Goal: Task Accomplishment & Management: Manage account settings

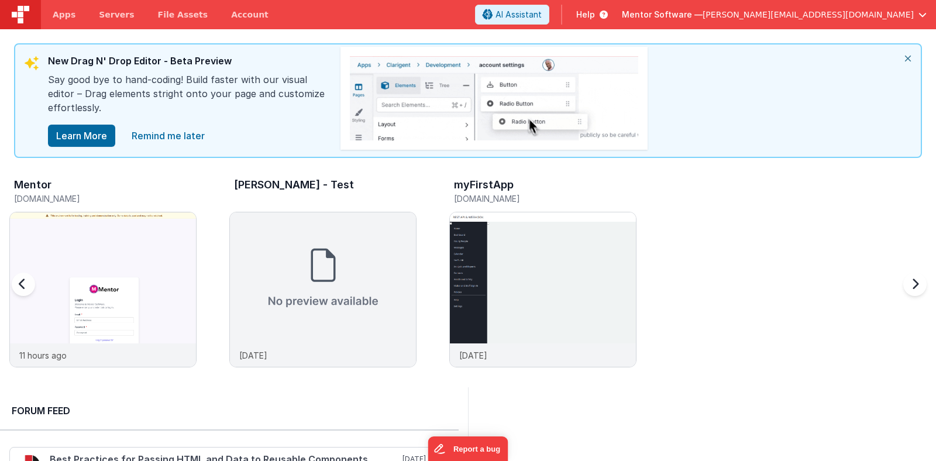
click at [120, 190] on div "Mentor" at bounding box center [105, 186] width 183 height 15
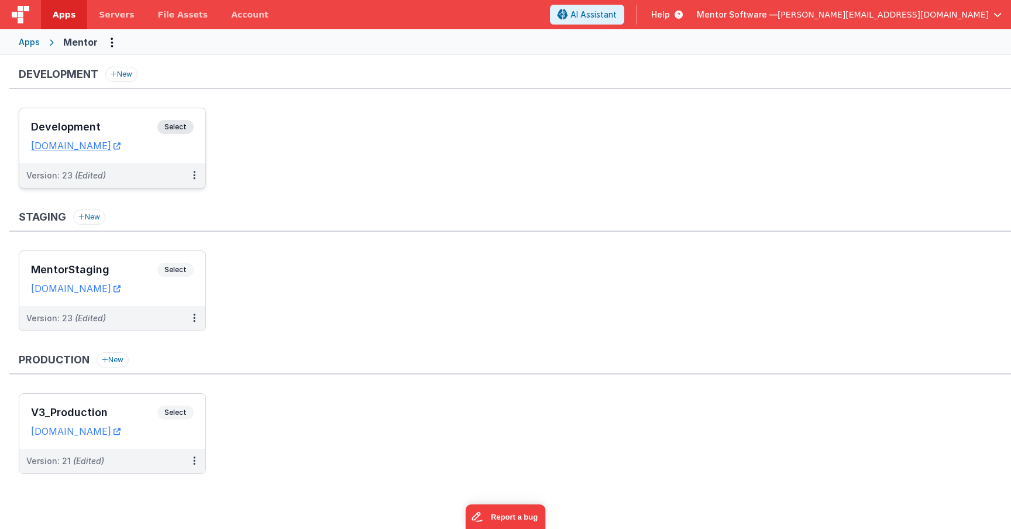
click at [176, 126] on span "Select" at bounding box center [175, 127] width 36 height 14
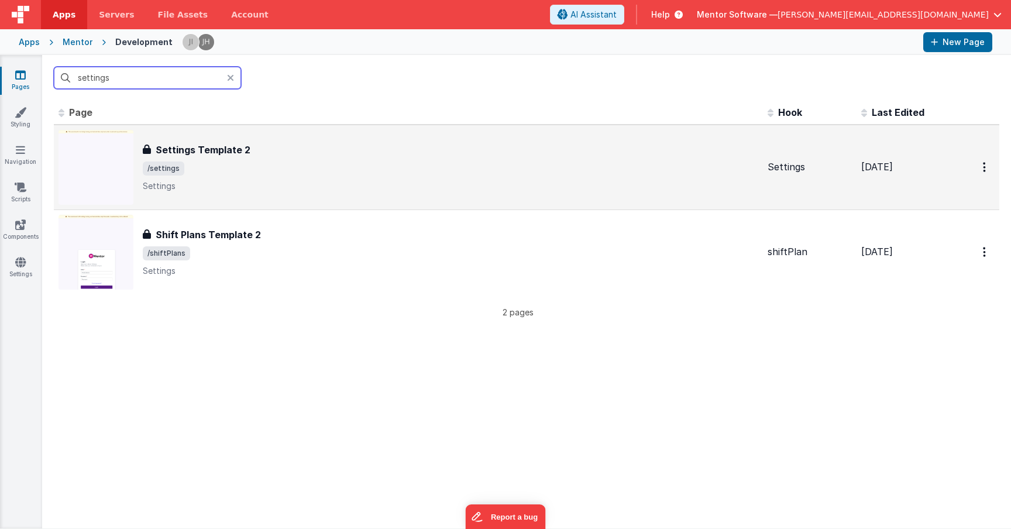
type input "settings"
click at [320, 174] on span "/settings" at bounding box center [450, 168] width 615 height 14
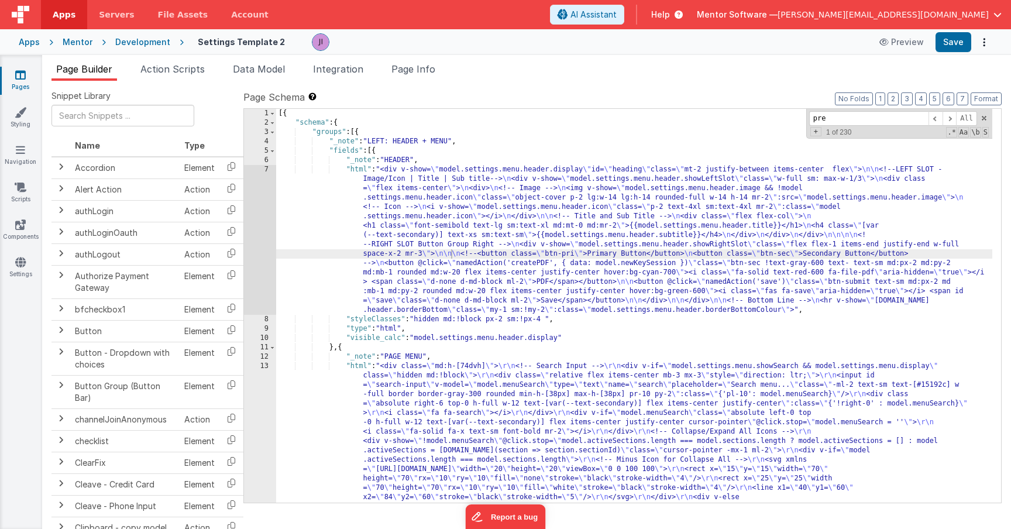
scroll to position [3188, 0]
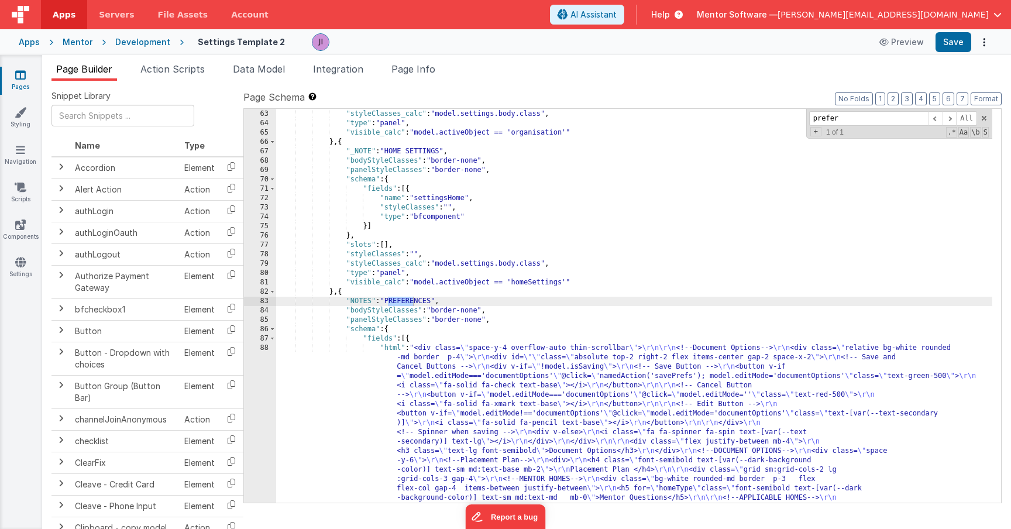
type input "prefer"
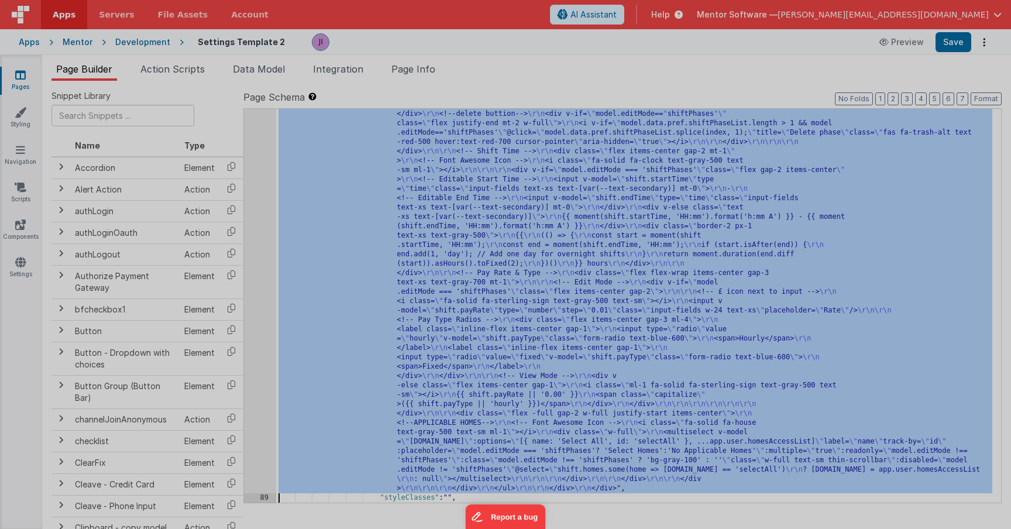
scroll to position [5249, 0]
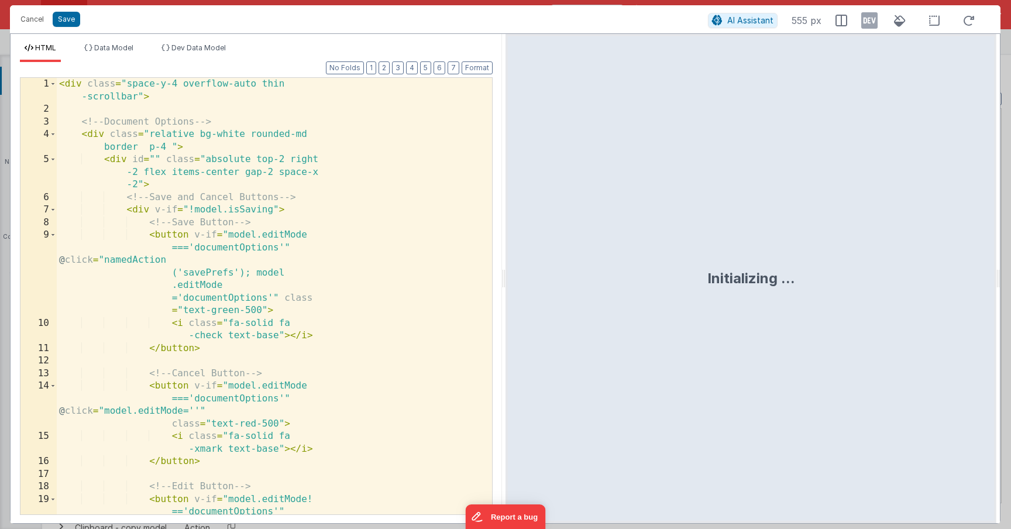
click at [326, 327] on div "< div class = "space-y-4 overflow-auto thin -scrollbar" > <!-- Document Options…" at bounding box center [270, 353] width 426 height 550
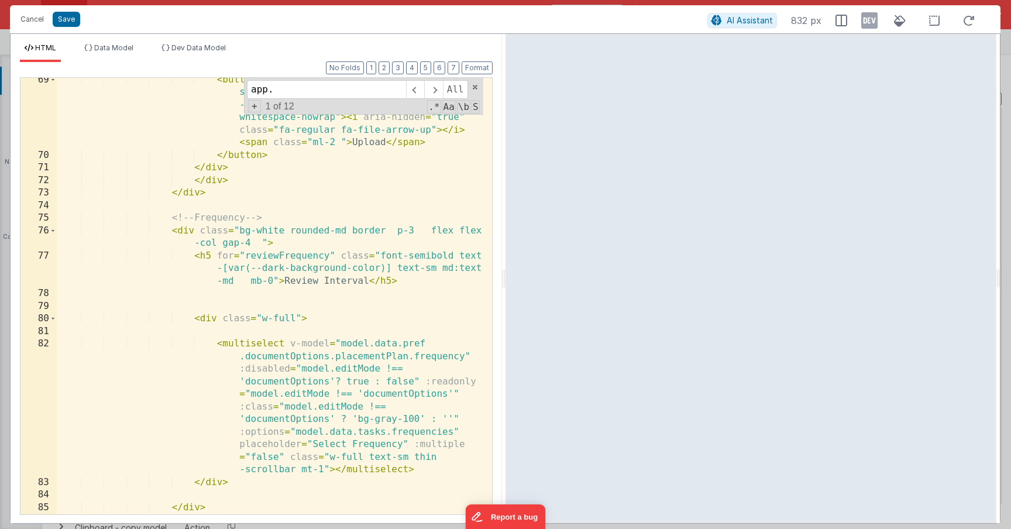
scroll to position [1614, 0]
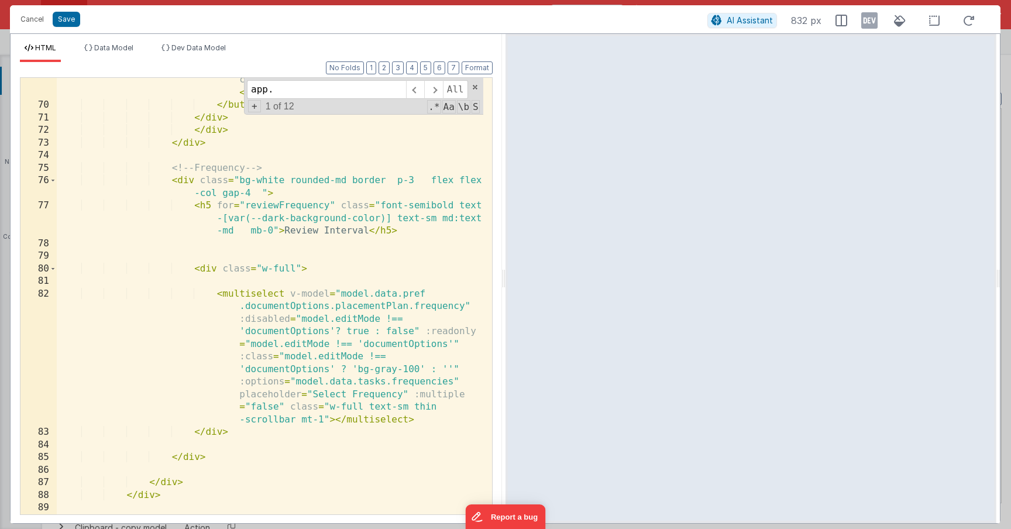
click at [324, 95] on input "app." at bounding box center [326, 89] width 159 height 19
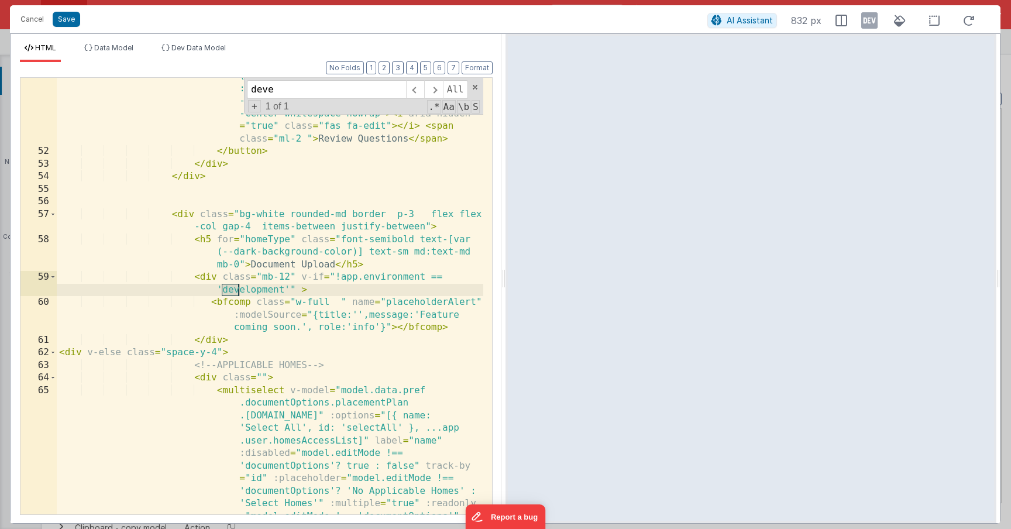
scroll to position [1002, 0]
drag, startPoint x: 298, startPoint y: 277, endPoint x: 295, endPoint y: 289, distance: 12.1
click at [295, 289] on div "< button v-if = "" @ click = "model.activeDrawer ='placementPlanQuestions'; nam…" at bounding box center [270, 419] width 426 height 751
click at [300, 293] on div "< button v-if = "" @ click = "model.activeDrawer ='placementPlanQuestions'; nam…" at bounding box center [270, 419] width 426 height 751
drag, startPoint x: 301, startPoint y: 275, endPoint x: 298, endPoint y: 287, distance: 12.6
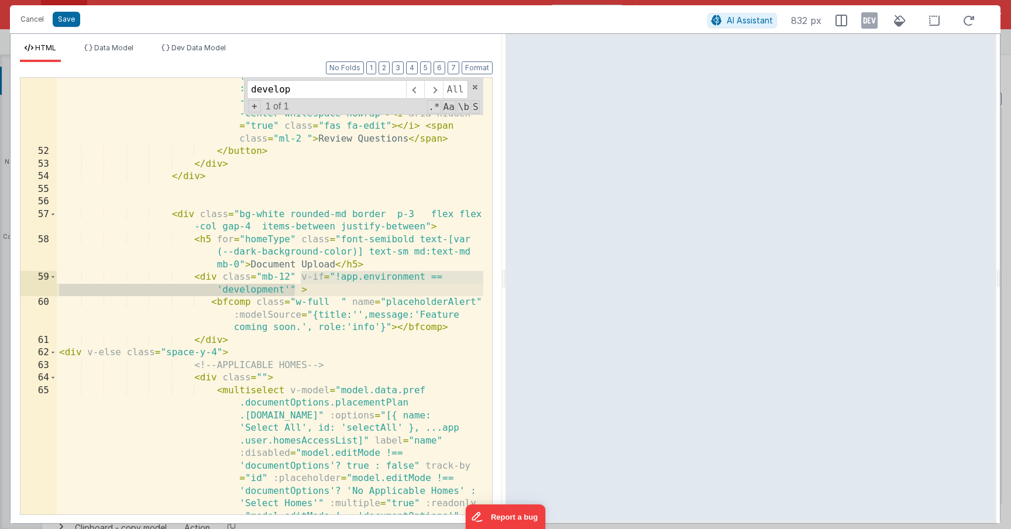
click at [298, 287] on div "< button v-if = "" @ click = "model.activeDrawer ='placementPlanQuestions'; nam…" at bounding box center [270, 419] width 426 height 751
click at [205, 283] on div "< button v-if = "" @ click = "model.activeDrawer ='placementPlanQuestions'; nam…" at bounding box center [270, 419] width 426 height 751
click at [322, 286] on div "< button v-if = "" @ click = "model.activeDrawer ='placementPlanQuestions'; nam…" at bounding box center [270, 419] width 426 height 751
drag, startPoint x: 301, startPoint y: 273, endPoint x: 294, endPoint y: 288, distance: 16.2
click at [294, 288] on div "< button v-if = "" @ click = "model.activeDrawer ='placementPlanQuestions'; nam…" at bounding box center [270, 419] width 426 height 751
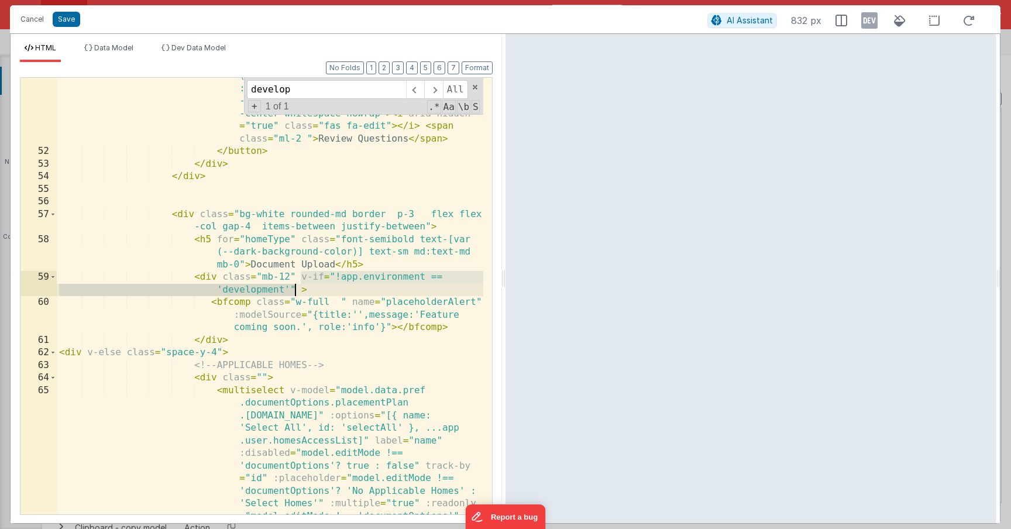
click at [281, 283] on div "< button v-if = "" @ click = "model.activeDrawer ='placementPlanQuestions'; nam…" at bounding box center [270, 419] width 426 height 751
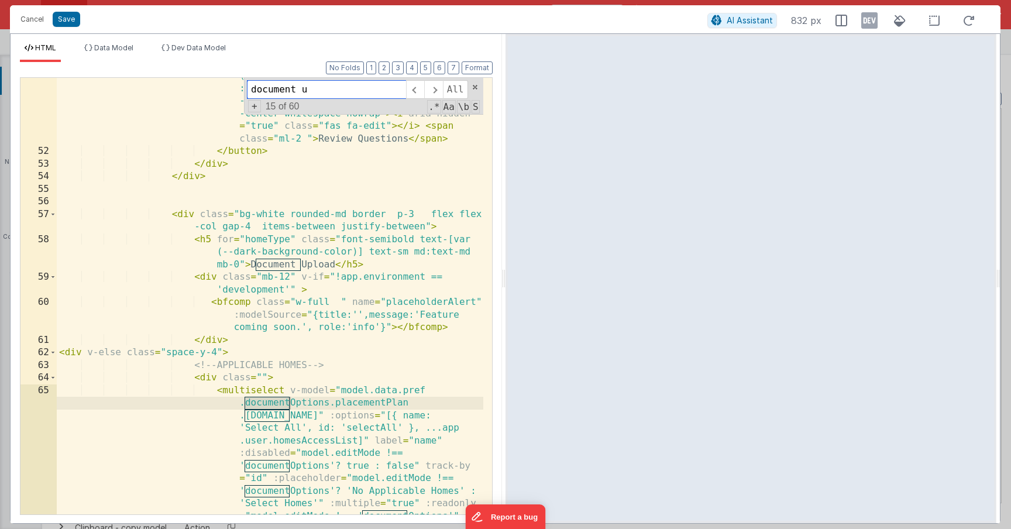
scroll to position [2511, 0]
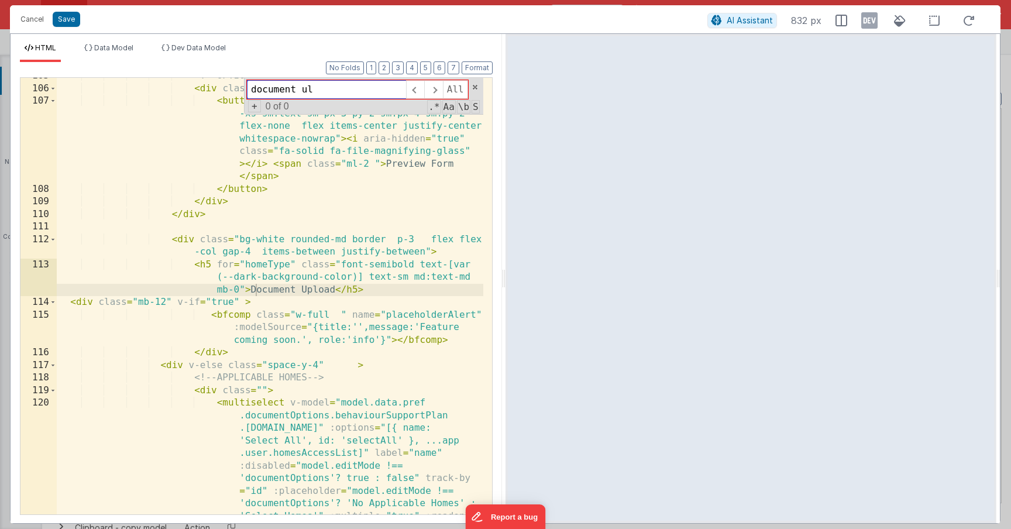
type input "document ul"
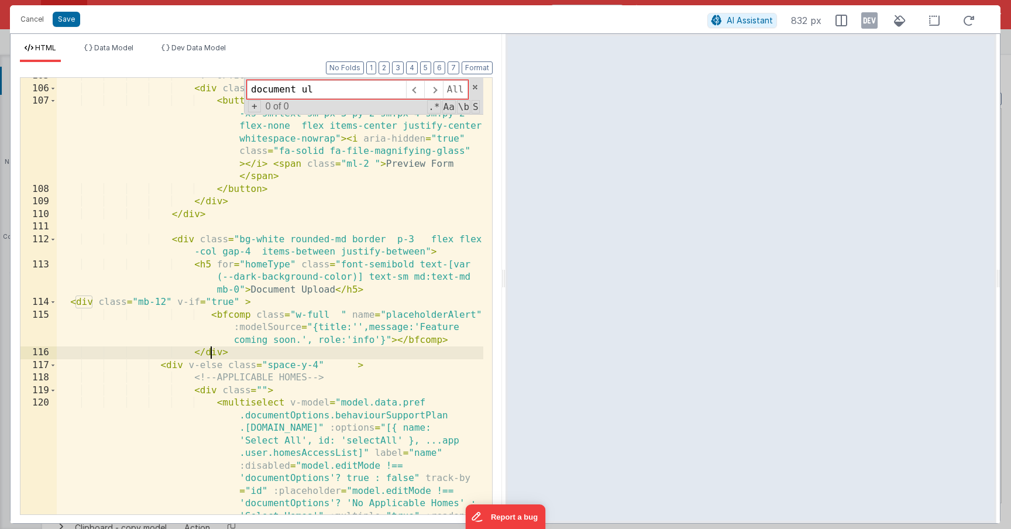
click at [211, 349] on div "<!-- OPTION BUTTONS --> < div class = "flex gap-2 justify-center" > < button v-…" at bounding box center [270, 408] width 426 height 676
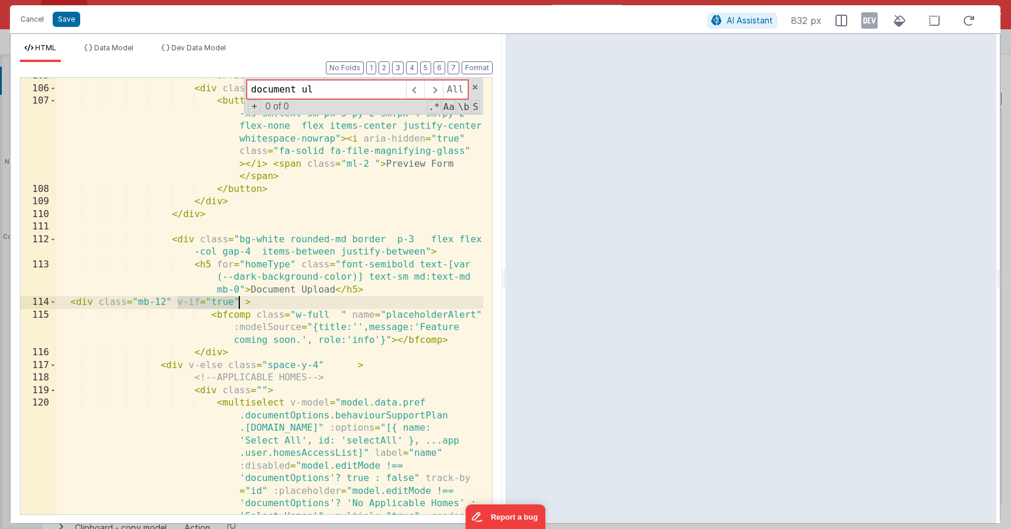
drag, startPoint x: 175, startPoint y: 301, endPoint x: 240, endPoint y: 301, distance: 64.9
click at [240, 301] on div "<!-- OPTION BUTTONS --> < div class = "flex gap-2 justify-center" > < button v-…" at bounding box center [270, 408] width 426 height 676
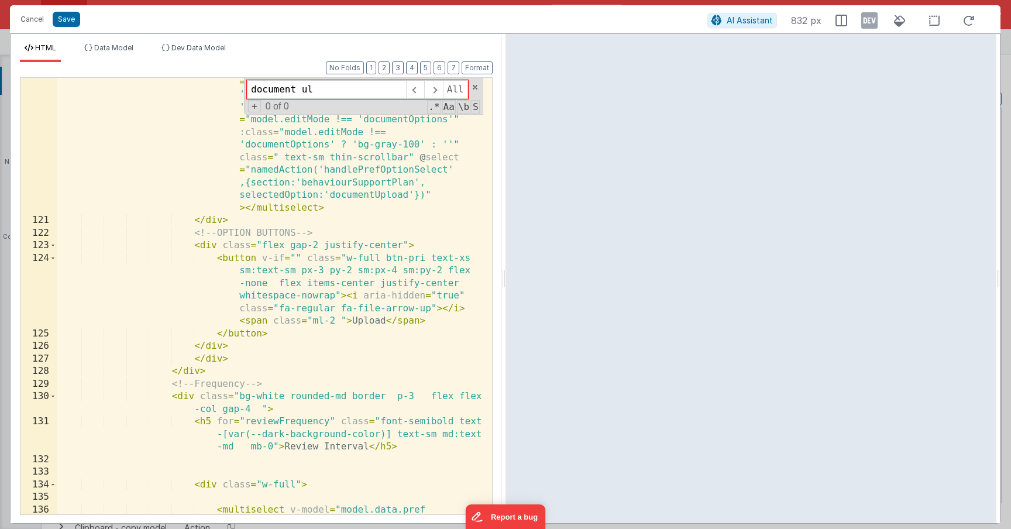
scroll to position [2920, 0]
click at [297, 262] on div "< multiselect v-model = "model.data.pref .documentOptions.behaviourSupportPlan …" at bounding box center [270, 388] width 426 height 801
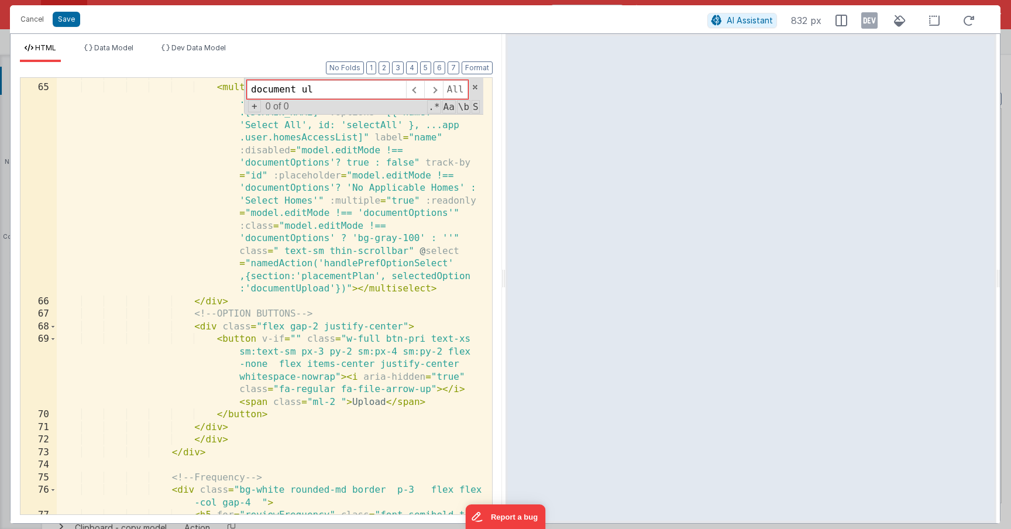
scroll to position [1305, 0]
click at [294, 338] on div "< div class = "" > < multiselect v-model = "model.data.pref .documentOptions.pl…" at bounding box center [270, 312] width 426 height 487
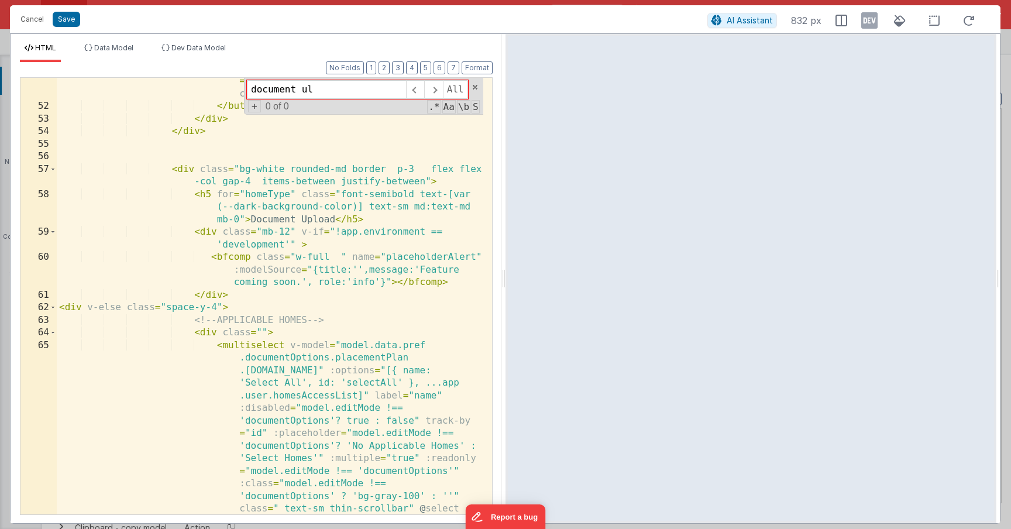
scroll to position [1037, 0]
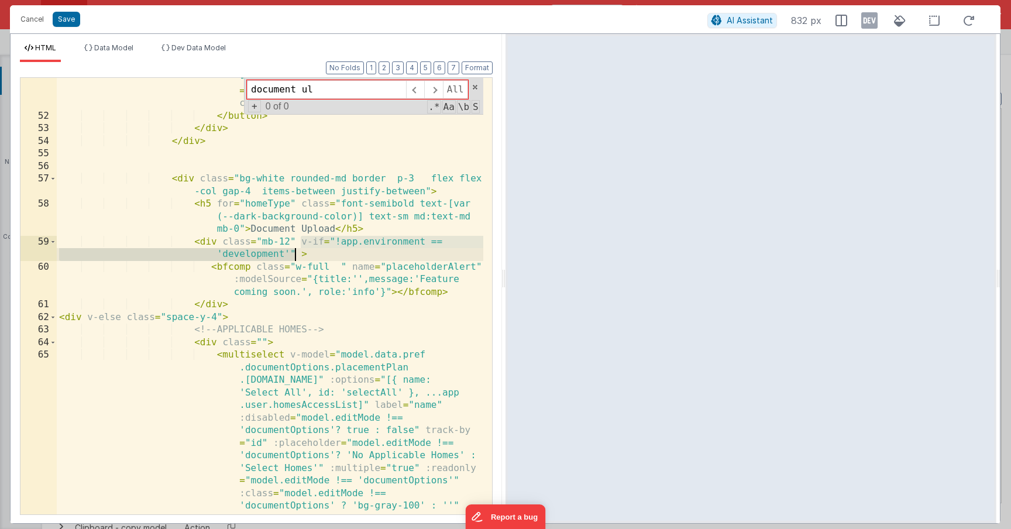
drag, startPoint x: 300, startPoint y: 239, endPoint x: 295, endPoint y: 256, distance: 17.6
click at [295, 256] on div "< button v-if = "" @ click = "model.activeDrawer ='placementPlanQuestions'; nam…" at bounding box center [270, 384] width 426 height 751
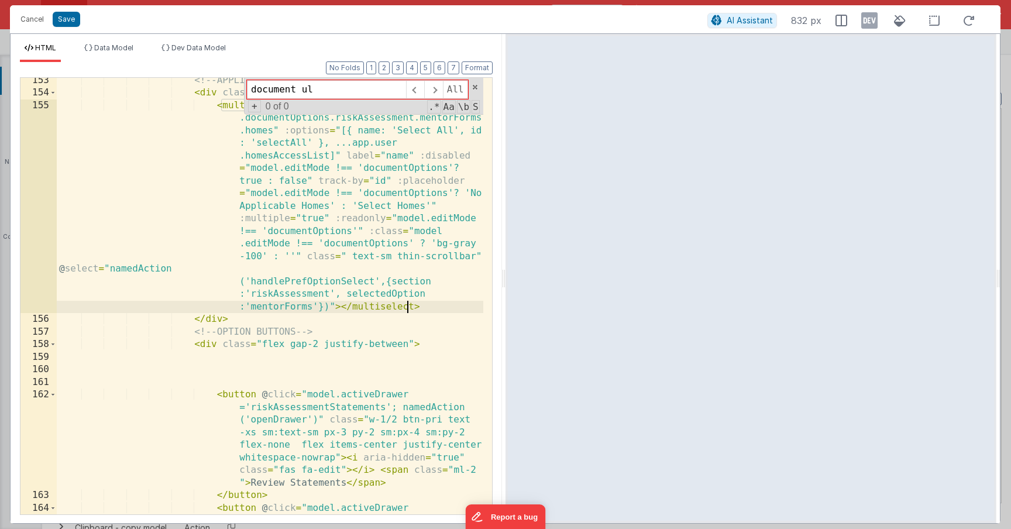
click at [410, 305] on div "<!-- APPLICABLE HOMES --> < div class = "" > < multiselect v-model = "model.dat…" at bounding box center [270, 349] width 426 height 550
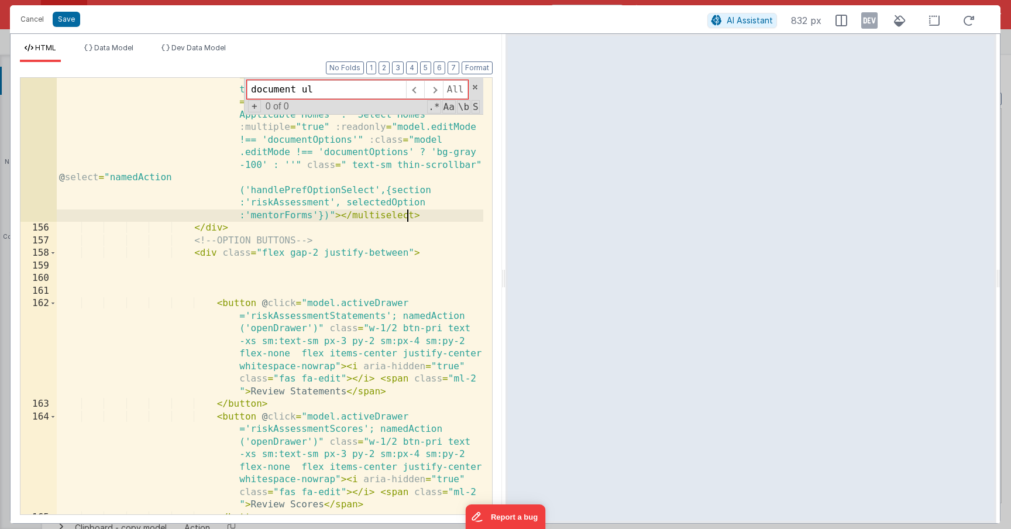
scroll to position [3830, 0]
type input "d"
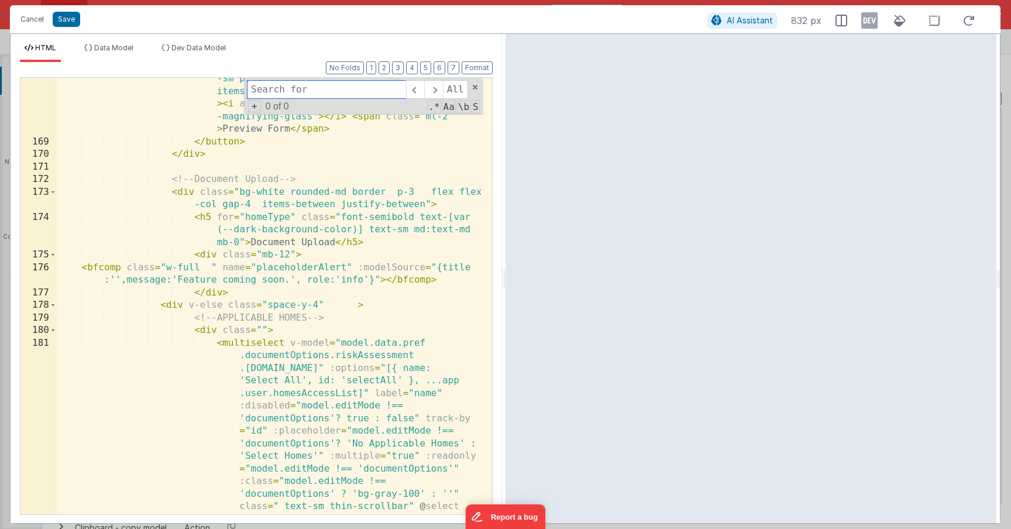
scroll to position [4319, 0]
click at [295, 255] on div "< button v-if = "false" class = "btn-pri text-xs sm:text -sm px-3 py-2 sm:px-4 …" at bounding box center [270, 423] width 426 height 726
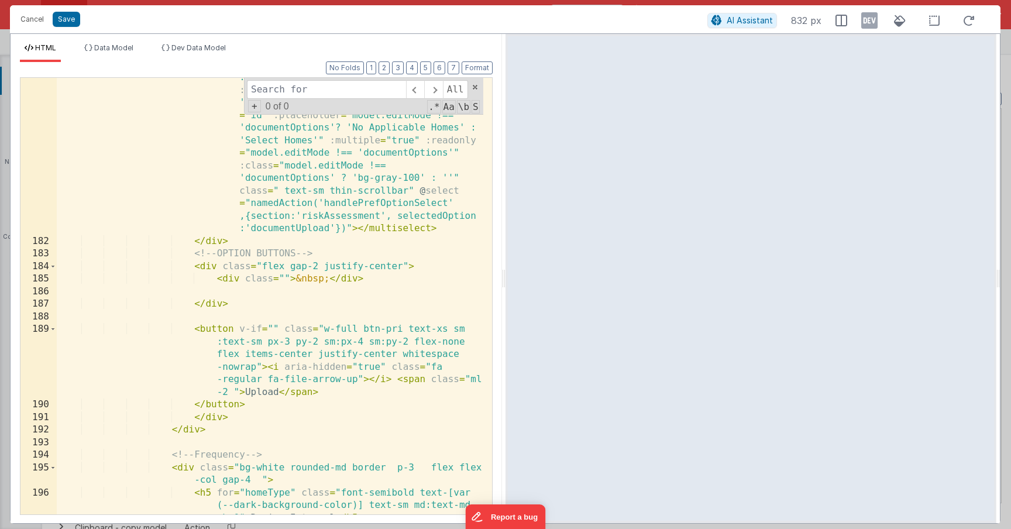
scroll to position [4674, 0]
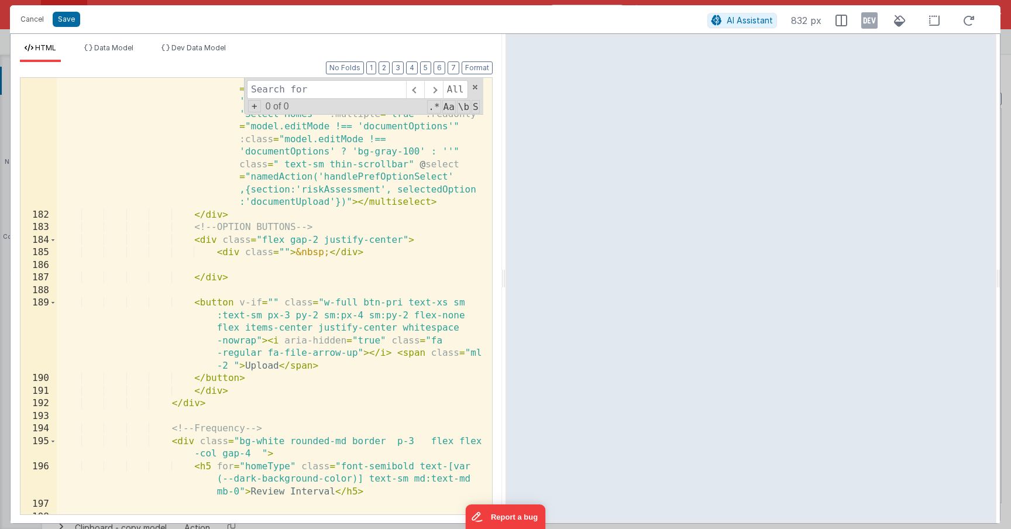
click at [273, 308] on div "< multiselect v-model = "model.data.pref .documentOptions.riskAssessment .docum…" at bounding box center [270, 326] width 426 height 663
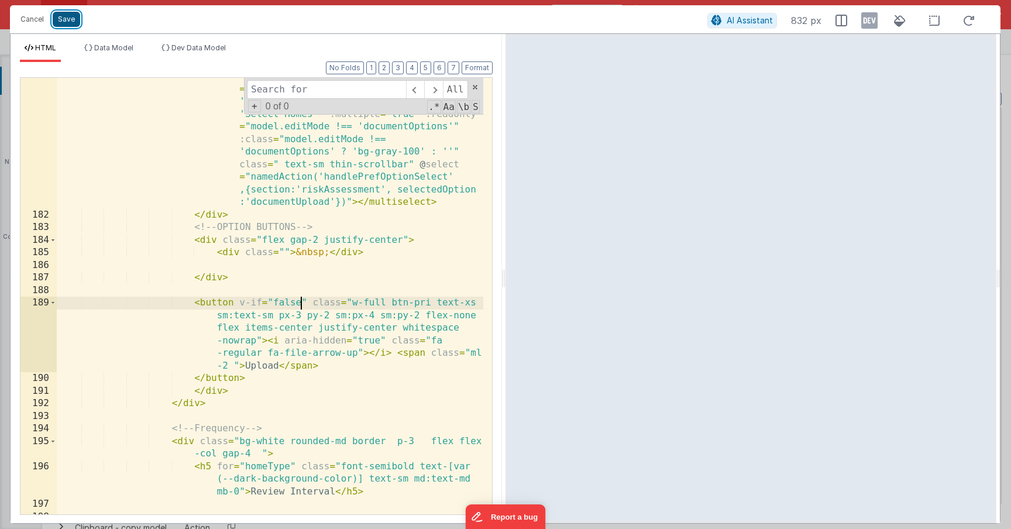
click at [64, 20] on button "Save" at bounding box center [66, 19] width 27 height 15
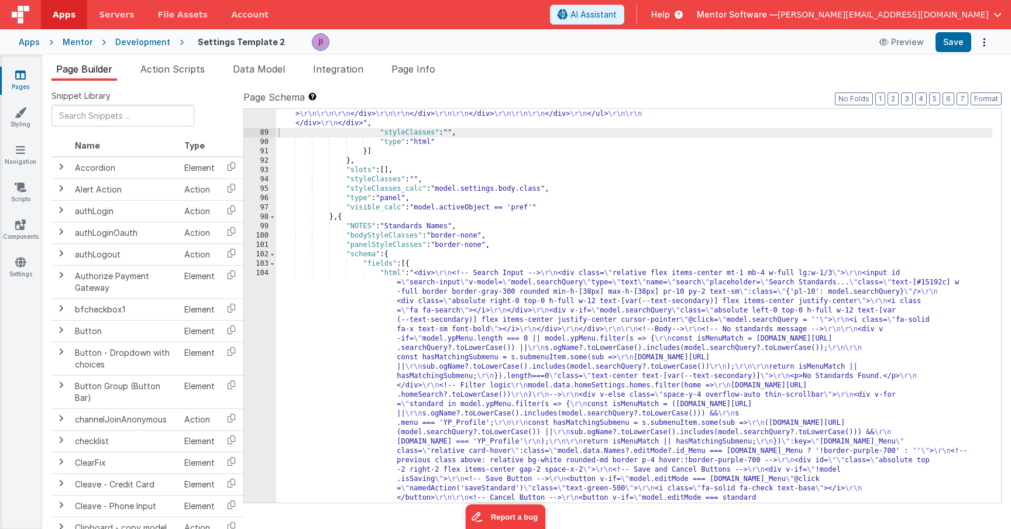
scroll to position [5336, 0]
click at [935, 28] on header "Apps Servers File Assets Account Some FUTURE Slot AI Assistant Help Mentor Soft…" at bounding box center [505, 14] width 1011 height 29
click at [935, 33] on button "Save" at bounding box center [953, 42] width 36 height 20
click at [20, 262] on icon at bounding box center [20, 262] width 11 height 12
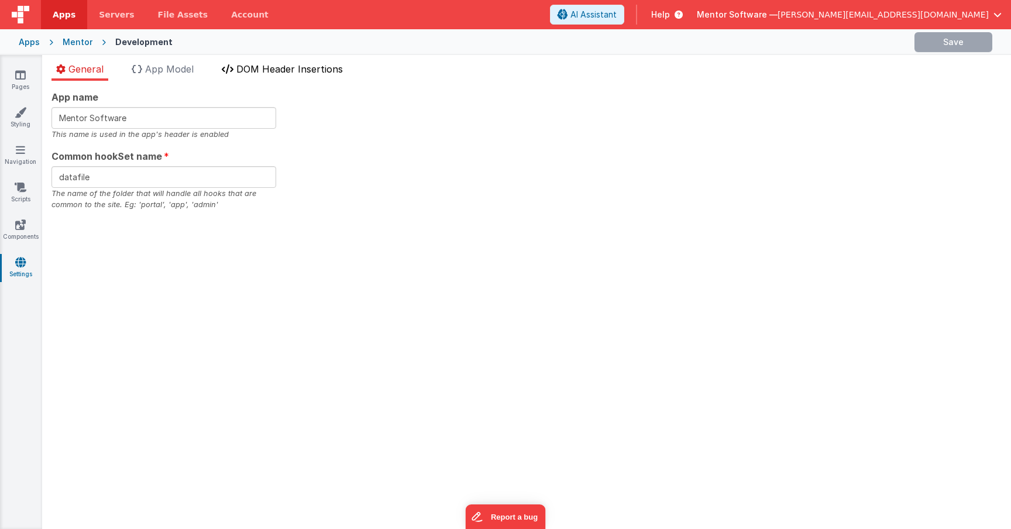
click at [272, 79] on li "DOM Header Insertions" at bounding box center [282, 71] width 130 height 19
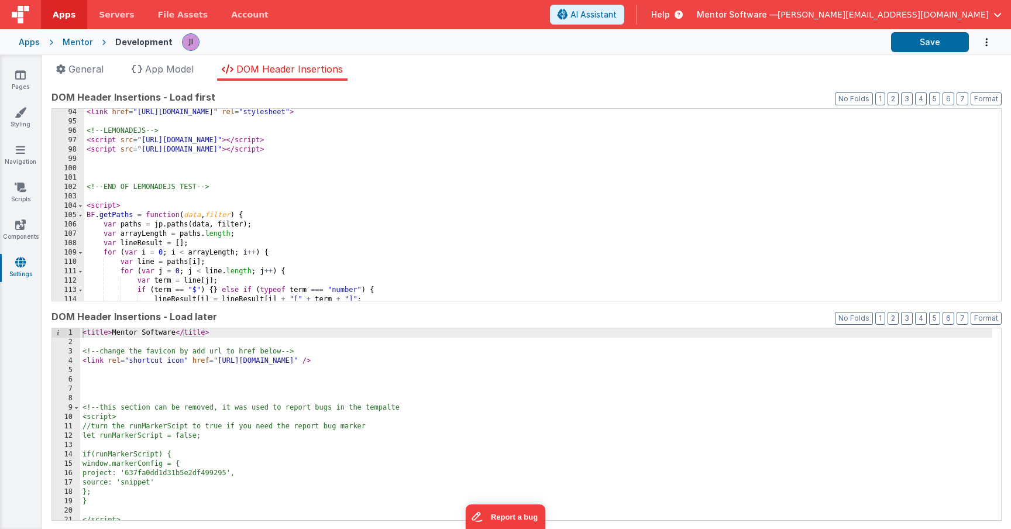
scroll to position [878, 0]
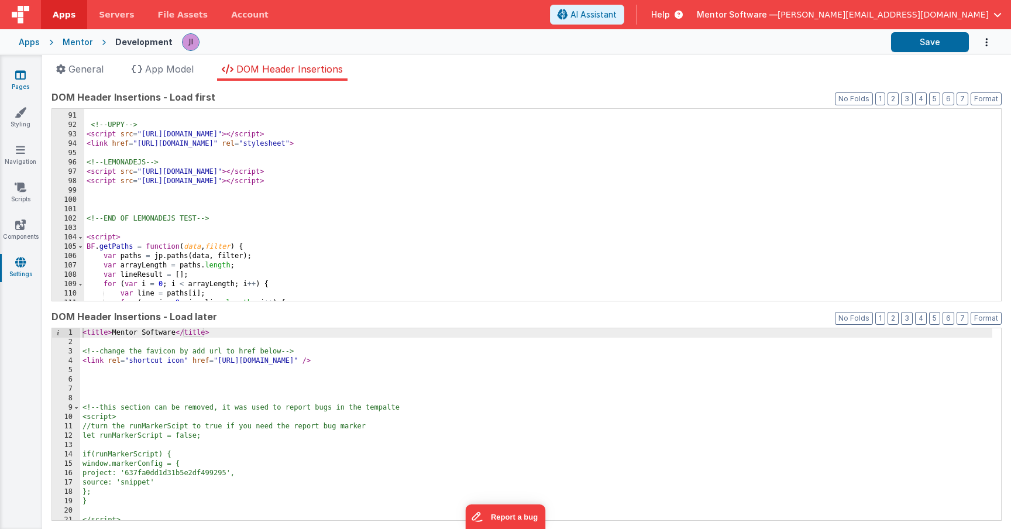
click at [22, 76] on icon at bounding box center [20, 75] width 11 height 12
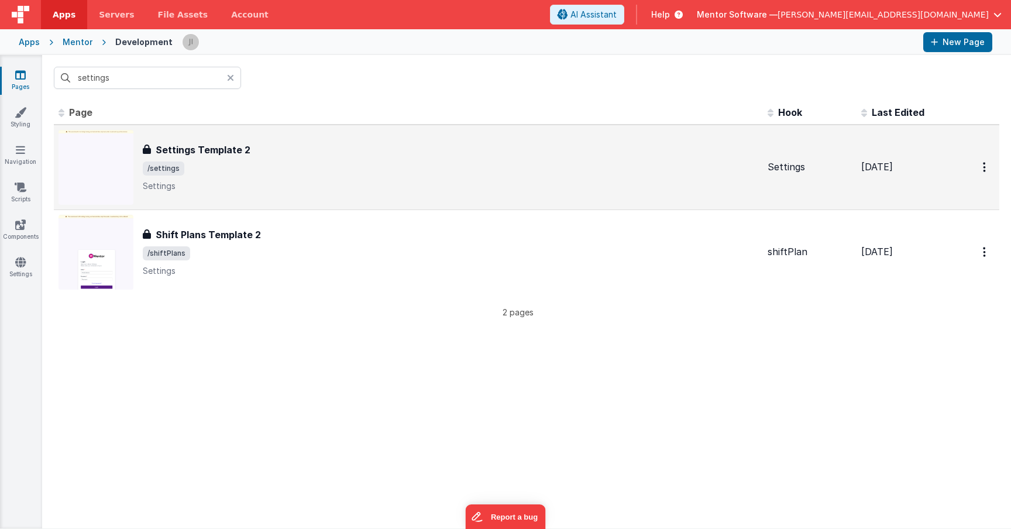
click at [259, 183] on p "Settings" at bounding box center [450, 186] width 615 height 12
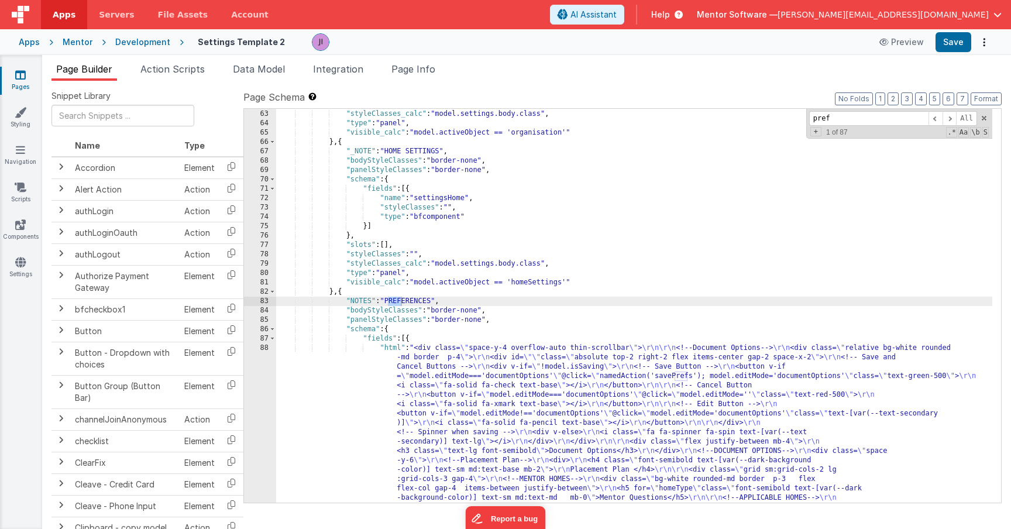
scroll to position [3187, 0]
type input "prefere"
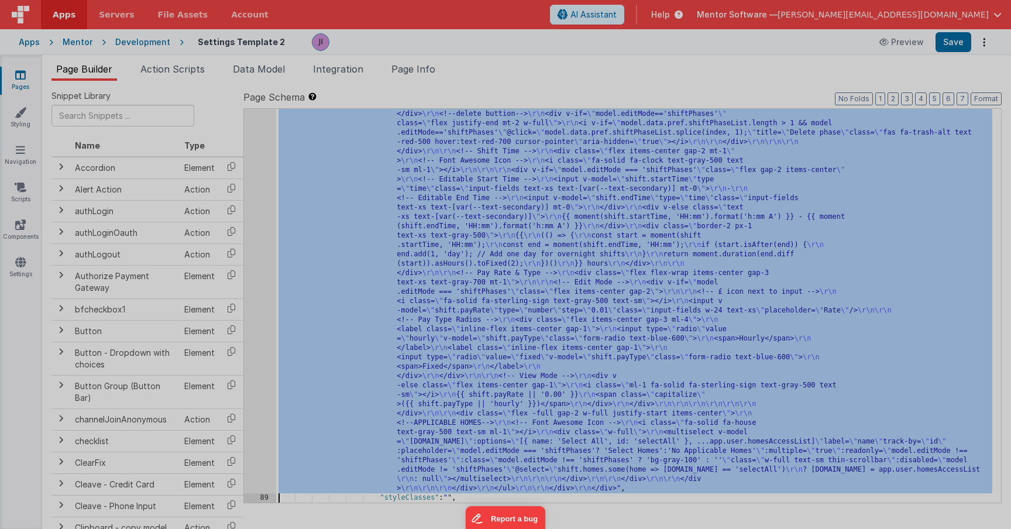
scroll to position [5255, 0]
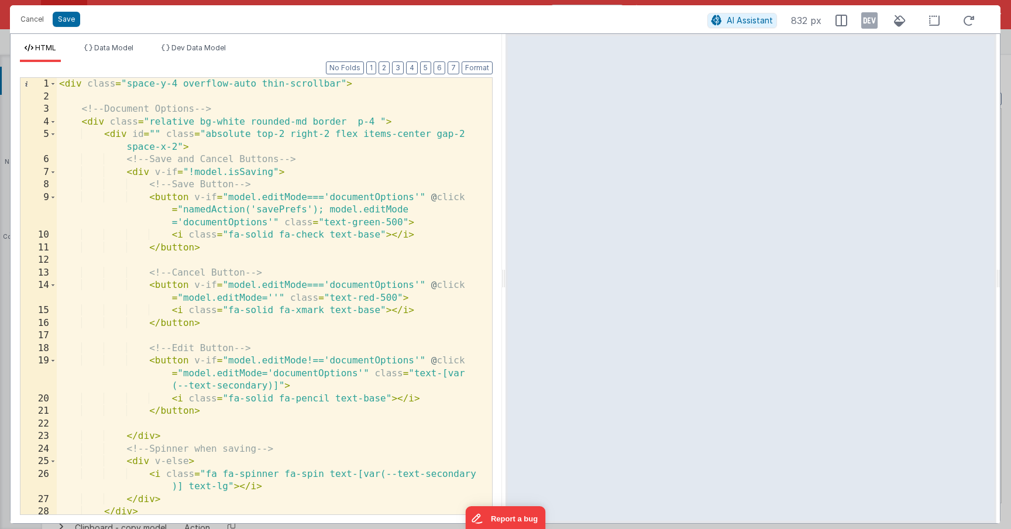
click at [346, 253] on div "< div class = "space-y-4 overflow-auto thin-scrollbar" > <!-- Document Options …" at bounding box center [270, 309] width 426 height 462
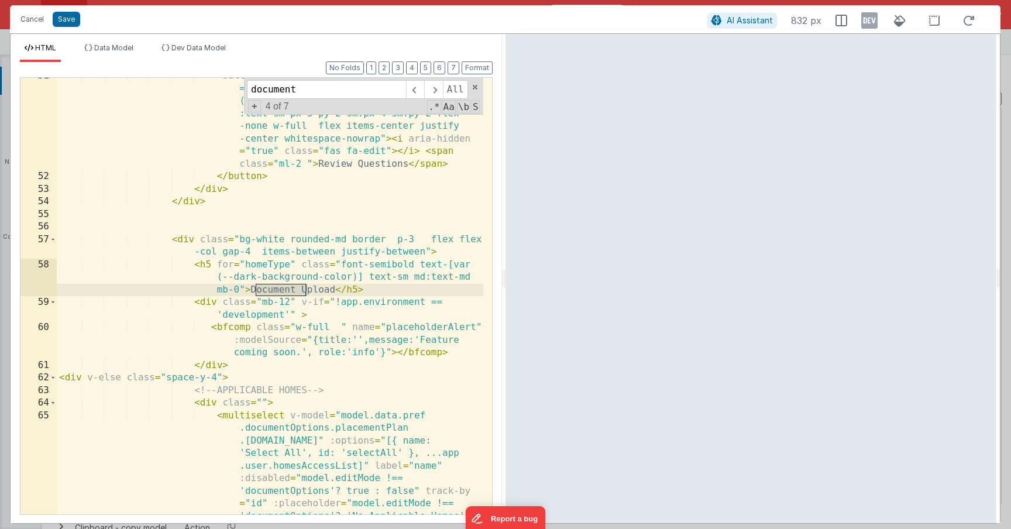
scroll to position [959, 0]
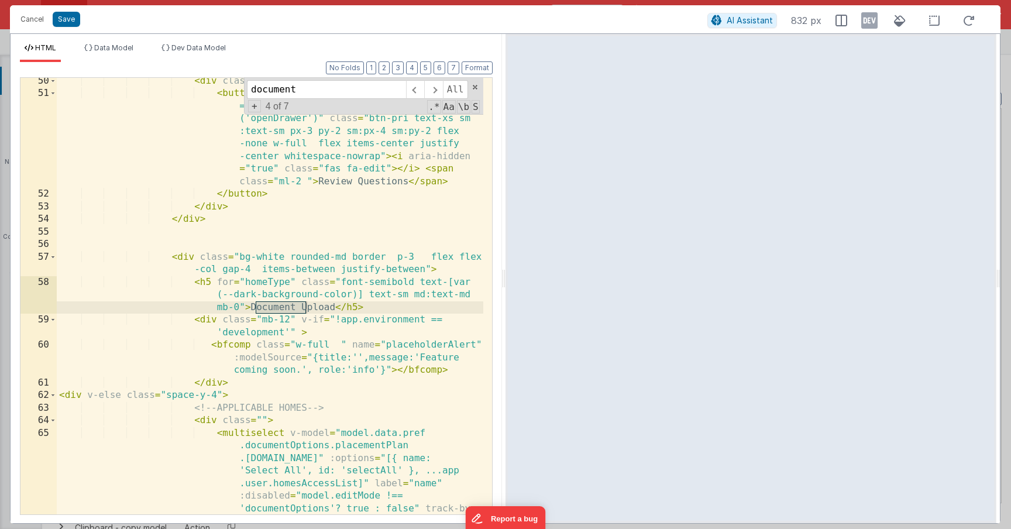
type input "document"
click at [412, 269] on div "< div class = "flex gap-2 justify-center" > < button v-if = "" @ click = "model…" at bounding box center [270, 406] width 426 height 663
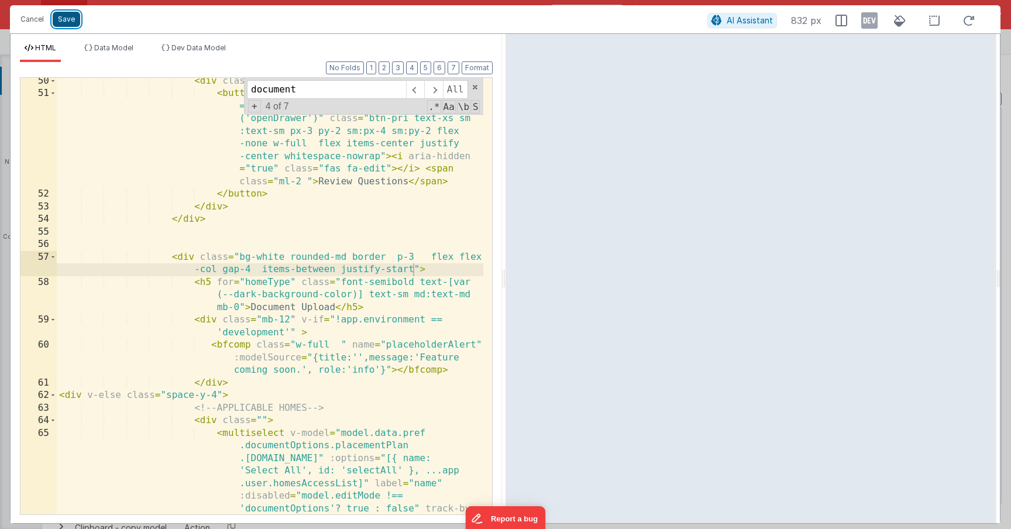
click at [71, 22] on button "Save" at bounding box center [66, 19] width 27 height 15
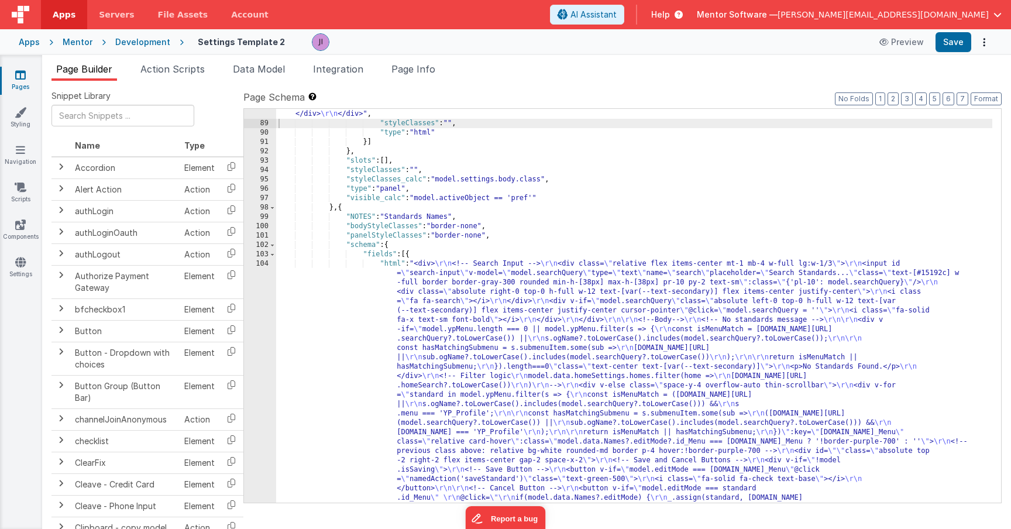
scroll to position [5344, 0]
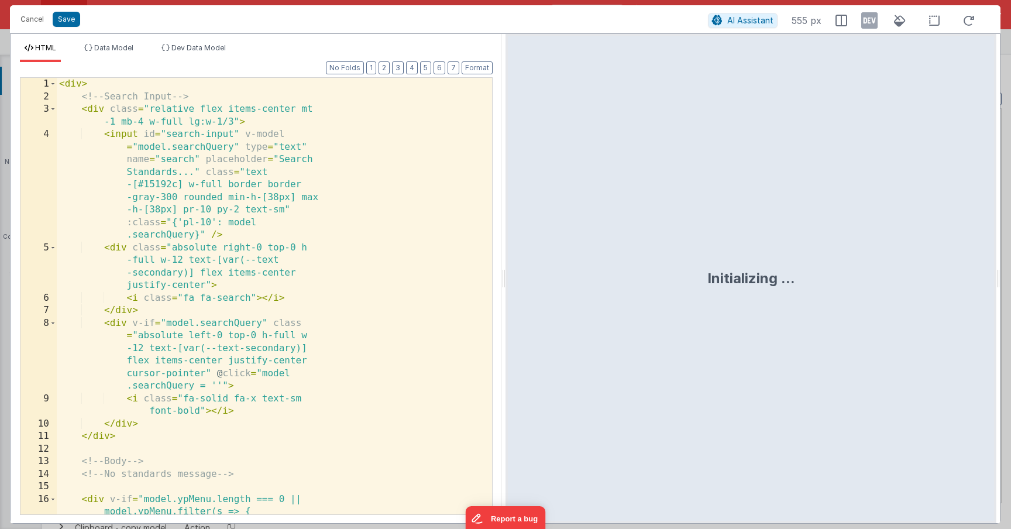
scroll to position [5877, 0]
click at [258, 335] on div "< div > <!-- Search Input --> < div class = "relative flex items-center mt -1 m…" at bounding box center [270, 321] width 426 height 487
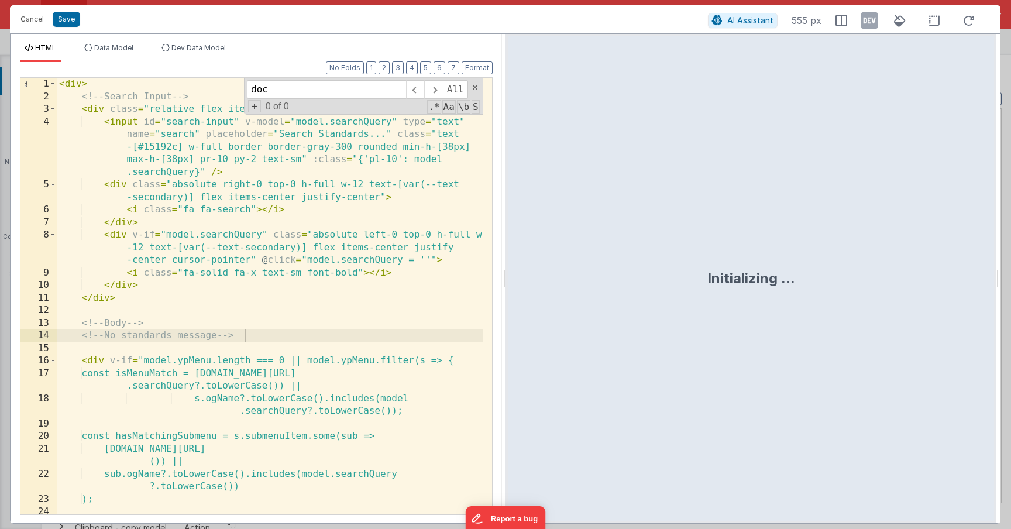
scroll to position [1669, 0]
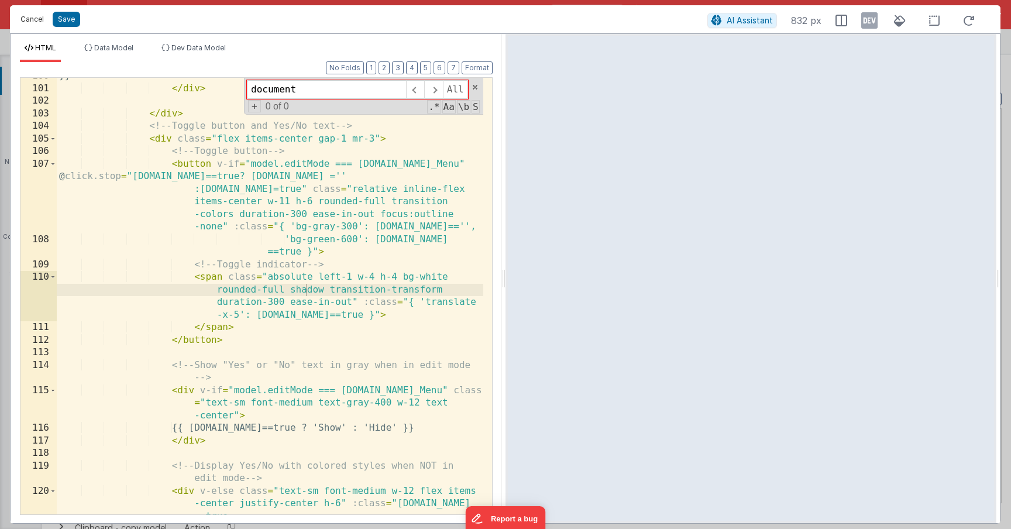
type input "document"
click at [32, 19] on button "Cancel" at bounding box center [32, 19] width 35 height 16
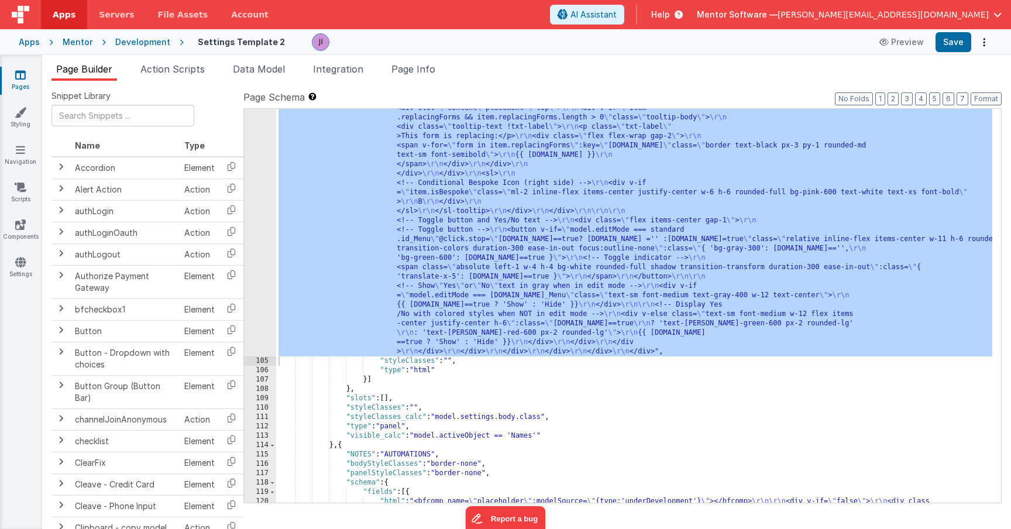
click at [380, 267] on div ""html" : "<div> \r\n <!-- Search Input --> \r\n <div class= \" relative flex it…" at bounding box center [634, 314] width 716 height 1601
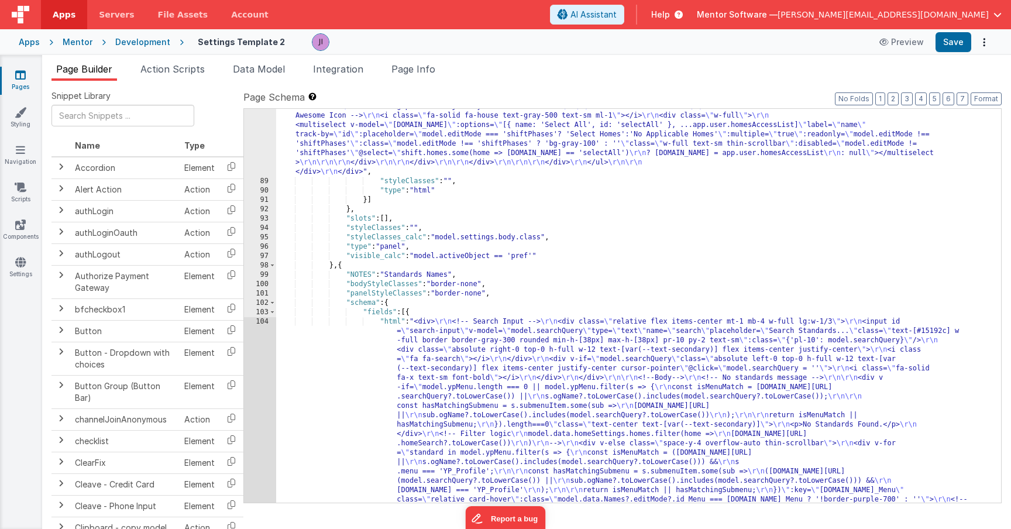
scroll to position [5268, 0]
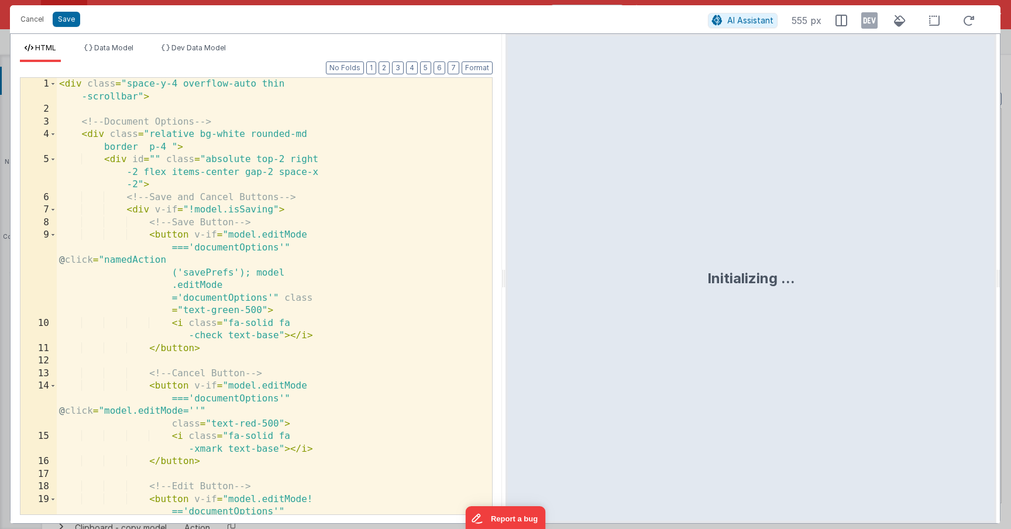
click at [267, 164] on div "< div class = "space-y-4 overflow-auto thin -scrollbar" > <!-- Document Options…" at bounding box center [270, 346] width 426 height 537
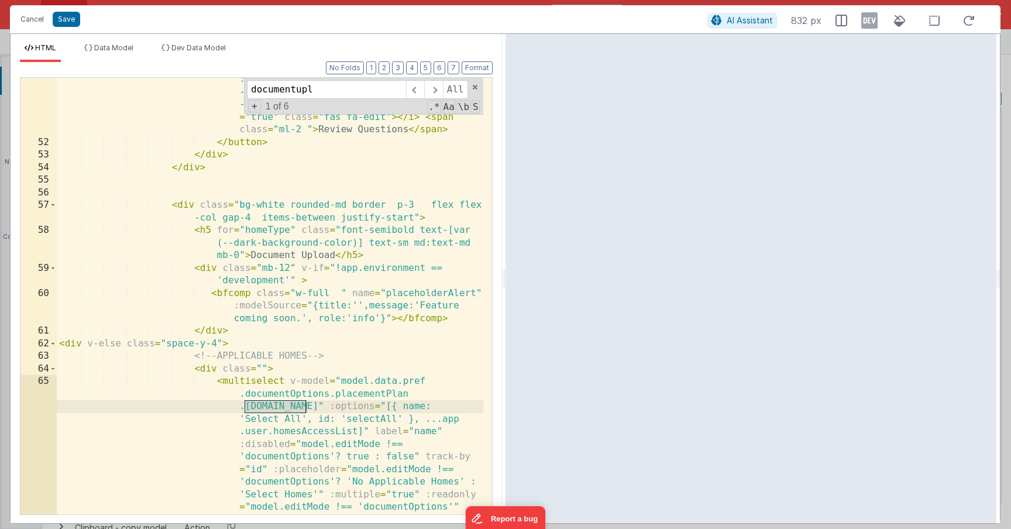
scroll to position [983, 0]
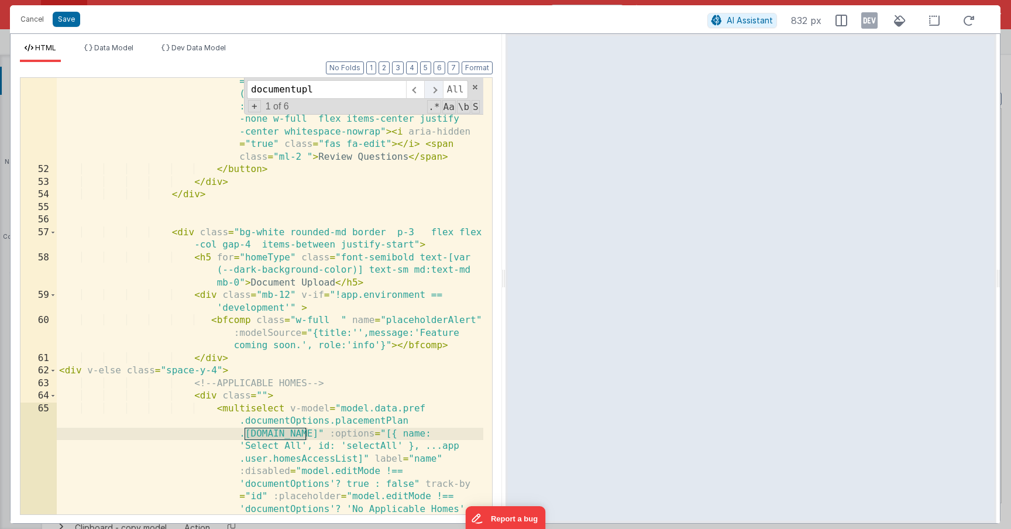
type input "documentupl"
click at [438, 87] on span at bounding box center [433, 89] width 18 height 19
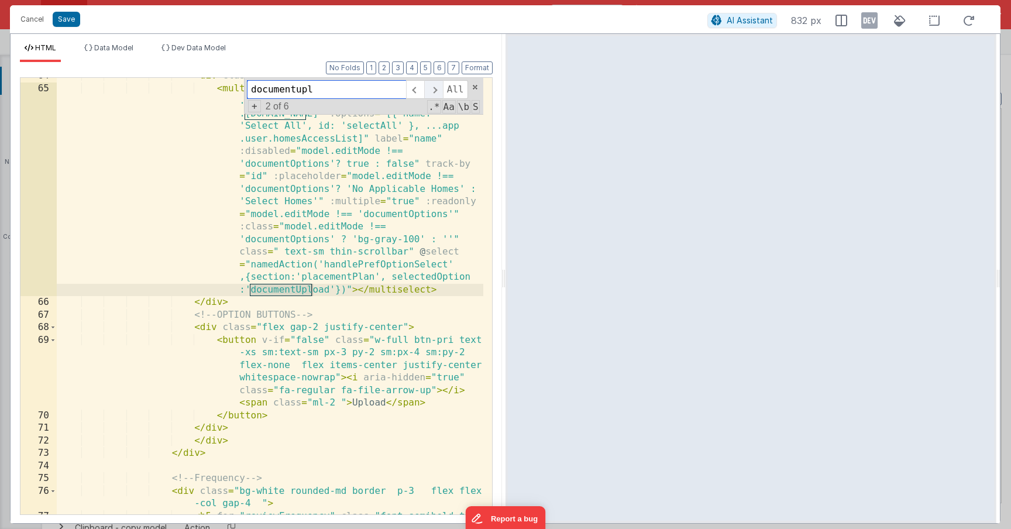
click at [438, 88] on span at bounding box center [433, 89] width 18 height 19
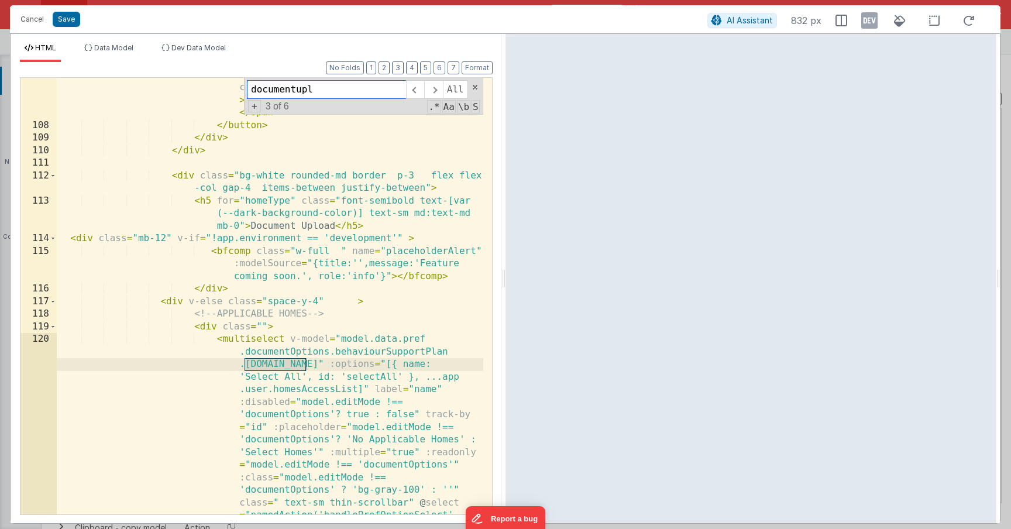
scroll to position [2575, 0]
click at [407, 192] on div "< button v-if = "false" class = "w-full btn-pri text -xs sm:text-sm px-3 py-2 s…" at bounding box center [270, 406] width 426 height 751
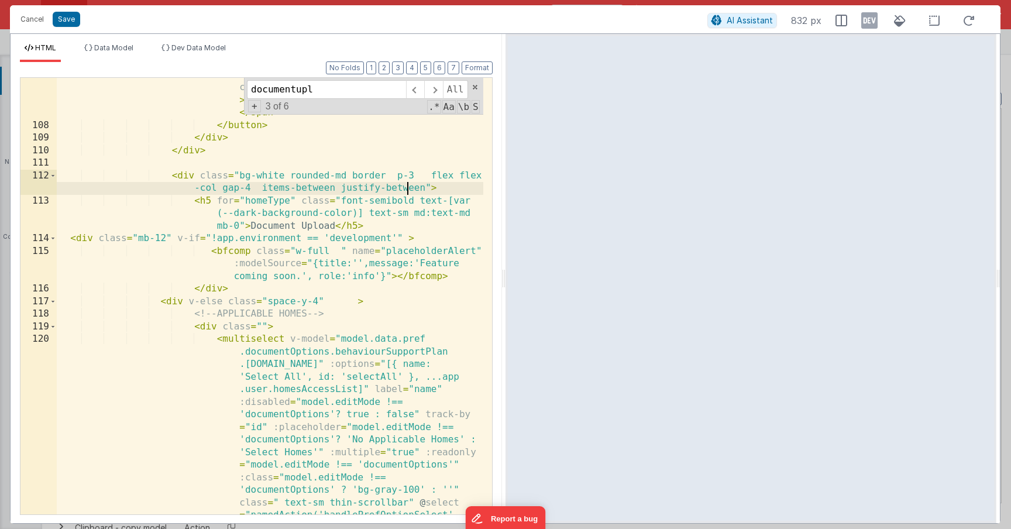
click at [407, 192] on div "< button v-if = "false" class = "w-full btn-pri text -xs sm:text-sm px-3 py-2 s…" at bounding box center [270, 406] width 426 height 751
click at [438, 87] on span at bounding box center [433, 89] width 18 height 19
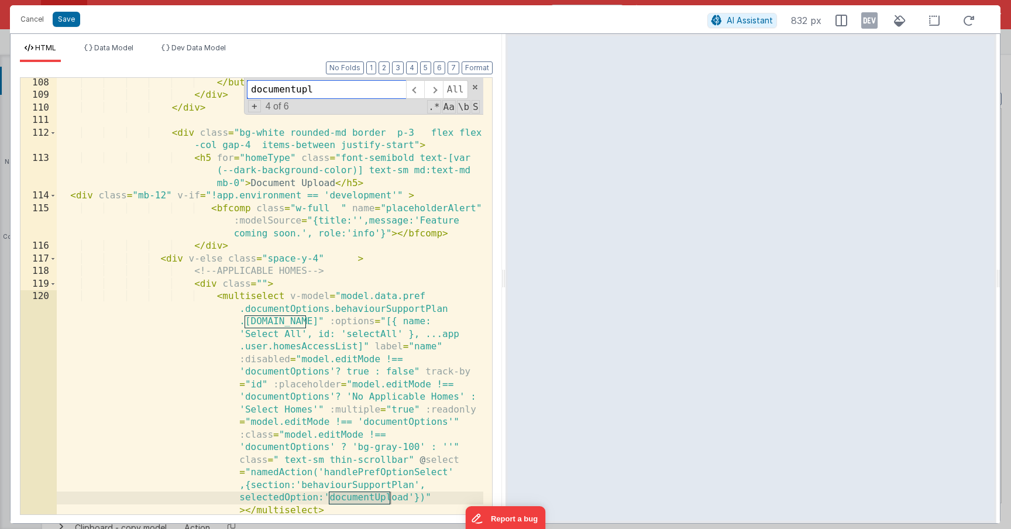
scroll to position [2623, 0]
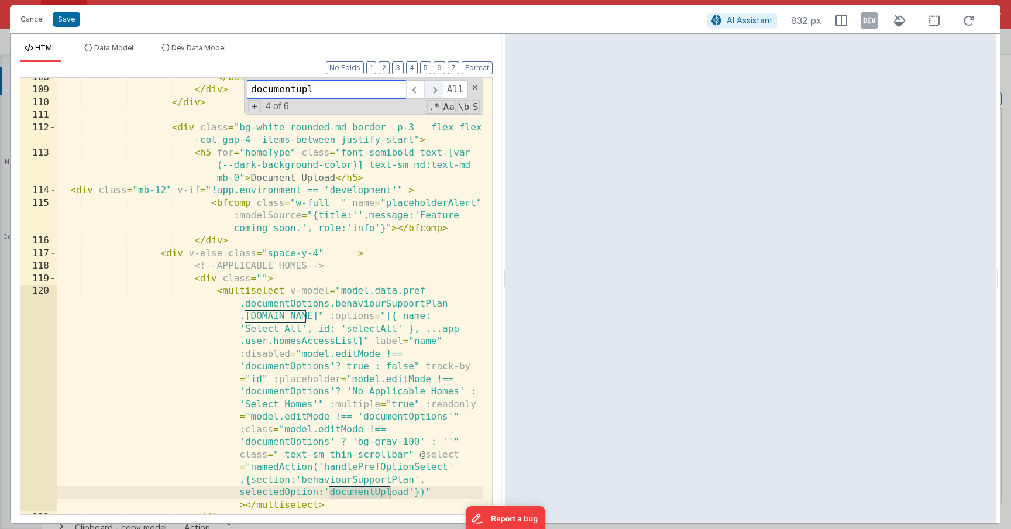
click at [432, 90] on span at bounding box center [433, 89] width 18 height 19
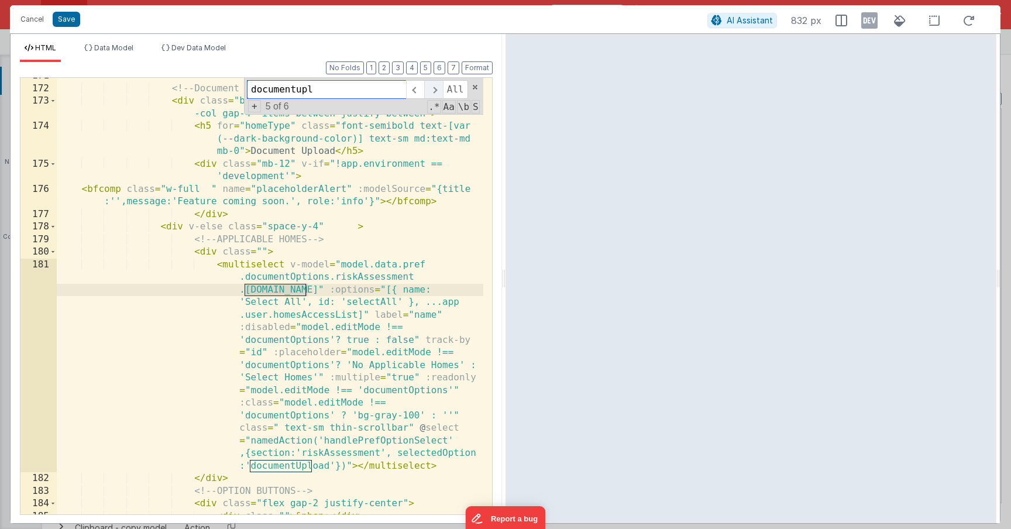
click at [432, 90] on span at bounding box center [433, 89] width 18 height 19
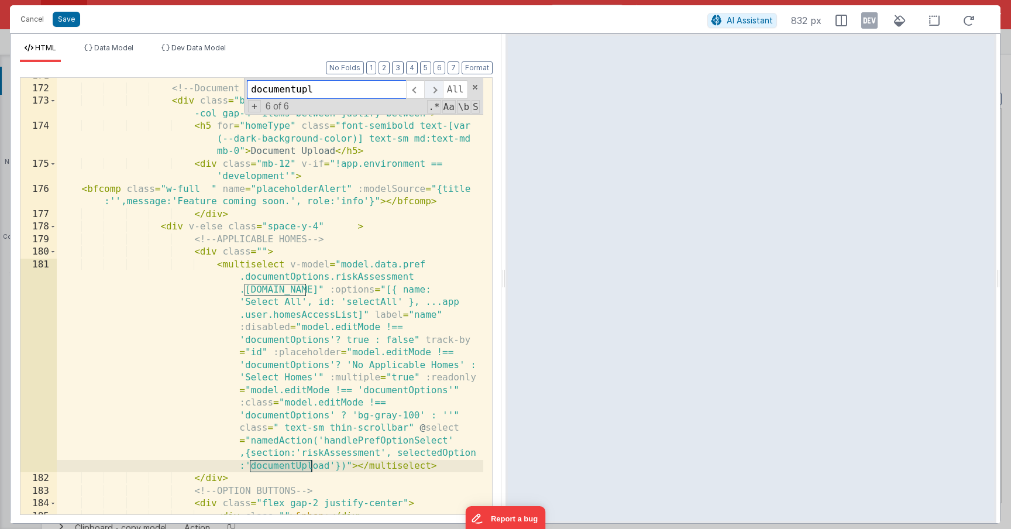
click at [432, 90] on span at bounding box center [433, 89] width 18 height 19
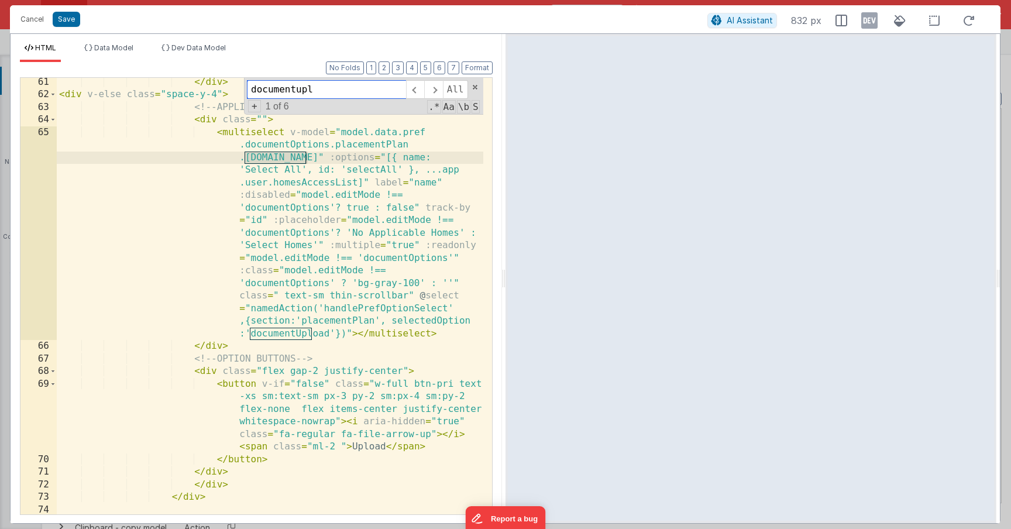
scroll to position [1267, 0]
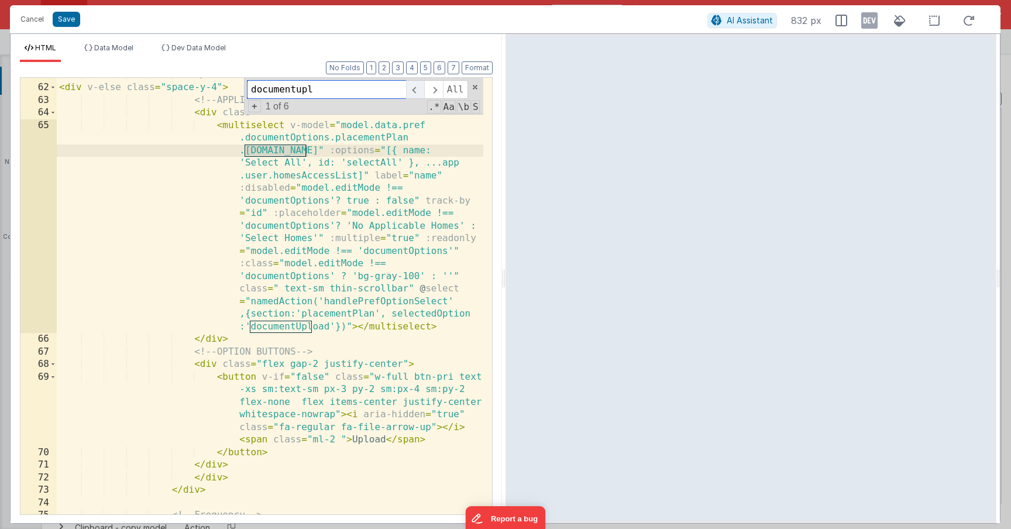
click at [420, 86] on span at bounding box center [415, 89] width 18 height 19
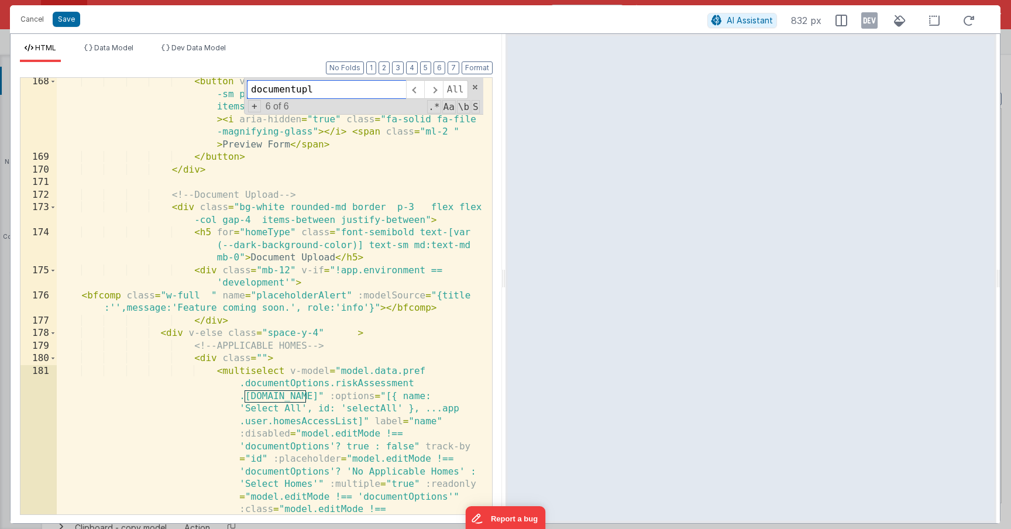
scroll to position [4302, 0]
click at [408, 224] on div "< button v-if = "false" class = "btn-pri text-xs sm:text -sm px-3 py-2 sm:px-4 …" at bounding box center [270, 440] width 426 height 726
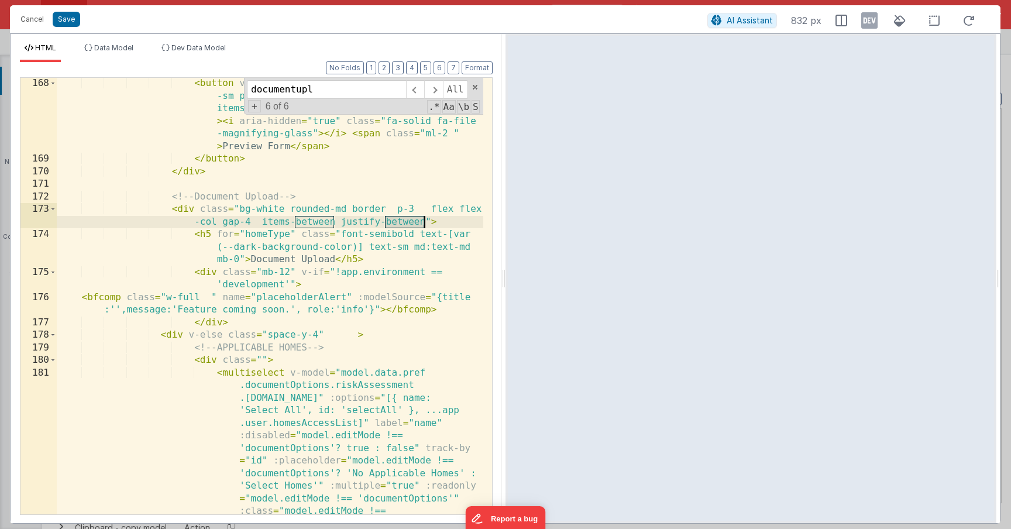
click at [408, 224] on div "< button v-if = "false" class = "btn-pri text-xs sm:text -sm px-3 py-2 sm:px-4 …" at bounding box center [270, 440] width 426 height 726
click at [71, 24] on button "Save" at bounding box center [66, 19] width 27 height 15
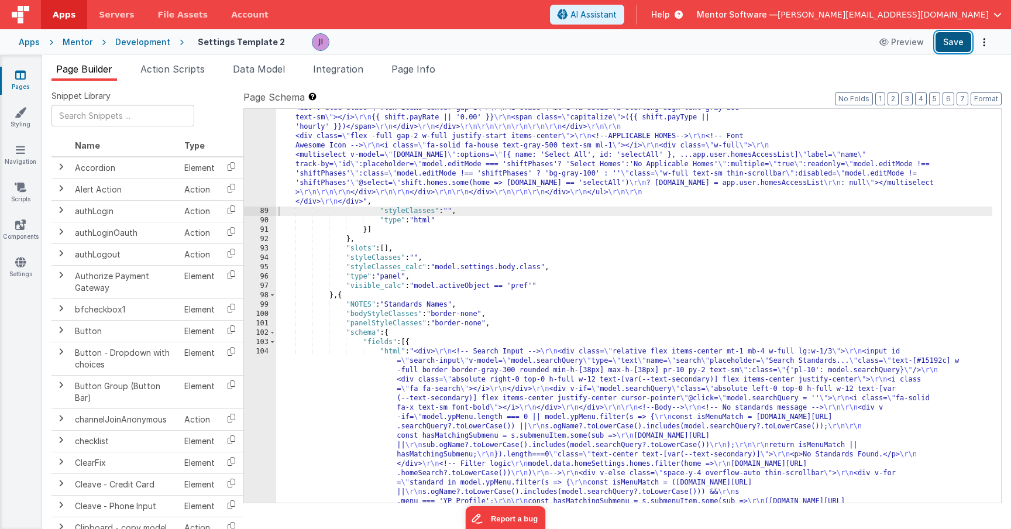
click at [935, 40] on button "Save" at bounding box center [953, 42] width 36 height 20
click at [24, 83] on link "Pages" at bounding box center [20, 80] width 42 height 23
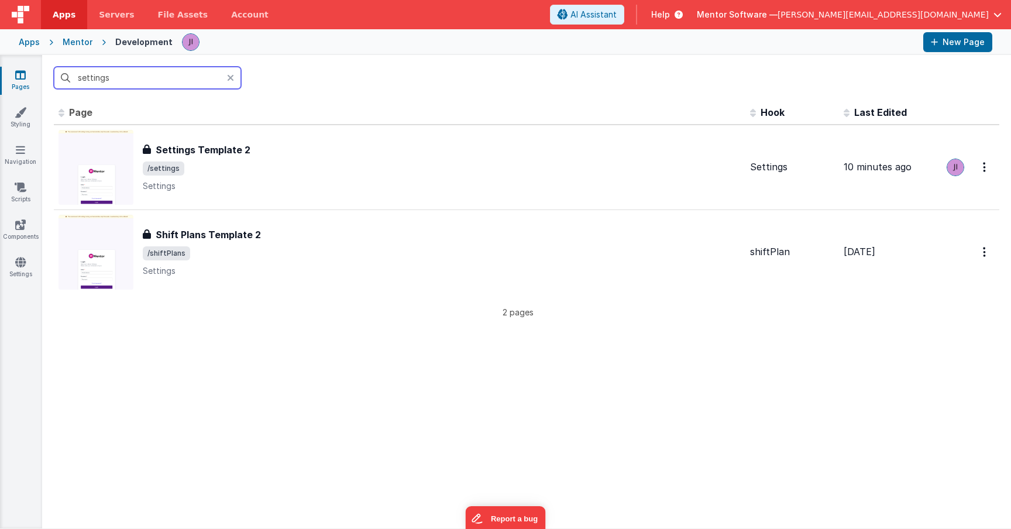
click at [84, 82] on input "settings" at bounding box center [147, 78] width 187 height 22
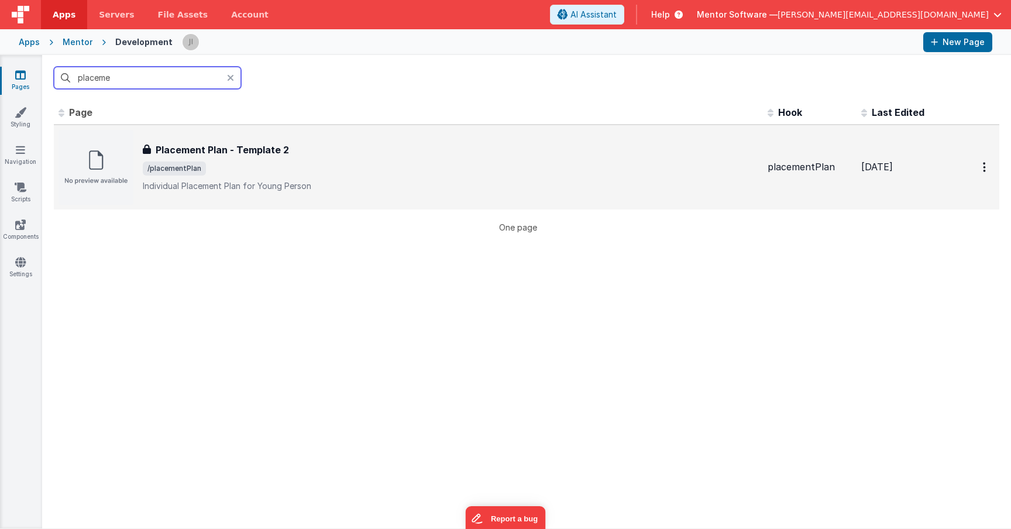
type input "placeme"
click at [321, 172] on span "/placementPlan" at bounding box center [450, 168] width 615 height 14
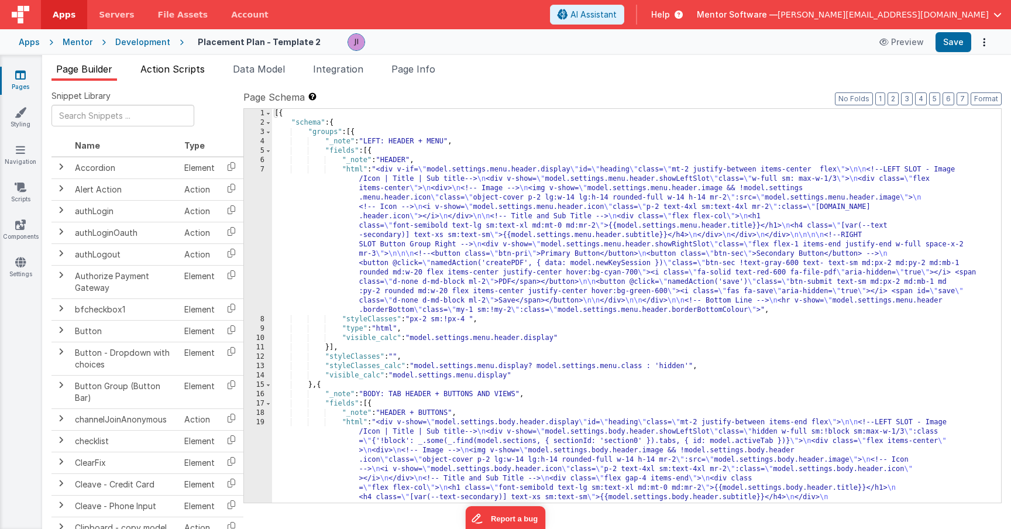
click at [174, 70] on span "Action Scripts" at bounding box center [172, 69] width 64 height 12
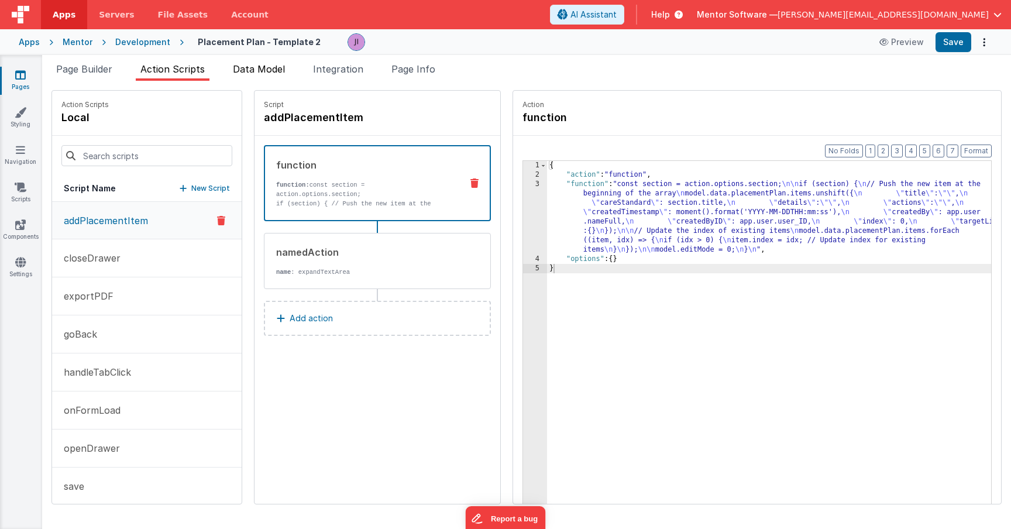
click at [247, 73] on span "Data Model" at bounding box center [259, 69] width 52 height 12
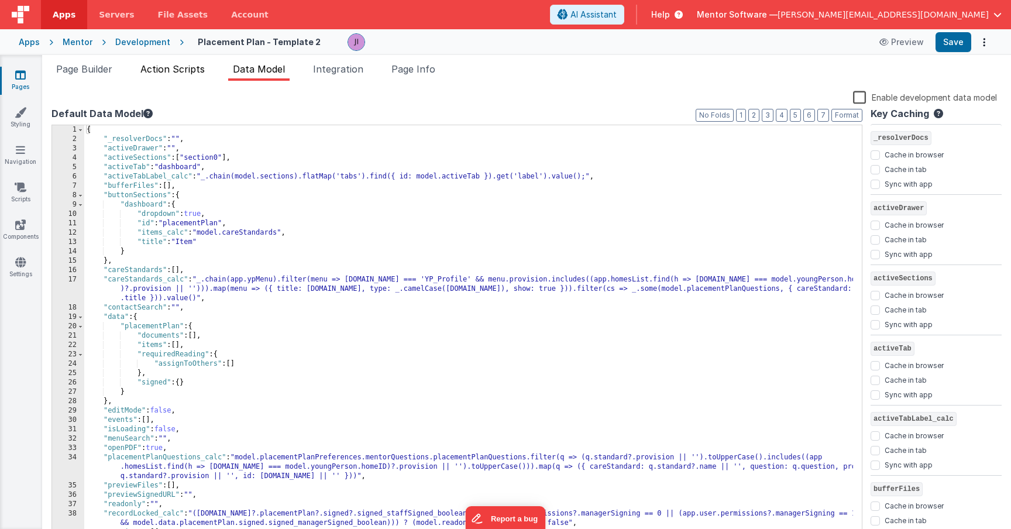
click at [184, 73] on span "Action Scripts" at bounding box center [172, 69] width 64 height 12
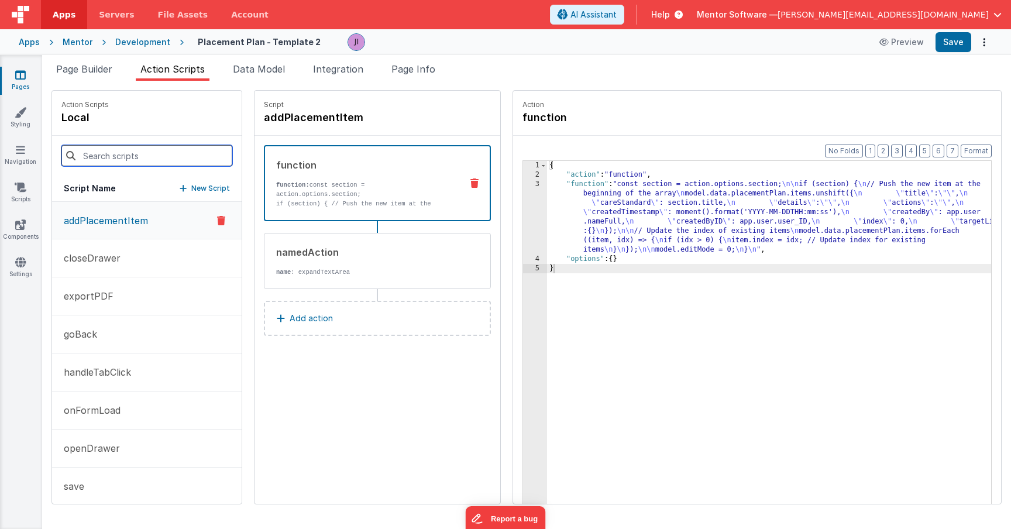
click at [149, 152] on input at bounding box center [146, 155] width 171 height 21
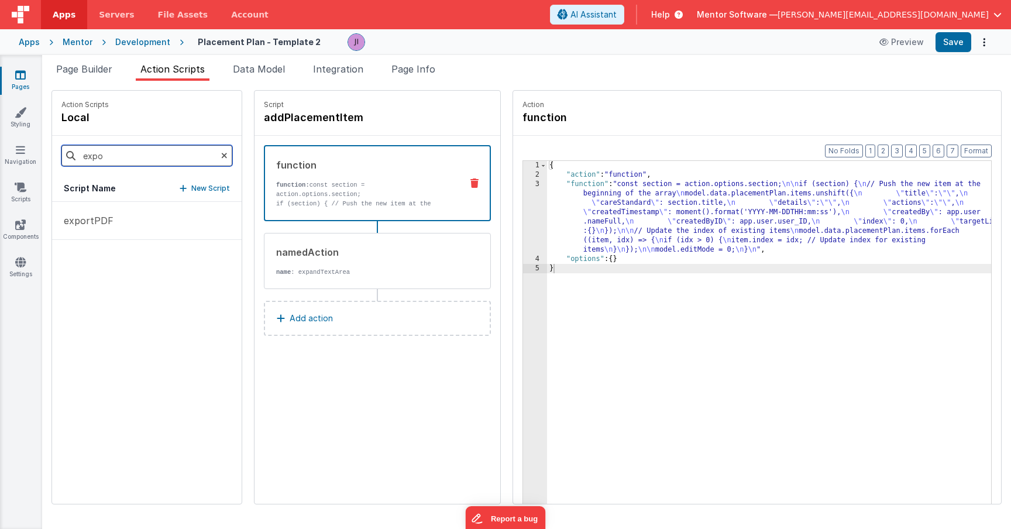
click at [140, 152] on input "expo" at bounding box center [146, 155] width 171 height 21
type input "save"
click at [88, 223] on button "save" at bounding box center [147, 221] width 190 height 38
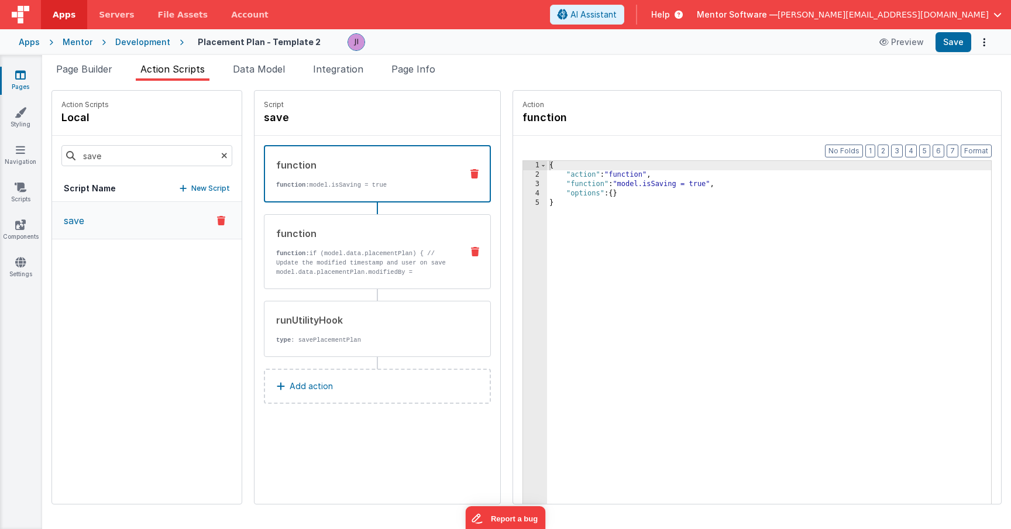
click at [359, 249] on p "function: if (model.data.placementPlan) { // Update the modified timestamp and …" at bounding box center [364, 286] width 177 height 75
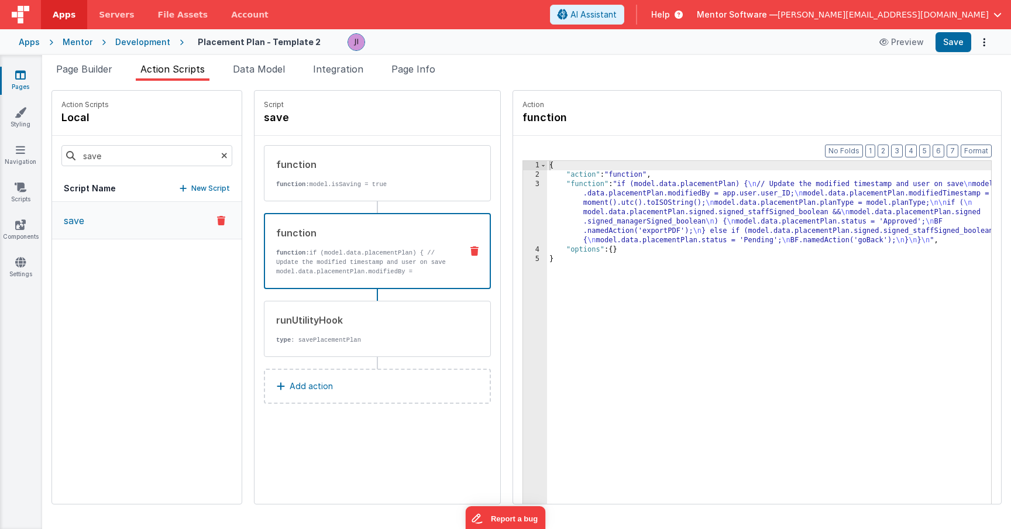
click at [593, 219] on div "{ "action" : "function" , "function" : "if (model.data.placementPlan) { \n // U…" at bounding box center [782, 360] width 471 height 398
click at [523, 213] on div "3" at bounding box center [535, 213] width 24 height 66
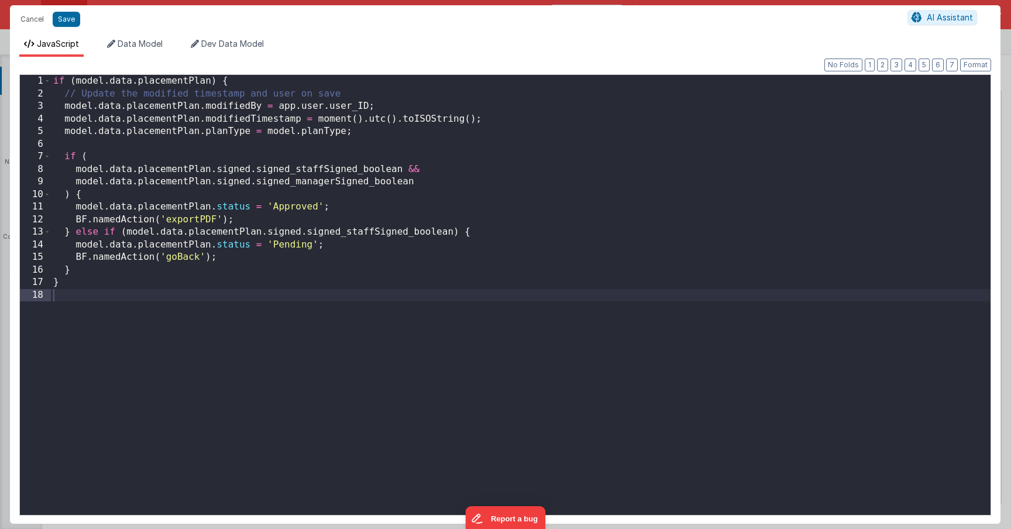
click at [347, 205] on div "if ( model . data . placementPlan ) { // Update the modified timestamp and user…" at bounding box center [521, 307] width 940 height 465
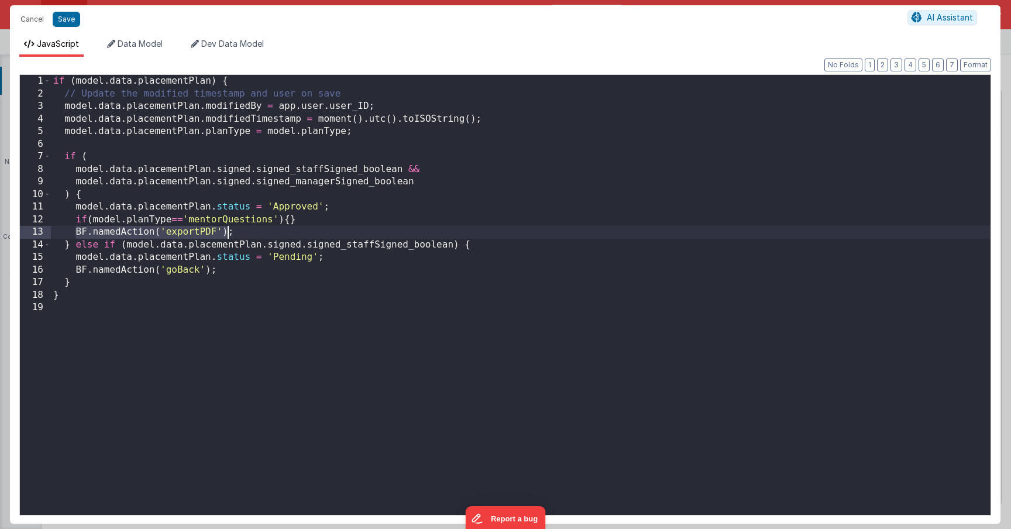
drag, startPoint x: 99, startPoint y: 233, endPoint x: 248, endPoint y: 228, distance: 148.7
click at [247, 227] on div "if ( model . data . placementPlan ) { // Update the modified timestamp and user…" at bounding box center [521, 307] width 940 height 465
click at [288, 220] on div "if ( model . data . placementPlan ) { // Update the modified timestamp and user…" at bounding box center [521, 307] width 940 height 465
paste textarea
click at [463, 222] on div "if ( model . data . placementPlan ) { // Update the modified timestamp and user…" at bounding box center [521, 307] width 940 height 465
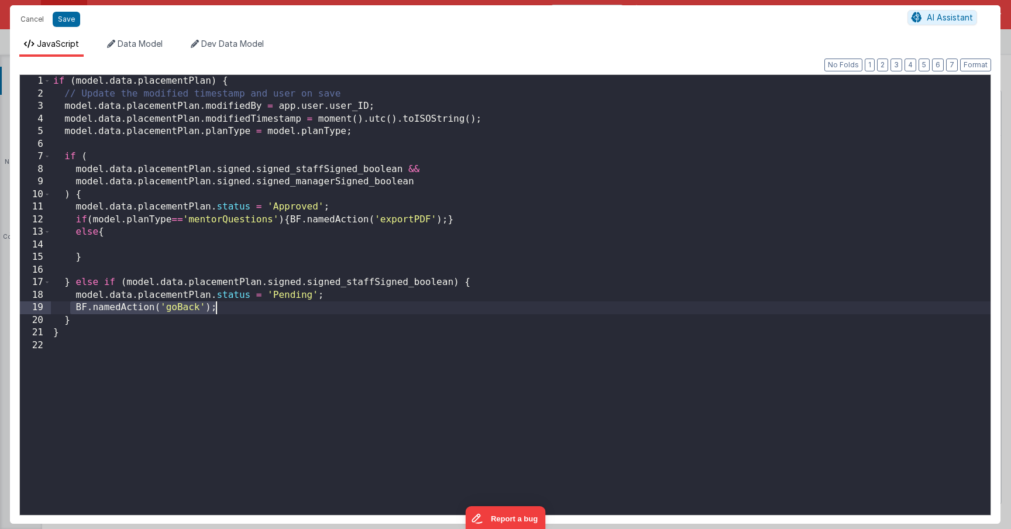
drag, startPoint x: 68, startPoint y: 309, endPoint x: 276, endPoint y: 302, distance: 207.8
click at [276, 302] on div "if ( model . data . placementPlan ) { // Update the modified timestamp and user…" at bounding box center [521, 307] width 940 height 465
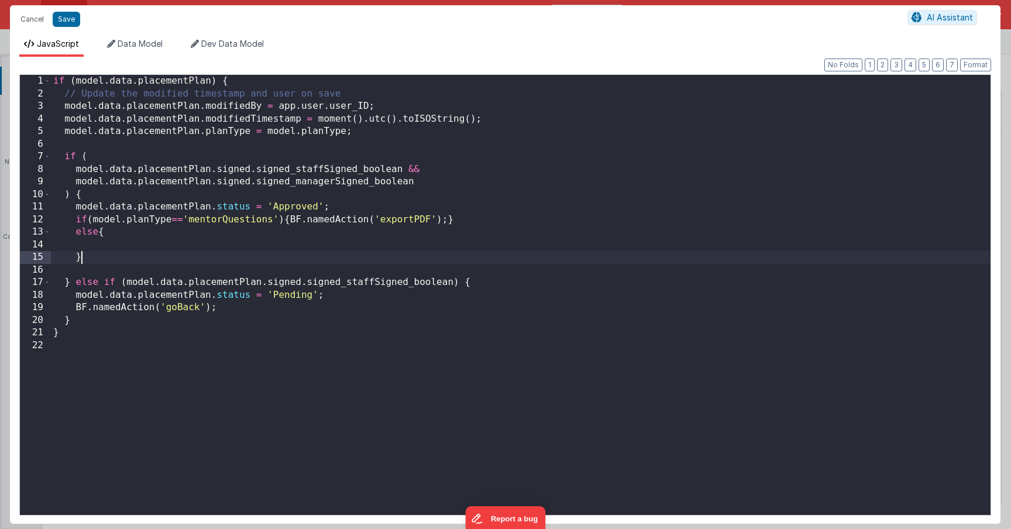
click at [105, 253] on div "if ( model . data . placementPlan ) { // Update the modified timestamp and user…" at bounding box center [521, 307] width 940 height 465
click at [106, 245] on div "if ( model . data . placementPlan ) { // Update the modified timestamp and user…" at bounding box center [521, 307] width 940 height 465
click at [935, 71] on button "Format" at bounding box center [975, 65] width 31 height 13
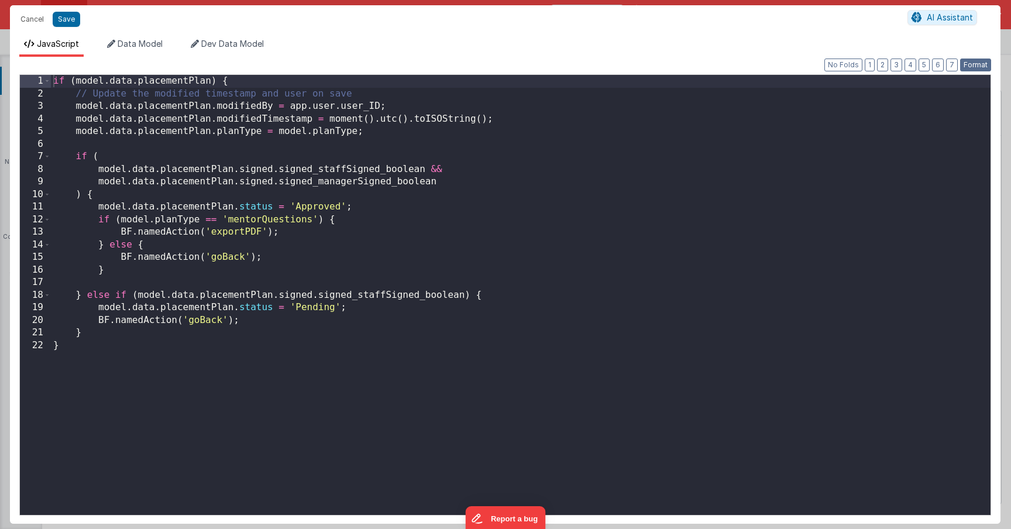
click at [935, 67] on button "Format" at bounding box center [975, 65] width 31 height 13
click at [61, 18] on button "Save" at bounding box center [66, 19] width 27 height 15
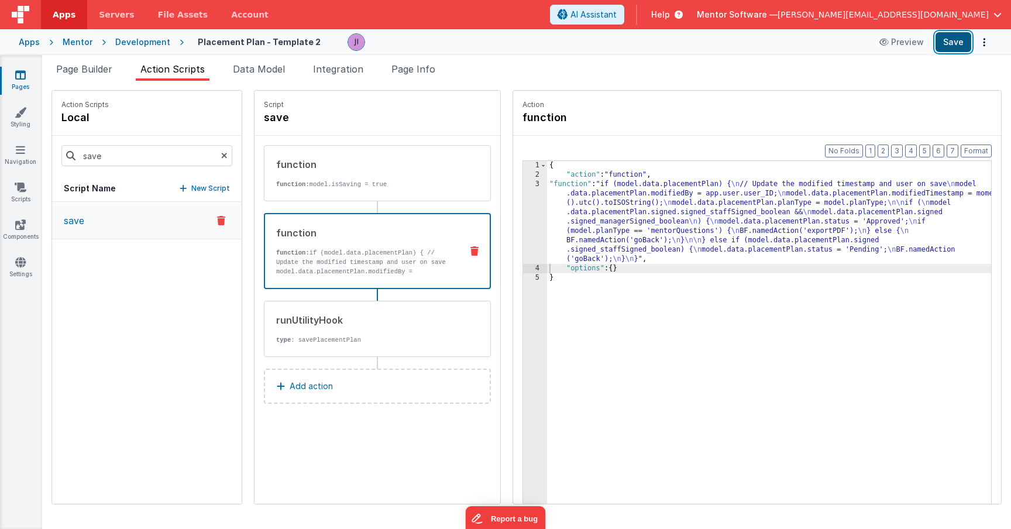
click at [935, 49] on button "Save" at bounding box center [953, 42] width 36 height 20
click at [78, 70] on span "Page Builder" at bounding box center [84, 69] width 56 height 12
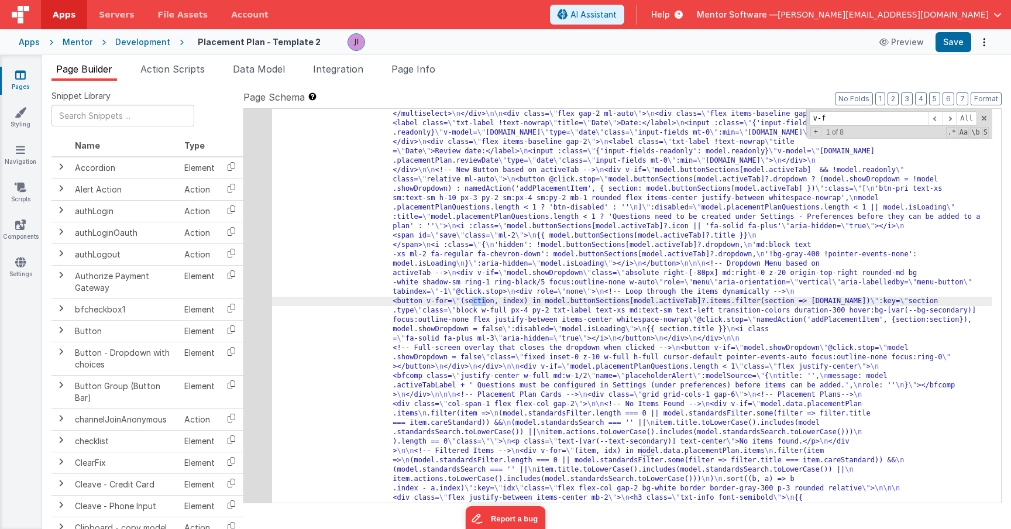
scroll to position [973, 0]
type input "v"
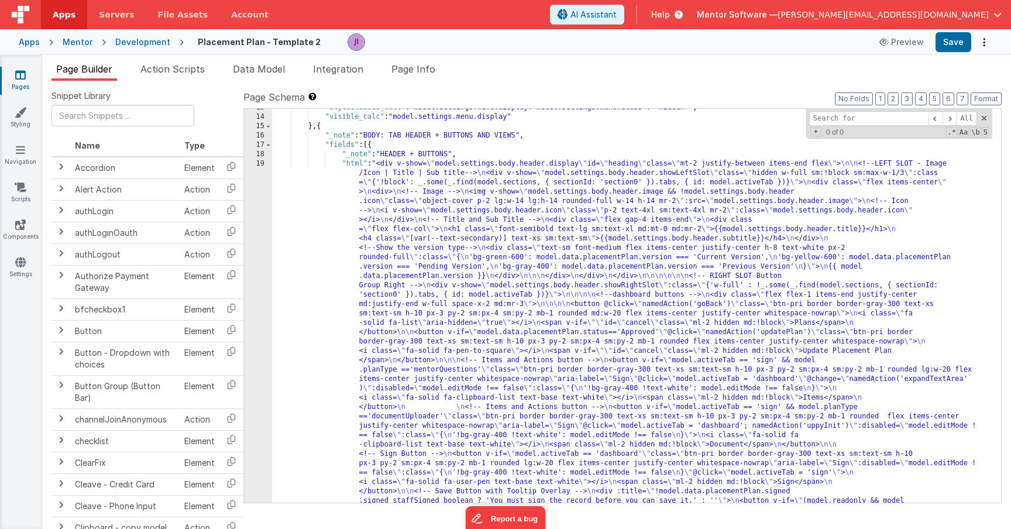
scroll to position [302, 0]
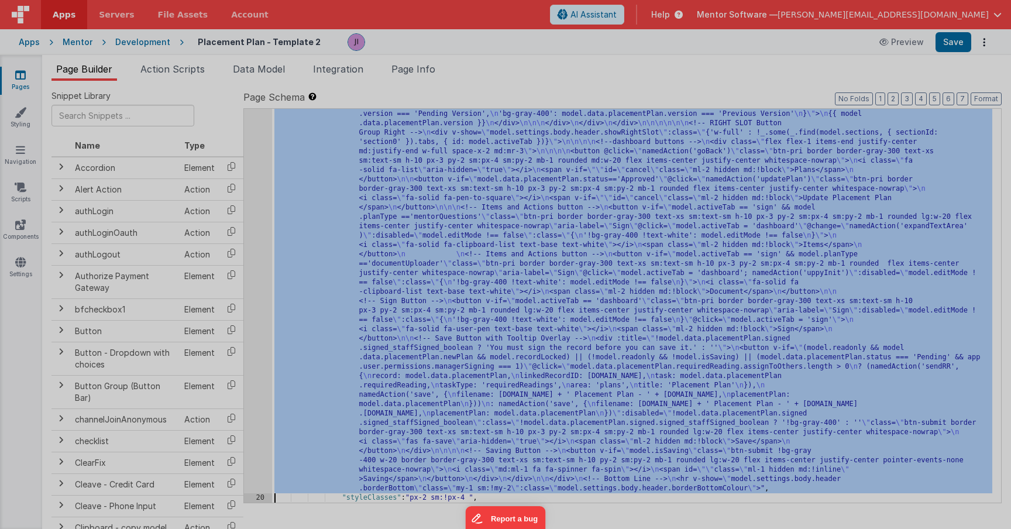
scroll to position [411, 0]
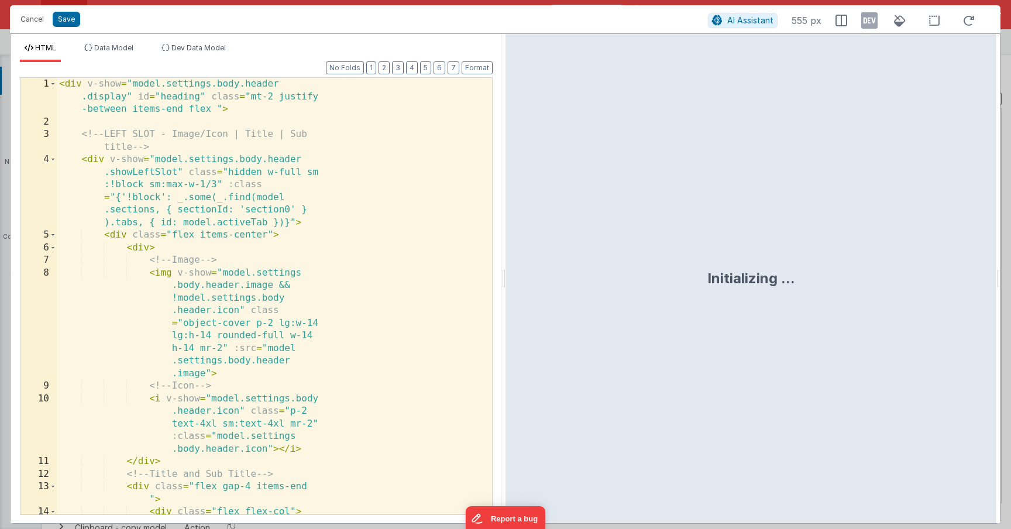
click at [249, 288] on div "< div v-show = "model.settings.body.header .display" id = "heading" class = "mt…" at bounding box center [270, 346] width 426 height 537
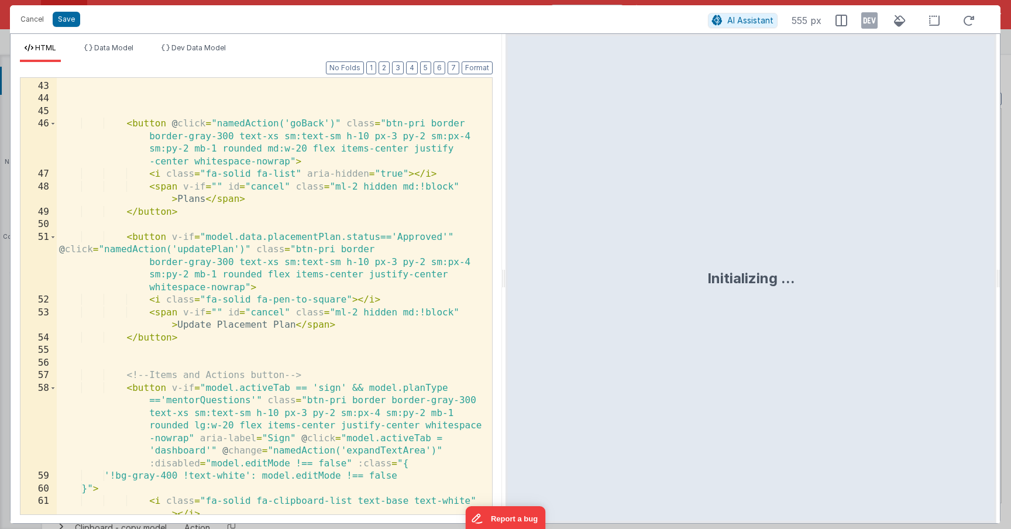
scroll to position [727, 0]
click at [249, 288] on div "< div class = "flex flex-1 items-end justify-center md:justify-end w -full spac…" at bounding box center [270, 298] width 426 height 487
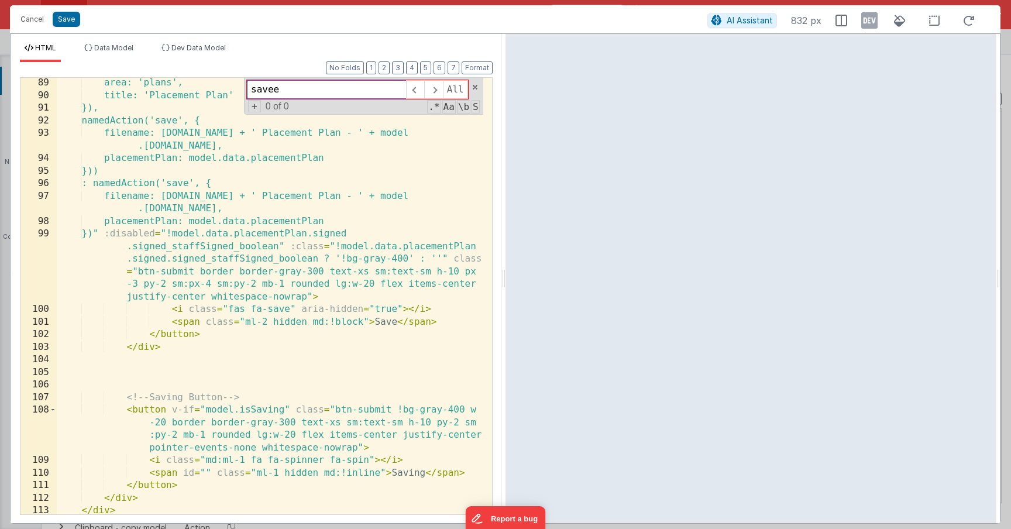
scroll to position [1740, 0]
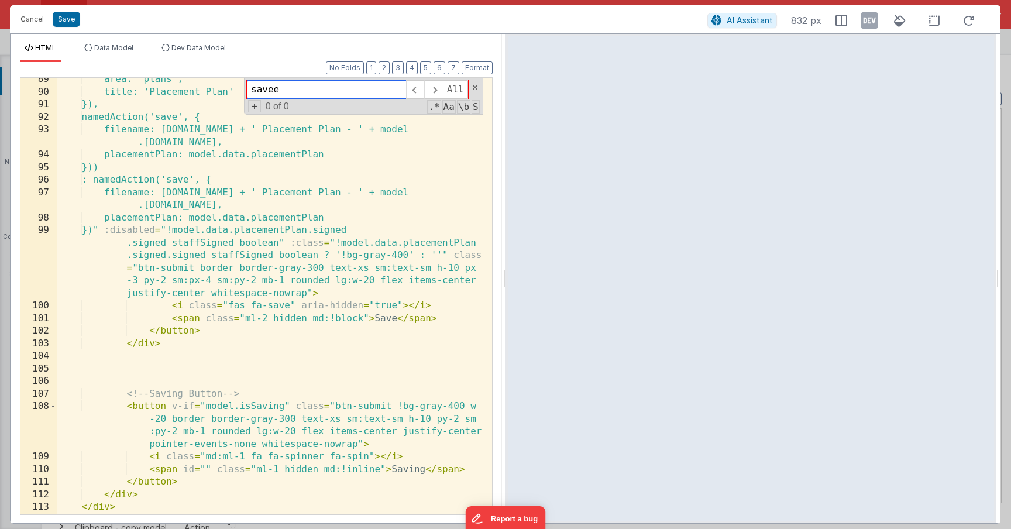
type input "savee"
drag, startPoint x: 70, startPoint y: 20, endPoint x: 86, endPoint y: 42, distance: 27.3
click at [70, 20] on button "Save" at bounding box center [66, 19] width 27 height 15
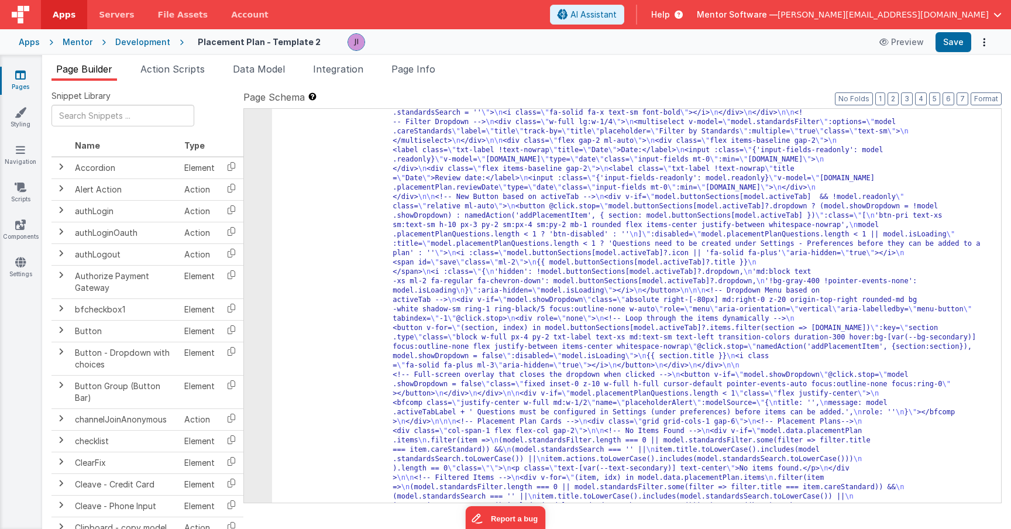
scroll to position [906, 0]
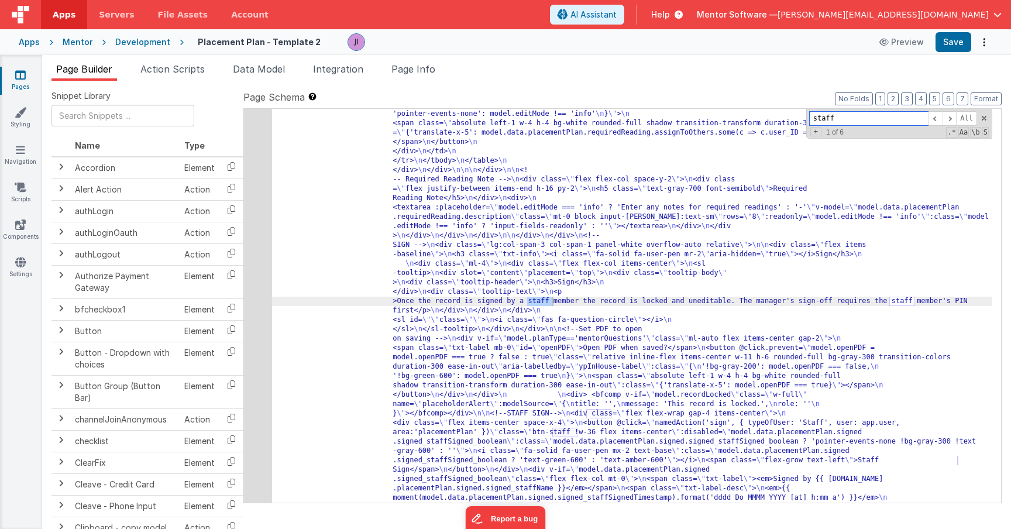
scroll to position [3210, 0]
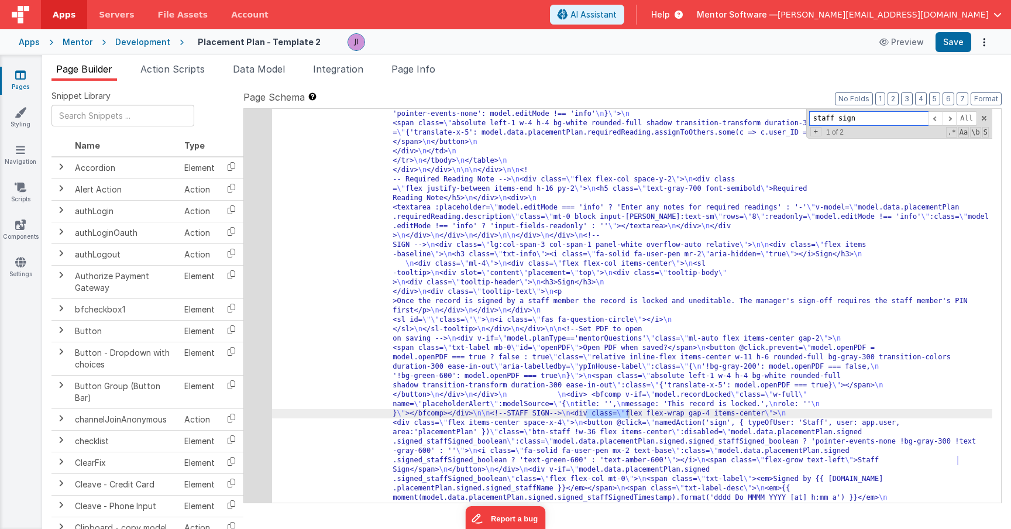
type input "staff sign"
click at [257, 366] on div "61" at bounding box center [258, 151] width 28 height 1170
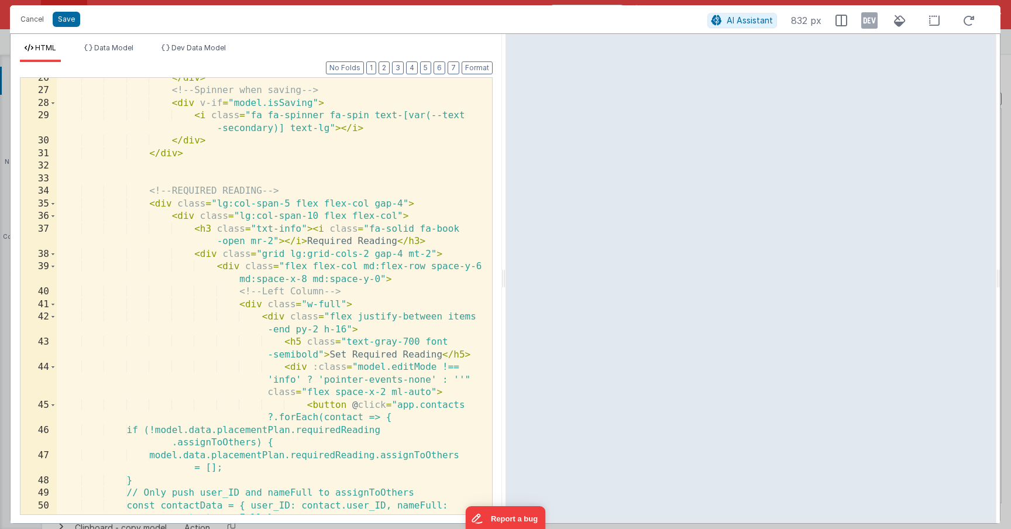
scroll to position [580, 0]
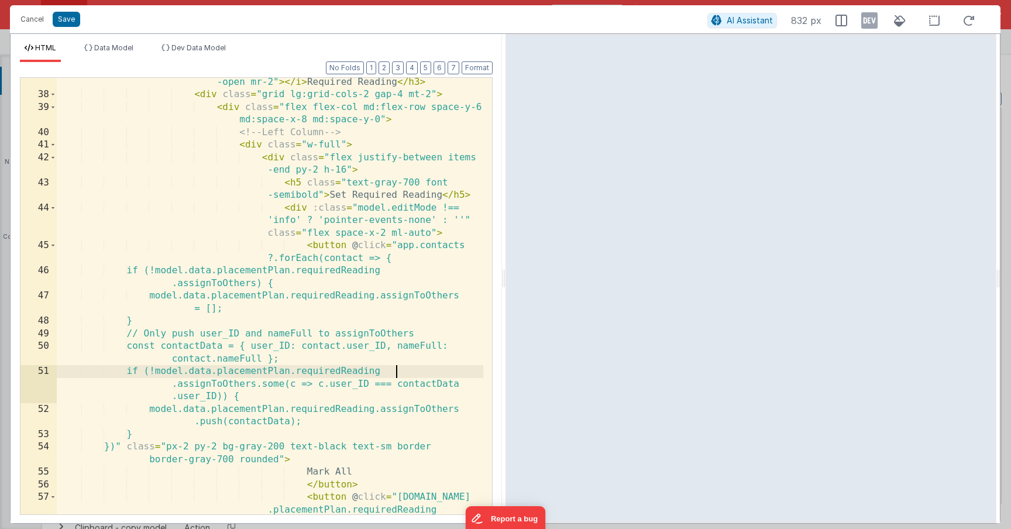
click at [433, 369] on div "< h3 class = "txt-info" > < i class = "fa-solid fa-book -open mr-2" > </ i > Re…" at bounding box center [270, 325] width 426 height 525
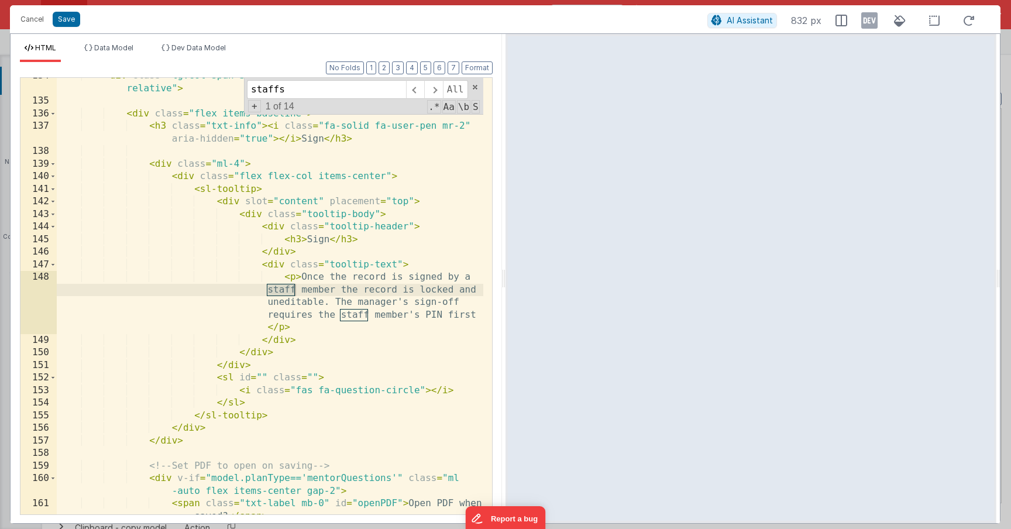
scroll to position [3492, 0]
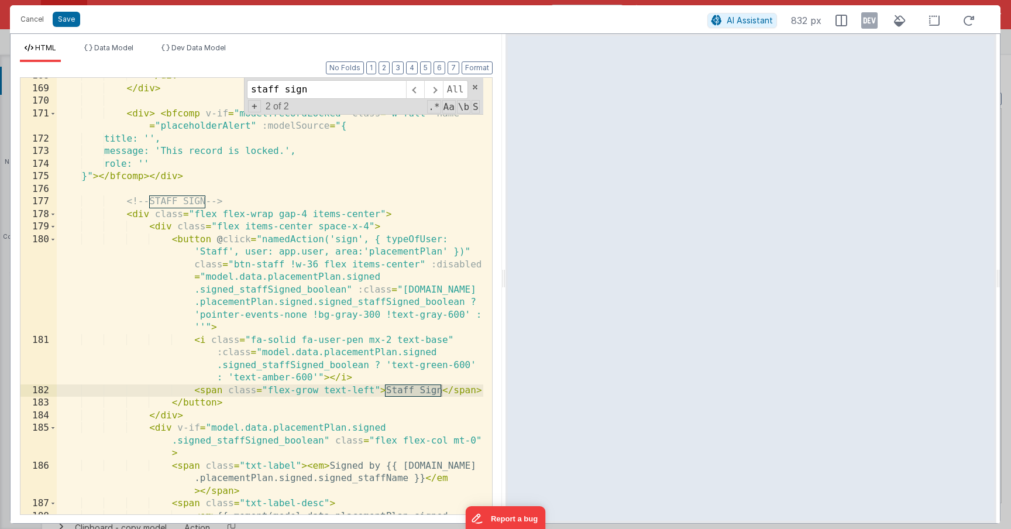
type input "staff sign"
click at [178, 413] on div "</ div > </ div > < div > < bfcomp v-if = "model.recordLocked" class = "w-full"…" at bounding box center [270, 313] width 426 height 487
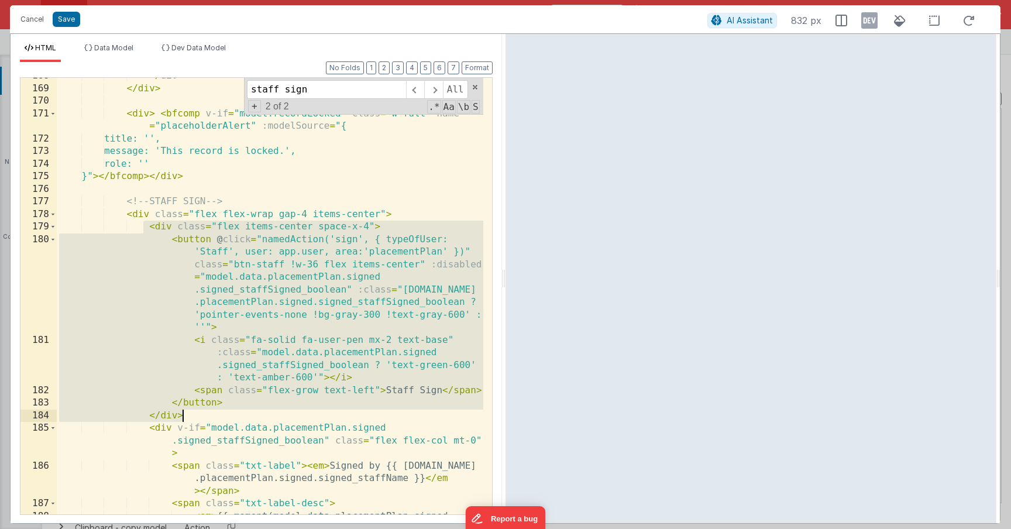
drag, startPoint x: 144, startPoint y: 228, endPoint x: 222, endPoint y: 416, distance: 203.5
click at [222, 416] on div "</ div > </ div > < div > < bfcomp v-if = "model.recordLocked" class = "w-full"…" at bounding box center [270, 313] width 426 height 487
click at [261, 376] on div "</ div > </ div > < div > < bfcomp v-if = "model.recordLocked" class = "w-full"…" at bounding box center [270, 313] width 426 height 487
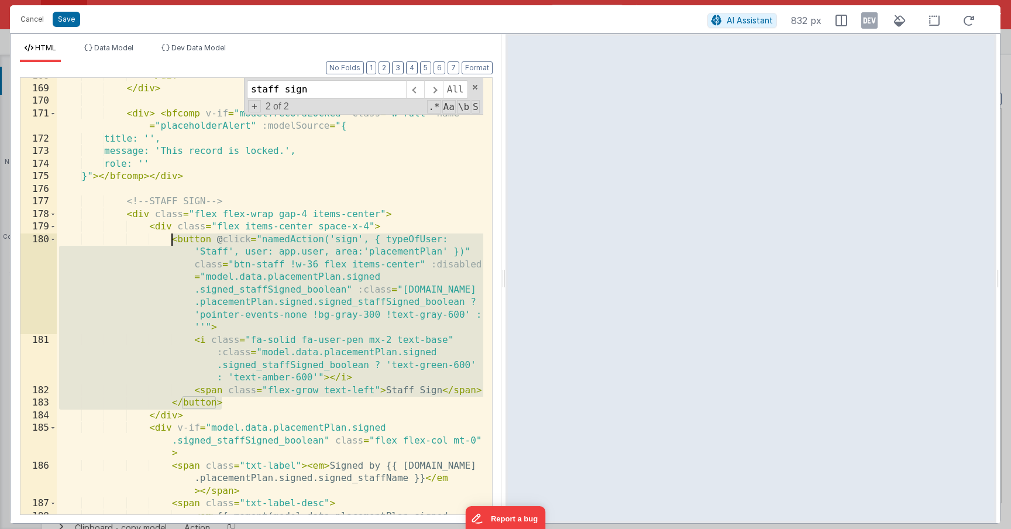
drag, startPoint x: 231, startPoint y: 398, endPoint x: 171, endPoint y: 241, distance: 168.5
click at [171, 241] on div "</ div > </ div > < div > < bfcomp v-if = "model.recordLocked" class = "w-full"…" at bounding box center [270, 313] width 426 height 487
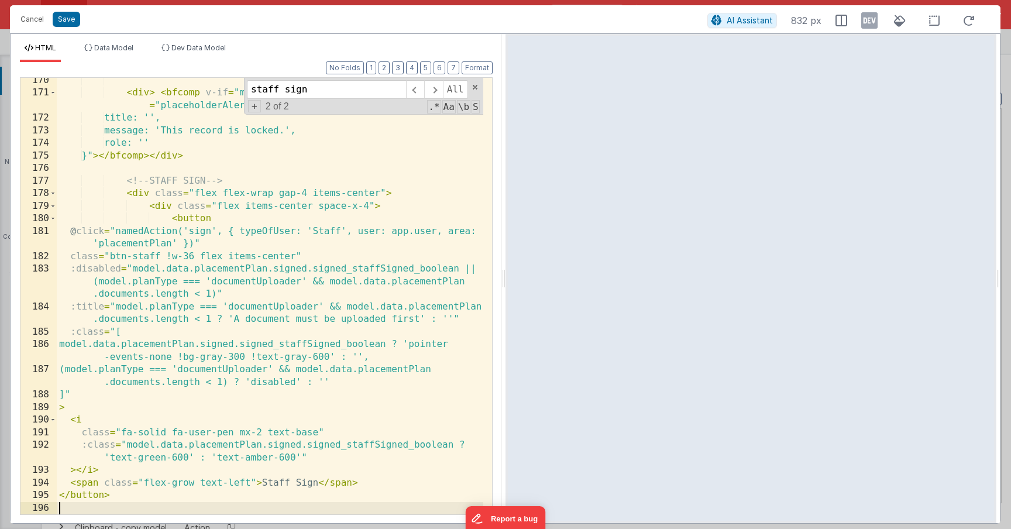
scroll to position [3513, 0]
click at [480, 72] on button "Format" at bounding box center [477, 67] width 31 height 13
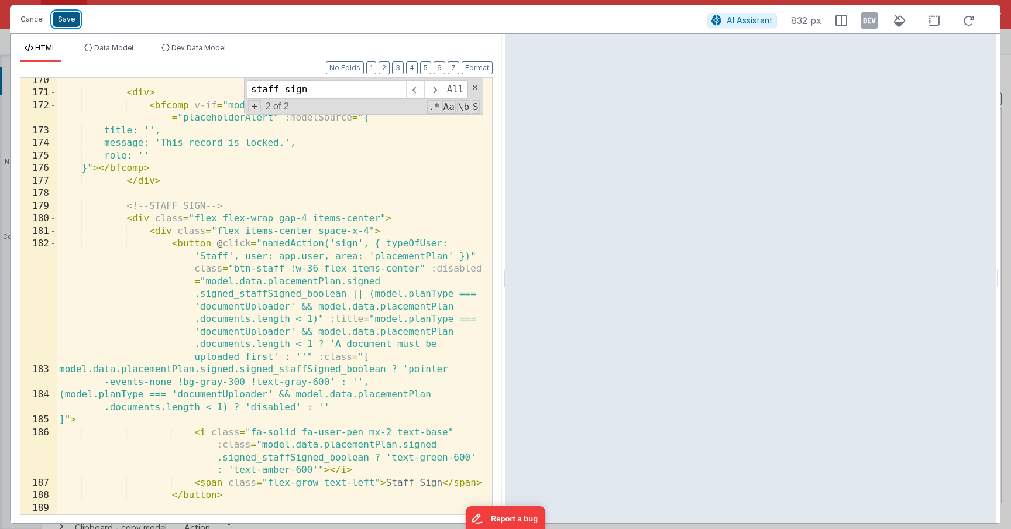
click at [63, 18] on button "Save" at bounding box center [66, 19] width 27 height 15
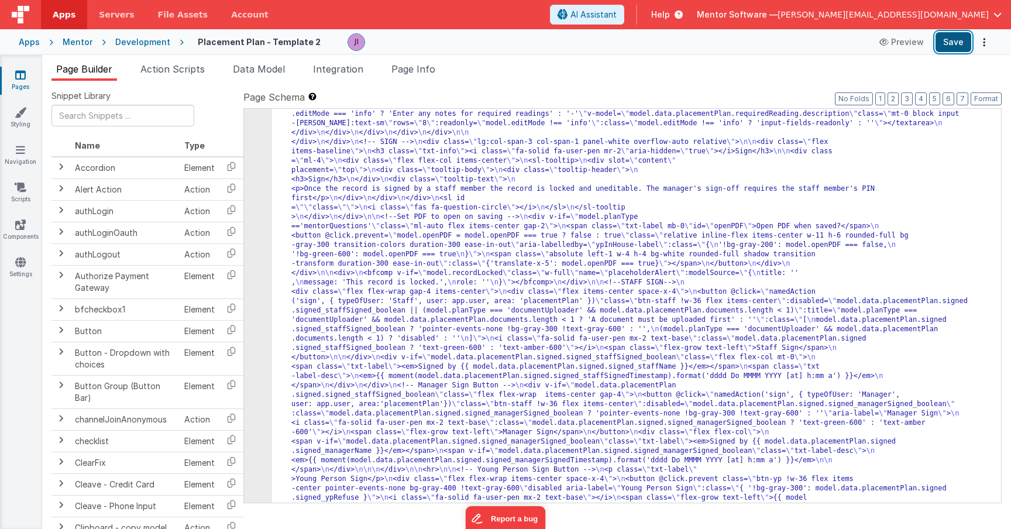
click at [935, 49] on button "Save" at bounding box center [953, 42] width 36 height 20
drag, startPoint x: 402, startPoint y: 343, endPoint x: 394, endPoint y: 343, distance: 8.2
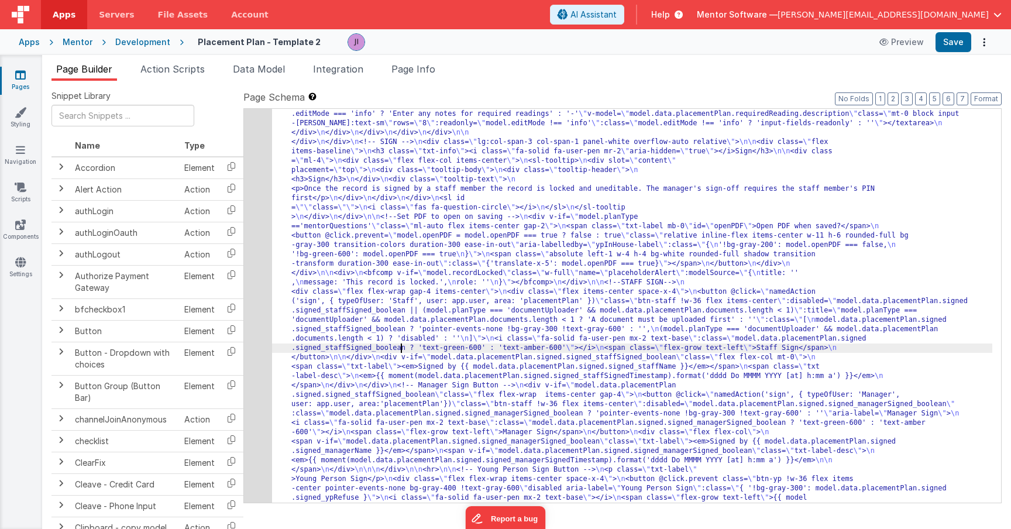
click at [260, 291] on div "61" at bounding box center [258, 71] width 28 height 1011
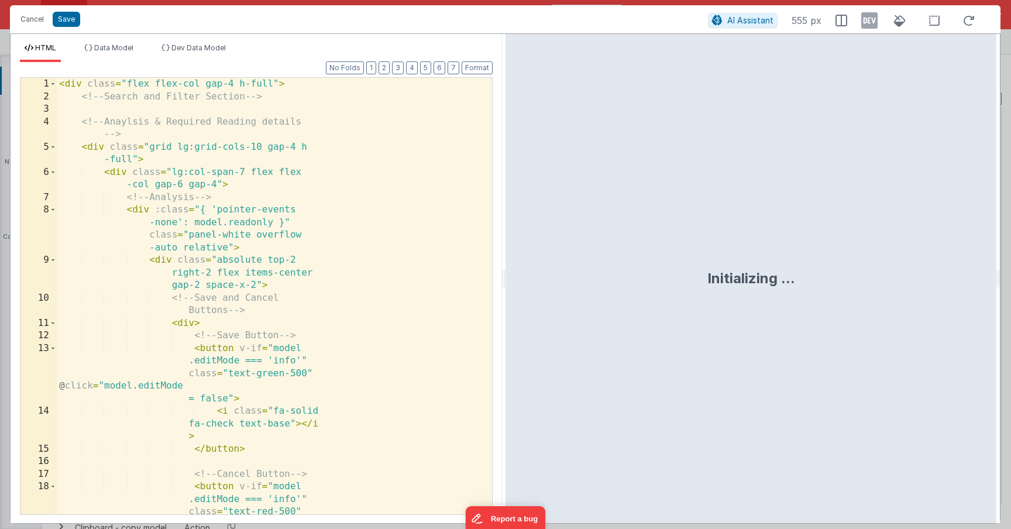
click at [298, 294] on div "< div class = "flex flex-col gap-4 h-full" > <!-- Search and Filter Section -->…" at bounding box center [270, 334] width 426 height 512
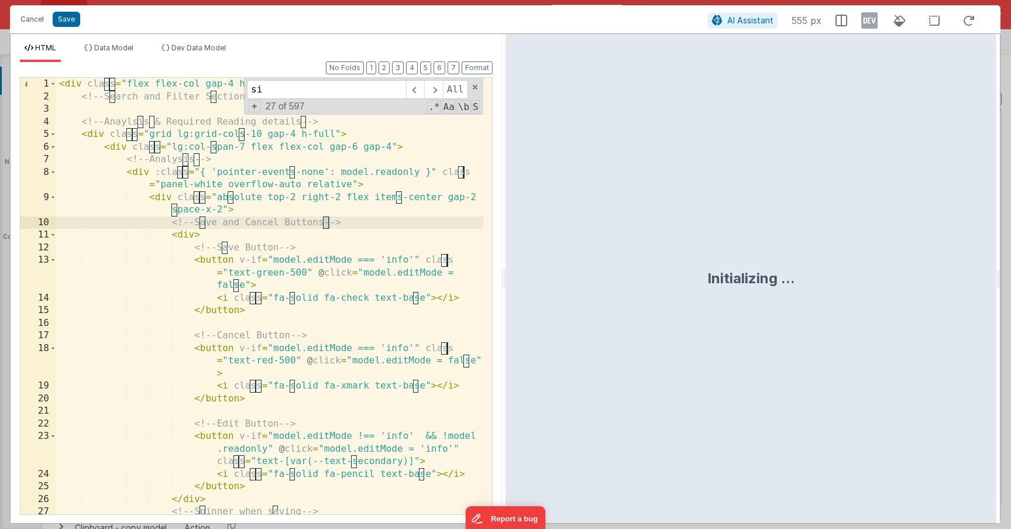
scroll to position [574, 0]
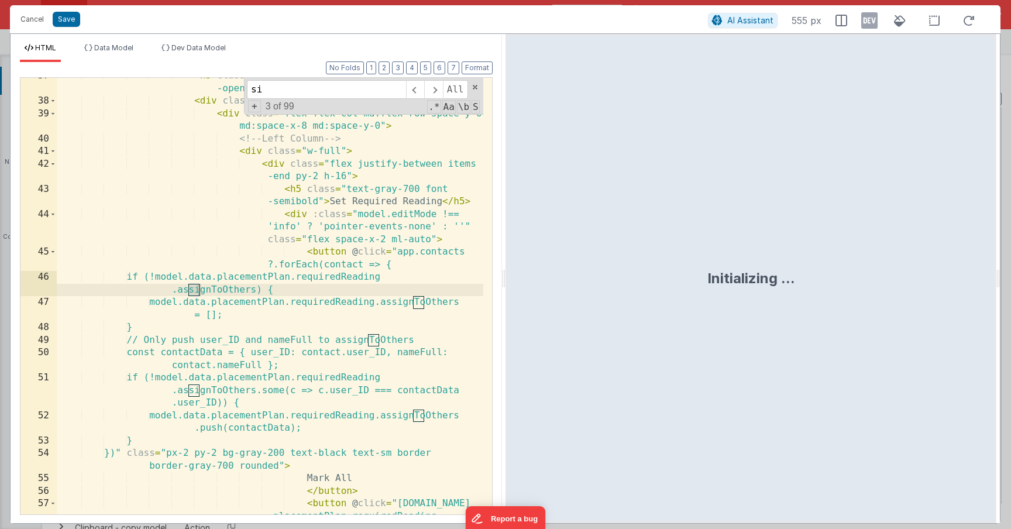
type input "s"
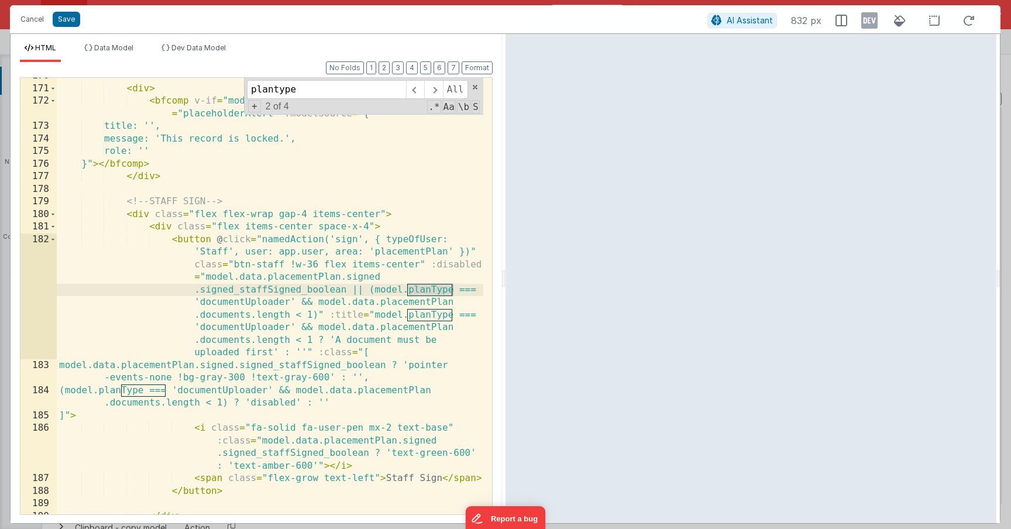
scroll to position [3517, 0]
type input "plantype"
click at [126, 43] on span "Data Model" at bounding box center [113, 47] width 39 height 9
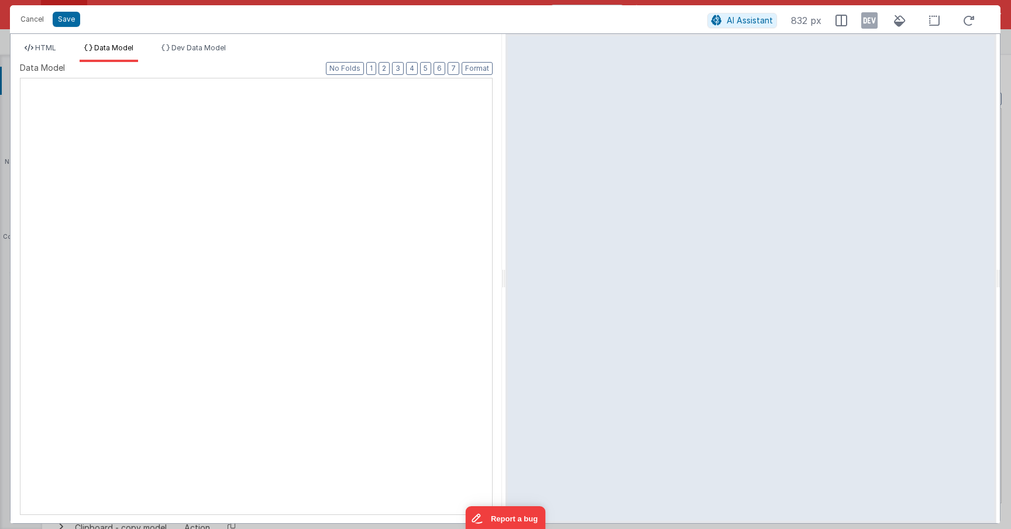
click at [20, 78] on div at bounding box center [20, 78] width 0 height 0
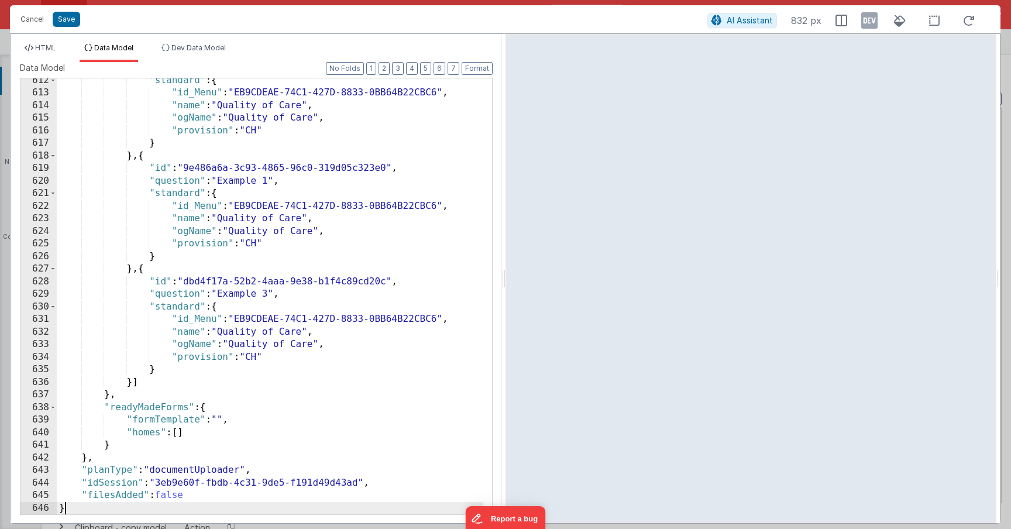
scroll to position [8847, 0]
click at [40, 54] on li "HTML" at bounding box center [40, 52] width 41 height 19
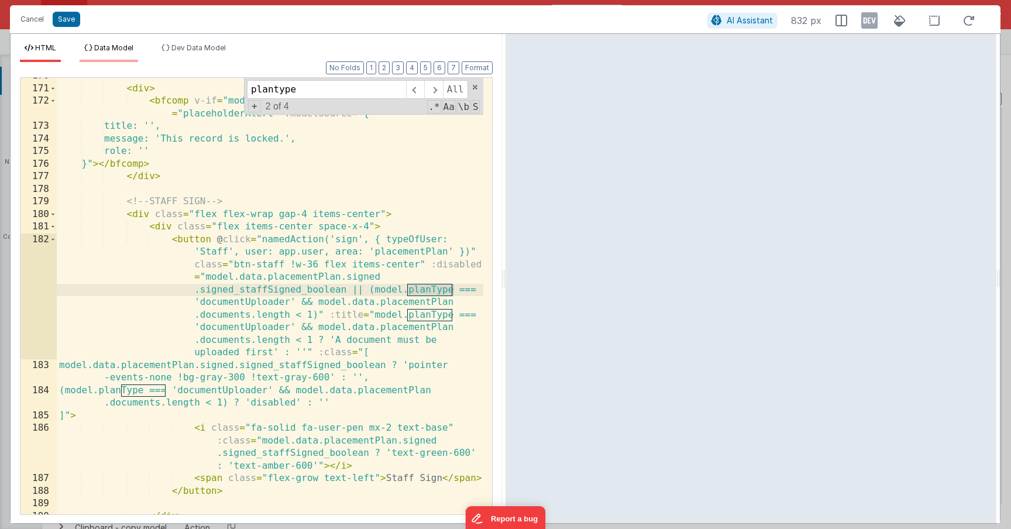
click at [122, 56] on li "Data Model" at bounding box center [109, 52] width 59 height 19
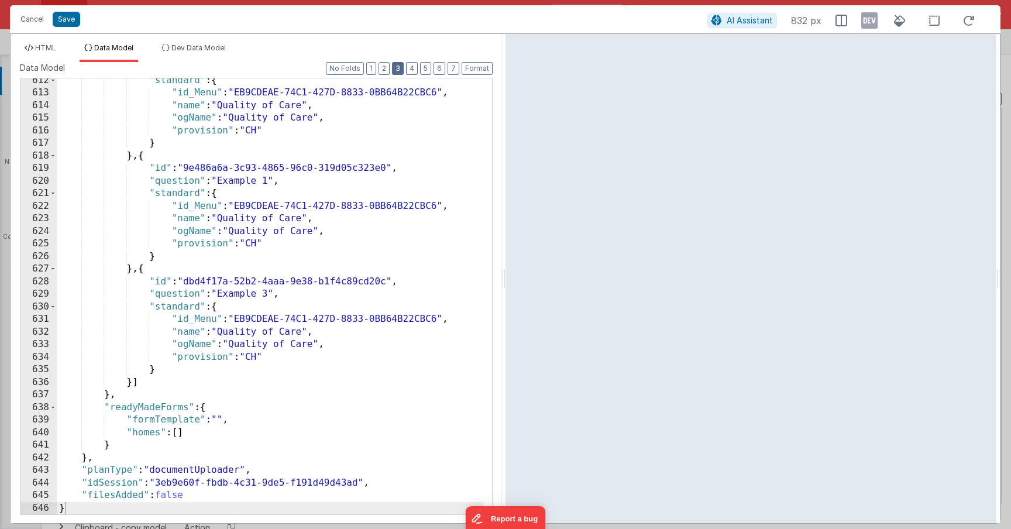
click at [394, 68] on button "3" at bounding box center [398, 68] width 12 height 13
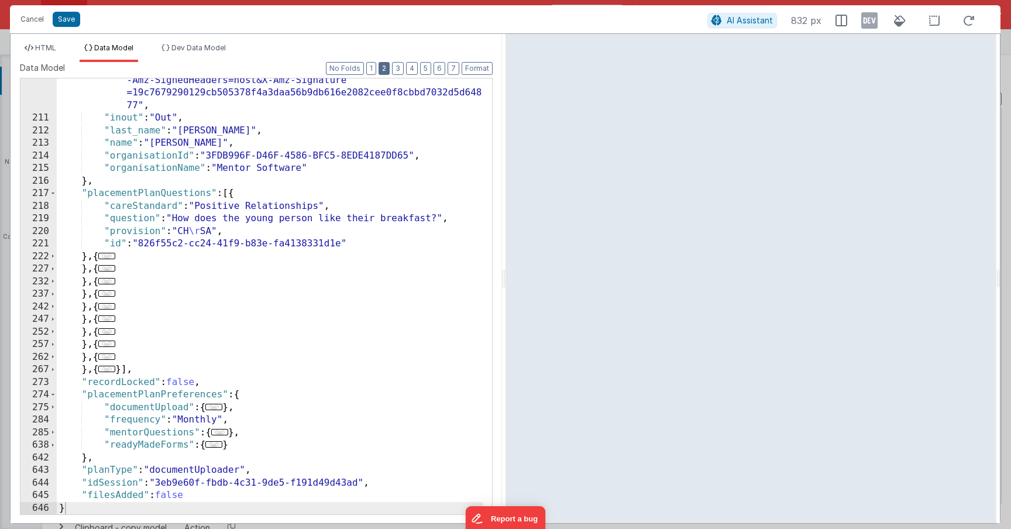
click at [388, 68] on button "2" at bounding box center [384, 68] width 11 height 13
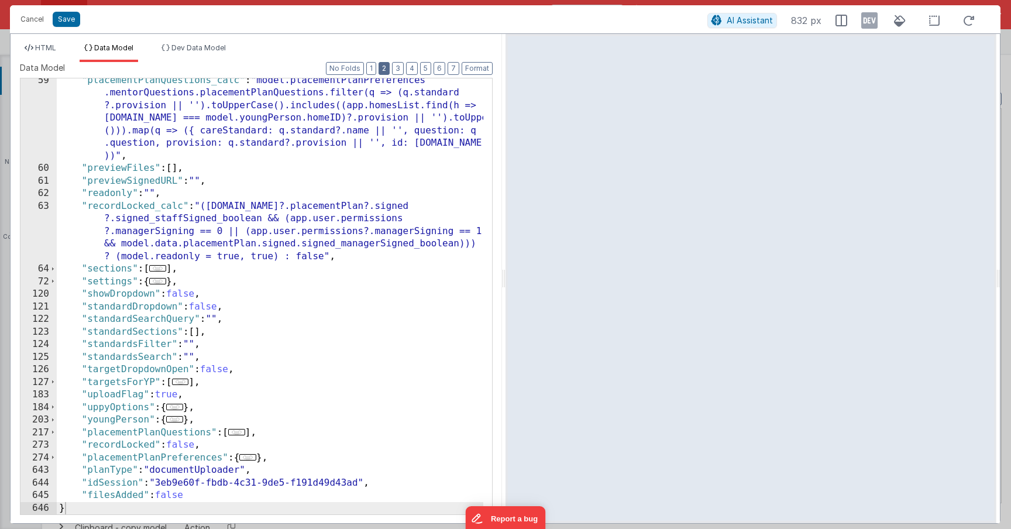
scroll to position [294, 0]
click at [405, 68] on label "Data Model" at bounding box center [256, 68] width 473 height 12
click at [397, 68] on button "3" at bounding box center [398, 68] width 12 height 13
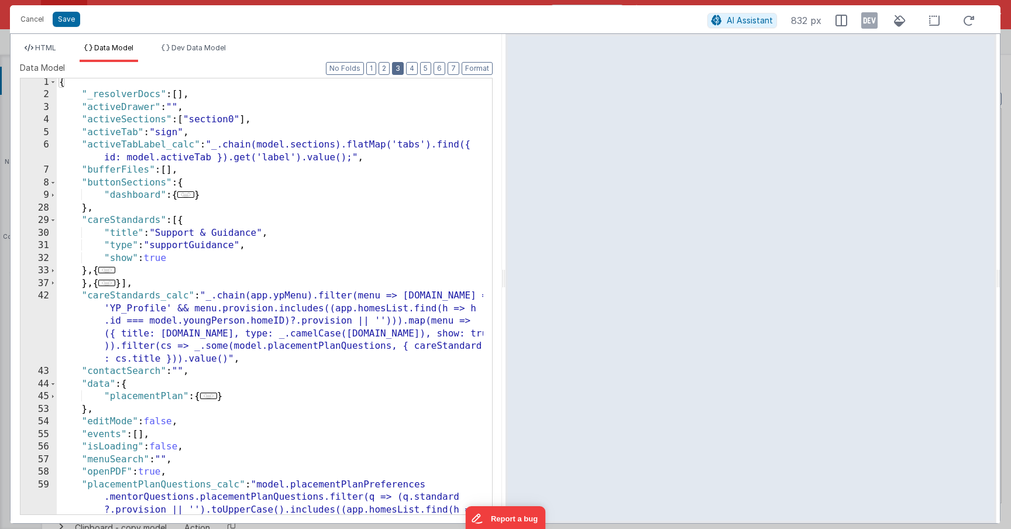
scroll to position [15, 0]
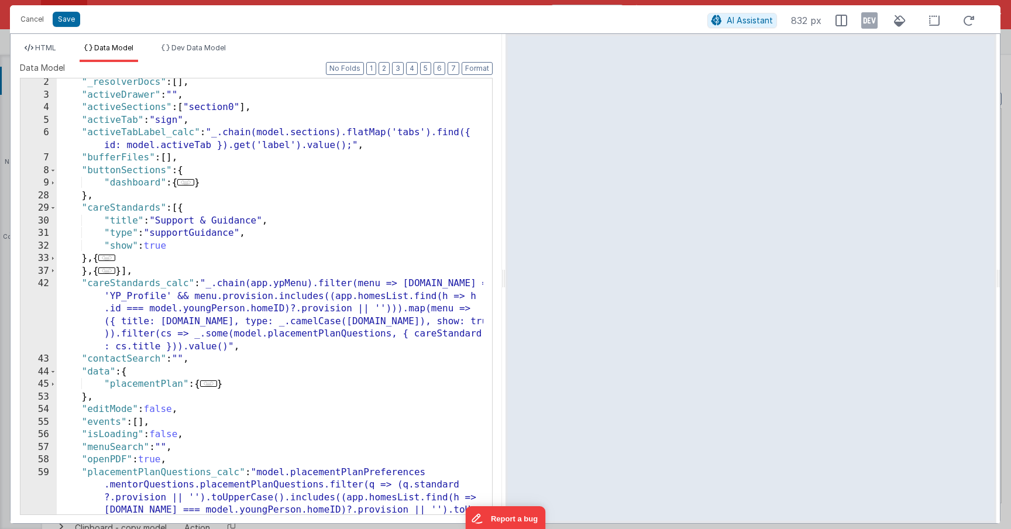
click at [214, 385] on span "..." at bounding box center [208, 383] width 17 height 6
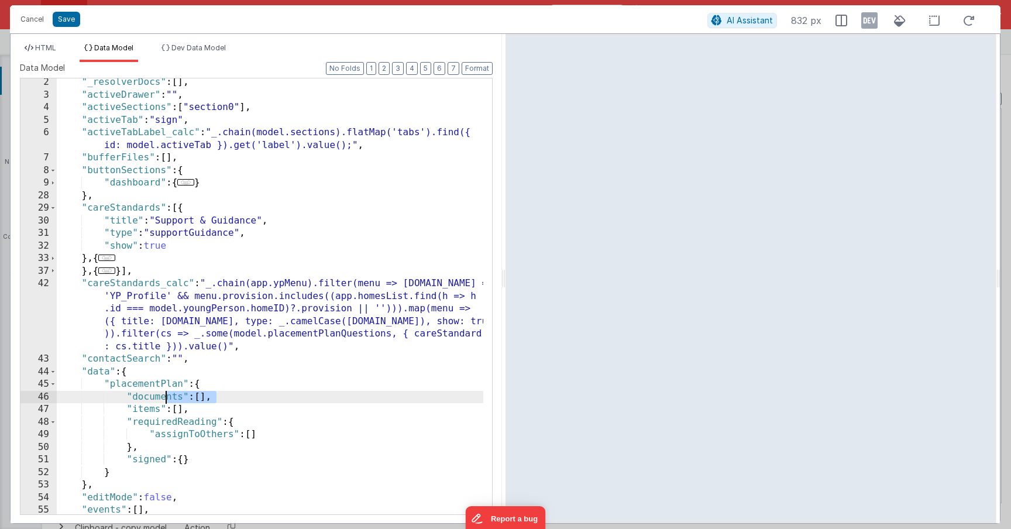
drag, startPoint x: 221, startPoint y: 397, endPoint x: 118, endPoint y: 398, distance: 103.0
click at [118, 398] on div ""_resolverDocs" : [ ] , "activeDrawer" : "" , "activeSections" : [ "section0" ]…" at bounding box center [270, 306] width 426 height 461
click at [54, 53] on li "HTML" at bounding box center [40, 52] width 41 height 19
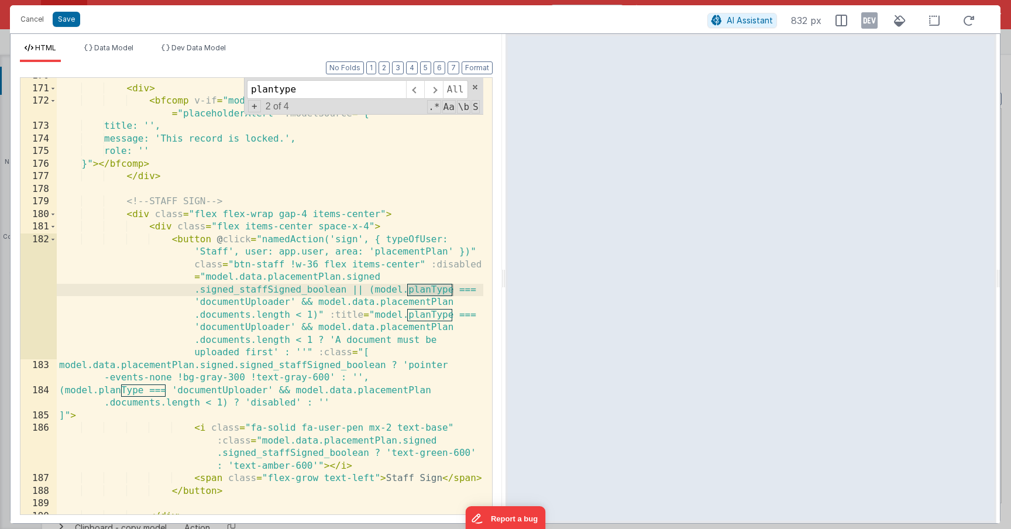
scroll to position [3587, 0]
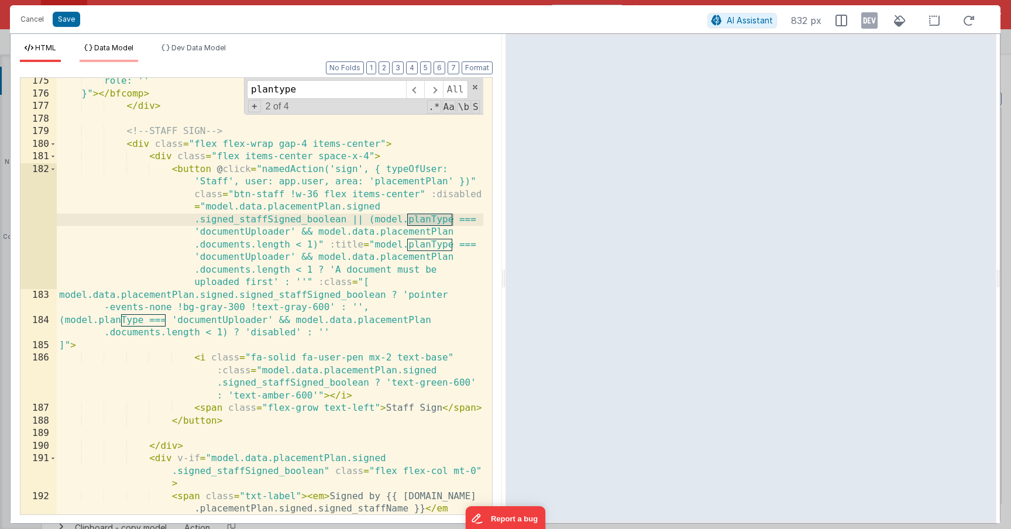
click at [122, 46] on span "Data Model" at bounding box center [113, 47] width 39 height 9
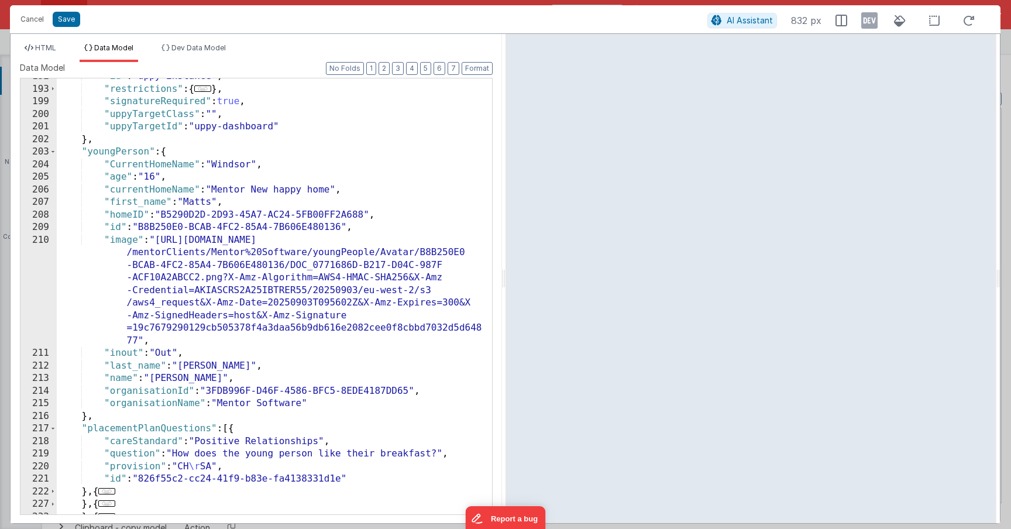
scroll to position [1438, 0]
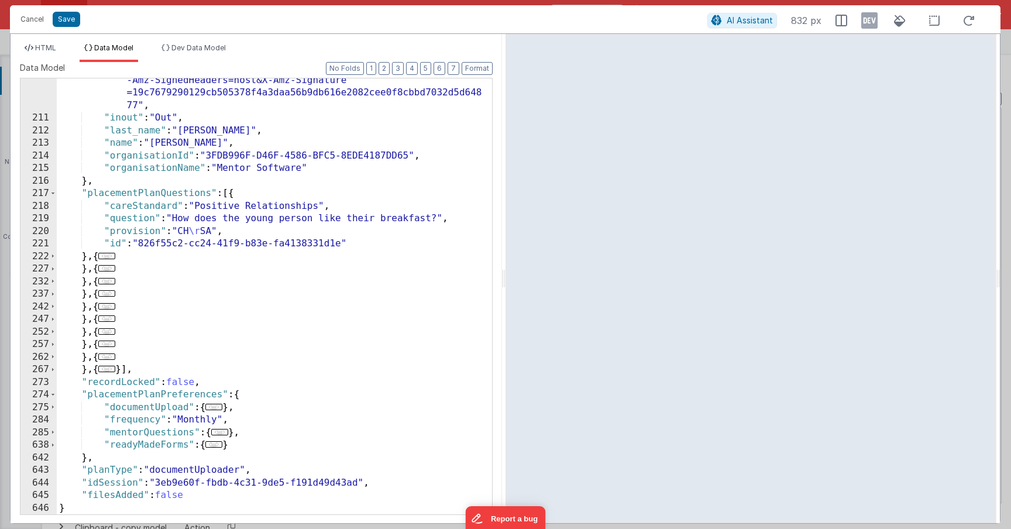
click at [309, 271] on div ""image" : "https://mentorfiles.s3-eu-west-2.amazonaws.com /mentorClients/Mentor…" at bounding box center [270, 280] width 426 height 562
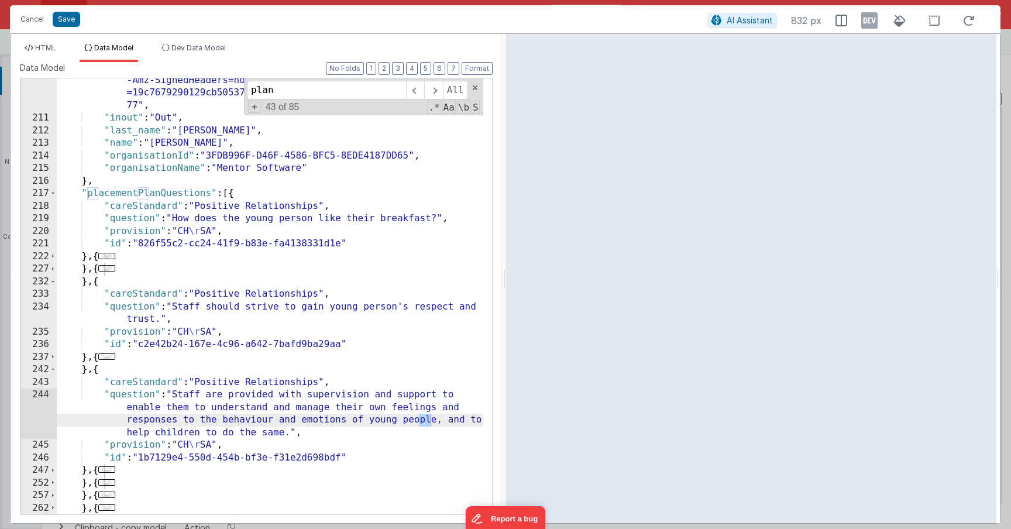
scroll to position [1589, 0]
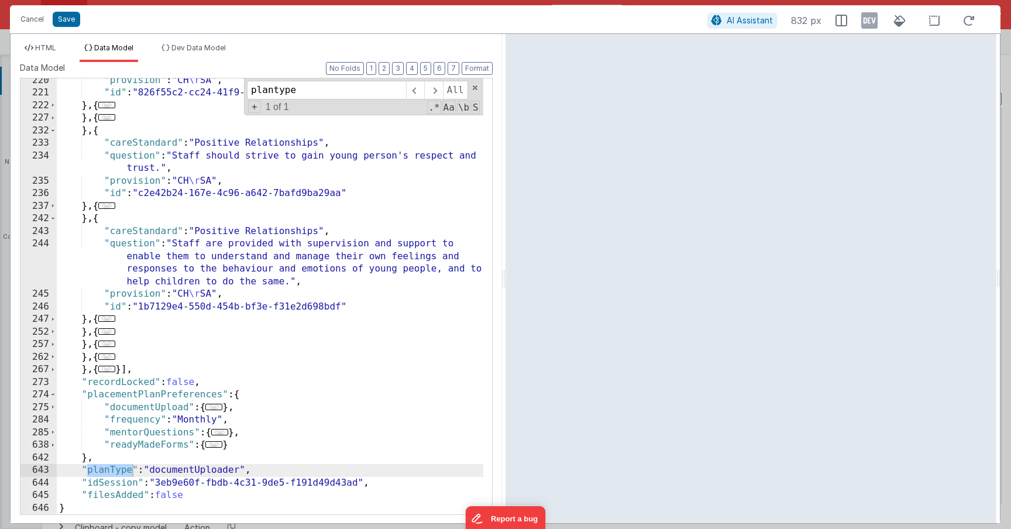
type input "plantype"
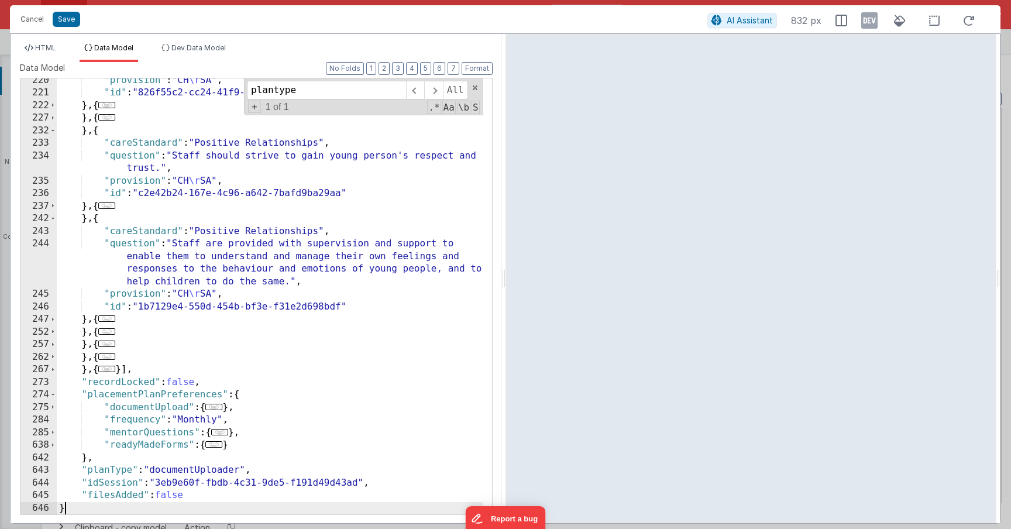
click at [67, 460] on div ""provision" : "CH \r SA" , "id" : "826f55c2-cc24-41f9-b83e-fa4138331d1e" } , { …" at bounding box center [270, 304] width 426 height 461
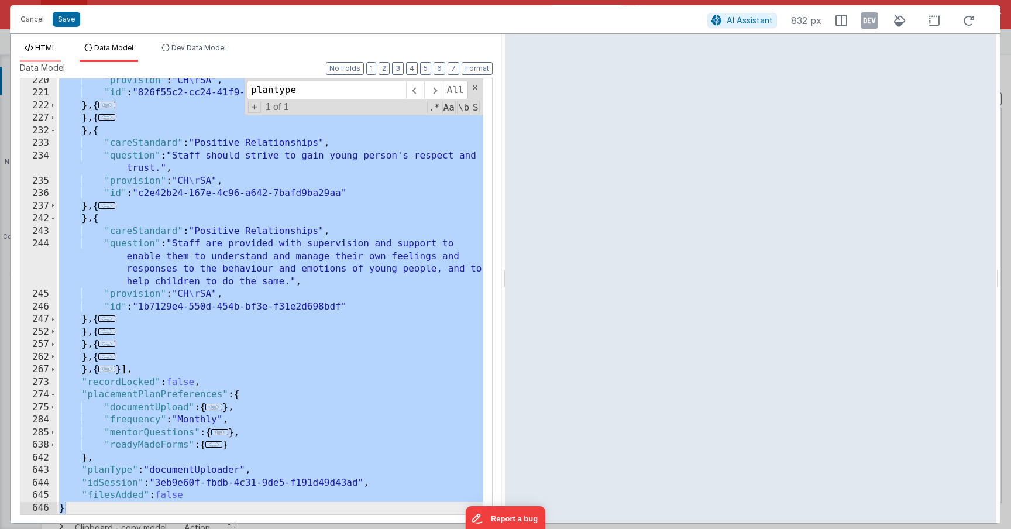
click at [46, 47] on span "HTML" at bounding box center [45, 47] width 21 height 9
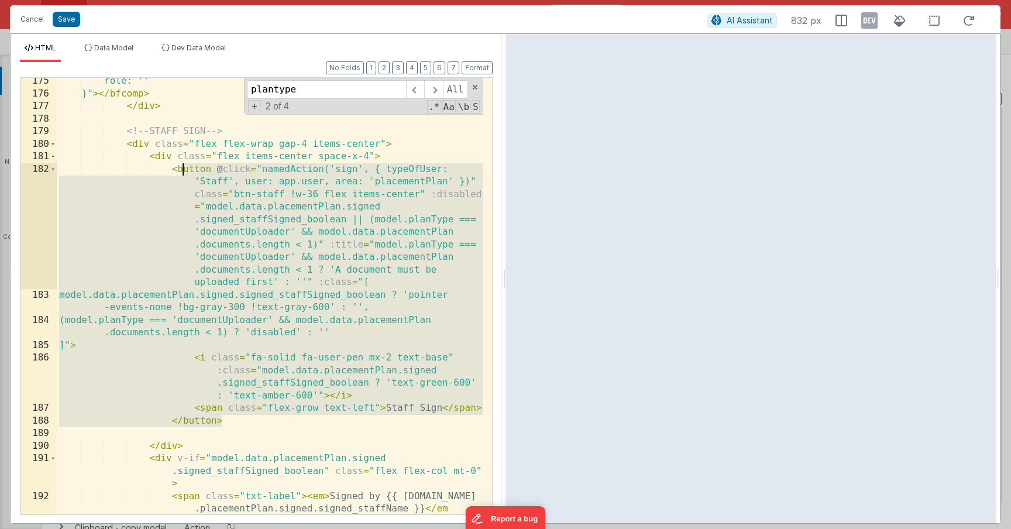
drag, startPoint x: 240, startPoint y: 418, endPoint x: 173, endPoint y: 169, distance: 258.3
click at [173, 169] on div "role: '' }" > </ bfcomp > </ div > <!-- STAFF SIGN --> < div class = "flex flex…" at bounding box center [270, 318] width 426 height 487
click at [426, 351] on div "role: '' }" > </ bfcomp > </ div > <!-- STAFF SIGN --> < div class = "flex flex…" at bounding box center [270, 318] width 426 height 487
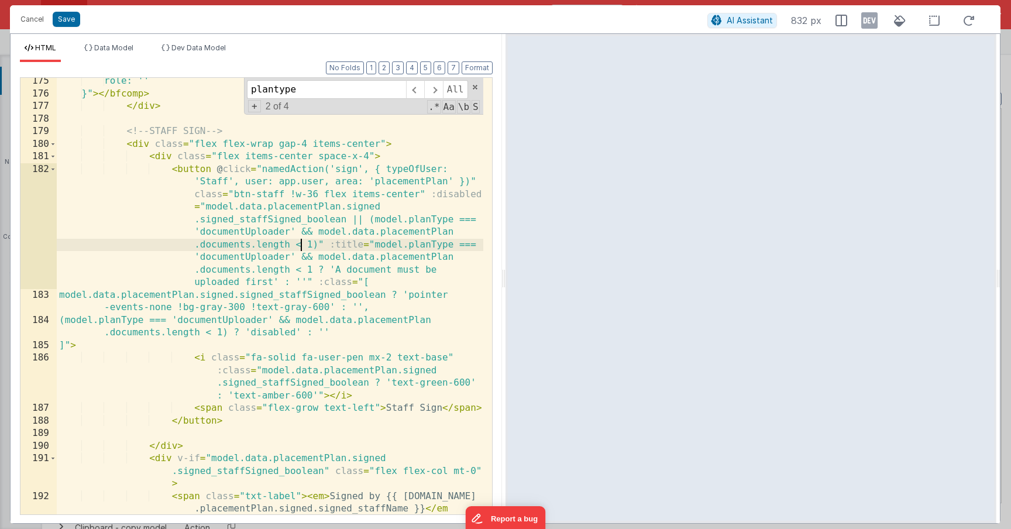
click at [301, 246] on div "role: '' }" > </ bfcomp > </ div > <!-- STAFF SIGN --> < div class = "flex flex…" at bounding box center [270, 318] width 426 height 487
click at [267, 232] on div "role: '' }" > </ bfcomp > </ div > <!-- STAFF SIGN --> < div class = "flex flex…" at bounding box center [270, 318] width 426 height 487
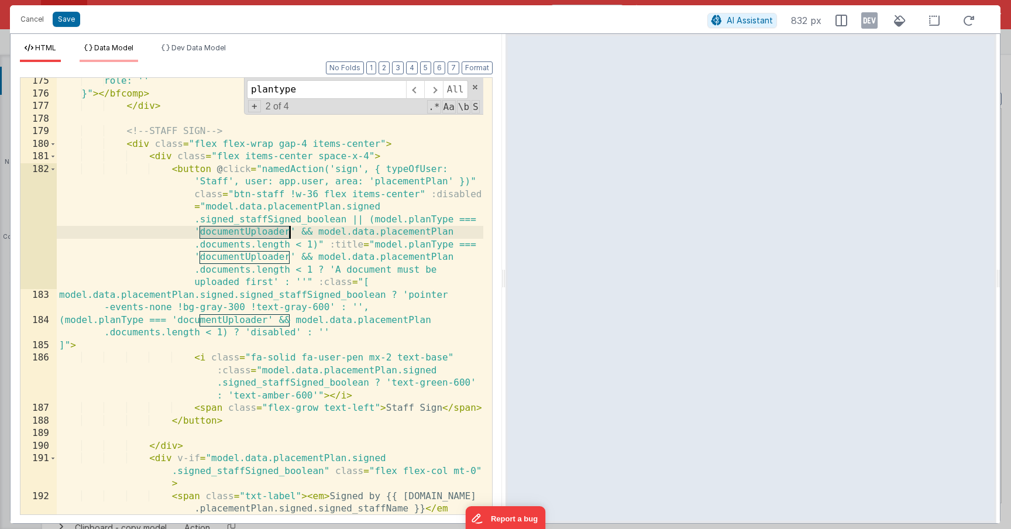
click at [87, 47] on icon at bounding box center [88, 47] width 8 height 7
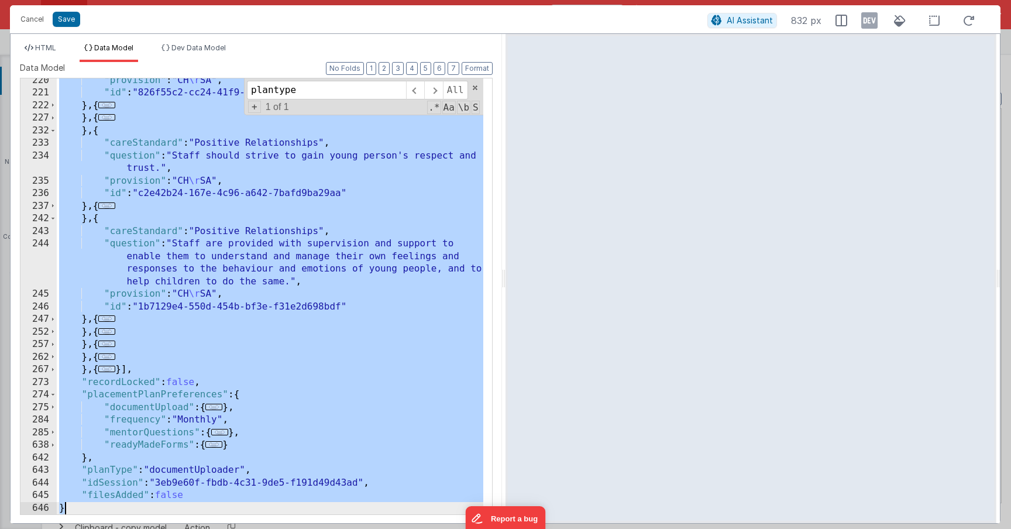
click at [189, 152] on div ""provision" : "CH \r SA" , "id" : "826f55c2-cc24-41f9-b83e-fa4138331d1e" } , { …" at bounding box center [270, 304] width 426 height 461
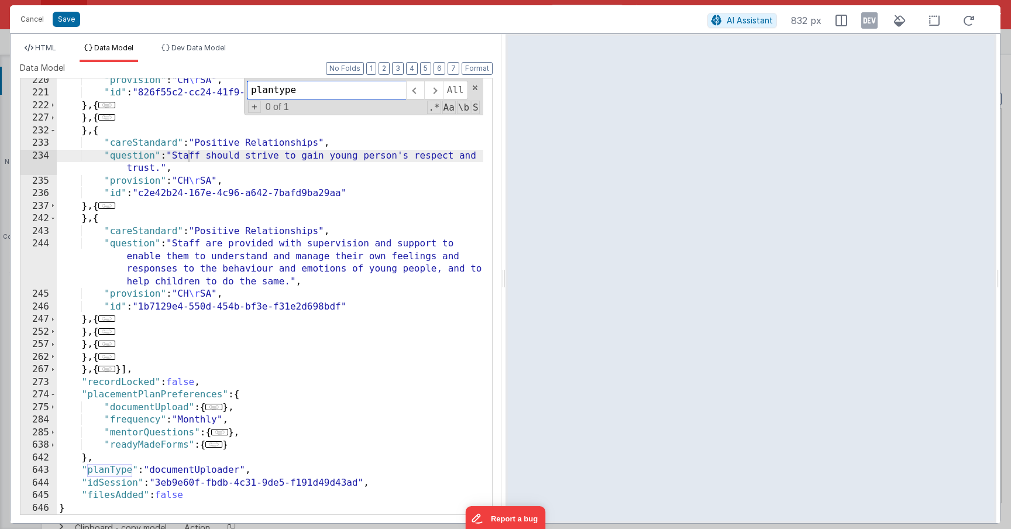
paste input "documentUploader"
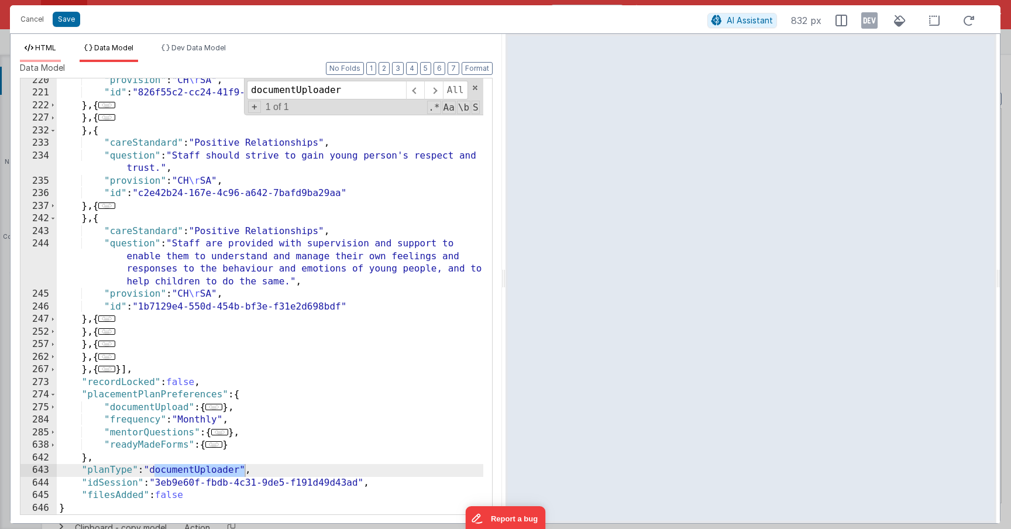
click at [46, 51] on span "HTML" at bounding box center [45, 47] width 21 height 9
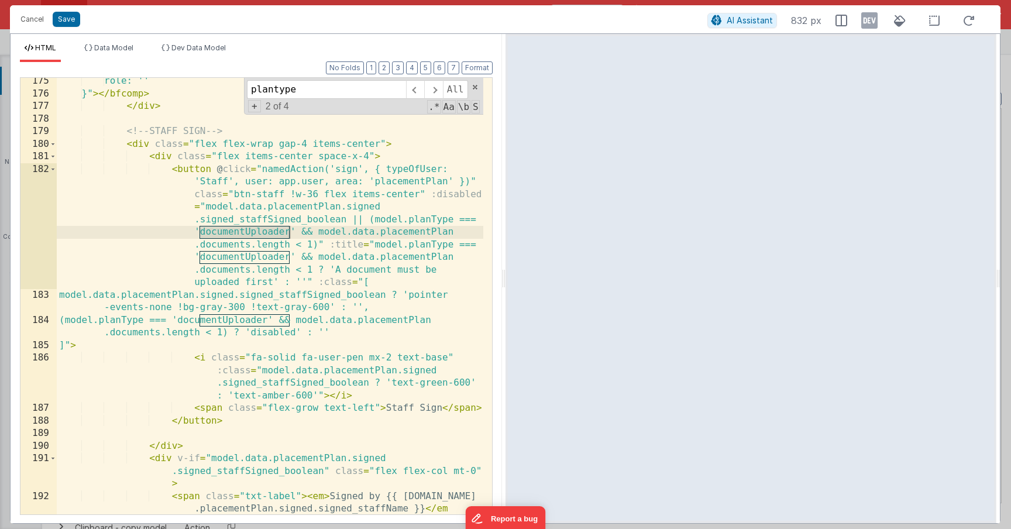
click at [435, 204] on div "role: '' }" > </ bfcomp > </ div > <!-- STAFF SIGN --> < div class = "flex flex…" at bounding box center [270, 318] width 426 height 487
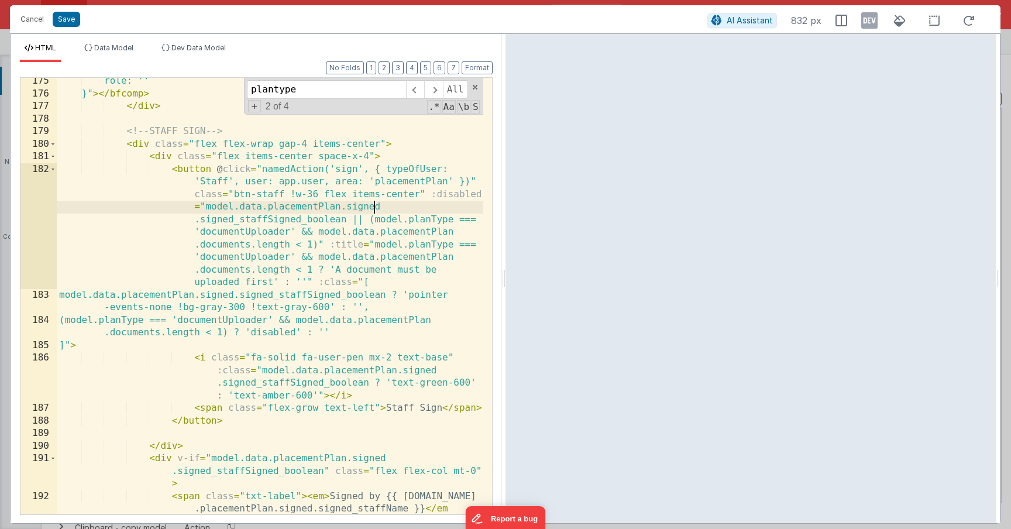
click at [435, 218] on div "role: '' }" > </ bfcomp > </ div > <!-- STAFF SIGN --> < div class = "flex flex…" at bounding box center [270, 318] width 426 height 487
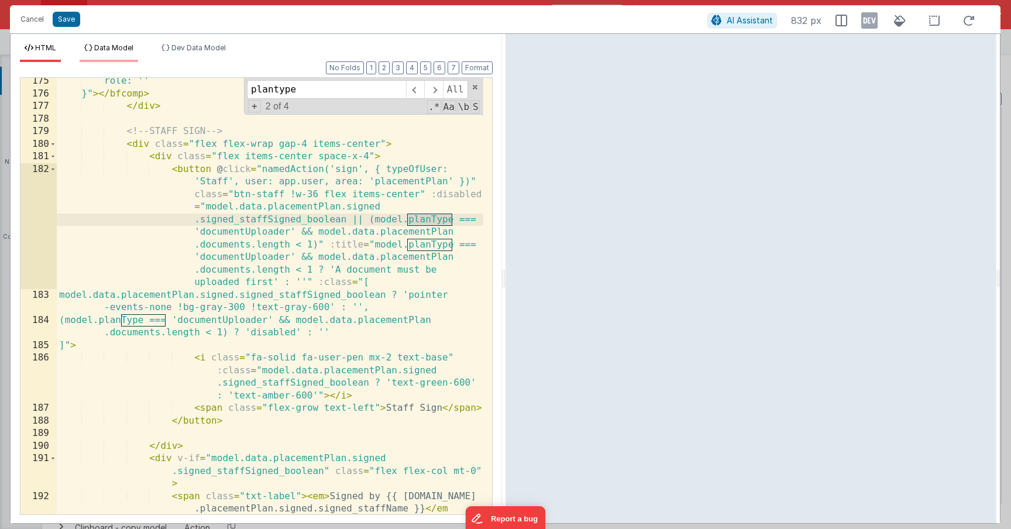
click at [94, 59] on li "Data Model" at bounding box center [109, 52] width 59 height 19
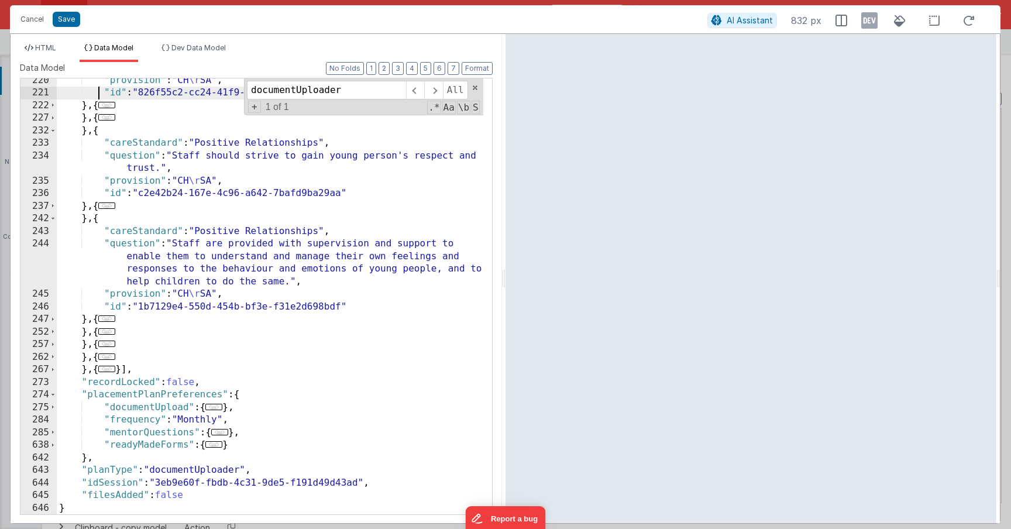
click at [101, 87] on div ""provision" : "CH \r SA" , "id" : "826f55c2-cc24-41f9-b83e-fa4138331d1e" } , { …" at bounding box center [270, 304] width 426 height 461
paste input "planType"
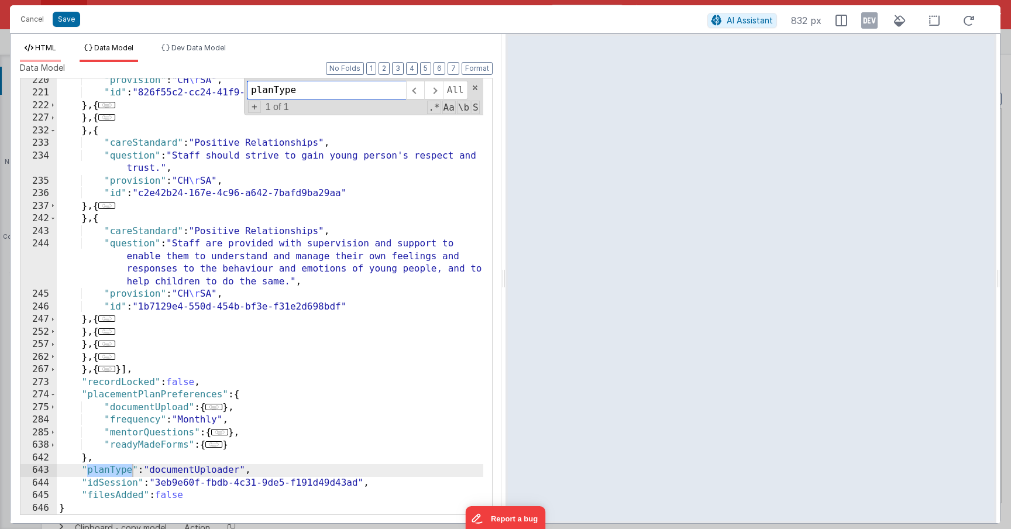
type input "planType"
click at [36, 50] on span "HTML" at bounding box center [45, 47] width 21 height 9
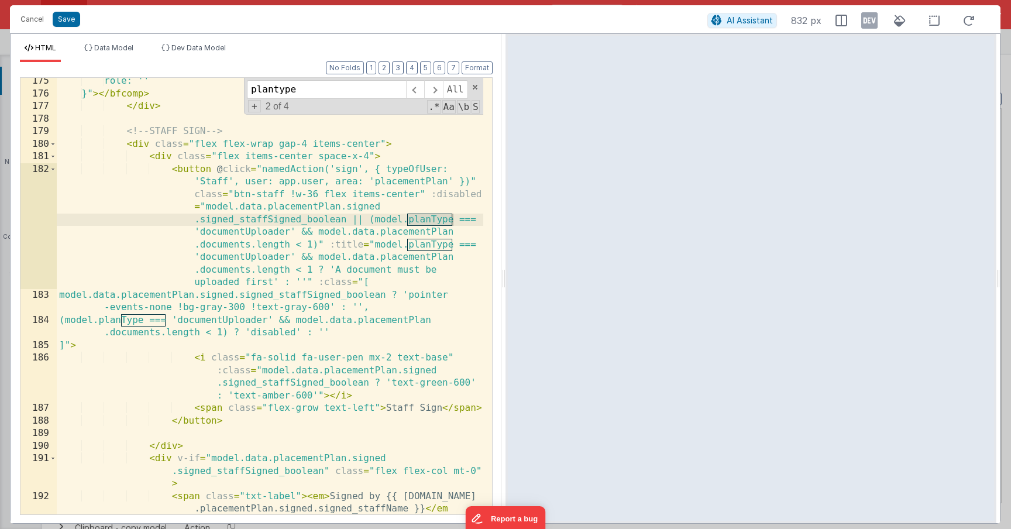
click at [328, 232] on div "role: '' }" > </ bfcomp > </ div > <!-- STAFF SIGN --> < div class = "flex flex…" at bounding box center [270, 318] width 426 height 487
click at [252, 332] on div "role: '' }" > </ bfcomp > </ div > <!-- STAFF SIGN --> < div class = "flex flex…" at bounding box center [270, 318] width 426 height 487
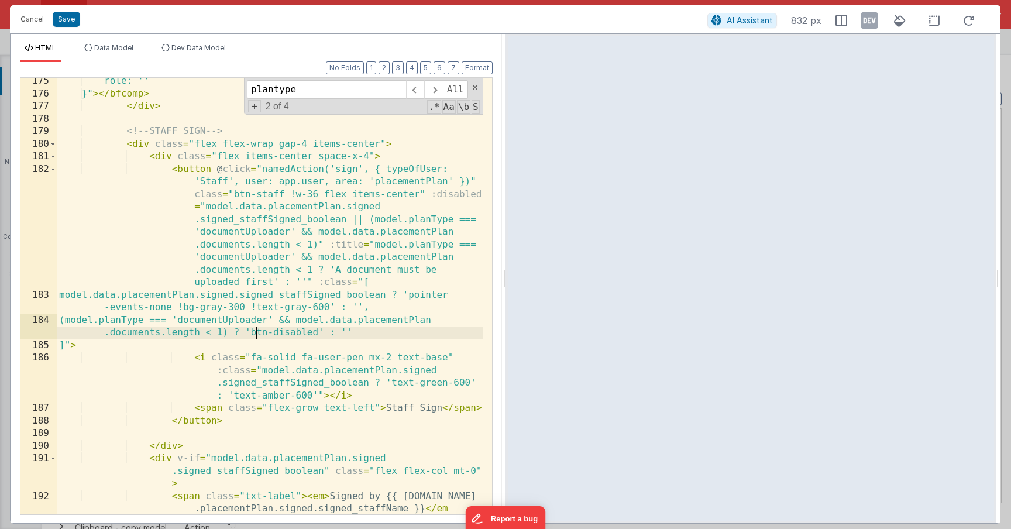
click at [253, 336] on div "role: '' }" > </ bfcomp > </ div > <!-- STAFF SIGN --> < div class = "flex flex…" at bounding box center [270, 318] width 426 height 487
click at [252, 336] on div "role: '' }" > </ bfcomp > </ div > <!-- STAFF SIGN --> < div class = "flex flex…" at bounding box center [270, 318] width 426 height 487
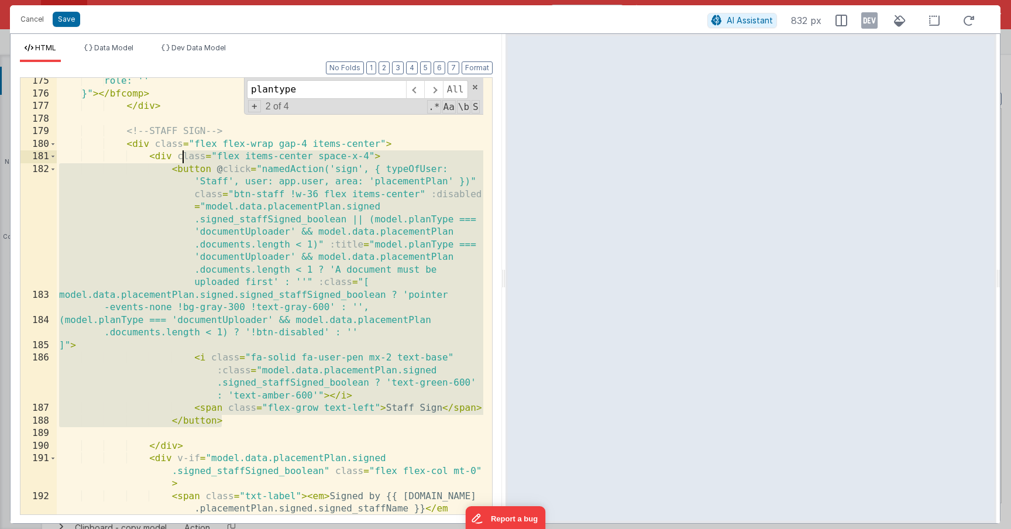
drag, startPoint x: 231, startPoint y: 422, endPoint x: 165, endPoint y: 168, distance: 262.9
click at [165, 168] on div "role: '' }" > </ bfcomp > </ div > <!-- STAFF SIGN --> < div class = "flex flex…" at bounding box center [270, 318] width 426 height 487
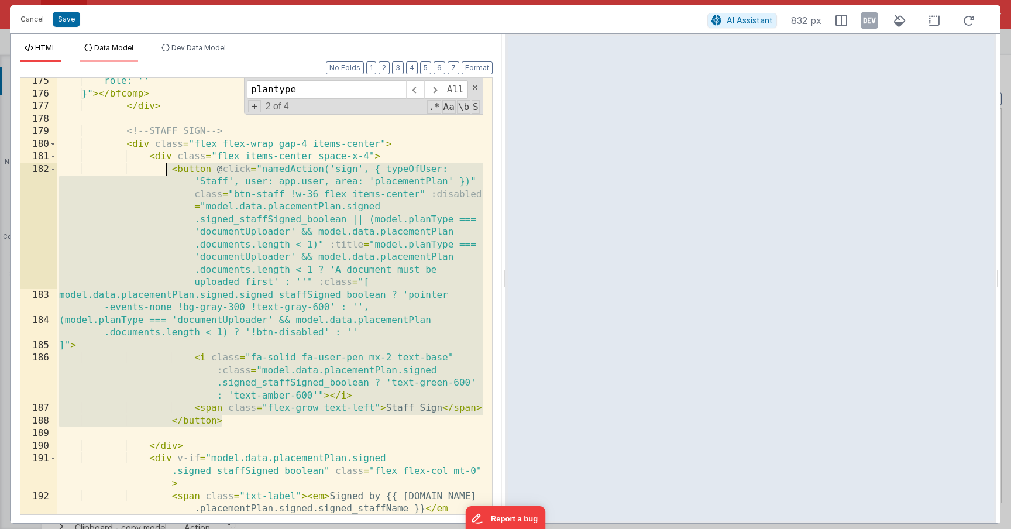
click at [111, 49] on span "Data Model" at bounding box center [113, 47] width 39 height 9
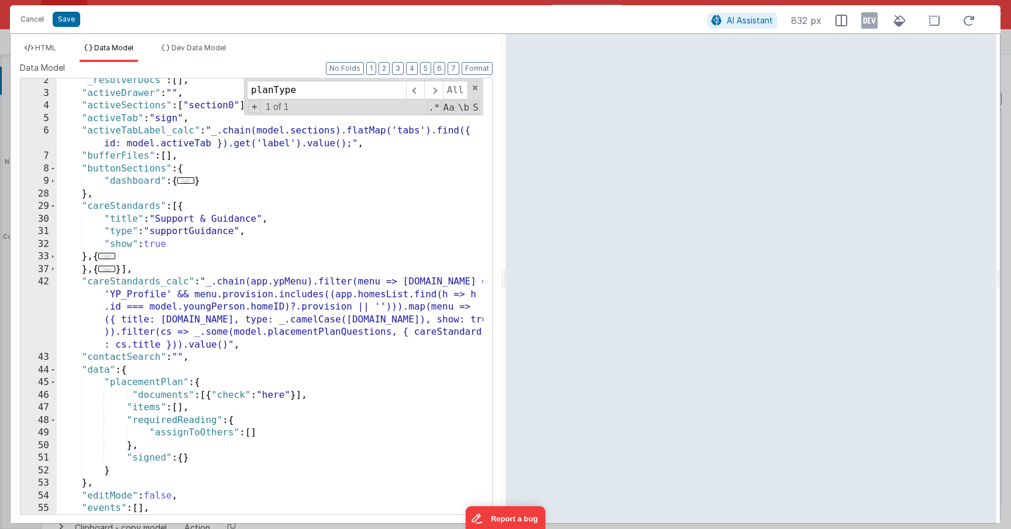
scroll to position [76, 0]
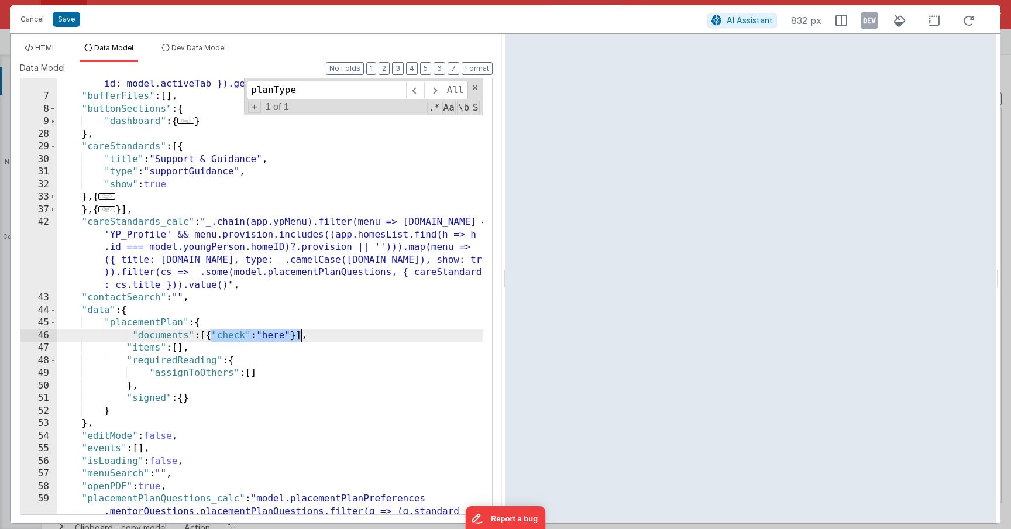
drag, startPoint x: 212, startPoint y: 335, endPoint x: 301, endPoint y: 335, distance: 89.5
click at [301, 335] on div ""activeTabLabel_calc" : "_.chain(model.sections).flatMap('tabs').find({ id: mod…" at bounding box center [270, 339] width 426 height 549
click at [39, 49] on span "HTML" at bounding box center [45, 47] width 21 height 9
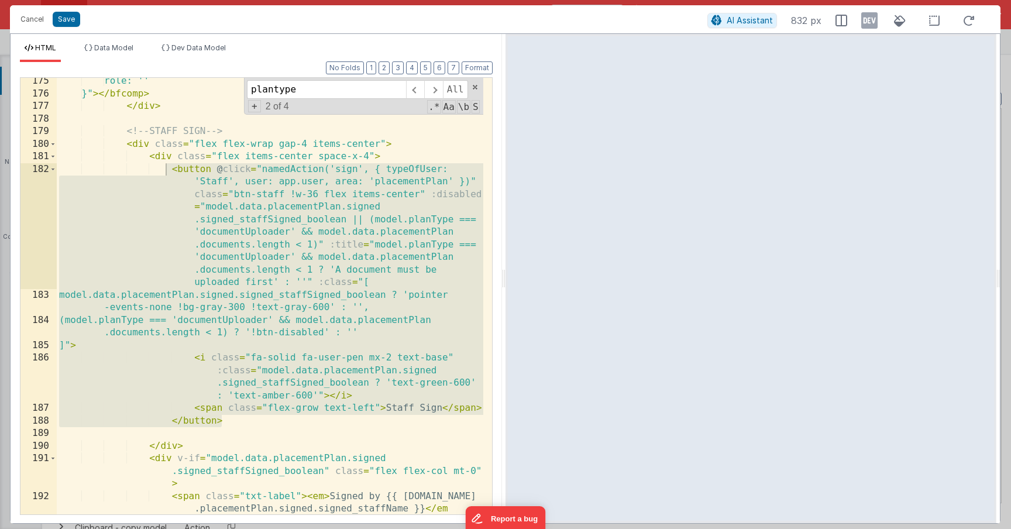
click at [212, 396] on div "role: '' }" > </ bfcomp > </ div > <!-- STAFF SIGN --> < div class = "flex flex…" at bounding box center [270, 318] width 426 height 487
drag, startPoint x: 237, startPoint y: 426, endPoint x: 164, endPoint y: 171, distance: 265.9
click at [164, 171] on div "role: '' }" > </ bfcomp > </ div > <!-- STAFF SIGN --> < div class = "flex flex…" at bounding box center [270, 318] width 426 height 487
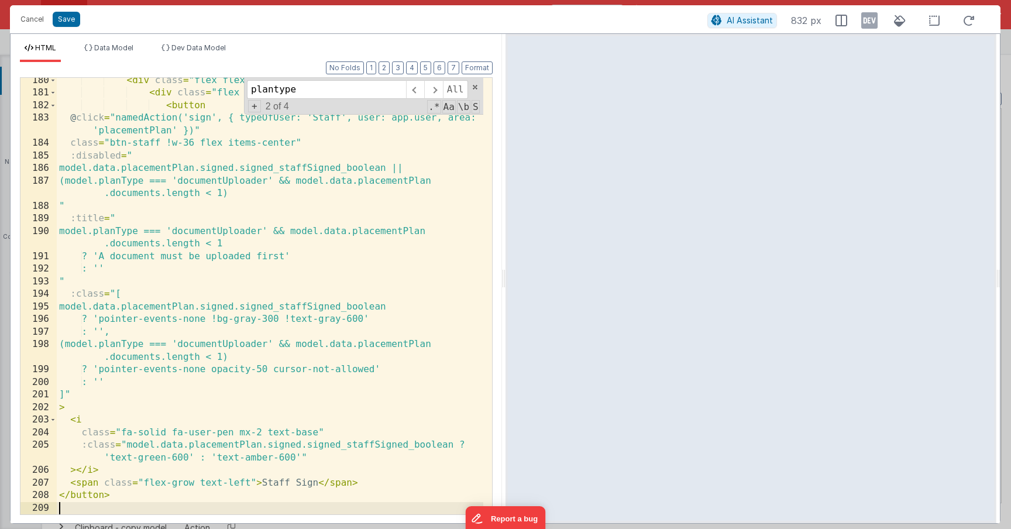
scroll to position [3651, 0]
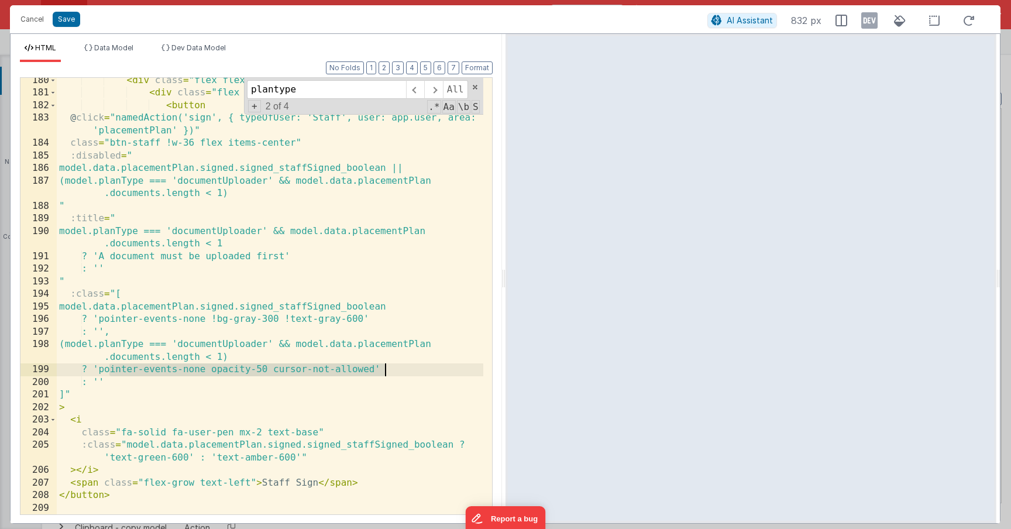
drag, startPoint x: 109, startPoint y: 372, endPoint x: 385, endPoint y: 368, distance: 275.6
click at [384, 368] on div "< div class = "flex flex-wrap gap-4 items-center" > < div class = "flex items-c…" at bounding box center [270, 305] width 426 height 462
click at [109, 369] on div "< div class = "flex flex-wrap gap-4 items-center" > < div class = "flex items-c…" at bounding box center [270, 305] width 426 height 462
click at [178, 369] on div "< div class = "flex flex-wrap gap-4 items-center" > < div class = "flex items-c…" at bounding box center [270, 305] width 426 height 462
drag, startPoint x: 178, startPoint y: 371, endPoint x: 112, endPoint y: 374, distance: 66.2
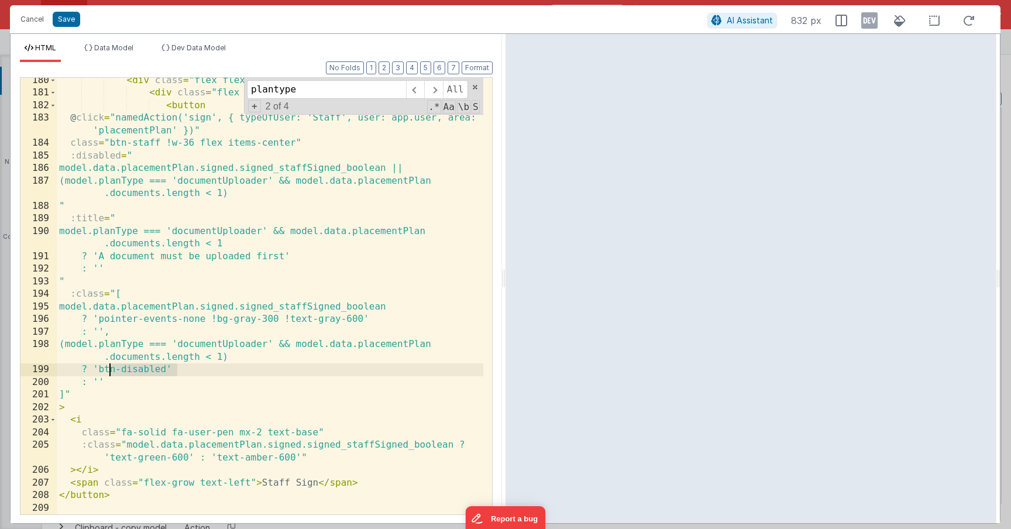
click at [111, 373] on div "< div class = "flex flex-wrap gap-4 items-center" > < div class = "flex items-c…" at bounding box center [270, 305] width 426 height 462
click at [258, 377] on div "< div class = "flex flex-wrap gap-4 items-center" > < div class = "flex items-c…" at bounding box center [270, 305] width 426 height 462
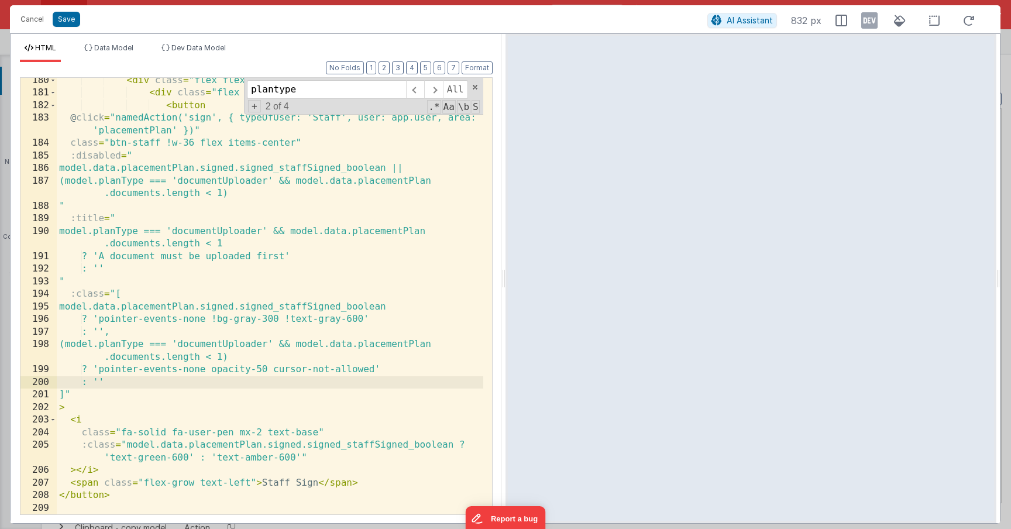
click at [281, 370] on div "< div class = "flex flex-wrap gap-4 items-center" > < div class = "flex items-c…" at bounding box center [270, 305] width 426 height 462
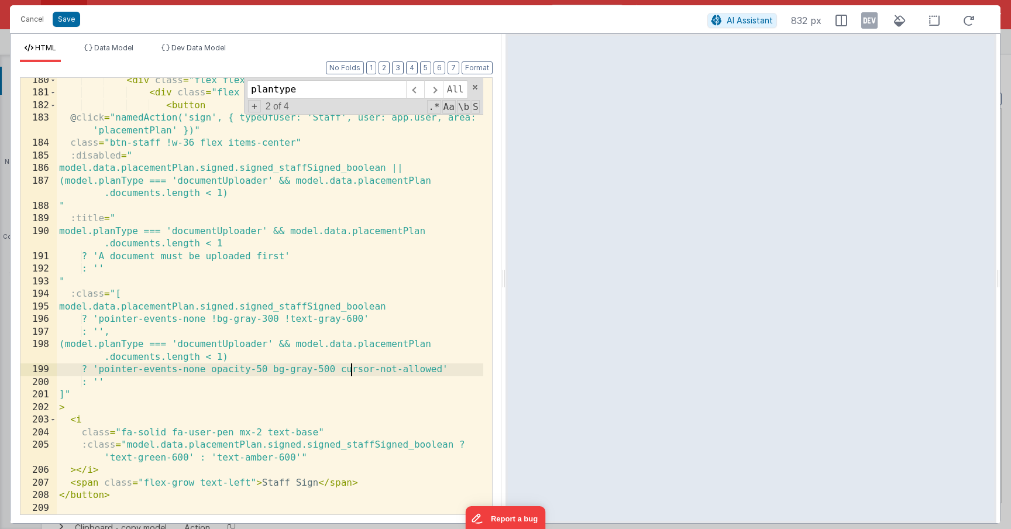
click at [285, 370] on div "< div class = "flex flex-wrap gap-4 items-center" > < div class = "flex items-c…" at bounding box center [270, 305] width 426 height 462
drag, startPoint x: 353, startPoint y: 370, endPoint x: 284, endPoint y: 370, distance: 69.0
click at [284, 370] on div "< div class = "flex flex-wrap gap-4 items-center" > < div class = "flex items-c…" at bounding box center [270, 305] width 426 height 462
click at [170, 383] on div "< div class = "flex flex-wrap gap-4 items-center" > < div class = "flex items-c…" at bounding box center [270, 305] width 426 height 462
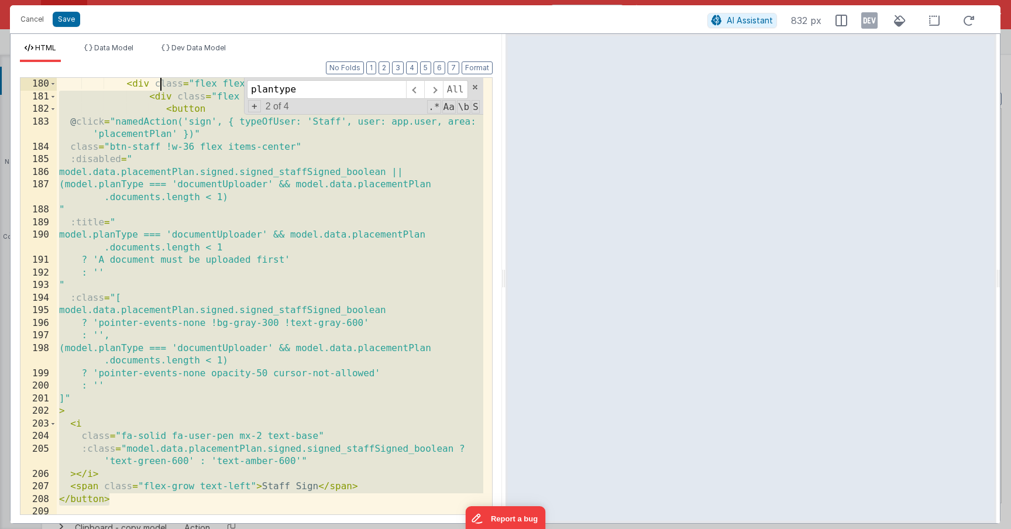
scroll to position [3522, 0]
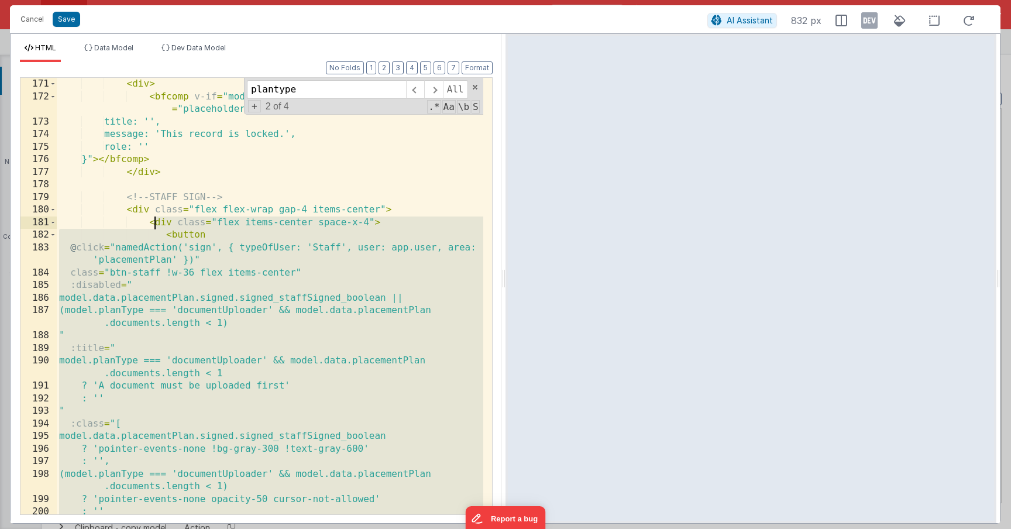
drag, startPoint x: 127, startPoint y: 434, endPoint x: 164, endPoint y: 234, distance: 203.4
click at [164, 234] on div "< div > < bfcomp v-if = "model.recordLocked" class = "w-full" name = "placehold…" at bounding box center [270, 309] width 426 height 462
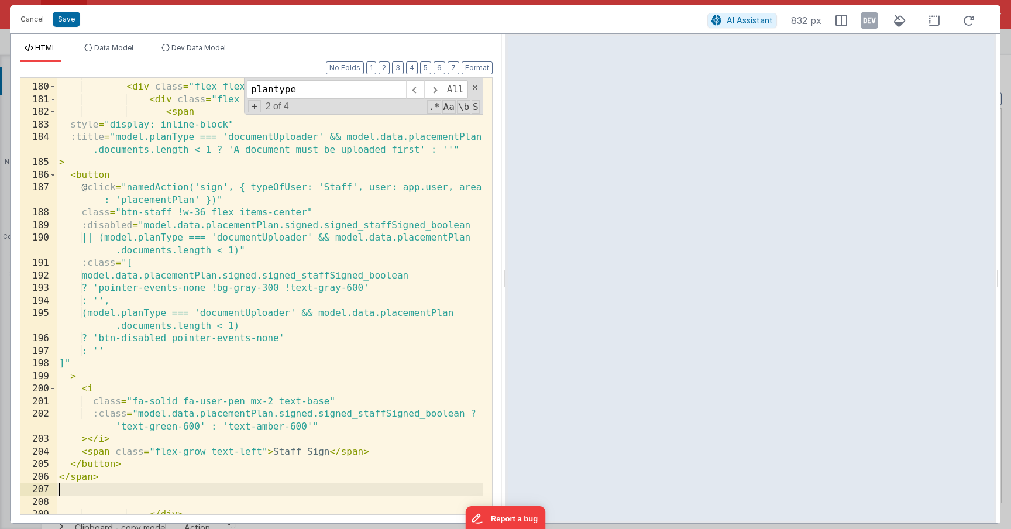
scroll to position [3668, 0]
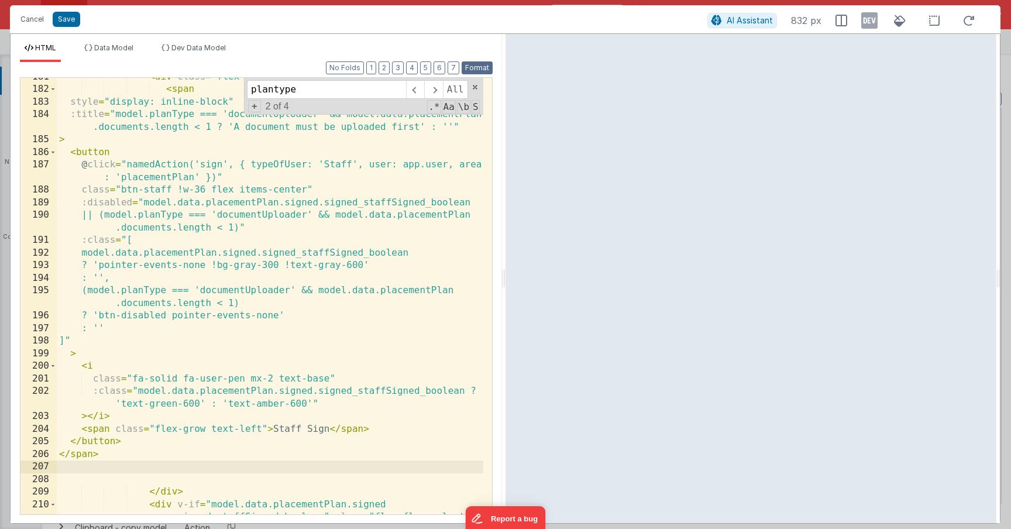
click at [484, 64] on button "Format" at bounding box center [477, 67] width 31 height 13
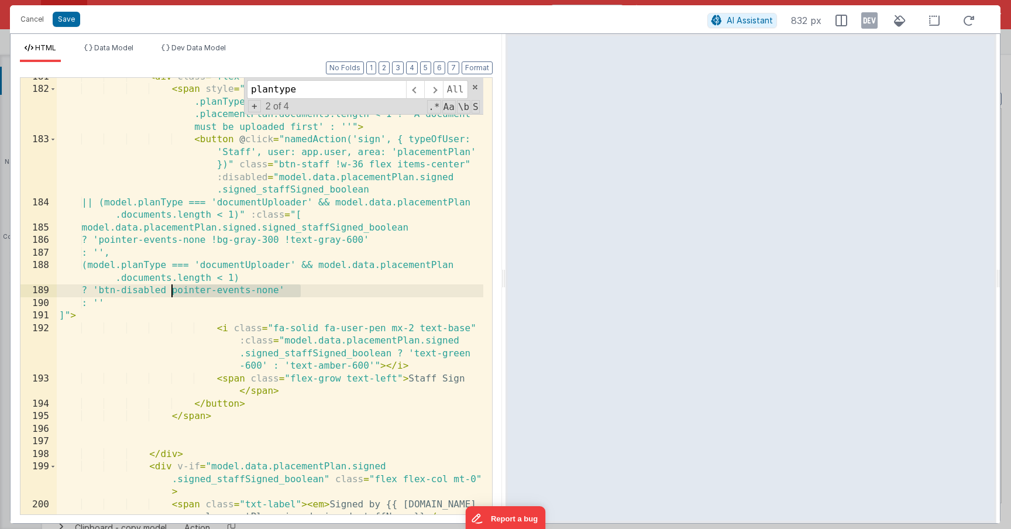
drag, startPoint x: 298, startPoint y: 291, endPoint x: 159, endPoint y: 290, distance: 139.8
click at [159, 290] on div "< div class = "flex items-center space-x-4" > < span style = "display: inline-b…" at bounding box center [270, 314] width 426 height 487
click at [180, 286] on div "< div class = "flex items-center space-x-4" > < span style = "display: inline-b…" at bounding box center [270, 314] width 426 height 487
drag, startPoint x: 193, startPoint y: 294, endPoint x: 119, endPoint y: 297, distance: 73.8
click at [119, 297] on div "< div class = "flex items-center space-x-4" > < span style = "display: inline-b…" at bounding box center [270, 314] width 426 height 487
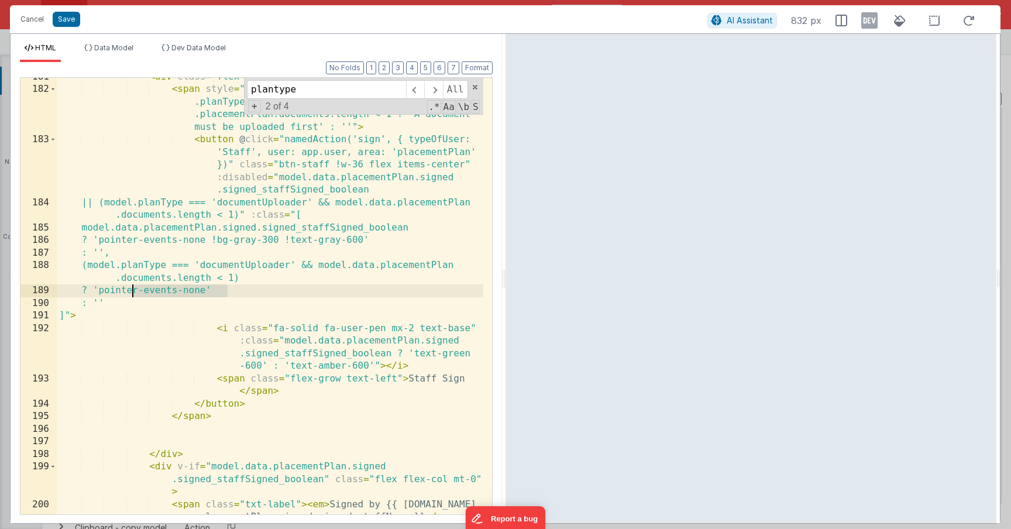
drag, startPoint x: 229, startPoint y: 292, endPoint x: 122, endPoint y: 291, distance: 107.1
click at [122, 291] on div "< div class = "flex items-center space-x-4" > < span style = "display: inline-b…" at bounding box center [270, 314] width 426 height 487
click at [121, 294] on div "< div class = "flex items-center space-x-4" > < span style = "display: inline-b…" at bounding box center [270, 314] width 426 height 487
drag, startPoint x: 181, startPoint y: 292, endPoint x: 127, endPoint y: 291, distance: 54.4
click at [127, 291] on div "< div class = "flex items-center space-x-4" > < span style = "display: inline-b…" at bounding box center [270, 314] width 426 height 487
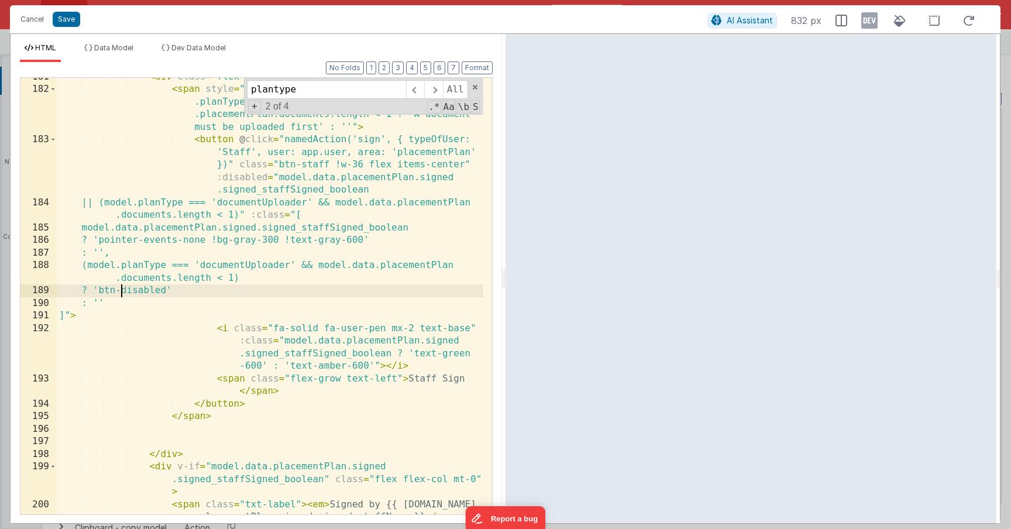
click at [120, 287] on div "< div class = "flex items-center space-x-4" > < span style = "display: inline-b…" at bounding box center [270, 314] width 426 height 487
click at [181, 293] on div "< div class = "flex items-center space-x-4" > < span style = "display: inline-b…" at bounding box center [270, 314] width 426 height 487
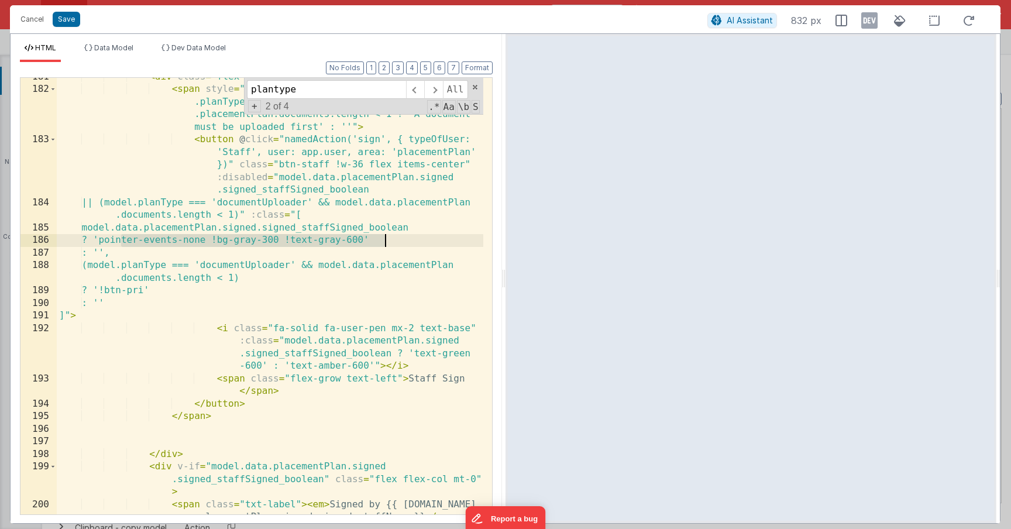
drag, startPoint x: 121, startPoint y: 243, endPoint x: 384, endPoint y: 243, distance: 262.7
click at [384, 243] on div "< div class = "flex items-center space-x-4" > < span style = "display: inline-b…" at bounding box center [270, 314] width 426 height 487
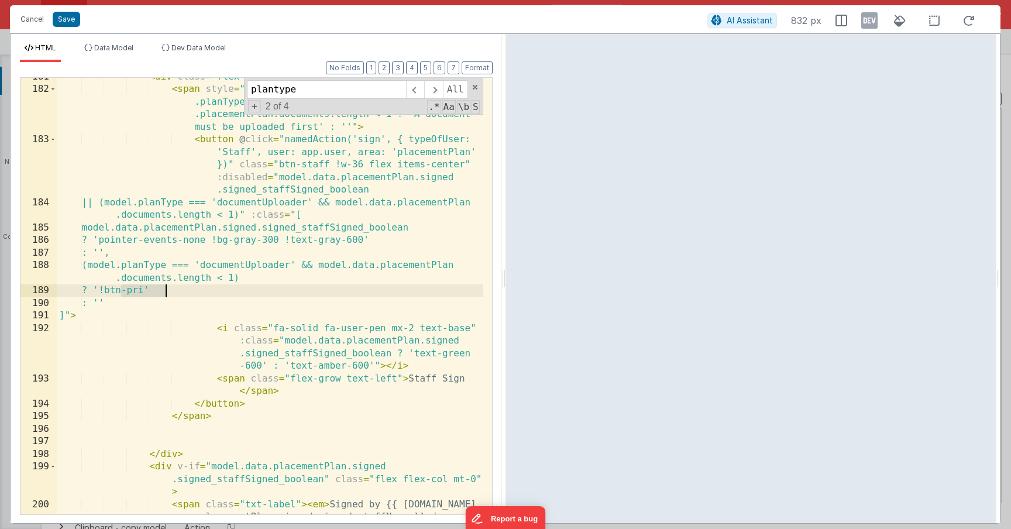
drag, startPoint x: 121, startPoint y: 292, endPoint x: 164, endPoint y: 294, distance: 42.7
click at [164, 294] on div "< div class = "flex items-center space-x-4" > < span style = "display: inline-b…" at bounding box center [270, 314] width 426 height 487
click at [60, 21] on button "Save" at bounding box center [66, 19] width 27 height 15
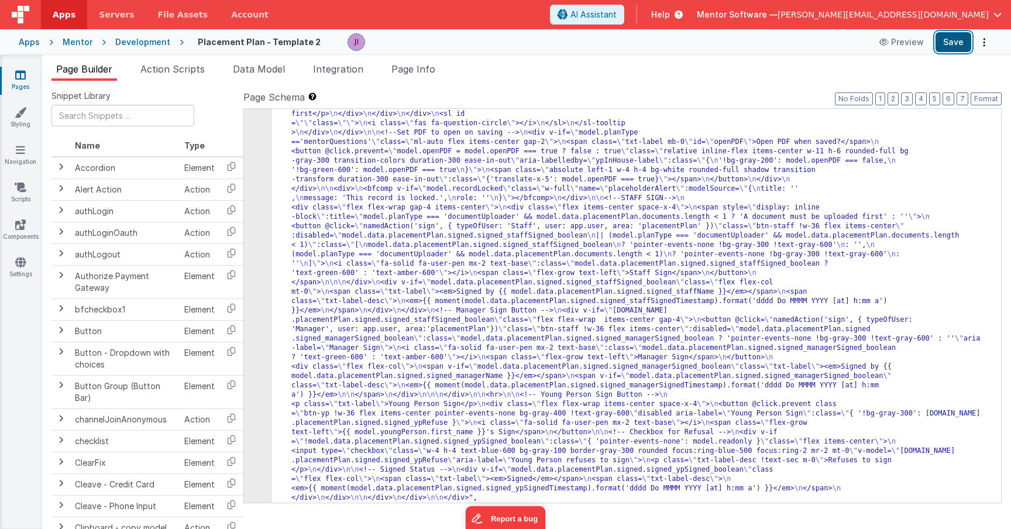
click at [935, 32] on button "Save" at bounding box center [953, 42] width 36 height 20
click at [21, 81] on link "Pages" at bounding box center [20, 80] width 42 height 23
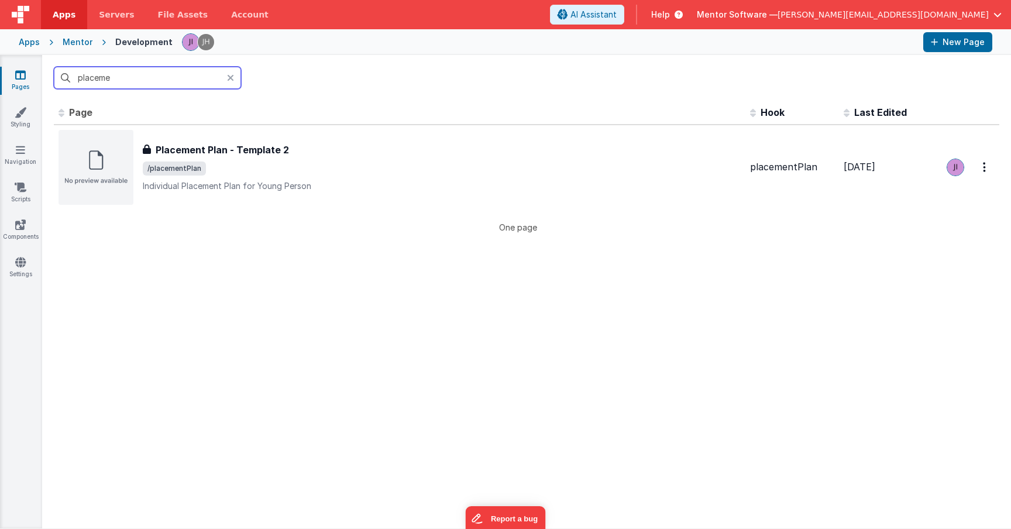
click at [147, 73] on input "placeme" at bounding box center [147, 78] width 187 height 22
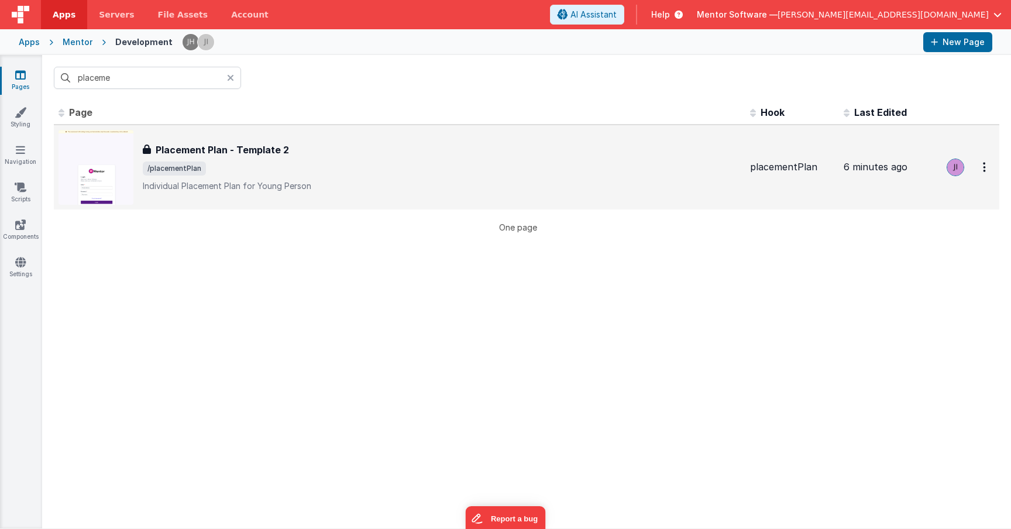
click at [259, 134] on div "Placement Plan - Template 2 Placement Plan - Template 2 /placementPlan Individu…" at bounding box center [400, 167] width 682 height 75
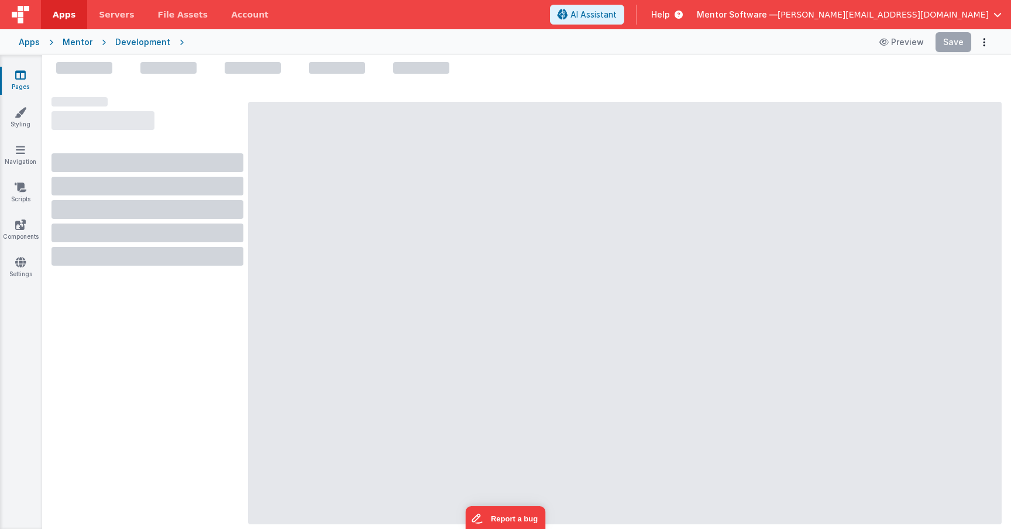
click at [25, 80] on icon at bounding box center [20, 75] width 11 height 12
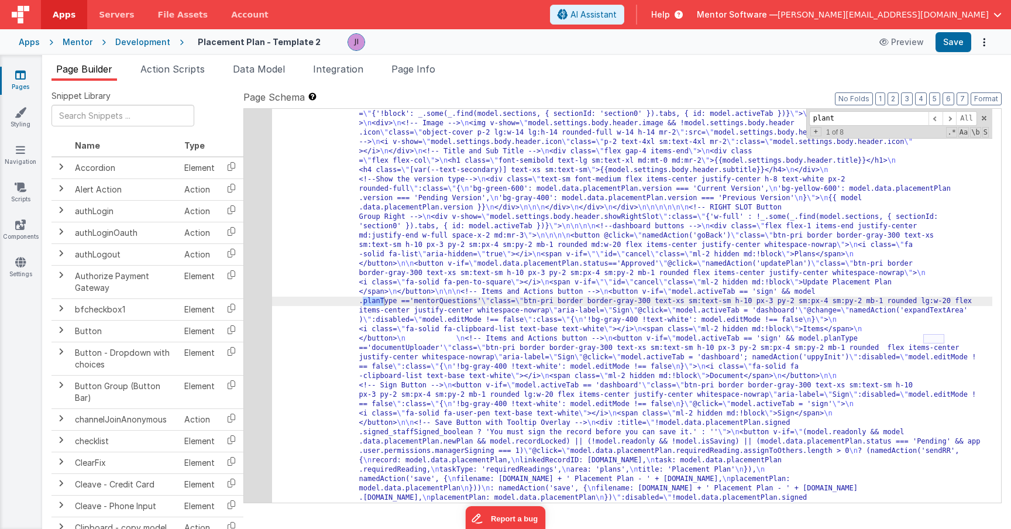
scroll to position [327, 0]
type input "plantype"
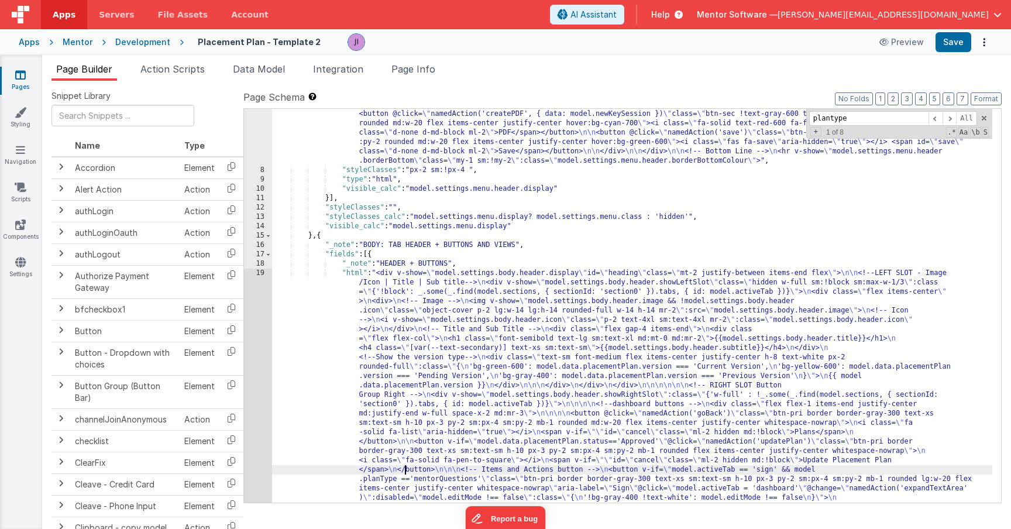
scroll to position [281, 0]
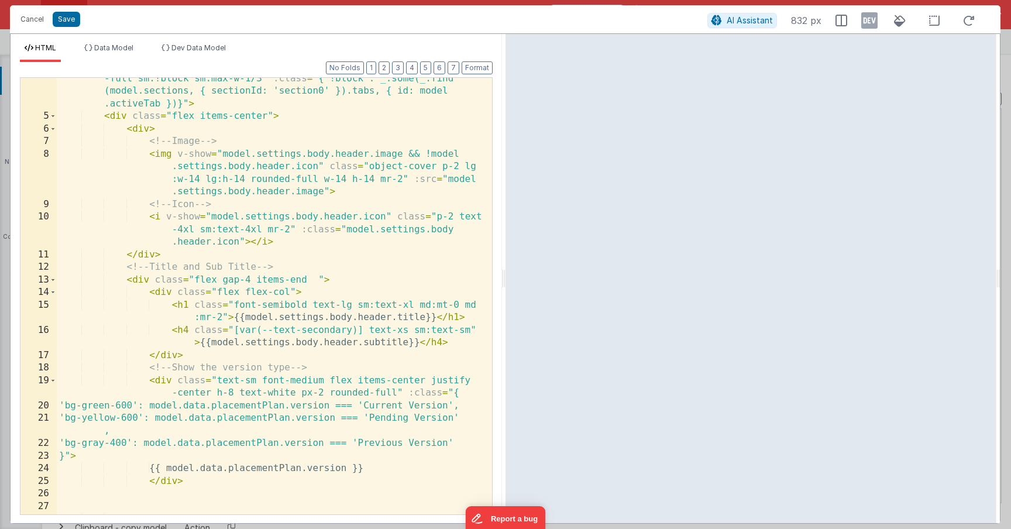
scroll to position [68, 0]
click at [353, 377] on div "< div v-show = "model.settings.body.header.showLeftSlot" class = "hidden w -ful…" at bounding box center [270, 310] width 426 height 500
click at [123, 60] on li "Data Model" at bounding box center [109, 52] width 59 height 19
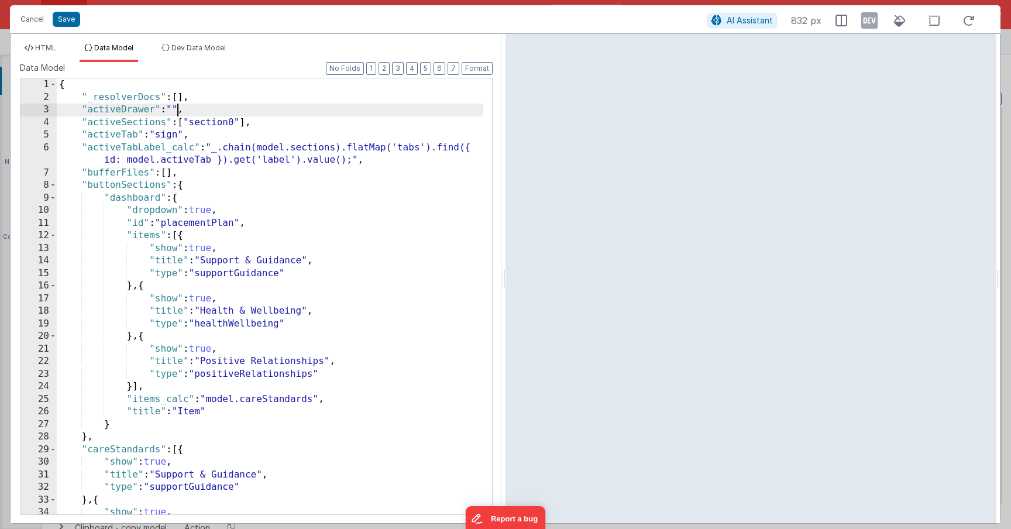
click at [178, 108] on div "{ "_resolverDocs" : [ ] , "activeDrawer" : "" , "activeSections" : [ "section0"…" at bounding box center [270, 308] width 426 height 461
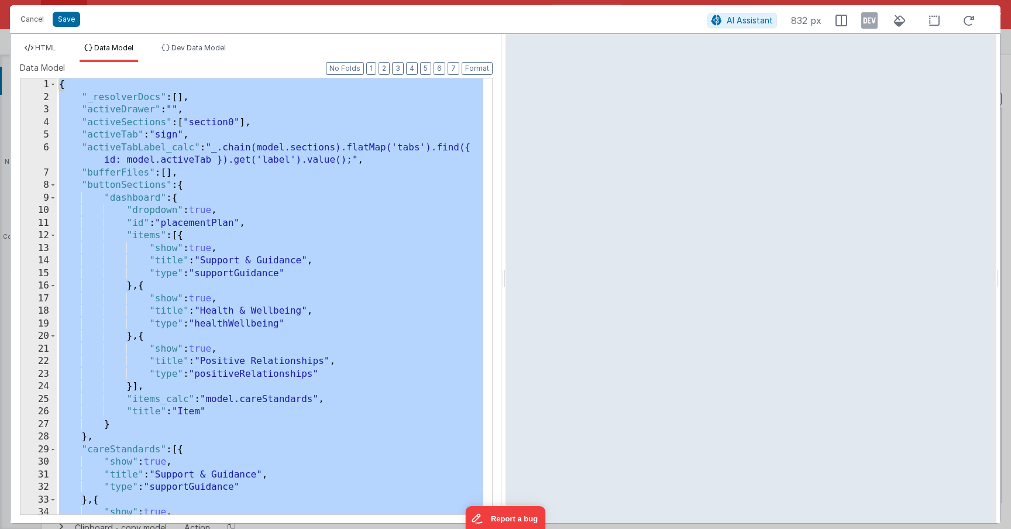
scroll to position [10054, 0]
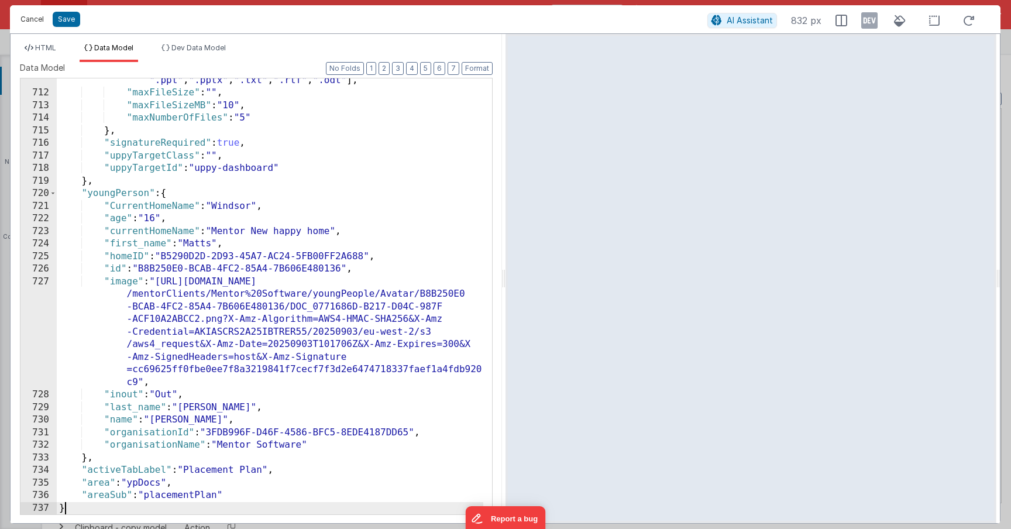
click at [32, 19] on button "Cancel" at bounding box center [32, 19] width 35 height 16
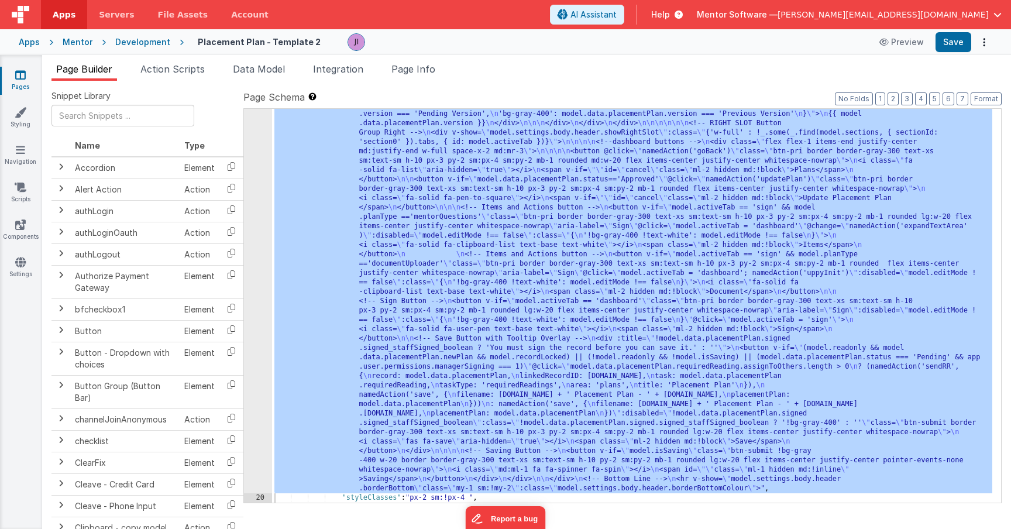
click at [428, 305] on div ""html" : "<div v-show= \" model.settings.body.header.display \" id= \" heading …" at bounding box center [632, 451] width 720 height 890
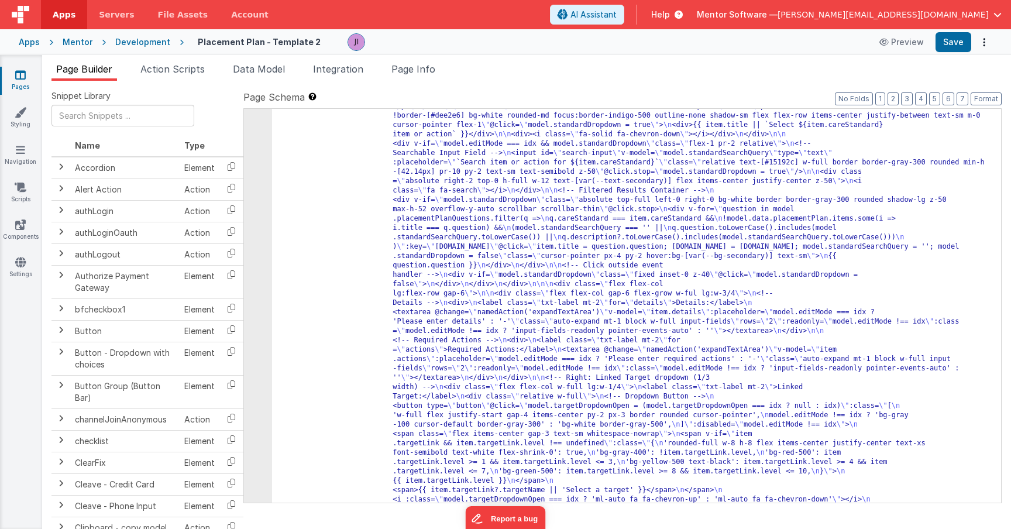
scroll to position [1545, 0]
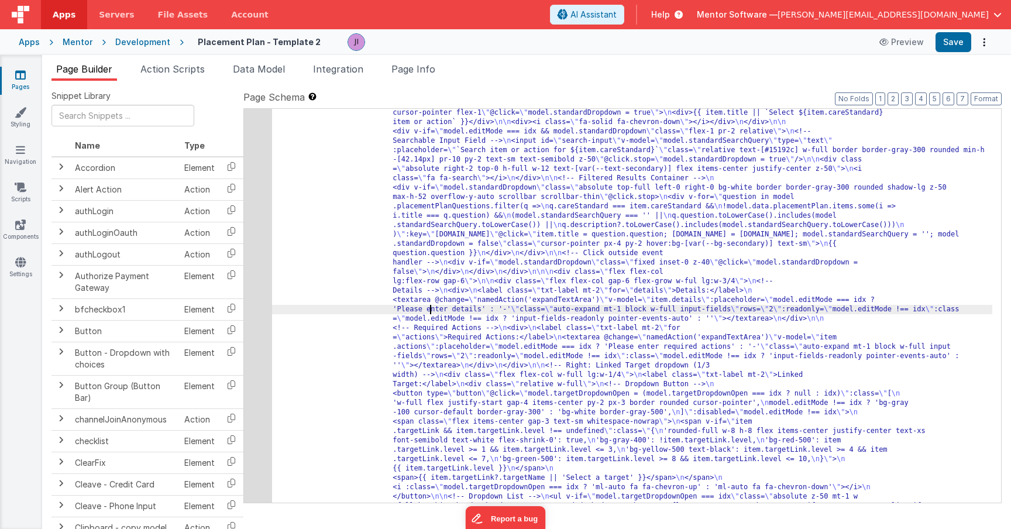
click at [259, 277] on div "29" at bounding box center [258, 99] width 28 height 1310
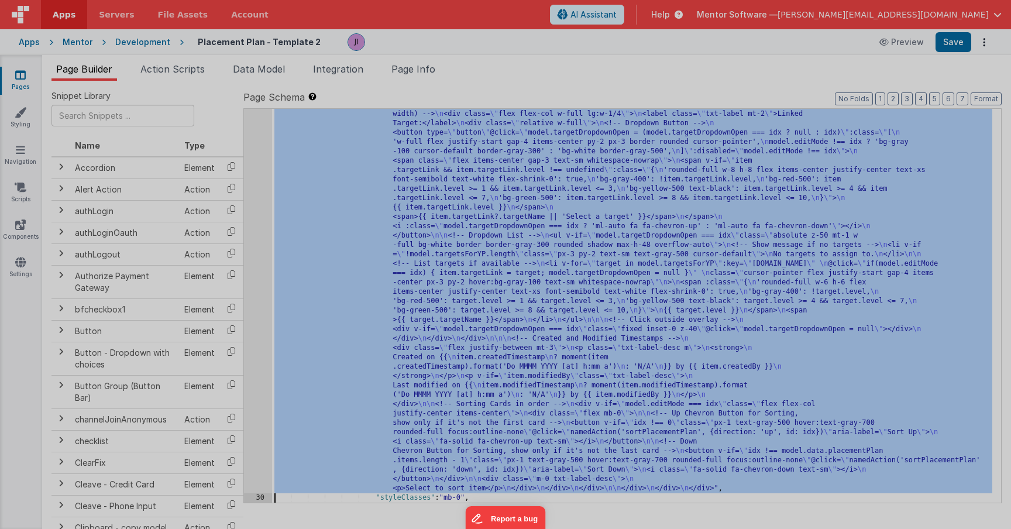
scroll to position [1806, 0]
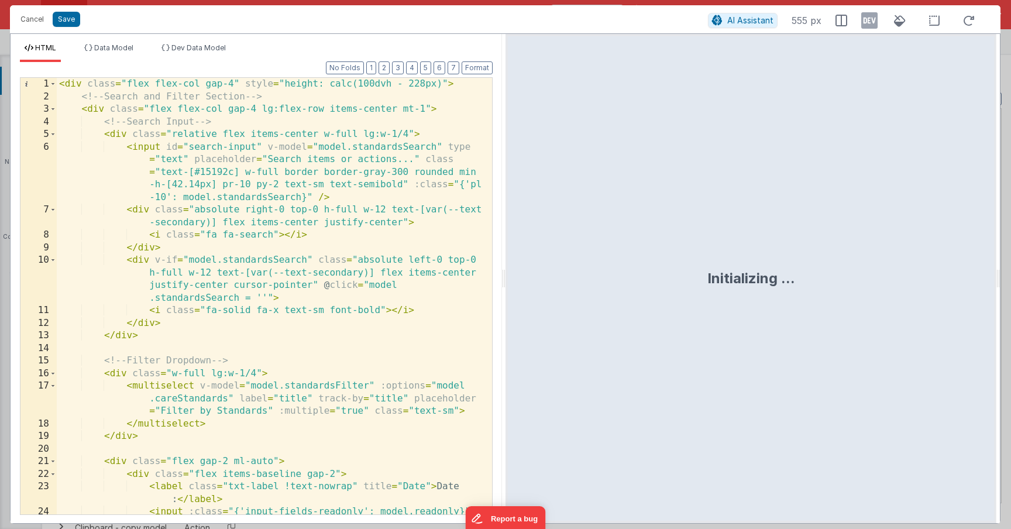
drag, startPoint x: 133, startPoint y: 55, endPoint x: 139, endPoint y: 94, distance: 39.1
click at [133, 55] on li "Data Model" at bounding box center [109, 52] width 59 height 19
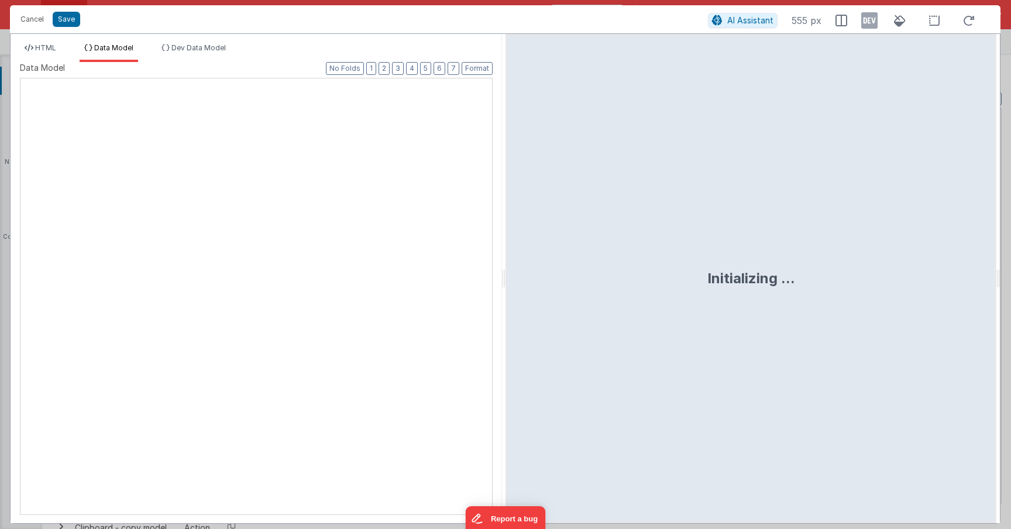
click at [20, 78] on div at bounding box center [20, 78] width 0 height 0
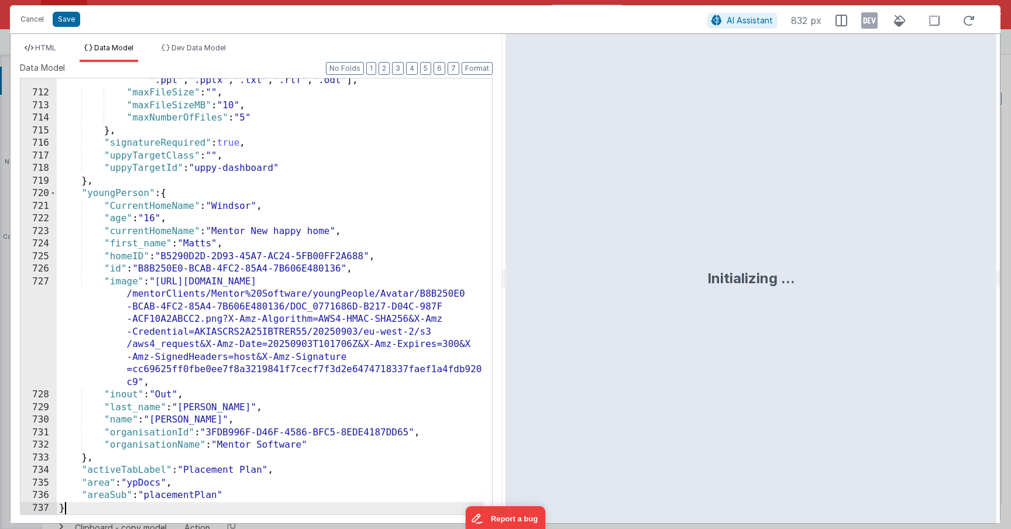
scroll to position [10054, 0]
click at [47, 55] on li "HTML" at bounding box center [40, 52] width 41 height 19
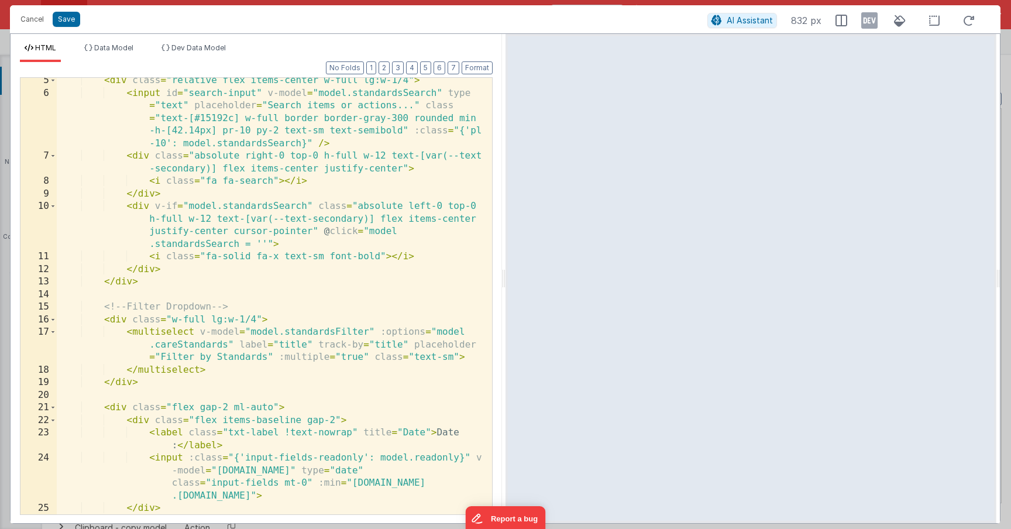
scroll to position [0, 0]
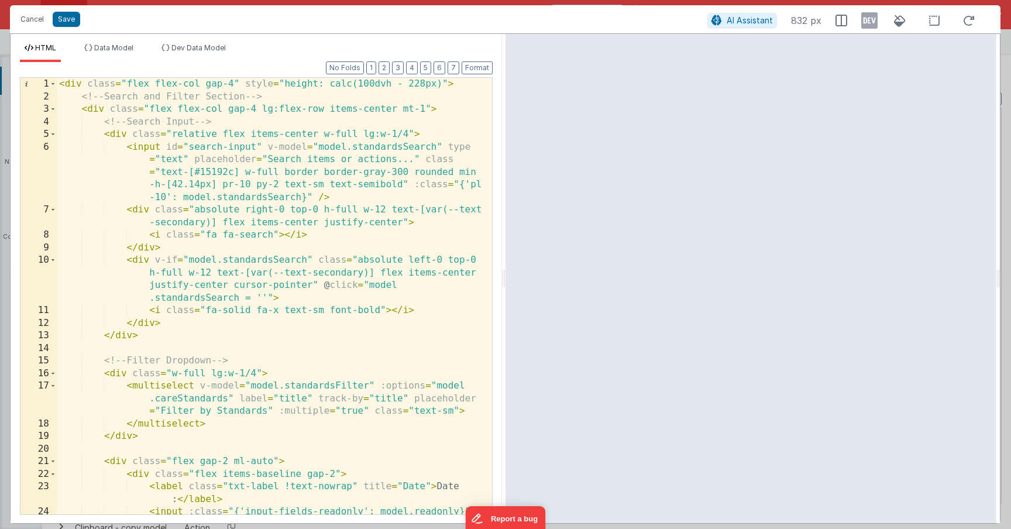
click at [286, 259] on div "< div class = "flex flex-col gap-4" style = "height: calc(100dvh - 228px)" > <!…" at bounding box center [270, 328] width 426 height 500
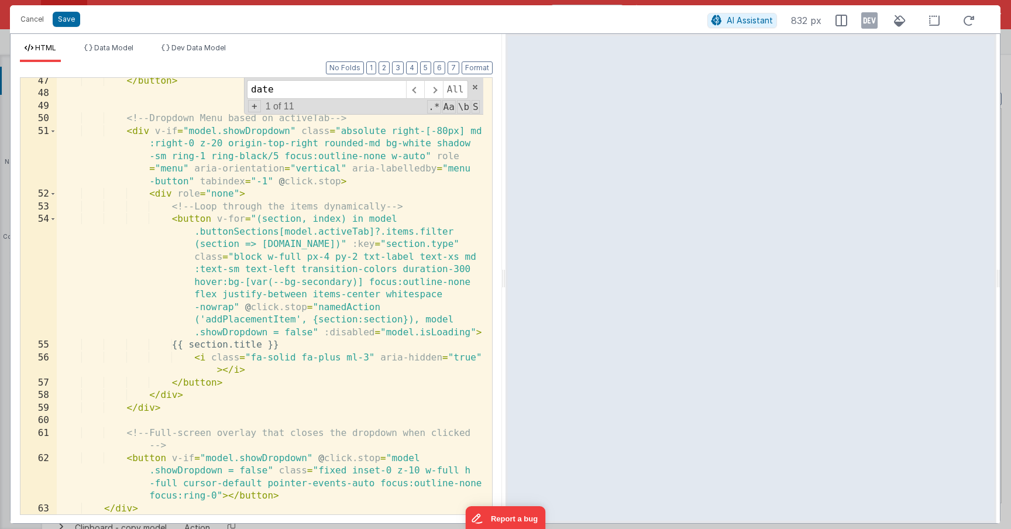
scroll to position [932, 0]
type input "date"
click at [32, 20] on button "Cancel" at bounding box center [32, 19] width 35 height 16
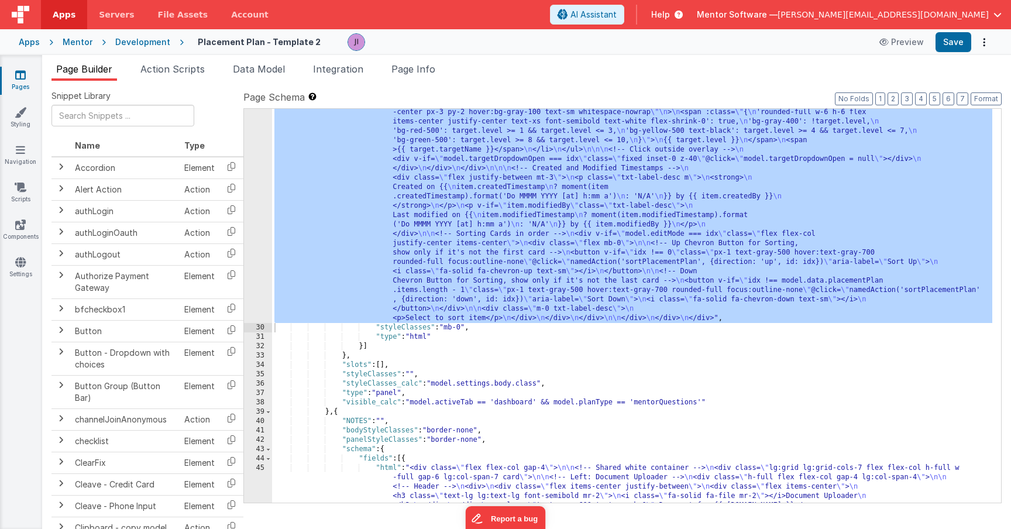
scroll to position [1976, 0]
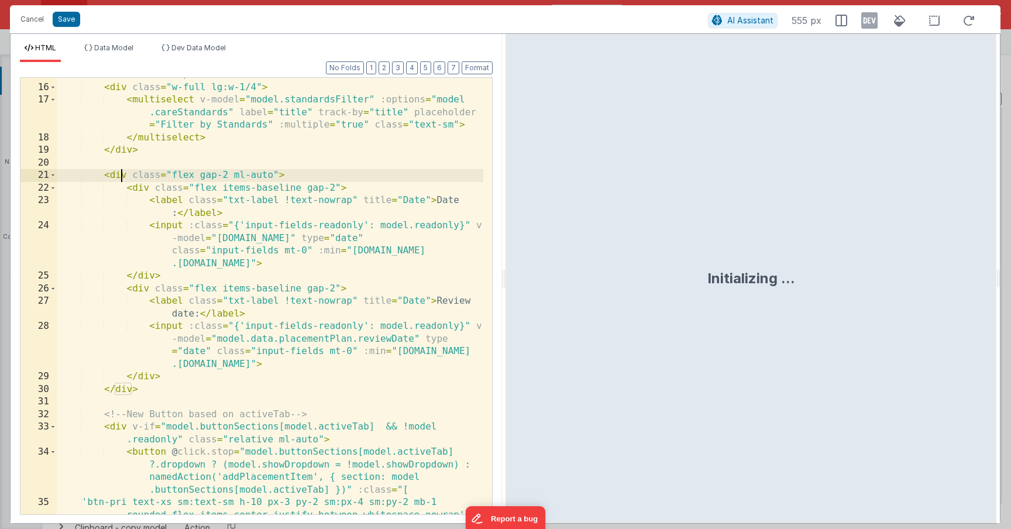
scroll to position [0, 0]
click at [118, 175] on div "<!-- Filter Dropdown --> < div class = "w-full lg:w-1/4" > < multiselect v-mode…" at bounding box center [270, 305] width 426 height 474
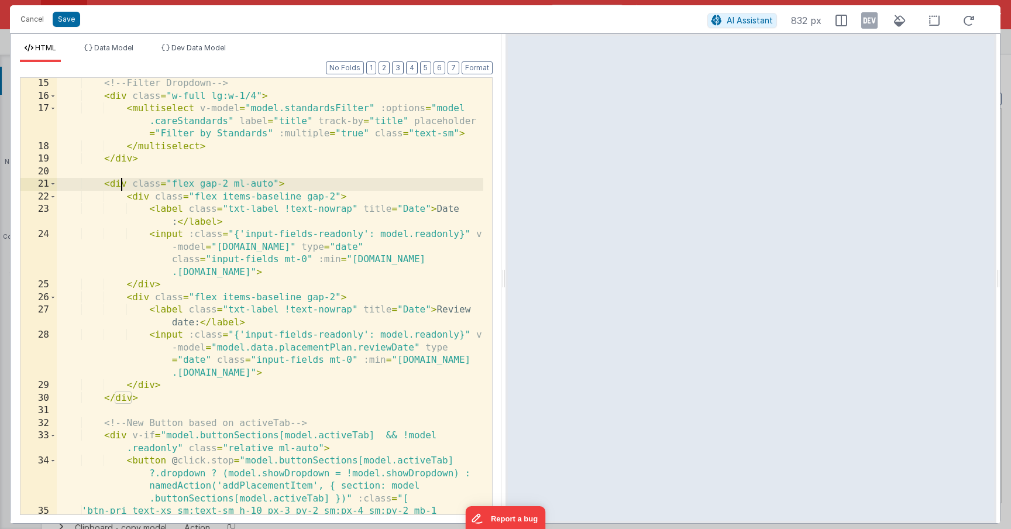
scroll to position [277, 0]
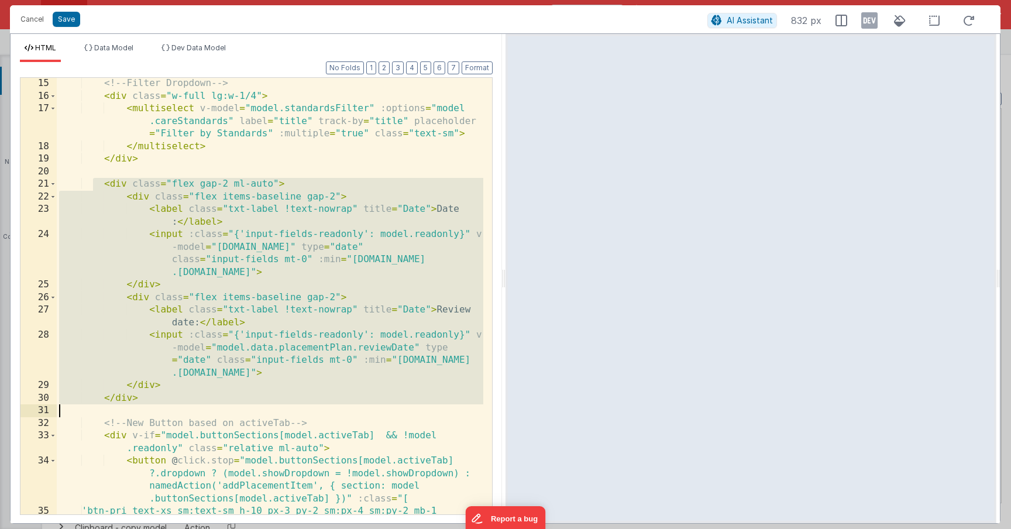
drag, startPoint x: 91, startPoint y: 180, endPoint x: 201, endPoint y: 407, distance: 252.2
click at [201, 407] on div "<!-- Filter Dropdown --> < div class = "w-full lg:w-1/4" > < multiselect v-mode…" at bounding box center [270, 314] width 426 height 474
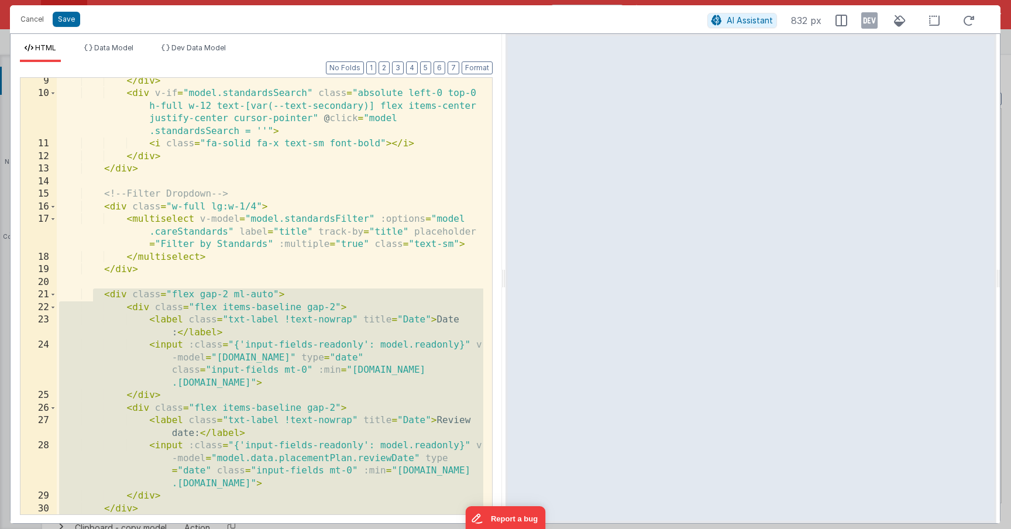
scroll to position [0, 0]
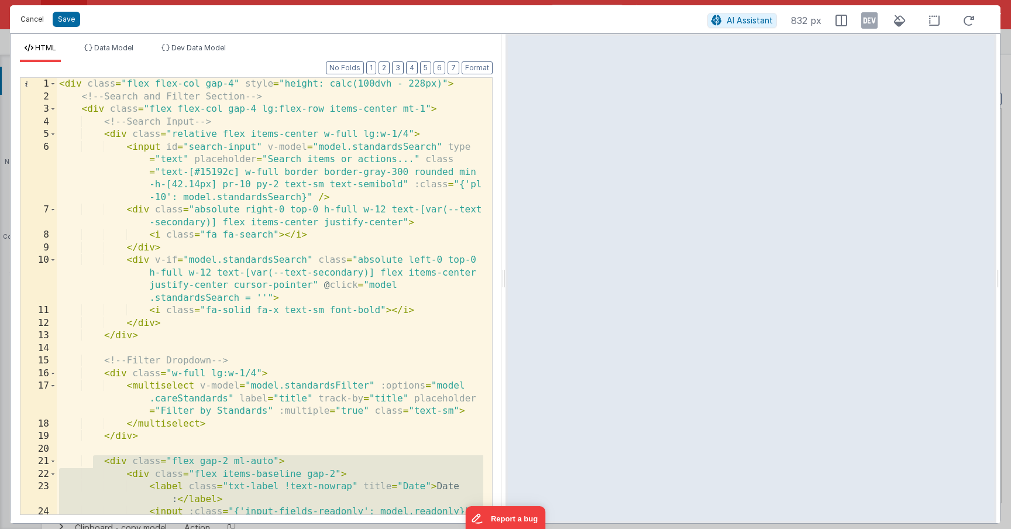
click at [36, 19] on button "Cancel" at bounding box center [32, 19] width 35 height 16
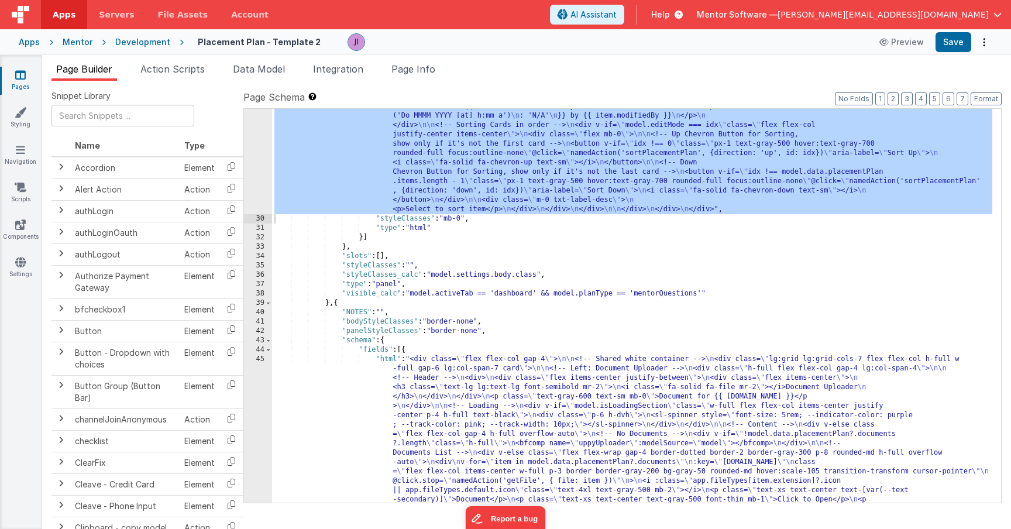
scroll to position [2138, 0]
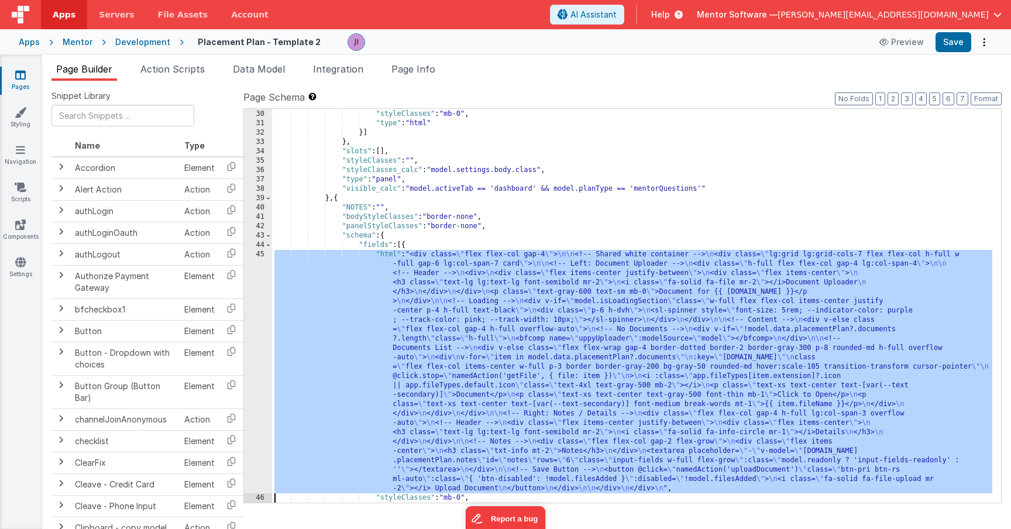
click at [260, 398] on div "45" at bounding box center [258, 371] width 28 height 243
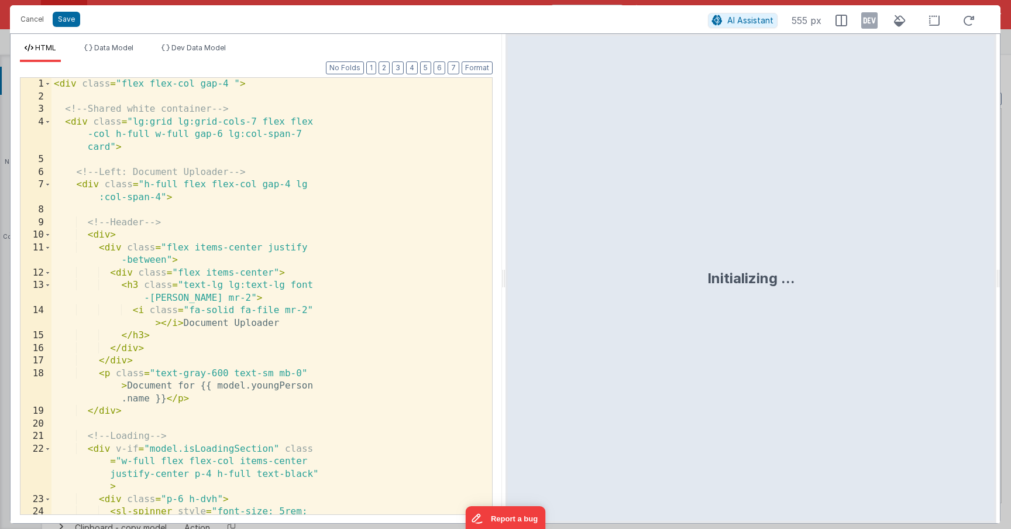
scroll to position [2190, 0]
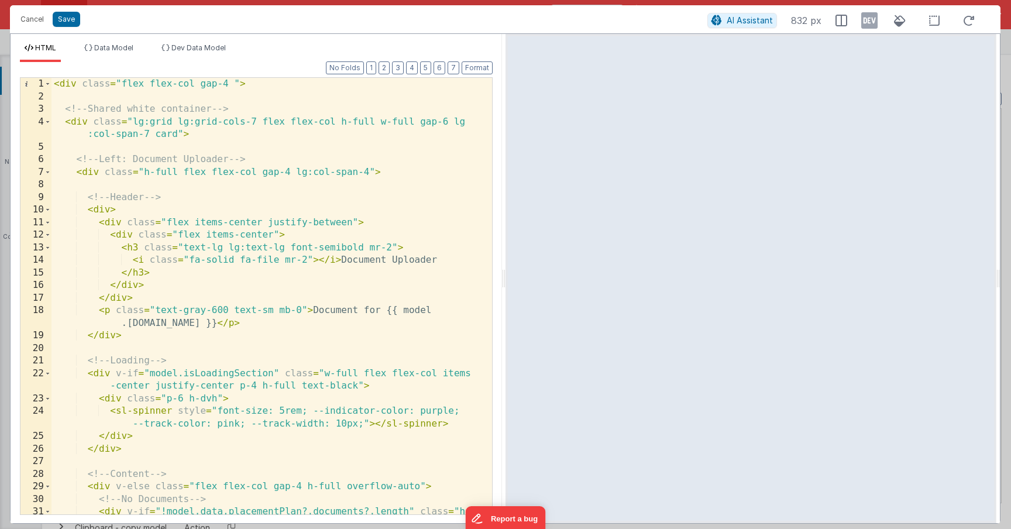
click at [411, 82] on div "< div class = "flex flex-col gap-4 " > <!-- Shared white container --> < div cl…" at bounding box center [267, 315] width 432 height 474
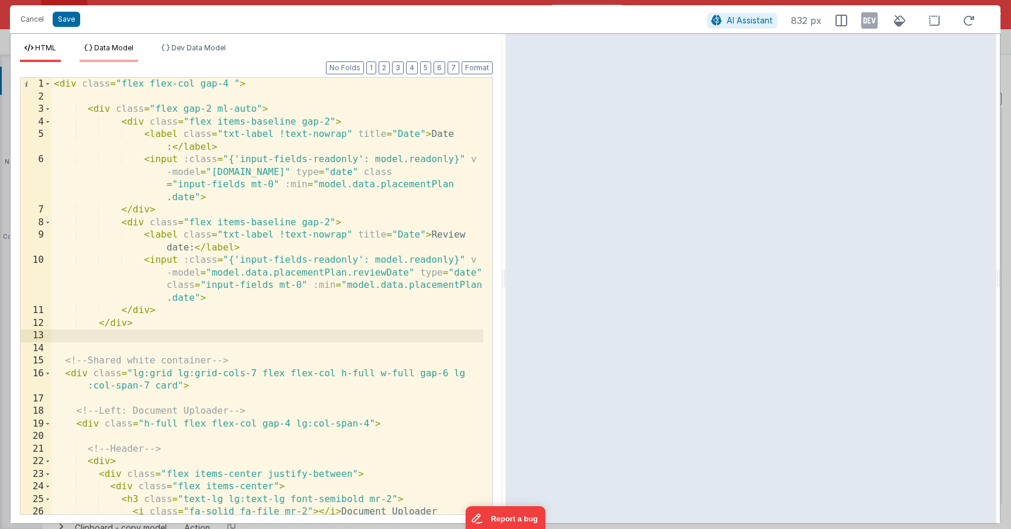
click at [89, 60] on li "Data Model" at bounding box center [109, 52] width 59 height 19
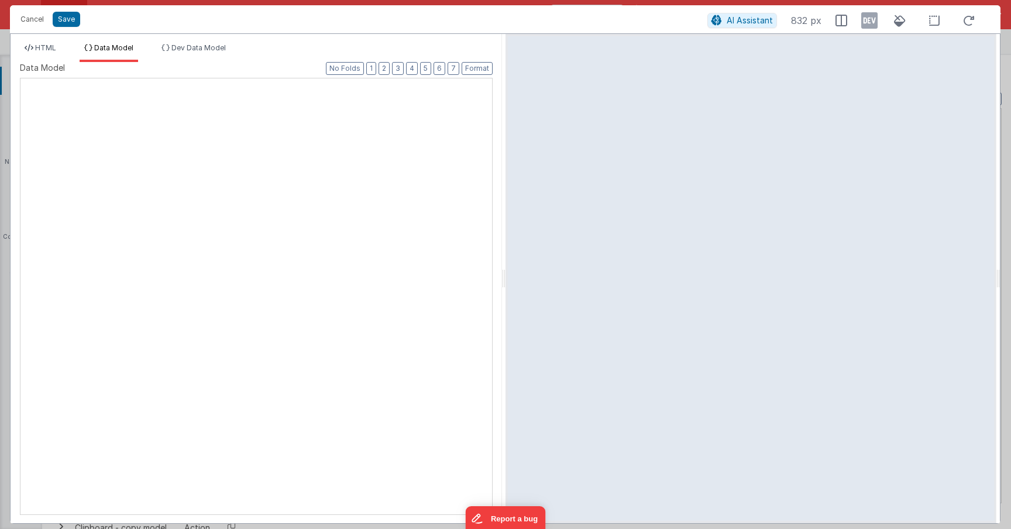
click at [186, 121] on div "XXXXXXXXXXXXXXXXXXXXXXXXXXXXXXXXXXXXXXXXXXXXXXXXXX" at bounding box center [256, 296] width 473 height 437
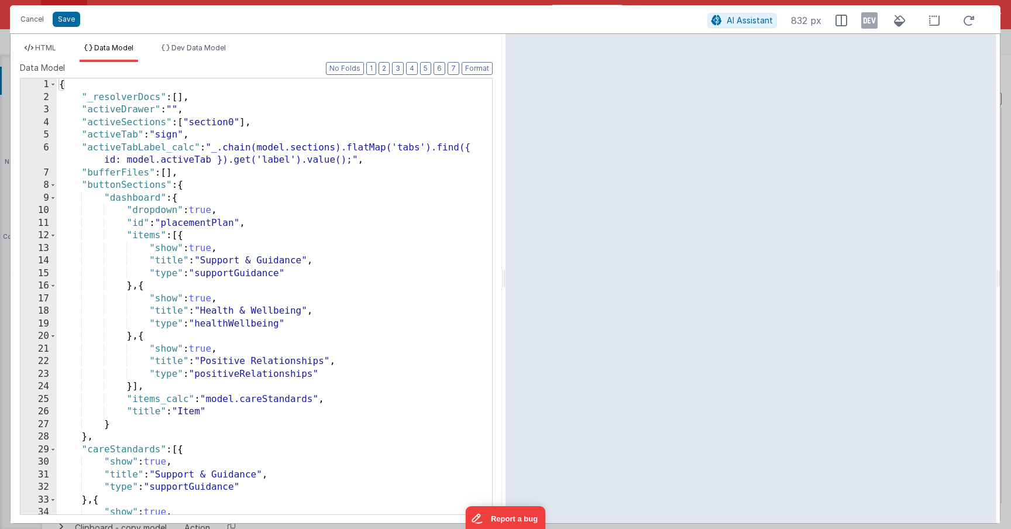
click at [193, 132] on div "{ "_resolverDocs" : [ ] , "activeDrawer" : "" , "activeSections" : [ "section0"…" at bounding box center [270, 308] width 426 height 461
click at [442, 223] on div "{ "_resolverDocs" : [ ] , "activeDrawer" : "" , "activeSections" : [ "section0"…" at bounding box center [270, 308] width 426 height 461
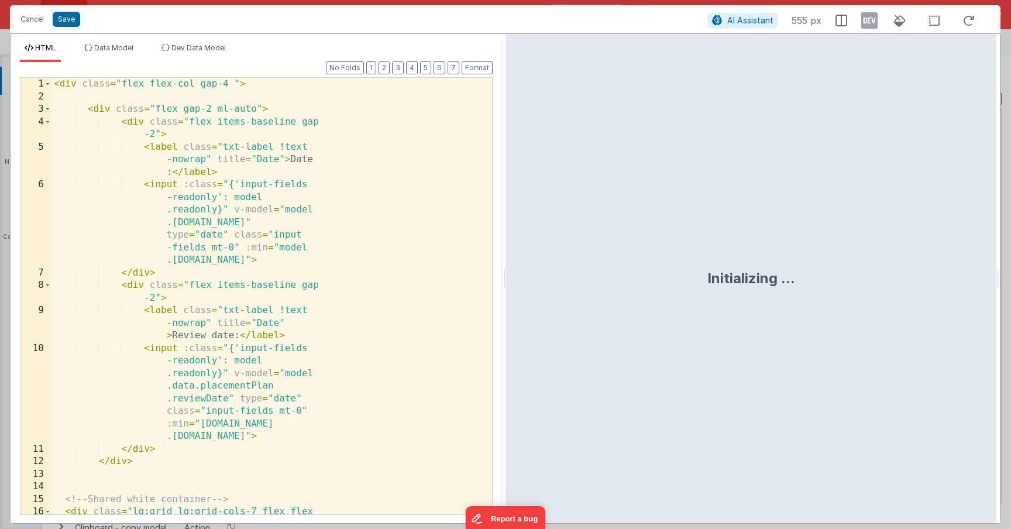
scroll to position [2199, 0]
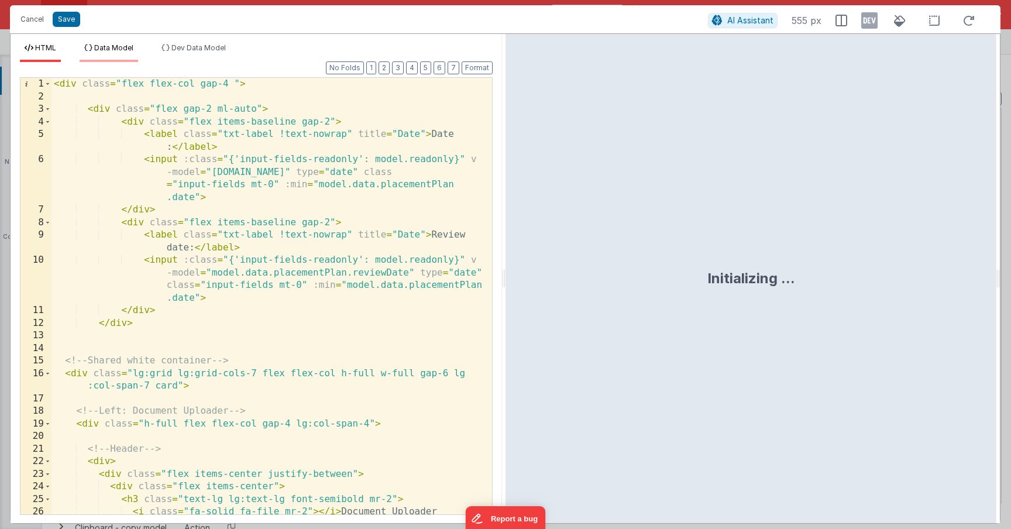
click at [116, 51] on span "Data Model" at bounding box center [113, 47] width 39 height 9
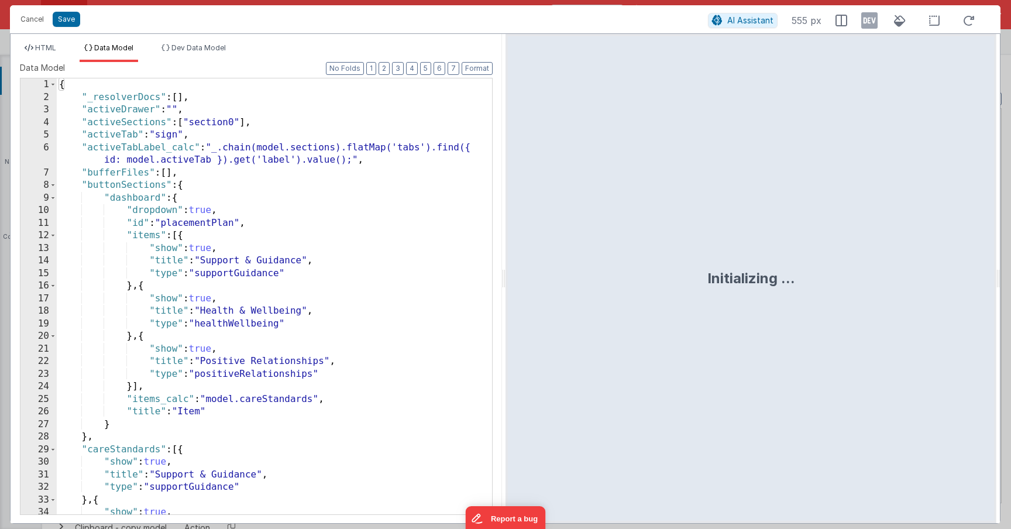
click at [240, 195] on div "{ "_resolverDocs" : [ ] , "activeDrawer" : "" , "activeSections" : [ "section0"…" at bounding box center [270, 308] width 426 height 461
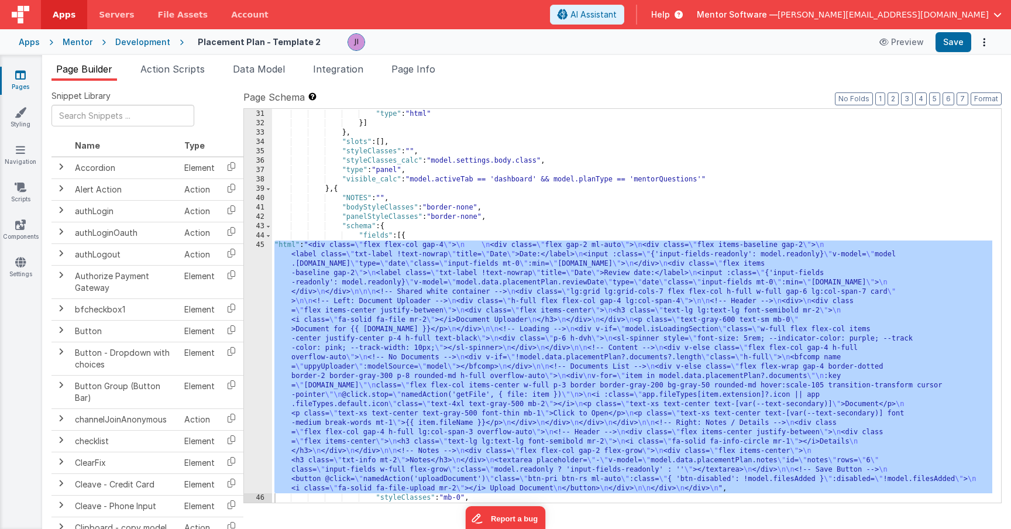
click at [297, 283] on div ""styleClasses" : "mb-0" , "type" : "html" }] } , "slots" : [ ] , "styleClasses"…" at bounding box center [632, 306] width 720 height 412
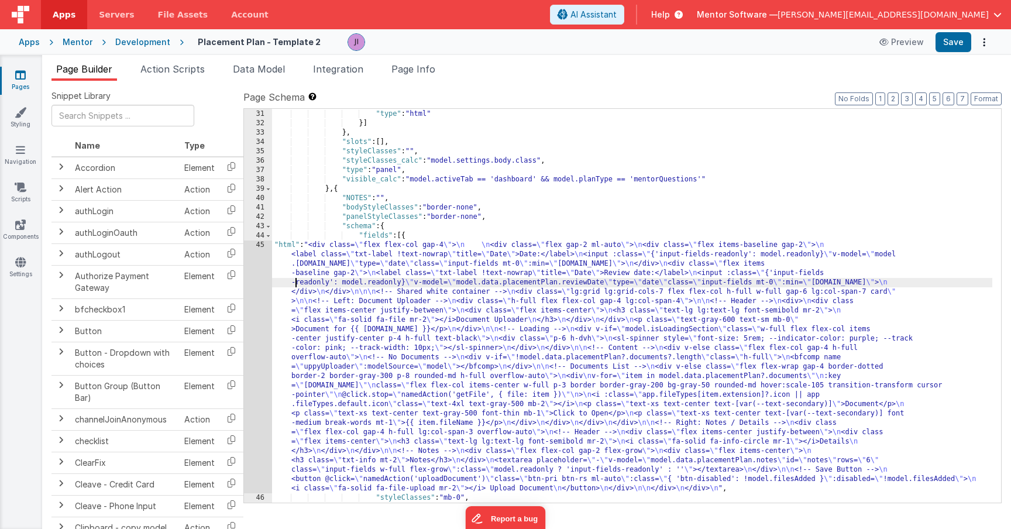
click at [258, 283] on div "45" at bounding box center [258, 366] width 28 height 253
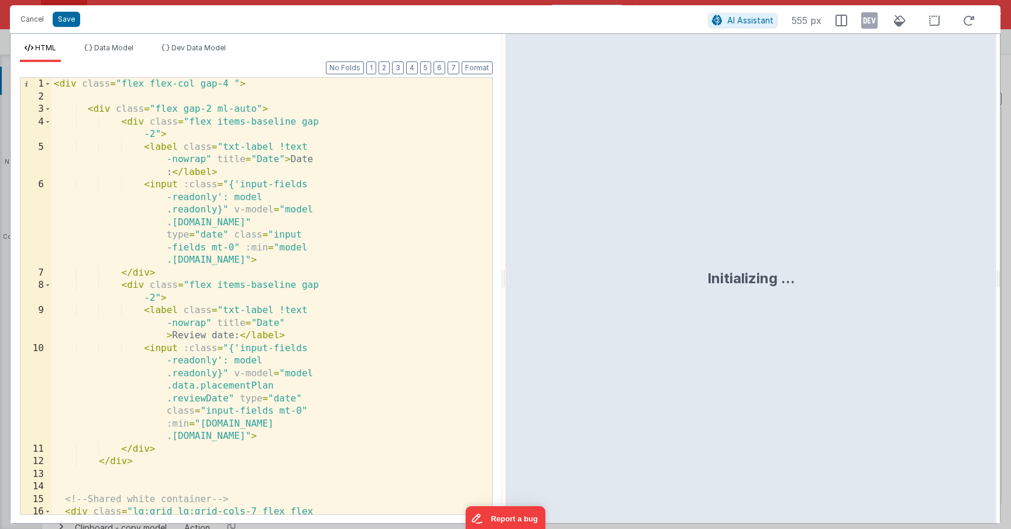
click at [119, 32] on div "Cancel Save AI Assistant 555 px" at bounding box center [505, 19] width 990 height 28
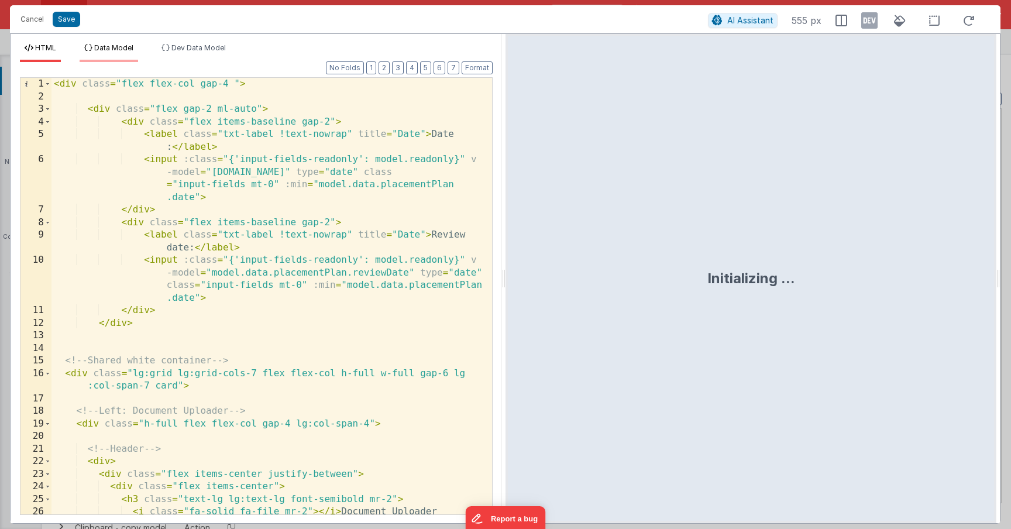
click at [118, 47] on span "Data Model" at bounding box center [113, 47] width 39 height 9
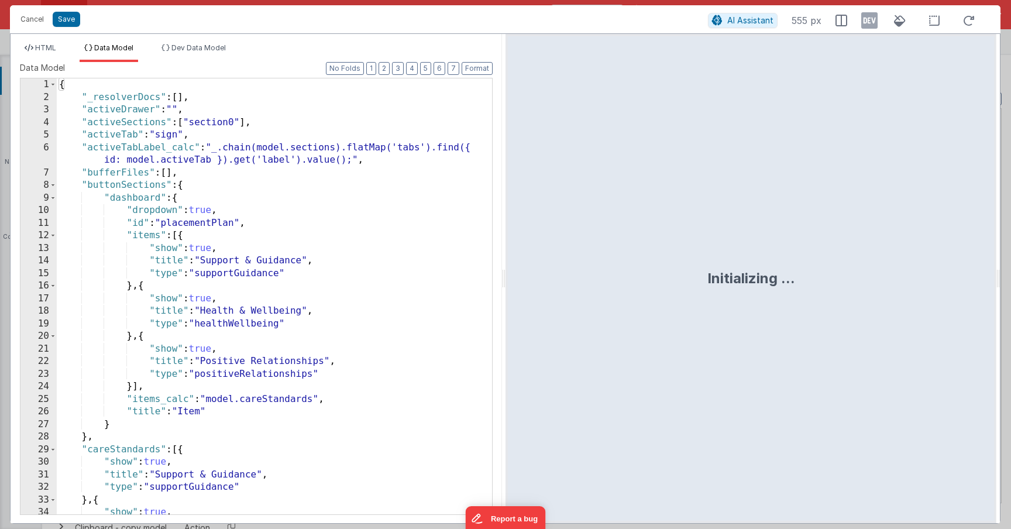
click at [229, 198] on div "{ "_resolverDocs" : [ ] , "activeDrawer" : "" , "activeSections" : [ "section0"…" at bounding box center [270, 308] width 426 height 461
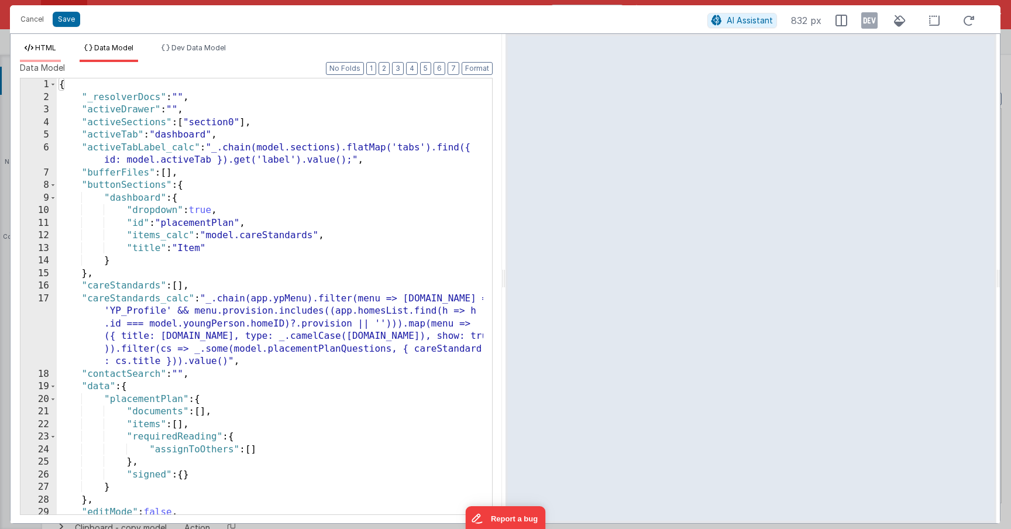
click at [44, 43] on span "HTML" at bounding box center [45, 47] width 21 height 9
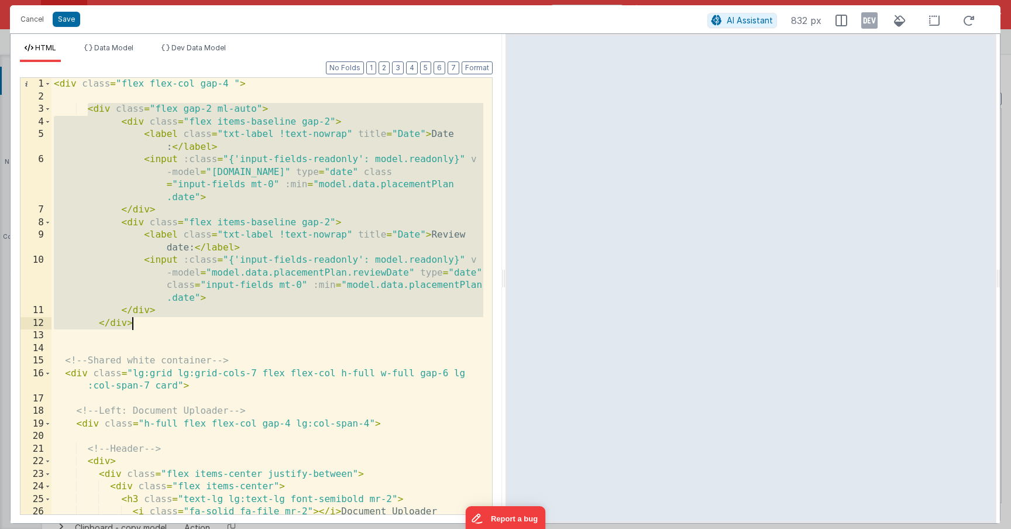
drag, startPoint x: 88, startPoint y: 116, endPoint x: 197, endPoint y: 325, distance: 235.3
click at [197, 325] on div "< div class = "flex flex-col gap-4 " > < div class = "flex gap-2 ml-auto" > < d…" at bounding box center [267, 309] width 432 height 462
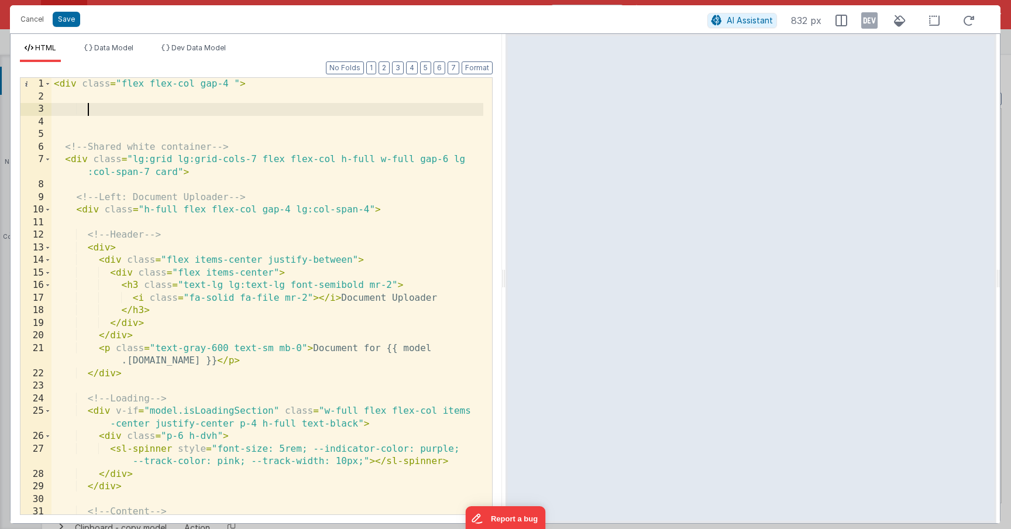
click at [221, 183] on div "< div class = "flex flex-col gap-4 " > <!-- Shared white container --> < div cl…" at bounding box center [267, 309] width 432 height 462
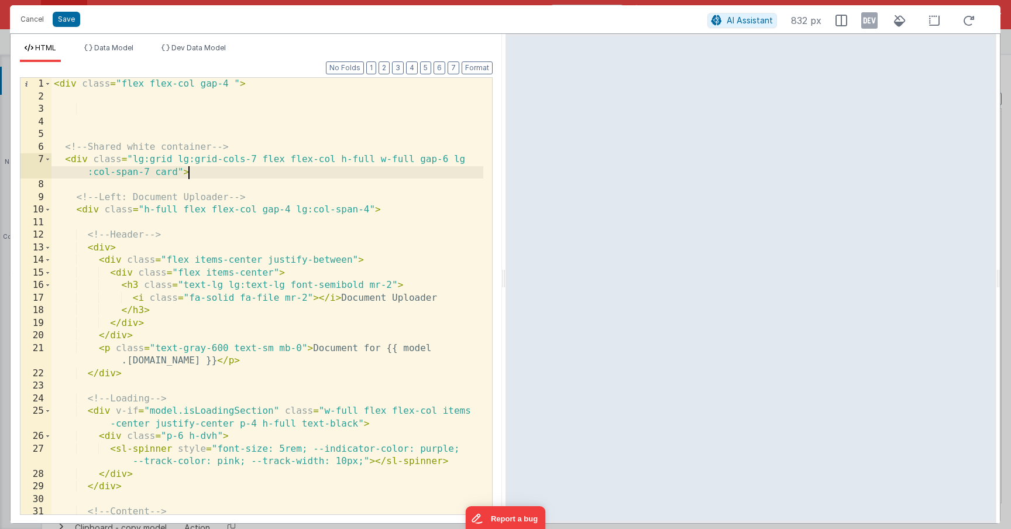
click at [222, 170] on div "< div class = "flex flex-col gap-4 " > <!-- Shared white container --> < div cl…" at bounding box center [267, 309] width 432 height 462
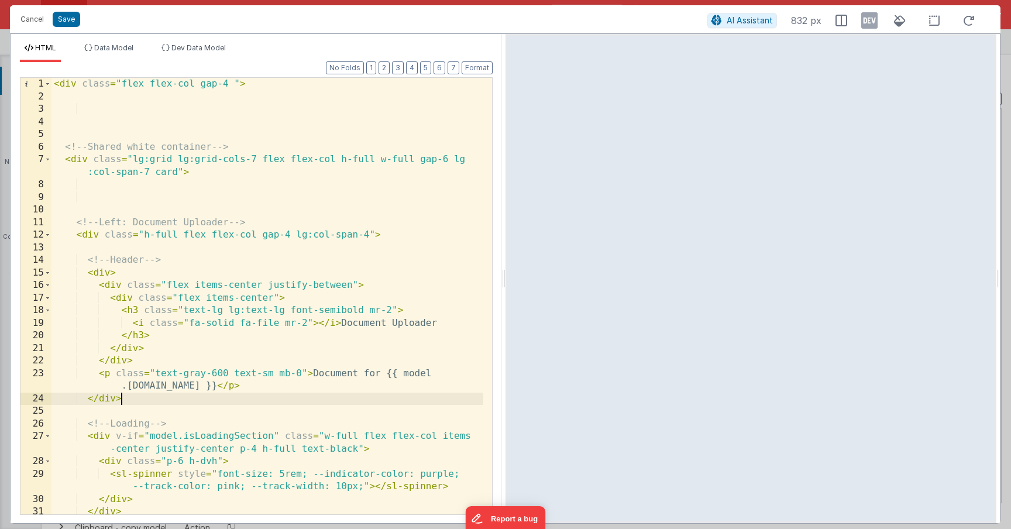
click at [166, 400] on div "< div class = "flex flex-col gap-4 " > <!-- Shared white container --> < div cl…" at bounding box center [267, 309] width 432 height 462
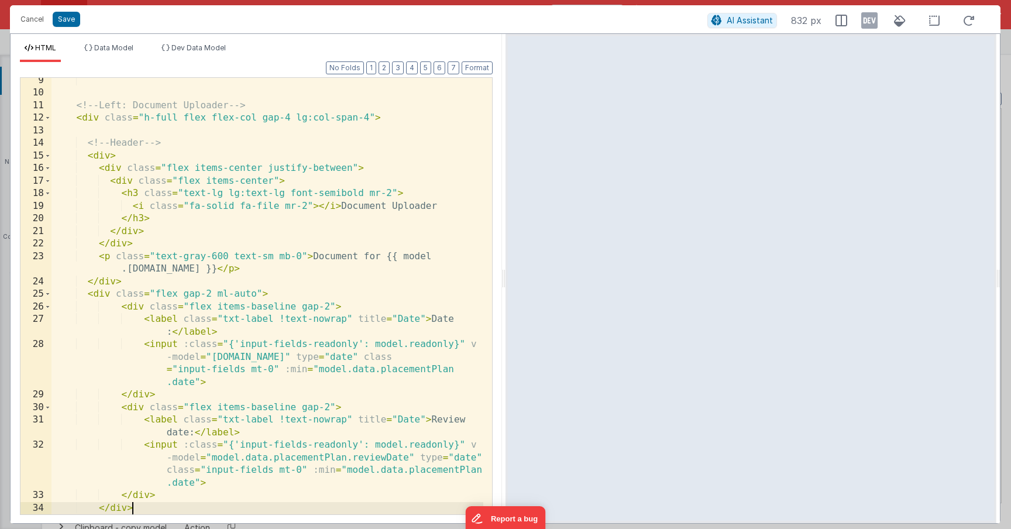
scroll to position [117, 0]
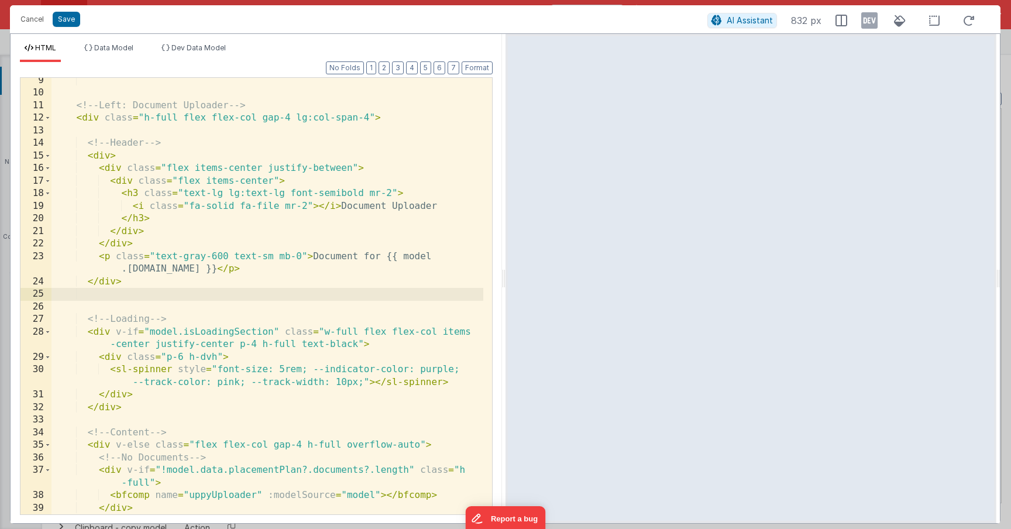
click at [105, 154] on div "<!-- Left: Document Uploader --> < div class = "h-full flex flex-col gap-4 lg:c…" at bounding box center [267, 305] width 432 height 462
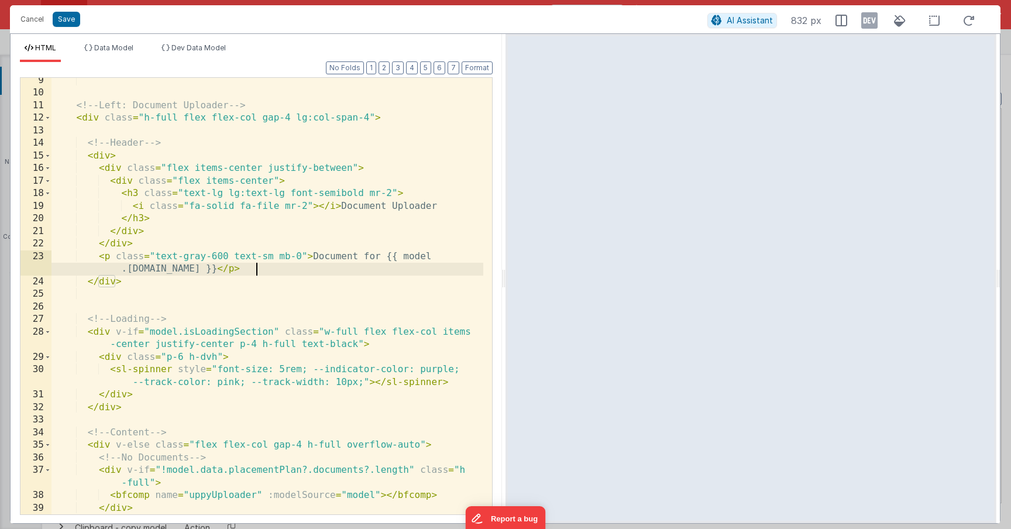
click at [276, 268] on div "<!-- Left: Document Uploader --> < div class = "h-full flex flex-col gap-4 lg:c…" at bounding box center [267, 305] width 432 height 462
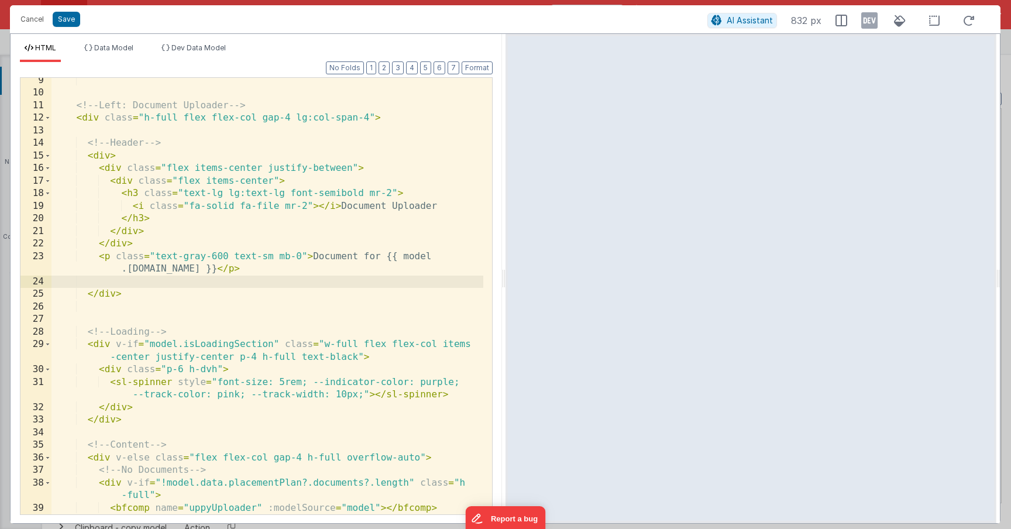
click at [105, 159] on div "<!-- Left: Document Uploader --> < div class = "h-full flex flex-col gap-4 lg:c…" at bounding box center [267, 305] width 432 height 462
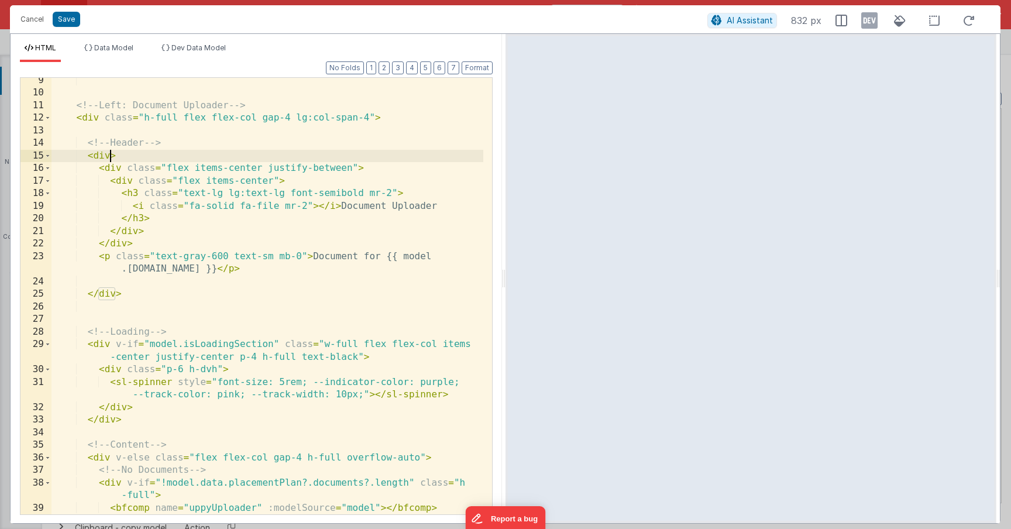
click at [112, 159] on div "<!-- Left: Document Uploader --> < div class = "h-full flex flex-col gap-4 lg:c…" at bounding box center [267, 305] width 432 height 462
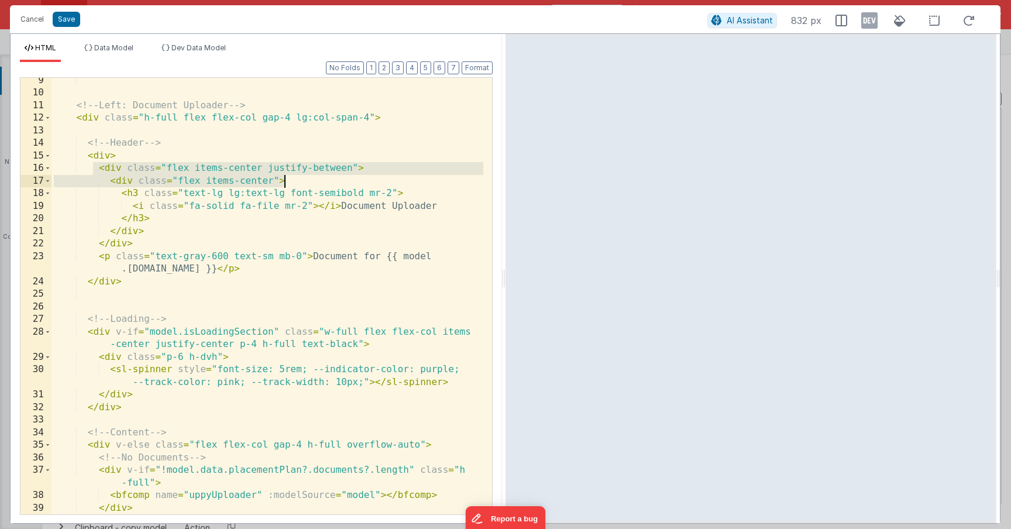
drag, startPoint x: 92, startPoint y: 167, endPoint x: 381, endPoint y: 176, distance: 288.6
click at [381, 177] on div "<!-- Left: Document Uploader --> < div class = "h-full flex flex-col gap-4 lg:c…" at bounding box center [267, 305] width 432 height 462
click at [383, 172] on div "<!-- Left: Document Uploader --> < div class = "h-full flex flex-col gap-4 lg:c…" at bounding box center [267, 305] width 432 height 462
drag, startPoint x: 383, startPoint y: 171, endPoint x: 100, endPoint y: 167, distance: 282.6
click at [100, 167] on div "<!-- Left: Document Uploader --> < div class = "h-full flex flex-col gap-4 lg:c…" at bounding box center [267, 305] width 432 height 462
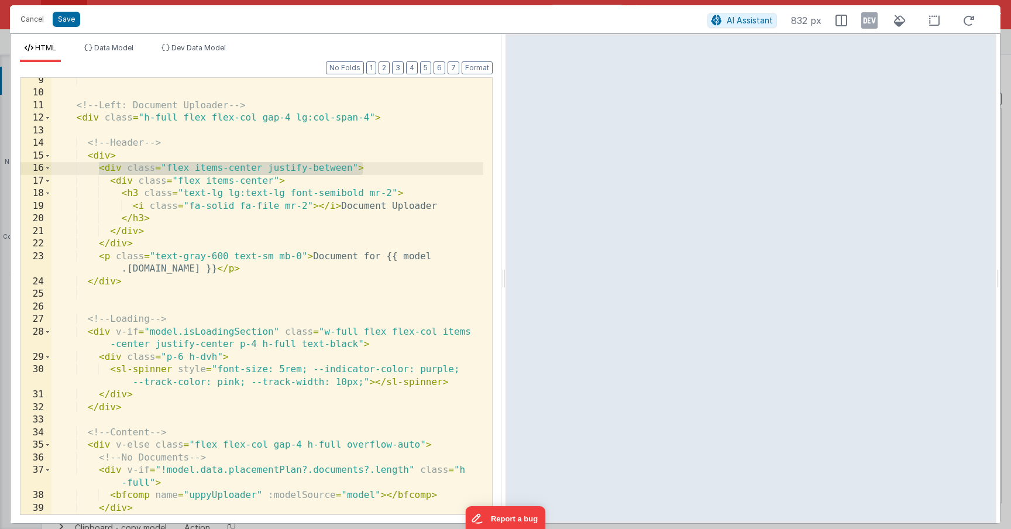
click at [180, 139] on div "<!-- Left: Document Uploader --> < div class = "h-full flex flex-col gap-4 lg:c…" at bounding box center [267, 305] width 432 height 462
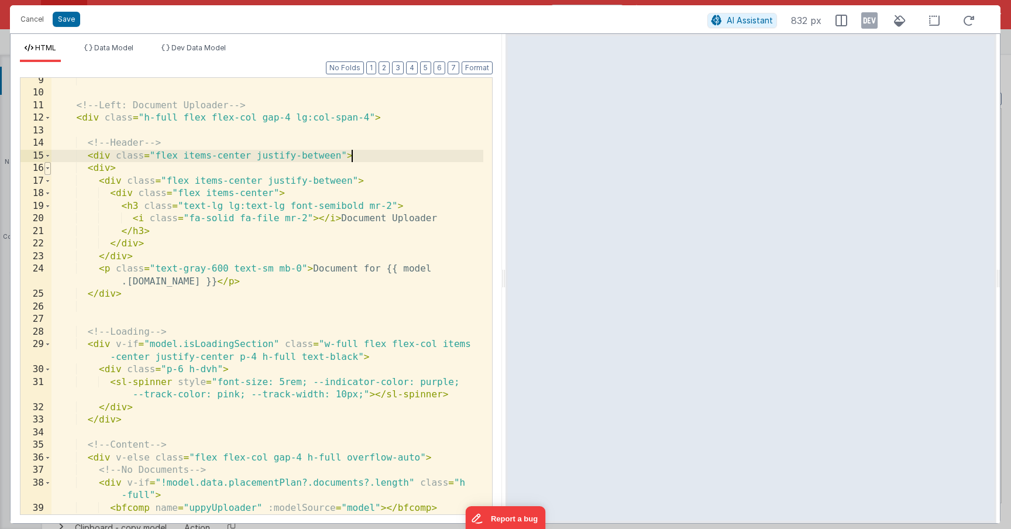
click at [46, 170] on span at bounding box center [47, 168] width 6 height 13
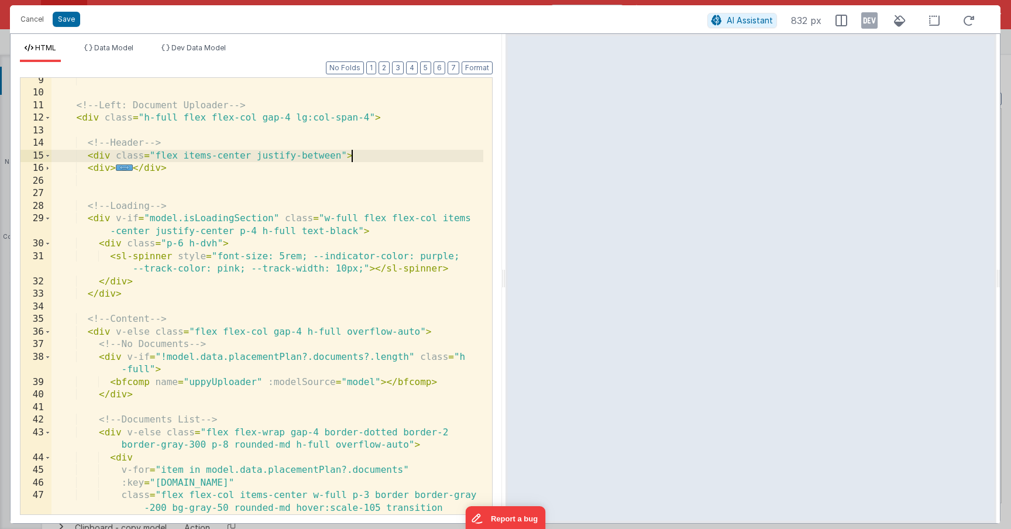
click at [166, 166] on div "<!-- Left: Document Uploader --> < div class = "h-full flex flex-col gap-4 lg:c…" at bounding box center [267, 317] width 432 height 487
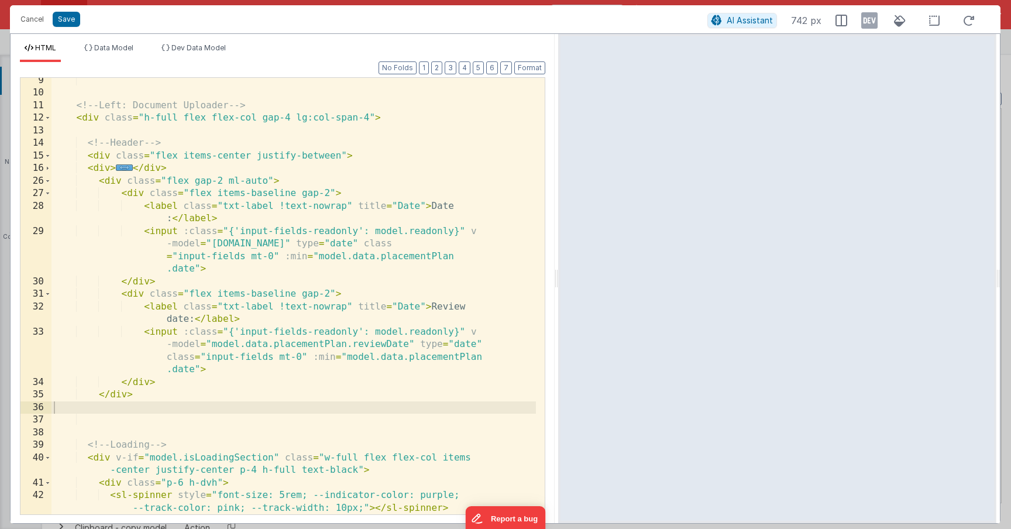
drag, startPoint x: 504, startPoint y: 263, endPoint x: 548, endPoint y: 237, distance: 51.2
click at [558, 237] on html "Cancel Save AI Assistant 742 px HTML Data Model Dev Data Model Format 7 6 5 4 3…" at bounding box center [505, 264] width 1011 height 529
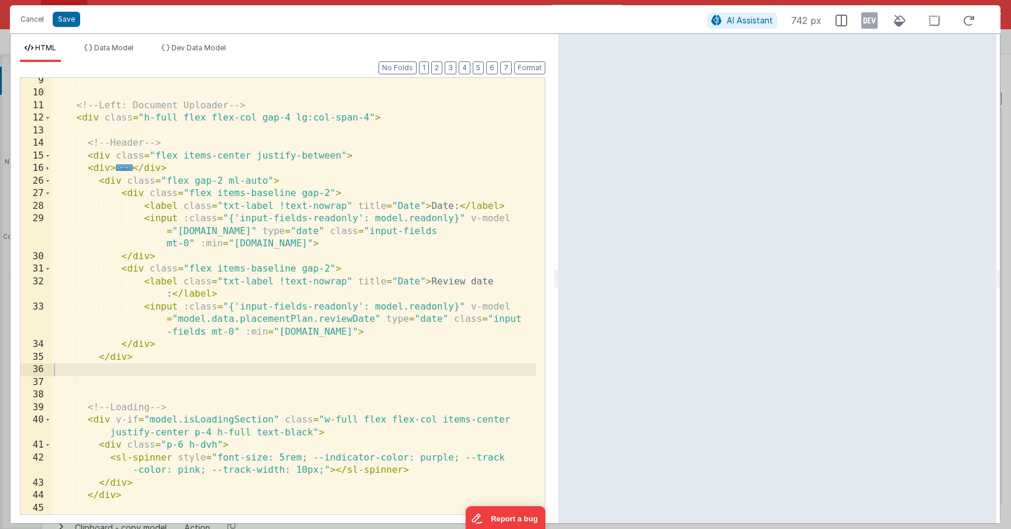
click at [179, 154] on div "<!-- Left: Document Uploader --> < div class = "h-full flex flex-col gap-4 lg:c…" at bounding box center [293, 305] width 484 height 462
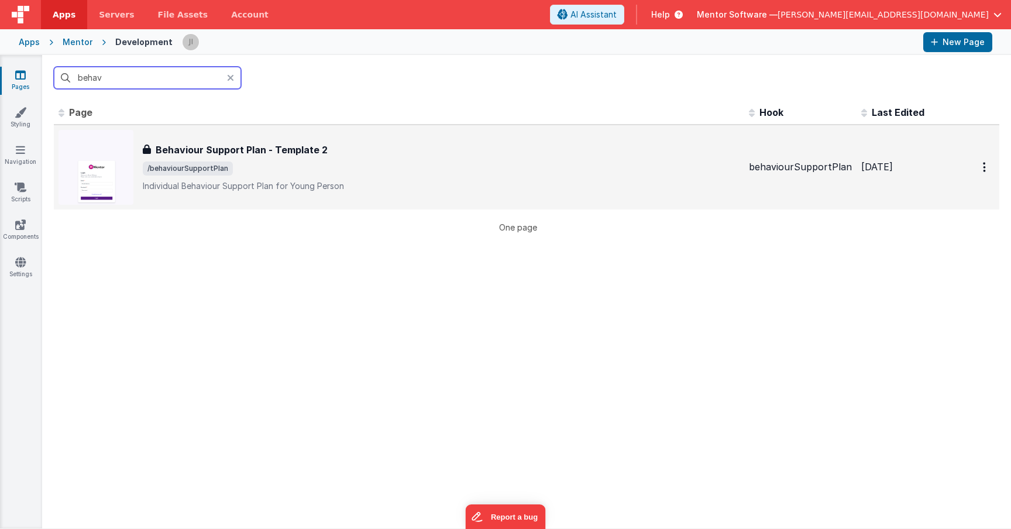
type input "behav"
click at [246, 154] on h3 "Behaviour Support Plan - Template 2" at bounding box center [242, 150] width 172 height 14
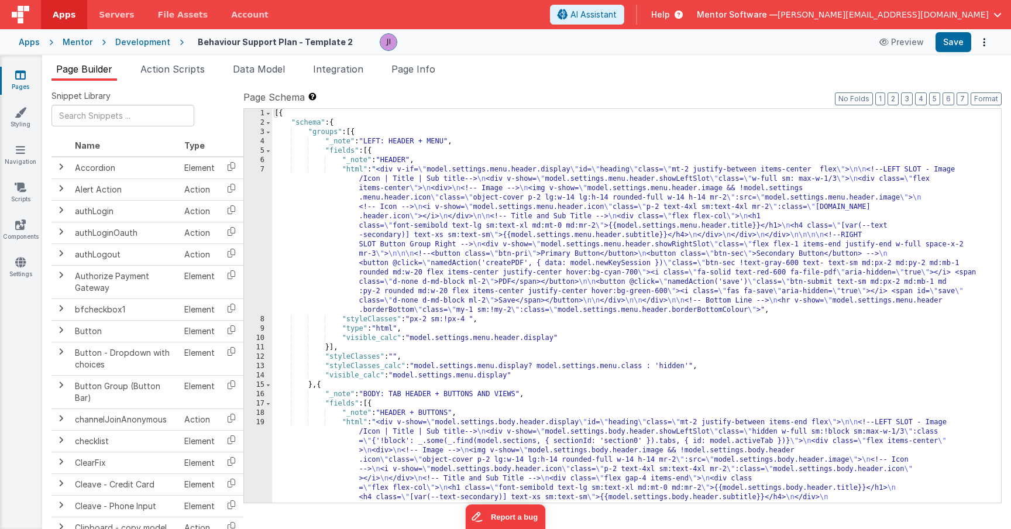
click at [414, 310] on div "[{ "schema" : { "groups" : [{ "_note" : "LEFT: HEADER + MENU" , "fields" : [{ "…" at bounding box center [632, 535] width 720 height 852
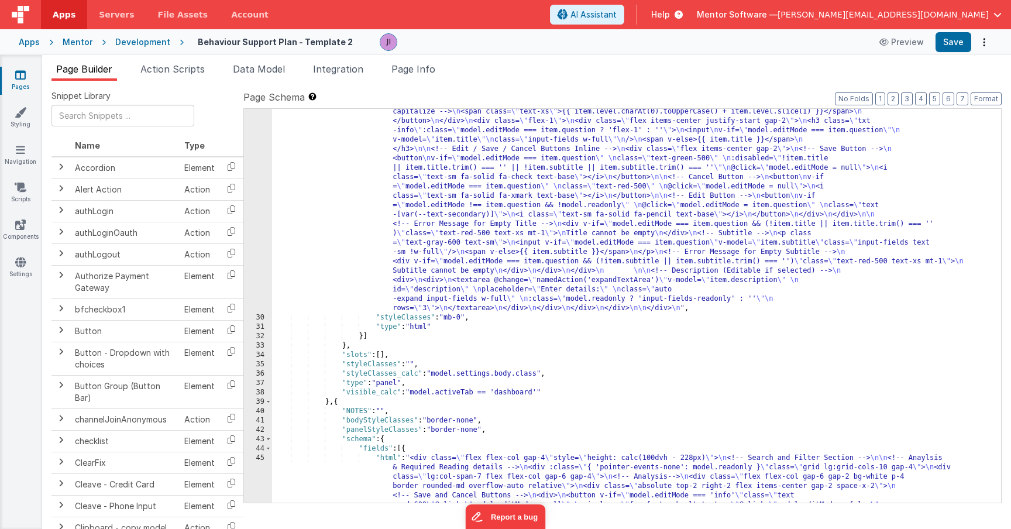
scroll to position [1014, 0]
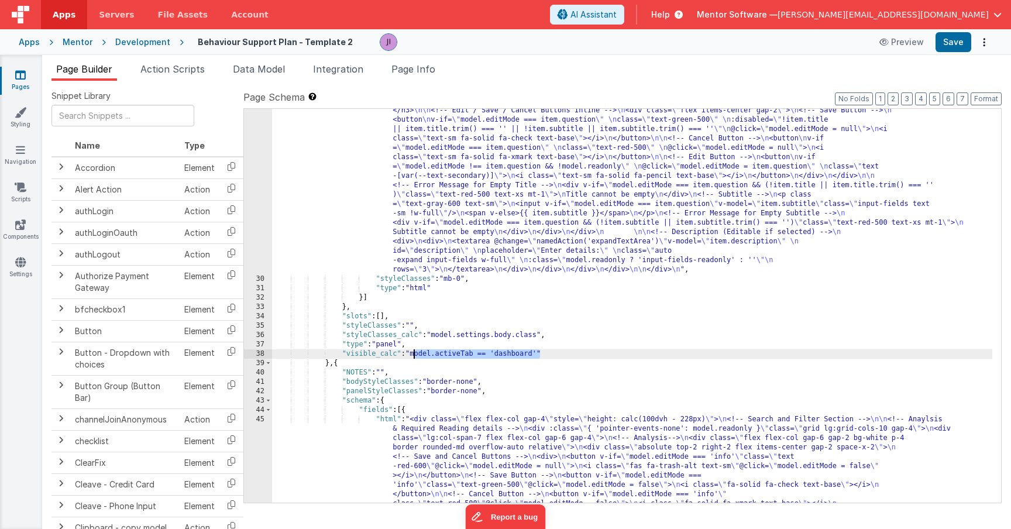
drag, startPoint x: 539, startPoint y: 353, endPoint x: 414, endPoint y: 353, distance: 125.2
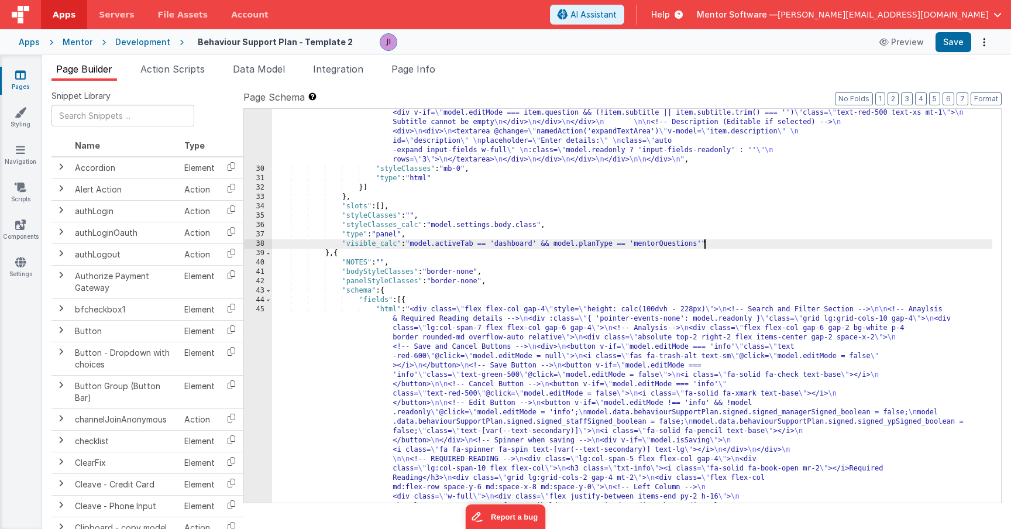
scroll to position [1124, 0]
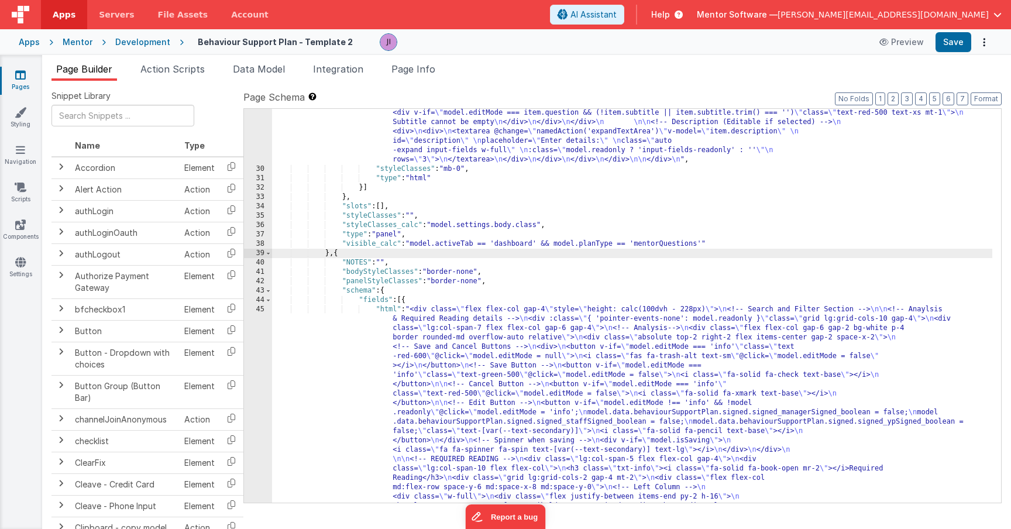
paste textarea
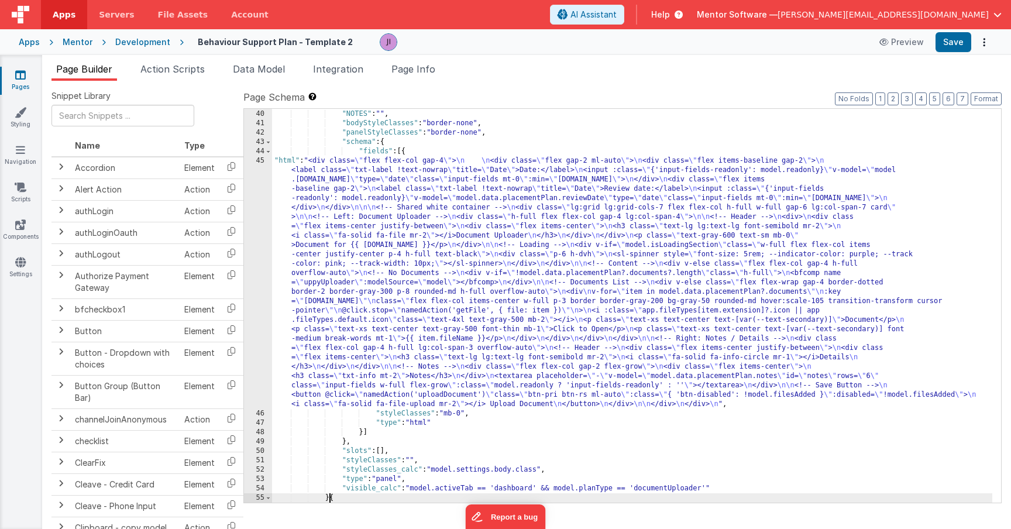
scroll to position [1272, 0]
click at [401, 324] on div "} , { "NOTES" : "" , "bodyStyleClasses" : "border-none" , "panelStyleClasses" :…" at bounding box center [632, 306] width 720 height 412
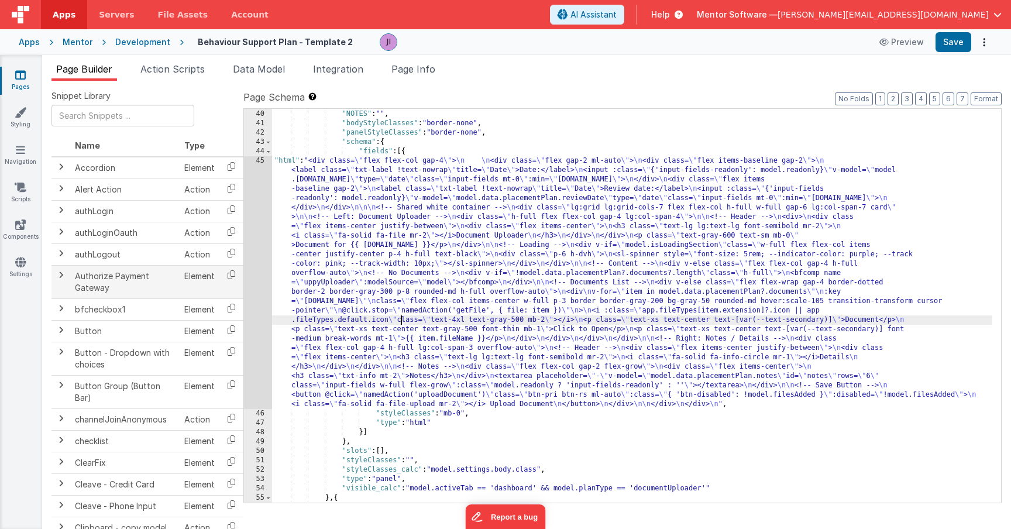
click at [239, 297] on td at bounding box center [231, 281] width 24 height 33
click at [252, 297] on div "45" at bounding box center [258, 282] width 28 height 253
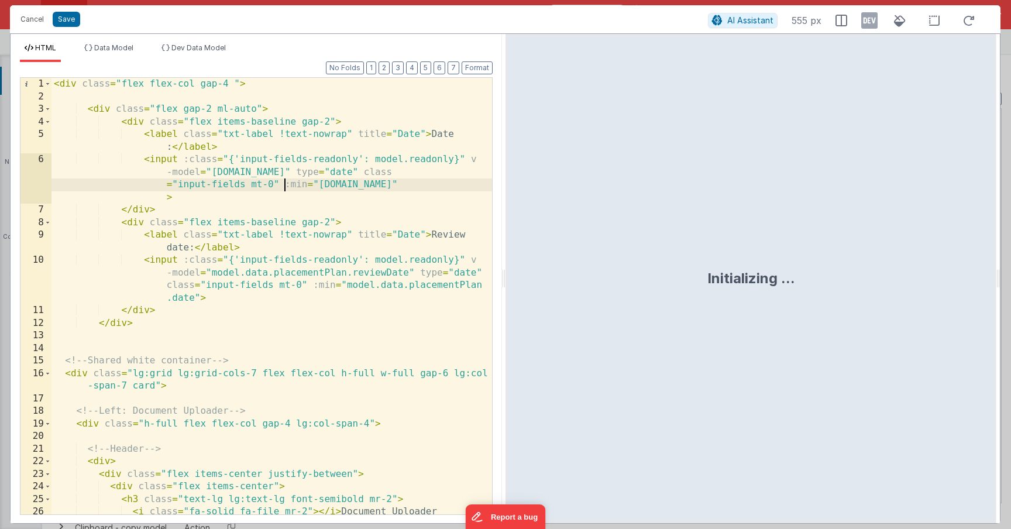
scroll to position [0, 0]
click at [282, 190] on div "< div class = "flex flex-col gap-4 " > < div class = "flex gap-2 ml-auto" > < d…" at bounding box center [271, 309] width 441 height 462
click at [284, 175] on div "< div class = "flex flex-col gap-4 " > < div class = "flex gap-2 ml-auto" > < d…" at bounding box center [271, 309] width 441 height 462
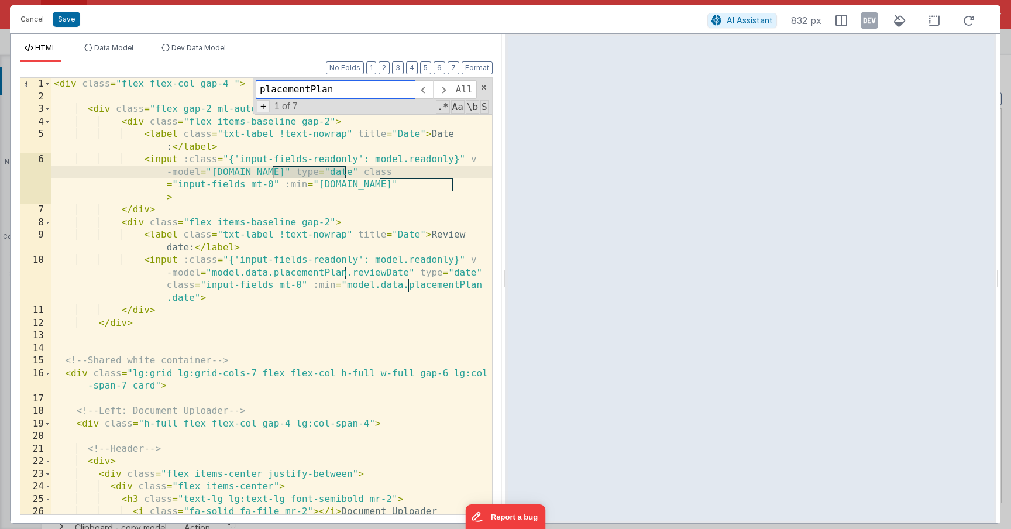
click at [256, 106] on div "+ 1 of 7 .* Aa \b S" at bounding box center [372, 106] width 233 height 11
click at [264, 106] on span "+" at bounding box center [263, 106] width 13 height 12
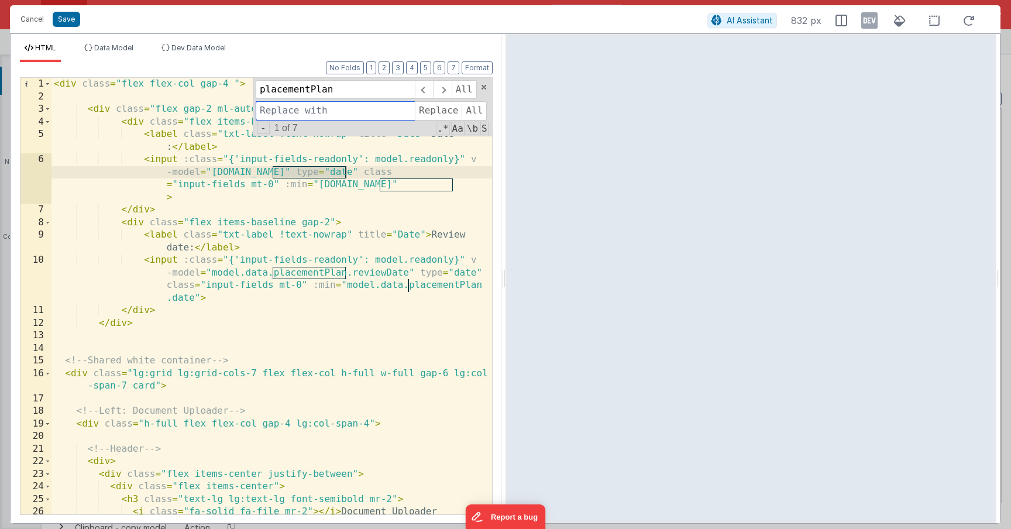
click at [266, 113] on input at bounding box center [335, 110] width 159 height 19
type input "behaviourSupportPlan"
click at [474, 106] on span "All" at bounding box center [474, 110] width 25 height 19
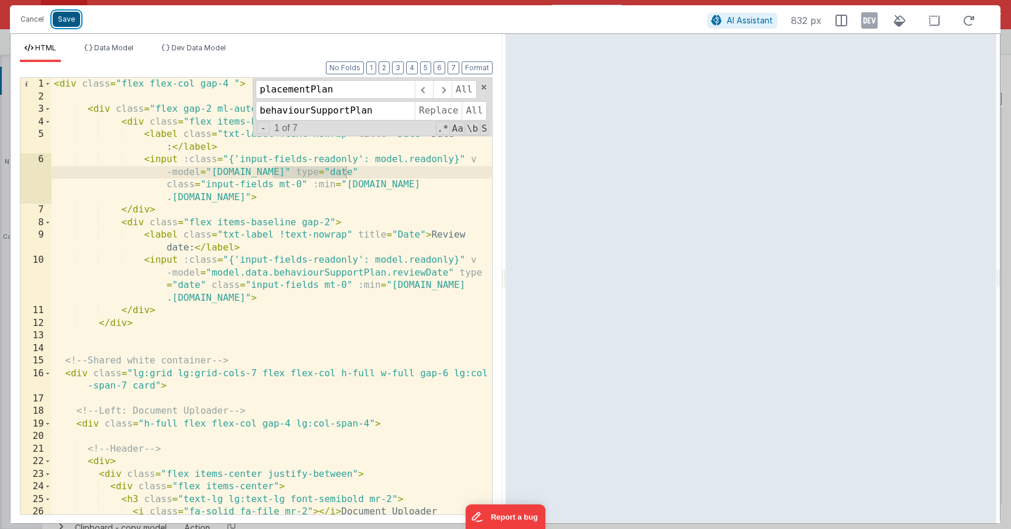
click at [64, 17] on button "Save" at bounding box center [66, 19] width 27 height 15
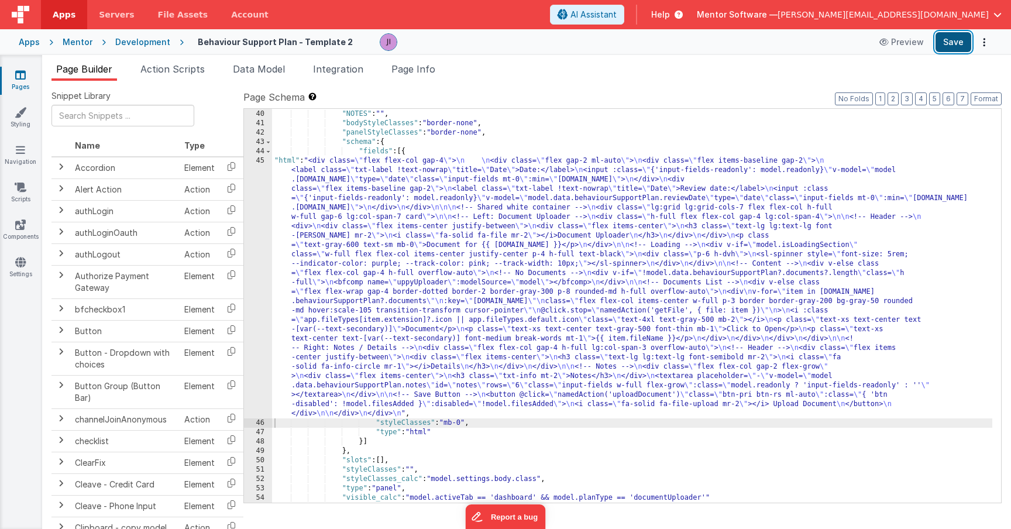
click at [965, 42] on button "Save" at bounding box center [953, 42] width 36 height 20
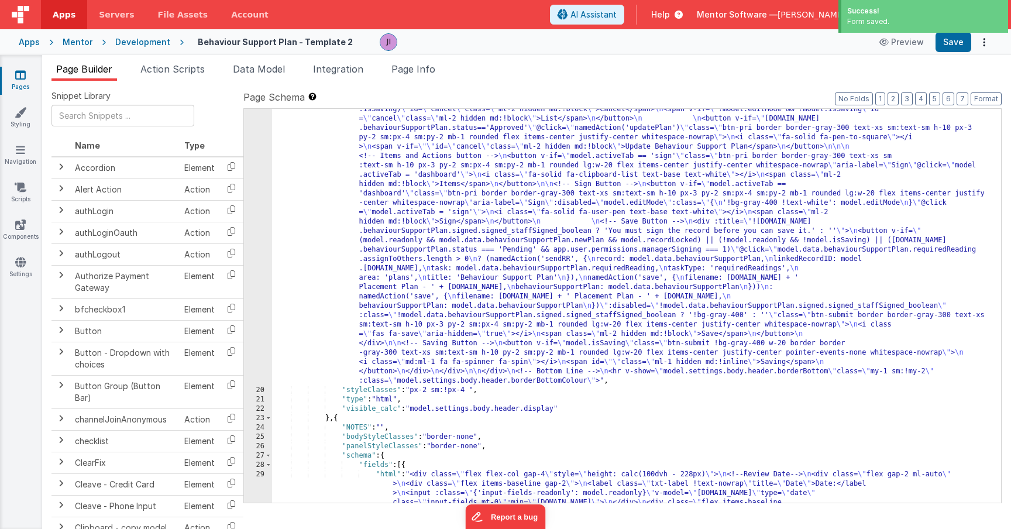
scroll to position [499, 0]
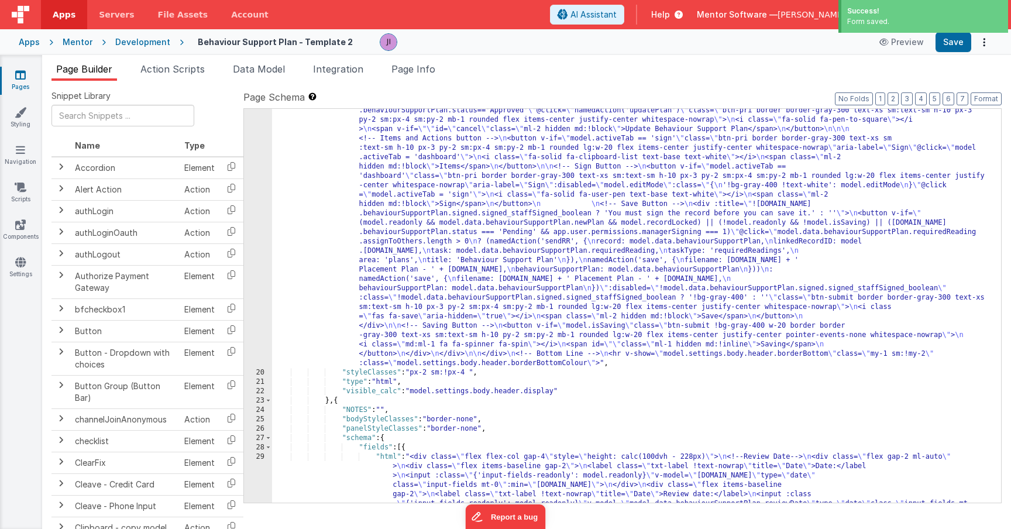
click at [456, 263] on div ""html" : "<div v-show= \" model.settings.body.header.display \" id= \" heading …" at bounding box center [632, 509] width 720 height 1180
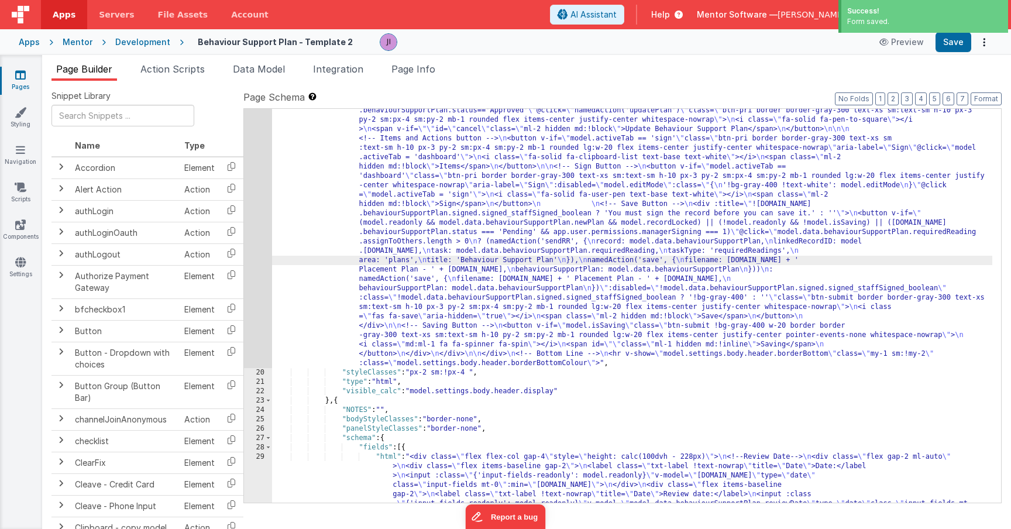
click at [252, 229] on div "19" at bounding box center [258, 143] width 28 height 449
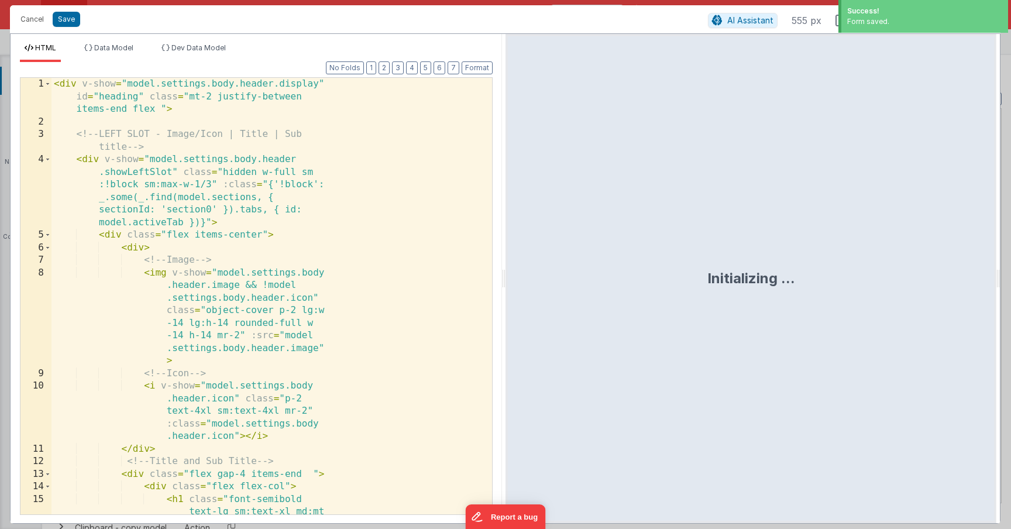
click at [252, 229] on div "< div v-show = "model.settings.body.header.display" id = "heading" class = "mt-…" at bounding box center [271, 346] width 441 height 537
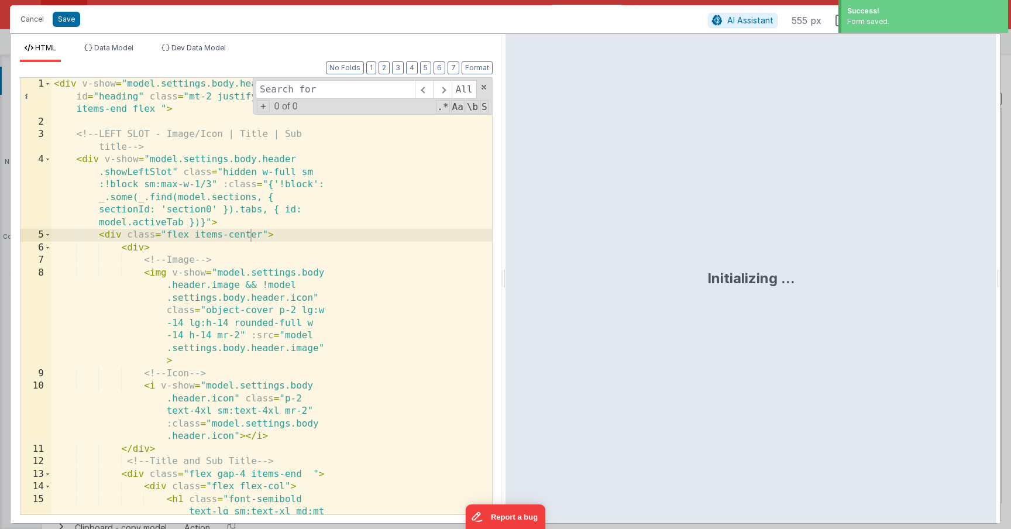
type input "h"
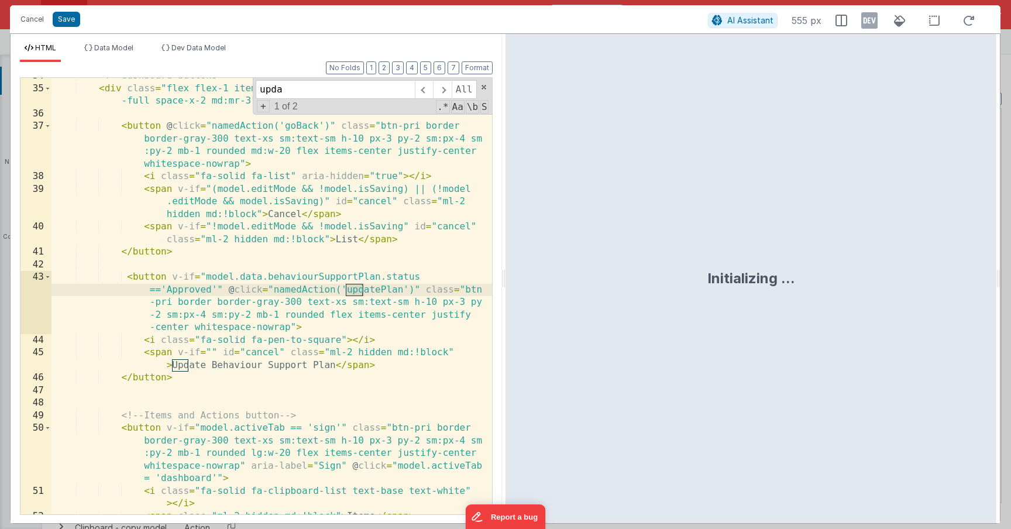
scroll to position [637, 0]
type input "updatepl"
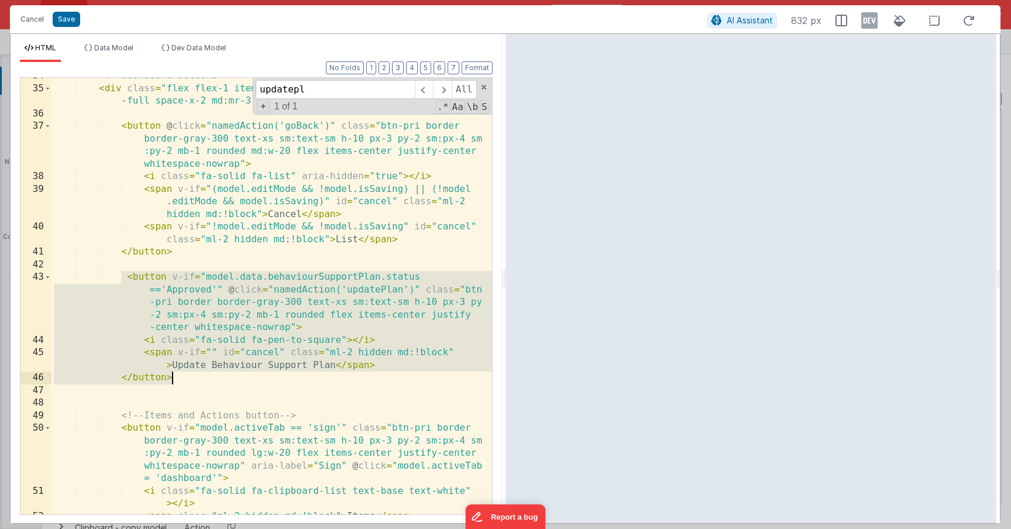
drag, startPoint x: 124, startPoint y: 280, endPoint x: 198, endPoint y: 380, distance: 124.6
click at [198, 380] on div "<!-- dashboard buttons --> < div class = "flex flex-1 items-end justify-center …" at bounding box center [271, 301] width 441 height 462
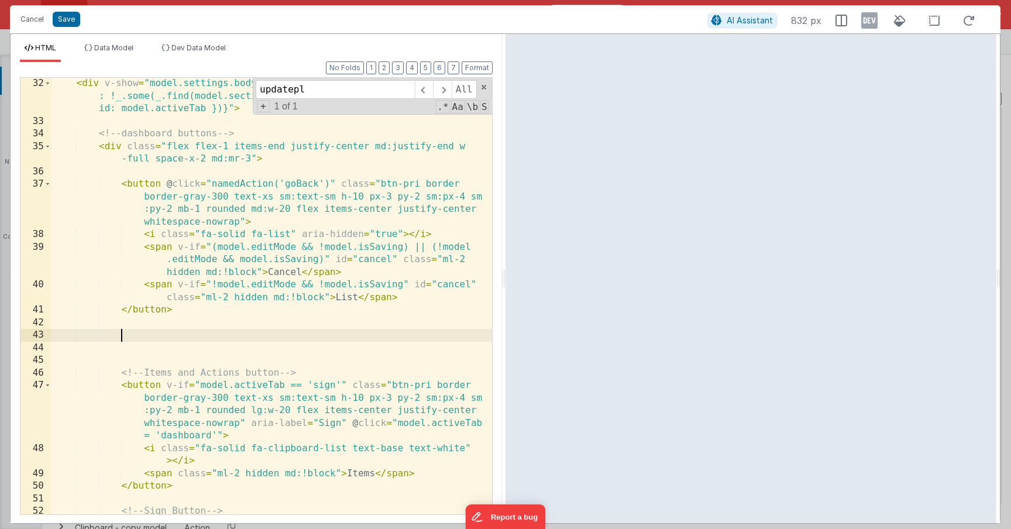
scroll to position [545, 0]
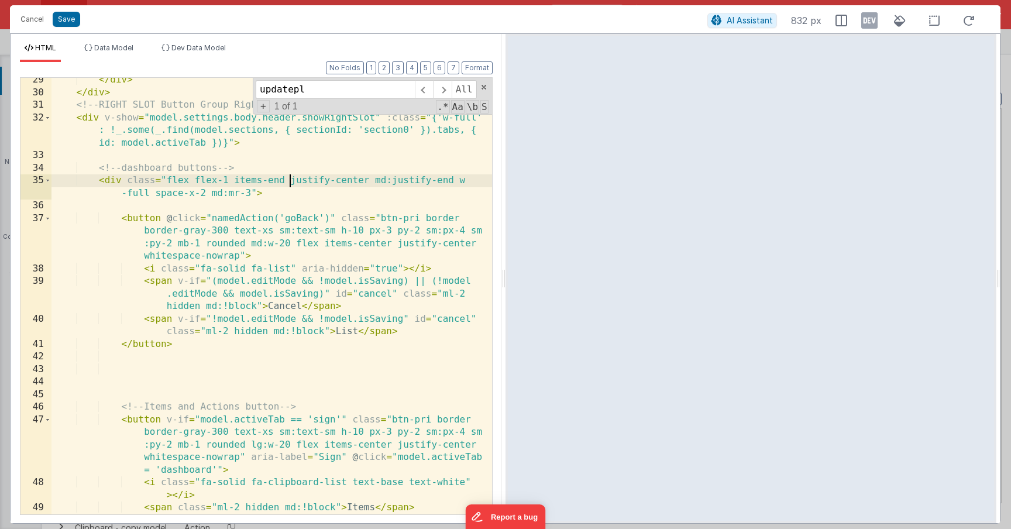
click at [288, 183] on div "</ div > </ div > <!-- RIGHT SLOT Button Group Right --> < div v-show = "model.…" at bounding box center [271, 305] width 441 height 462
click at [288, 184] on div "</ div > </ div > <!-- RIGHT SLOT Button Group Right --> < div v-show = "model.…" at bounding box center [271, 305] width 441 height 462
click at [285, 191] on div "</ div > </ div > <!-- RIGHT SLOT Button Group Right --> < div v-show = "model.…" at bounding box center [271, 305] width 441 height 462
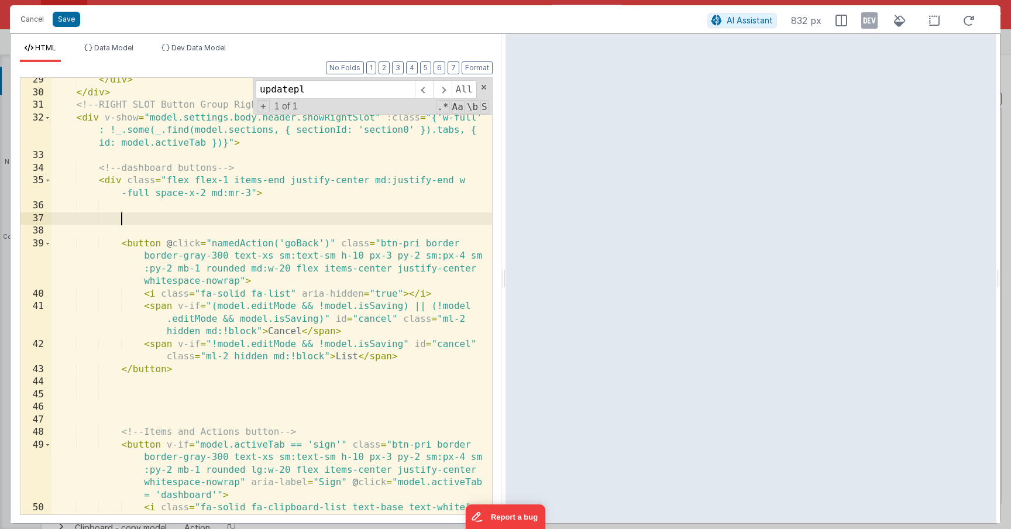
paste textarea
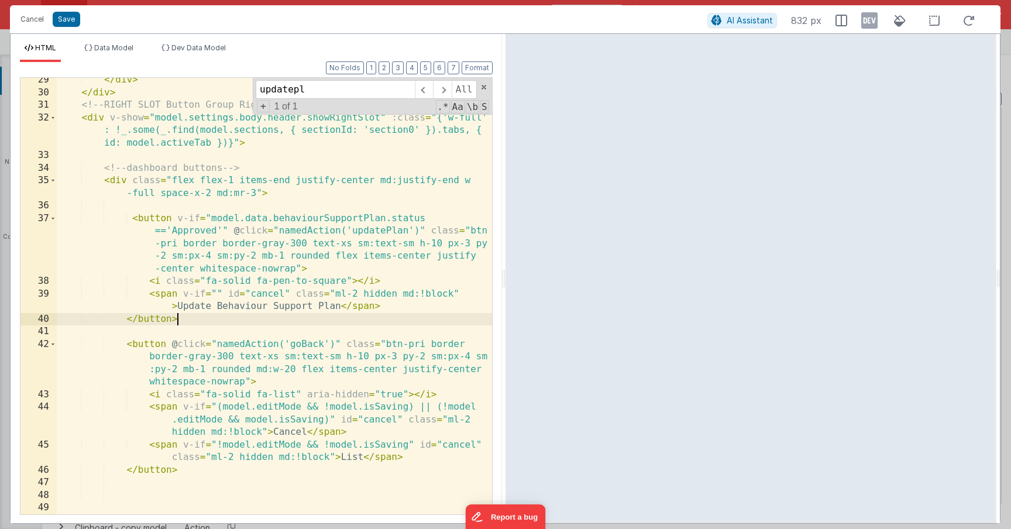
click at [167, 243] on div "</ div > </ div > <!-- RIGHT SLOT Button Group Right --> < div v-show = "model.…" at bounding box center [274, 305] width 435 height 462
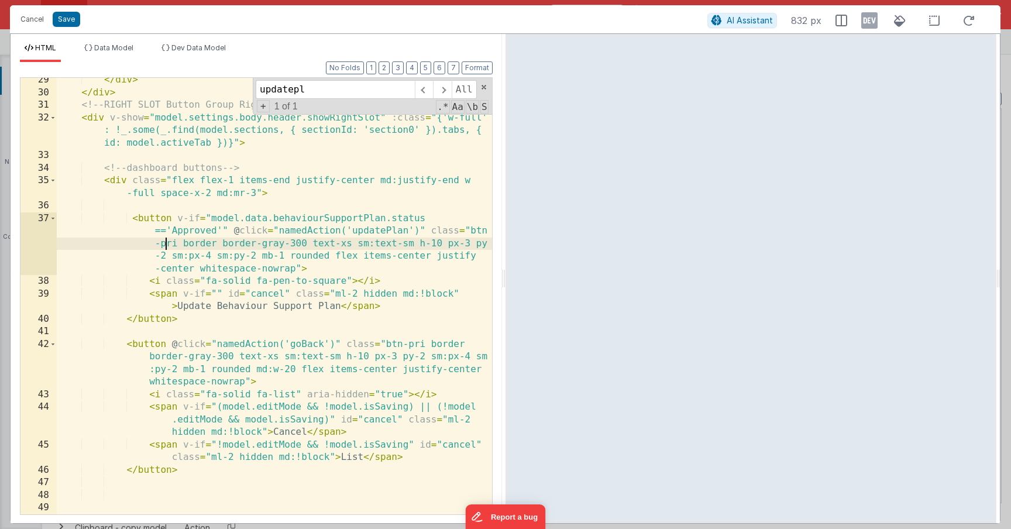
click at [167, 243] on div "</ div > </ div > <!-- RIGHT SLOT Button Group Right --> < div v-show = "model.…" at bounding box center [274, 305] width 435 height 462
click at [57, 19] on button "Save" at bounding box center [66, 19] width 27 height 15
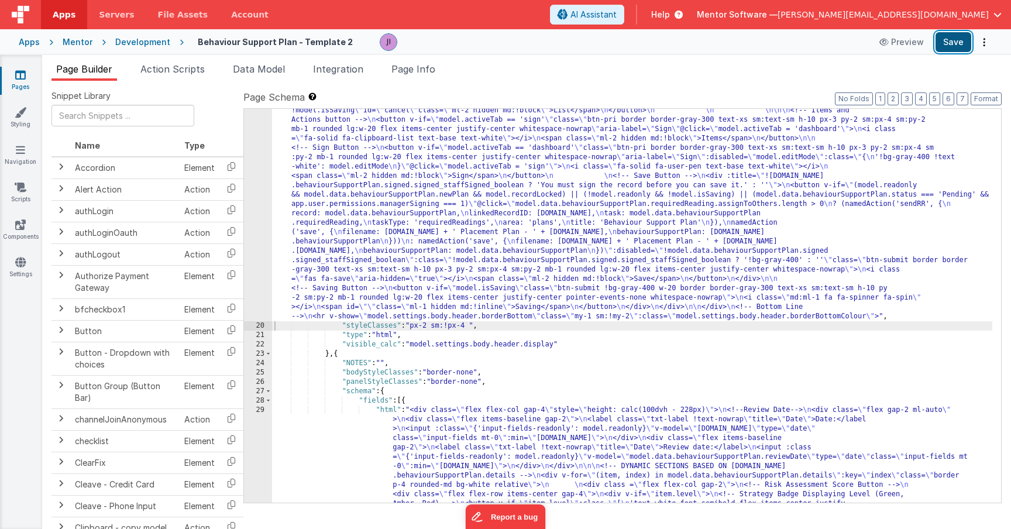
click at [941, 43] on button "Save" at bounding box center [953, 42] width 36 height 20
click at [306, 247] on div ""html" : "<div v-show= \" model.settings.body.header.display \" id= \" heading …" at bounding box center [632, 485] width 720 height 1133
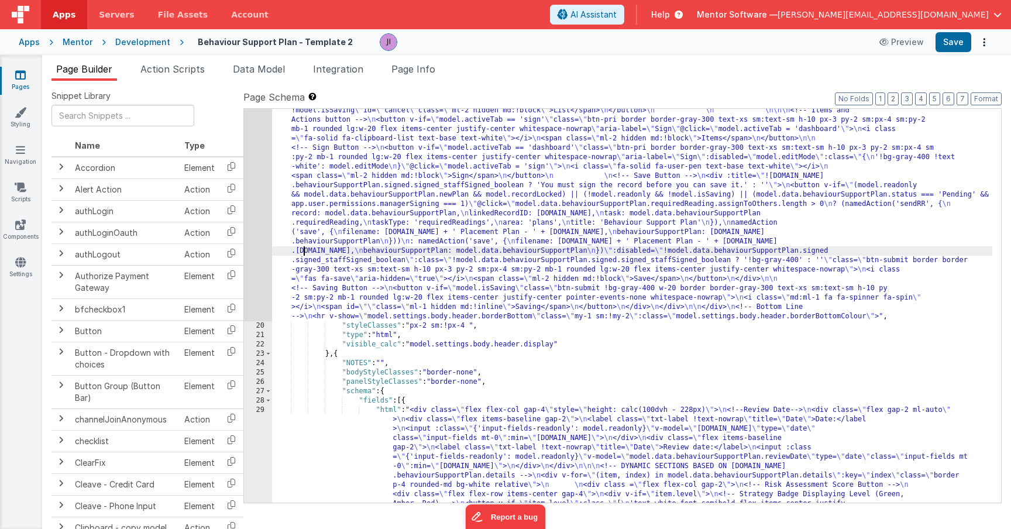
click at [253, 246] on div "19" at bounding box center [258, 120] width 28 height 402
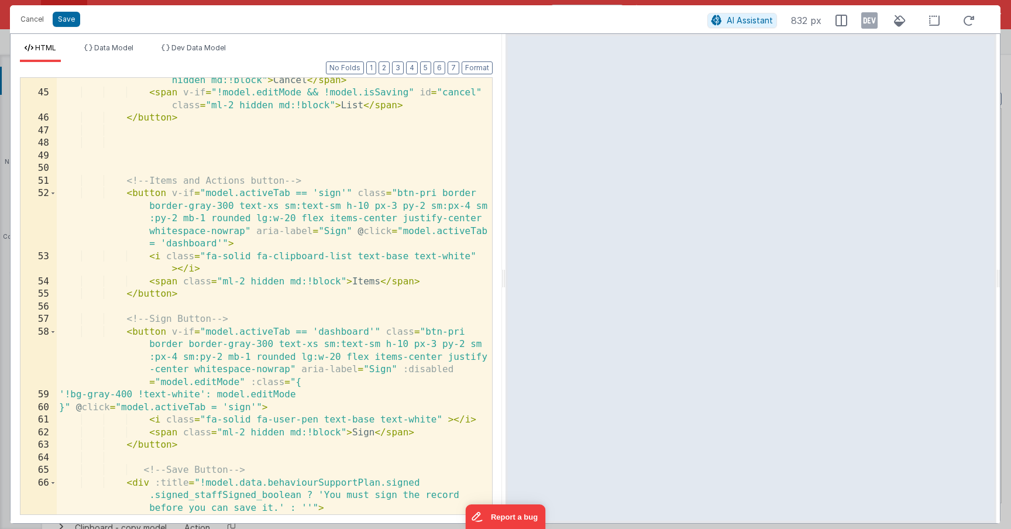
scroll to position [897, 0]
click at [347, 194] on div "< span v-if = "(model.editMode && !model.isSaving) || (!model .editMode && mode…" at bounding box center [274, 330] width 435 height 562
paste textarea
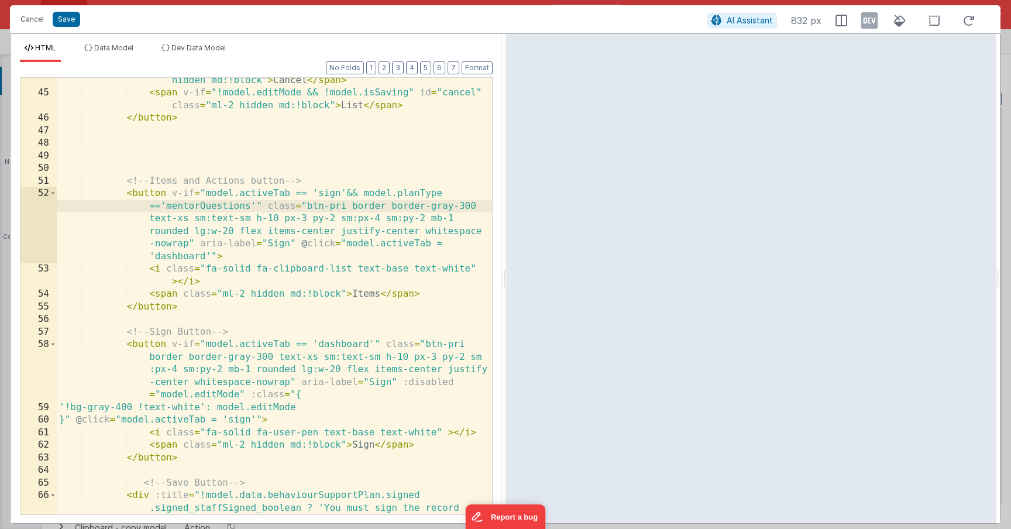
click at [345, 194] on div "< span v-if = "(model.editMode && !model.isSaving) || (!model .editMode && mode…" at bounding box center [274, 305] width 435 height 512
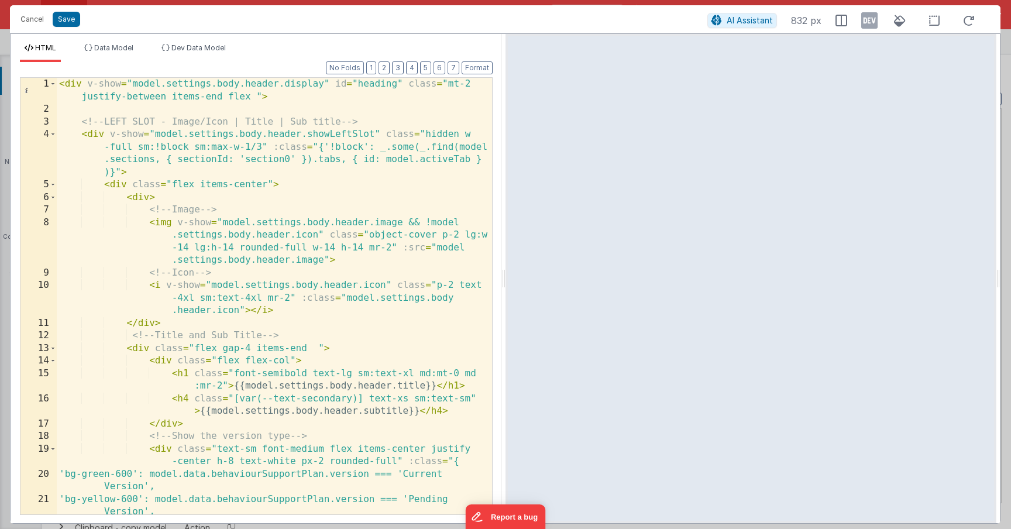
click at [75, 27] on div "Cancel Save AI Assistant 832 px" at bounding box center [505, 19] width 990 height 28
click at [74, 25] on button "Save" at bounding box center [66, 19] width 27 height 15
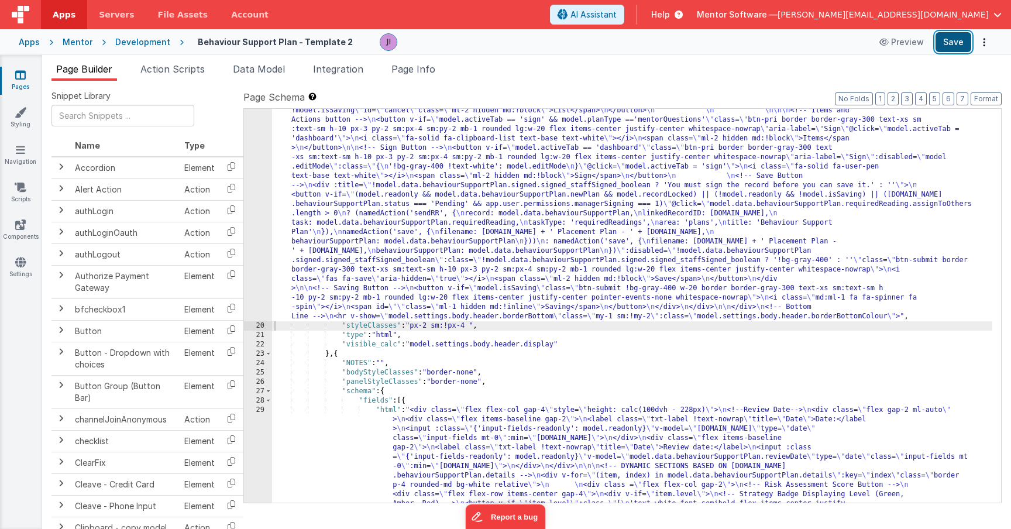
click at [943, 49] on button "Save" at bounding box center [953, 42] width 36 height 20
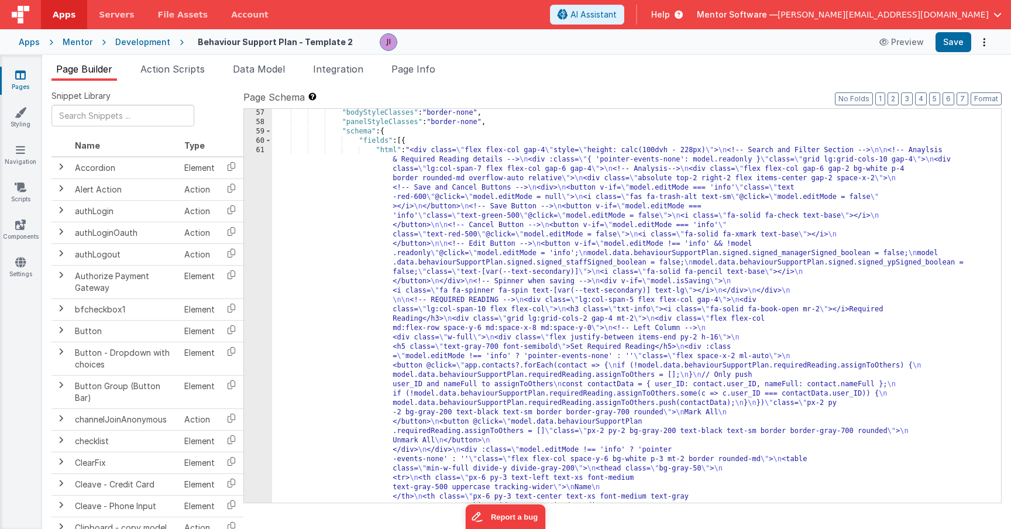
scroll to position [1653, 0]
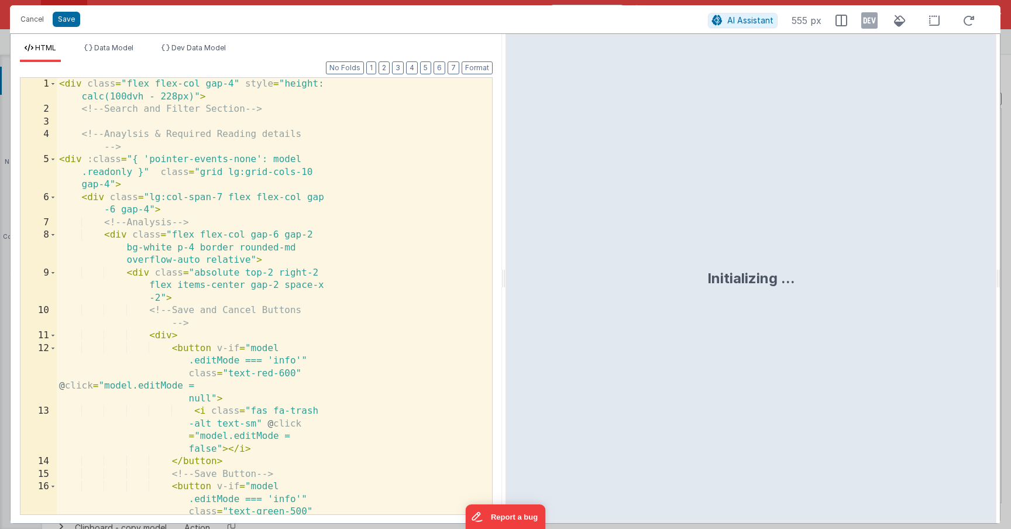
scroll to position [2489, 0]
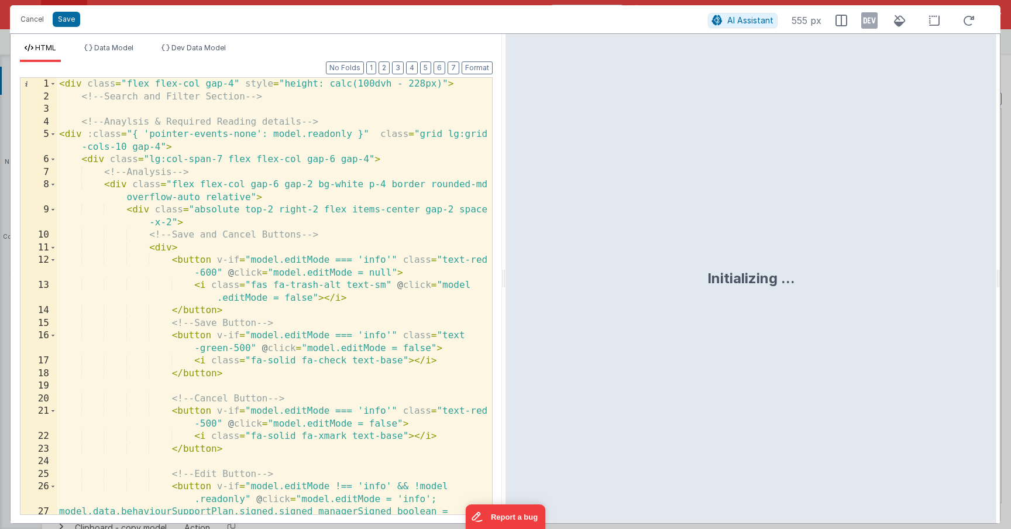
click at [302, 310] on div "< div class = "flex flex-col gap-4" style = "height: calc(100dvh - 228px)" > <!…" at bounding box center [274, 315] width 435 height 474
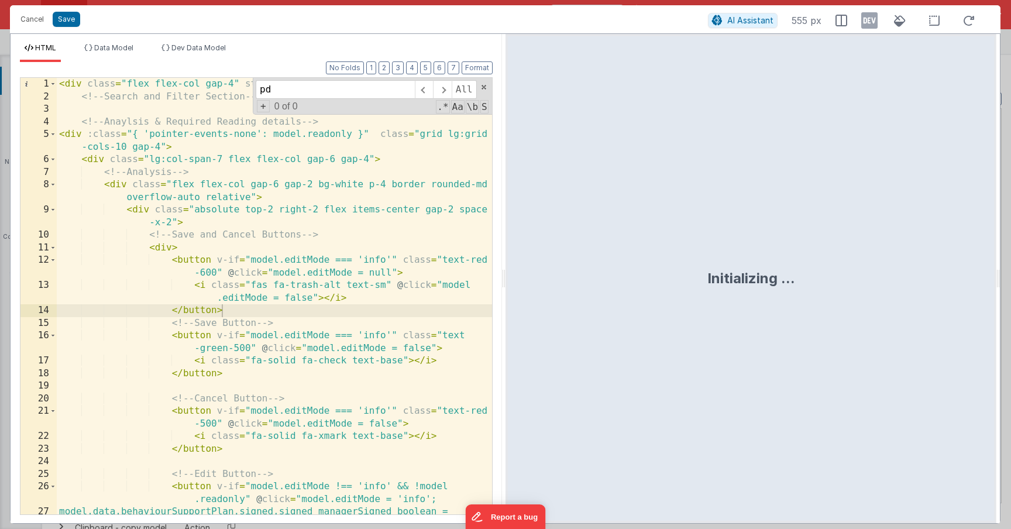
scroll to position [3115, 0]
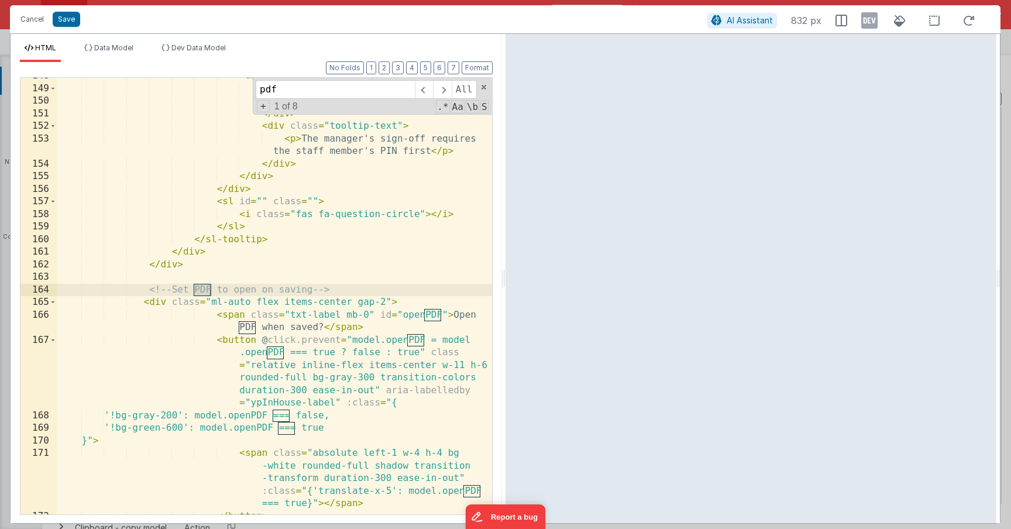
type input "pdf"
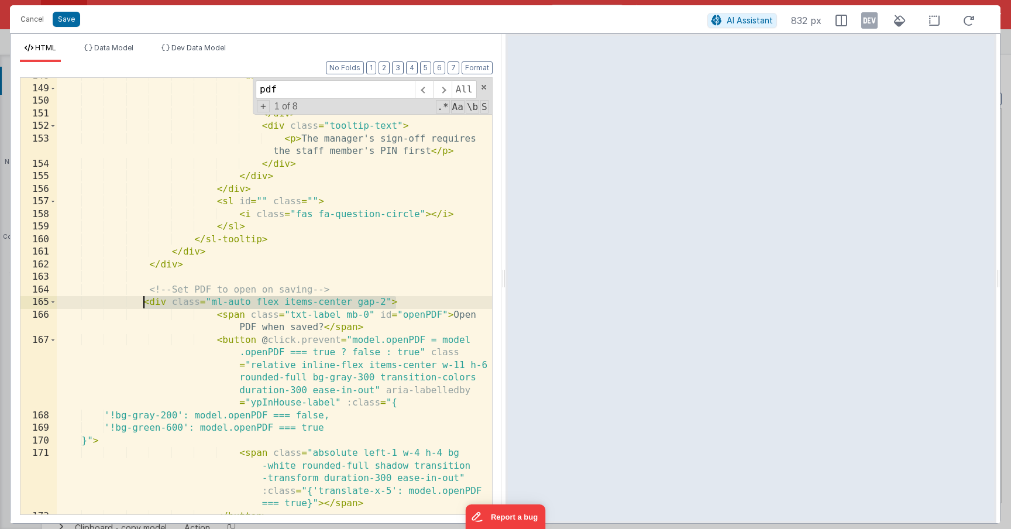
drag, startPoint x: 414, startPoint y: 297, endPoint x: 144, endPoint y: 304, distance: 269.8
click at [144, 304] on div "< div class = "tooltip-body" > < div class = "tooltip-header" > < h3 > Sign </ …" at bounding box center [274, 301] width 435 height 462
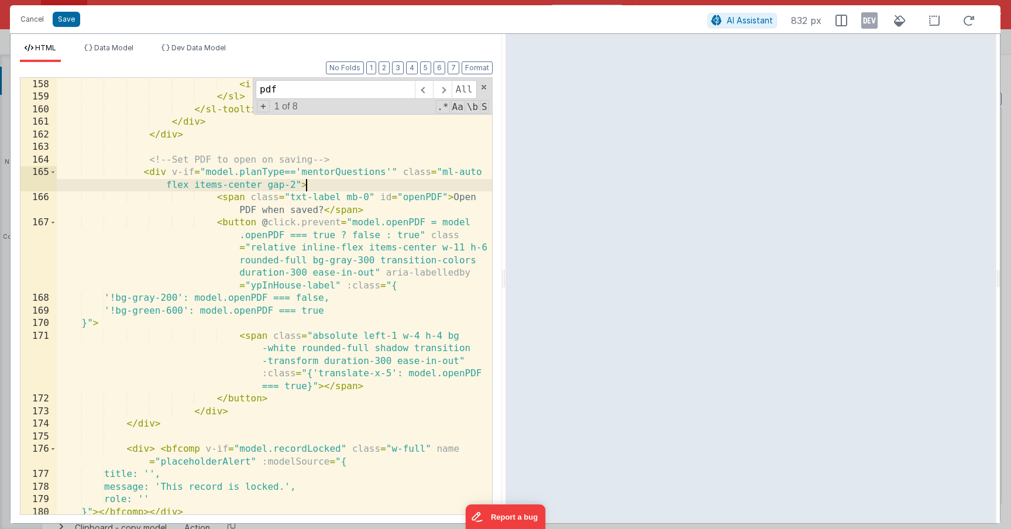
scroll to position [3248, 0]
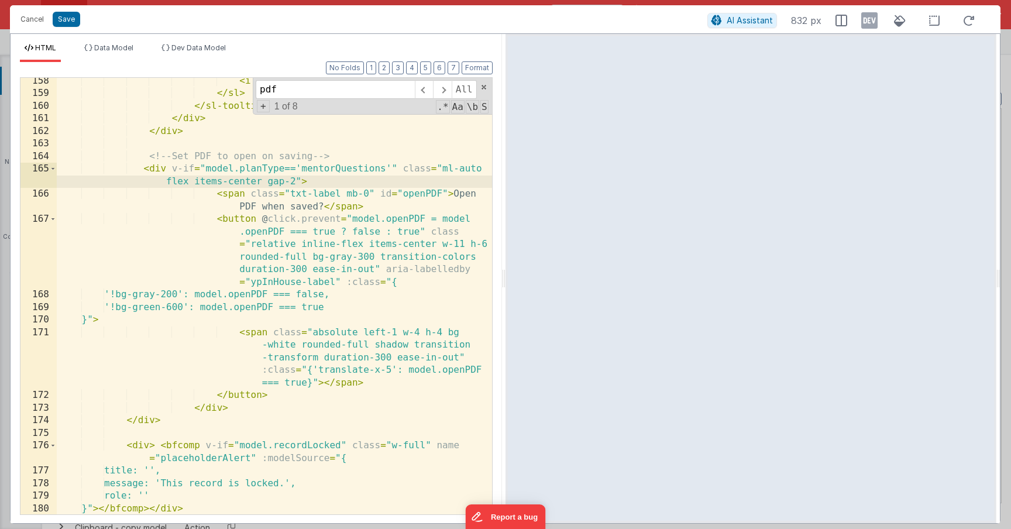
click at [356, 336] on div "< i class = "fas fa-question-circle" > </ i > </ sl > </ sl-tooltip > </ div > …" at bounding box center [274, 306] width 435 height 462
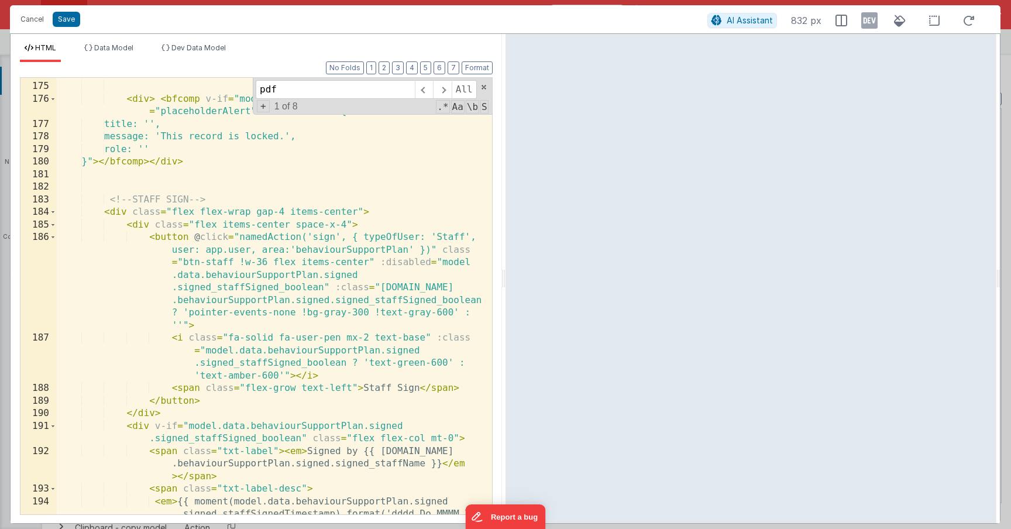
scroll to position [3595, 0]
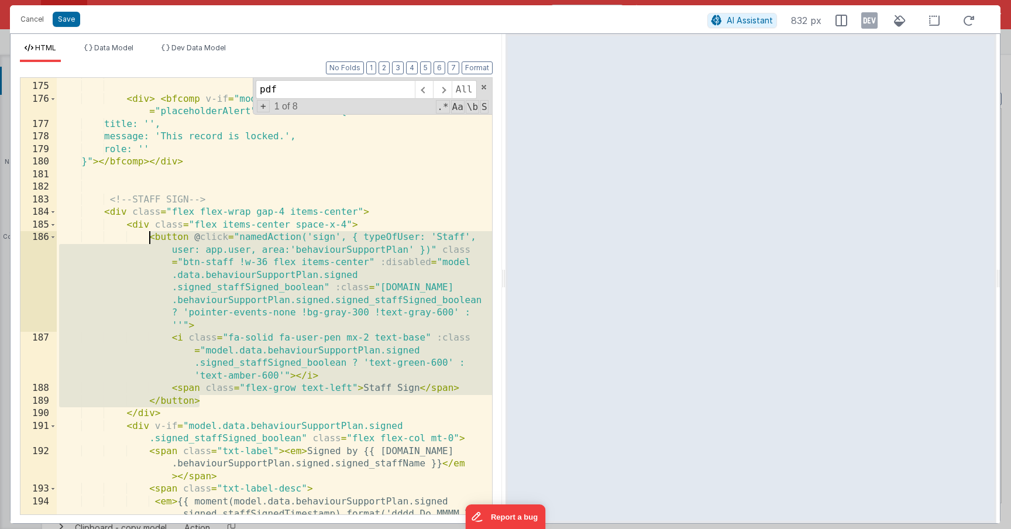
drag, startPoint x: 214, startPoint y: 397, endPoint x: 153, endPoint y: 237, distance: 171.2
click at [153, 238] on div "</ div > < div > < bfcomp v-if = "model.recordLocked" class = "w-full" name = "…" at bounding box center [274, 311] width 435 height 487
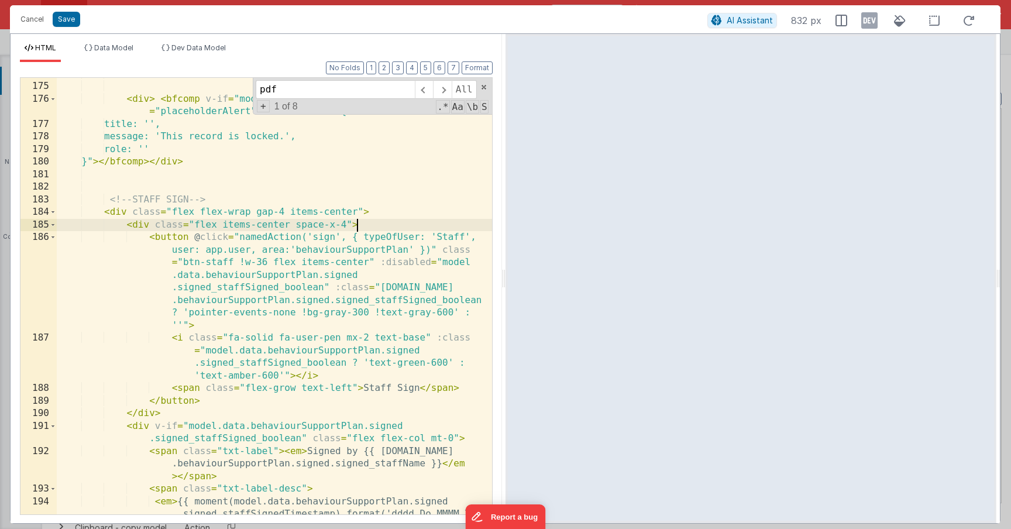
click at [366, 219] on div "</ div > < div > < bfcomp v-if = "model.recordLocked" class = "w-full" name = "…" at bounding box center [274, 311] width 435 height 487
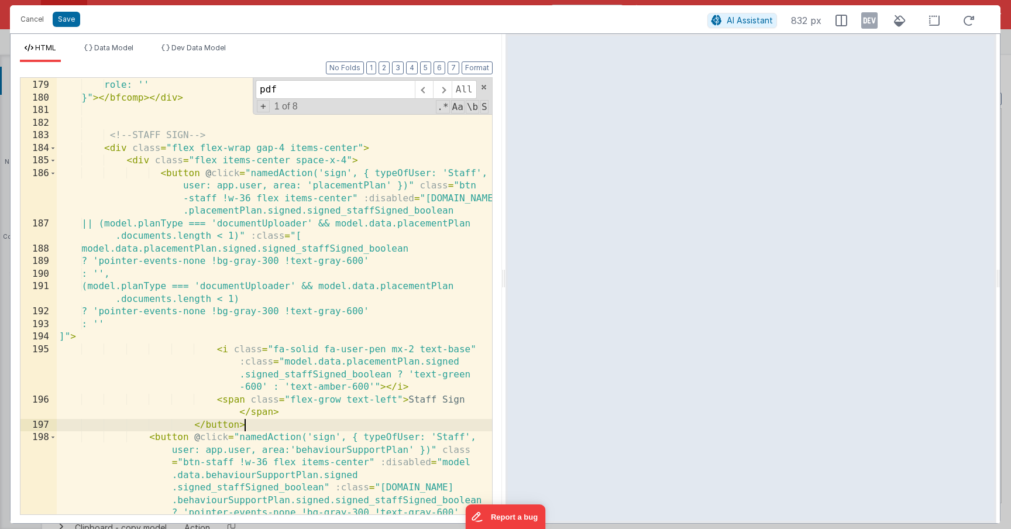
scroll to position [3653, 0]
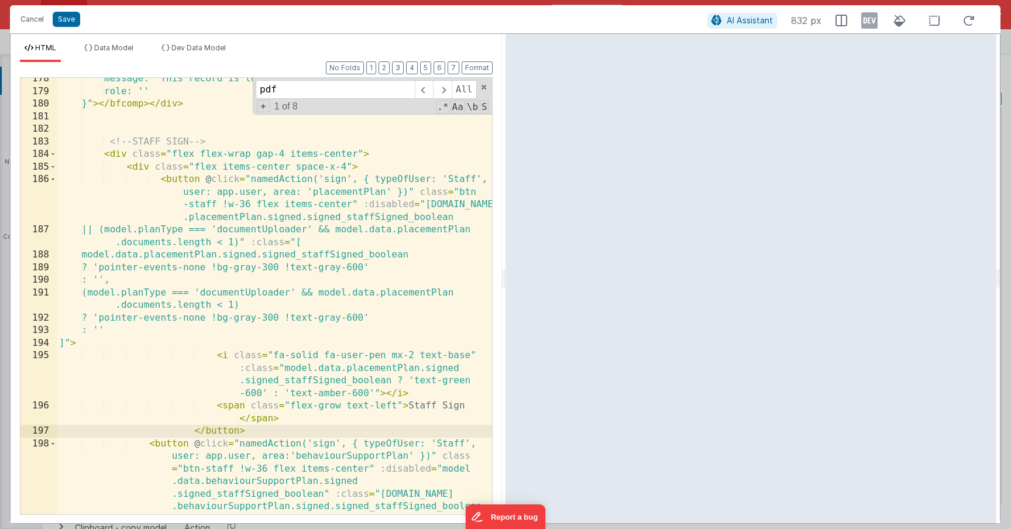
click at [333, 186] on div "message: 'This record is locked.', role: '' }" > </ bfcomp > </ div > <!-- STAF…" at bounding box center [274, 348] width 435 height 550
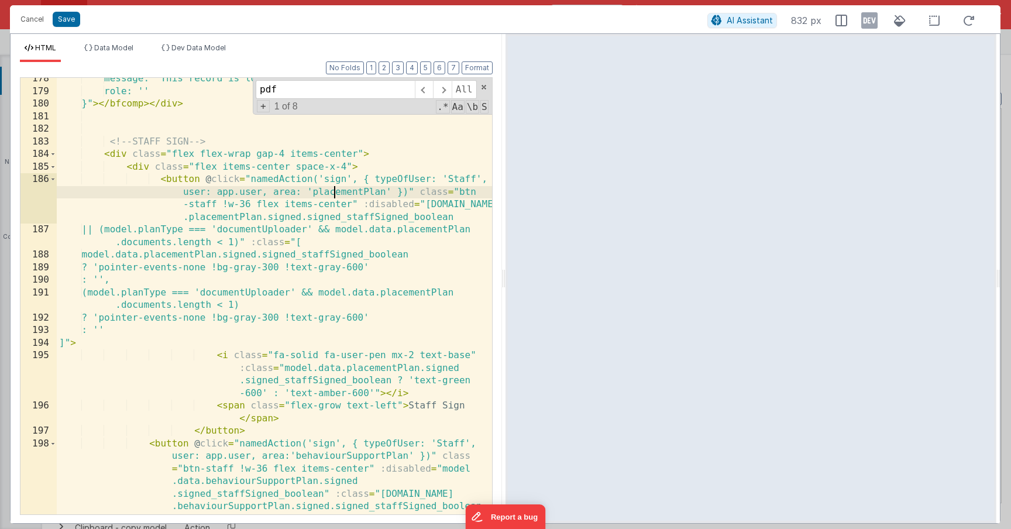
click at [333, 186] on div "message: 'This record is locked.', role: '' }" > </ bfcomp > </ div > <!-- STAF…" at bounding box center [274, 348] width 435 height 550
type input "placementPlan"
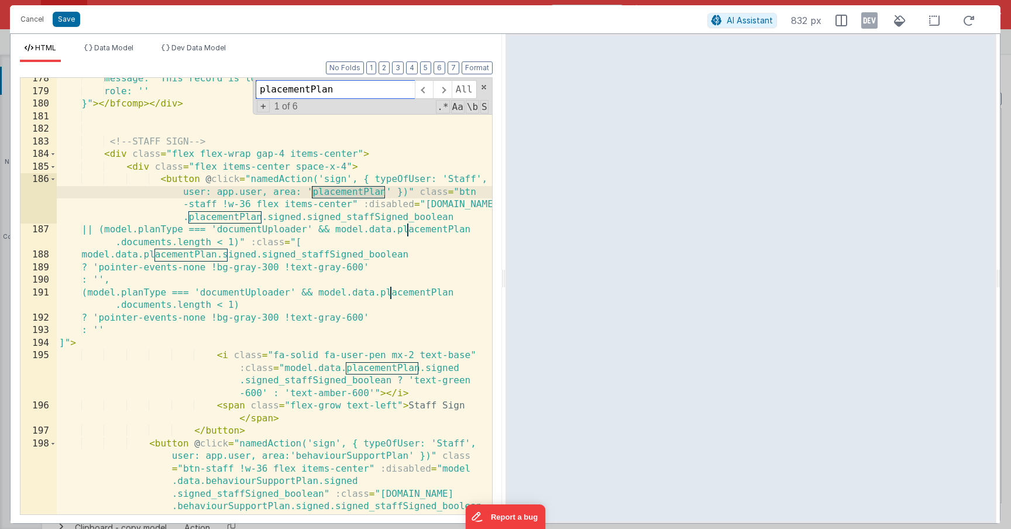
click at [270, 110] on span "1 of 6" at bounding box center [286, 106] width 33 height 11
click at [269, 110] on span "+" at bounding box center [263, 106] width 13 height 12
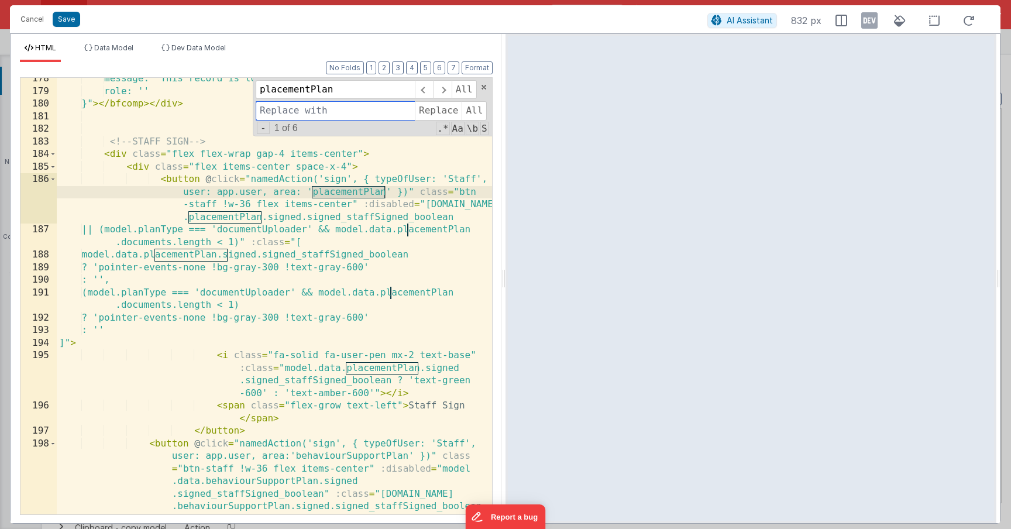
click at [283, 117] on input at bounding box center [335, 110] width 159 height 19
type input "n"
type input "behaviourSupportPlan"
click at [432, 110] on span "Replace" at bounding box center [438, 110] width 47 height 19
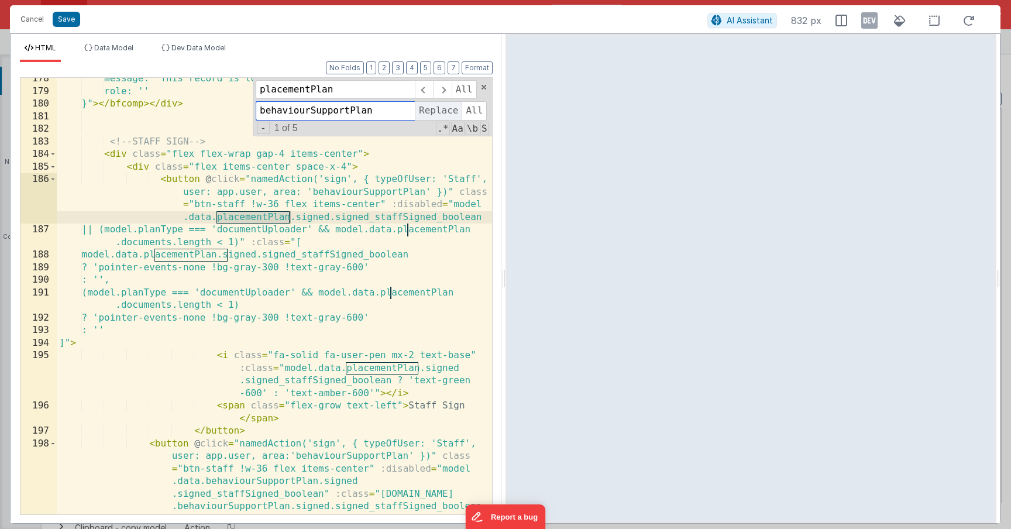
click at [432, 110] on span "Replace" at bounding box center [438, 110] width 47 height 19
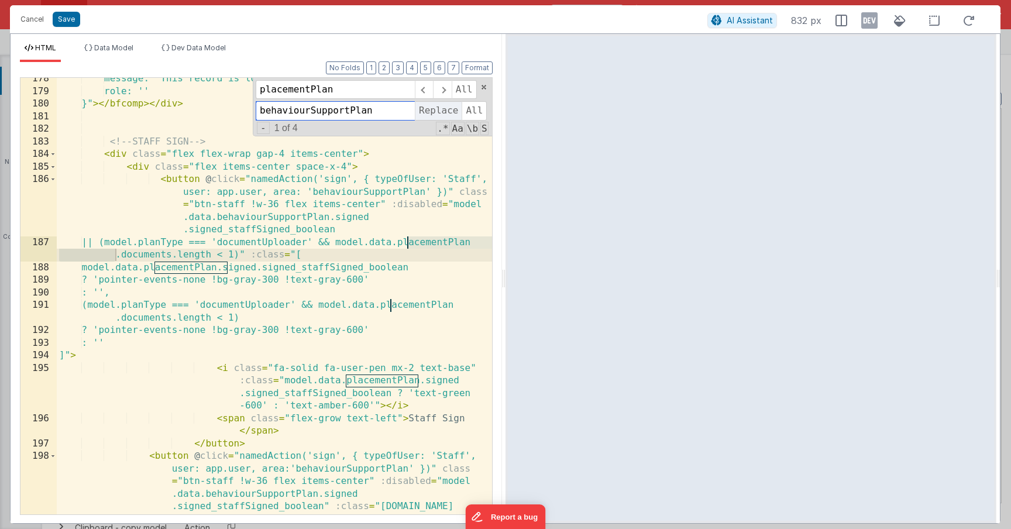
click at [432, 110] on span "Replace" at bounding box center [438, 110] width 47 height 19
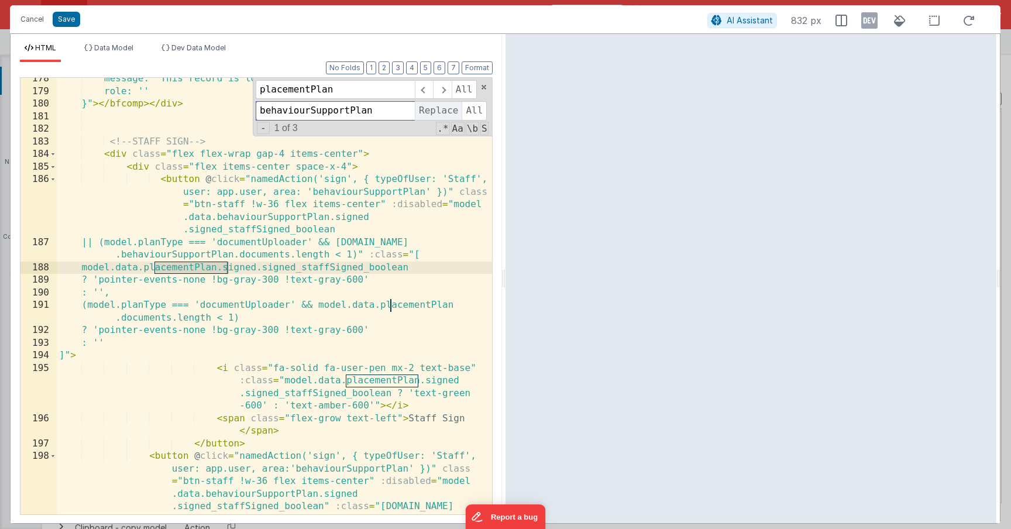
click at [432, 110] on span "Replace" at bounding box center [438, 110] width 47 height 19
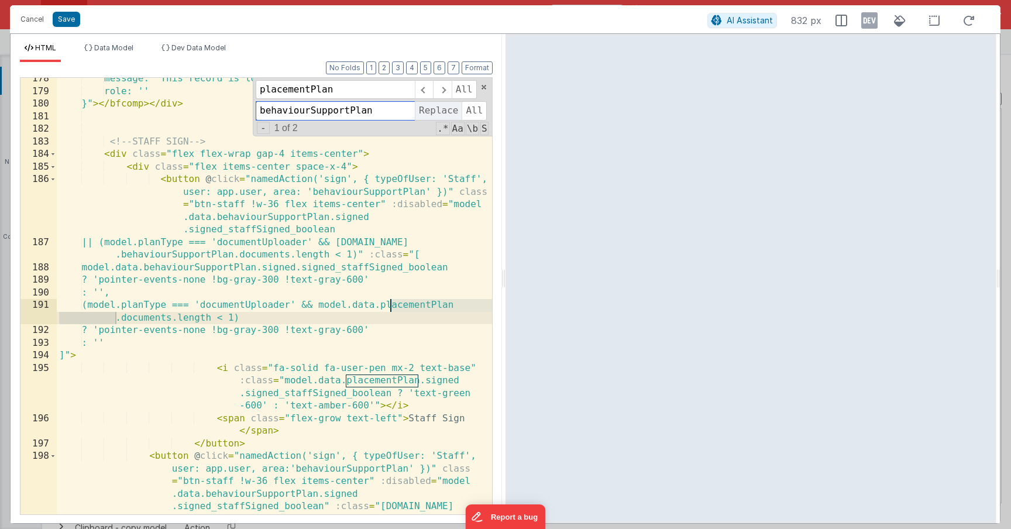
click at [432, 110] on span "Replace" at bounding box center [438, 110] width 47 height 19
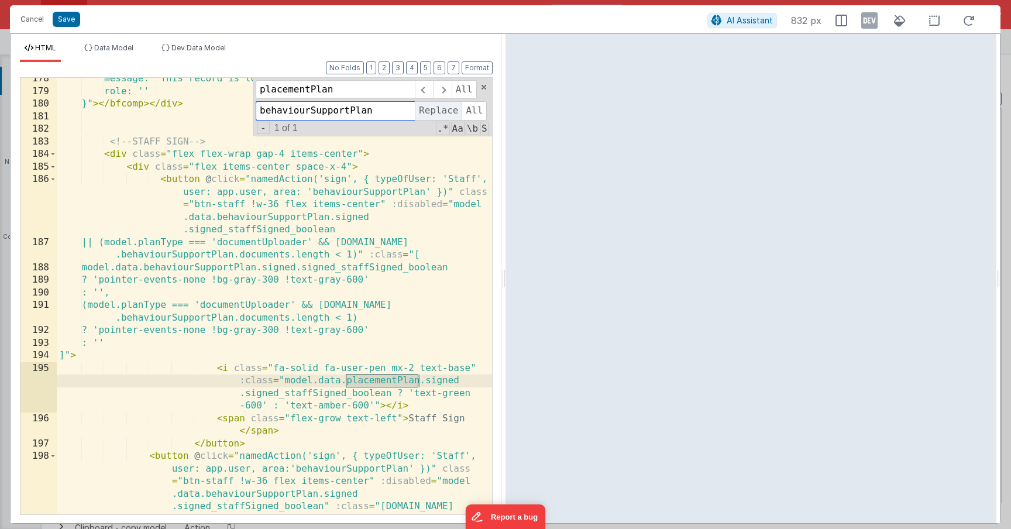
click at [434, 117] on span "Replace" at bounding box center [438, 110] width 47 height 19
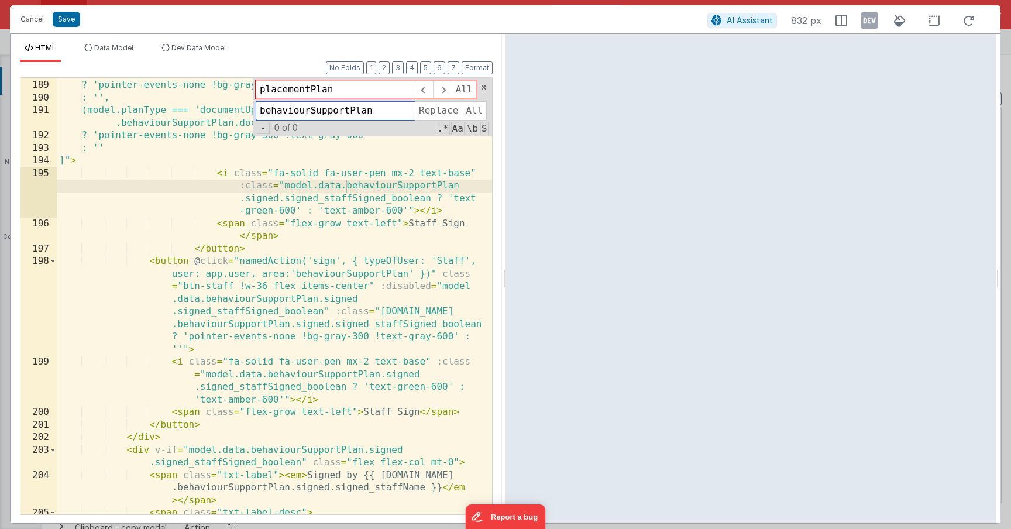
scroll to position [3894, 0]
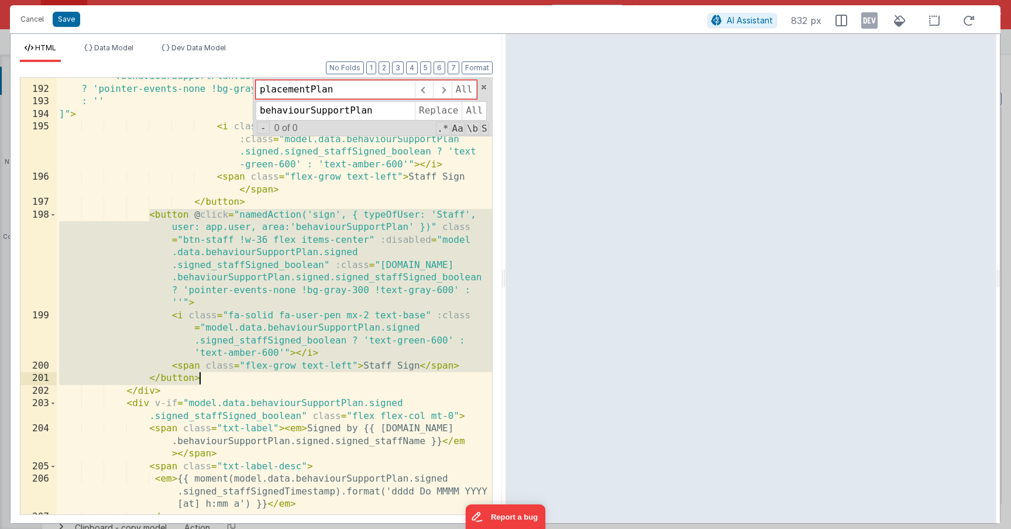
drag, startPoint x: 149, startPoint y: 215, endPoint x: 226, endPoint y: 378, distance: 180.3
click at [226, 378] on div "(model.planType === 'documentUploader' && [DOMAIN_NAME] .behaviourSupportPlan.d…" at bounding box center [274, 295] width 435 height 474
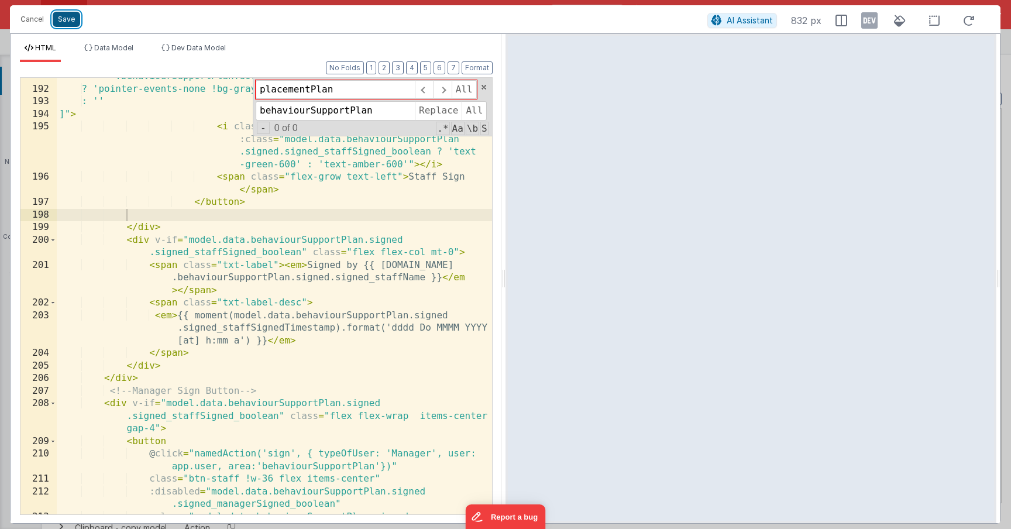
click at [71, 22] on button "Save" at bounding box center [66, 19] width 27 height 15
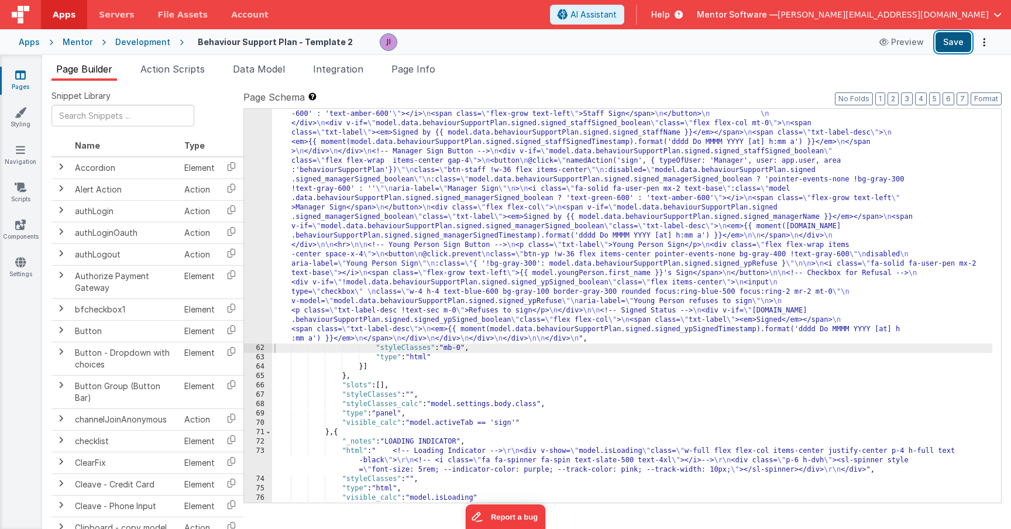
click at [960, 46] on button "Save" at bounding box center [953, 42] width 36 height 20
click at [281, 59] on div "Page Builder Action Scripts Data Model Integration Page Info Snippet Library Na…" at bounding box center [526, 292] width 969 height 474
click at [278, 63] on span "Data Model" at bounding box center [259, 69] width 52 height 12
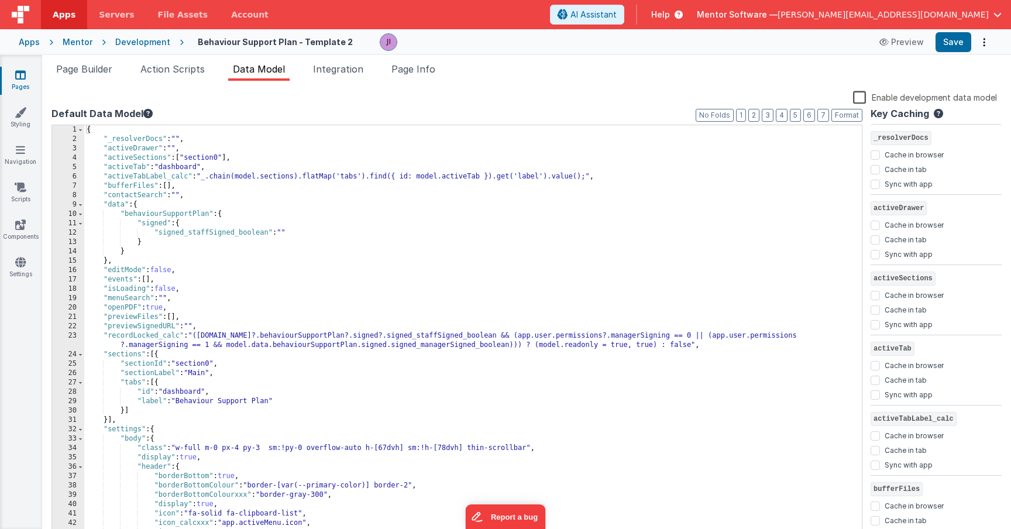
click at [273, 291] on div "{ "_resolverDocs" : "" , "activeDrawer" : "" , "activeSections" : [ "section0" …" at bounding box center [468, 341] width 769 height 432
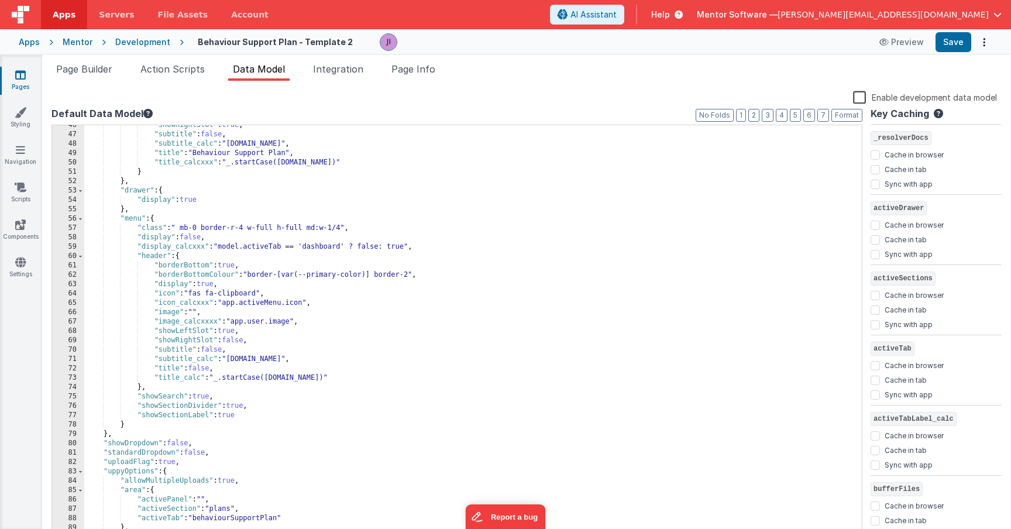
scroll to position [0, 0]
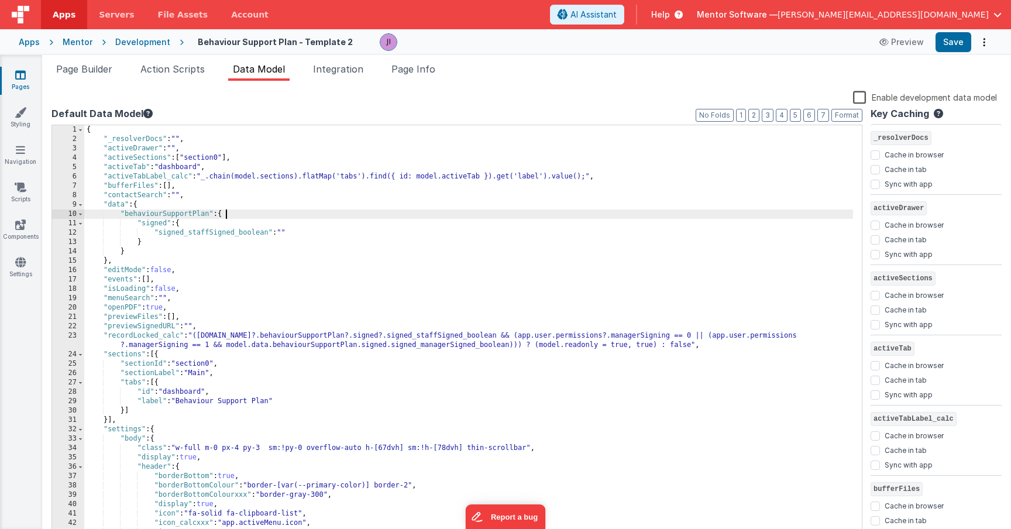
click at [259, 215] on div "{ "_resolverDocs" : "" , "activeDrawer" : "" , "activeSections" : [ "section0" …" at bounding box center [468, 341] width 769 height 432
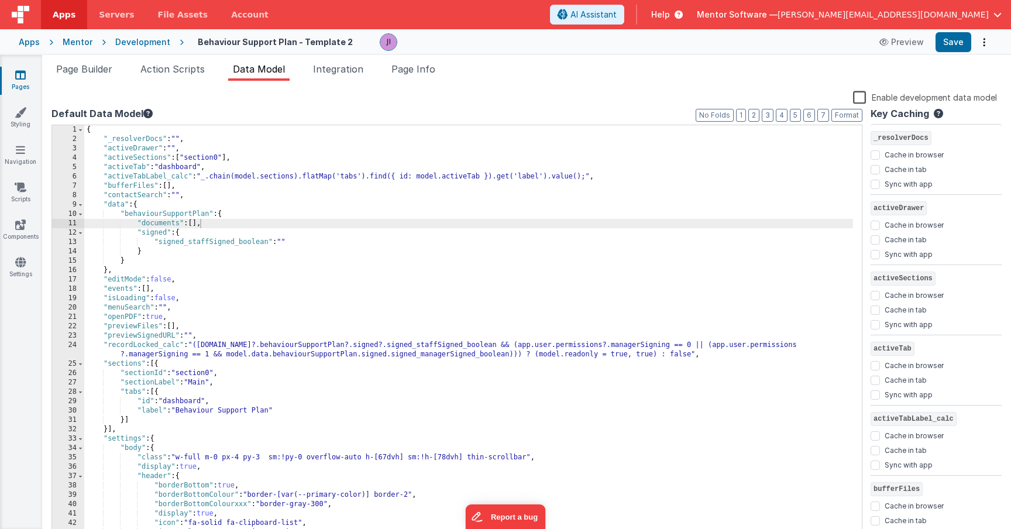
scroll to position [16, 0]
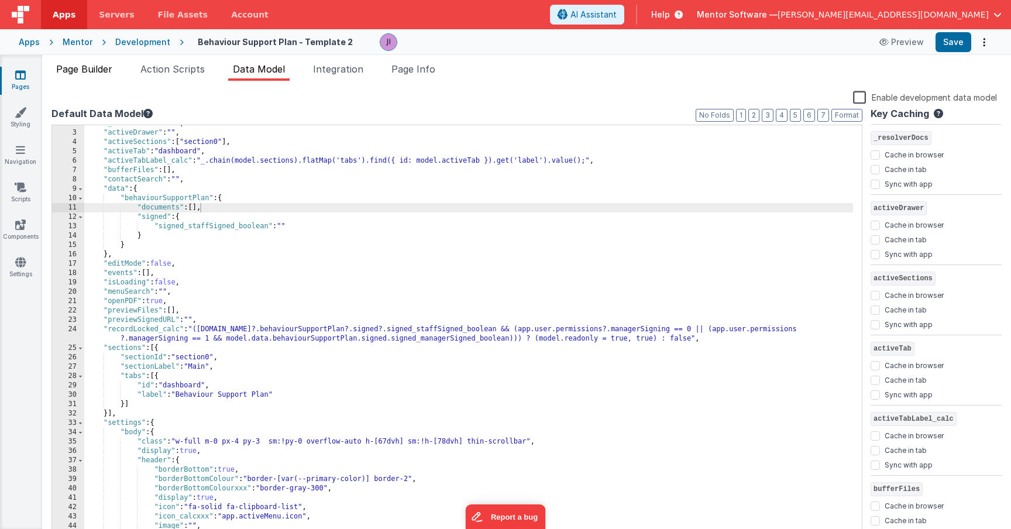
click at [106, 73] on span "Page Builder" at bounding box center [84, 69] width 56 height 12
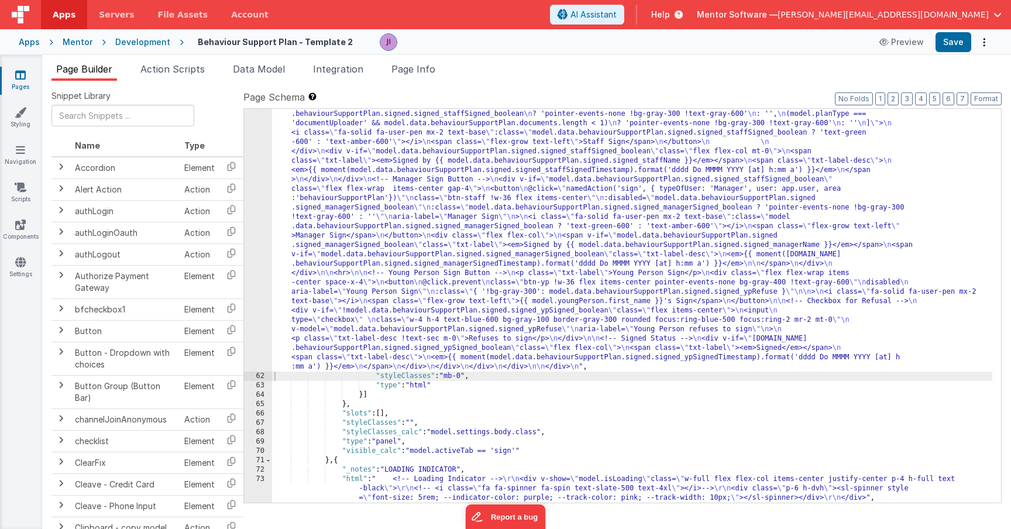
scroll to position [2444, 0]
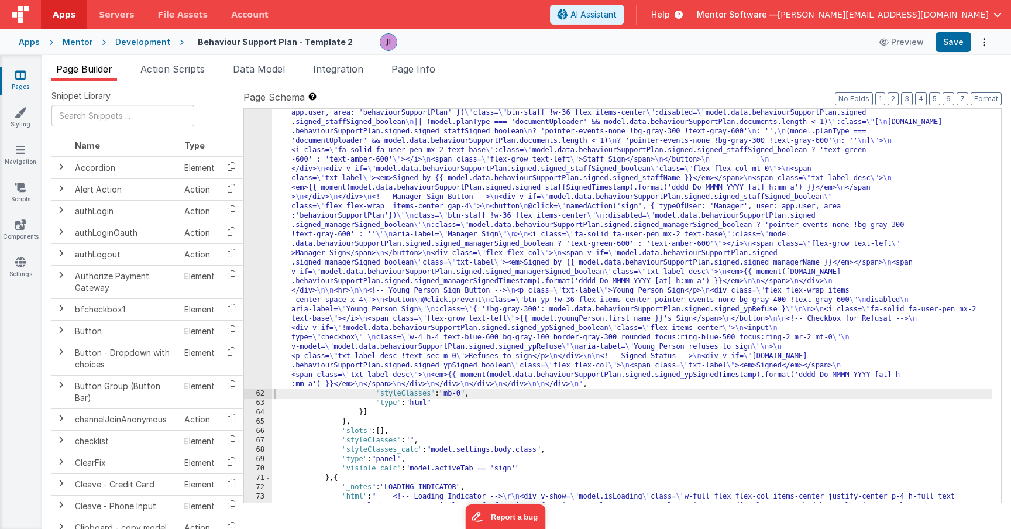
click at [335, 303] on div ""html" : "<div class= \" flex flex-col gap-4 \" style= \" height: calc(100dvh -…" at bounding box center [632, 76] width 720 height 1470
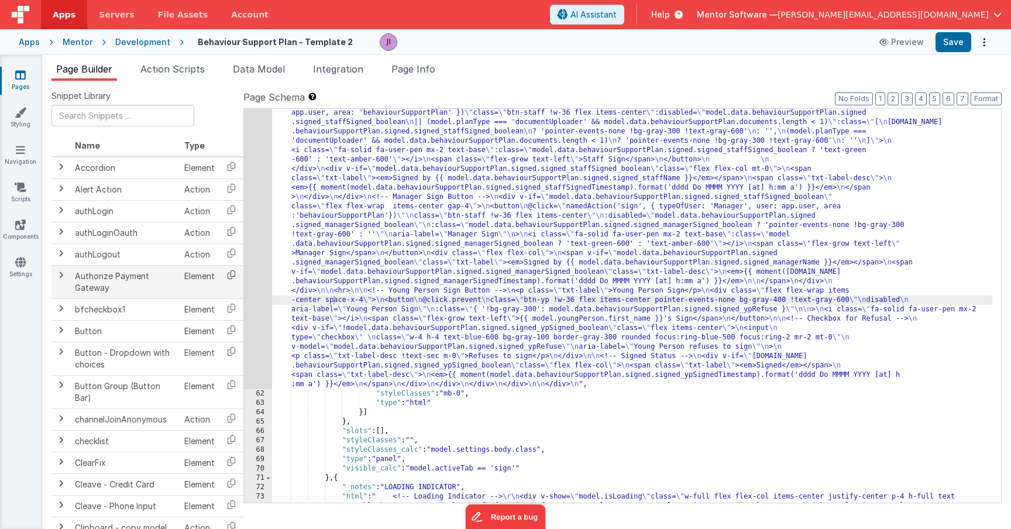
click at [238, 271] on icon at bounding box center [231, 275] width 24 height 18
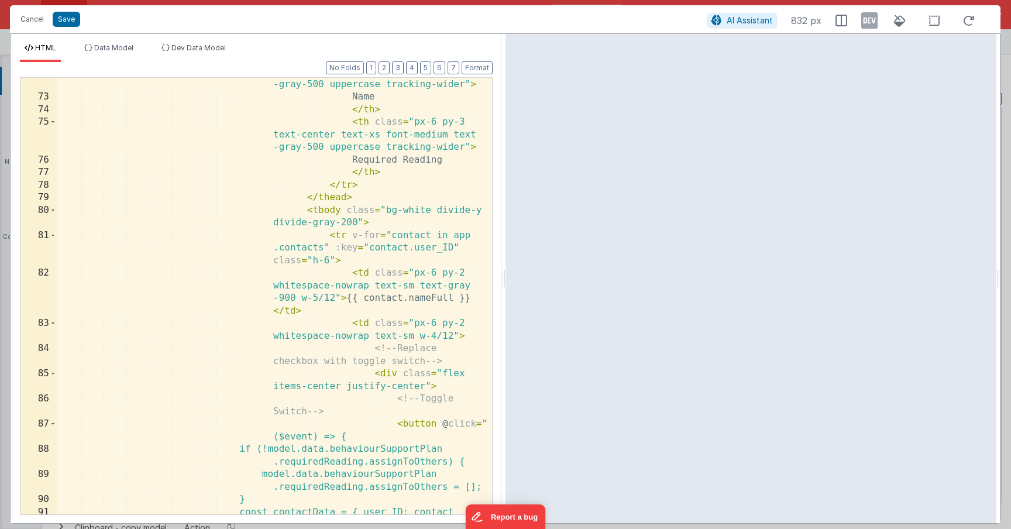
scroll to position [1301, 0]
click at [253, 271] on div "< th class = "px-6 py-3 text-left text-xs font-medium text -gray-500 uppercase …" at bounding box center [274, 309] width 435 height 512
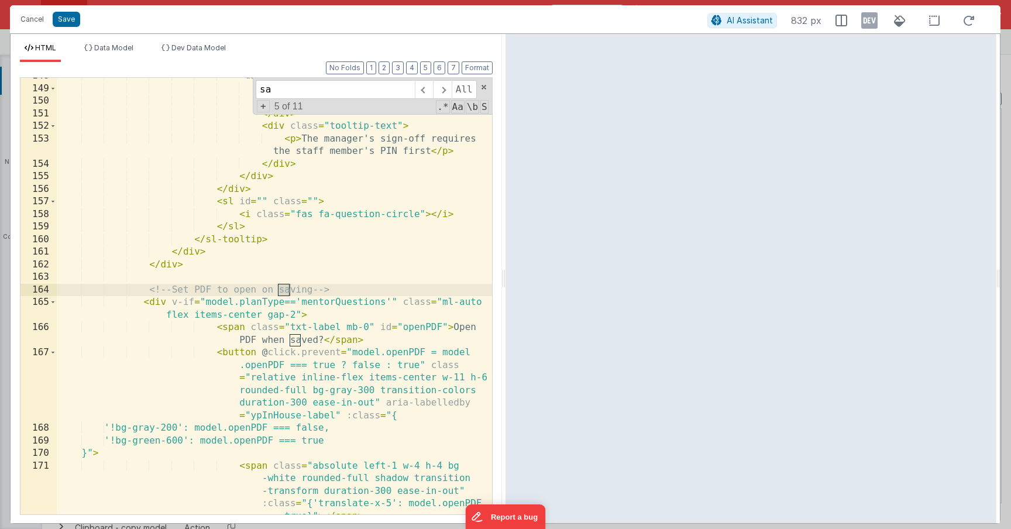
scroll to position [3115, 0]
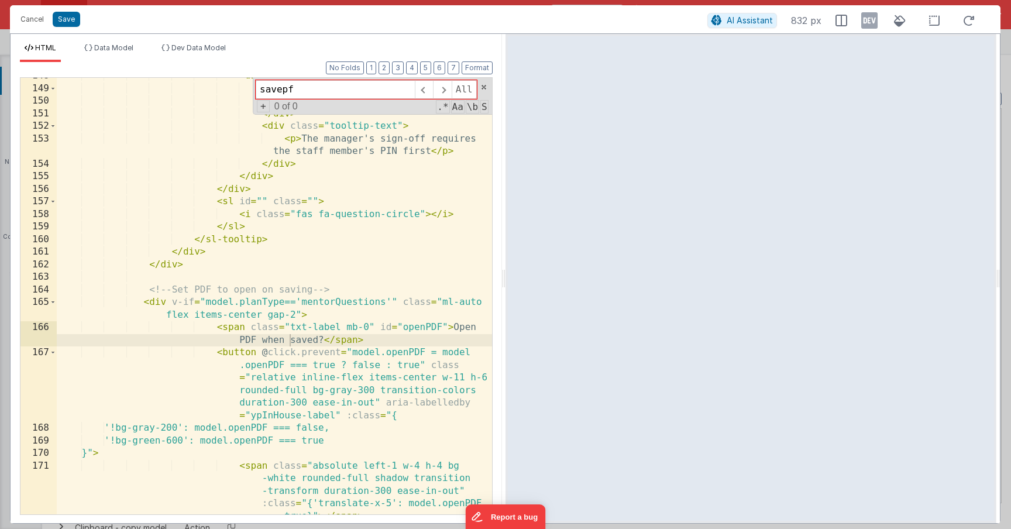
type input "savepf"
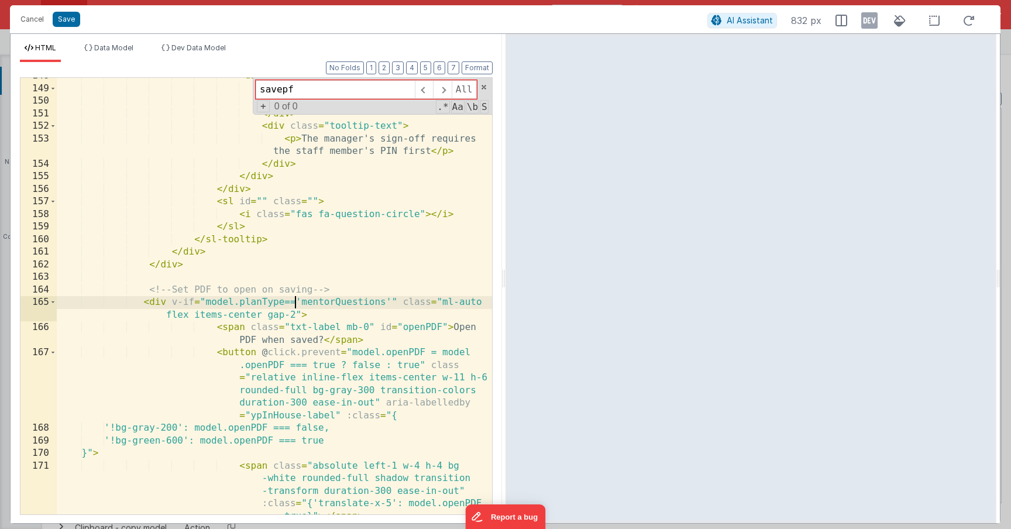
click at [293, 308] on div "< div class = "tooltip-body" > < div class = "tooltip-header" > < h3 > Sign </ …" at bounding box center [274, 326] width 435 height 512
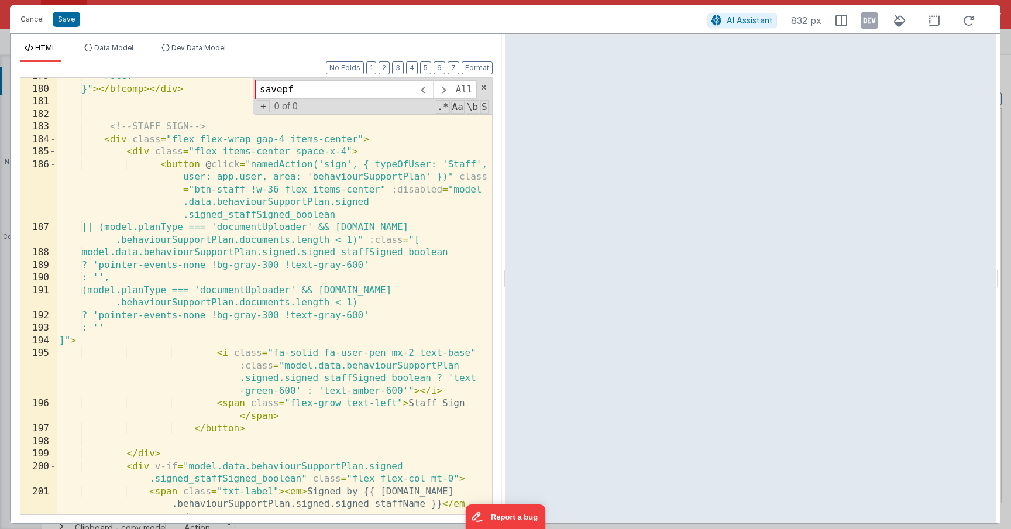
scroll to position [3659, 0]
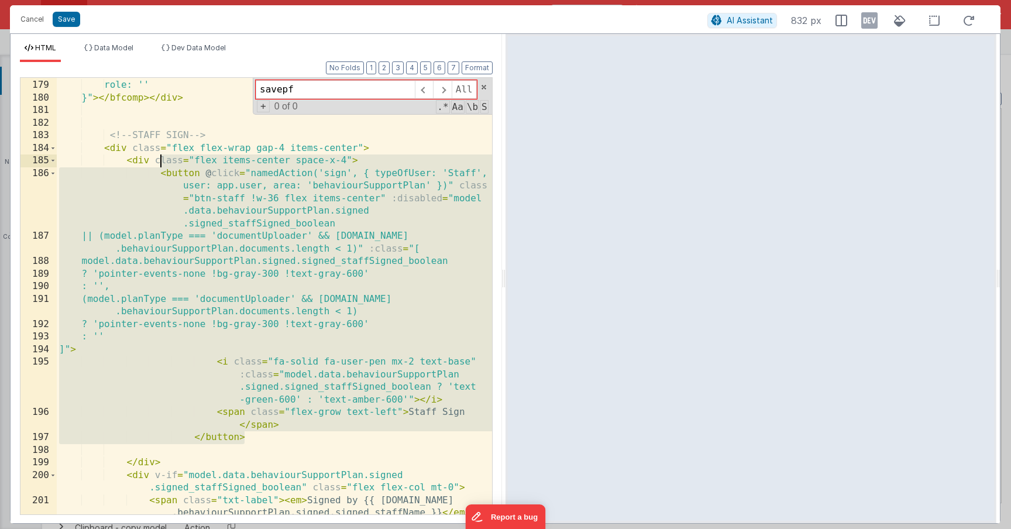
drag, startPoint x: 259, startPoint y: 439, endPoint x: 159, endPoint y: 166, distance: 290.6
click at [159, 166] on div "message: 'This record is locked.', role: '' }" > </ bfcomp > </ div > <!-- STAF…" at bounding box center [274, 310] width 435 height 487
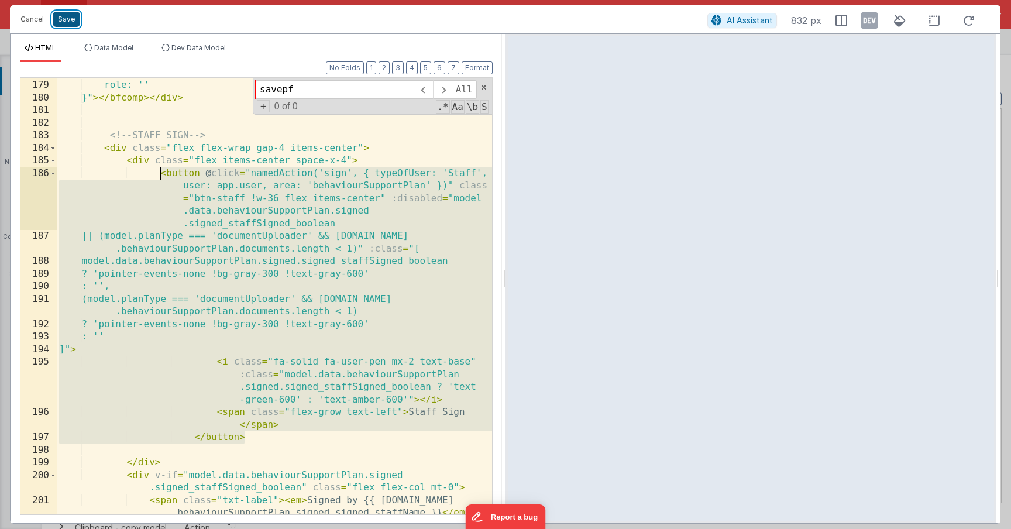
click at [66, 21] on button "Save" at bounding box center [66, 19] width 27 height 15
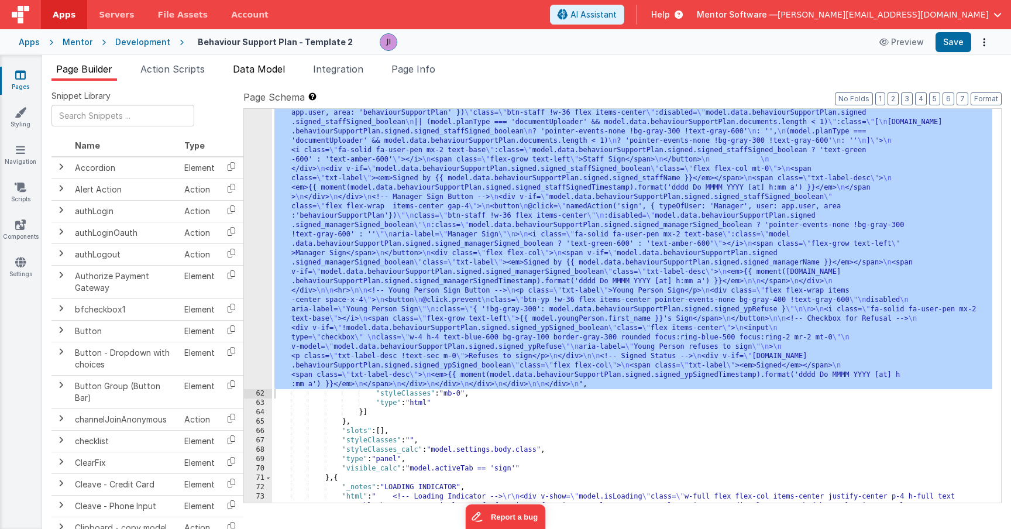
click at [269, 67] on span "Data Model" at bounding box center [259, 69] width 52 height 12
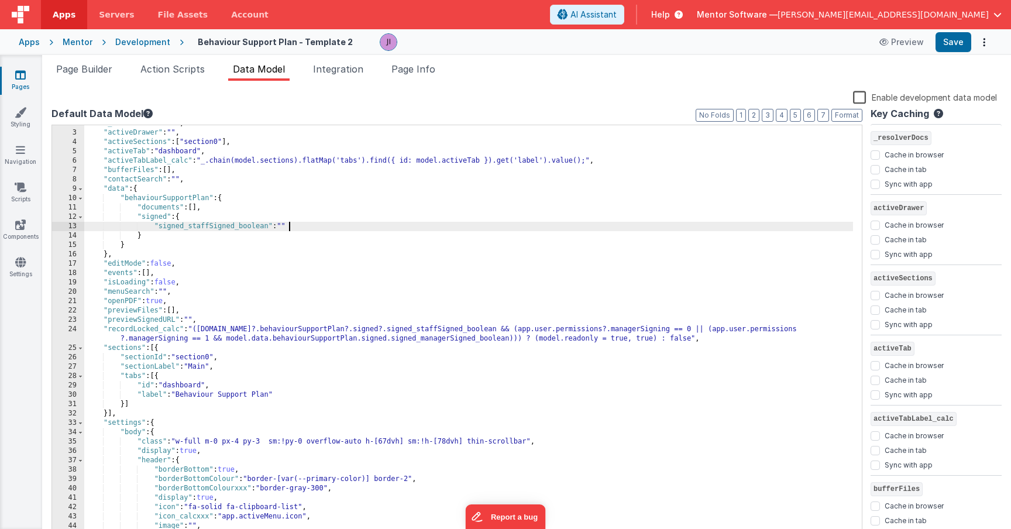
click at [647, 225] on div ""_resolverDocs" : "" , "activeDrawer" : "" , "activeSections" : [ "section0" ] …" at bounding box center [468, 335] width 769 height 432
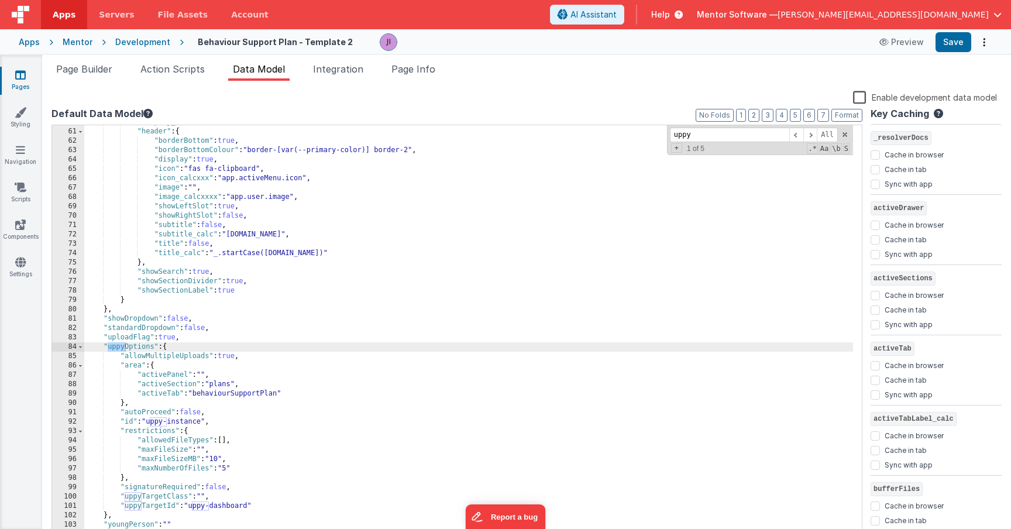
scroll to position [569, 0]
type input "uppyop"
click at [168, 345] on div ""display_calcxxx" : "model.activeTab == 'dashboard' ? false: true" , "header" :…" at bounding box center [468, 334] width 769 height 432
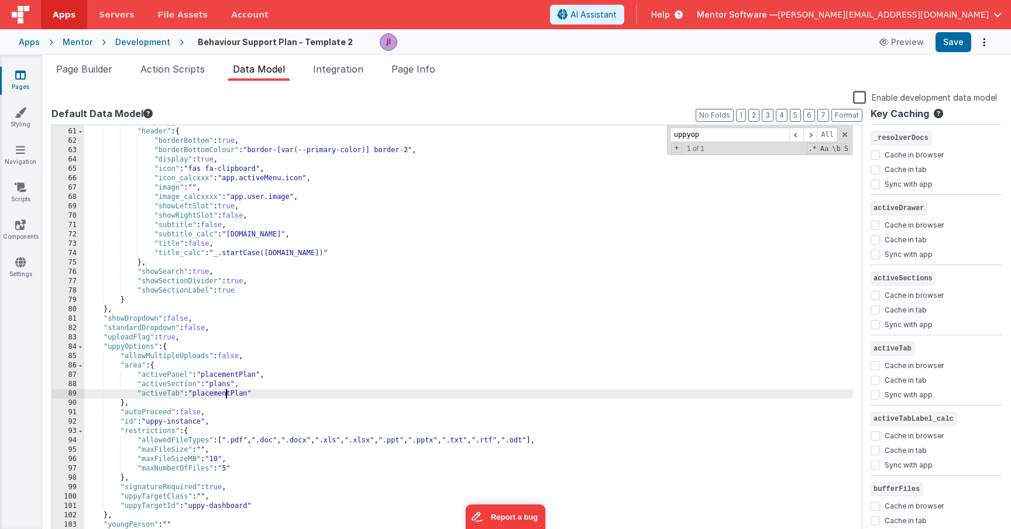
click at [226, 393] on div ""display_calcxxx" : "model.activeTab == 'dashboard' ? false: true" , "header" :…" at bounding box center [468, 334] width 769 height 432
click at [222, 394] on div ""display_calcxxx" : "model.activeTab == 'dashboard' ? false: true" , "header" :…" at bounding box center [468, 334] width 769 height 432
click at [239, 371] on div ""display_calcxxx" : "model.activeTab == 'dashboard' ? false: true" , "header" :…" at bounding box center [468, 334] width 769 height 432
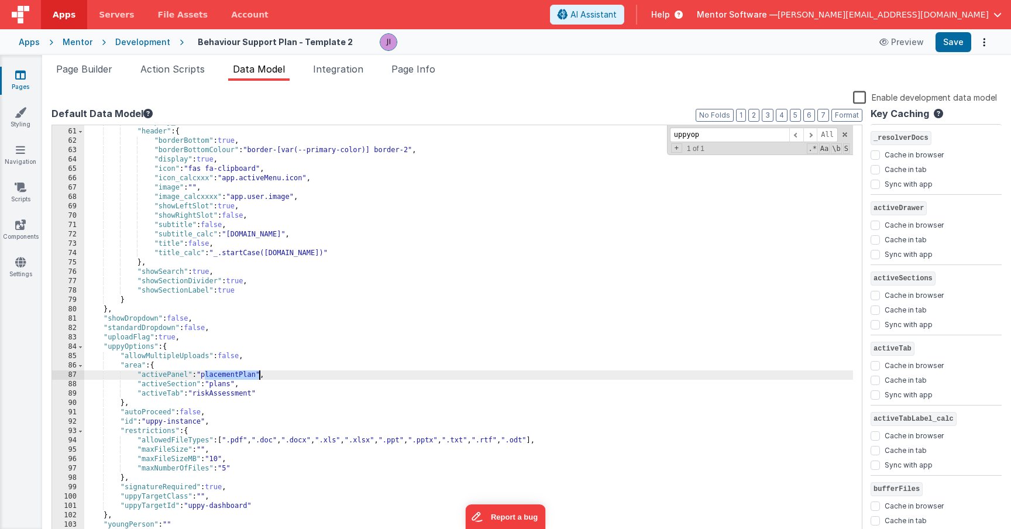
click at [239, 371] on div ""display_calcxxx" : "model.activeTab == 'dashboard' ? false: true" , "header" :…" at bounding box center [468, 334] width 769 height 432
paste textarea
click at [228, 374] on div ""display_calcxxx" : "model.activeTab == 'dashboard' ? false: true" , "header" :…" at bounding box center [468, 334] width 769 height 432
click at [228, 372] on div ""display_calcxxx" : "model.activeTab == 'dashboard' ? false: true" , "header" :…" at bounding box center [468, 334] width 769 height 432
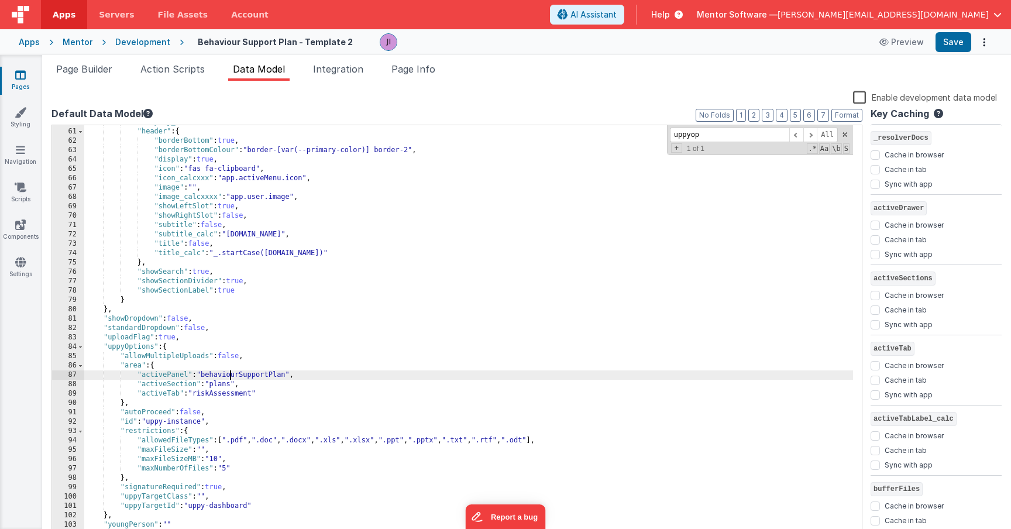
click at [228, 372] on div ""display_calcxxx" : "model.activeTab == 'dashboard' ? false: true" , "header" :…" at bounding box center [468, 334] width 769 height 432
click at [225, 399] on div ""display_calcxxx" : "model.activeTab == 'dashboard' ? false: true" , "header" :…" at bounding box center [468, 334] width 769 height 432
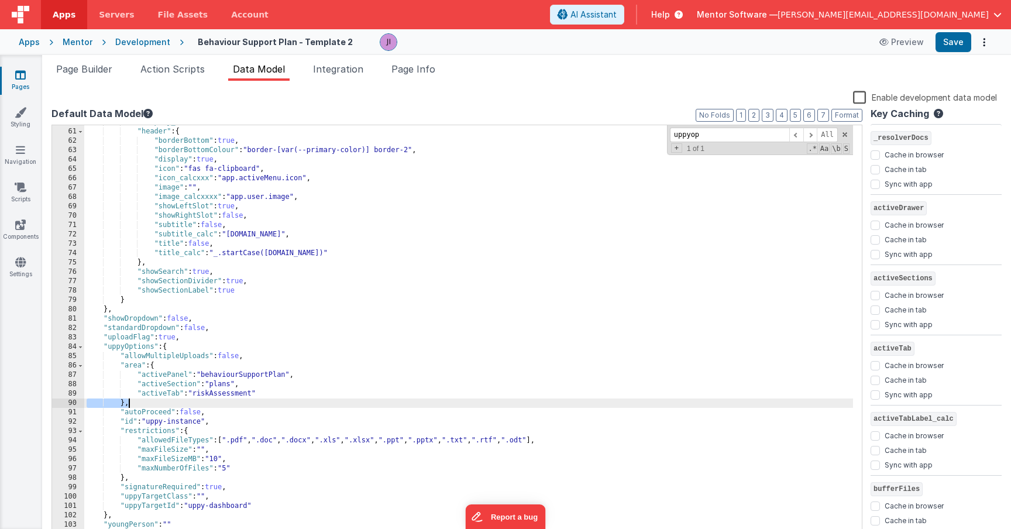
click at [225, 399] on div ""display_calcxxx" : "model.activeTab == 'dashboard' ? false: true" , "header" :…" at bounding box center [468, 334] width 769 height 432
click at [225, 395] on div ""display_calcxxx" : "model.activeTab == 'dashboard' ? false: true" , "header" :…" at bounding box center [468, 334] width 769 height 432
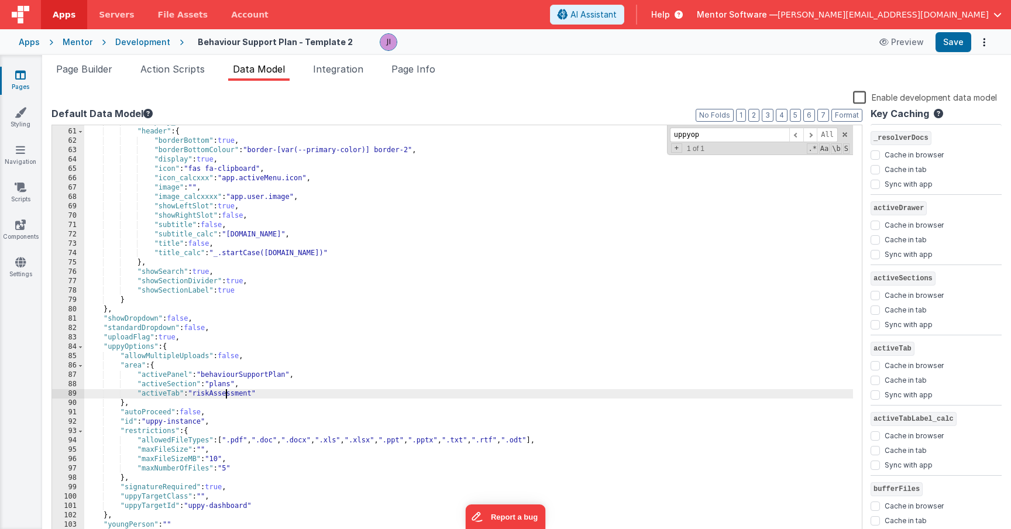
click at [225, 395] on div ""display_calcxxx" : "model.activeTab == 'dashboard' ? false: true" , "header" :…" at bounding box center [468, 334] width 769 height 432
click at [957, 49] on button "Save" at bounding box center [953, 42] width 36 height 20
click at [955, 44] on button "Save" at bounding box center [953, 42] width 36 height 20
click at [956, 45] on button "Save" at bounding box center [953, 42] width 36 height 20
click at [197, 81] on div "Snippet Library Name Type Accordion Element Alert Action Action authLogin Actio…" at bounding box center [526, 314] width 969 height 467
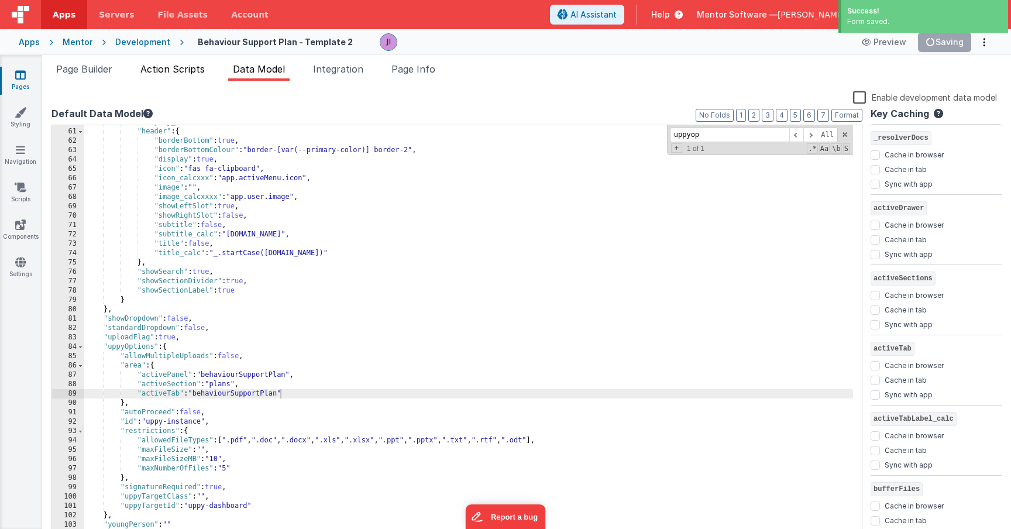
click at [195, 75] on li "Action Scripts" at bounding box center [173, 71] width 74 height 19
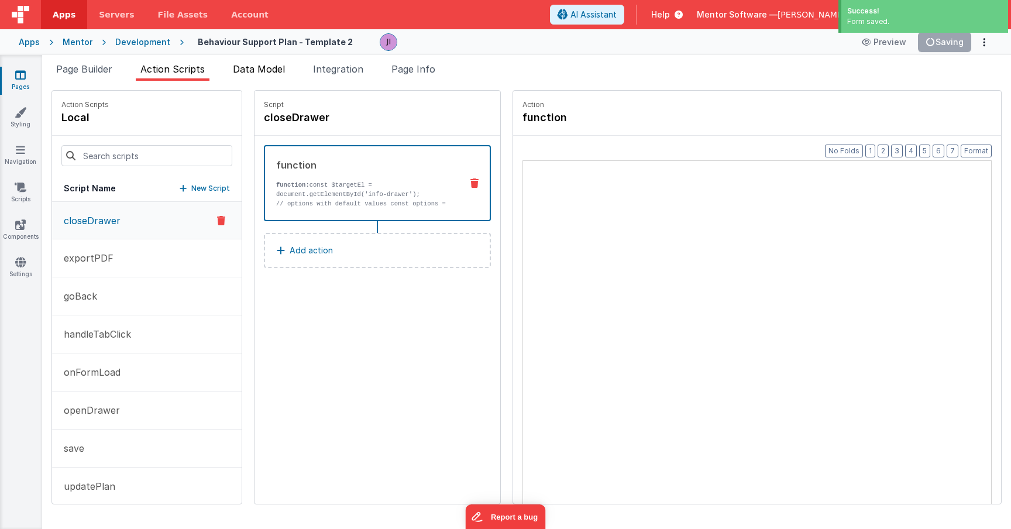
click at [250, 74] on span "Data Model" at bounding box center [259, 69] width 52 height 12
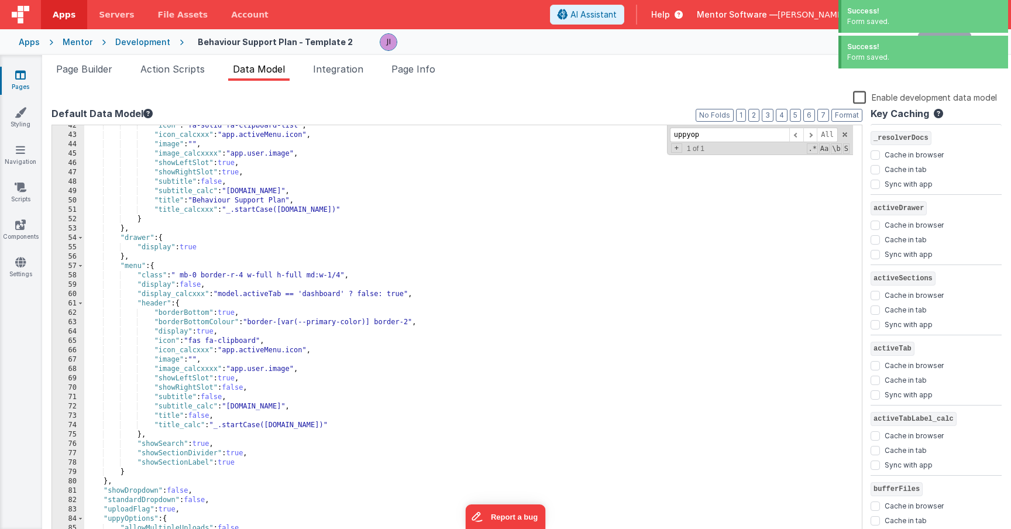
scroll to position [397, 0]
click at [105, 65] on span "Page Builder" at bounding box center [84, 69] width 56 height 12
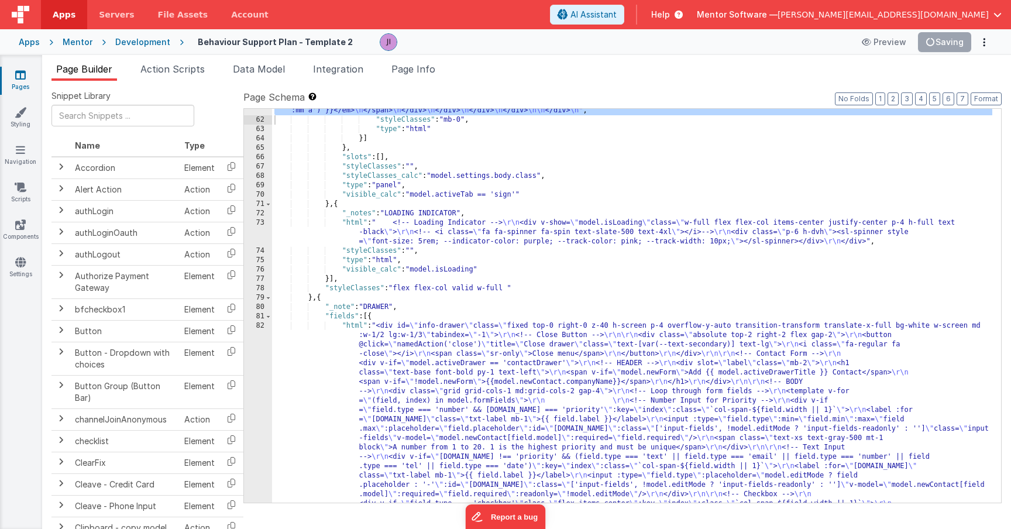
scroll to position [2788, 0]
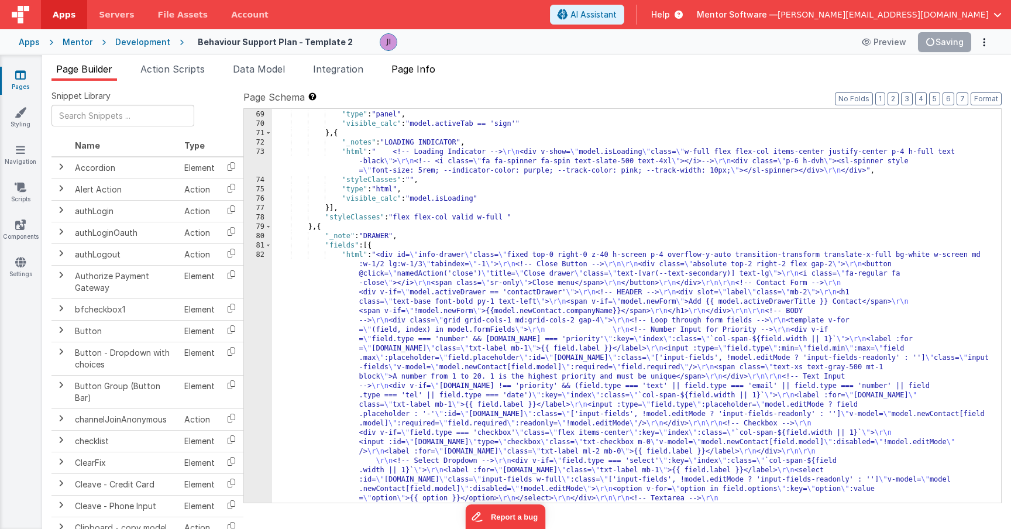
click at [427, 68] on span "Page Info" at bounding box center [413, 69] width 44 height 12
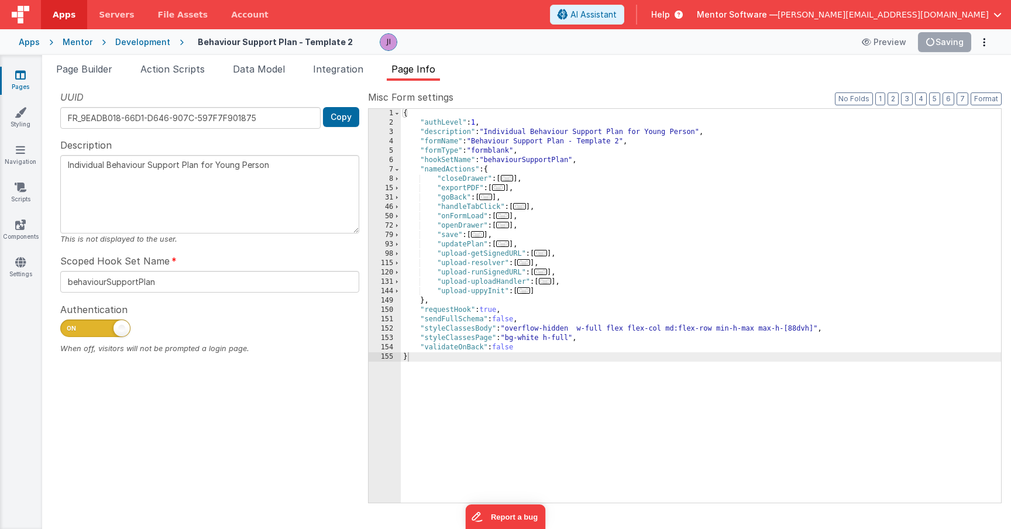
click at [509, 218] on span "..." at bounding box center [502, 215] width 13 height 6
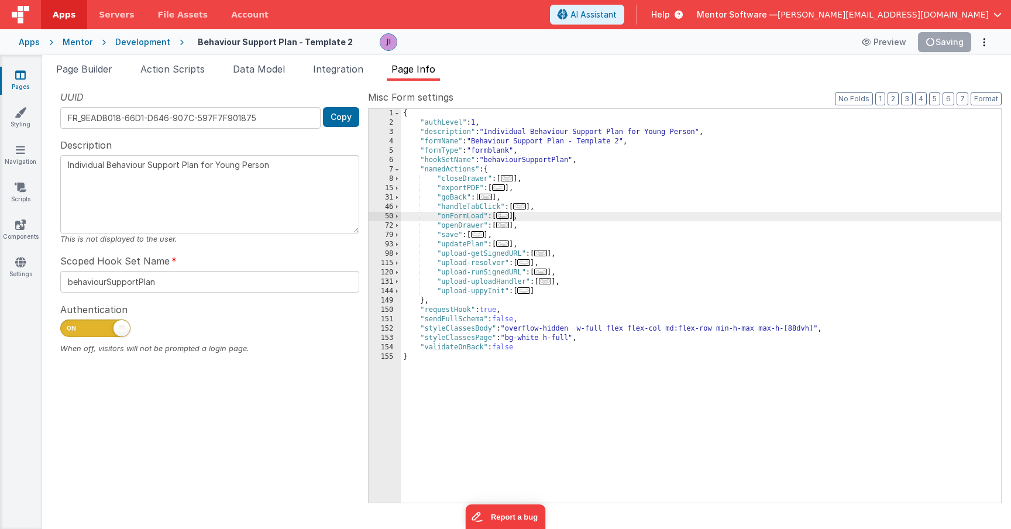
click at [507, 218] on span "..." at bounding box center [502, 215] width 13 height 6
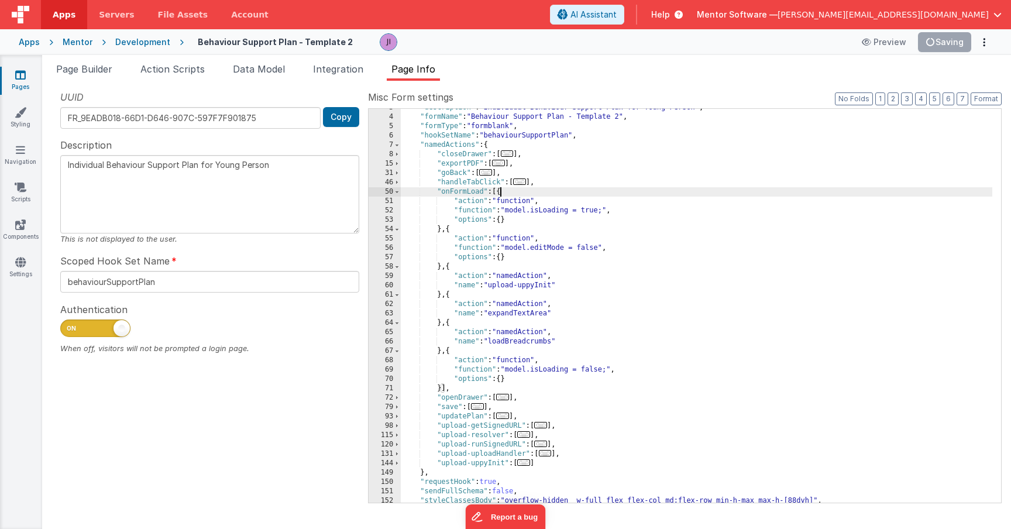
scroll to position [37, 0]
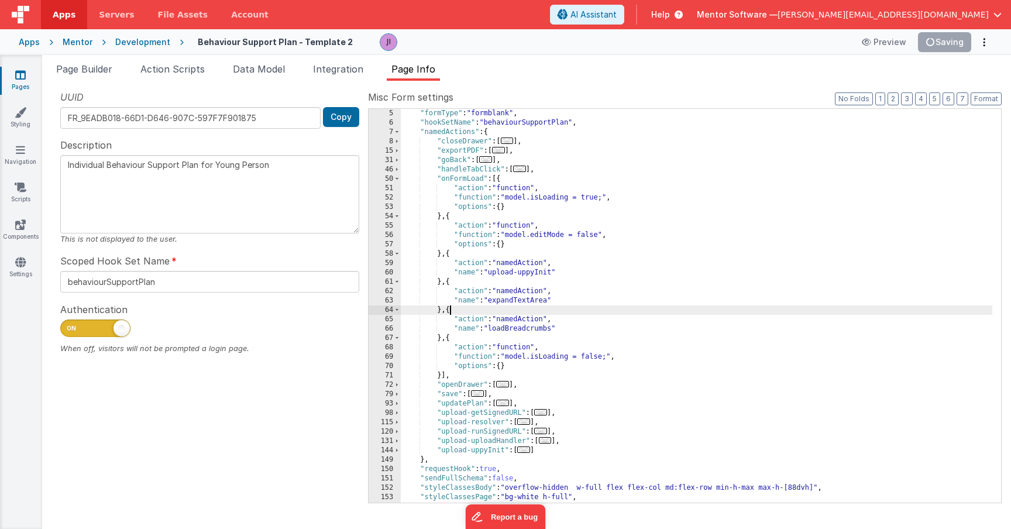
click at [450, 309] on div ""formType" : "formblank" , "hookSetName" : "behaviourSupportPlan" , "namedActio…" at bounding box center [696, 315] width 591 height 412
paste textarea
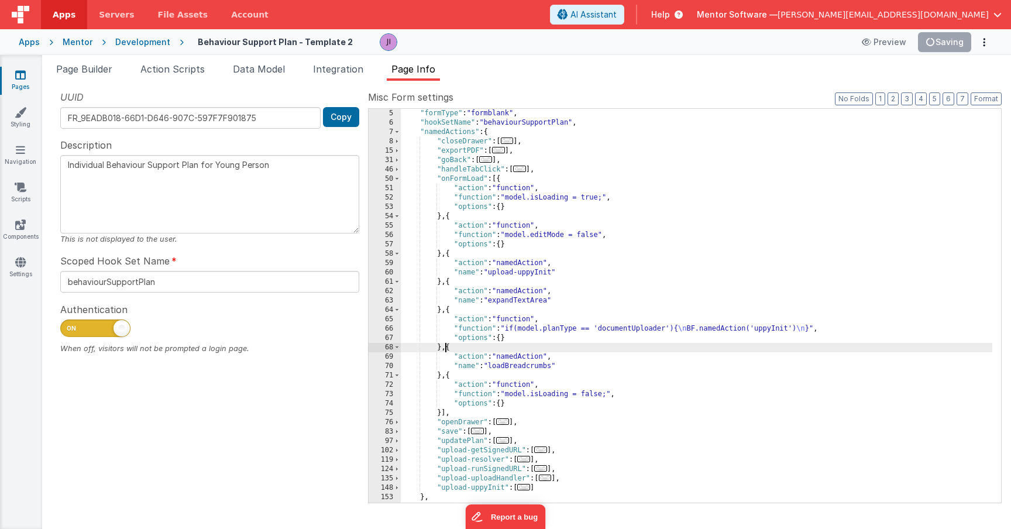
click at [438, 283] on div ""formType" : "formblank" , "hookSetName" : "behaviourSupportPlan" , "namedActio…" at bounding box center [696, 315] width 591 height 412
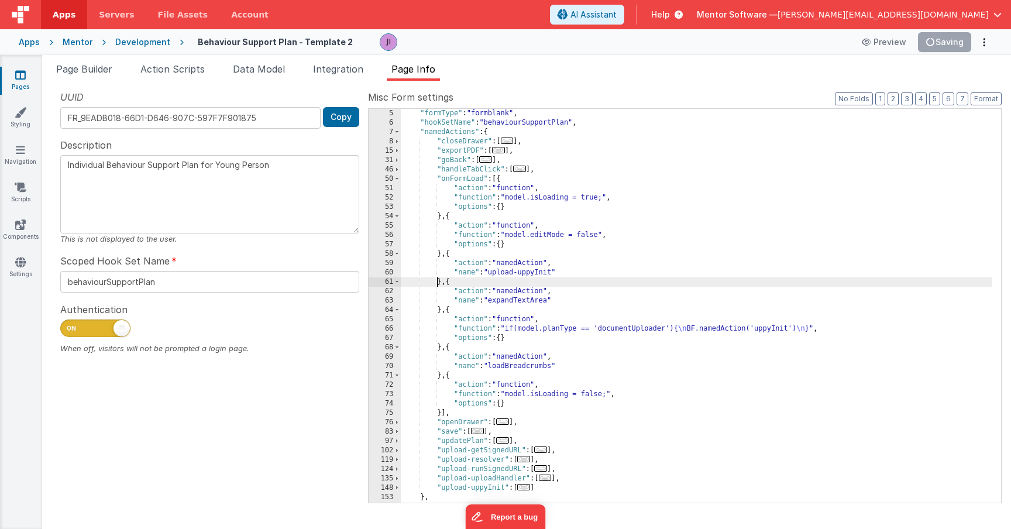
click at [438, 283] on div ""formType" : "formblank" , "hookSetName" : "behaviourSupportPlan" , "namedActio…" at bounding box center [696, 315] width 591 height 412
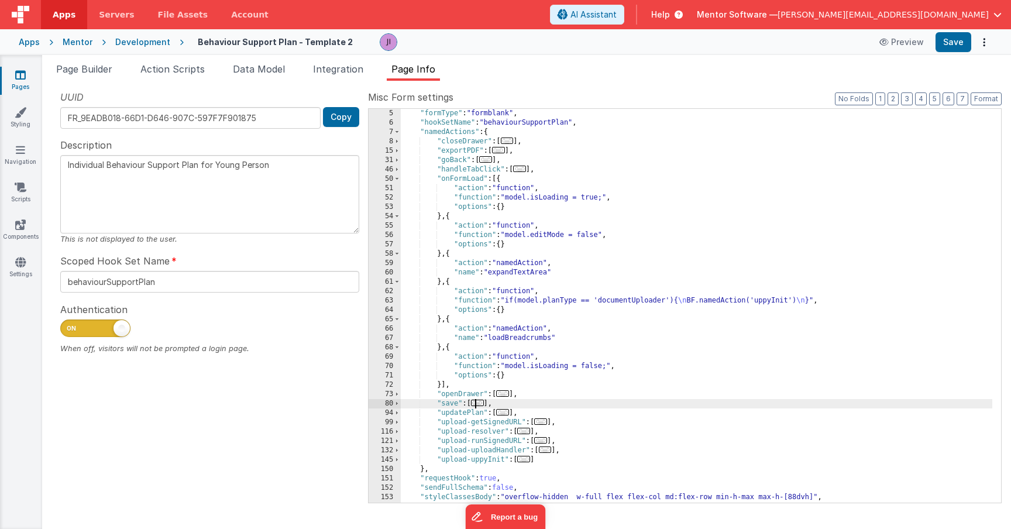
click at [480, 404] on span "..." at bounding box center [477, 403] width 13 height 6
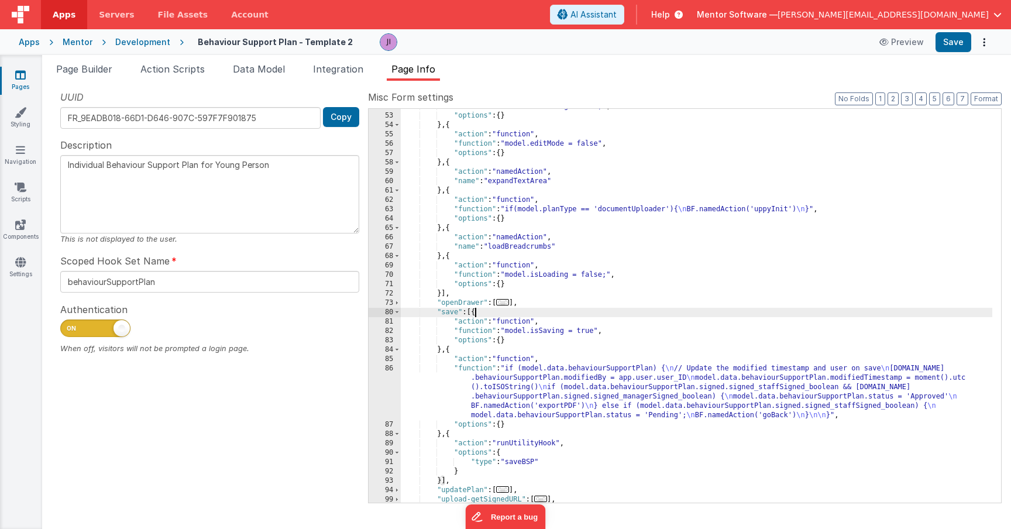
scroll to position [179, 0]
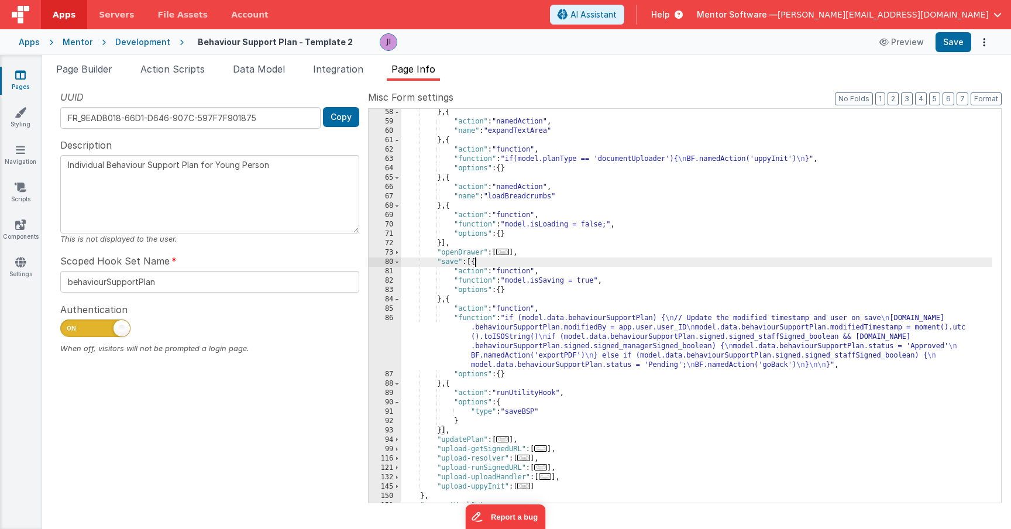
click at [508, 366] on div "} , { "action" : "namedAction" , "name" : "expandTextArea" } , { "action" : "fu…" at bounding box center [696, 314] width 591 height 412
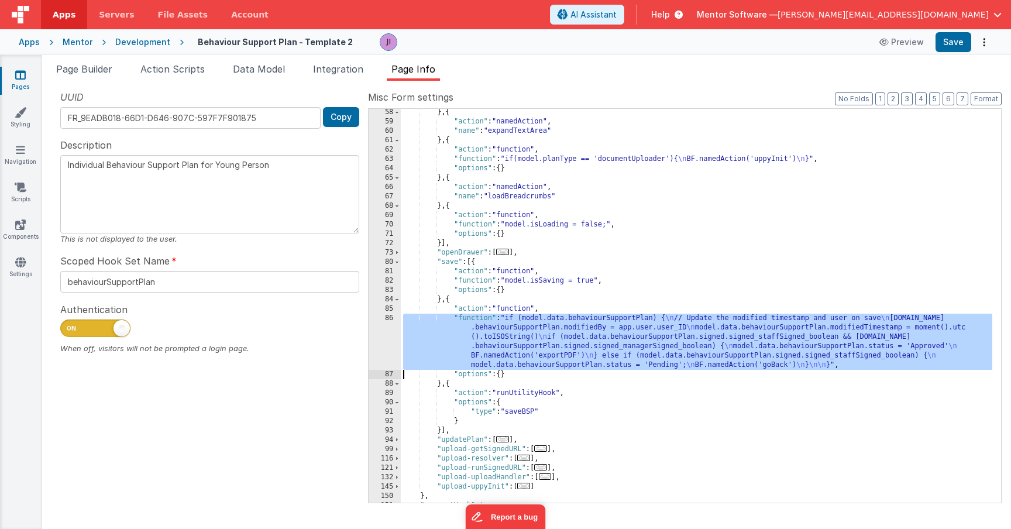
click at [382, 343] on div "86" at bounding box center [385, 342] width 32 height 56
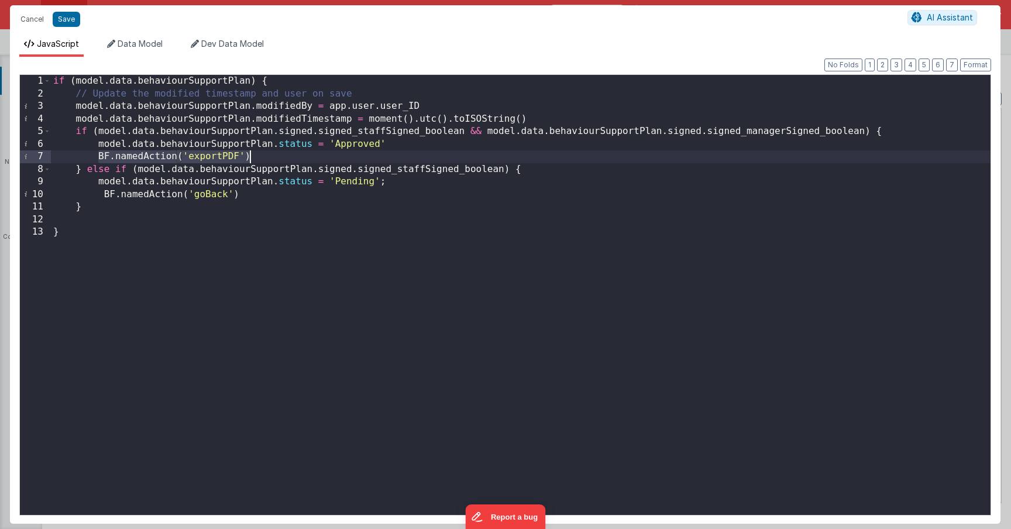
drag, startPoint x: 98, startPoint y: 157, endPoint x: 280, endPoint y: 156, distance: 182.5
click at [280, 156] on div "if ( model . data . behaviourSupportPlan ) { // Update the modified timestamp a…" at bounding box center [521, 307] width 940 height 465
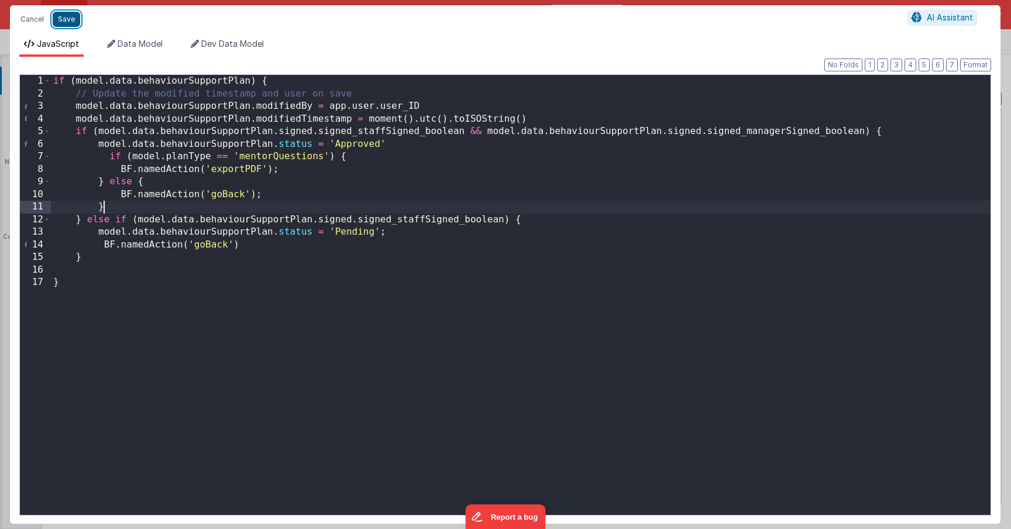
click at [66, 22] on button "Save" at bounding box center [66, 19] width 27 height 15
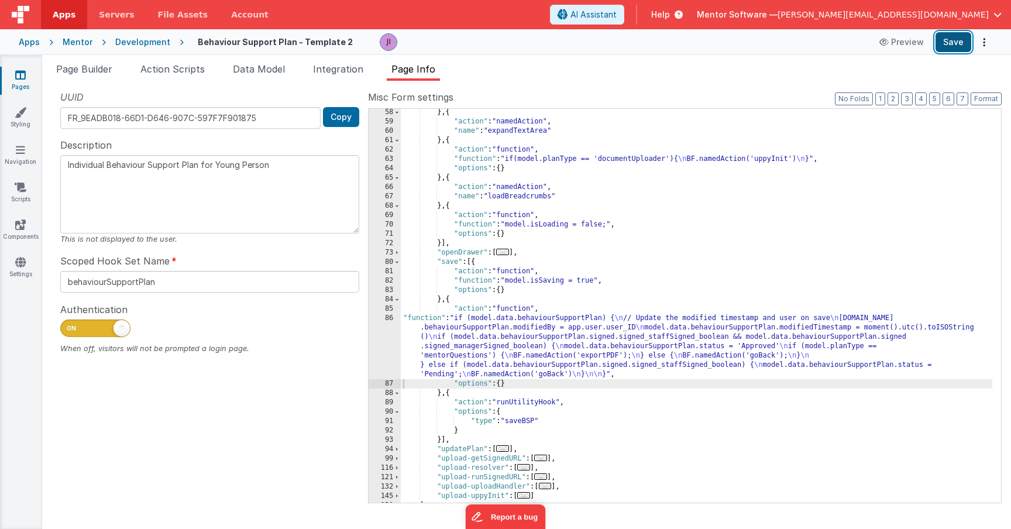
click at [955, 50] on button "Save" at bounding box center [953, 42] width 36 height 20
click at [908, 98] on button "3" at bounding box center [907, 98] width 12 height 13
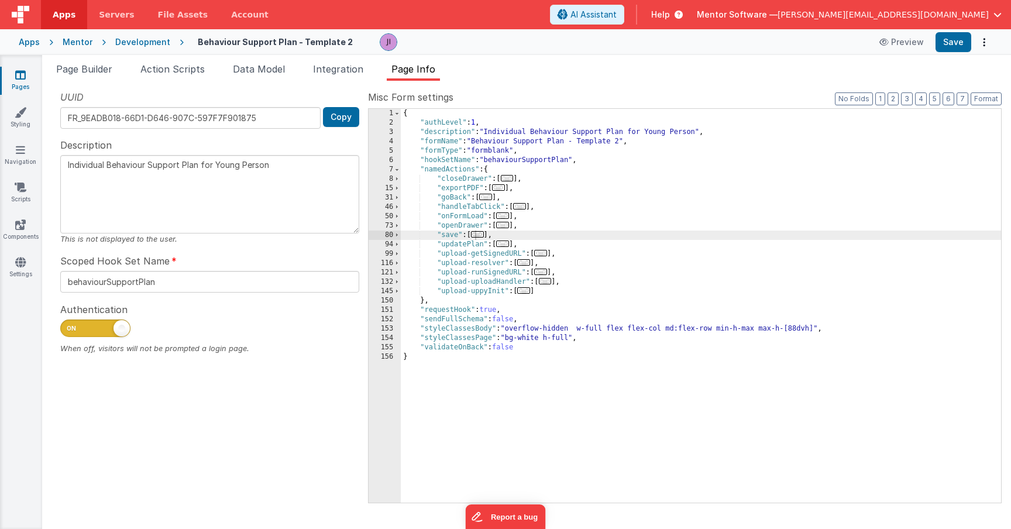
click at [550, 294] on div "{ "authLevel" : 1 , "description" : "Individual Behaviour Support Plan for Youn…" at bounding box center [701, 315] width 600 height 412
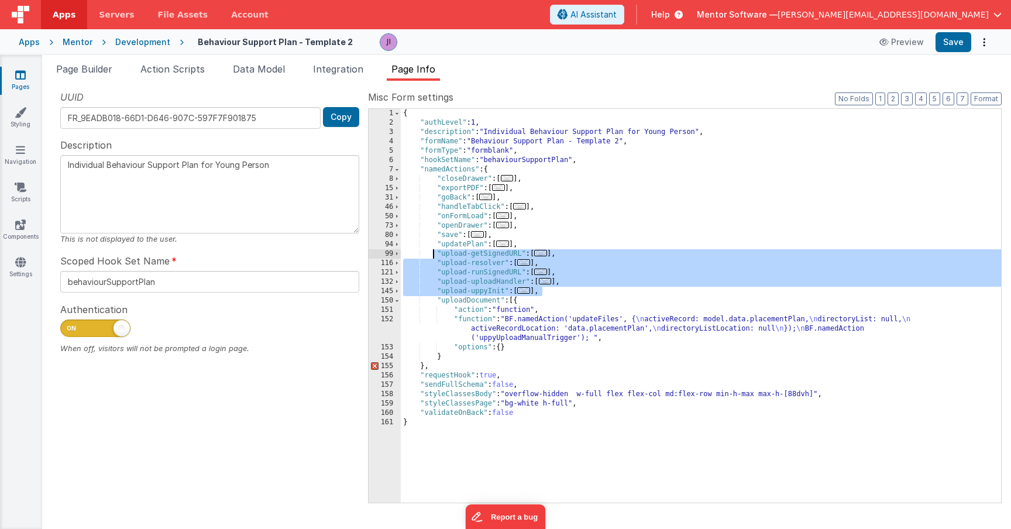
drag, startPoint x: 550, startPoint y: 292, endPoint x: 432, endPoint y: 252, distance: 124.3
click at [432, 252] on div "{ "authLevel" : 1 , "description" : "Individual Behaviour Support Plan for Youn…" at bounding box center [701, 315] width 600 height 412
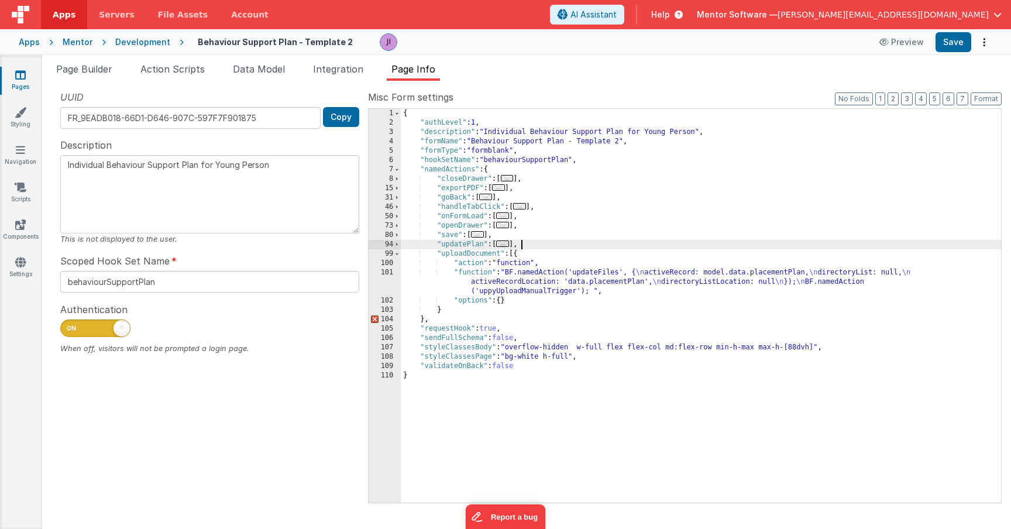
click at [442, 318] on div "{ "authLevel" : 1 , "description" : "Individual Behaviour Support Plan for Youn…" at bounding box center [701, 315] width 600 height 412
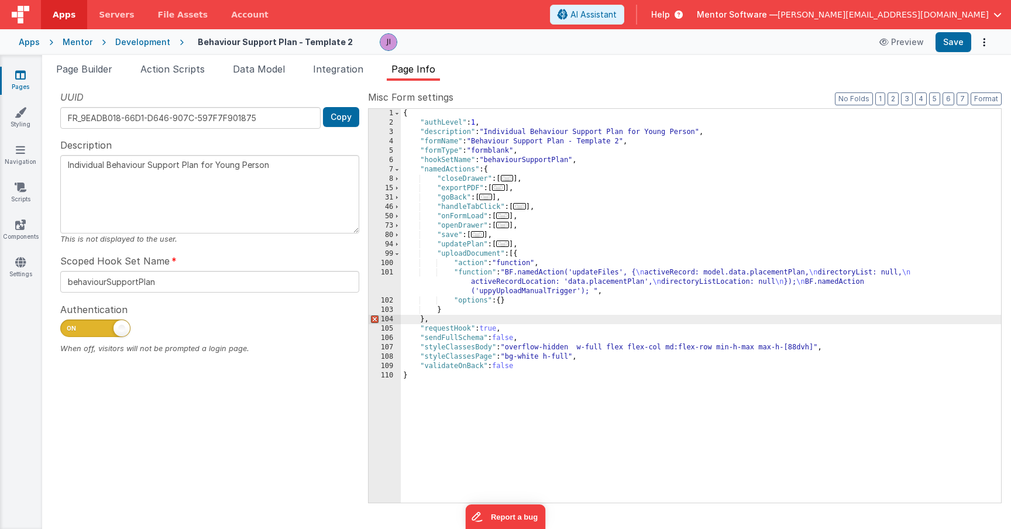
click at [450, 309] on div "{ "authLevel" : 1 , "description" : "Individual Behaviour Support Plan for Youn…" at bounding box center [701, 315] width 600 height 412
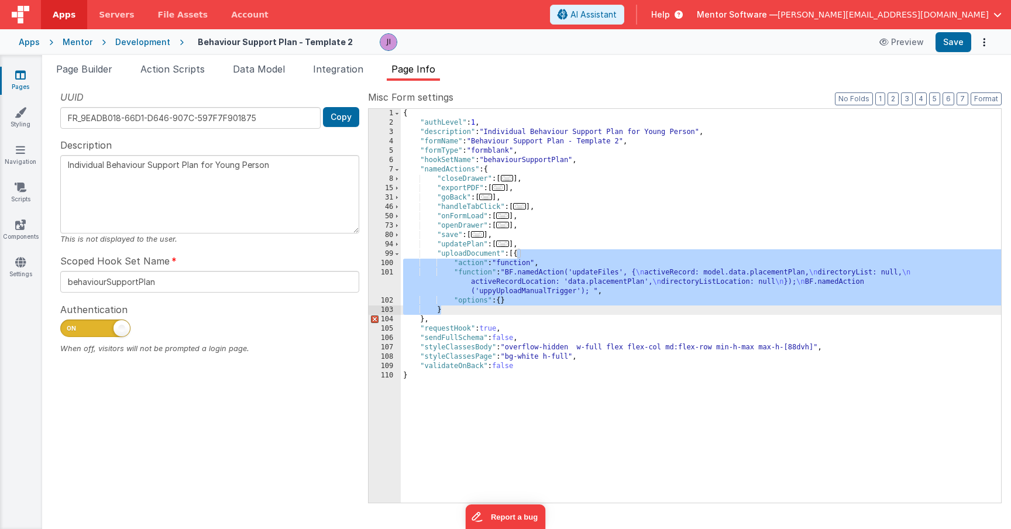
click at [451, 309] on div "{ "authLevel" : 1 , "description" : "Individual Behaviour Support Plan for Youn…" at bounding box center [701, 315] width 600 height 412
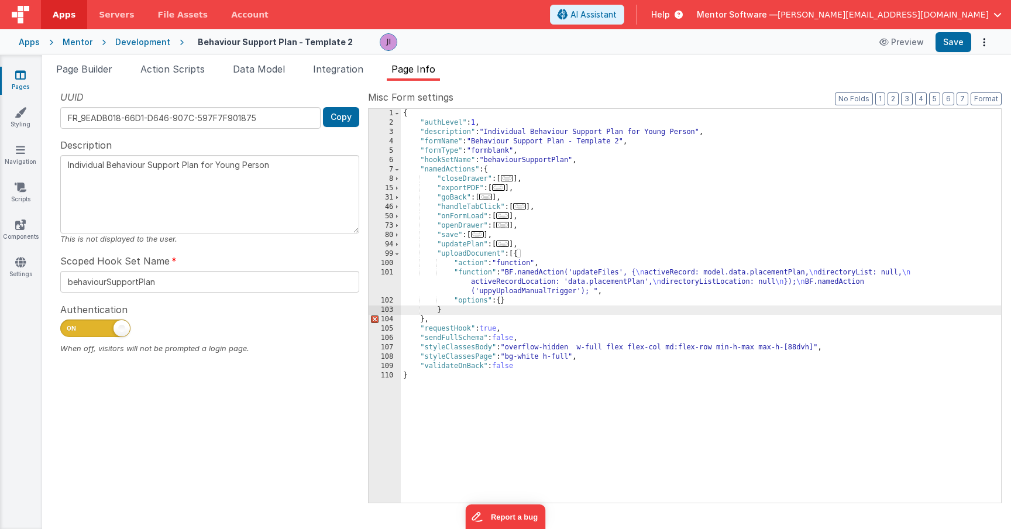
click at [423, 319] on div "{ "authLevel" : 1 , "description" : "Individual Behaviour Support Plan for Youn…" at bounding box center [701, 315] width 600 height 412
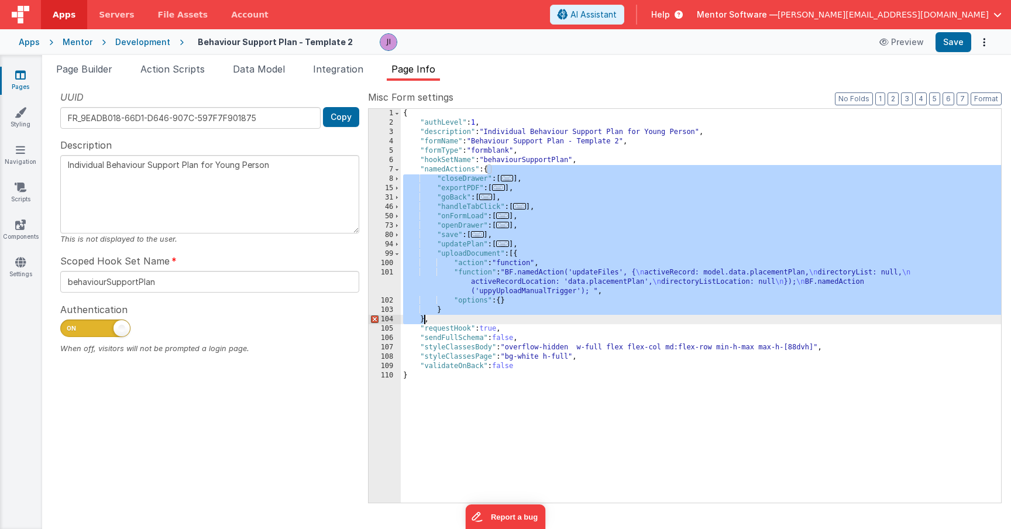
click at [436, 322] on div "{ "authLevel" : 1 , "description" : "Individual Behaviour Support Plan for Youn…" at bounding box center [701, 315] width 600 height 412
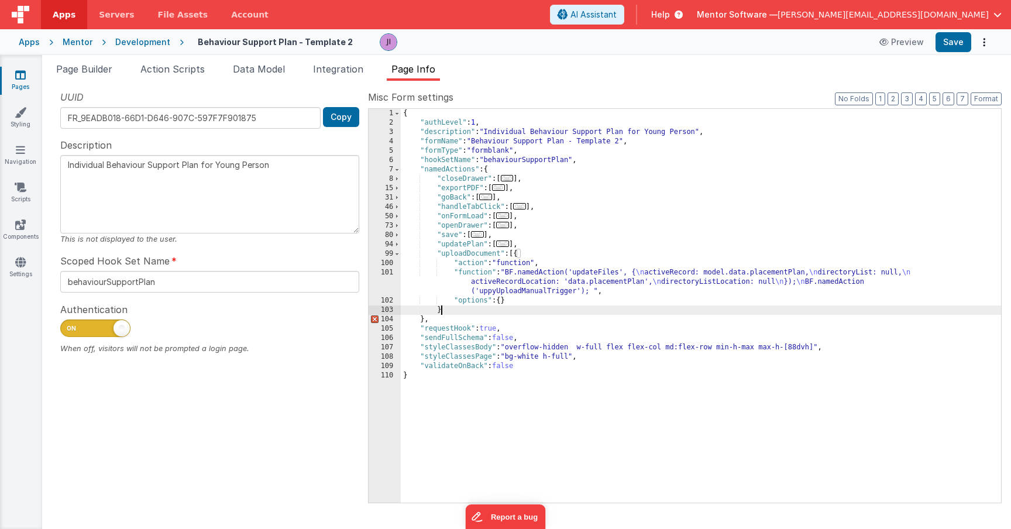
click at [464, 310] on div "{ "authLevel" : 1 , "description" : "Individual Behaviour Support Plan for Youn…" at bounding box center [701, 315] width 600 height 412
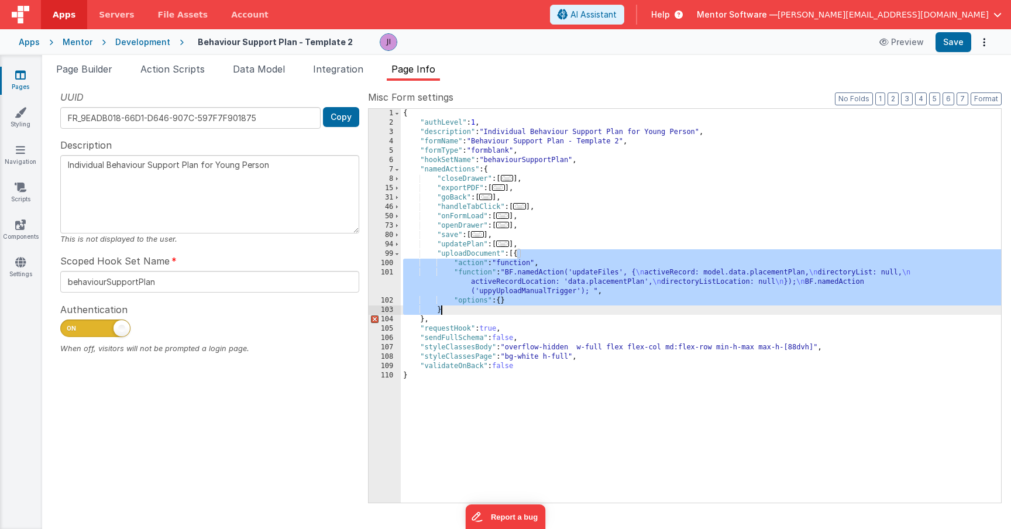
click at [501, 310] on div "{ "authLevel" : 1 , "description" : "Individual Behaviour Support Plan for Youn…" at bounding box center [701, 315] width 600 height 412
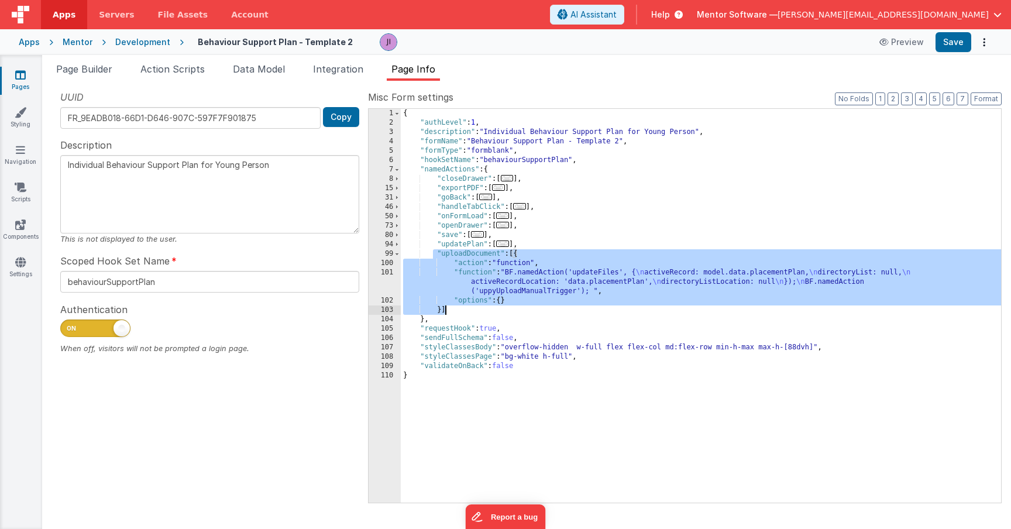
drag, startPoint x: 433, startPoint y: 254, endPoint x: 477, endPoint y: 311, distance: 71.3
click at [477, 311] on div "{ "authLevel" : 1 , "description" : "Individual Behaviour Support Plan for Youn…" at bounding box center [701, 315] width 600 height 412
click at [643, 282] on div "{ "authLevel" : 1 , "description" : "Individual Behaviour Support Plan for Youn…" at bounding box center [701, 315] width 600 height 412
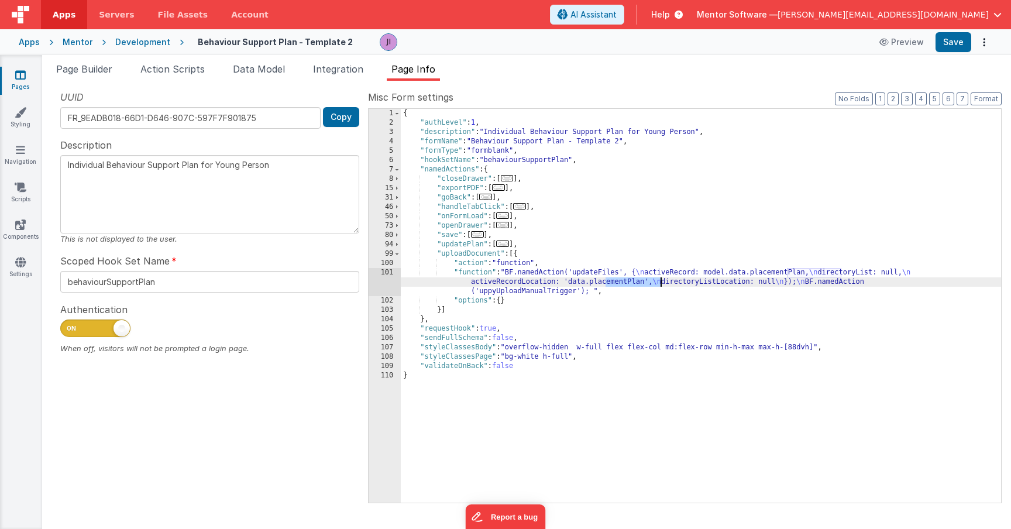
click at [806, 274] on div "{ "authLevel" : 1 , "description" : "Individual Behaviour Support Plan for Youn…" at bounding box center [701, 315] width 600 height 412
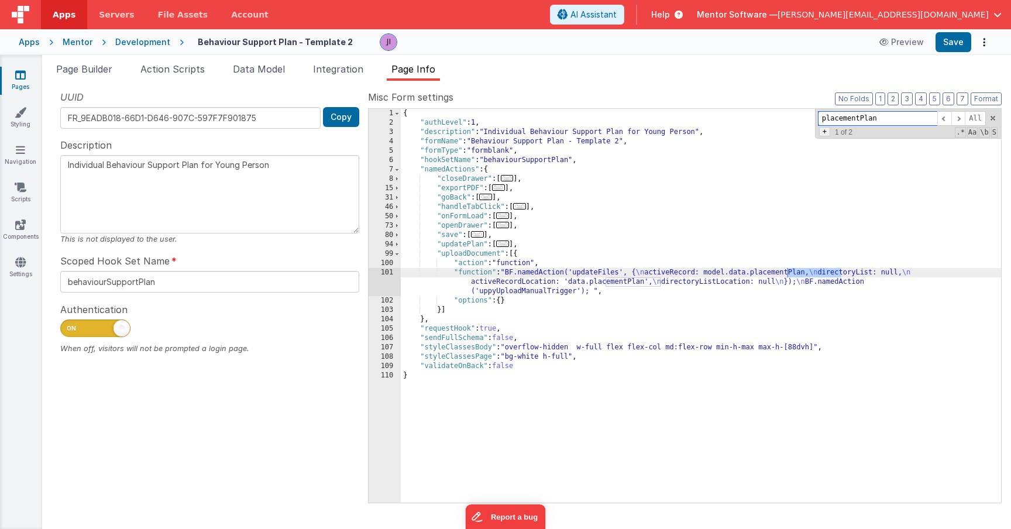
click at [823, 136] on span "+" at bounding box center [824, 131] width 11 height 9
click at [835, 143] on div "placementPlan All Replace All - 1 of 2 .* Aa \b S" at bounding box center [908, 132] width 186 height 47
click at [835, 139] on input at bounding box center [877, 135] width 119 height 15
type input "behaviourSupportPlan"
click at [952, 138] on span "Replace" at bounding box center [955, 135] width 37 height 15
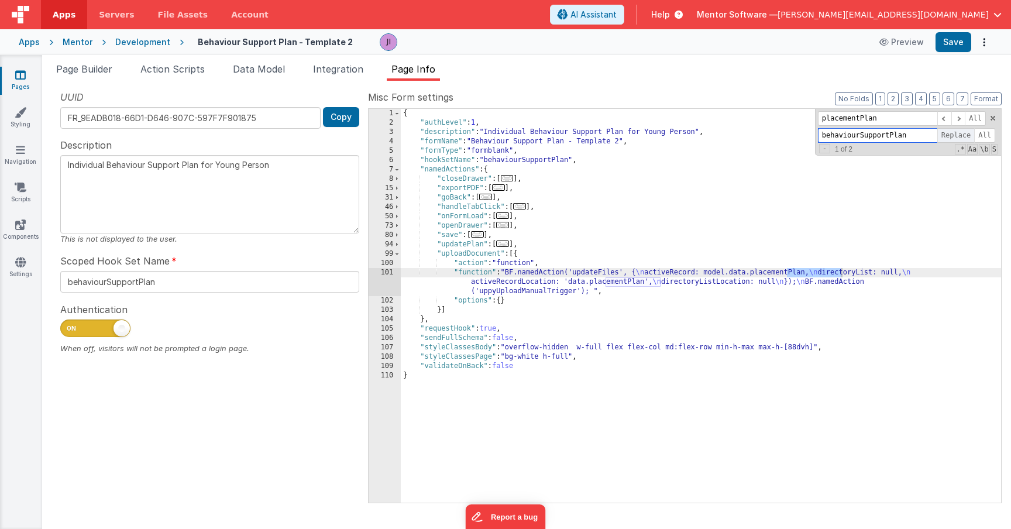
click at [952, 138] on span "Replace" at bounding box center [955, 135] width 37 height 15
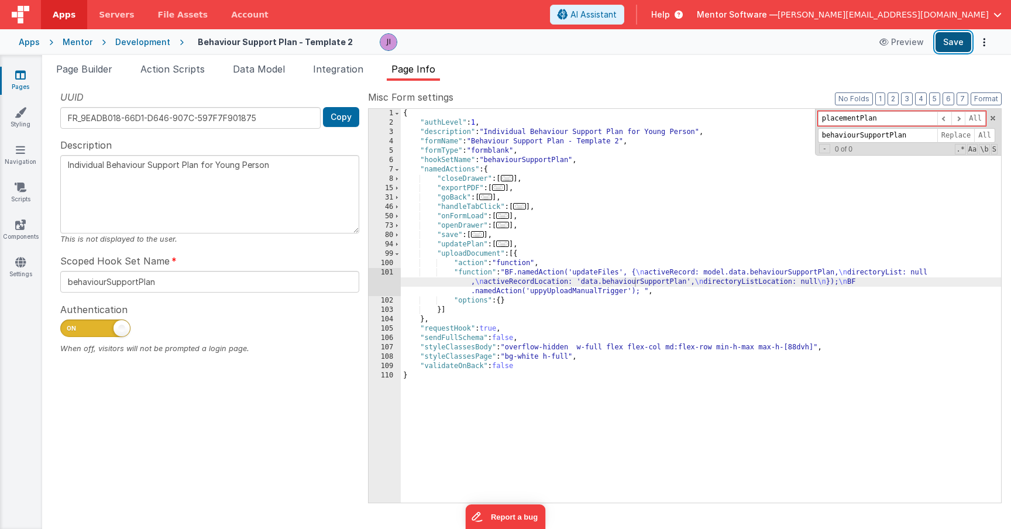
click at [953, 47] on button "Save" at bounding box center [953, 42] width 36 height 20
click at [503, 191] on span "..." at bounding box center [498, 187] width 13 height 6
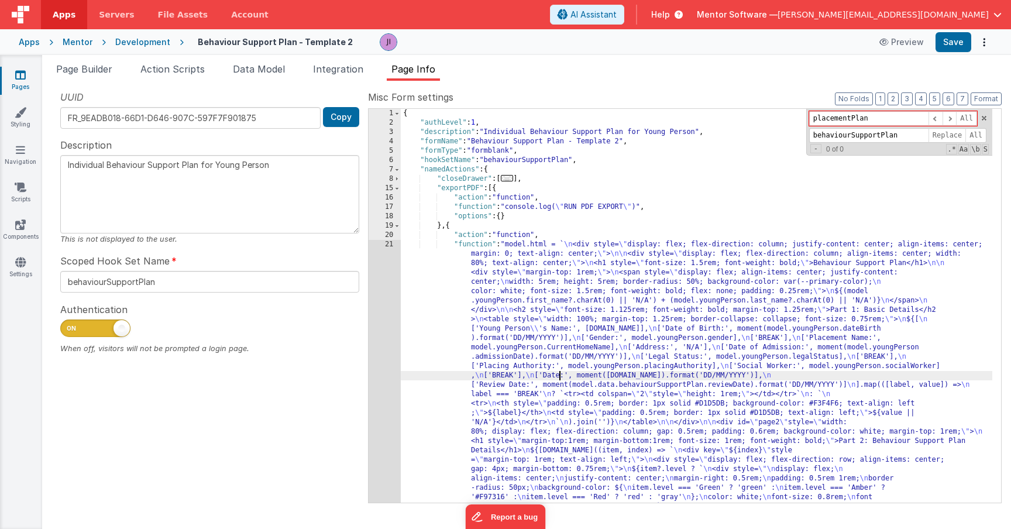
scroll to position [0, 0]
click at [15, 77] on icon at bounding box center [20, 75] width 11 height 12
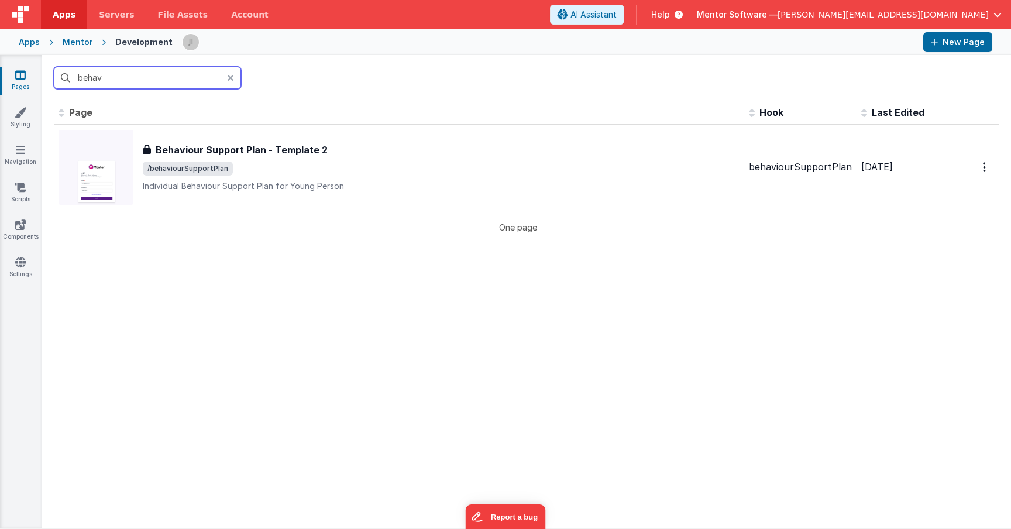
click at [89, 78] on input "behav" at bounding box center [147, 78] width 187 height 22
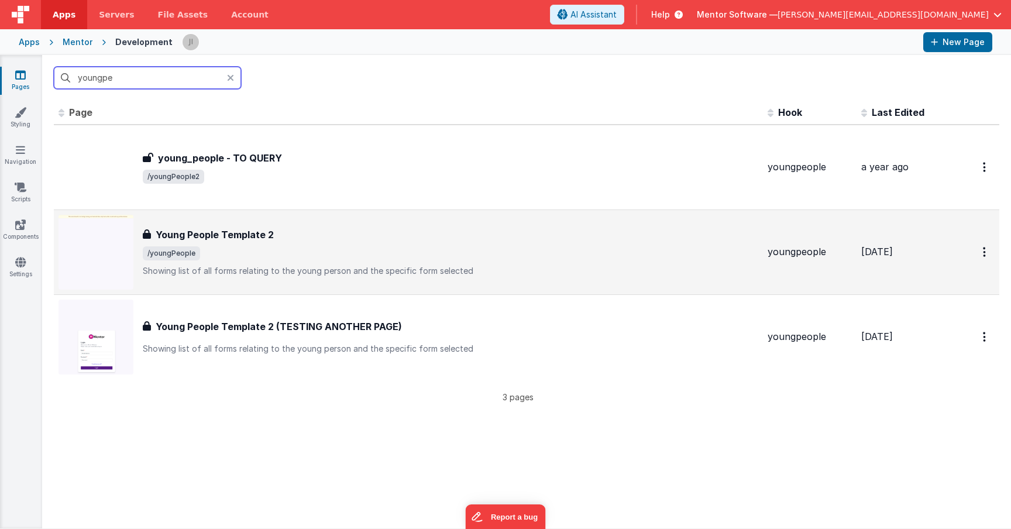
type input "youngpe"
click at [259, 223] on div "Young People Template 2 Young People Template 2 /youngPeople Showing list of al…" at bounding box center [409, 252] width 700 height 75
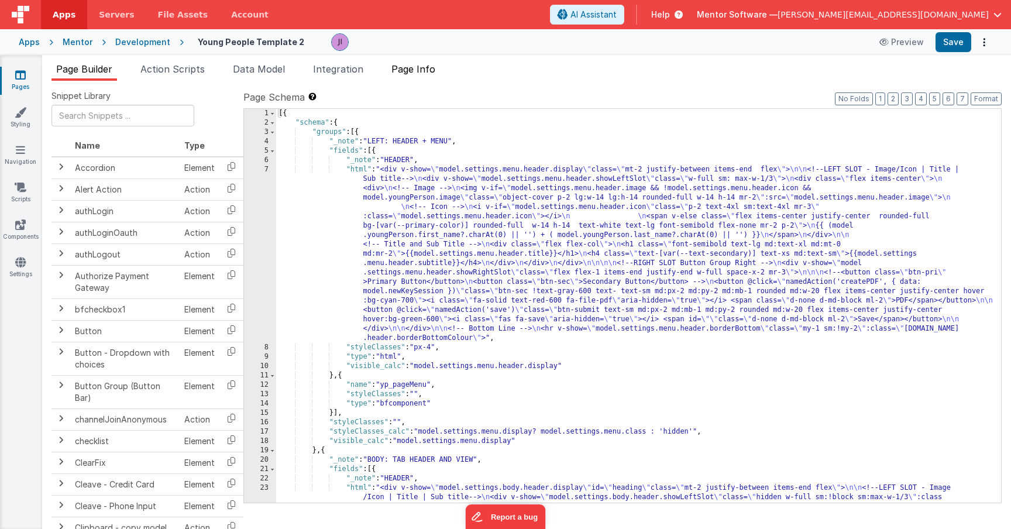
click at [418, 73] on span "Page Info" at bounding box center [413, 69] width 44 height 12
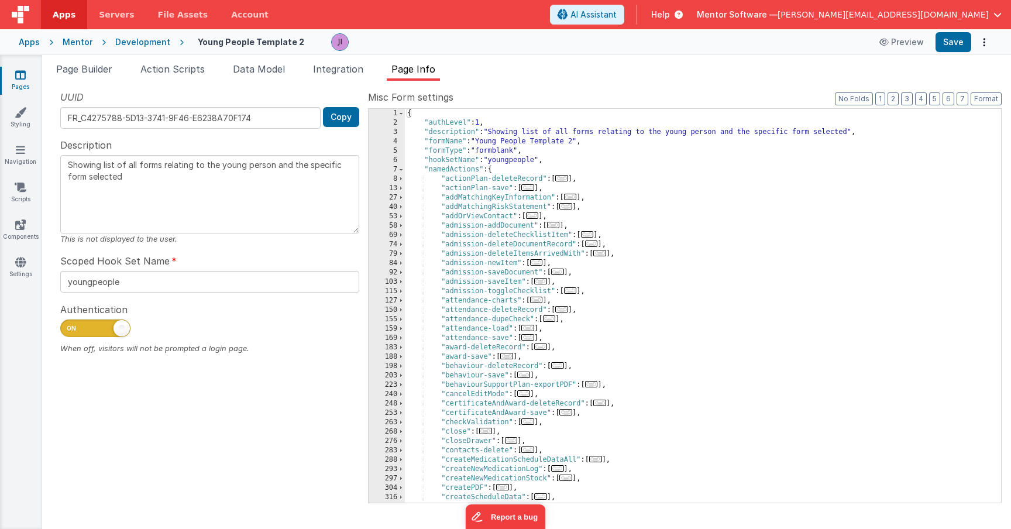
click at [473, 218] on div "{ "authLevel" : 1 , "description" : "Showing list of all forms relating to the …" at bounding box center [703, 315] width 596 height 412
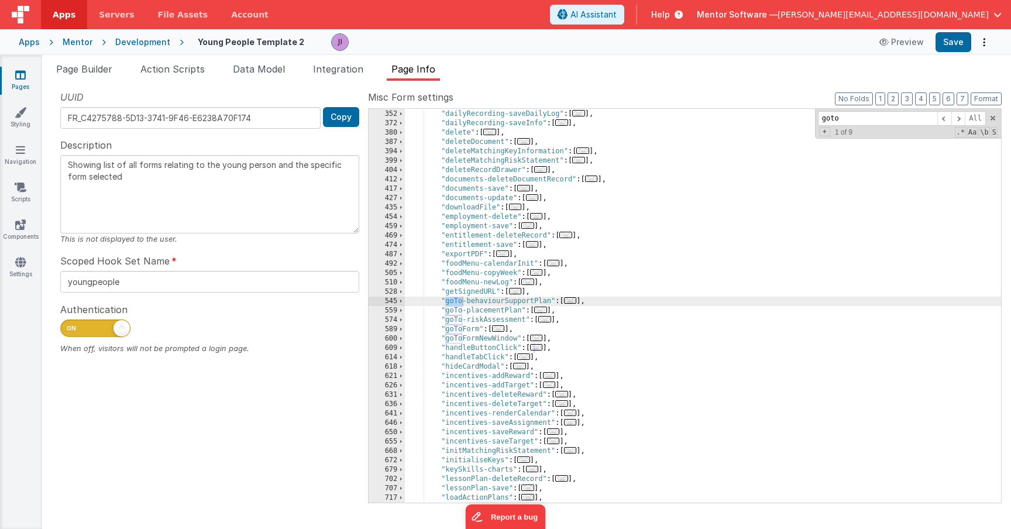
scroll to position [1010, 0]
type input "gotop"
click at [547, 310] on span "..." at bounding box center [540, 310] width 13 height 6
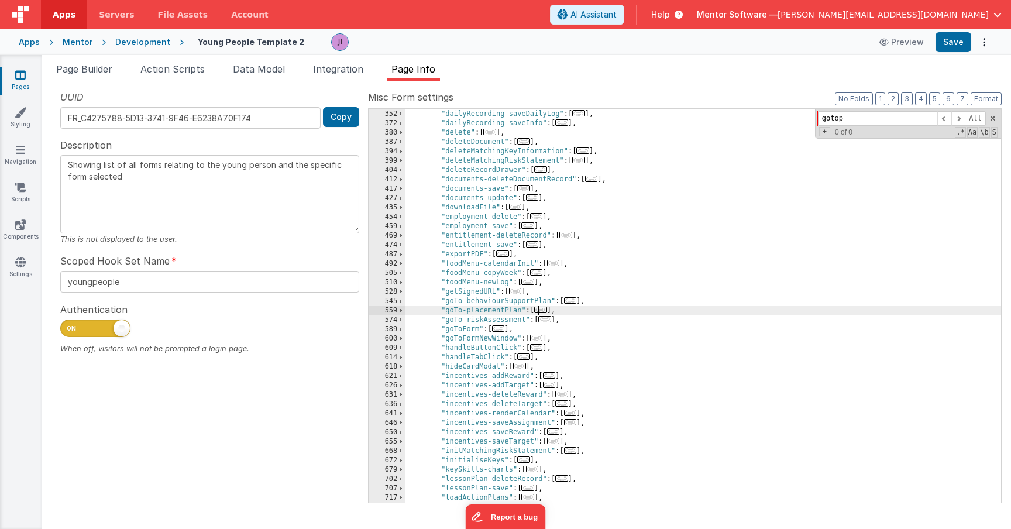
click at [547, 312] on span "..." at bounding box center [540, 310] width 13 height 6
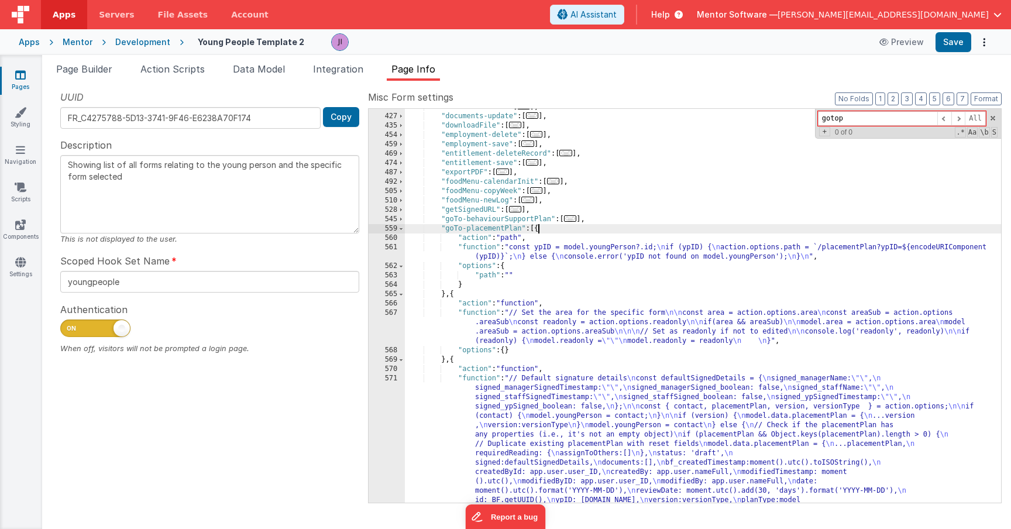
scroll to position [1103, 0]
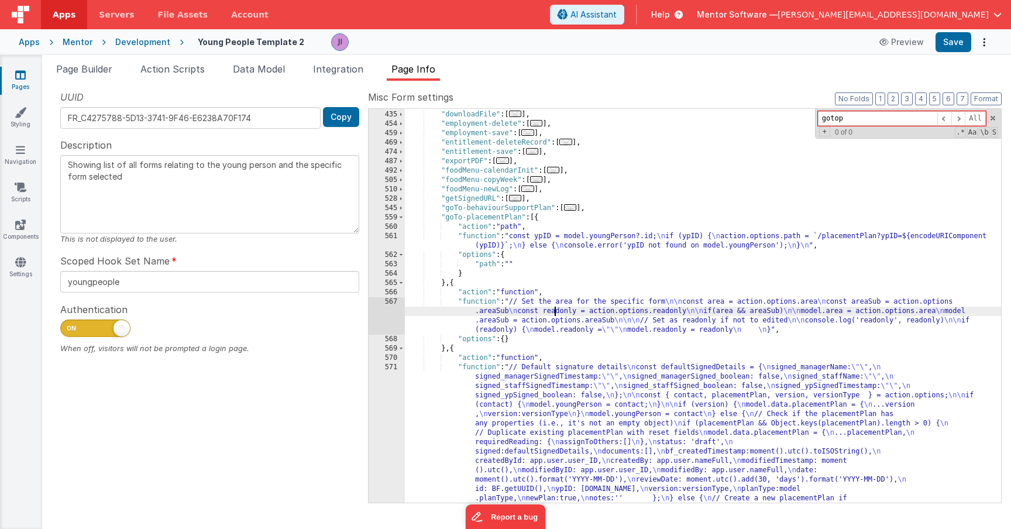
click at [554, 314] on div ""documents-update" : [ ... ] , "downloadFile" : [ ... ] , "employment-delete" :…" at bounding box center [703, 401] width 596 height 600
click at [552, 445] on div ""documents-update" : [ ... ] , "downloadFile" : [ ... ] , "employment-delete" :…" at bounding box center [703, 401] width 596 height 600
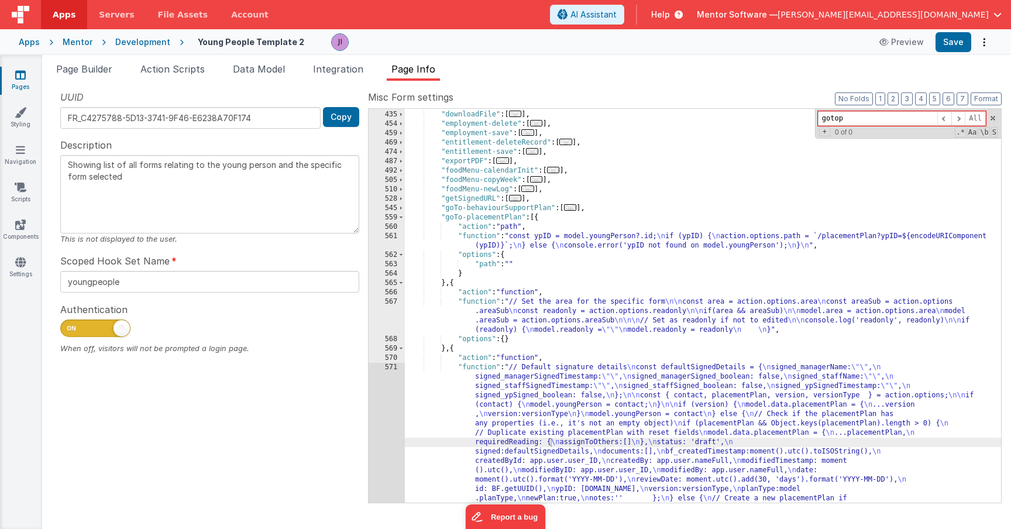
click at [363, 438] on div "UUID FR_C4275788-5D13-3741-9F46-E6238A70F174 Copy Description Showing list of a…" at bounding box center [209, 296] width 317 height 412
click at [384, 437] on div "571" at bounding box center [387, 461] width 36 height 197
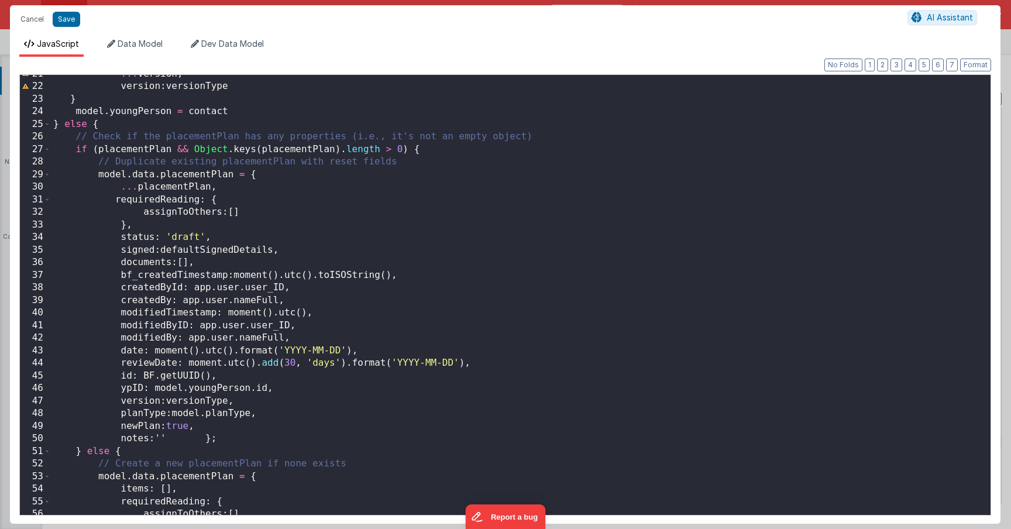
scroll to position [478, 0]
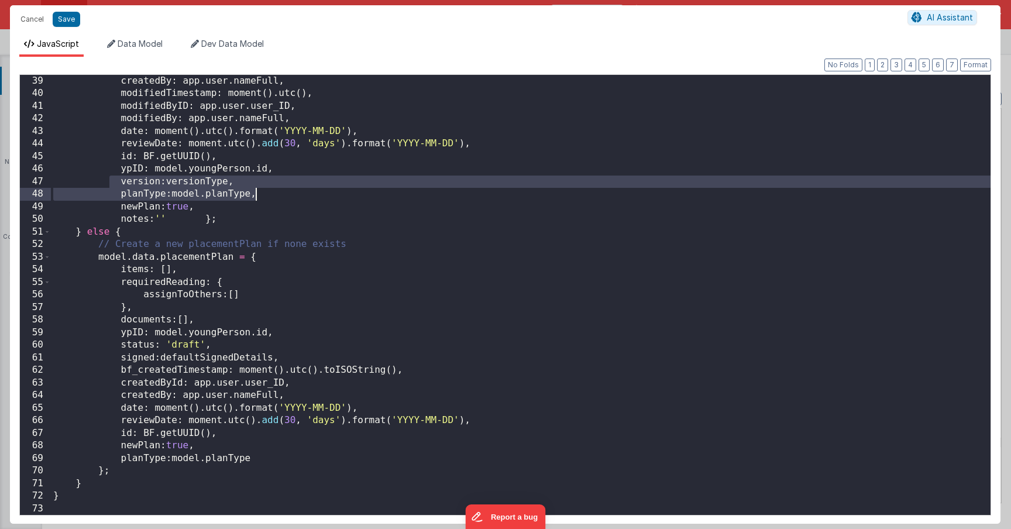
drag, startPoint x: 112, startPoint y: 181, endPoint x: 259, endPoint y: 190, distance: 147.1
click at [257, 190] on div "createdBy : app . user . nameFull , modifiedTimestamp : moment ( ) . utc ( ) , …" at bounding box center [521, 307] width 940 height 465
click at [262, 190] on div "createdBy : app . user . nameFull , modifiedTimestamp : moment ( ) . utc ( ) , …" at bounding box center [521, 307] width 940 height 465
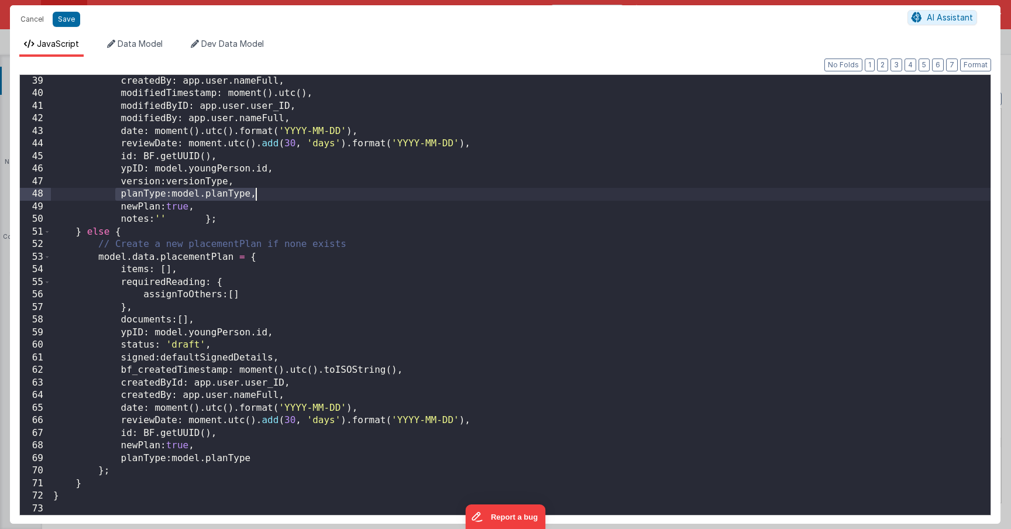
drag, startPoint x: 116, startPoint y: 193, endPoint x: 288, endPoint y: 188, distance: 172.1
click at [288, 188] on div "createdBy : app . user . nameFull , modifiedTimestamp : moment ( ) . utc ( ) , …" at bounding box center [521, 307] width 940 height 465
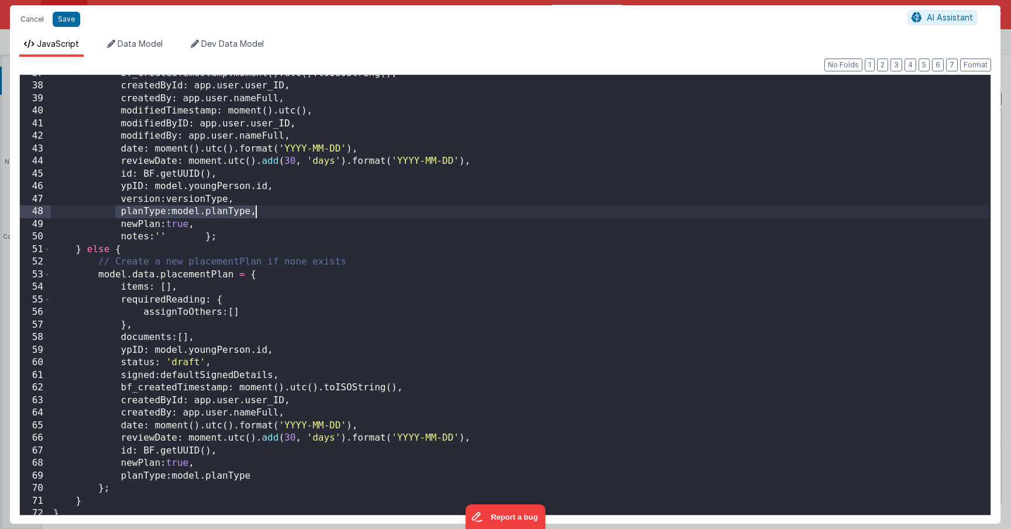
scroll to position [0, 0]
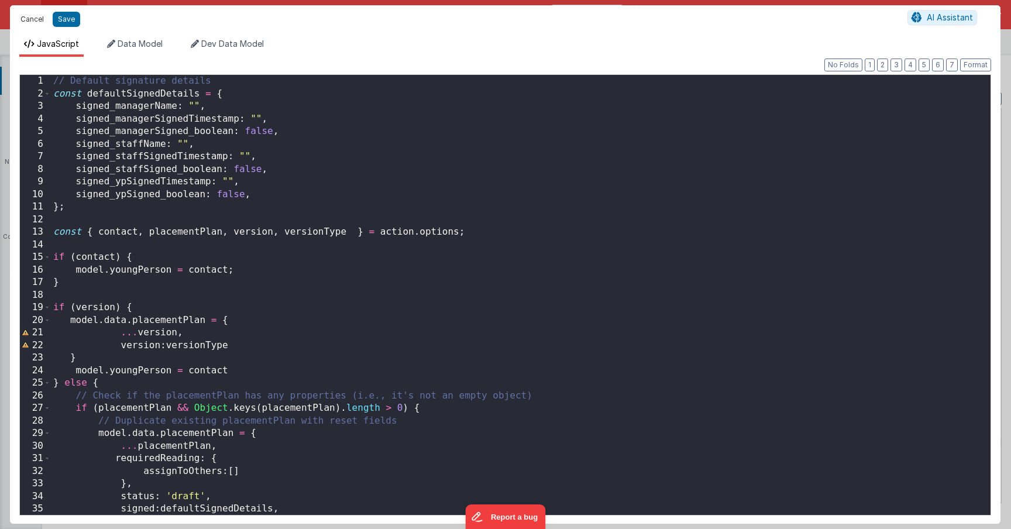
click at [36, 19] on button "Cancel" at bounding box center [32, 19] width 35 height 16
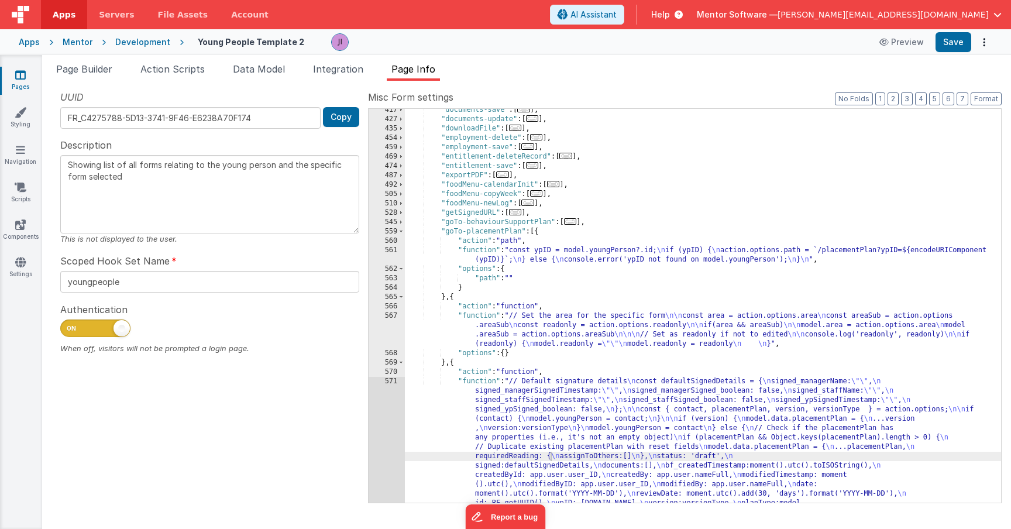
scroll to position [1140, 0]
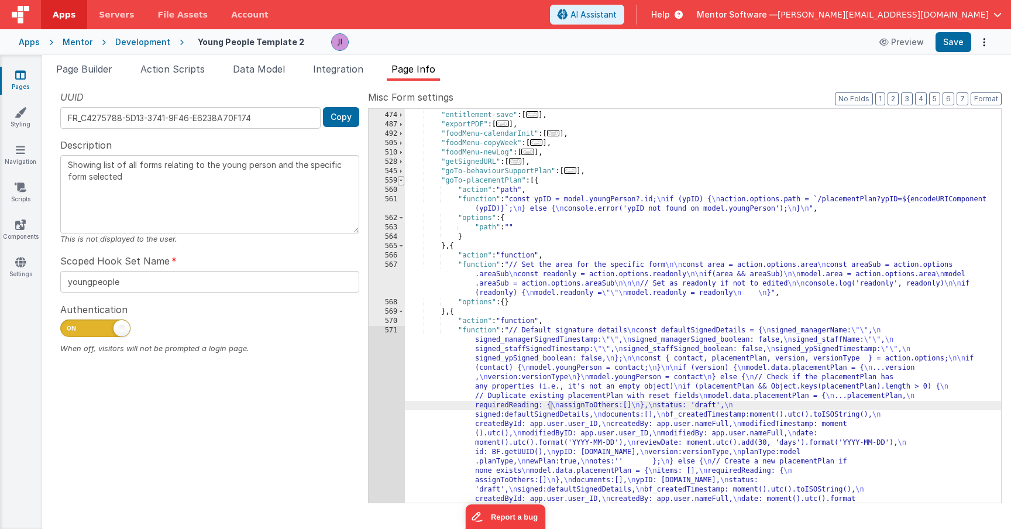
click at [400, 183] on span at bounding box center [401, 180] width 6 height 9
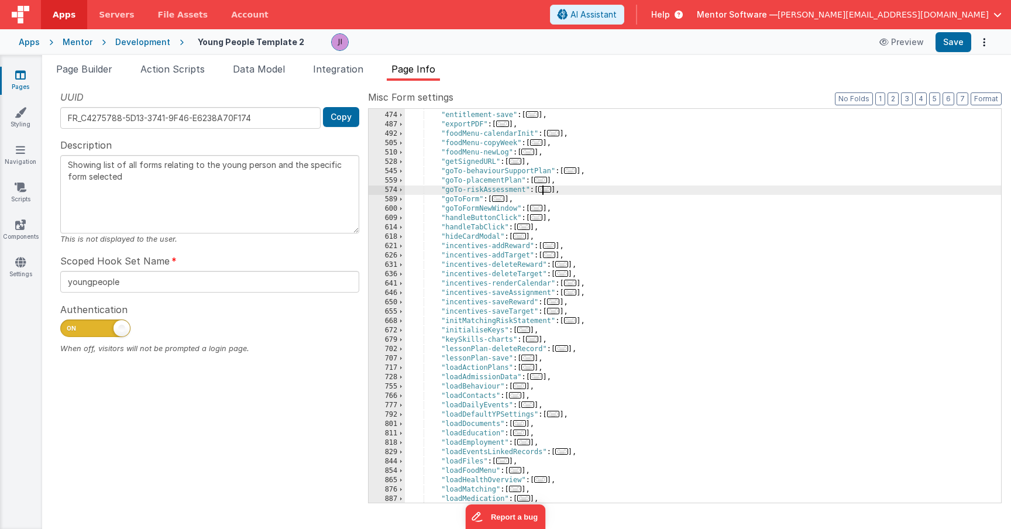
click at [545, 191] on span "..." at bounding box center [544, 189] width 13 height 6
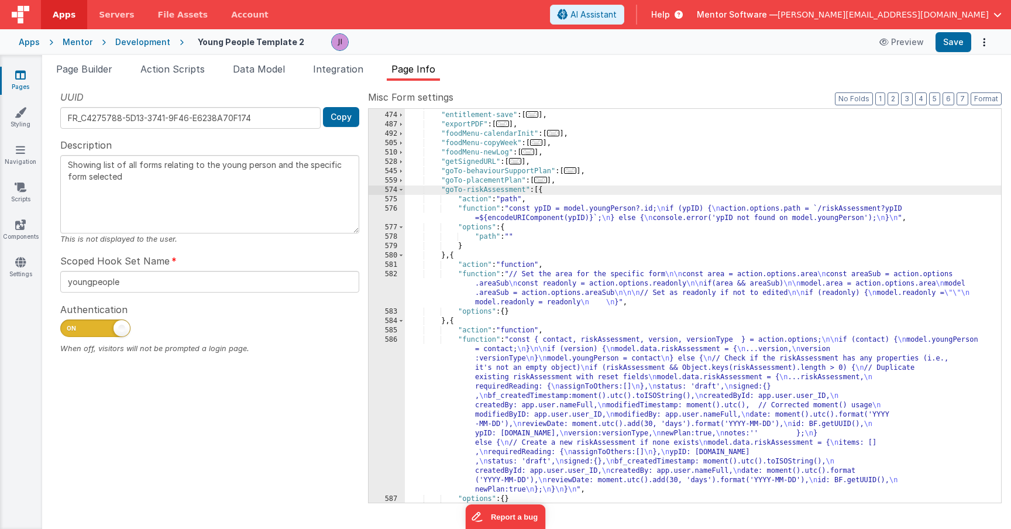
click at [552, 486] on div ""entitlement-deleteRecord" : [ ... ] , "entitlement-save" : [ ... ] , "exportPD…" at bounding box center [703, 307] width 596 height 412
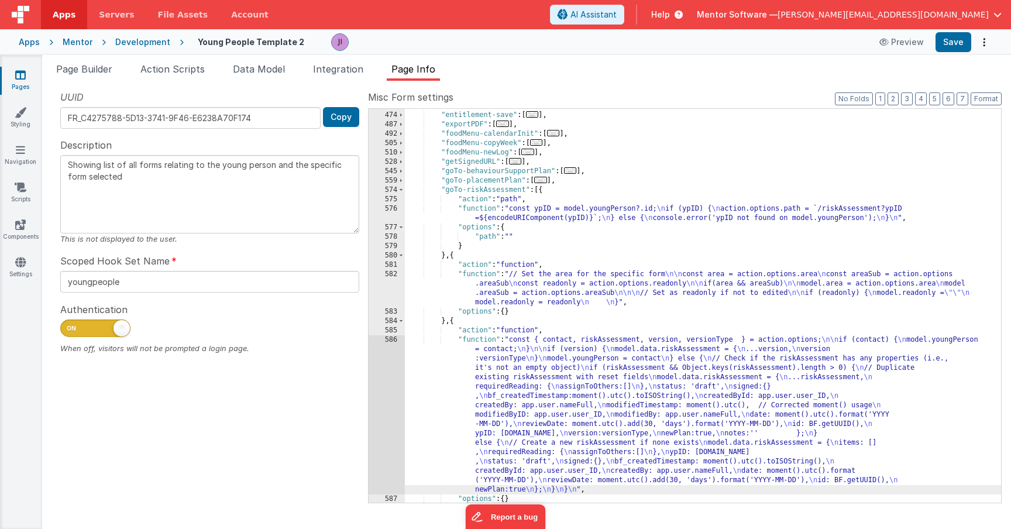
click at [389, 407] on div "586" at bounding box center [387, 414] width 36 height 159
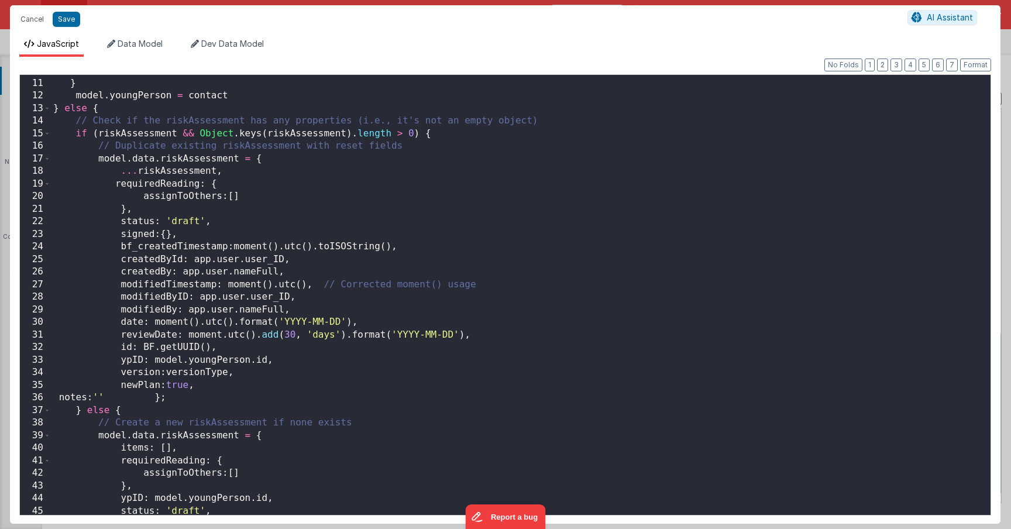
scroll to position [146, 0]
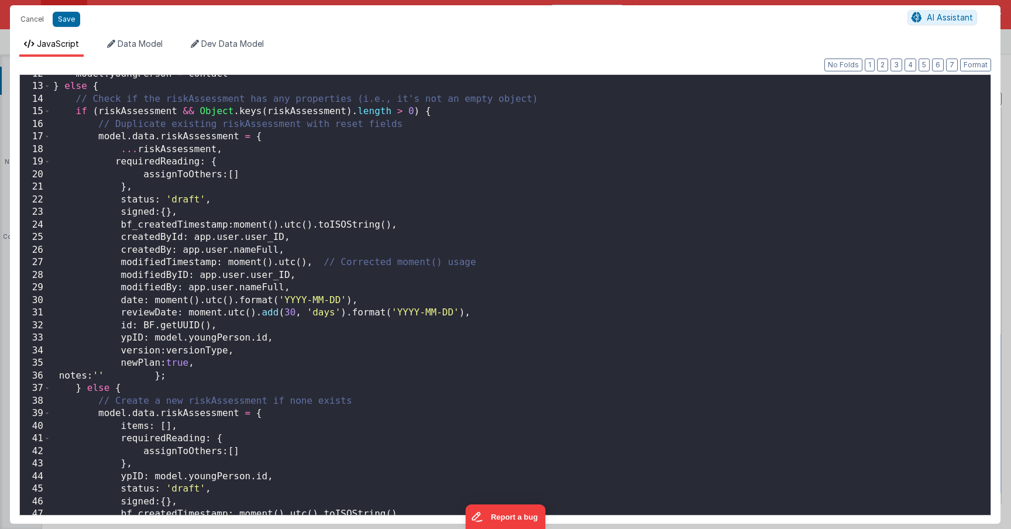
click at [263, 353] on div "model . youngPerson = contact } else { // Check if the riskAssessment has any p…" at bounding box center [521, 300] width 940 height 465
paste textarea
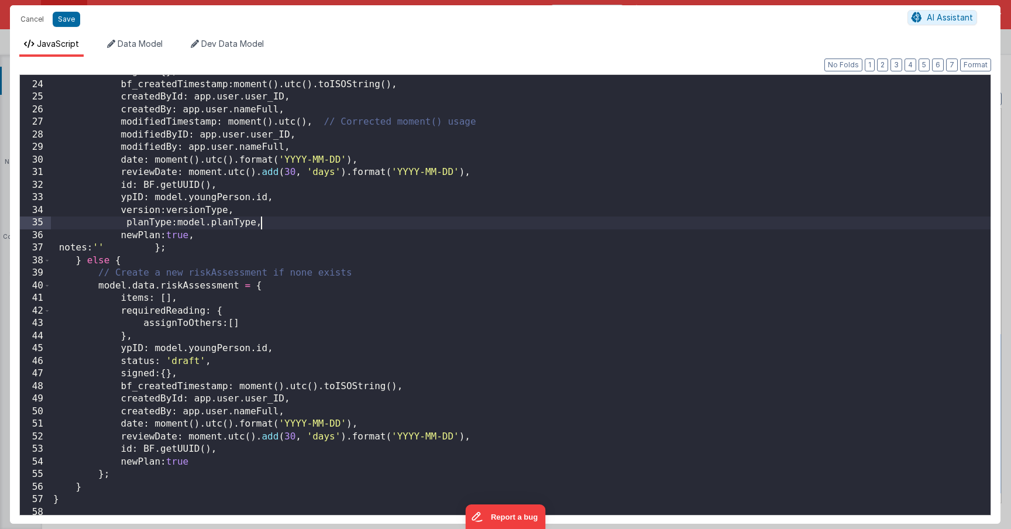
scroll to position [290, 0]
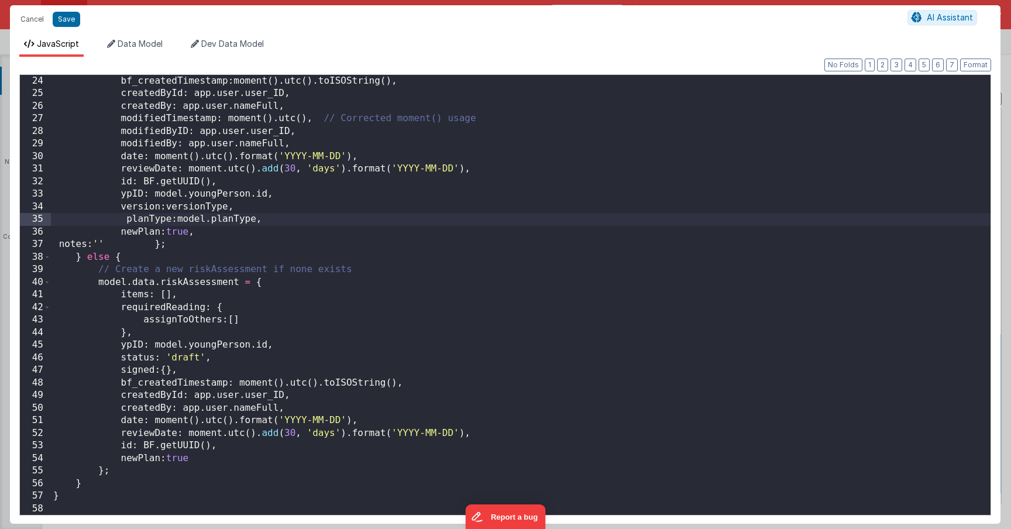
click at [231, 448] on div "bf_createdTimestamp : moment ( ) . utc ( ) . toISOString ( ) , createdById : ap…" at bounding box center [521, 307] width 940 height 465
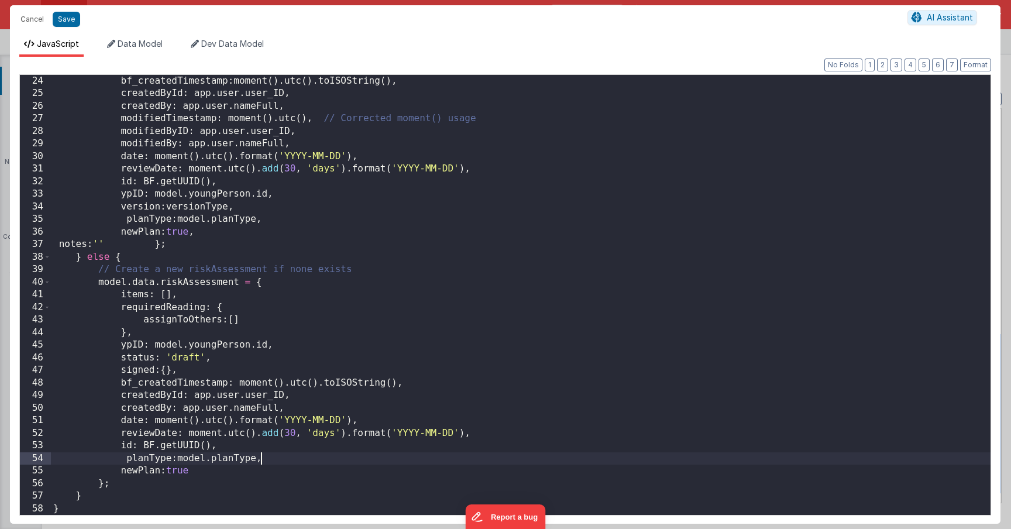
scroll to position [0, 0]
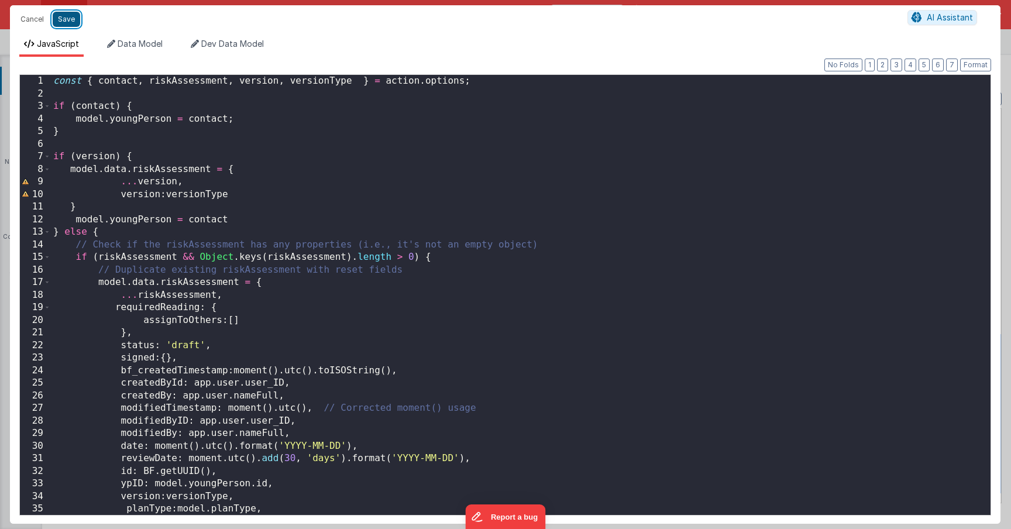
click at [66, 21] on button "Save" at bounding box center [66, 19] width 27 height 15
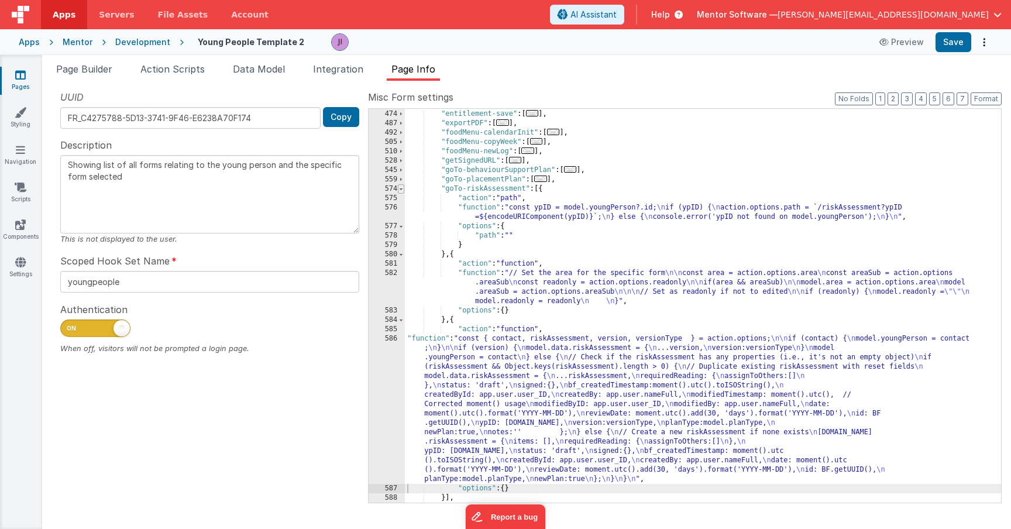
click at [402, 189] on span at bounding box center [401, 188] width 6 height 9
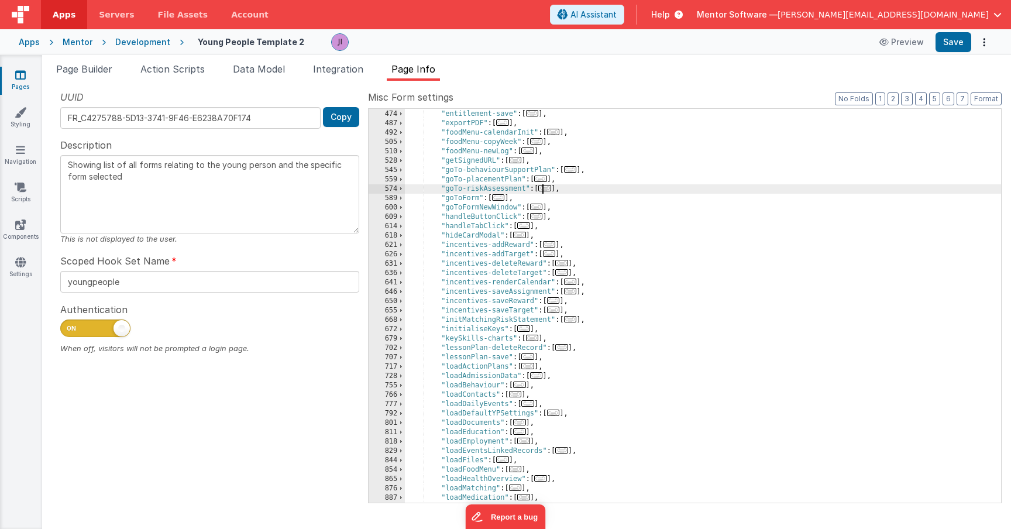
click at [567, 169] on span "..." at bounding box center [570, 169] width 13 height 6
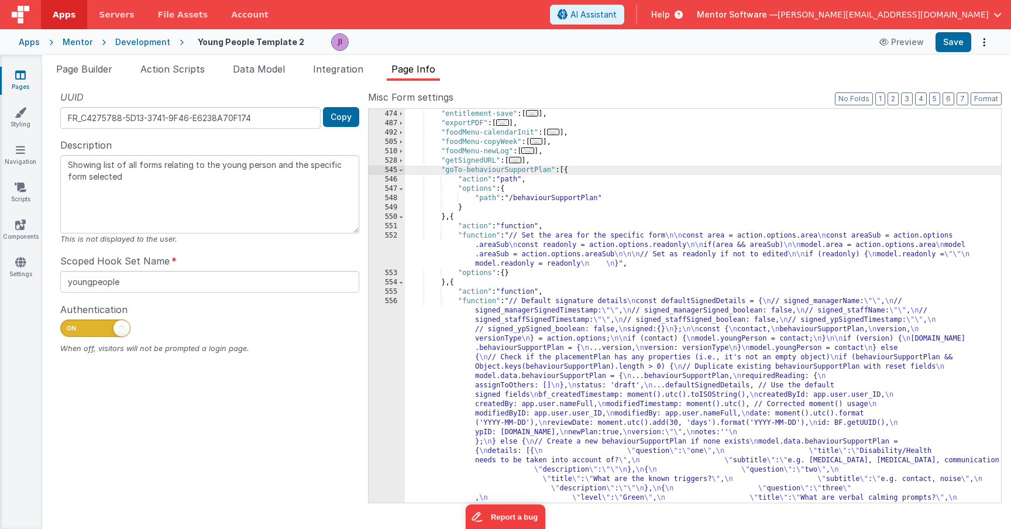
click at [537, 368] on div ""entitlement-deleteRecord" : [ ... ] , "entitlement-save" : [ ... ] , "exportPD…" at bounding box center [703, 460] width 596 height 721
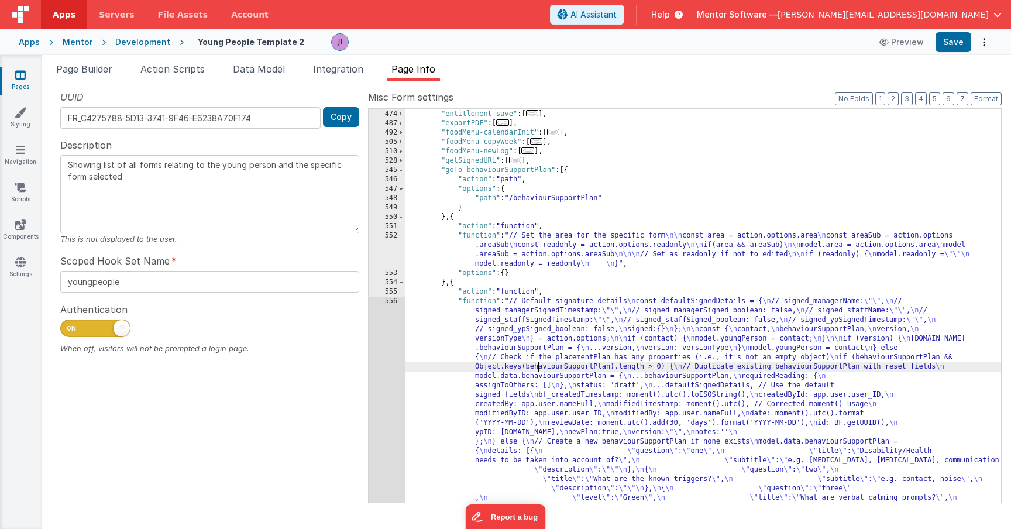
click at [405, 368] on div ""entitlement-deleteRecord" : [ ... ] , "entitlement-save" : [ ... ] , "exportPD…" at bounding box center [703, 460] width 596 height 721
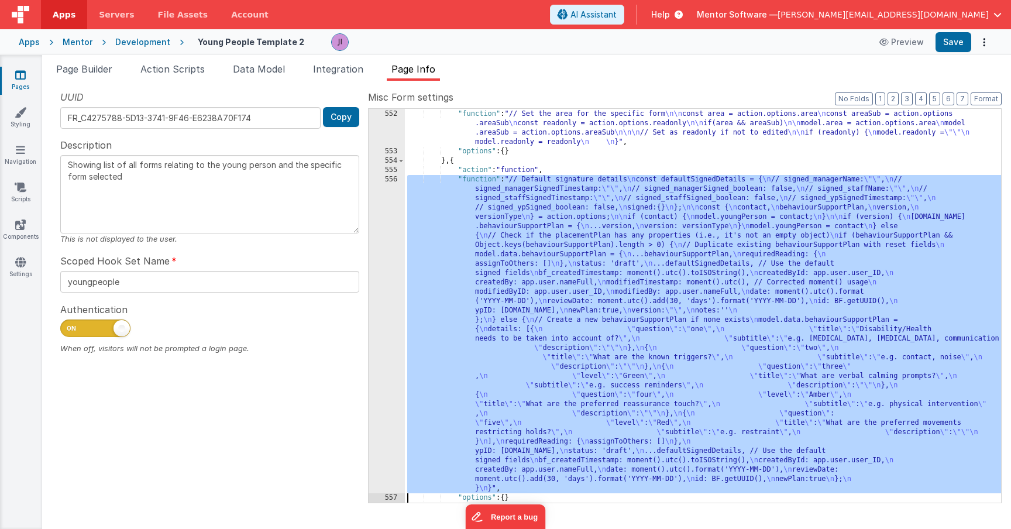
scroll to position [1263, 0]
click at [390, 368] on div "556" at bounding box center [387, 334] width 36 height 318
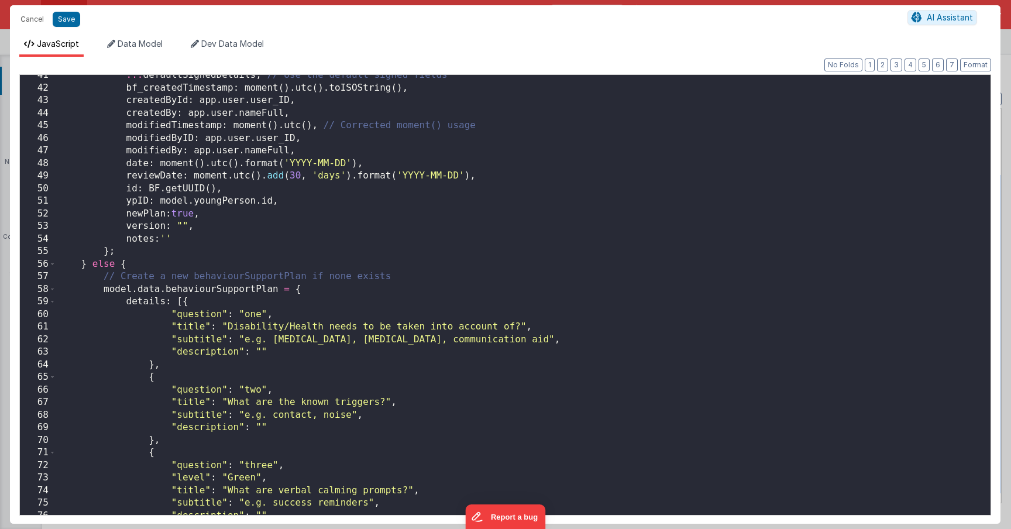
scroll to position [918, 0]
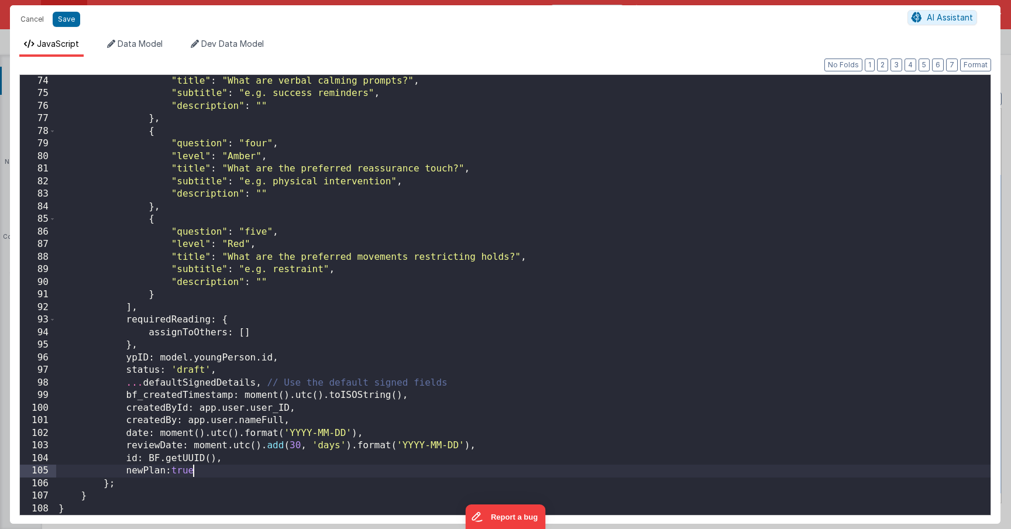
click at [230, 469] on div ""title" : "What are verbal calming prompts?" , "subtitle" : "e.g. success remin…" at bounding box center [523, 307] width 934 height 465
paste textarea
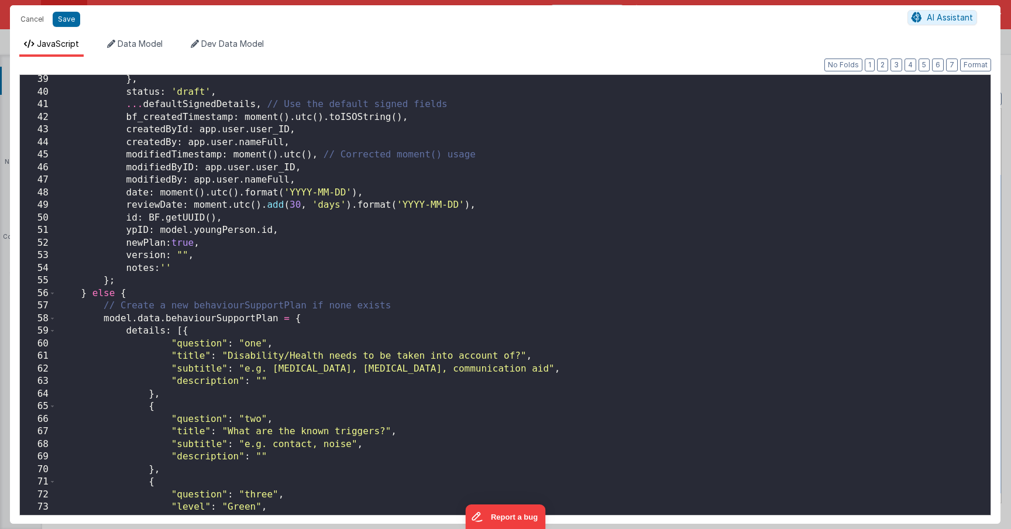
scroll to position [466, 0]
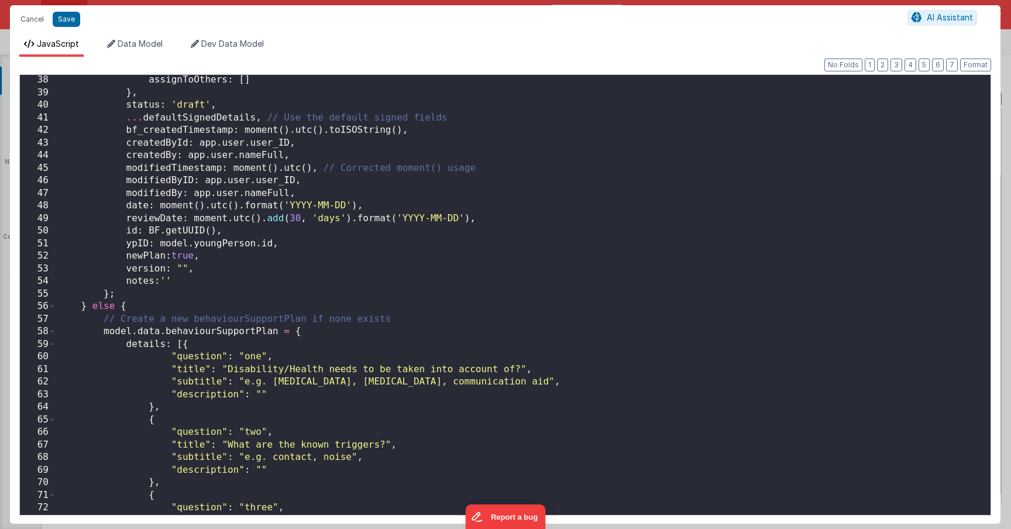
click at [232, 257] on div "assignToOthers : [ ] } , status : 'draft' , ... defaultSignedDetails , // Use t…" at bounding box center [523, 306] width 934 height 465
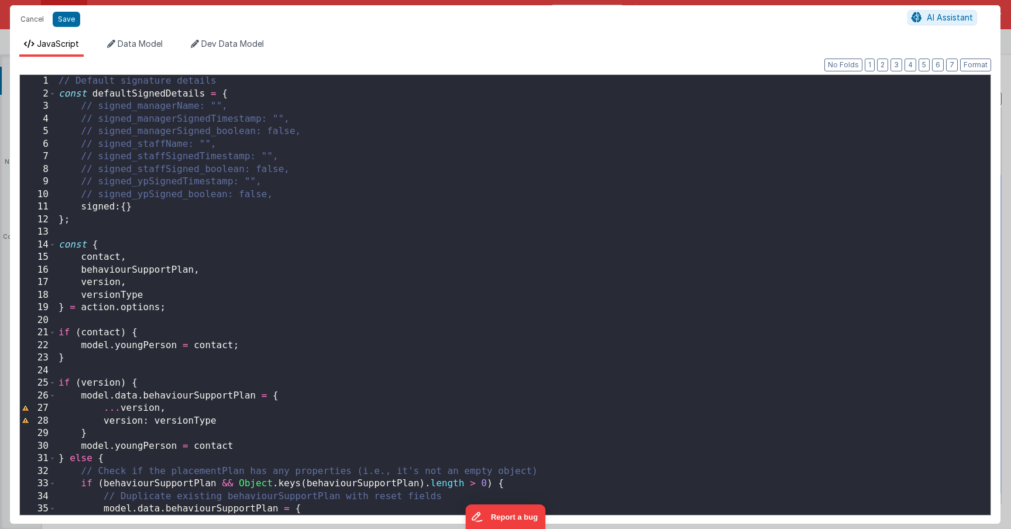
scroll to position [0, 0]
click at [71, 23] on button "Save" at bounding box center [66, 19] width 27 height 15
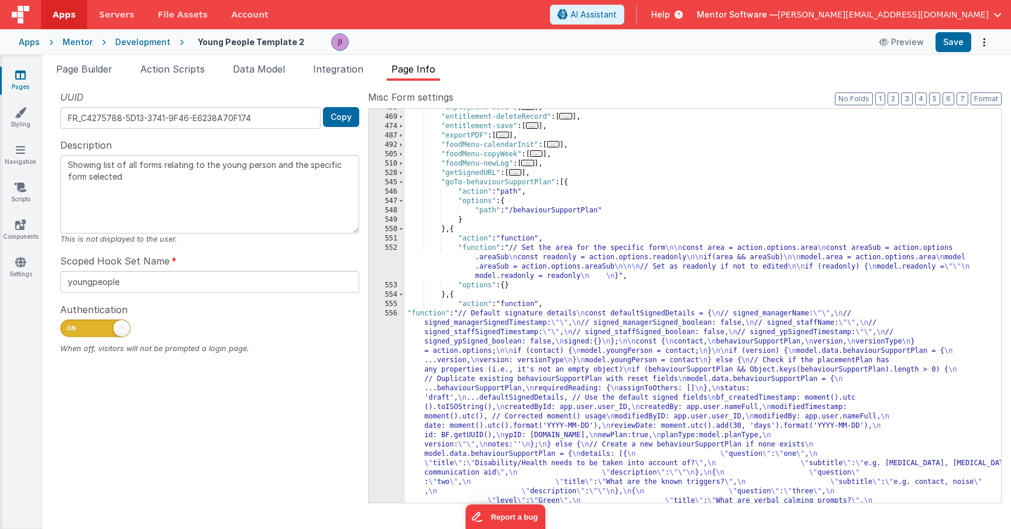
scroll to position [1109, 0]
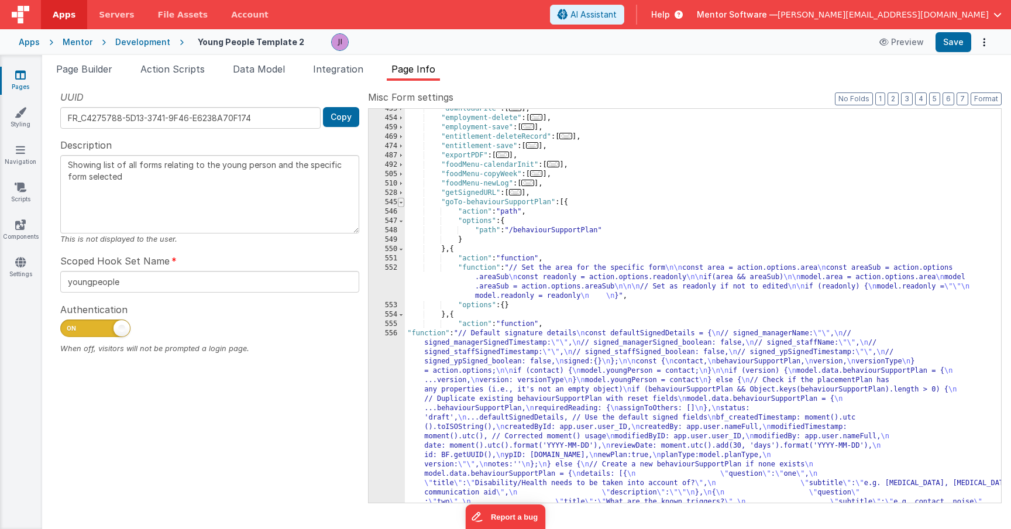
click at [403, 200] on span at bounding box center [401, 202] width 6 height 9
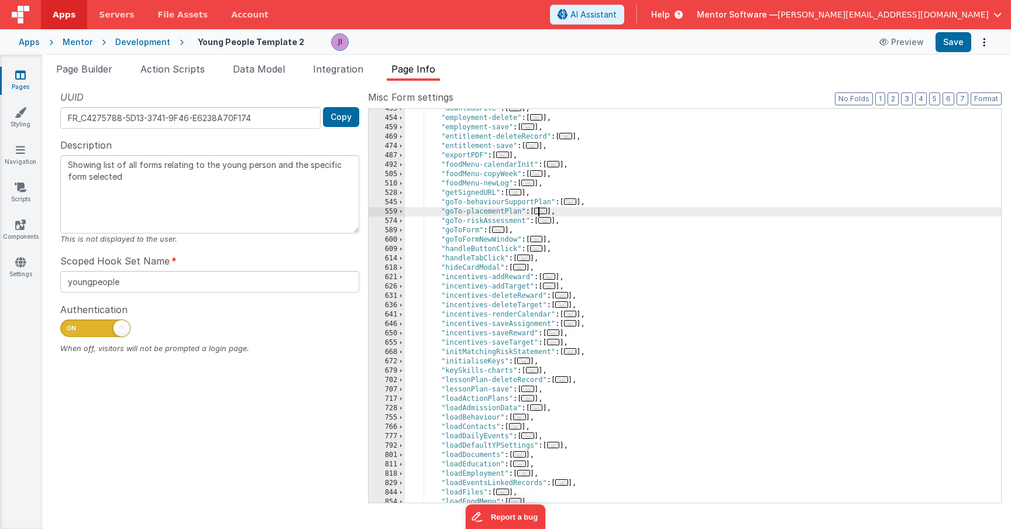
click at [545, 212] on span "..." at bounding box center [540, 211] width 13 height 6
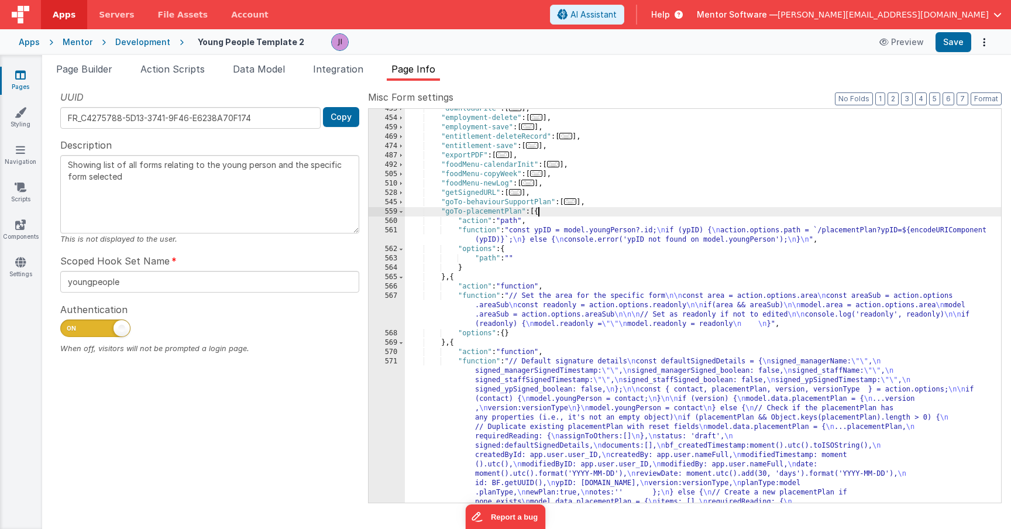
click at [504, 392] on div ""downloadFile" : [ ... ] , "employment-delete" : [ ... ] , "employment-save" : …" at bounding box center [703, 404] width 596 height 600
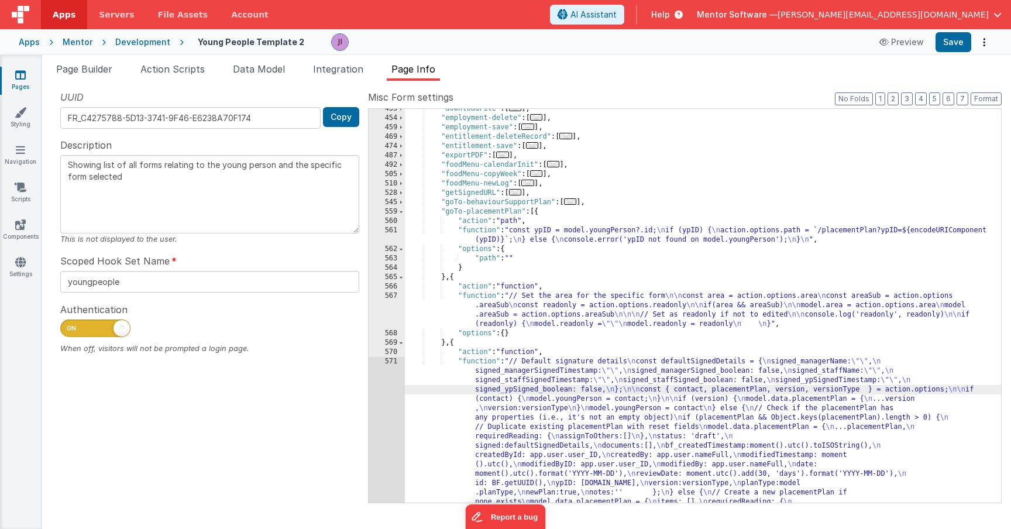
scroll to position [1169, 0]
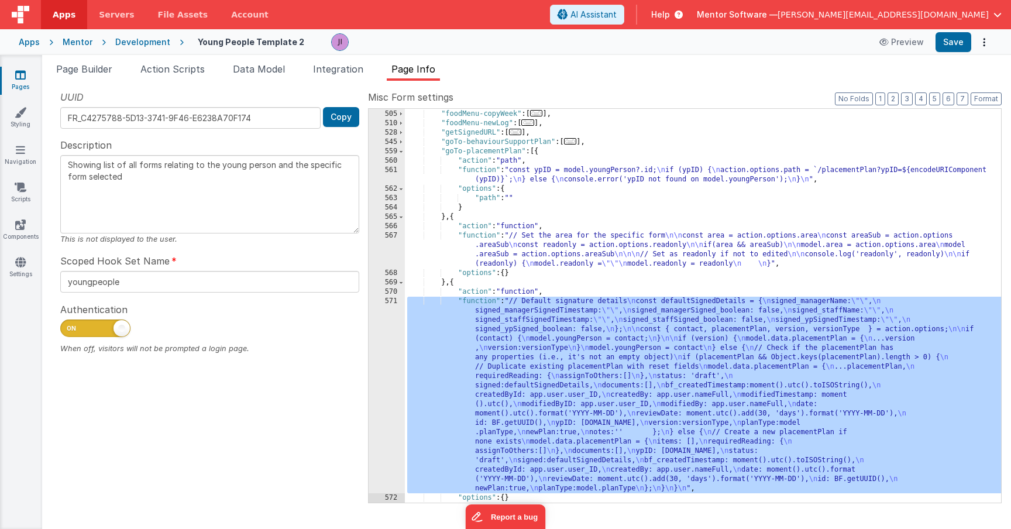
click at [390, 387] on div "571" at bounding box center [387, 395] width 36 height 197
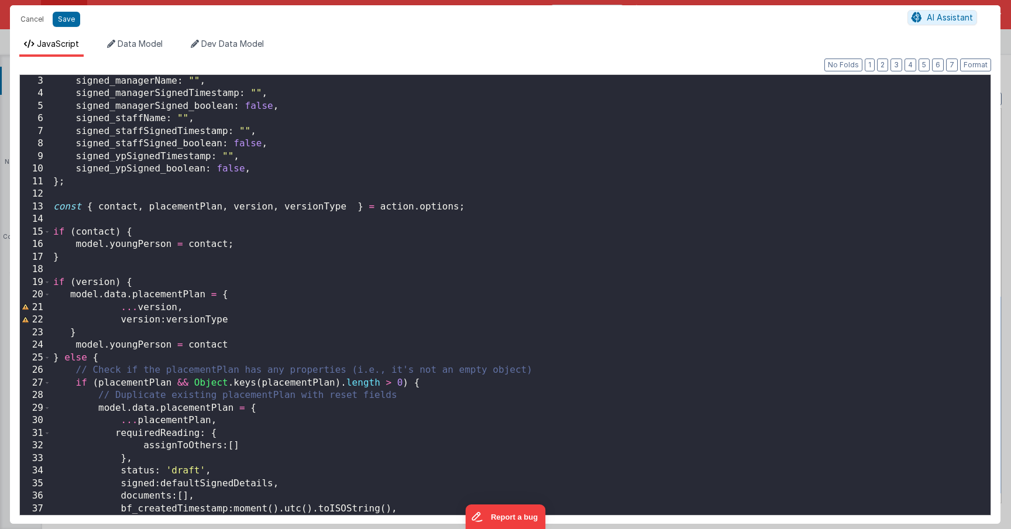
scroll to position [25, 0]
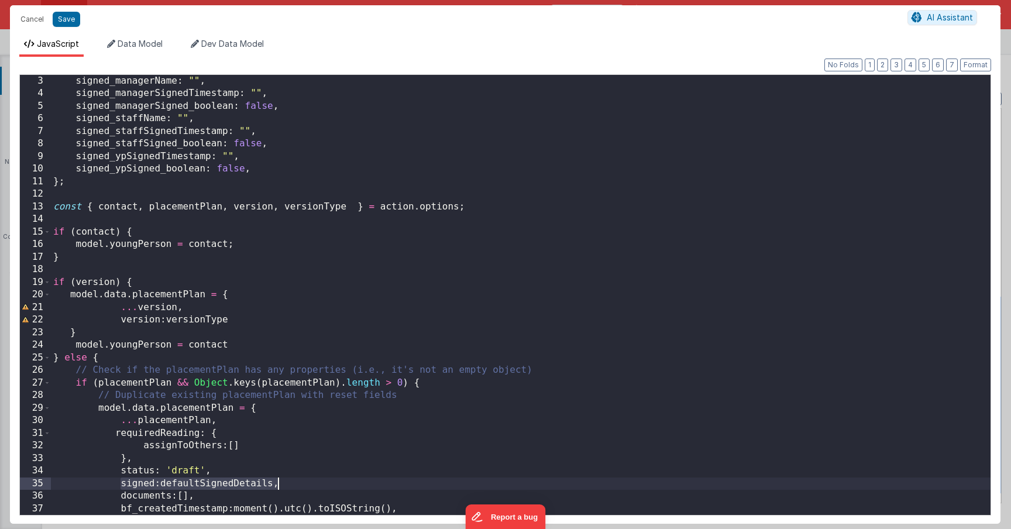
drag, startPoint x: 119, startPoint y: 481, endPoint x: 325, endPoint y: 482, distance: 205.9
click at [325, 481] on div "signed_managerName : "" , signed_managerSignedTimestamp : "" , signed_managerSi…" at bounding box center [521, 307] width 940 height 465
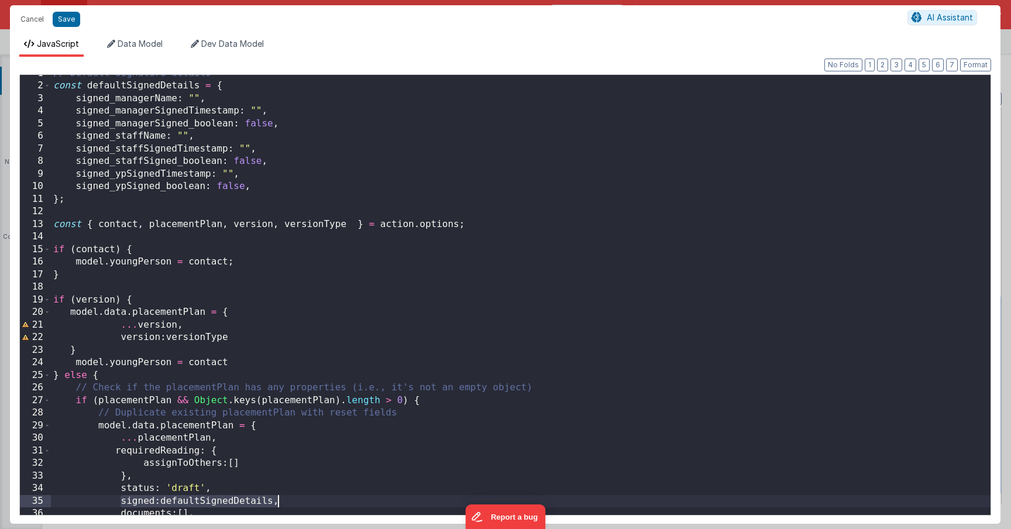
scroll to position [0, 0]
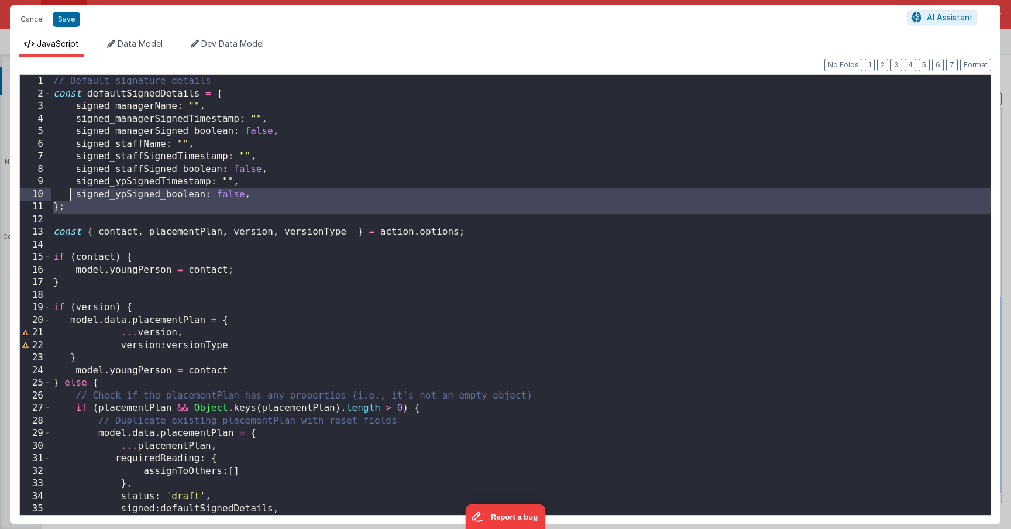
drag, startPoint x: 77, startPoint y: 219, endPoint x: 34, endPoint y: 61, distance: 163.1
click at [34, 62] on div "Format 7 6 5 4 3 2 1 No Folds 1 2 3 4 5 6 7 8 9 10 11 12 13 14 15 16 17 18 19 2…" at bounding box center [505, 290] width 990 height 467
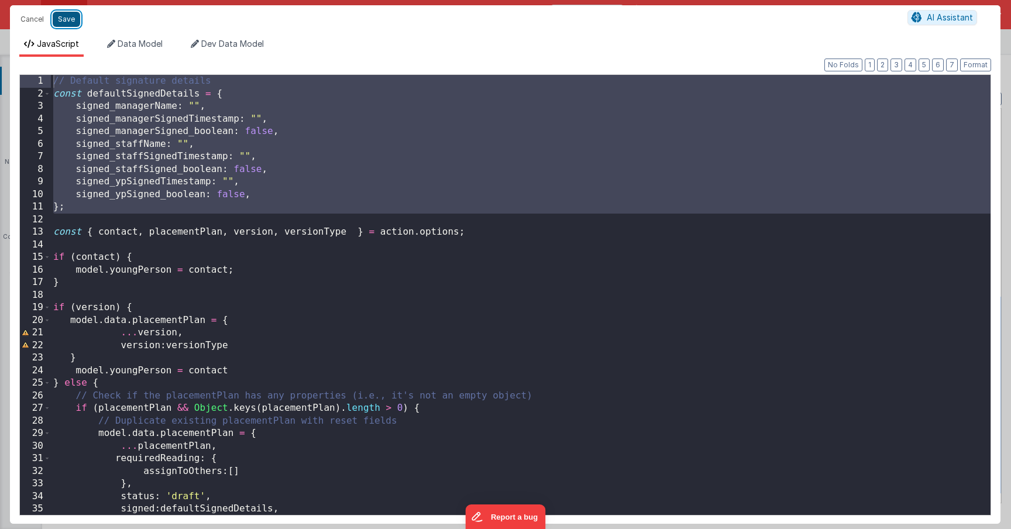
click at [60, 13] on button "Save" at bounding box center [66, 19] width 27 height 15
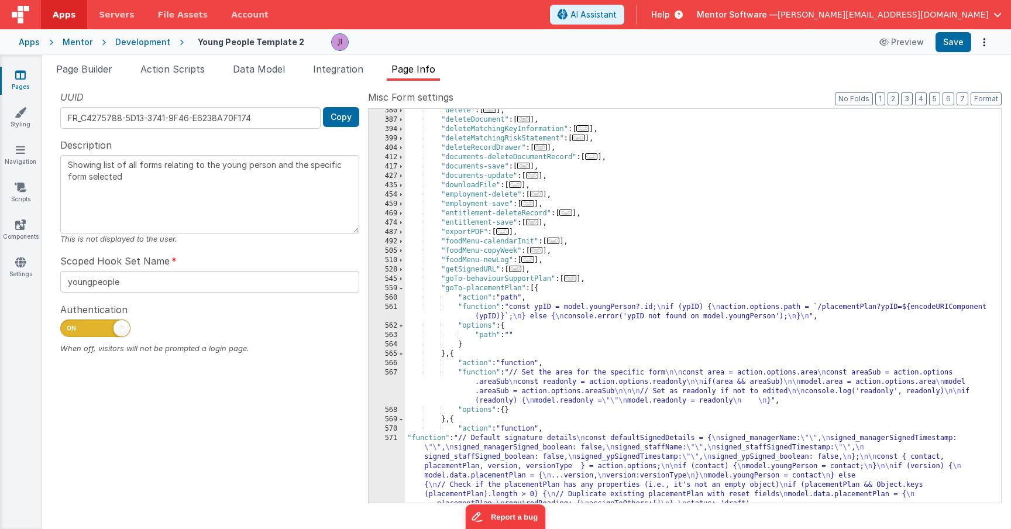
scroll to position [1019, 0]
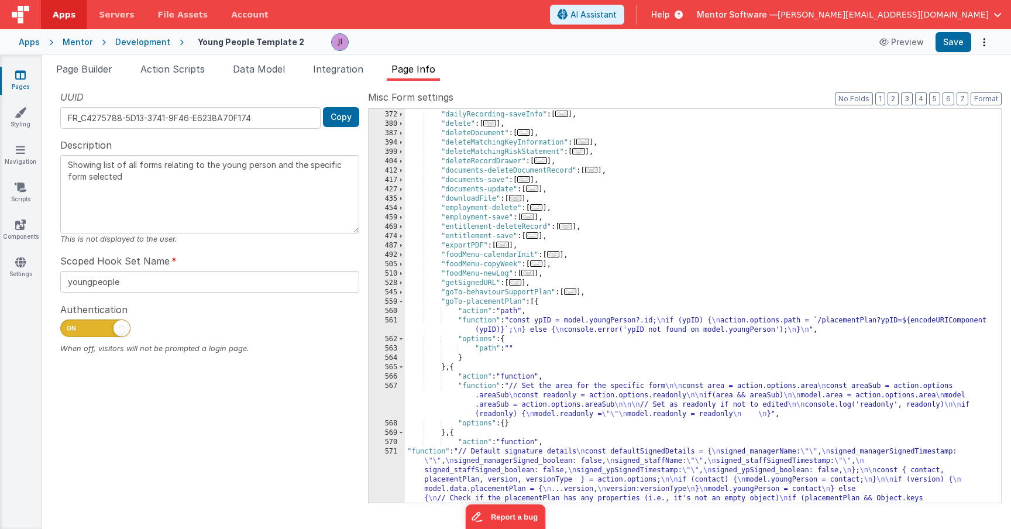
click at [576, 290] on span "..." at bounding box center [570, 291] width 13 height 6
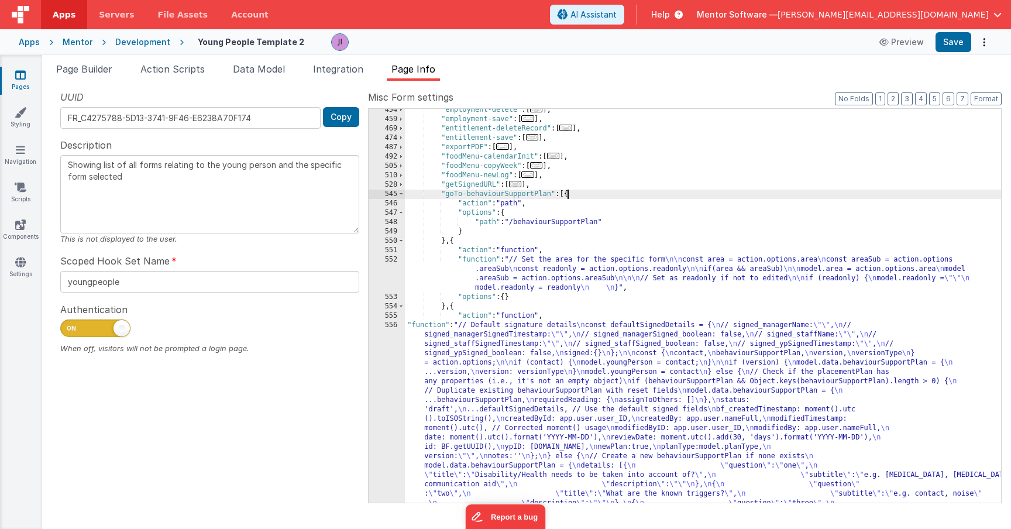
click at [503, 355] on div ""employment-delete" : [ ... ] , "employment-save" : [ ... ] , "entitlement-dele…" at bounding box center [703, 456] width 596 height 703
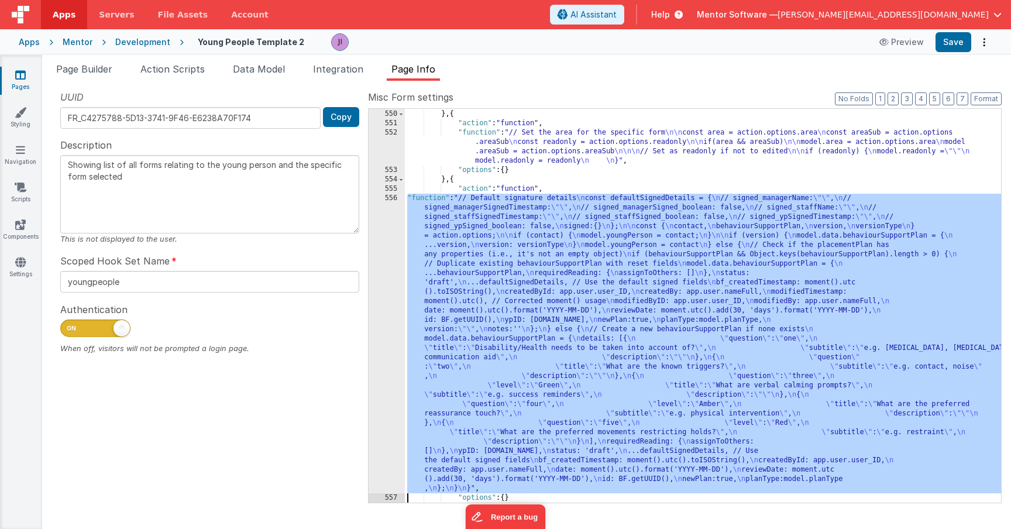
scroll to position [1244, 0]
click at [383, 354] on div "556" at bounding box center [387, 344] width 36 height 300
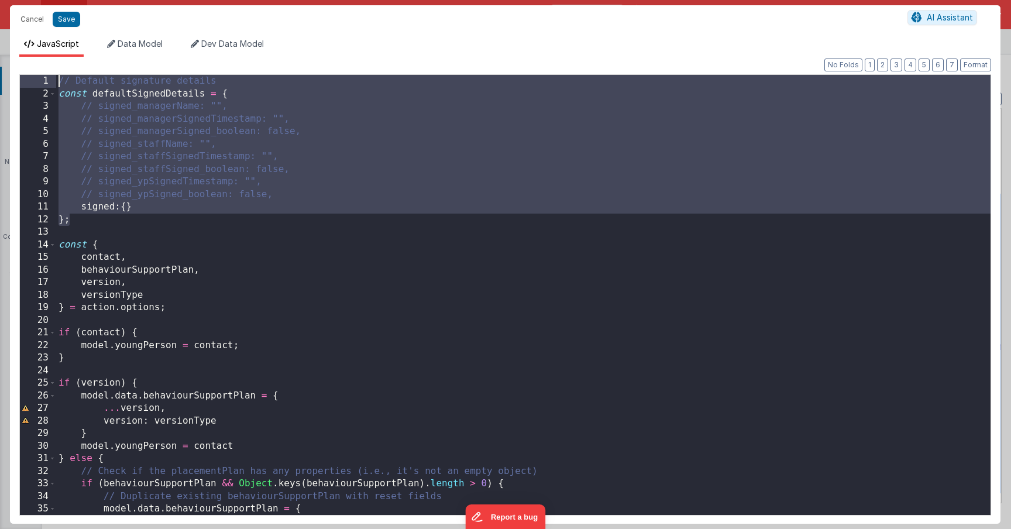
drag, startPoint x: 94, startPoint y: 218, endPoint x: 0, endPoint y: 5, distance: 232.9
click at [0, 5] on div "Cancel Save AI Assistant JavaScript Data Model Dev Data Model Format 7 6 5 4 3 …" at bounding box center [505, 264] width 1011 height 529
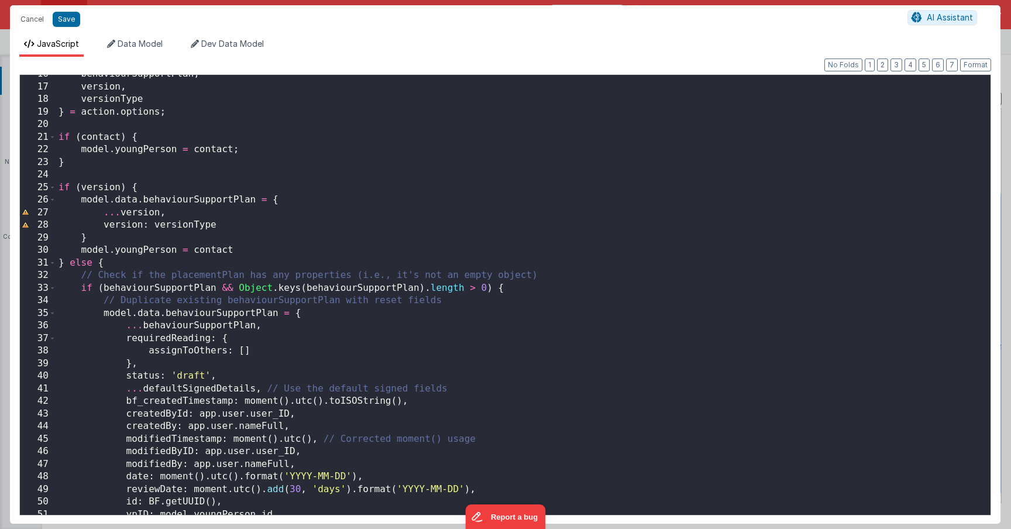
scroll to position [211, 0]
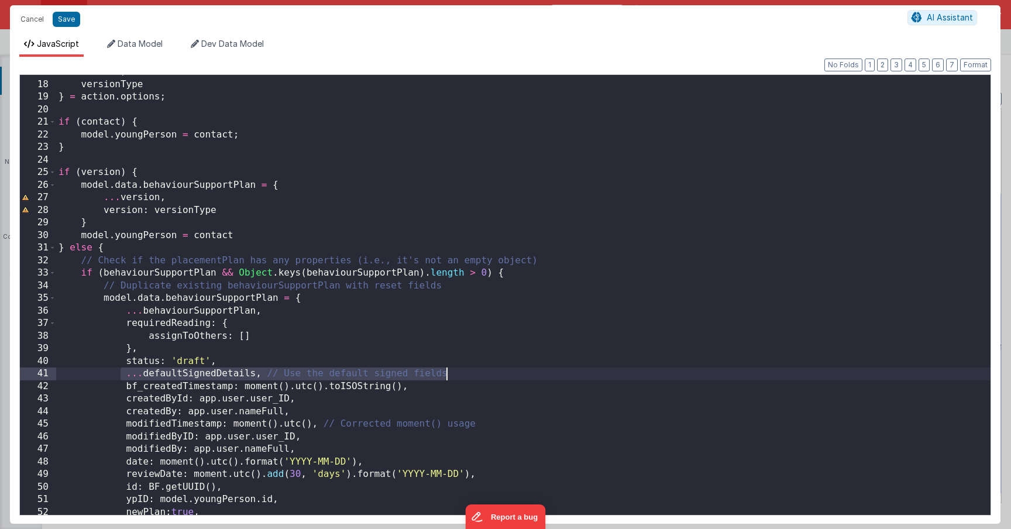
drag, startPoint x: 123, startPoint y: 375, endPoint x: 514, endPoint y: 370, distance: 391.4
click at [514, 370] on div "version , versionType } = action . options ; if ( contact ) { model . youngPers…" at bounding box center [523, 298] width 934 height 465
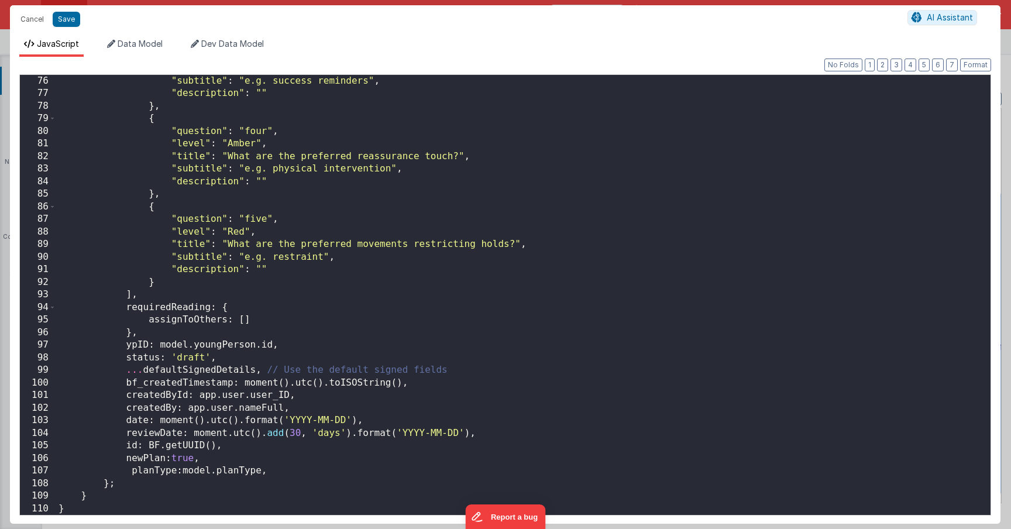
scroll to position [944, 0]
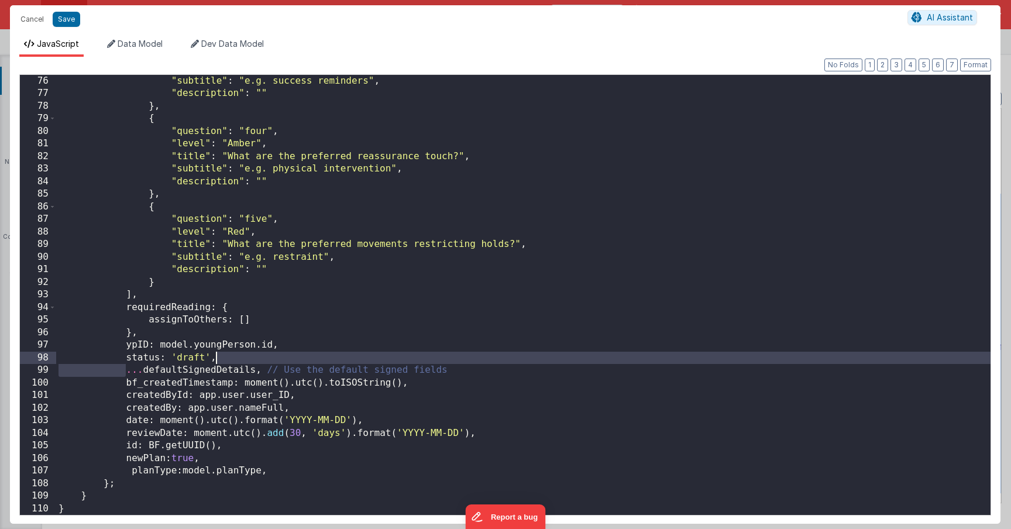
drag, startPoint x: 126, startPoint y: 373, endPoint x: 510, endPoint y: 355, distance: 384.2
click at [510, 355] on div ""subtitle" : "e.g. success reminders" , "description" : "" } , { "question" : "…" at bounding box center [523, 307] width 934 height 465
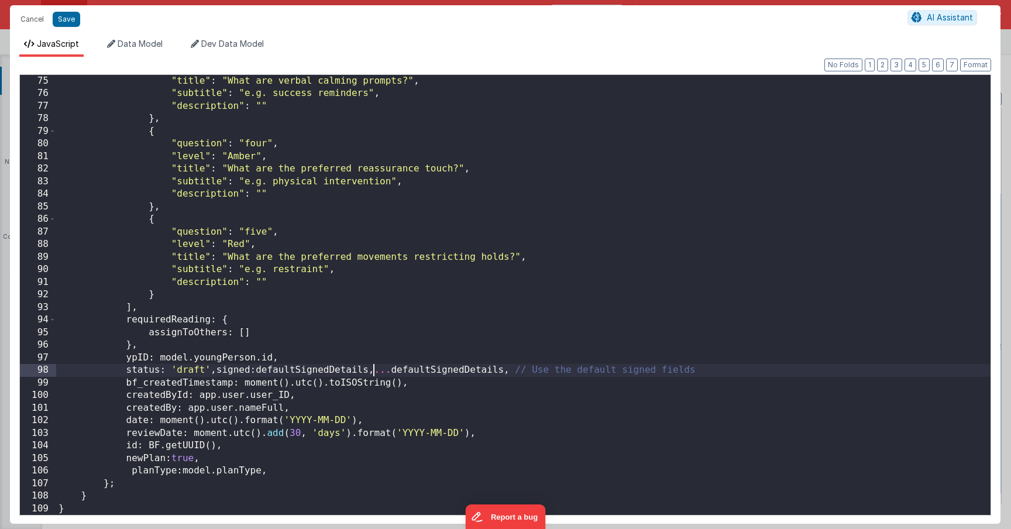
scroll to position [931, 0]
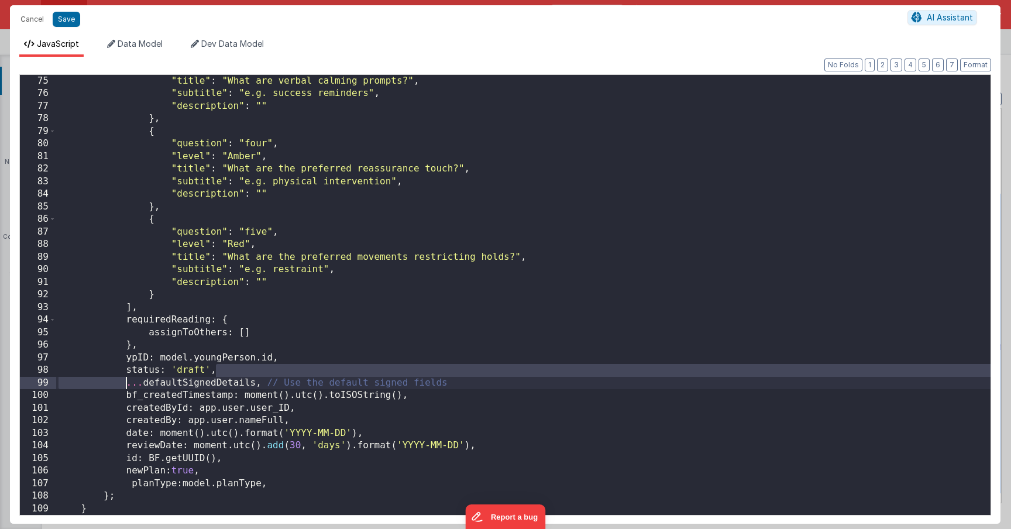
click at [202, 383] on div ""title" : "What are verbal calming prompts?" , "subtitle" : "e.g. success remin…" at bounding box center [523, 307] width 934 height 465
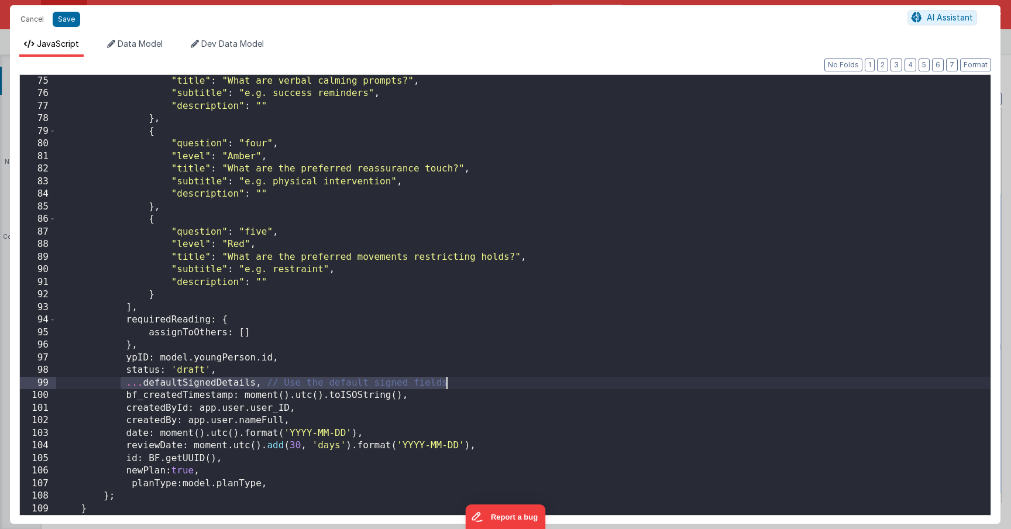
drag, startPoint x: 176, startPoint y: 386, endPoint x: 517, endPoint y: 380, distance: 340.5
click at [517, 380] on div ""title" : "What are verbal calming prompts?" , "subtitle" : "e.g. success remin…" at bounding box center [523, 307] width 934 height 465
drag, startPoint x: 70, startPoint y: 16, endPoint x: 245, endPoint y: 0, distance: 175.1
click at [70, 16] on button "Save" at bounding box center [66, 19] width 27 height 15
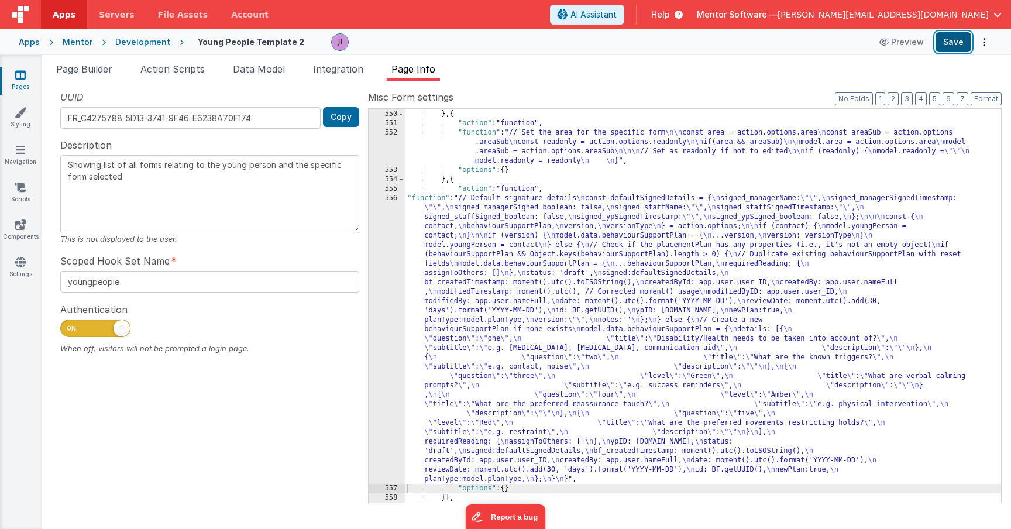
click at [962, 39] on button "Save" at bounding box center [953, 42] width 36 height 20
click at [514, 302] on div "} } , { "action" : "function" , "function" : "// Set the area for the specific …" at bounding box center [703, 306] width 596 height 412
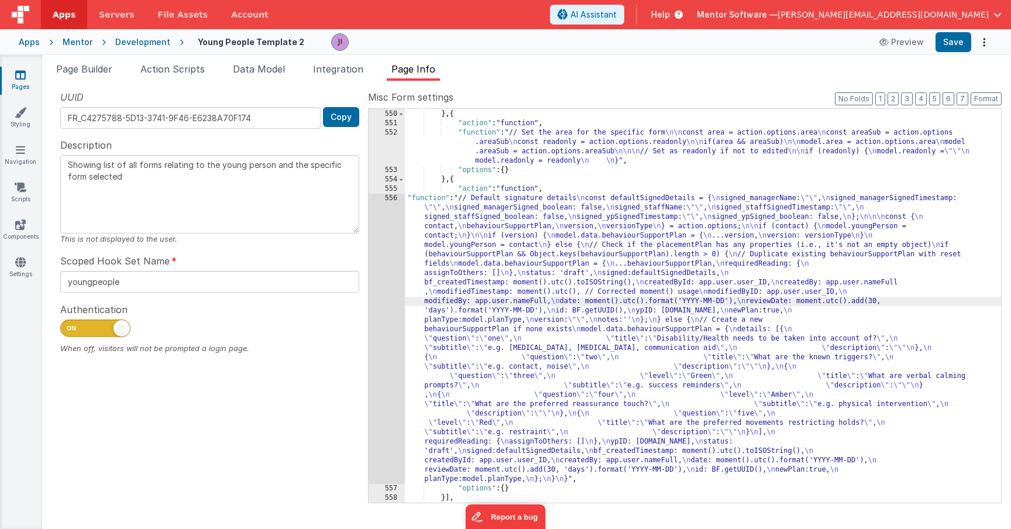
click at [382, 293] on div "556" at bounding box center [387, 339] width 36 height 290
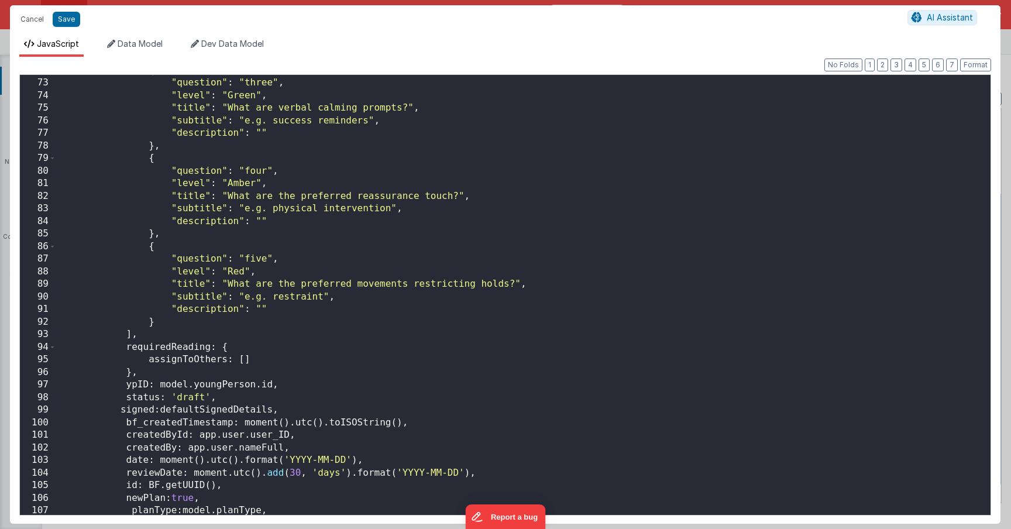
scroll to position [944, 0]
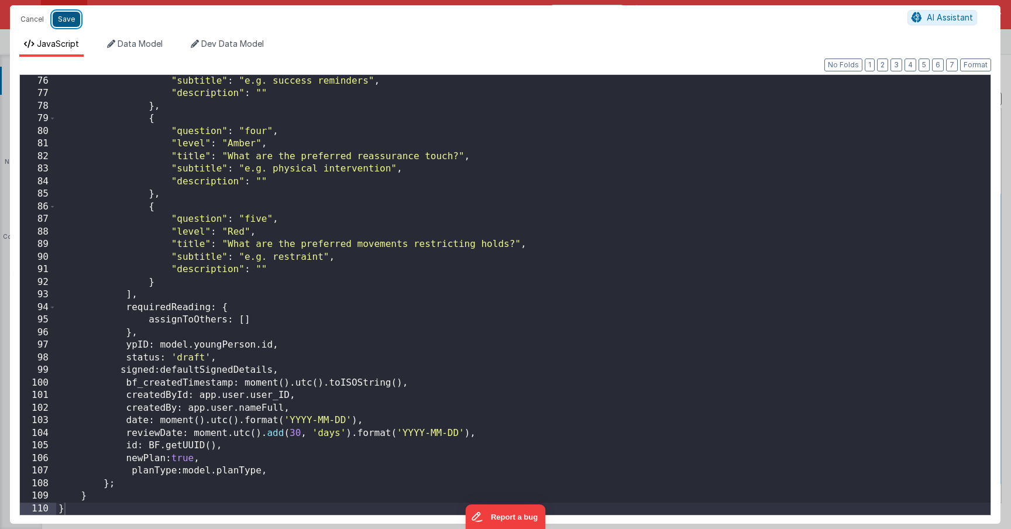
click at [65, 22] on button "Save" at bounding box center [66, 19] width 27 height 15
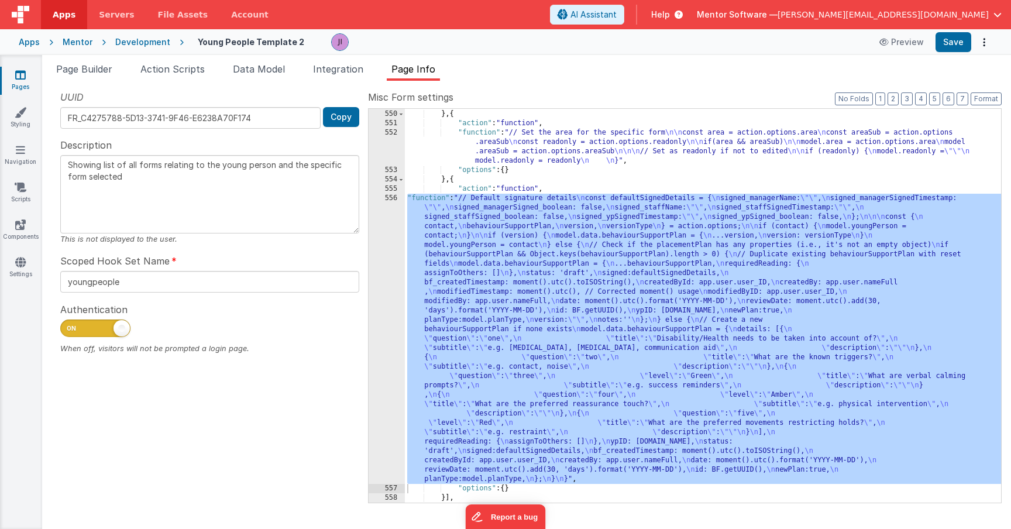
click at [496, 277] on div "} } , { "action" : "function" , "function" : "// Set the area for the specific …" at bounding box center [703, 306] width 596 height 412
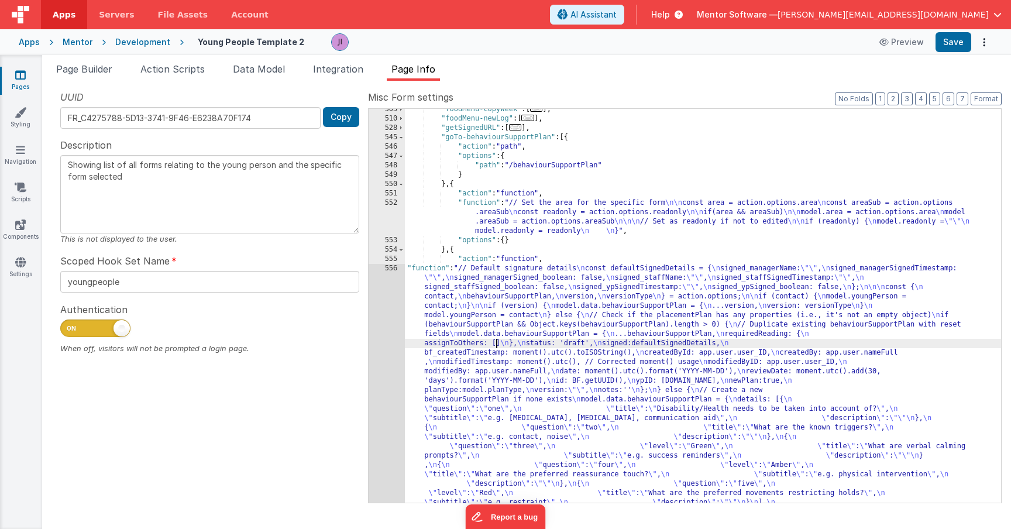
scroll to position [1104, 0]
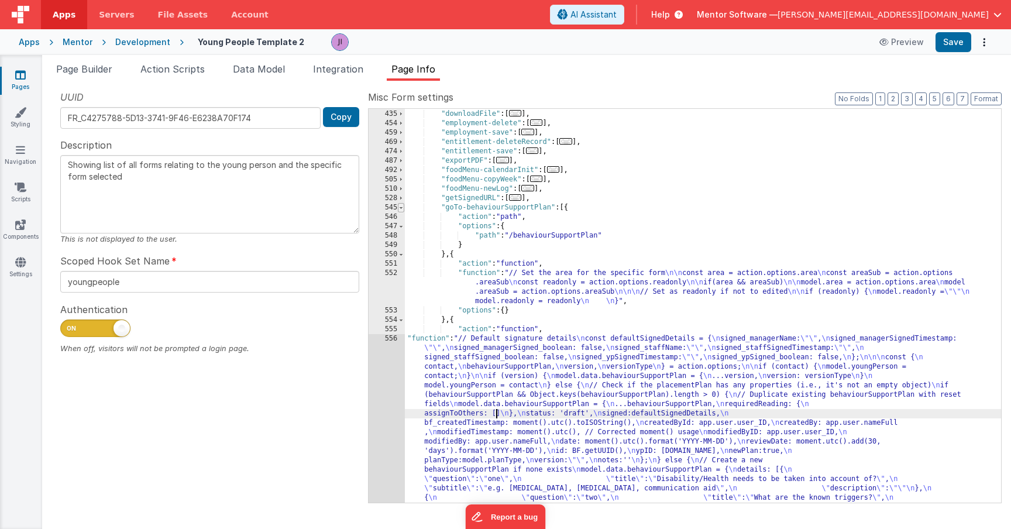
click at [401, 206] on span at bounding box center [401, 207] width 6 height 9
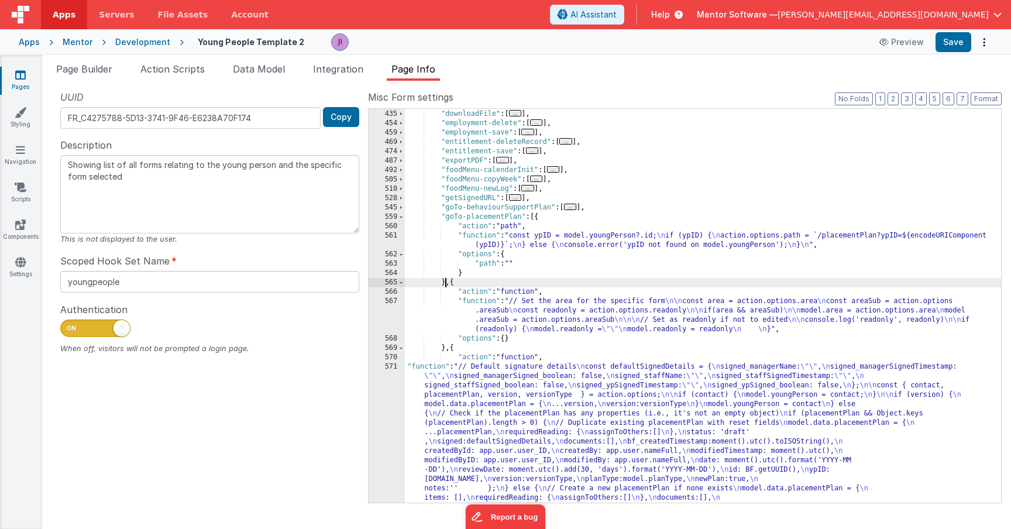
click at [445, 283] on div ""documents-update" : [ ... ] , "downloadFile" : [ ... ] , "employment-delete" :…" at bounding box center [703, 390] width 596 height 581
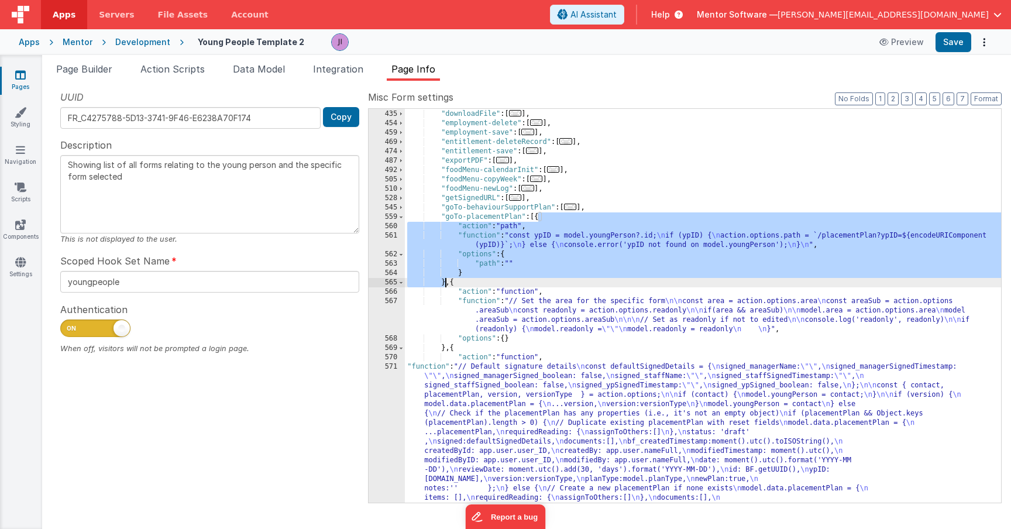
click at [555, 251] on div ""documents-update" : [ ... ] , "downloadFile" : [ ... ] , "employment-delete" :…" at bounding box center [703, 390] width 596 height 581
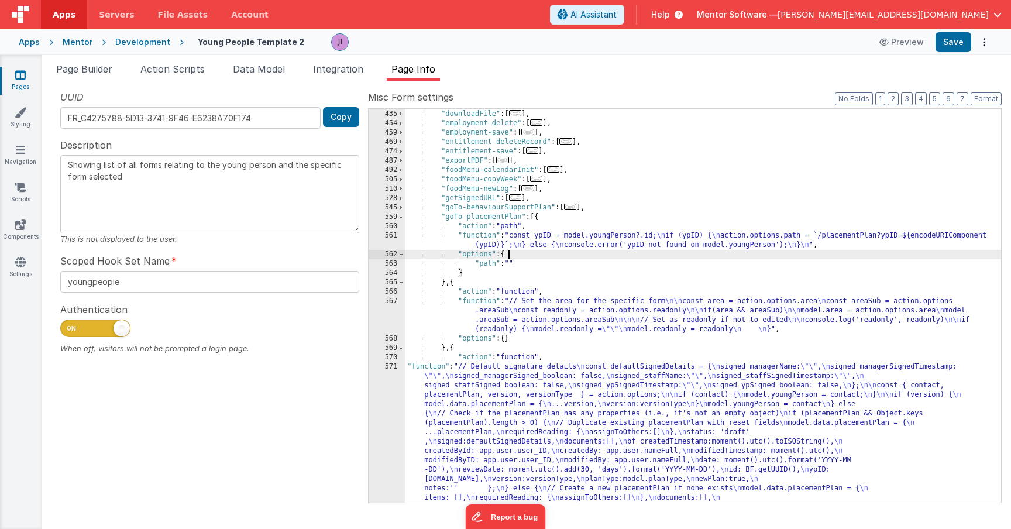
click at [552, 243] on div ""documents-update" : [ ... ] , "downloadFile" : [ ... ] , "employment-delete" :…" at bounding box center [703, 390] width 596 height 581
click at [395, 240] on div "561" at bounding box center [387, 240] width 36 height 19
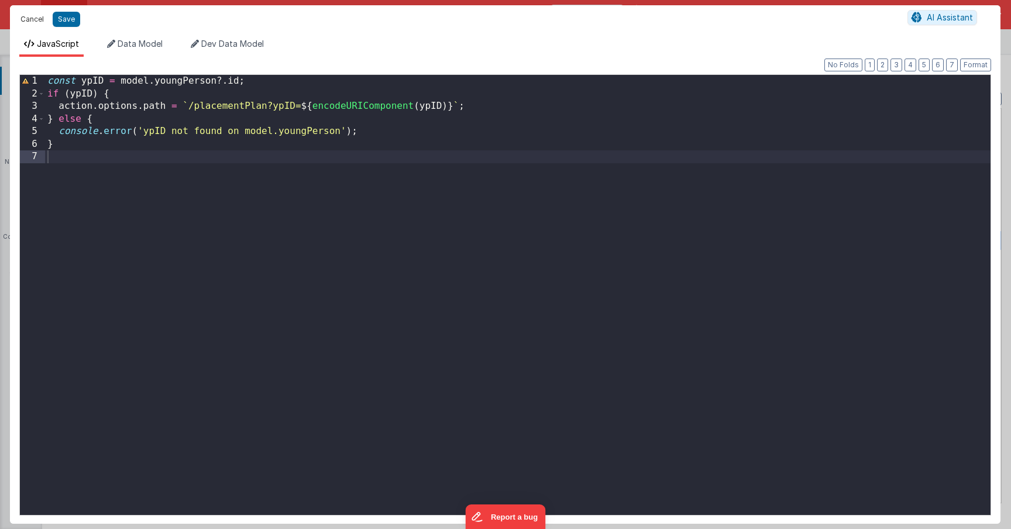
click at [25, 25] on button "Cancel" at bounding box center [32, 19] width 35 height 16
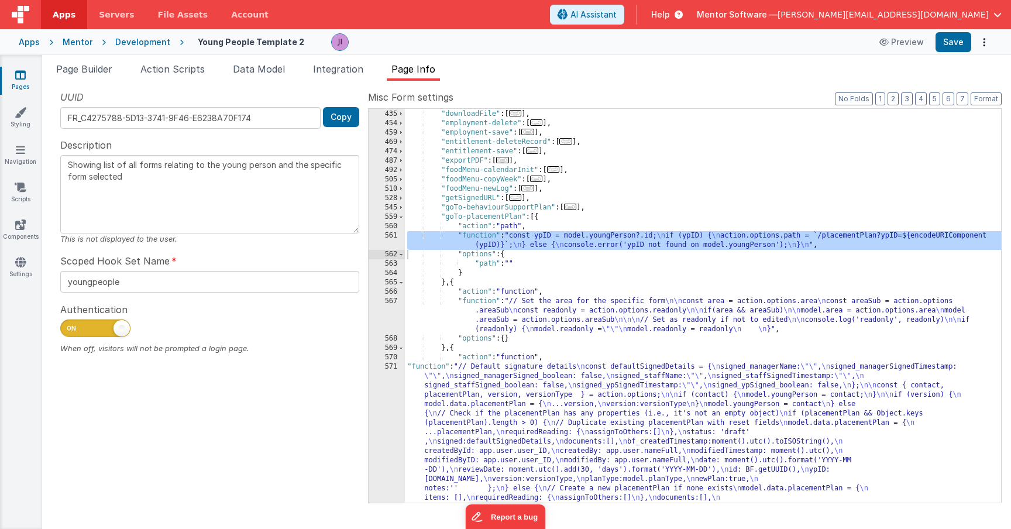
click at [569, 207] on span "..." at bounding box center [570, 207] width 13 height 6
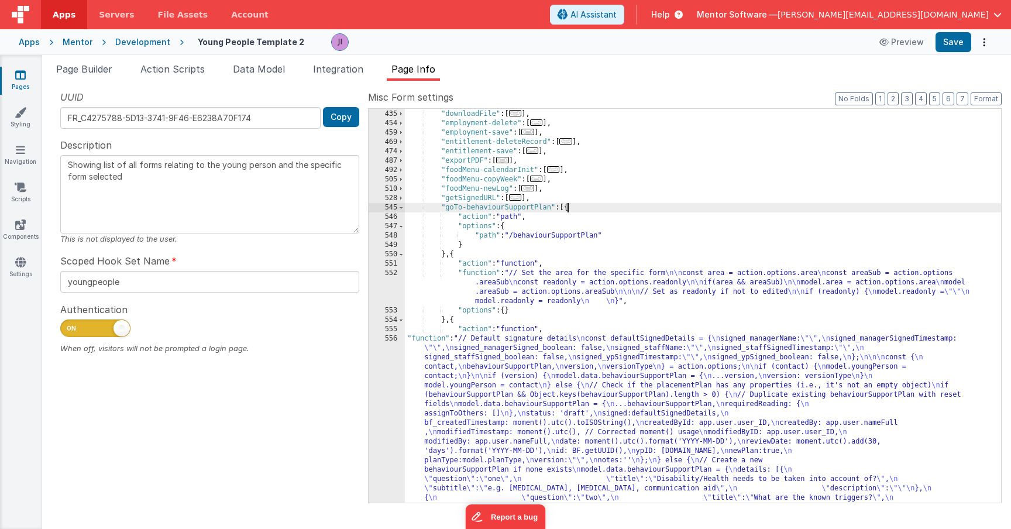
click at [542, 238] on div ""documents-update" : [ ... ] , "downloadFile" : [ ... ] , "employment-delete" :…" at bounding box center [703, 446] width 596 height 693
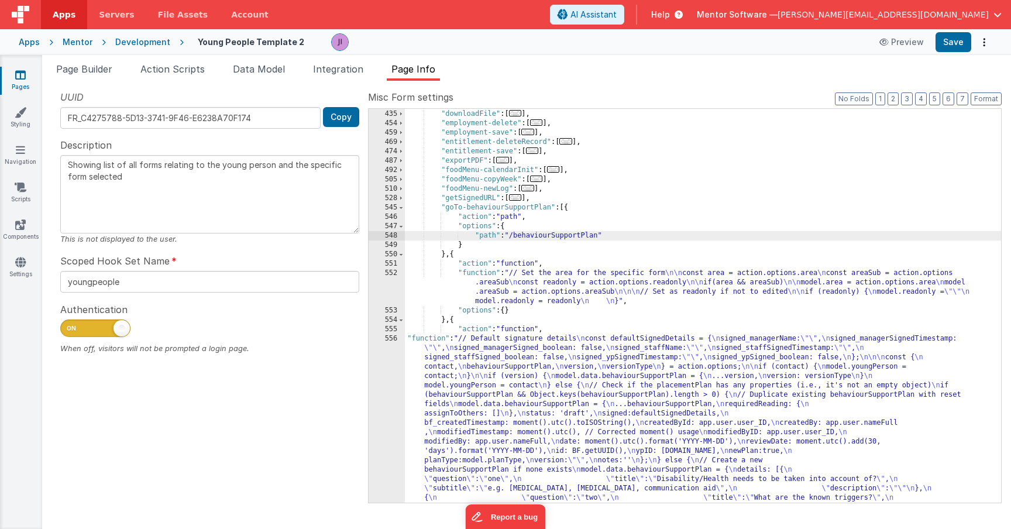
click at [444, 255] on div ""documents-update" : [ ... ] , "downloadFile" : [ ... ] , "employment-delete" :…" at bounding box center [703, 446] width 596 height 693
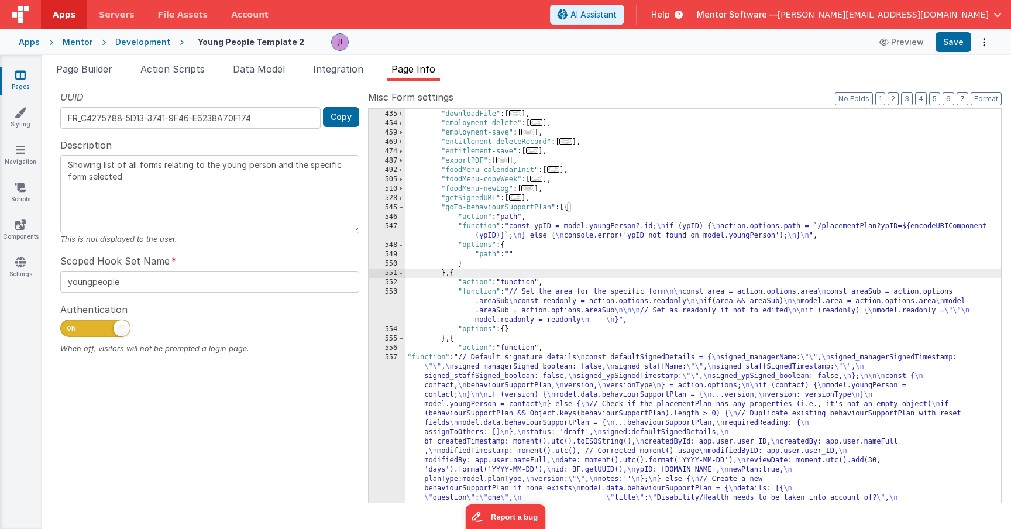
click at [847, 221] on div ""documents-update" : [ ... ] , "downloadFile" : [ ... ] , "employment-delete" :…" at bounding box center [703, 446] width 596 height 693
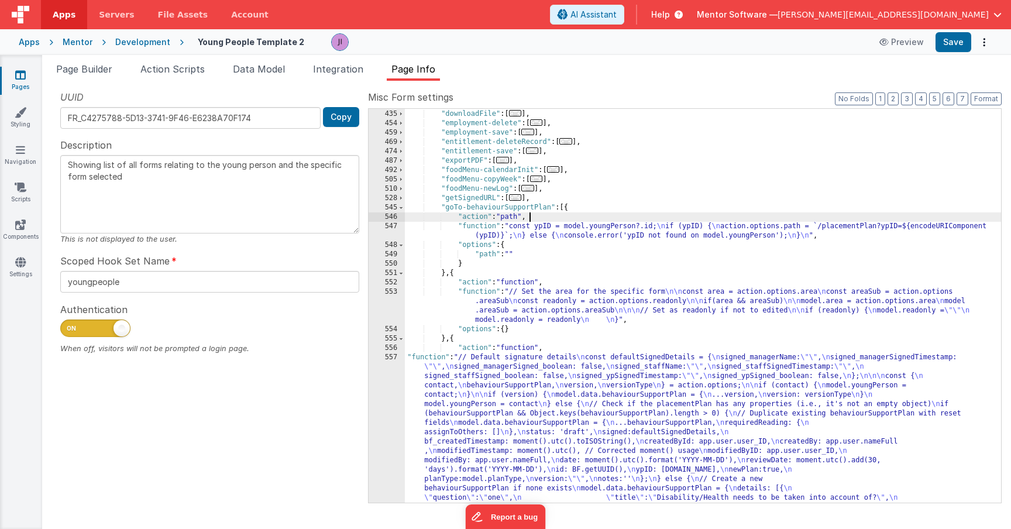
click at [855, 228] on div ""documents-update" : [ ... ] , "downloadFile" : [ ... ] , "employment-delete" :…" at bounding box center [703, 446] width 596 height 693
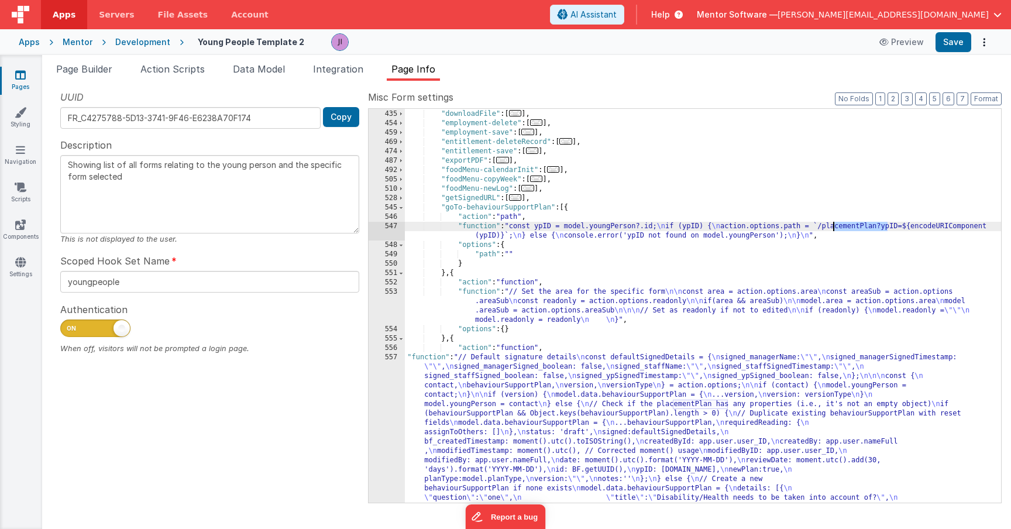
type input "placementPlan"
click at [819, 129] on span "+" at bounding box center [824, 131] width 11 height 9
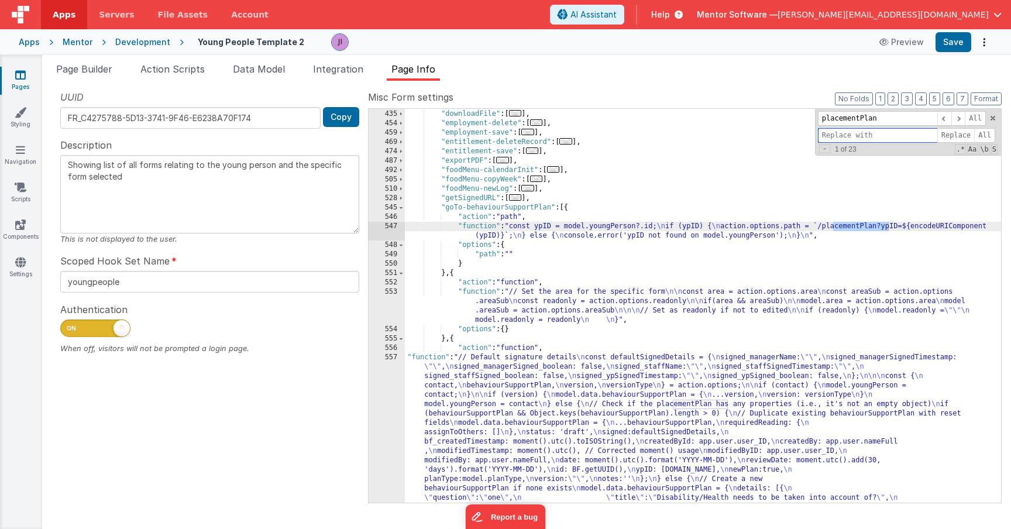
click at [827, 137] on input at bounding box center [877, 135] width 119 height 15
type input "behaviourSupportPlan"
click at [962, 138] on span "Replace" at bounding box center [955, 135] width 37 height 15
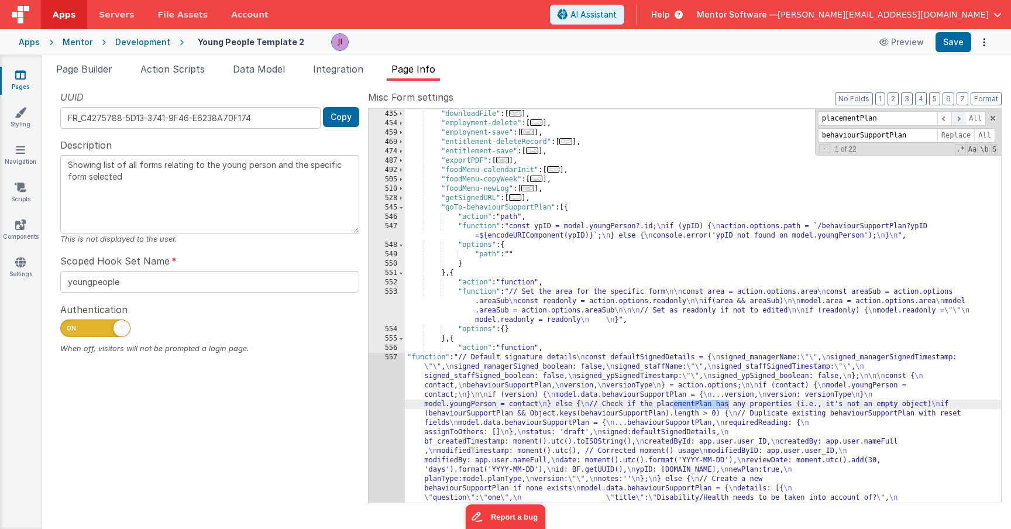
click at [958, 118] on span at bounding box center [958, 118] width 14 height 15
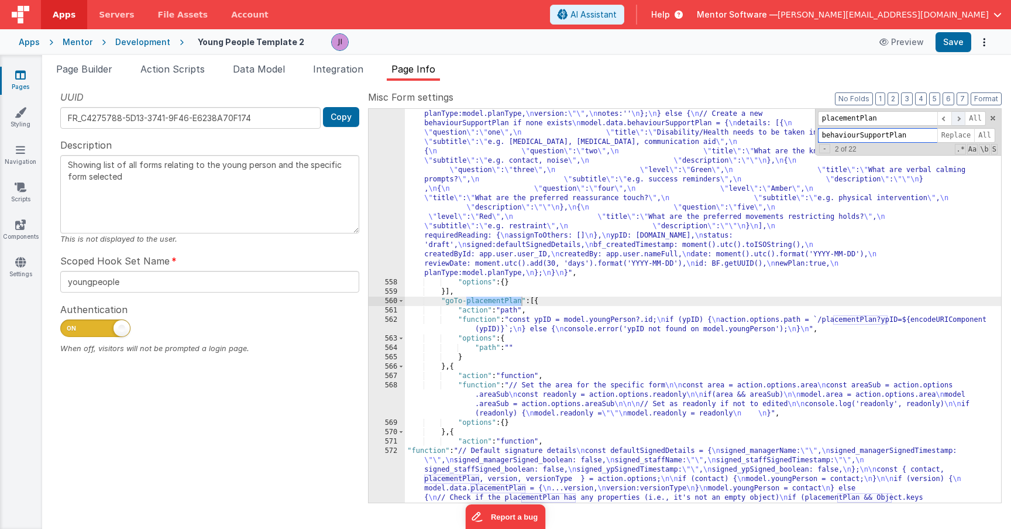
scroll to position [1469, 0]
click at [948, 119] on span at bounding box center [944, 118] width 14 height 15
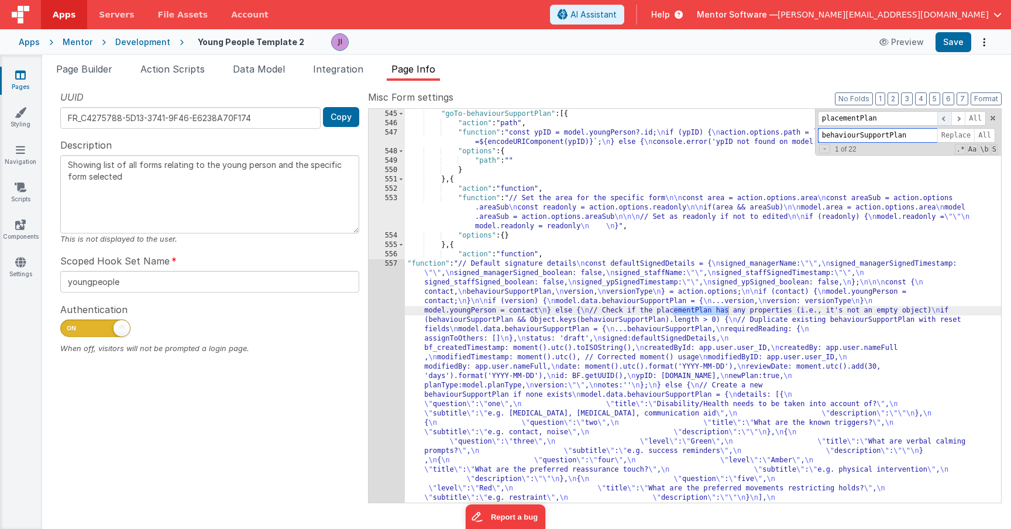
click at [948, 119] on span at bounding box center [944, 118] width 14 height 15
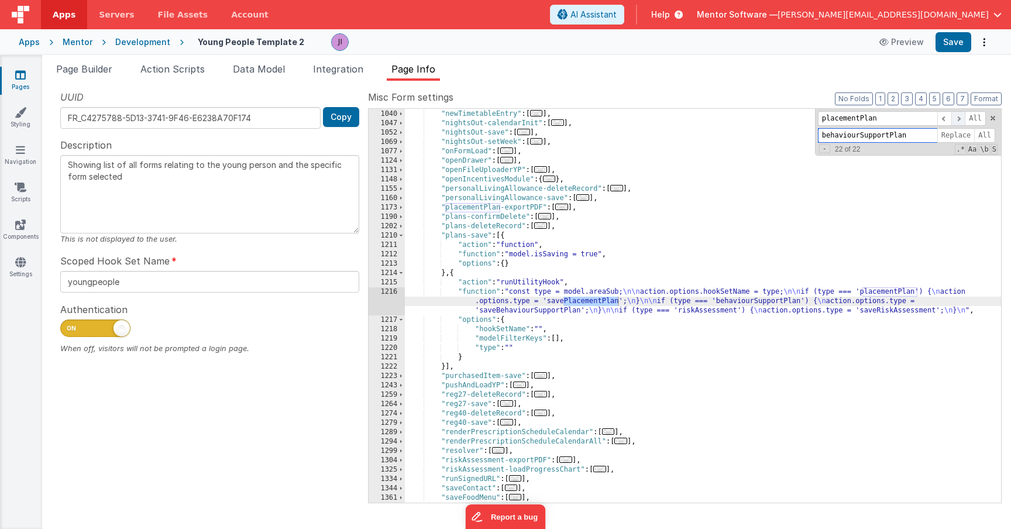
click at [955, 115] on span at bounding box center [958, 118] width 14 height 15
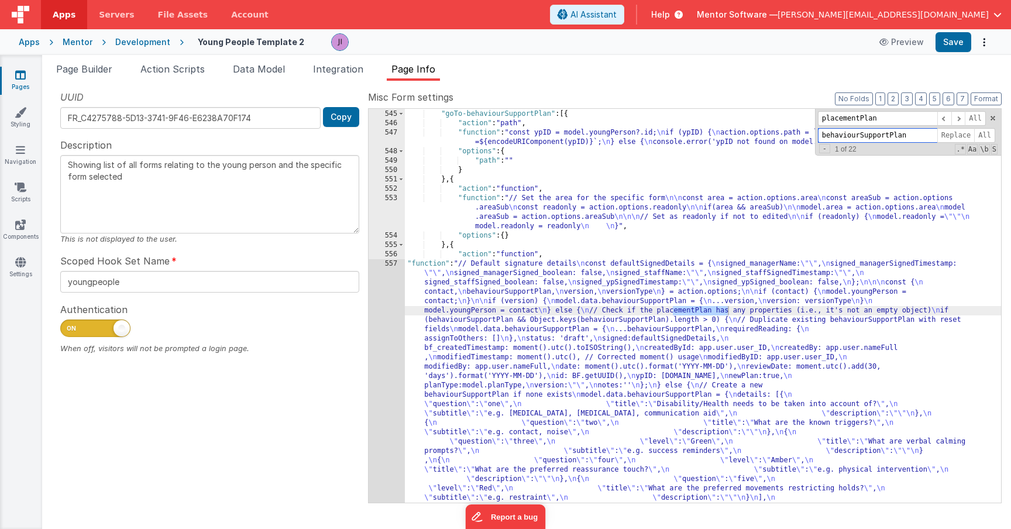
scroll to position [1127, 0]
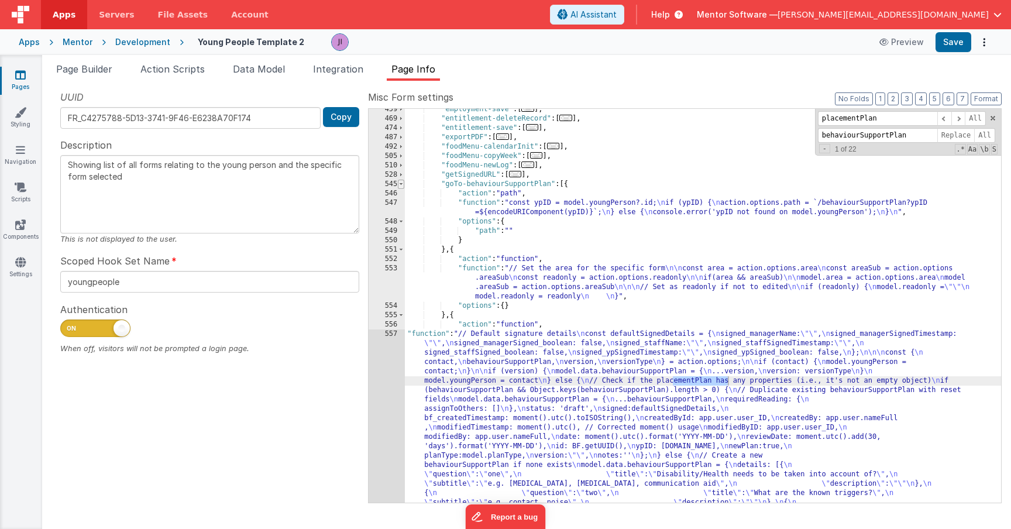
click at [402, 184] on span at bounding box center [401, 184] width 6 height 9
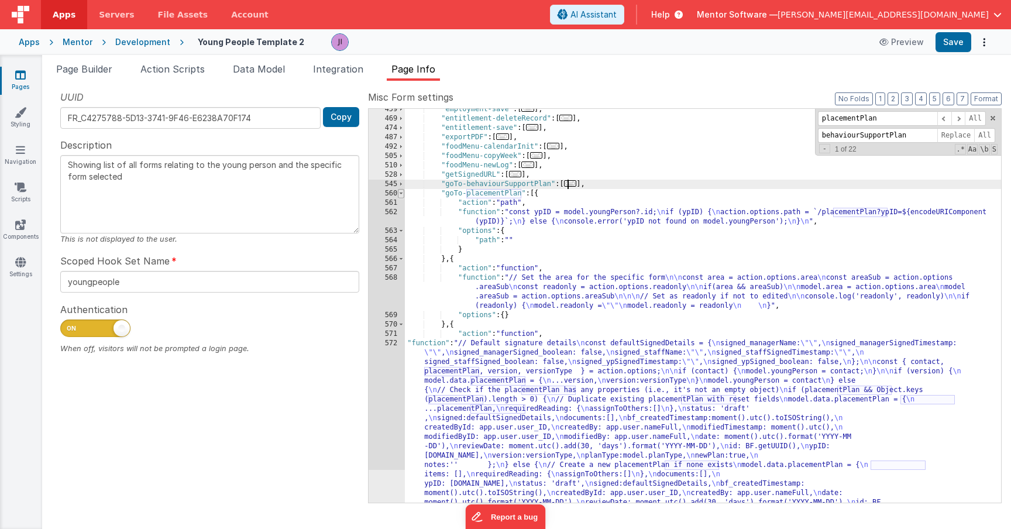
click at [400, 194] on span at bounding box center [401, 193] width 6 height 9
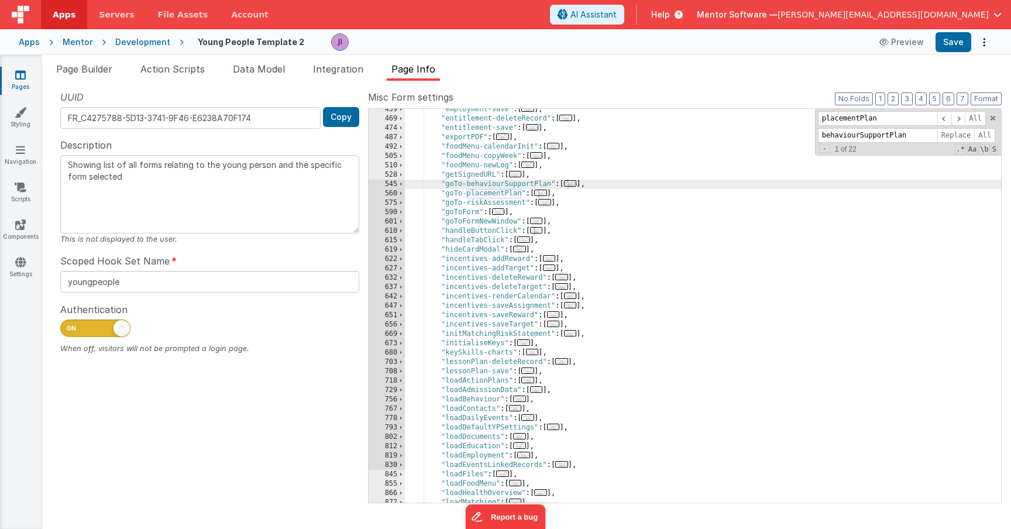
click at [551, 204] on span "..." at bounding box center [544, 202] width 13 height 6
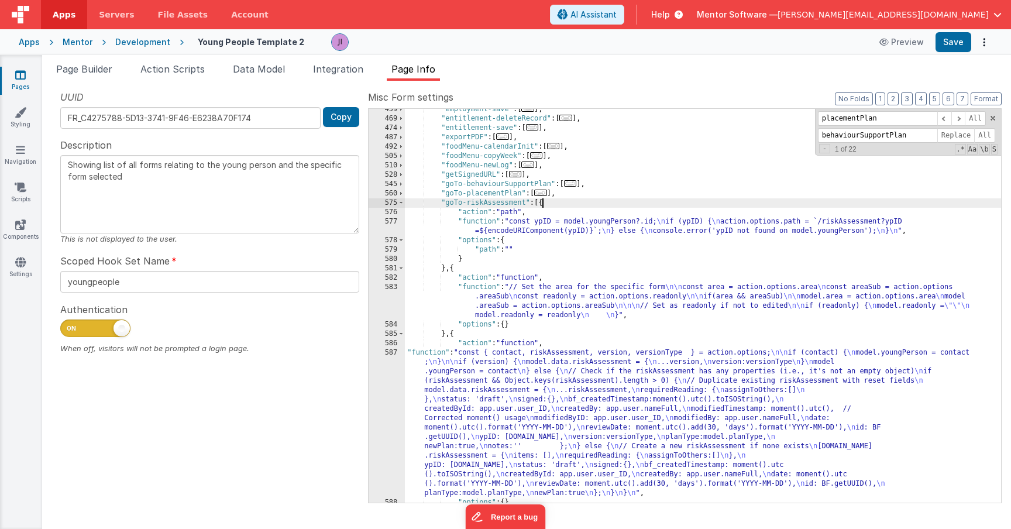
click at [446, 268] on div ""employment-save" : [ ... ] , "entitlement-deleteRecord" : [ ... ] , "entitleme…" at bounding box center [703, 311] width 596 height 412
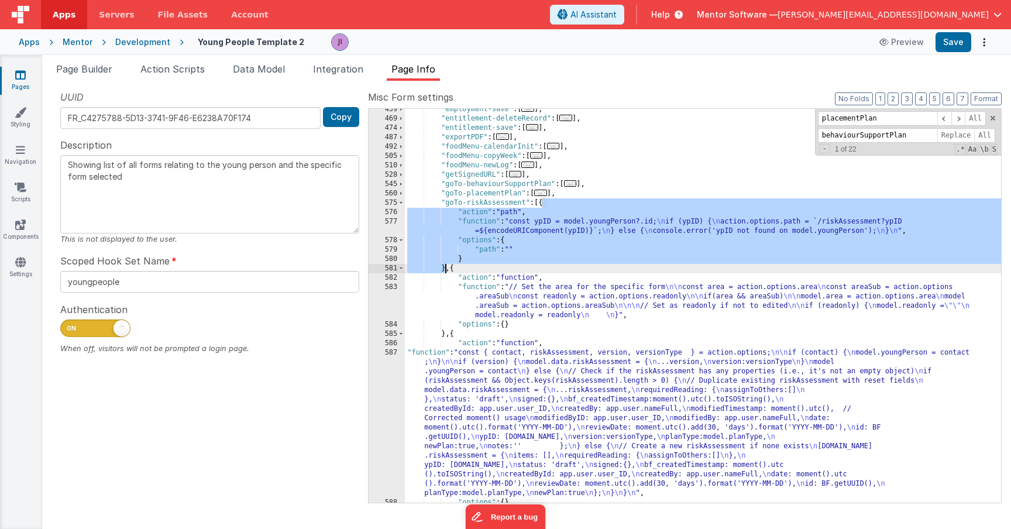
click at [499, 221] on div ""employment-save" : [ ... ] , "entitlement-deleteRecord" : [ ... ] , "entitleme…" at bounding box center [703, 311] width 596 height 412
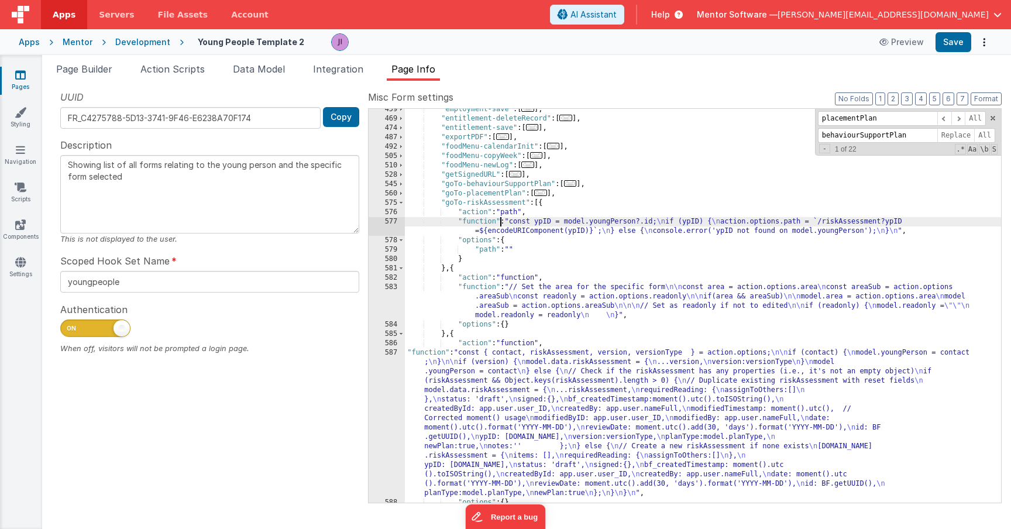
click at [393, 225] on div "577" at bounding box center [387, 226] width 36 height 19
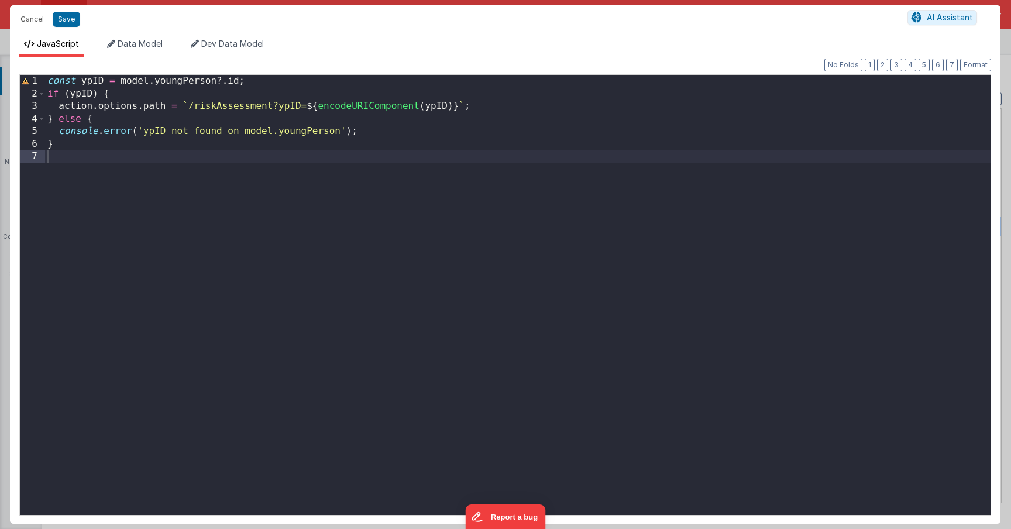
click at [82, 23] on div "Cancel Save" at bounding box center [461, 19] width 893 height 16
click at [71, 22] on button "Save" at bounding box center [66, 19] width 27 height 15
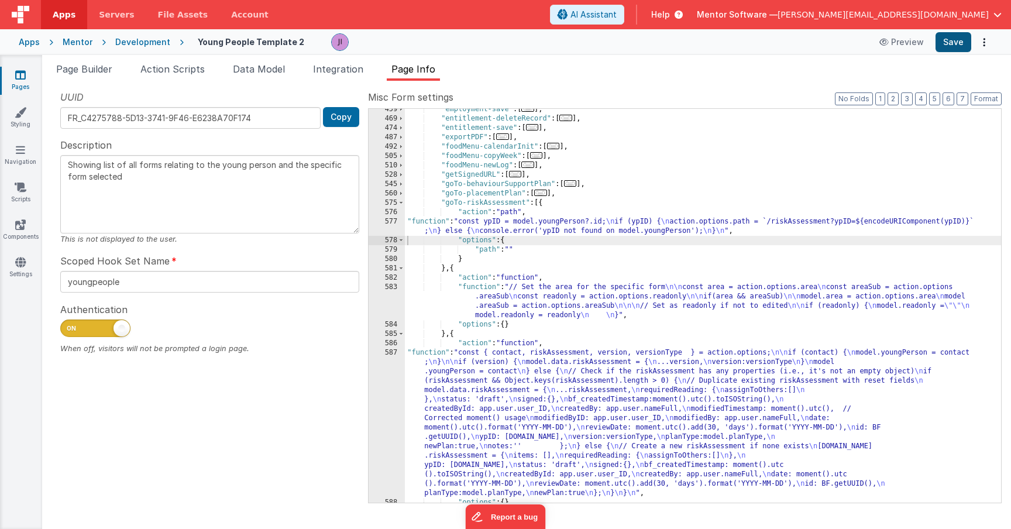
click at [947, 54] on div "Apps Mentor Development Young People Template 2 Preview Save" at bounding box center [505, 42] width 1011 height 26
click at [951, 50] on button "Save" at bounding box center [953, 42] width 36 height 20
click at [659, 232] on div ""employment-save" : [ ... ] , "entitlement-deleteRecord" : [ ... ] , "entitleme…" at bounding box center [703, 311] width 596 height 412
click at [659, 229] on div ""employment-save" : [ ... ] , "entitlement-deleteRecord" : [ ... ] , "entitleme…" at bounding box center [703, 311] width 596 height 412
click at [608, 224] on div ""employment-save" : [ ... ] , "entitlement-deleteRecord" : [ ... ] , "entitleme…" at bounding box center [703, 311] width 596 height 412
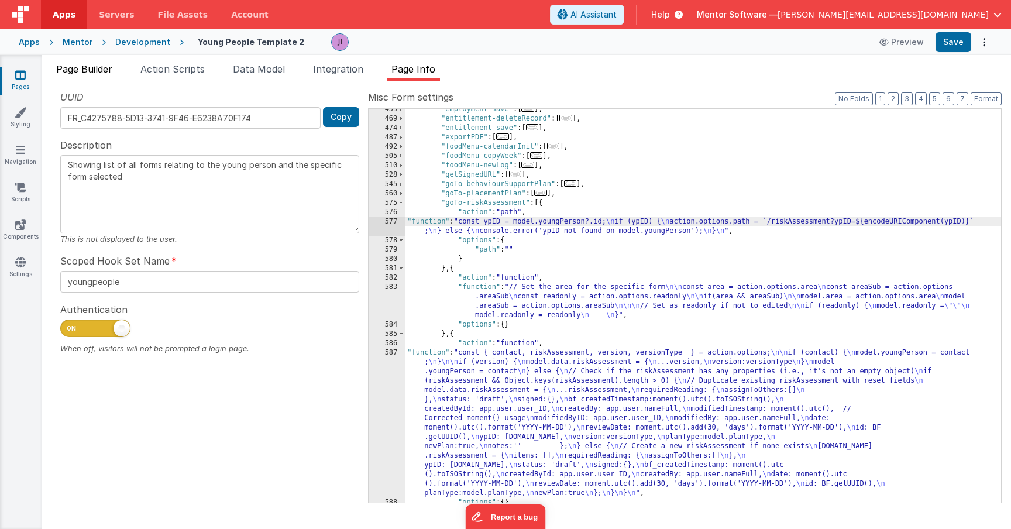
click at [100, 70] on span "Page Builder" at bounding box center [84, 69] width 56 height 12
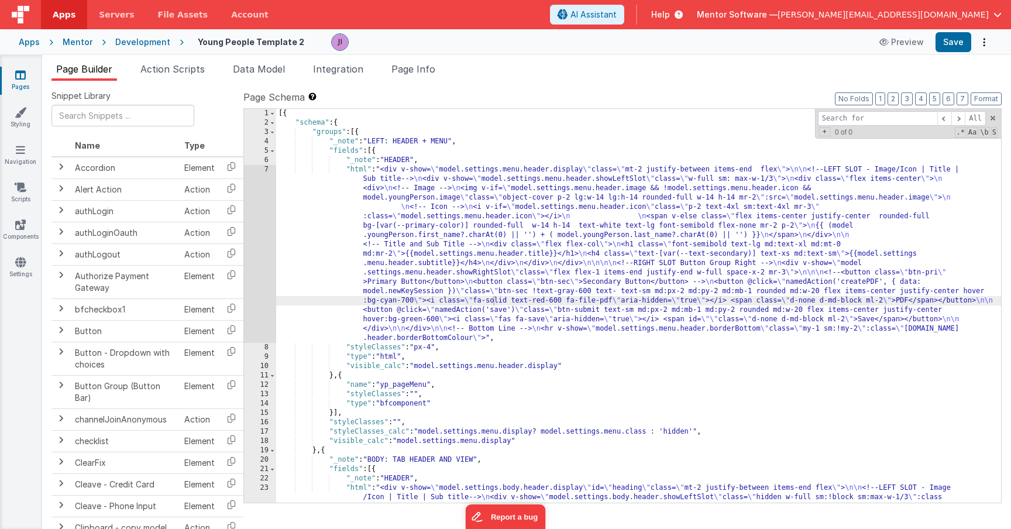
type input "p"
type input "b"
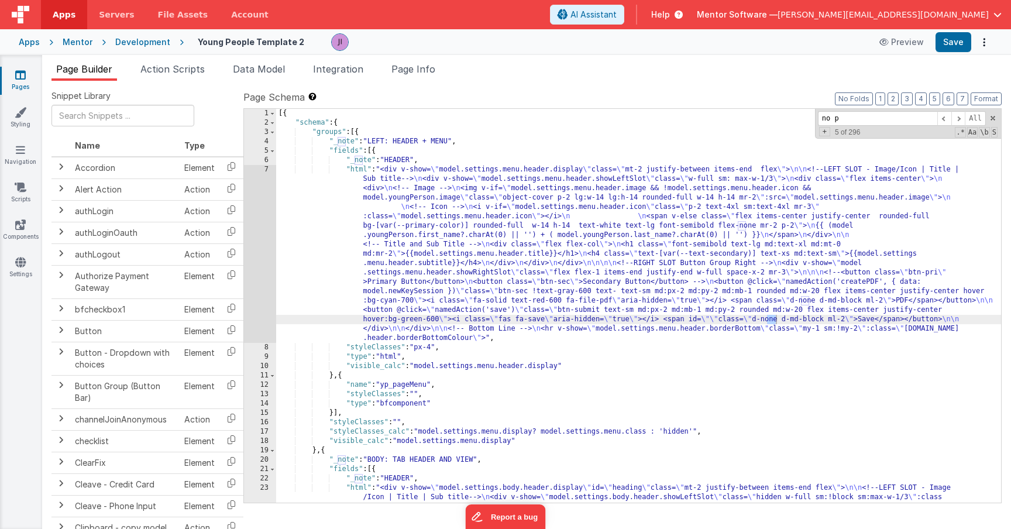
scroll to position [186, 0]
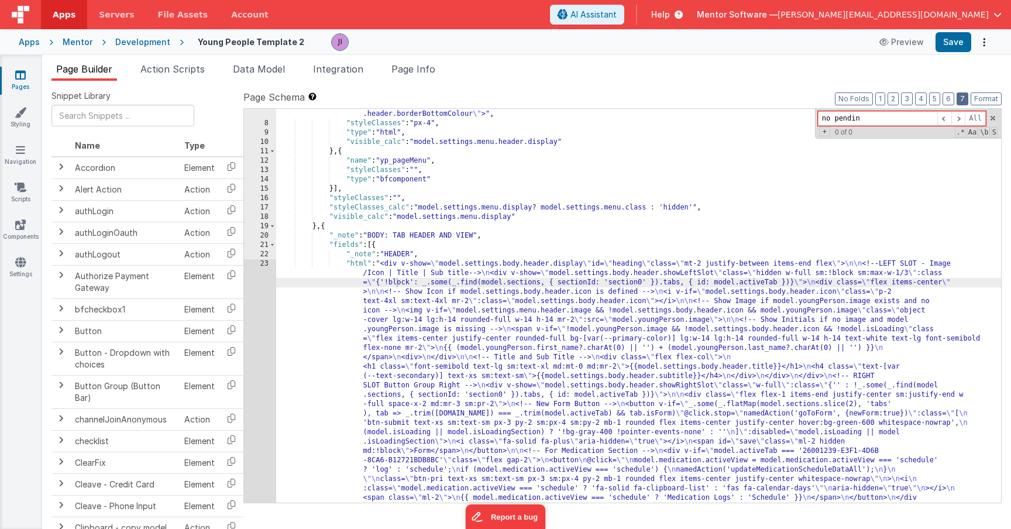
click at [958, 98] on button "7" at bounding box center [963, 98] width 12 height 13
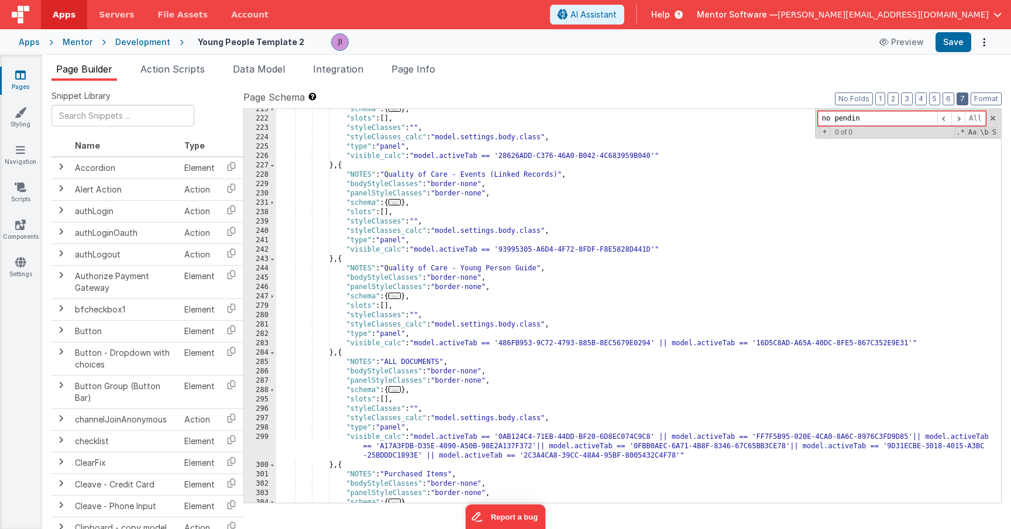
scroll to position [1960, 0]
click at [713, 287] on div ""schema" : { ... } , "slots" : [ ] , "styleClasses" : "" , "styleClasses_calc" …" at bounding box center [638, 311] width 725 height 412
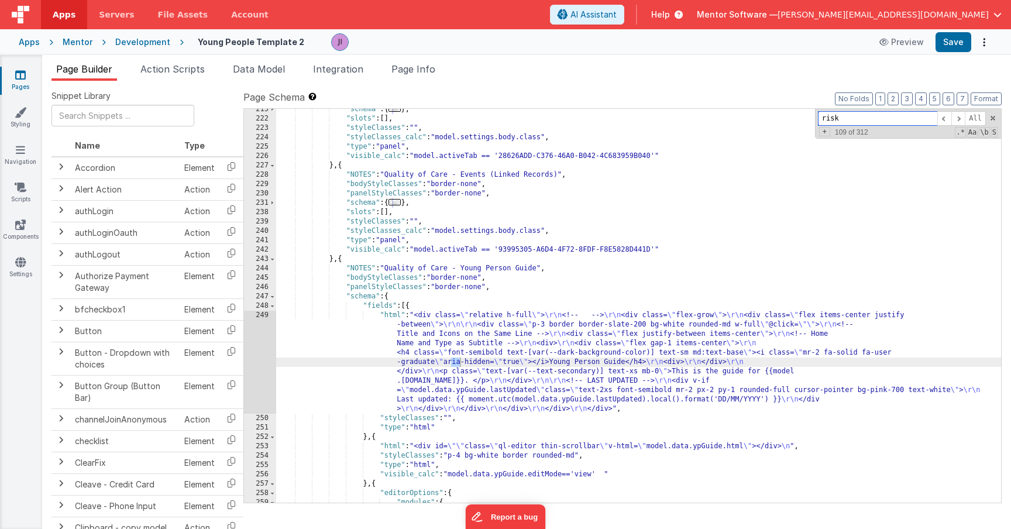
scroll to position [3828, 0]
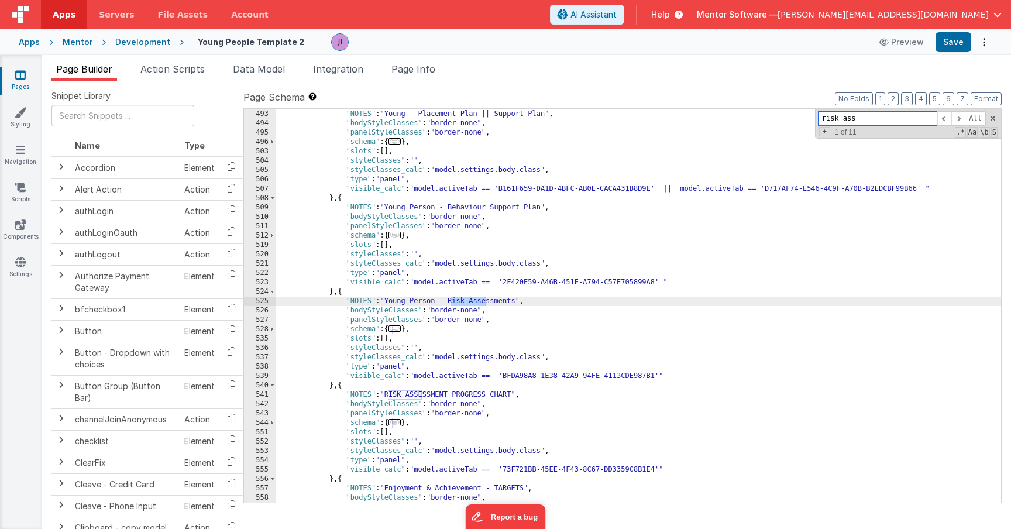
type input "risk ass"
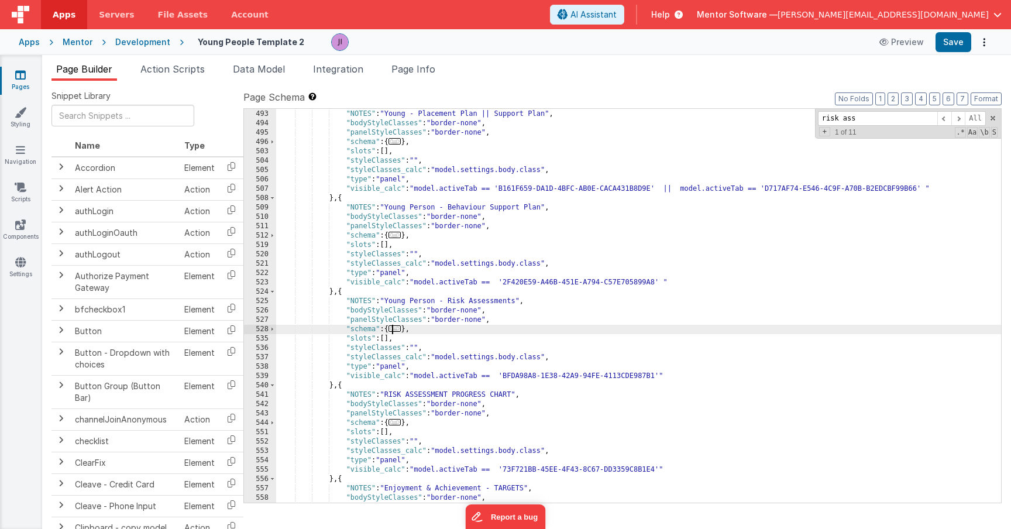
click at [395, 328] on span "..." at bounding box center [394, 328] width 13 height 6
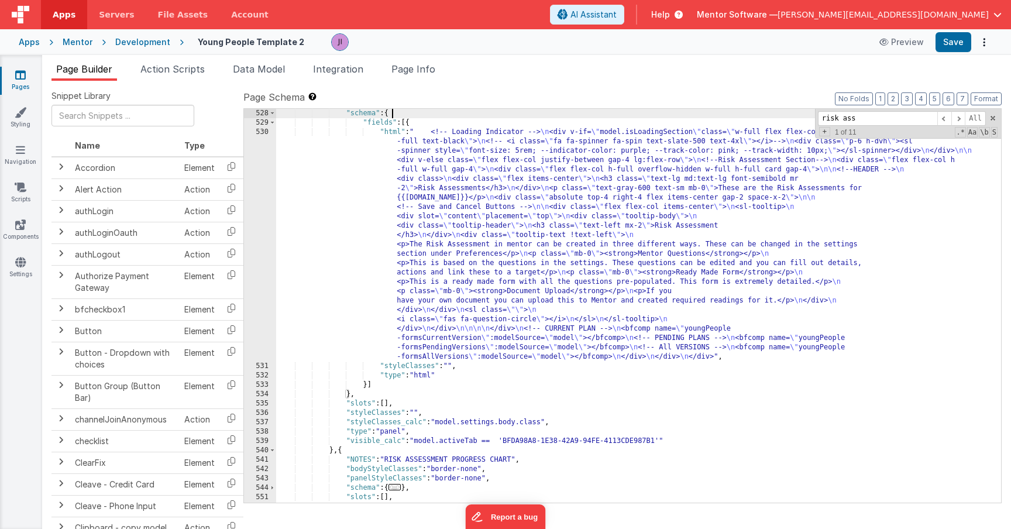
scroll to position [4051, 0]
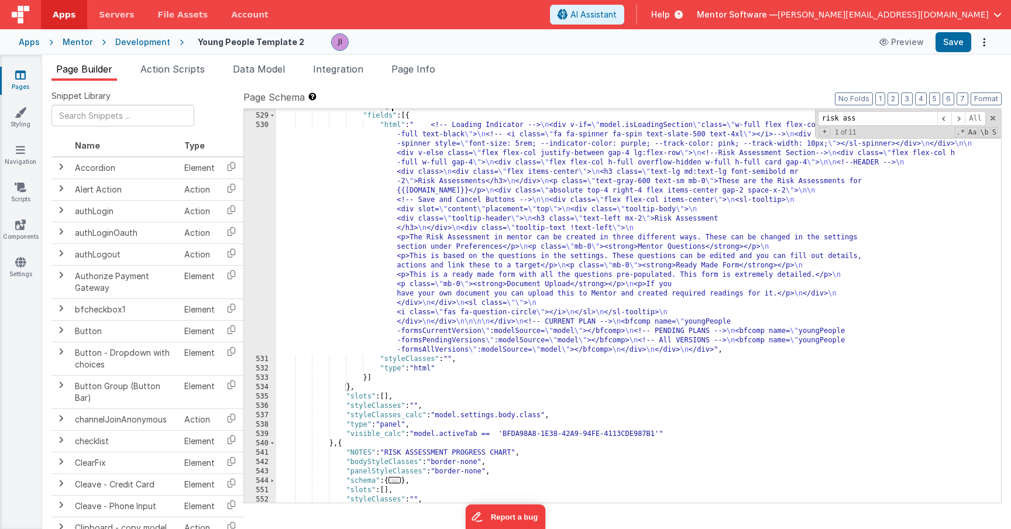
click at [436, 302] on div ""schema" : { "fields" : [{ "html" : " <!-- Loading Indicator --> \n <div v-if= …" at bounding box center [638, 308] width 725 height 412
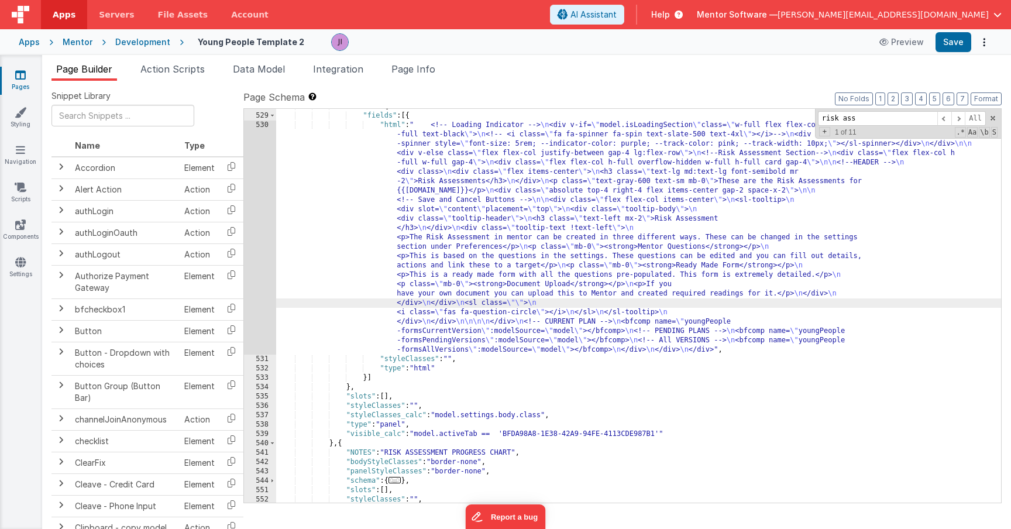
click at [264, 278] on div "530" at bounding box center [260, 238] width 32 height 234
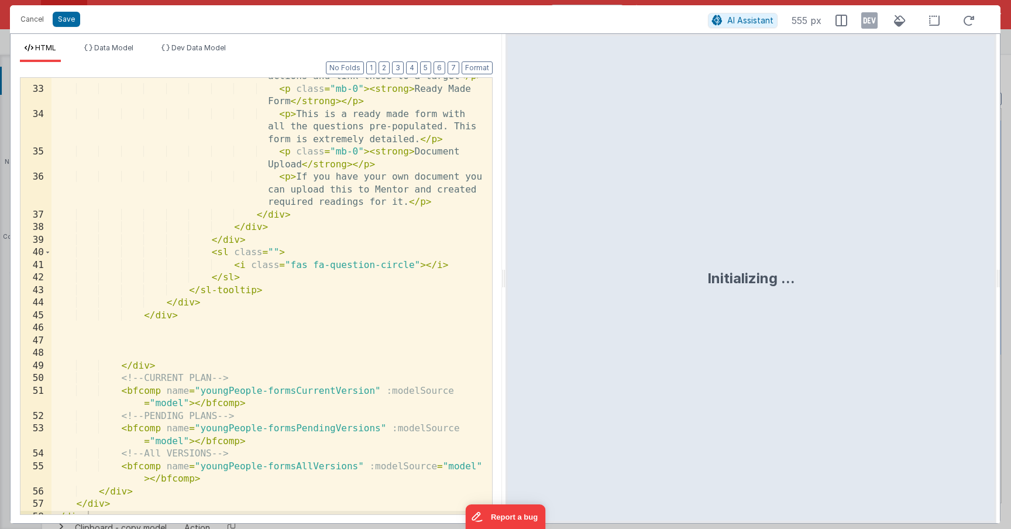
scroll to position [607, 0]
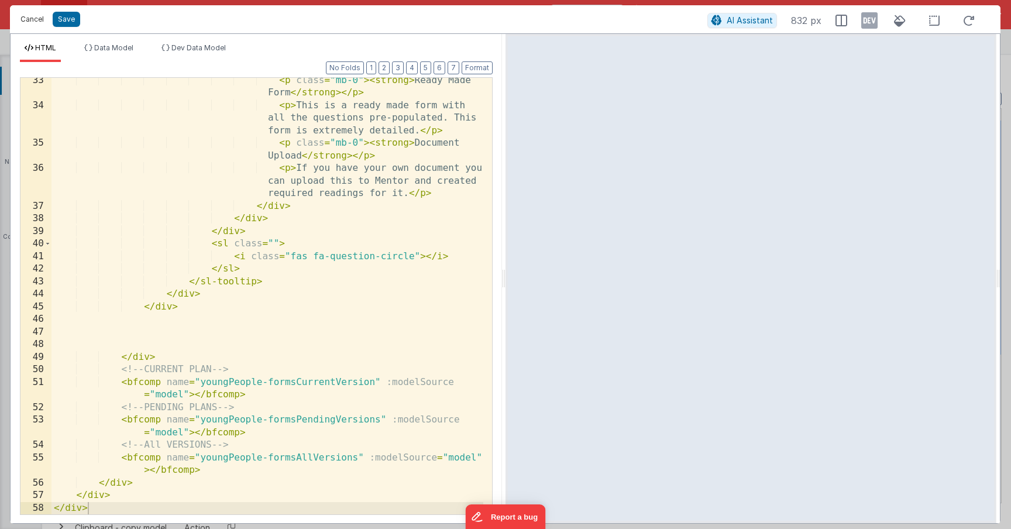
click at [31, 20] on button "Cancel" at bounding box center [32, 19] width 35 height 16
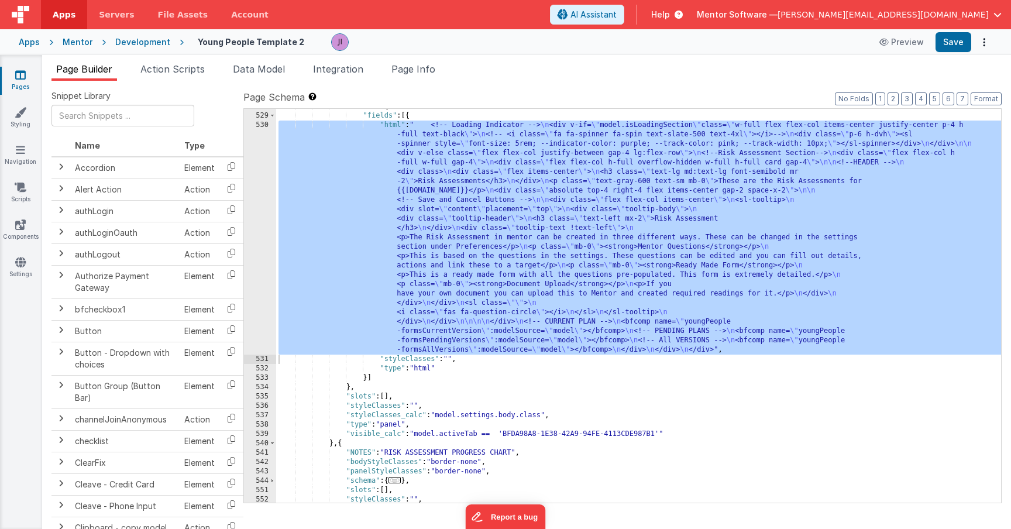
click at [29, 64] on div "Pages Styling Navigation Scripts Components Settings" at bounding box center [21, 292] width 42 height 474
click at [26, 73] on link "Pages" at bounding box center [20, 80] width 42 height 23
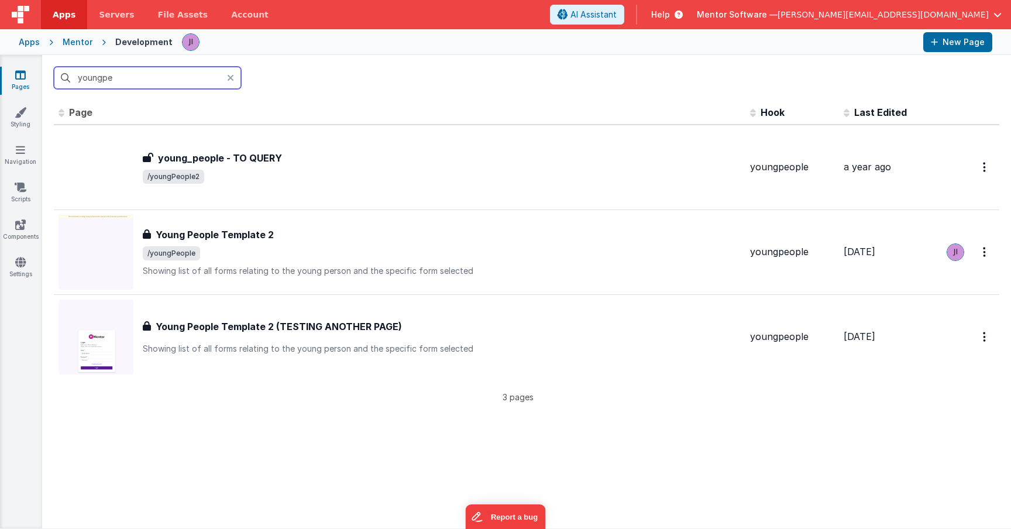
click at [88, 80] on input "youngpe" at bounding box center [147, 78] width 187 height 22
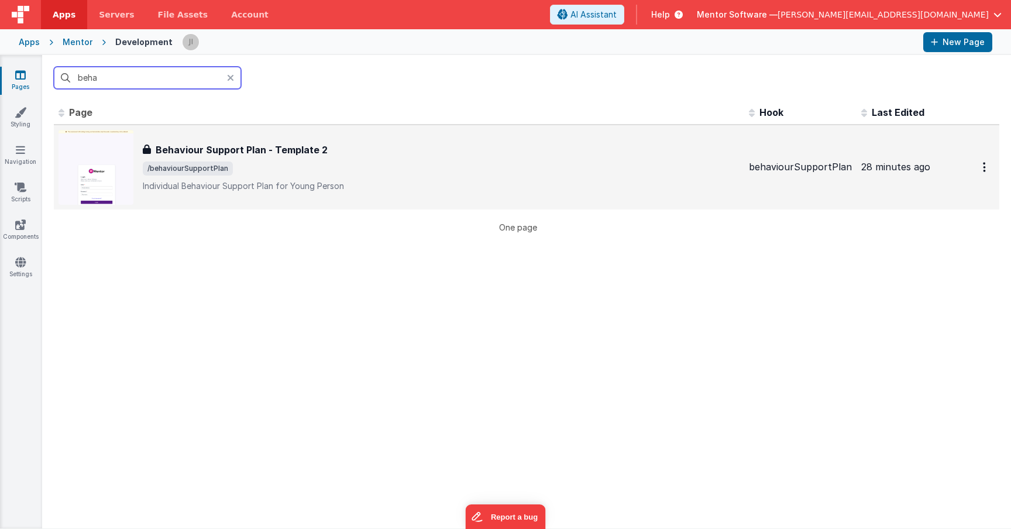
type input "beha"
click at [278, 144] on h3 "Behaviour Support Plan - Template 2" at bounding box center [242, 150] width 172 height 14
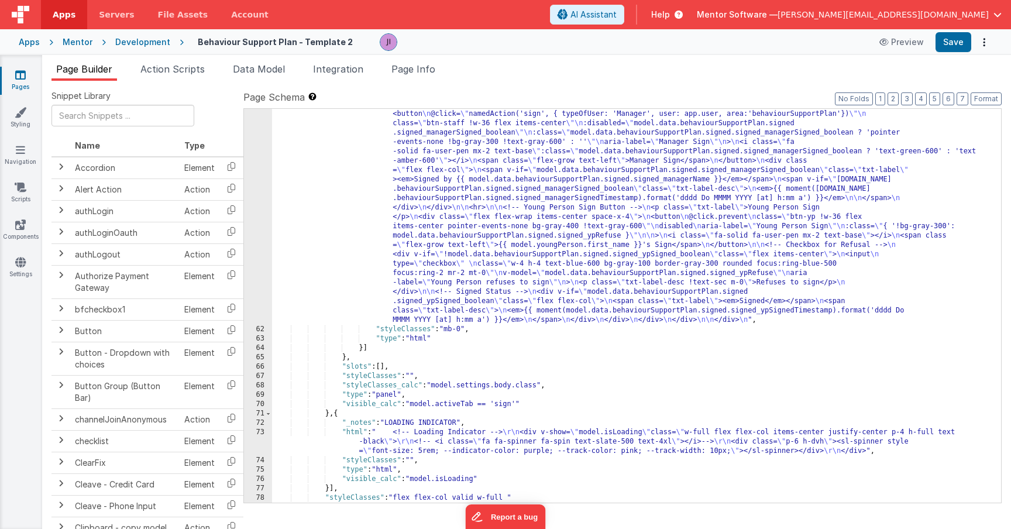
scroll to position [2770, 0]
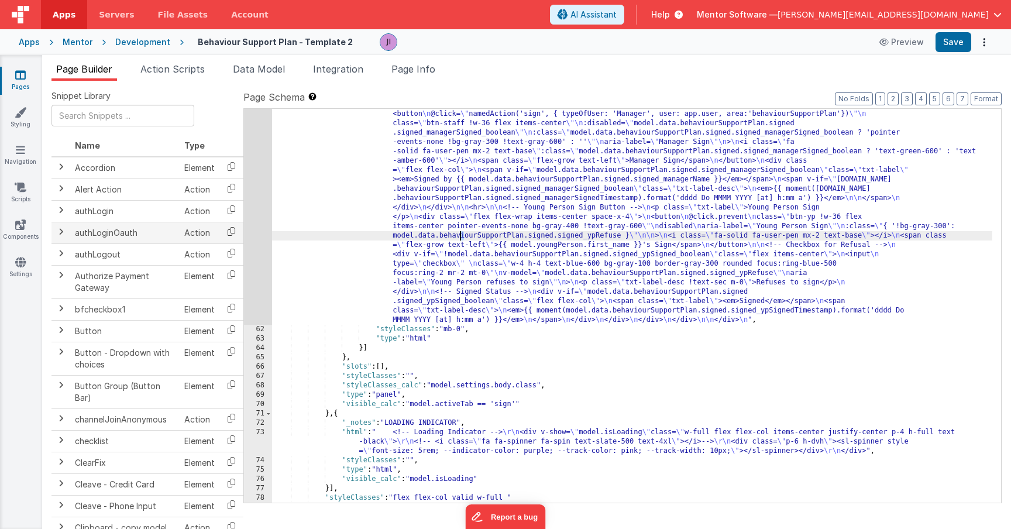
click at [235, 222] on icon at bounding box center [231, 231] width 24 height 18
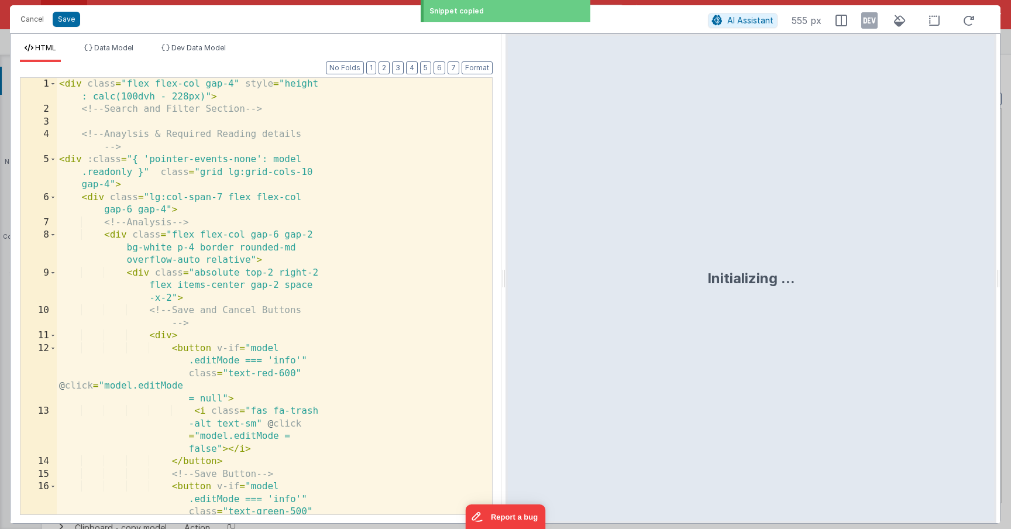
click at [284, 219] on div "< div class = "flex flex-col gap-4" style = "height : calc(100dvh - 228px)" > <…" at bounding box center [270, 340] width 426 height 525
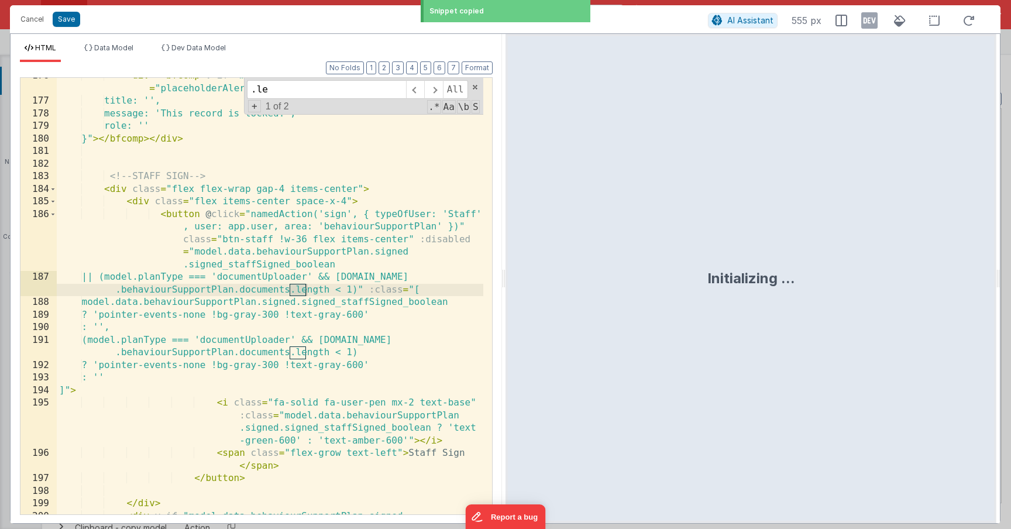
scroll to position [3618, 0]
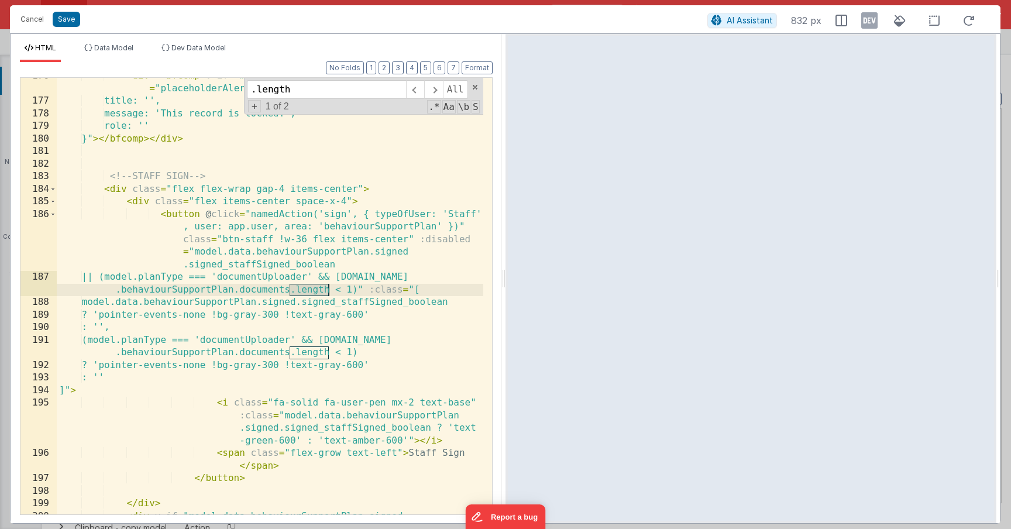
type input ".length"
click at [290, 292] on div "< div > < bfcomp v-if = "model.recordLocked" class = "w-full" name = "placehold…" at bounding box center [270, 313] width 426 height 487
click at [291, 353] on div "< div > < bfcomp v-if = "model.recordLocked" class = "w-full" name = "placehold…" at bounding box center [270, 313] width 426 height 487
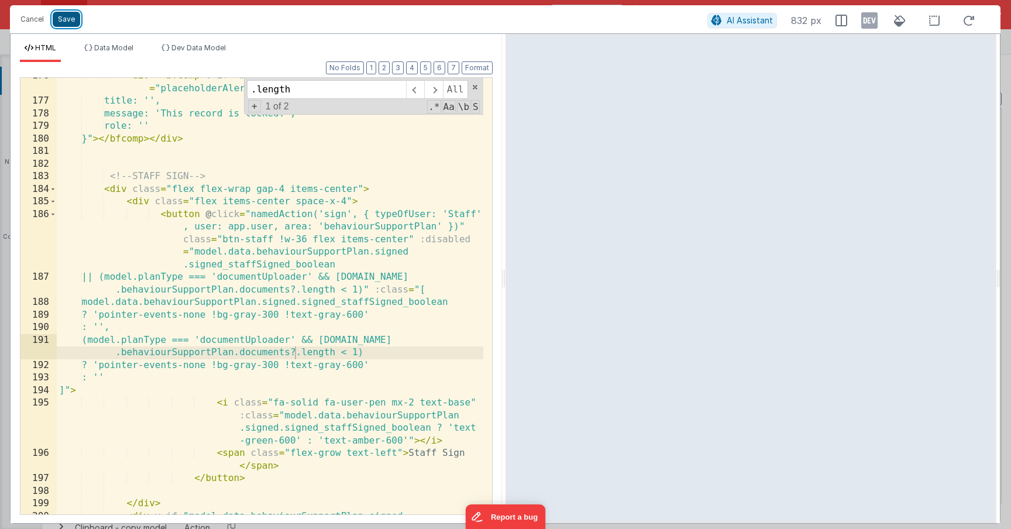
click at [68, 18] on button "Save" at bounding box center [66, 19] width 27 height 15
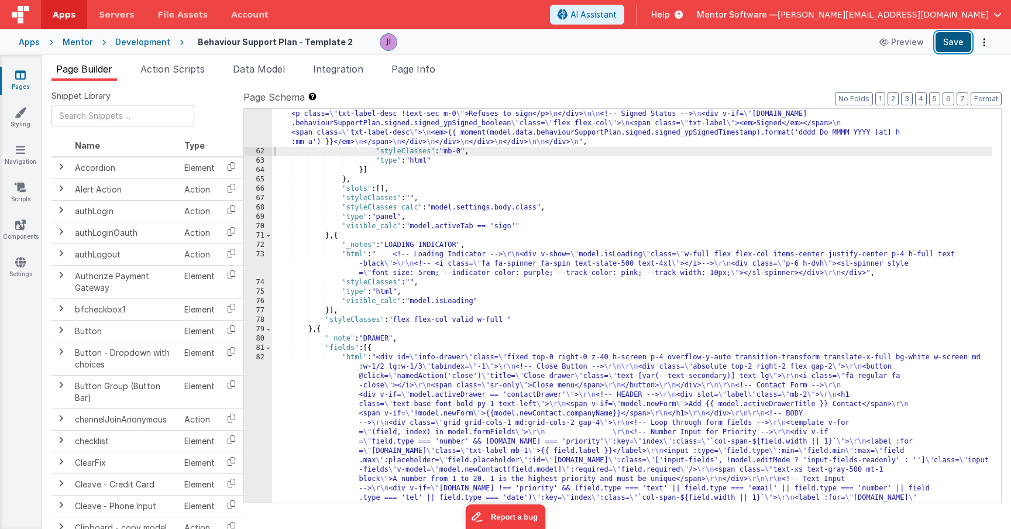
click at [948, 46] on button "Save" at bounding box center [953, 42] width 36 height 20
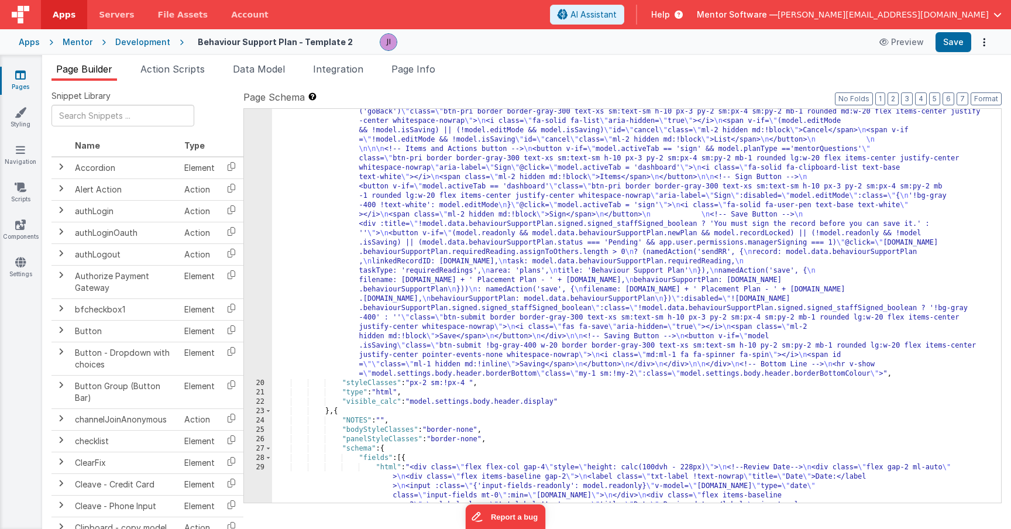
scroll to position [488, 0]
click at [426, 302] on div ""html" : "<div v-show= \" model.settings.body.header.display \" id= \" heading …" at bounding box center [632, 520] width 720 height 1180
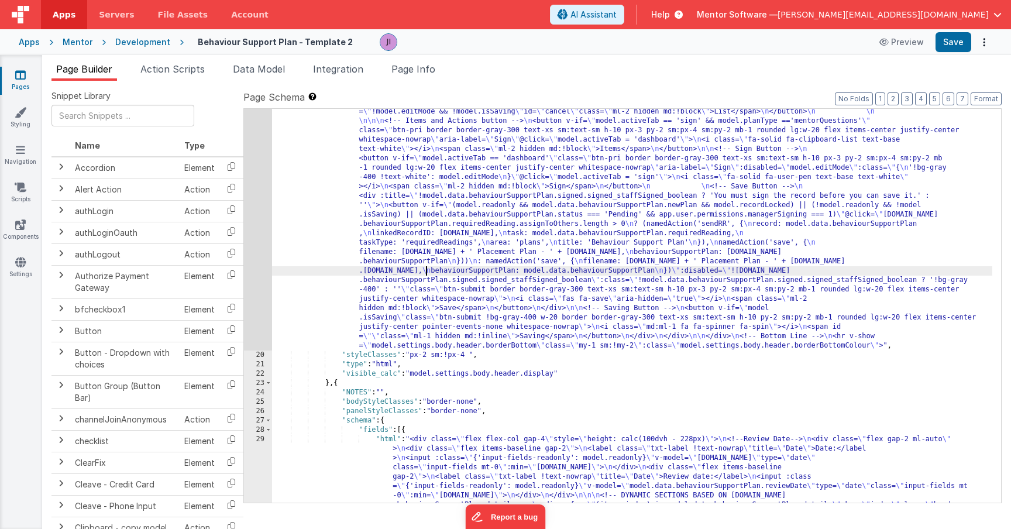
scroll to position [517, 0]
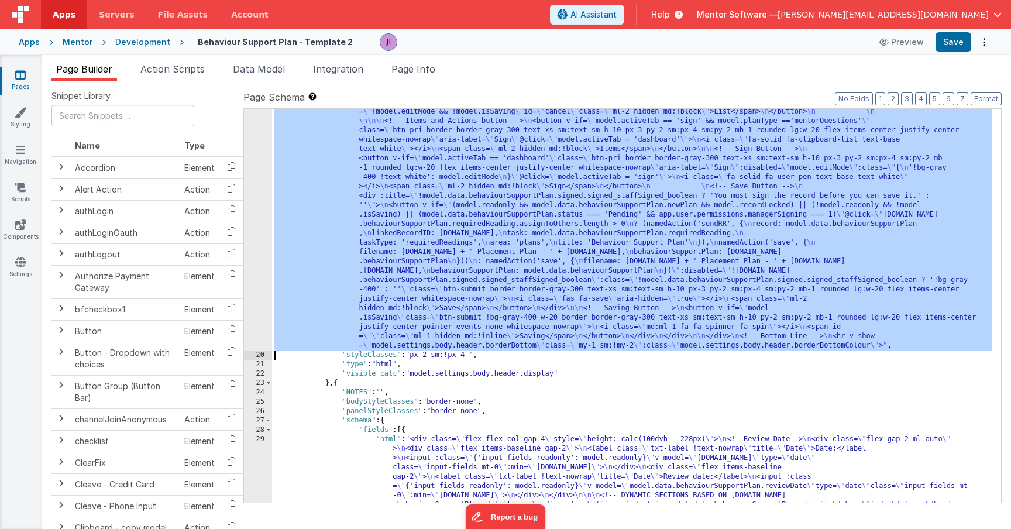
click at [260, 252] on div "19" at bounding box center [258, 125] width 28 height 449
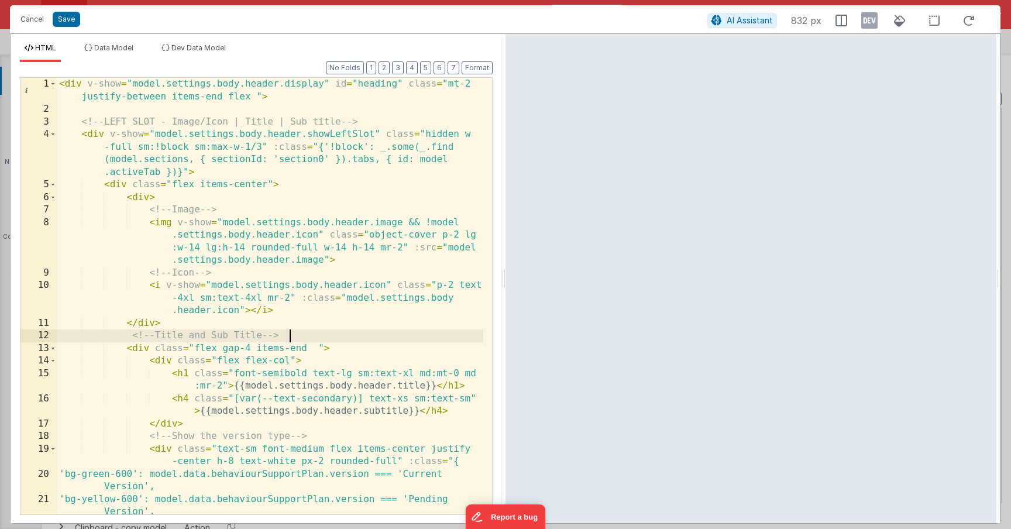
click at [291, 331] on div "< div v-show = "model.settings.body.header.display" id = "heading" class = "mt-…" at bounding box center [270, 321] width 426 height 487
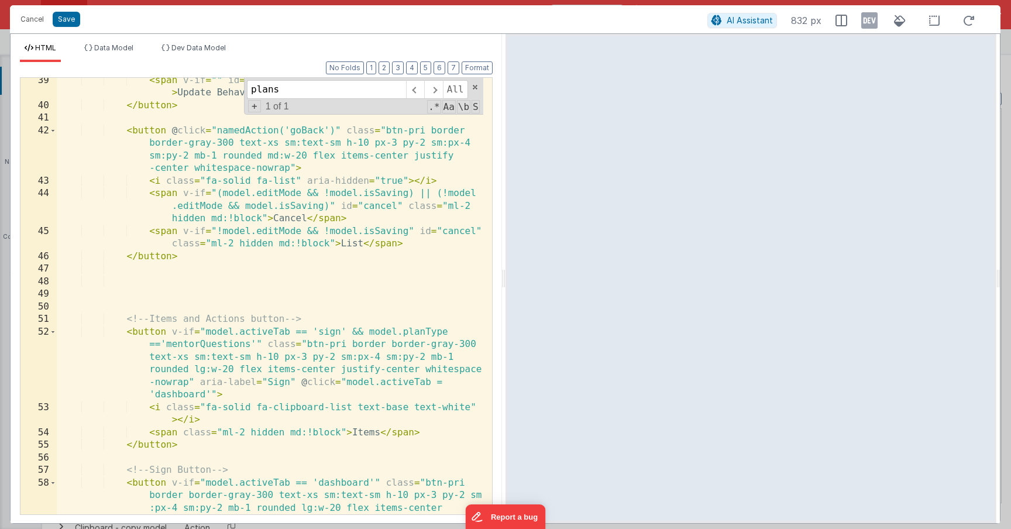
scroll to position [723, 0]
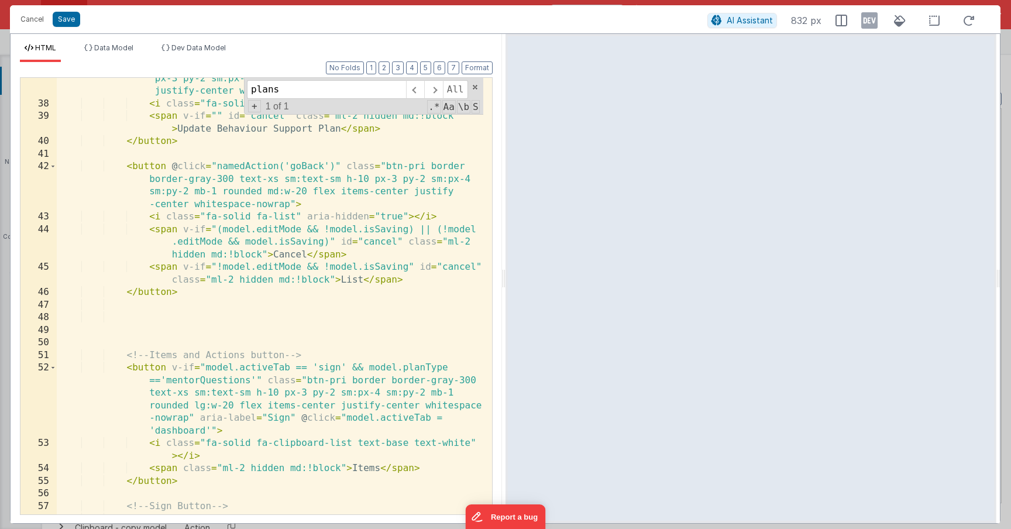
type input "plans"
click at [246, 290] on div "< button v-if = "model.data.behaviourSupportPlan.status =='Approved'" @ click =…" at bounding box center [270, 316] width 426 height 562
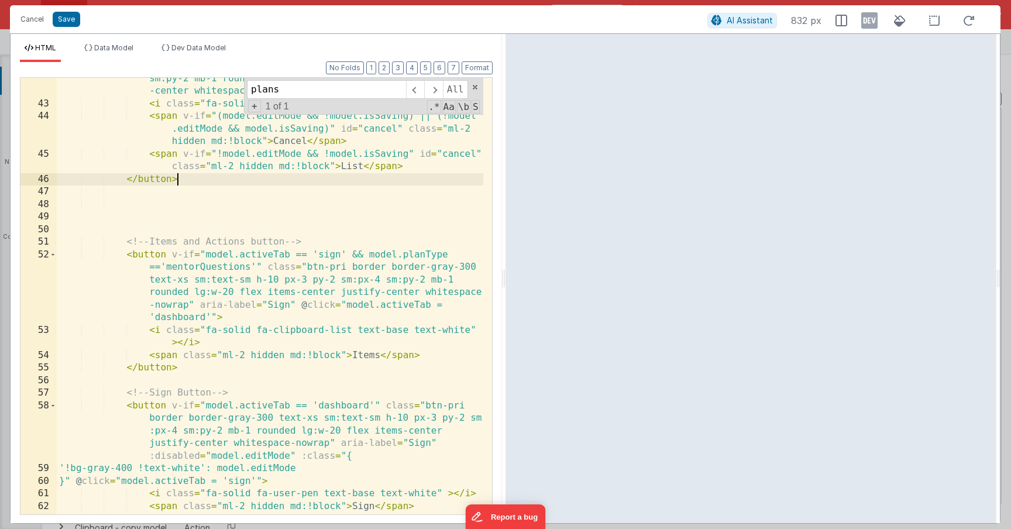
scroll to position [907, 0]
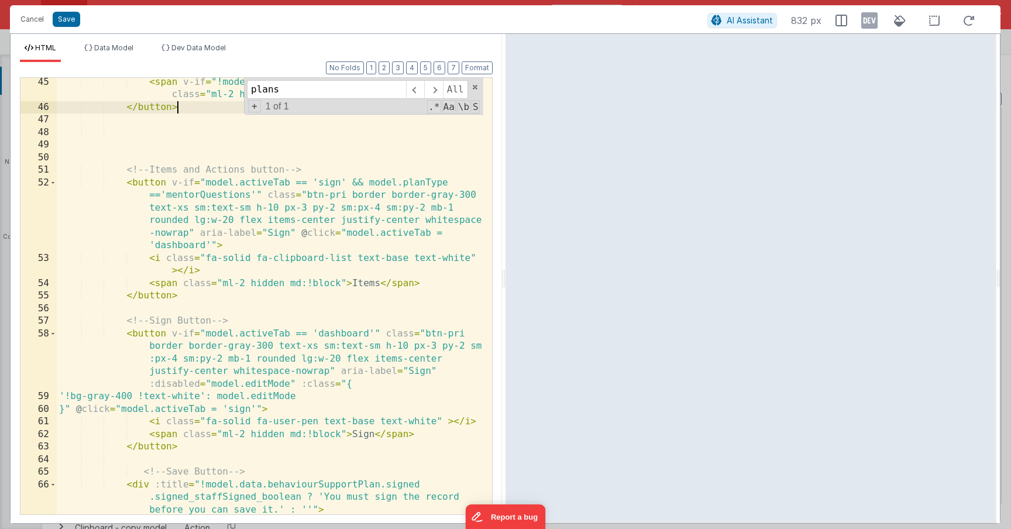
click at [218, 293] on div "< span v-if = "!model.editMode && !model.isSaving" id = "cancel" class = "ml-2 …" at bounding box center [270, 351] width 426 height 550
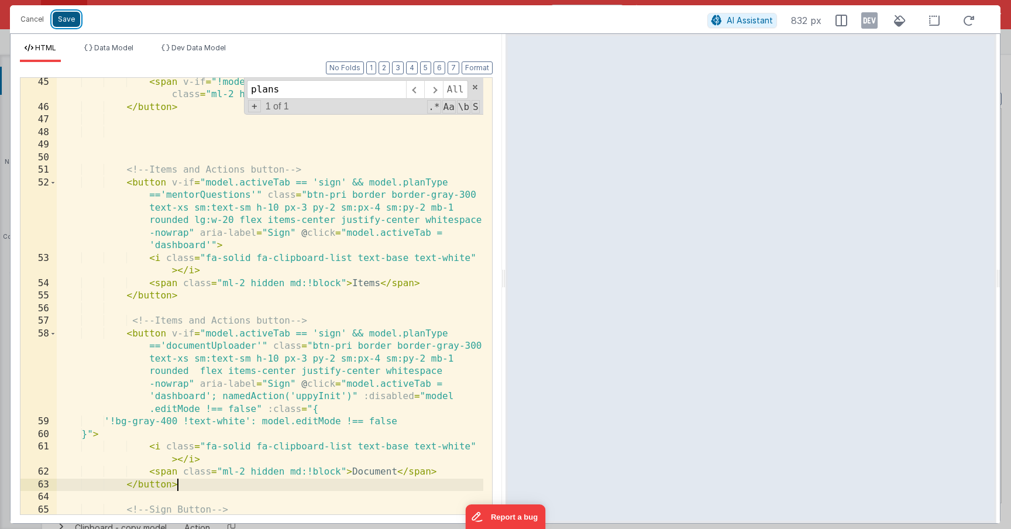
click at [74, 19] on button "Save" at bounding box center [66, 19] width 27 height 15
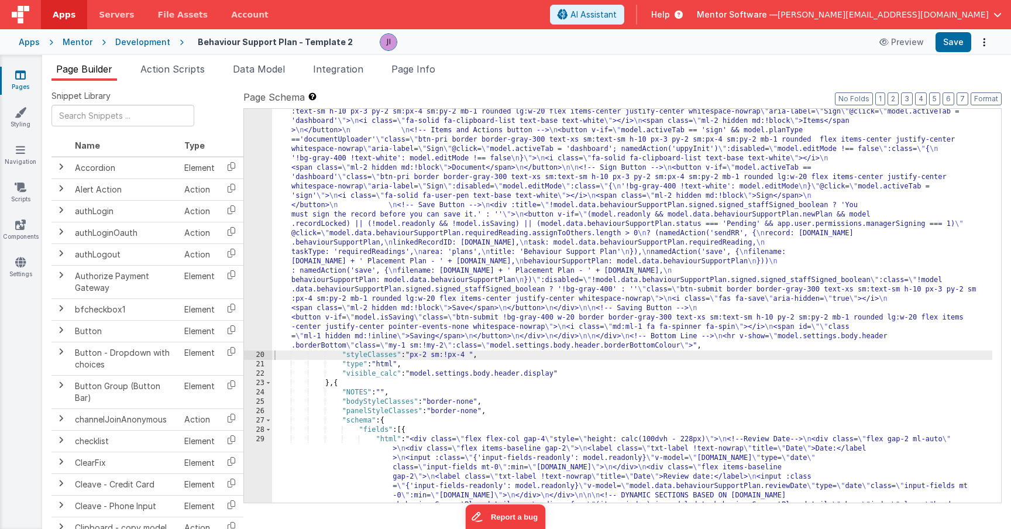
click at [935, 47] on div "Preview Save" at bounding box center [932, 42] width 120 height 20
click at [942, 47] on button "Save" at bounding box center [953, 42] width 36 height 20
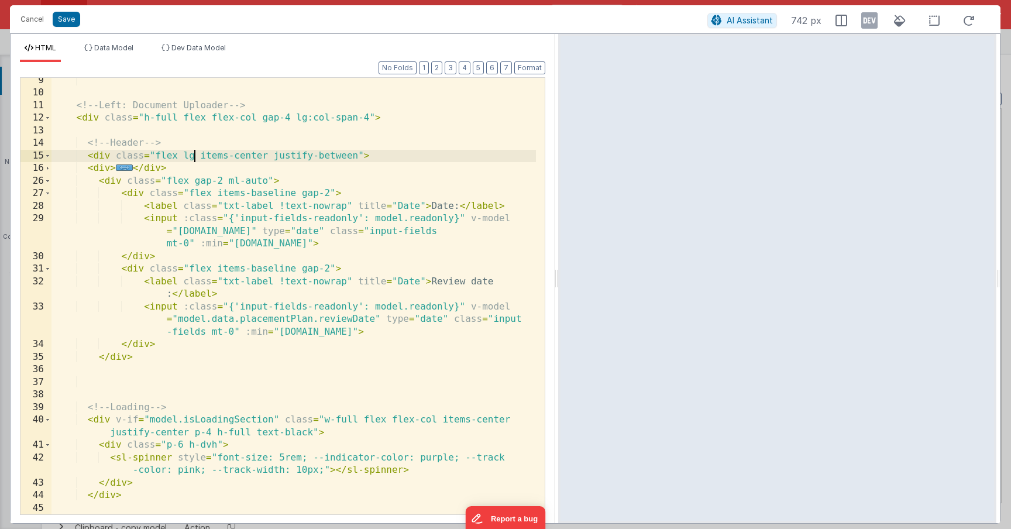
scroll to position [2199, 0]
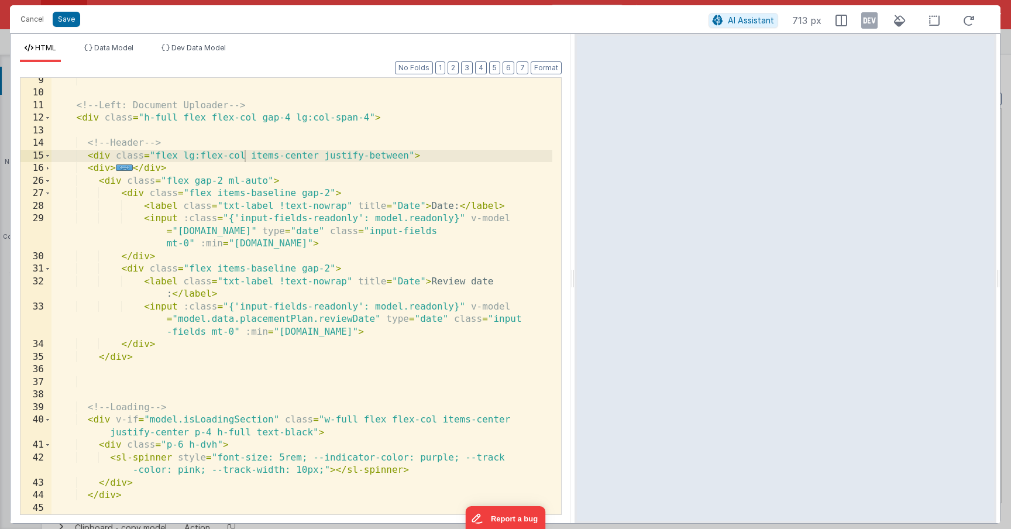
drag, startPoint x: 557, startPoint y: 251, endPoint x: 564, endPoint y: 263, distance: 14.1
click at [564, 263] on html "Cancel Save AI Assistant 713 px HTML Data Model Dev Data Model Format 7 6 5 4 3…" at bounding box center [505, 264] width 1011 height 529
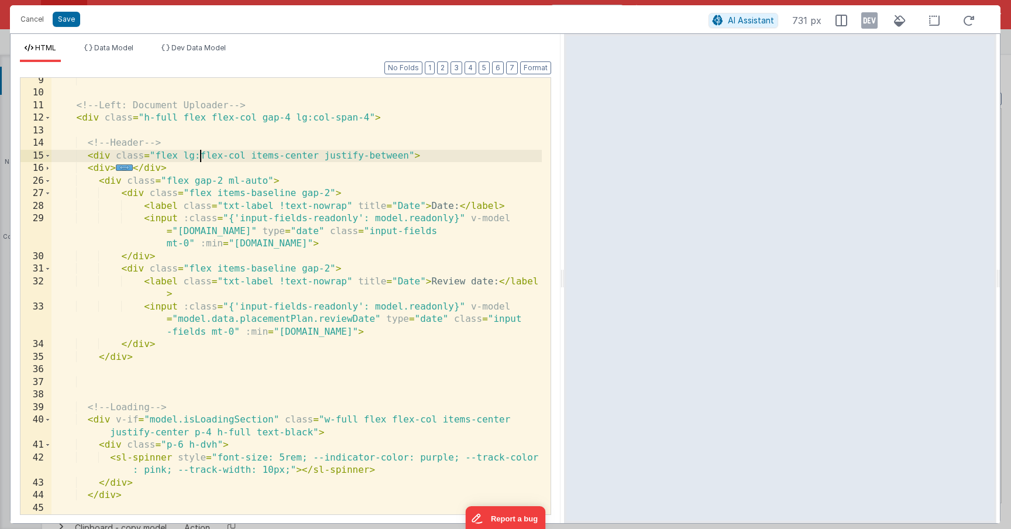
click at [199, 157] on div "<!-- Left: Document Uploader --> < div class = "h-full flex flex-col gap-4 lg:c…" at bounding box center [296, 305] width 490 height 462
click at [419, 153] on div "<!-- Left: Document Uploader --> < div class = "h-full flex flex-col gap-4 lg:c…" at bounding box center [296, 305] width 490 height 462
click at [337, 154] on div "<!-- Left: Document Uploader --> < div class = "h-full flex flex-col gap-4 lg:c…" at bounding box center [296, 305] width 490 height 462
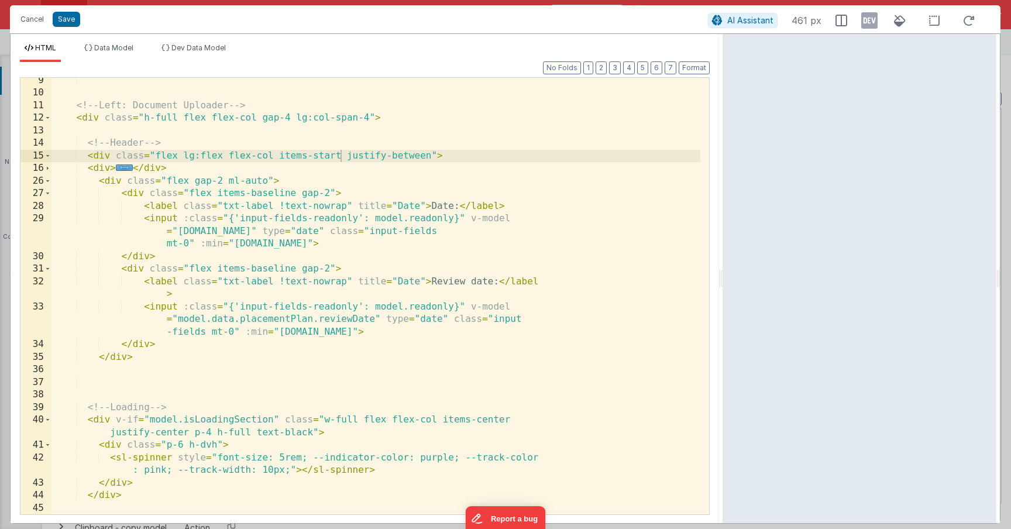
scroll to position [104, 0]
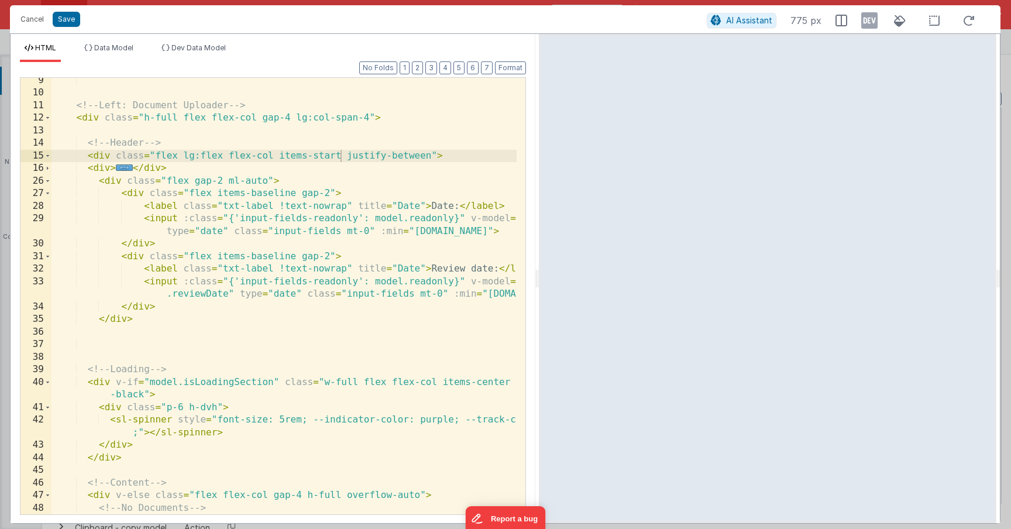
drag, startPoint x: 562, startPoint y: 178, endPoint x: 538, endPoint y: 183, distance: 24.0
click at [538, 183] on html "Cancel Save AI Assistant 775 px HTML Data Model Dev Data Model Format 7 6 5 4 3…" at bounding box center [505, 264] width 1011 height 529
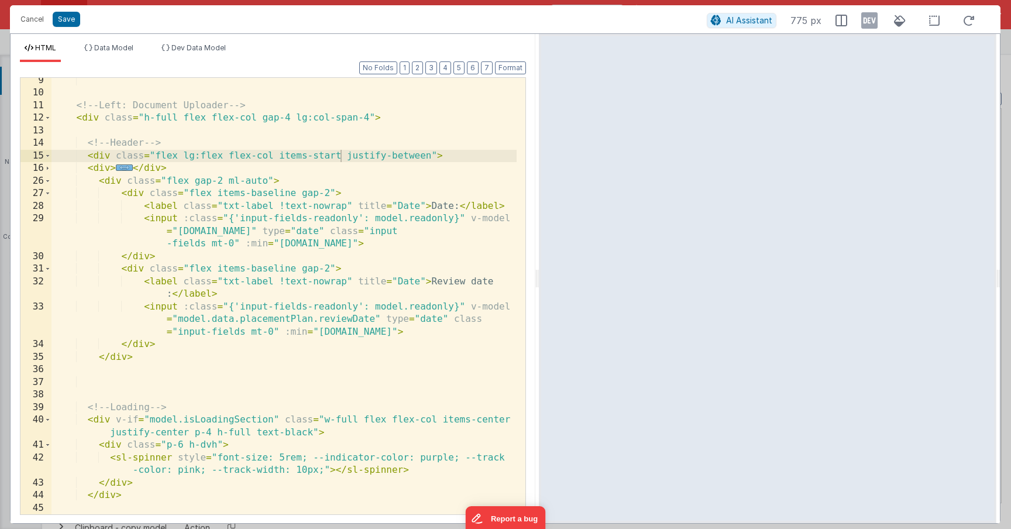
click at [122, 170] on span "..." at bounding box center [124, 167] width 17 height 6
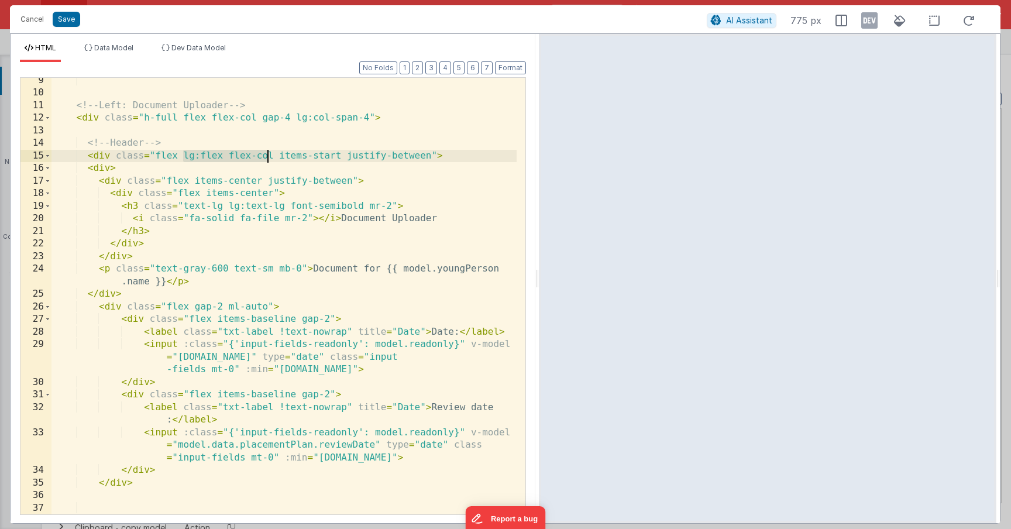
drag, startPoint x: 184, startPoint y: 157, endPoint x: 270, endPoint y: 156, distance: 86.0
click at [269, 157] on div "<!-- Left: Document Uploader --> < div class = "h-full flex flex-col gap-4 lg:c…" at bounding box center [283, 305] width 465 height 462
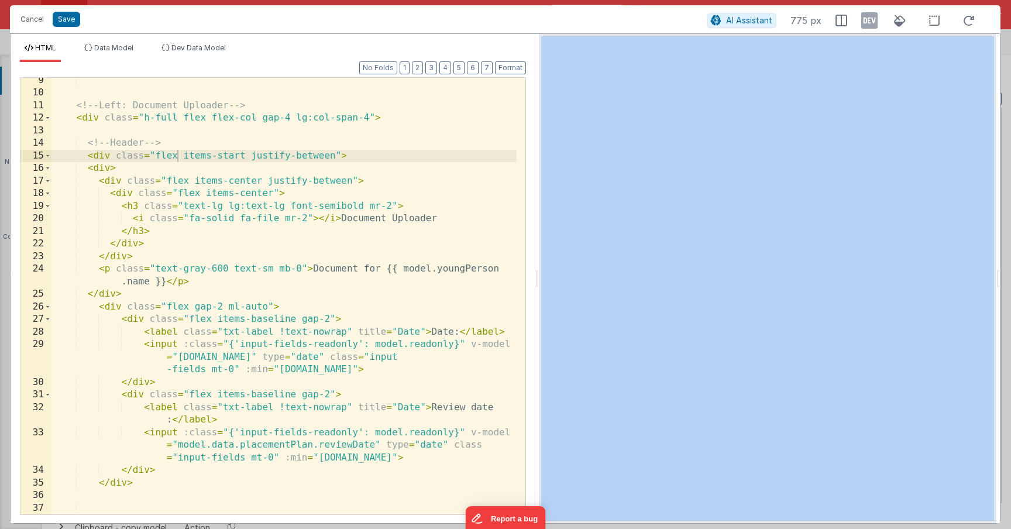
drag, startPoint x: 539, startPoint y: 264, endPoint x: 525, endPoint y: 262, distance: 14.1
click at [525, 262] on div "HTML Data Model Dev Data Model Format 7 6 5 4 3 2 1 No Folds 9 10 11 12 13 14 1…" at bounding box center [505, 278] width 990 height 490
click at [539, 266] on div at bounding box center [768, 278] width 458 height 489
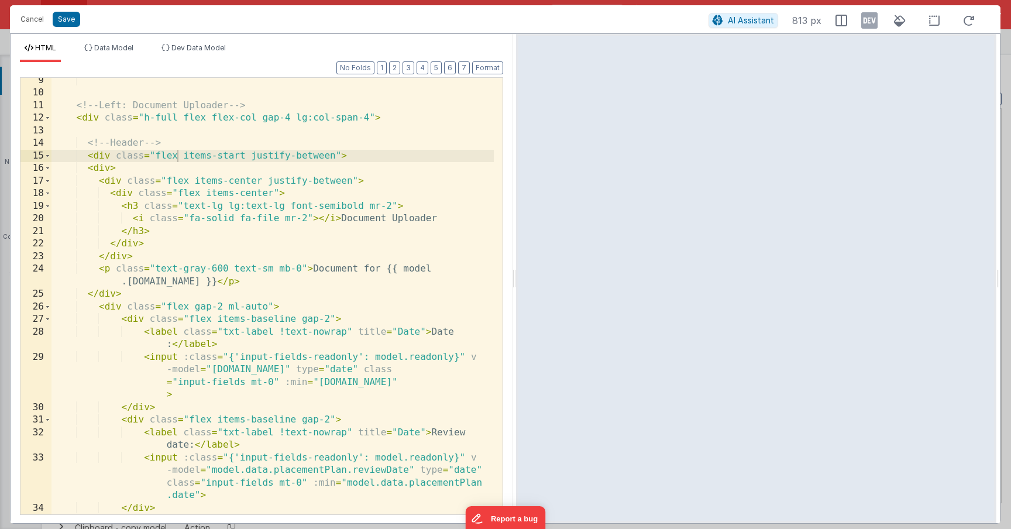
drag, startPoint x: 536, startPoint y: 266, endPoint x: 515, endPoint y: 126, distance: 141.4
click at [515, 126] on html "Cancel Save AI Assistant 813 px HTML Data Model Dev Data Model Format 7 6 5 4 3…" at bounding box center [505, 264] width 1011 height 529
click at [171, 324] on div "<!-- Left: Document Uploader --> < div class = "h-full flex flex-col gap-4 lg:c…" at bounding box center [272, 305] width 442 height 462
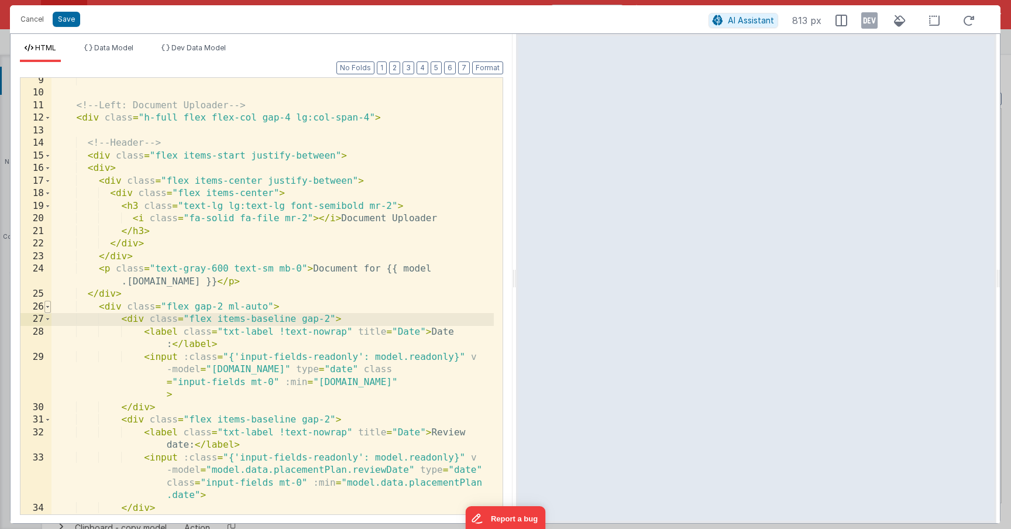
click at [47, 308] on span at bounding box center [47, 307] width 6 height 13
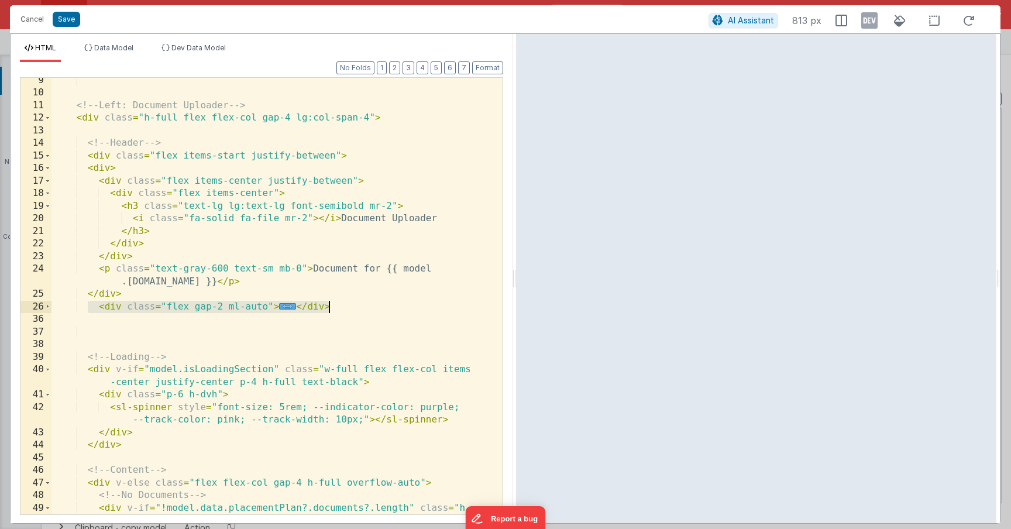
drag, startPoint x: 85, startPoint y: 310, endPoint x: 371, endPoint y: 308, distance: 286.1
click at [370, 308] on div "<!-- Left: Document Uploader --> < div class = "h-full flex flex-col gap-4 lg:c…" at bounding box center [272, 311] width 442 height 474
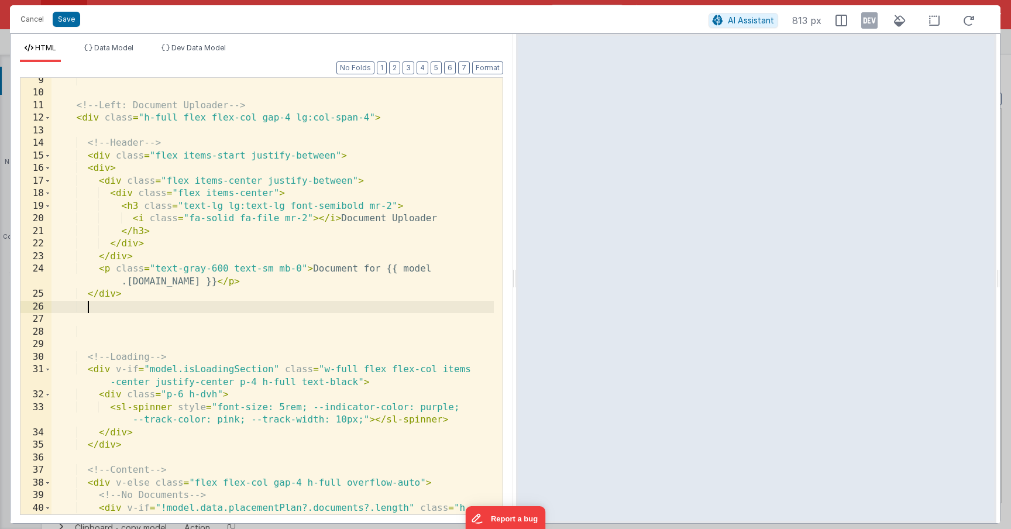
click at [352, 264] on div "<!-- Left: Document Uploader --> < div class = "h-full flex flex-col gap-4 lg:c…" at bounding box center [272, 311] width 442 height 474
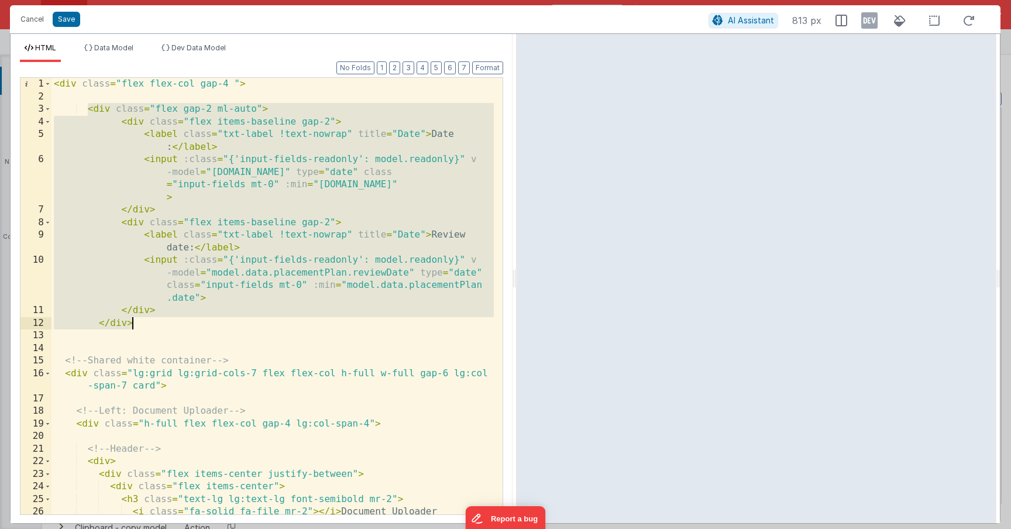
scroll to position [0, 0]
click at [70, 24] on button "Save" at bounding box center [66, 19] width 27 height 15
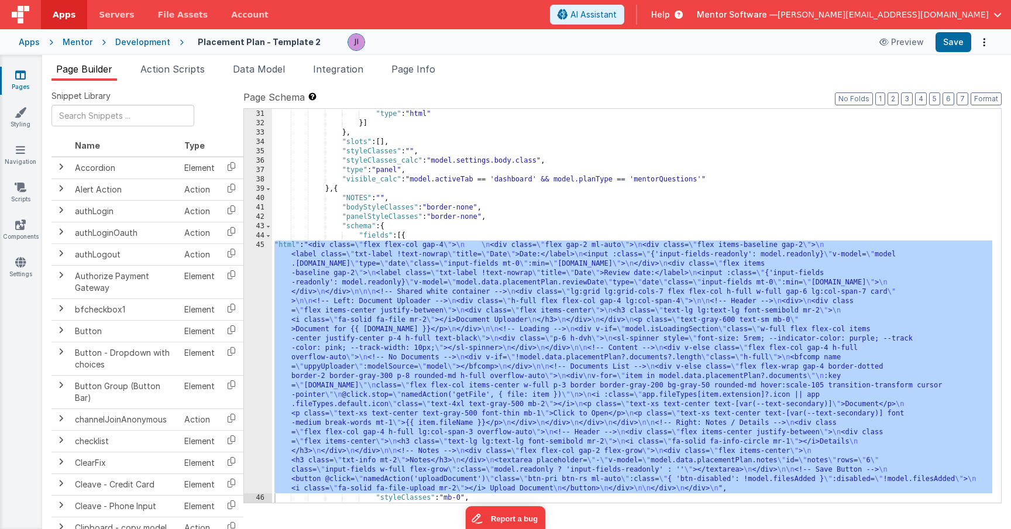
click at [362, 351] on div ""styleClasses" : "mb-0" , "type" : "html" }] } , "slots" : [ ] , "styleClasses"…" at bounding box center [632, 306] width 720 height 412
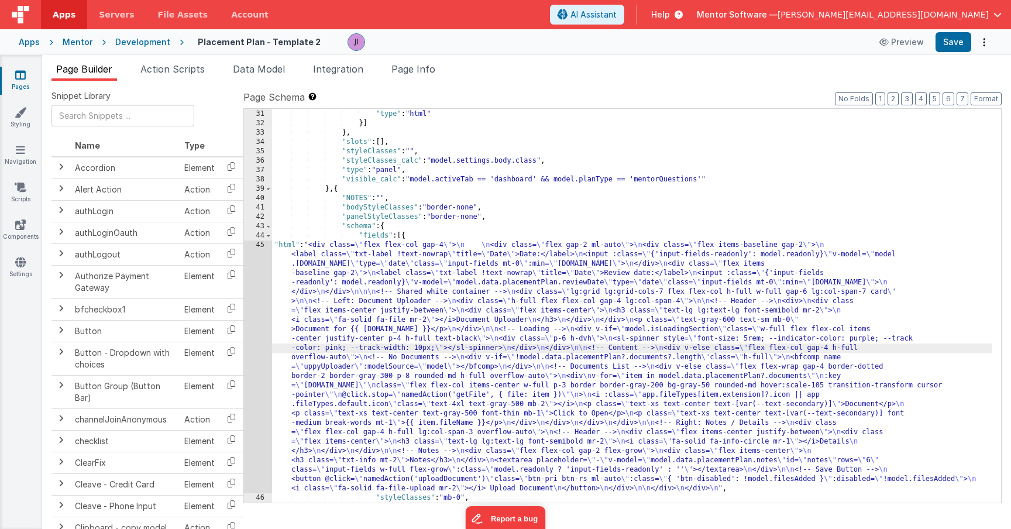
click at [256, 327] on div "45" at bounding box center [258, 366] width 28 height 253
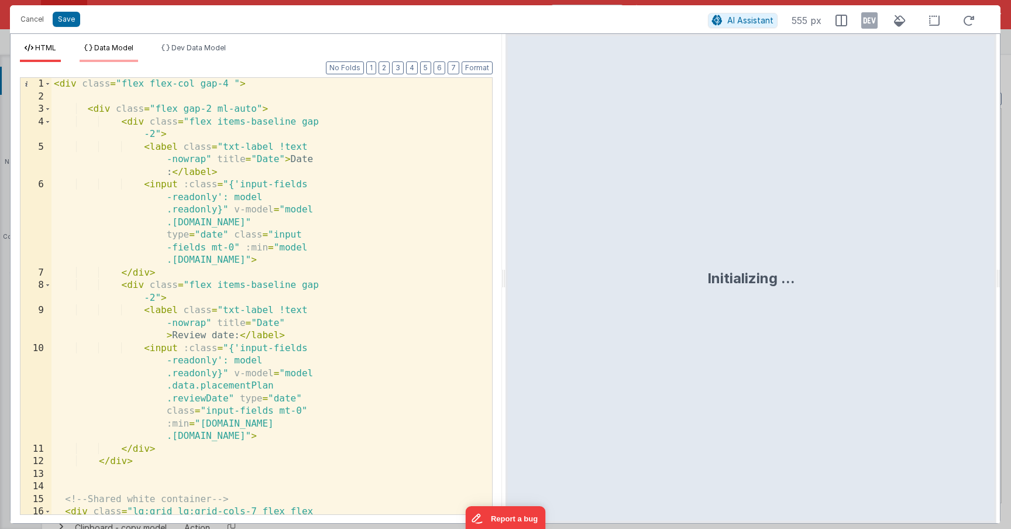
click at [126, 59] on li "Data Model" at bounding box center [109, 52] width 59 height 19
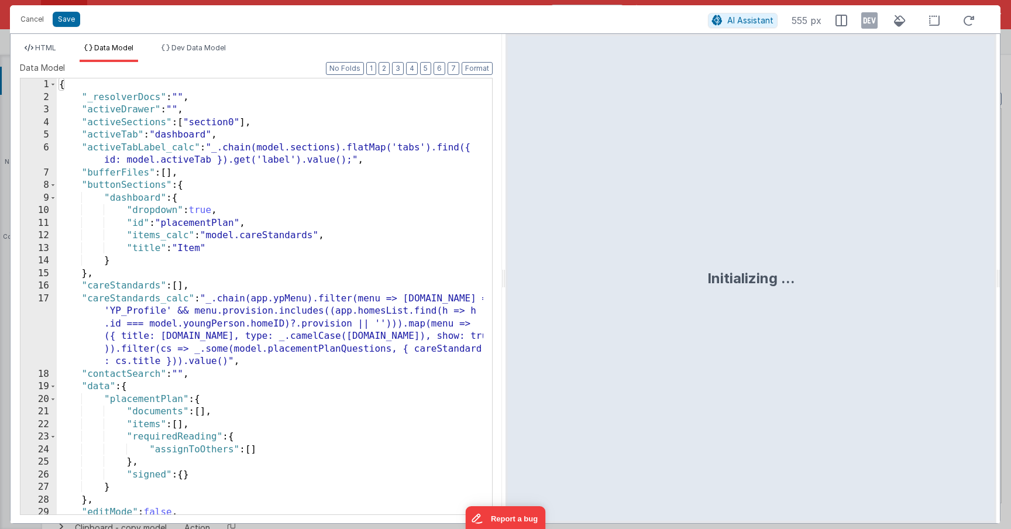
click at [259, 166] on div "{ "_resolverDocs" : "" , "activeDrawer" : "" , "activeSections" : [ "section0" …" at bounding box center [270, 308] width 426 height 461
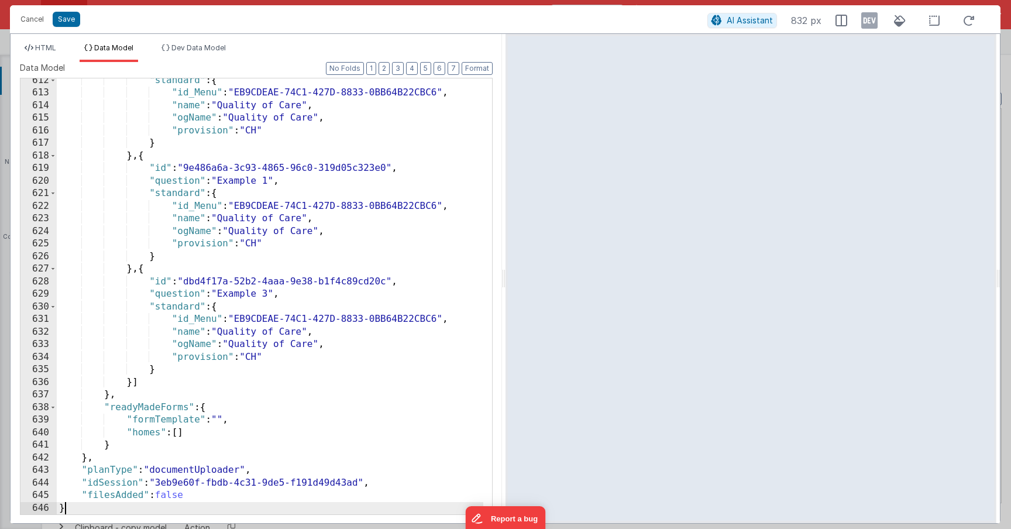
scroll to position [8847, 0]
click at [350, 230] on div ""standard" : { "id_Menu" : "EB9CDEAE-74C1-427D-8833-0BB64B22CBC6" , "name" : "Q…" at bounding box center [270, 304] width 426 height 461
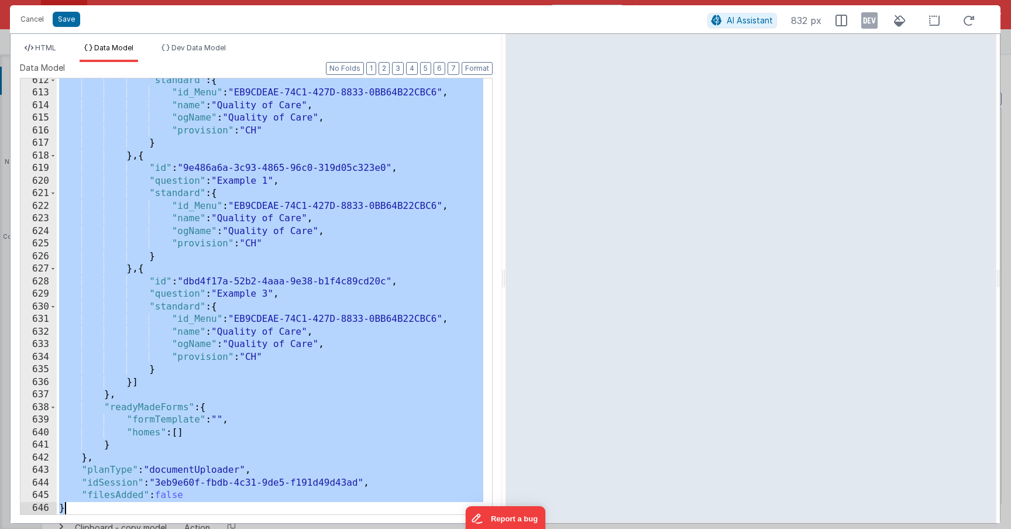
scroll to position [1375, 0]
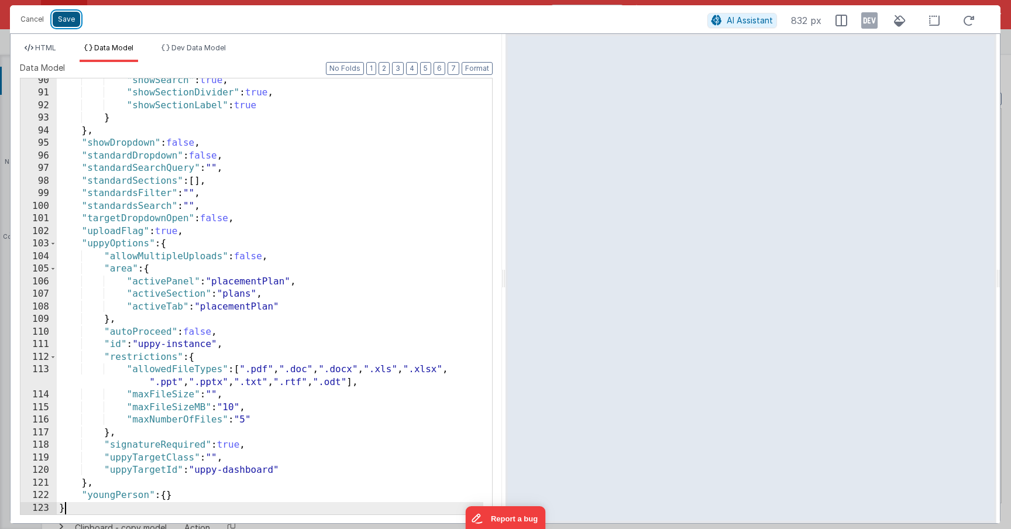
click at [61, 22] on button "Save" at bounding box center [66, 19] width 27 height 15
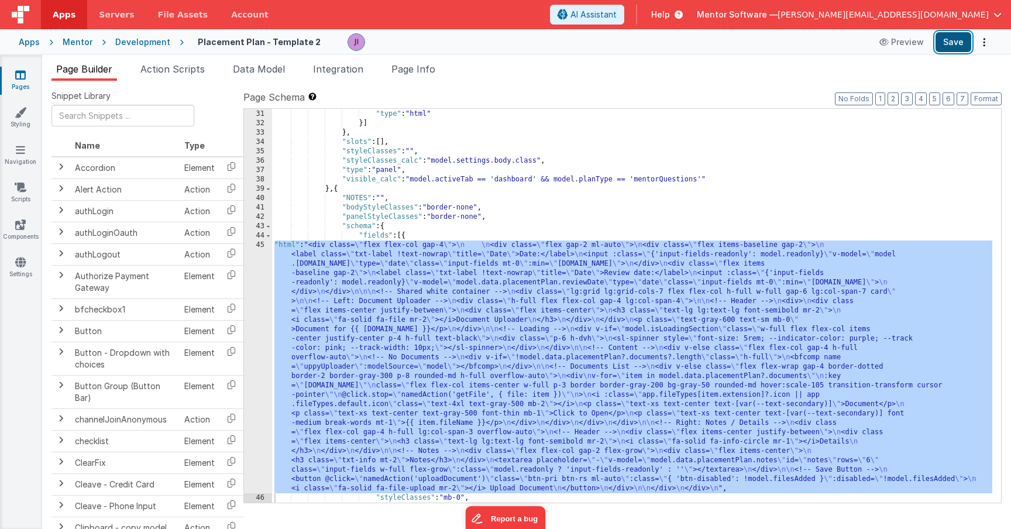
click at [951, 49] on button "Save" at bounding box center [953, 42] width 36 height 20
click at [414, 318] on div ""styleClasses" : "mb-0" , "type" : "html" }] } , "slots" : [ ] , "styleClasses"…" at bounding box center [632, 306] width 720 height 412
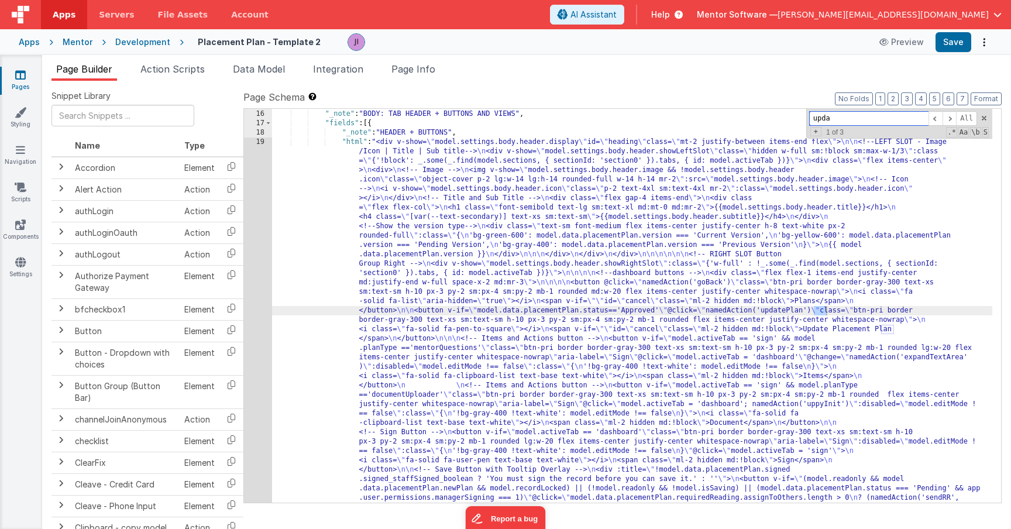
scroll to position [280, 0]
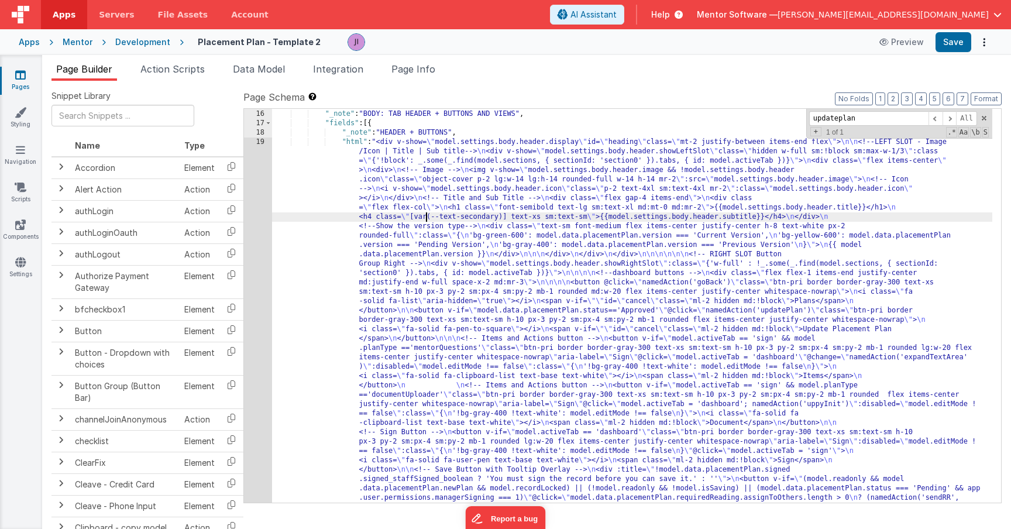
scroll to position [0, 0]
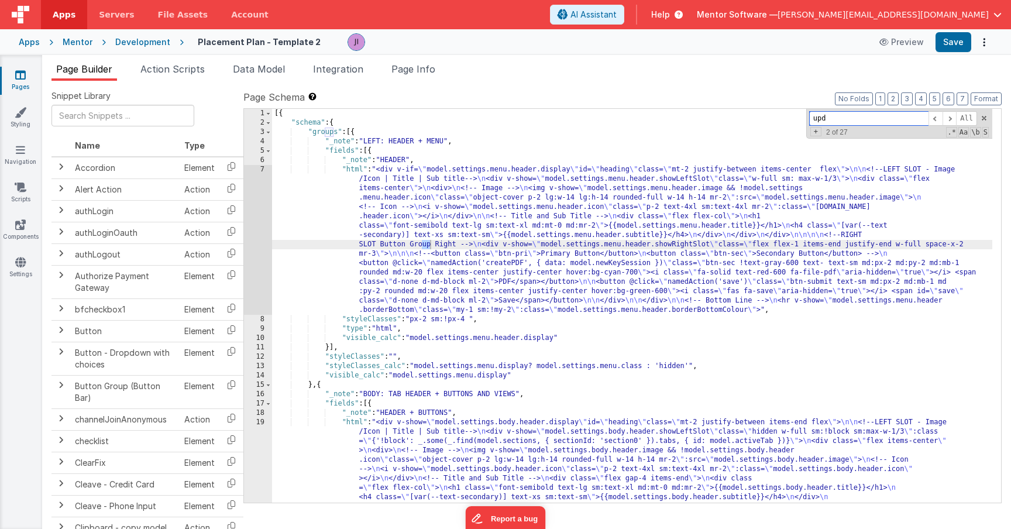
scroll to position [290, 0]
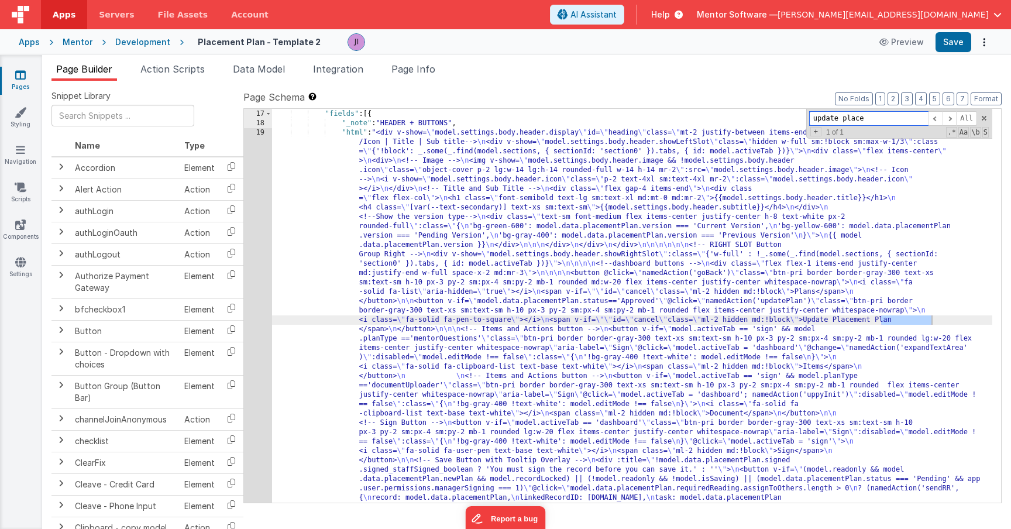
type input "update place"
click at [252, 309] on div "19" at bounding box center [258, 371] width 28 height 487
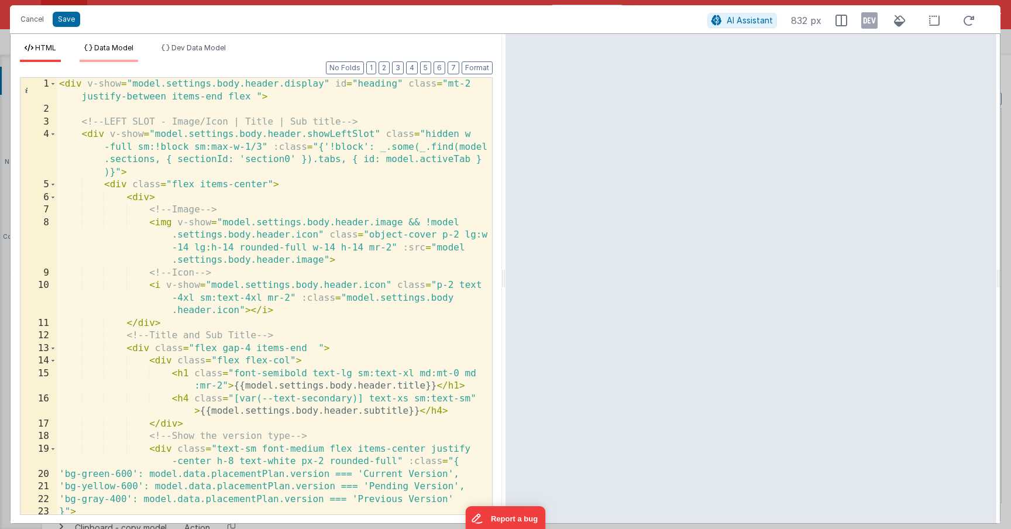
drag, startPoint x: 102, startPoint y: 50, endPoint x: 116, endPoint y: 61, distance: 17.9
click at [102, 50] on span "Data Model" at bounding box center [113, 47] width 39 height 9
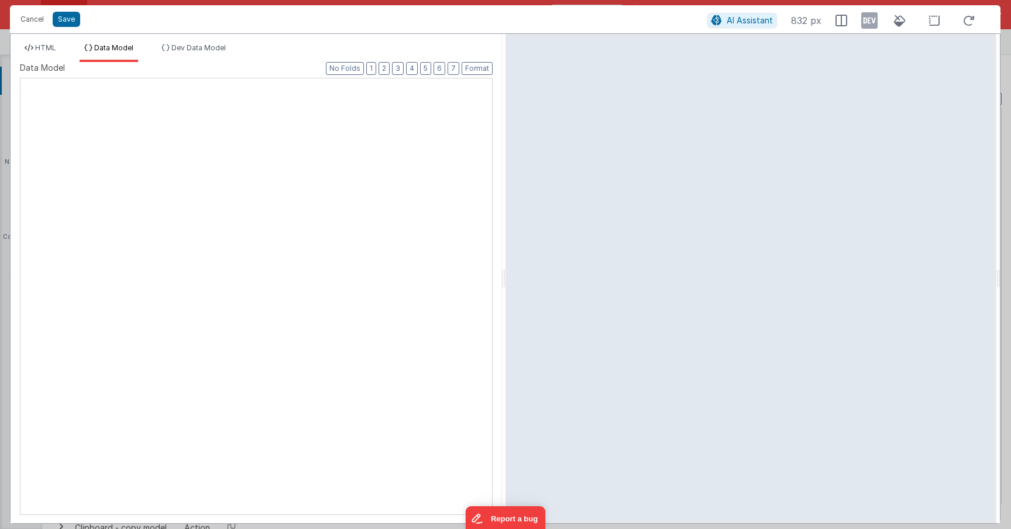
click at [221, 143] on div "XXXXXXXXXXXXXXXXXXXXXXXXXXXXXXXXXXXXXXXXXXXXXXXXXX" at bounding box center [256, 296] width 473 height 437
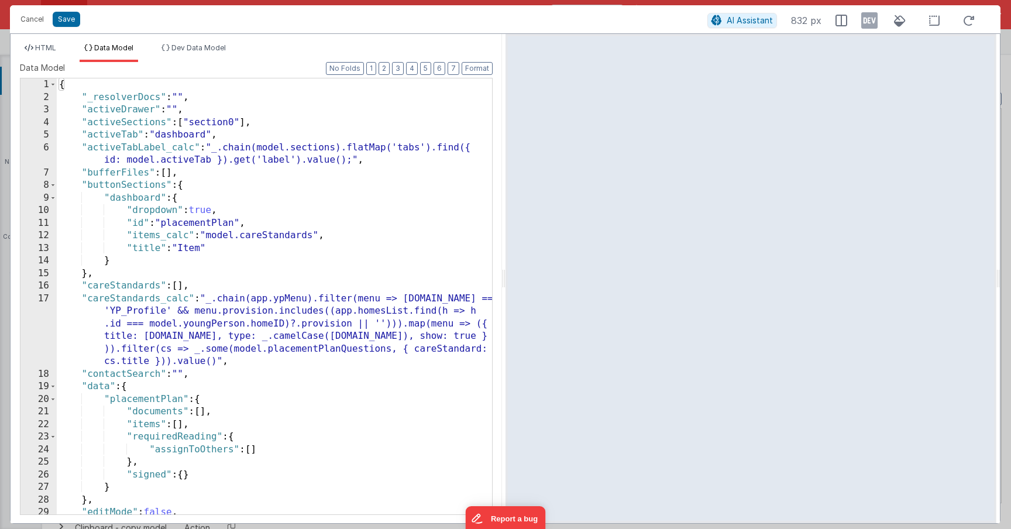
click at [221, 143] on div "{ "_resolverDocs" : "" , "activeDrawer" : "" , "activeSections" : [ "section0" …" at bounding box center [274, 308] width 435 height 461
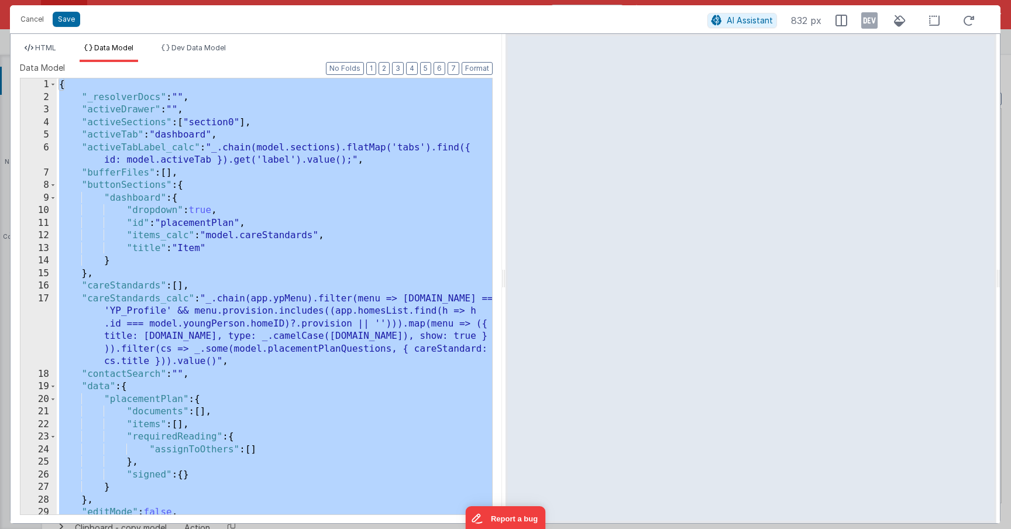
scroll to position [10281, 0]
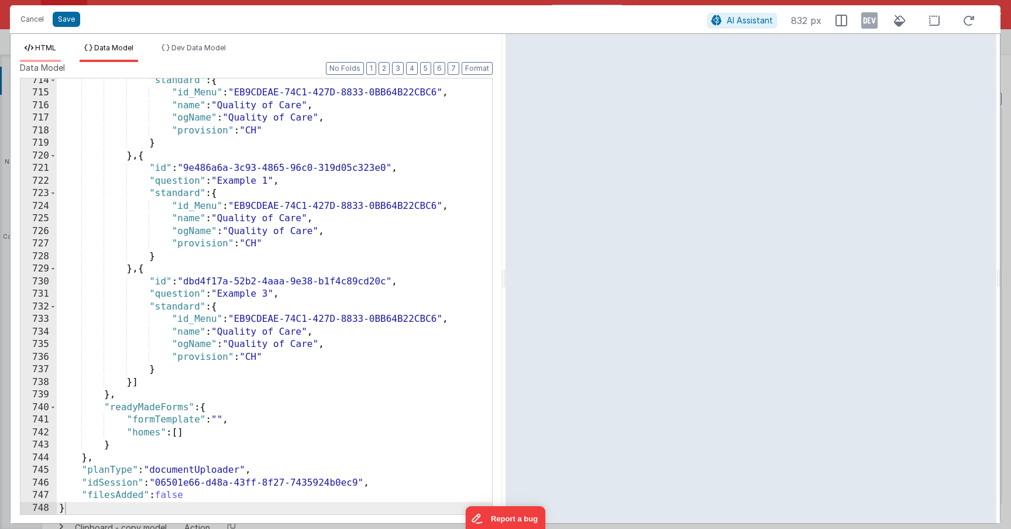
click at [45, 53] on li "HTML" at bounding box center [40, 52] width 41 height 19
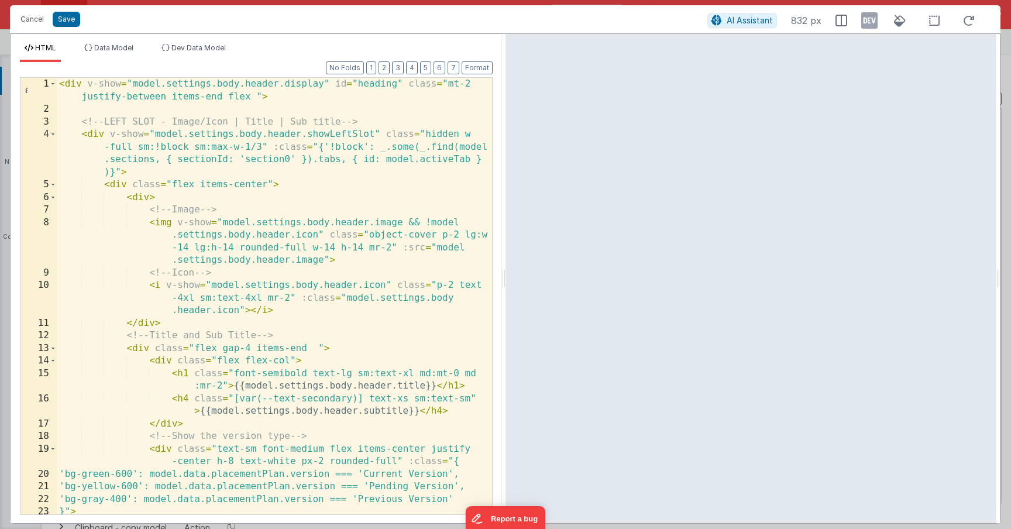
click at [270, 238] on div "< div v-show = "model.settings.body.header.display" id = "heading" class = "mt-…" at bounding box center [274, 315] width 435 height 474
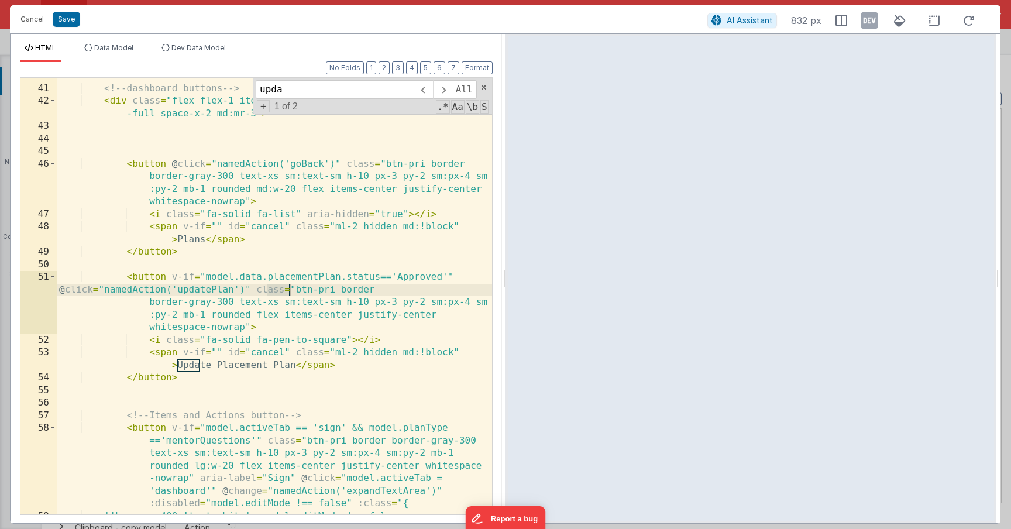
scroll to position [675, 0]
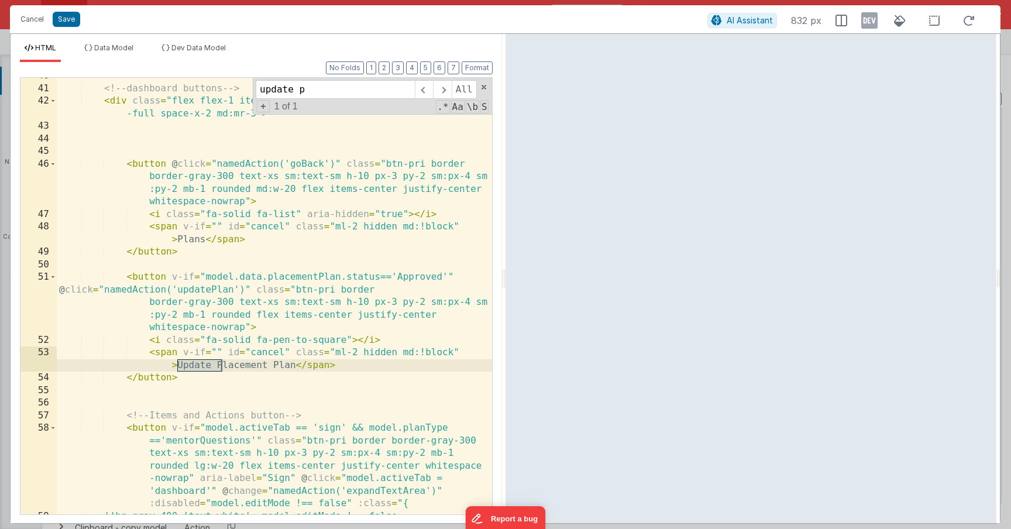
type input "update p"
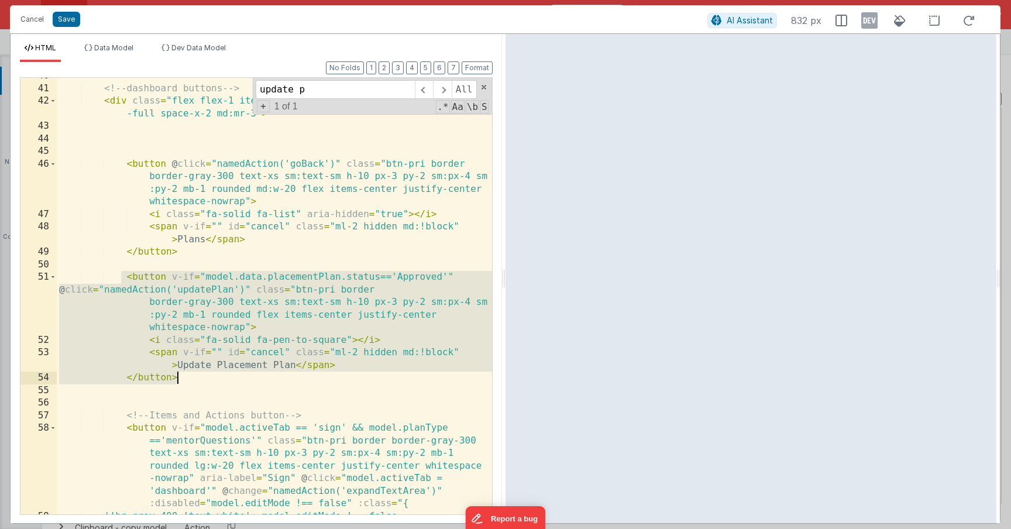
drag, startPoint x: 118, startPoint y: 271, endPoint x: 198, endPoint y: 384, distance: 138.0
click at [198, 384] on div "<!-- dashboard buttons --> < div class = "flex flex-1 items-end justify-center …" at bounding box center [274, 301] width 435 height 462
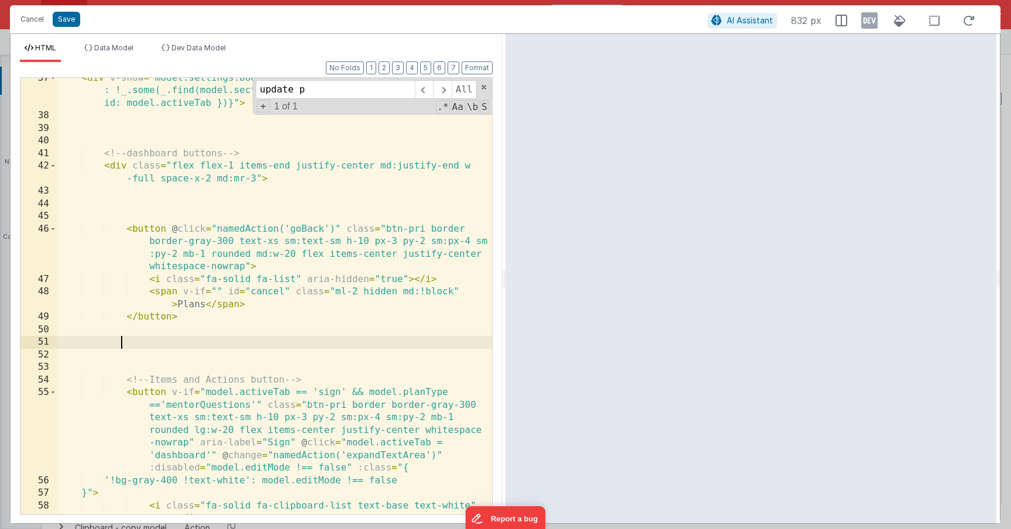
scroll to position [610, 0]
click at [291, 176] on div "< div v-show = "model.settings.body.header.showRightSlot" :class = "{'w-full' :…" at bounding box center [274, 322] width 435 height 500
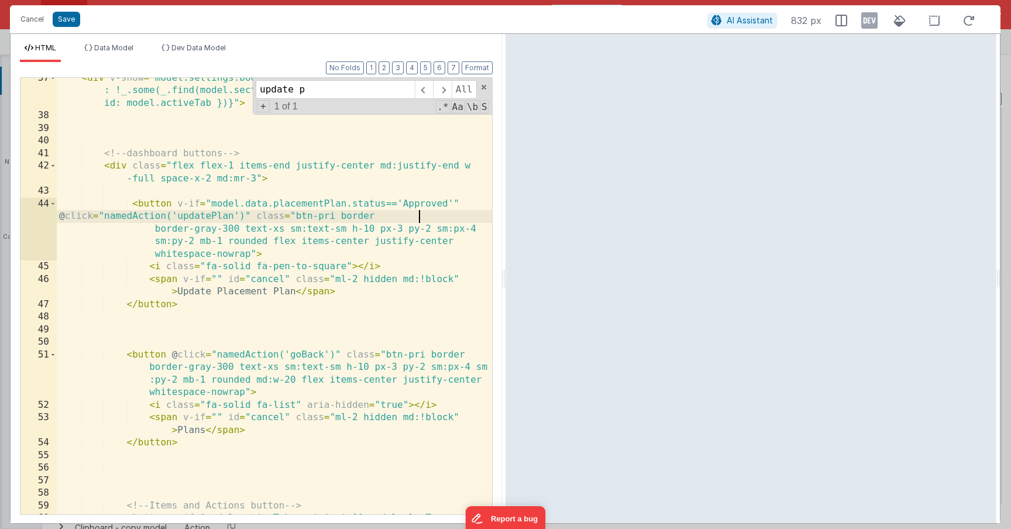
click at [417, 217] on div "< div v-show = "model.settings.body.header.showRightSlot" :class = "{'w-full' :…" at bounding box center [274, 353] width 435 height 562
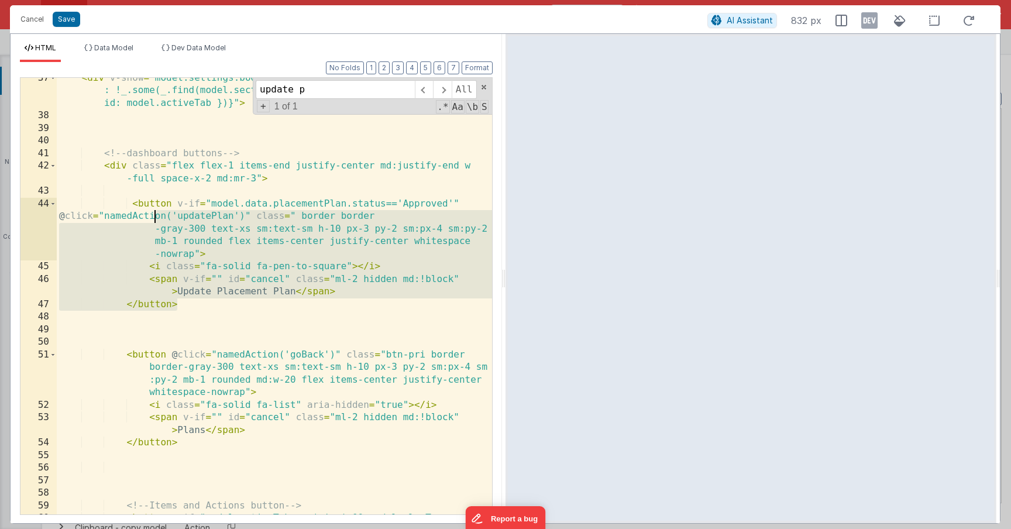
drag, startPoint x: 182, startPoint y: 309, endPoint x: 133, endPoint y: 208, distance: 111.7
click at [133, 208] on div "< div v-show = "model.settings.body.header.showRightSlot" :class = "{'w-full' :…" at bounding box center [274, 353] width 435 height 562
click at [71, 23] on button "Save" at bounding box center [66, 19] width 27 height 15
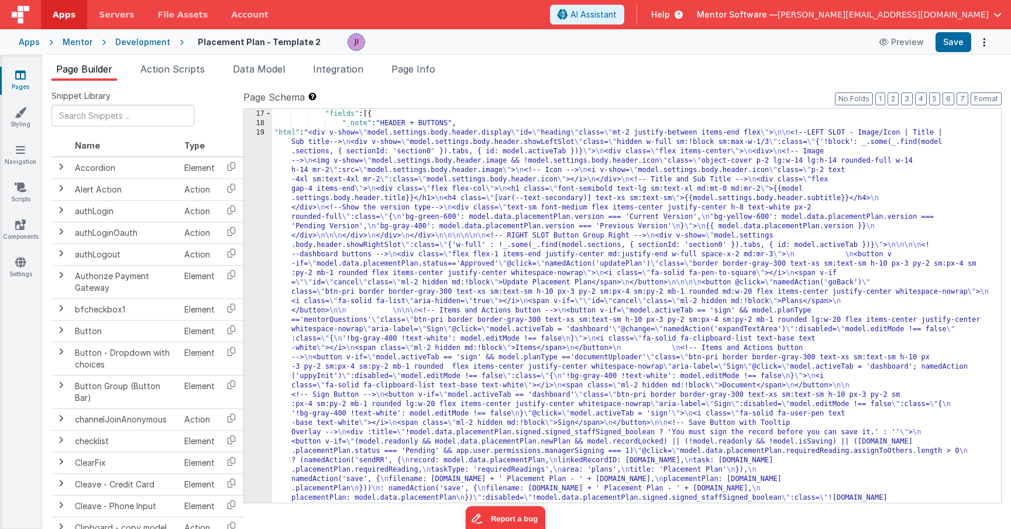
click at [315, 134] on div ""_note" : "BODY: TAB HEADER + BUTTONS AND VIEWS" , "fields" : [{ "_note" : "HEA…" at bounding box center [632, 521] width 720 height 843
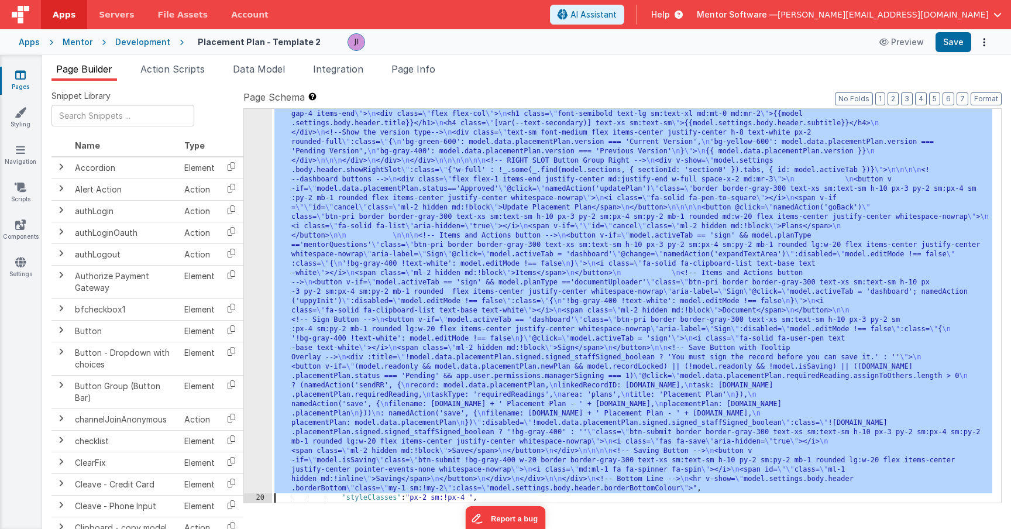
click at [254, 159] on div "19 20 21 22 23 24 25 26 27" at bounding box center [258, 474] width 28 height 843
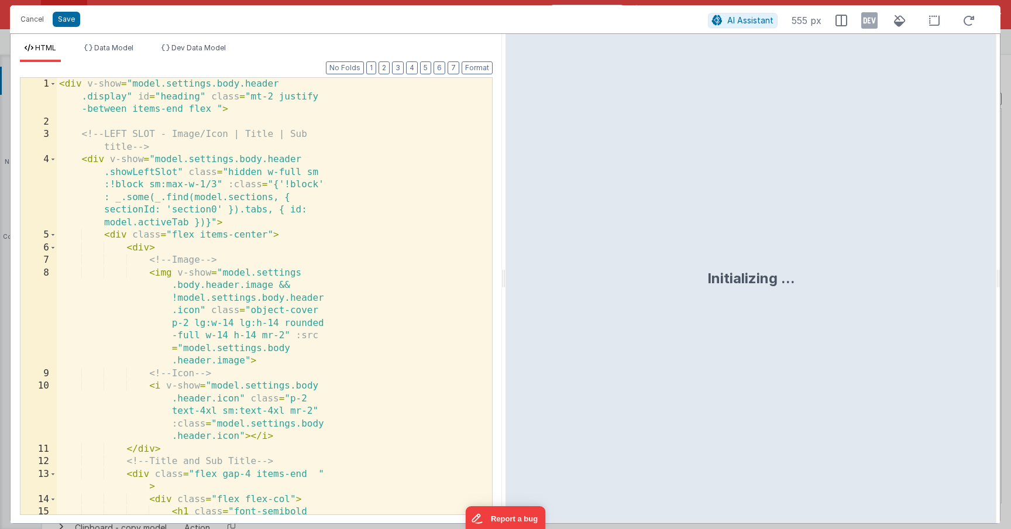
scroll to position [364, 0]
click at [125, 57] on li "Data Model" at bounding box center [109, 52] width 59 height 19
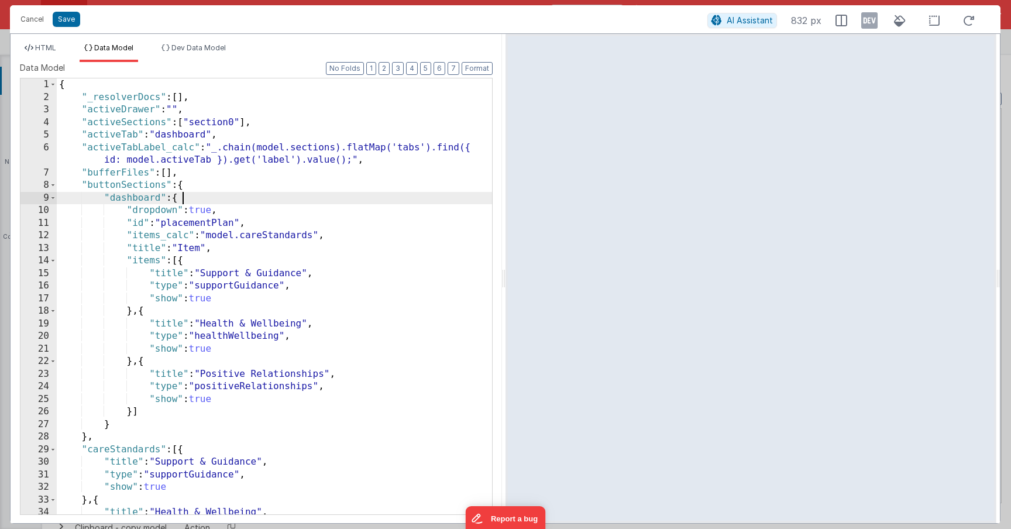
click at [342, 198] on div "{ "_resolverDocs" : [ ] , "activeDrawer" : "" , "activeSections" : [ "section0"…" at bounding box center [274, 308] width 435 height 461
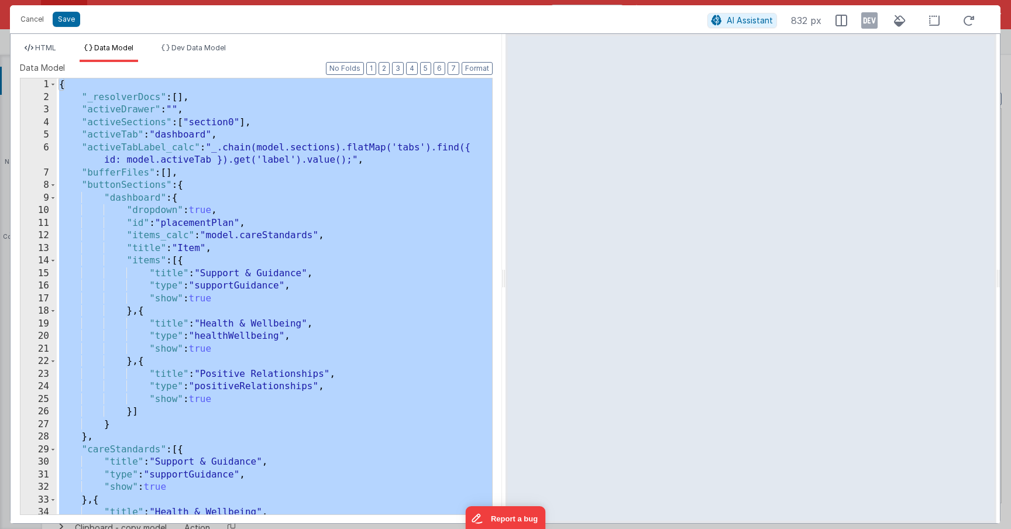
scroll to position [1375, 0]
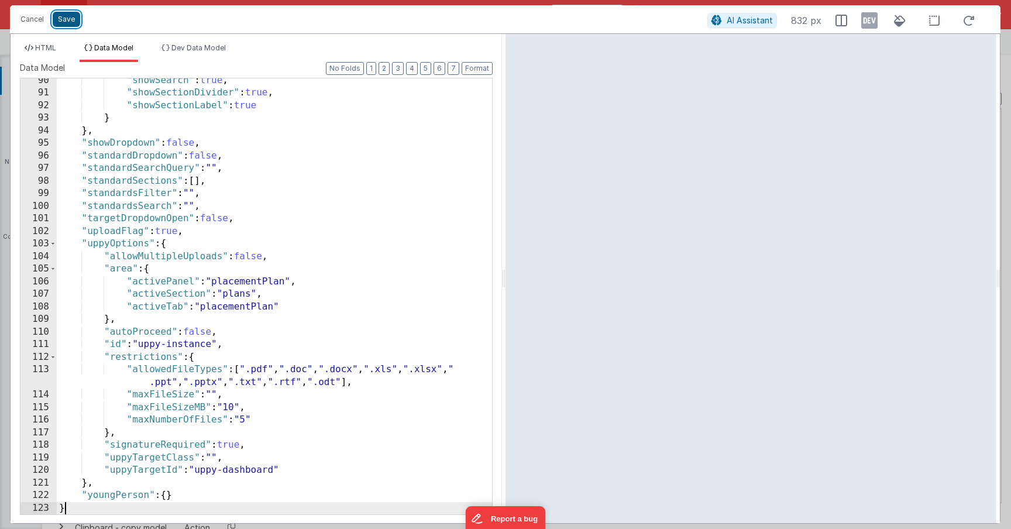
click at [68, 22] on button "Save" at bounding box center [66, 19] width 27 height 15
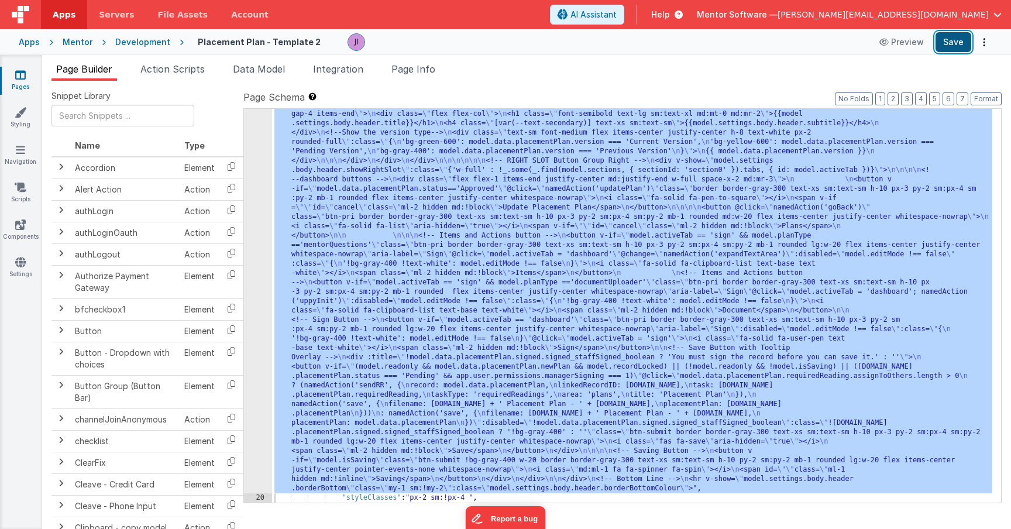
click at [938, 39] on button "Save" at bounding box center [953, 42] width 36 height 20
click at [323, 308] on div ""html" : "<div v-show= \" model.settings.body.header.display \" id= \" heading …" at bounding box center [632, 474] width 720 height 843
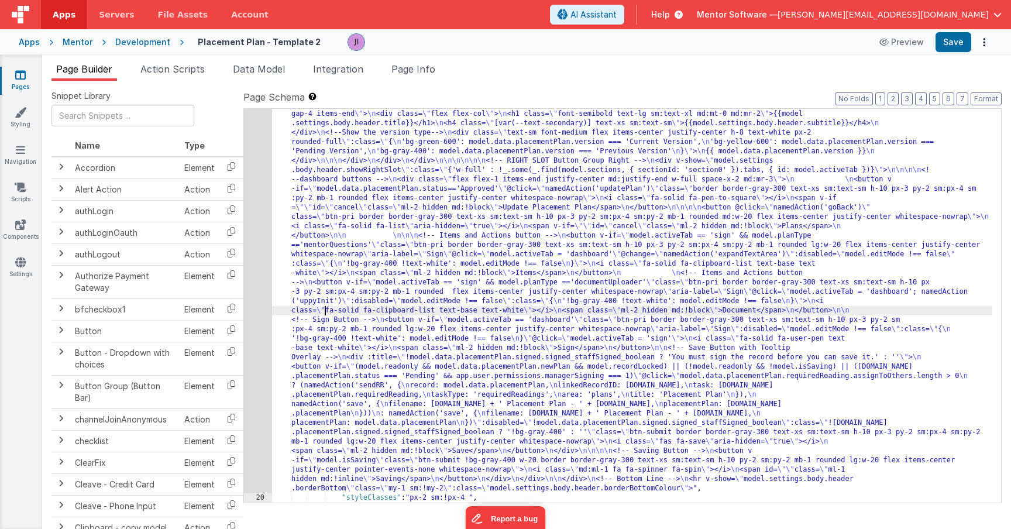
click at [255, 287] on div "19" at bounding box center [258, 273] width 28 height 440
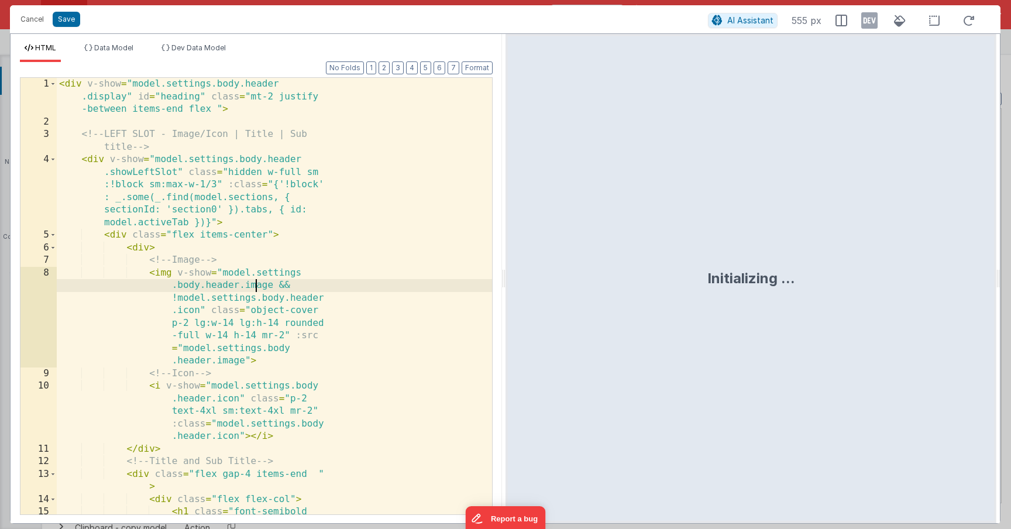
click at [255, 287] on div "< div v-show = "model.settings.body.header .display" id = "heading" class = "mt…" at bounding box center [274, 346] width 435 height 537
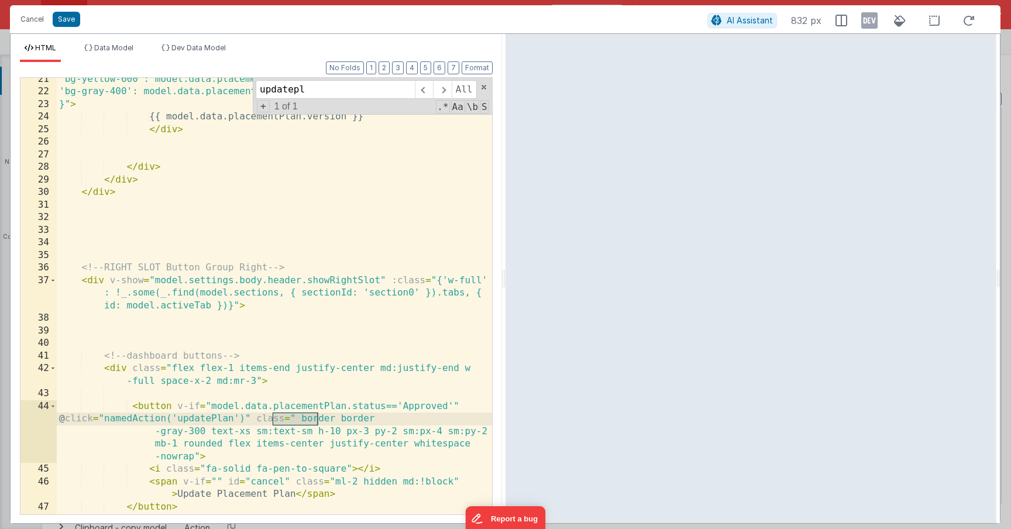
scroll to position [445, 0]
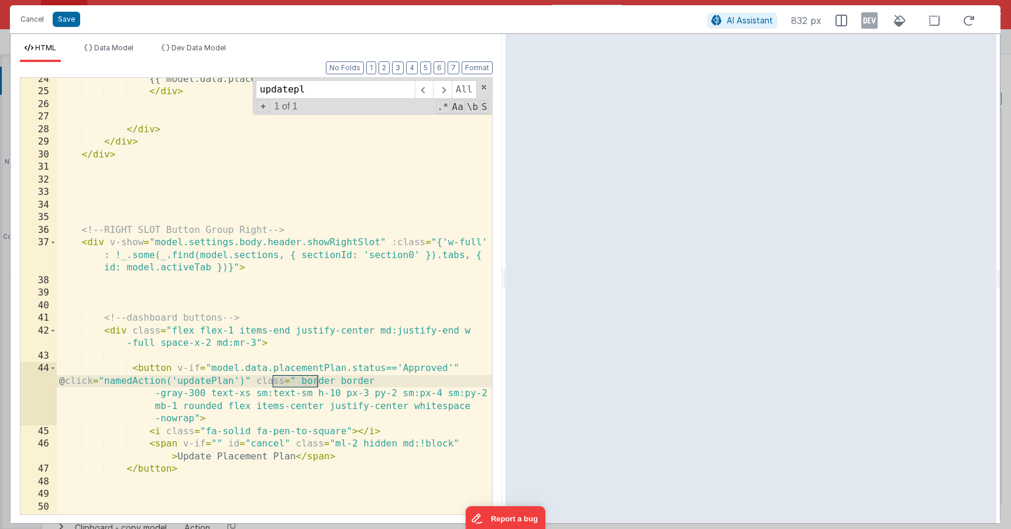
type input "updatepl"
click at [393, 383] on div "{{ model.data.placementPlan.version }} </ div > </ div > </ div > </ div > <!--…" at bounding box center [274, 323] width 435 height 500
click at [66, 23] on button "Save" at bounding box center [66, 19] width 27 height 15
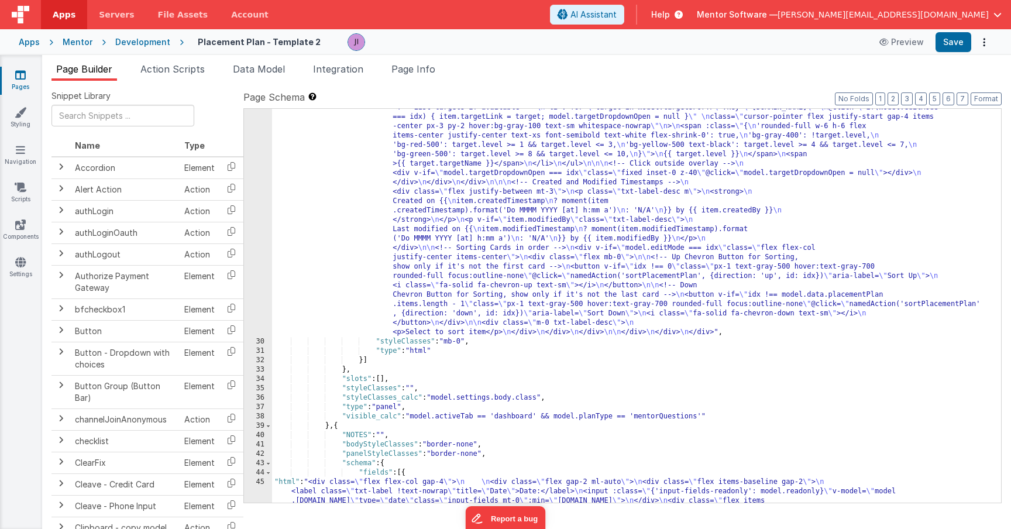
scroll to position [1965, 0]
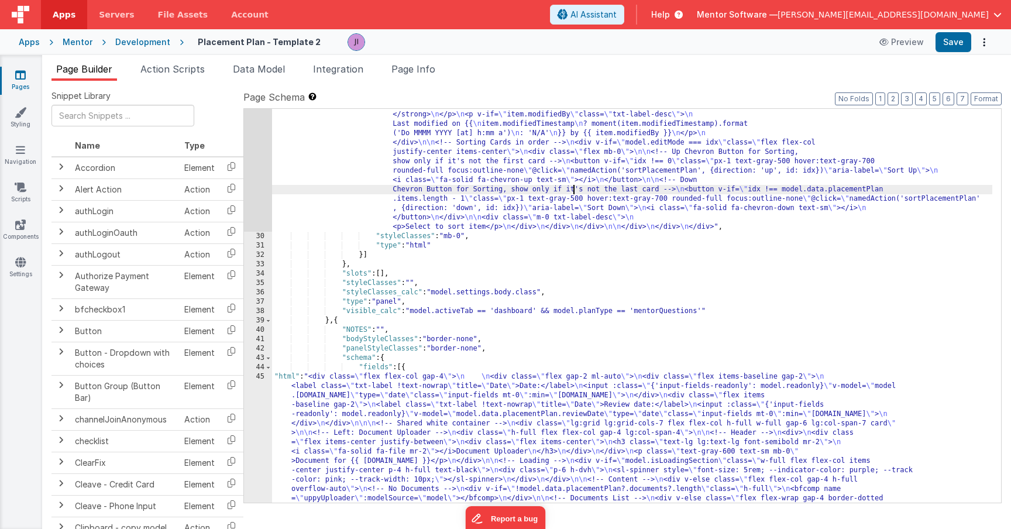
scroll to position [2049, 0]
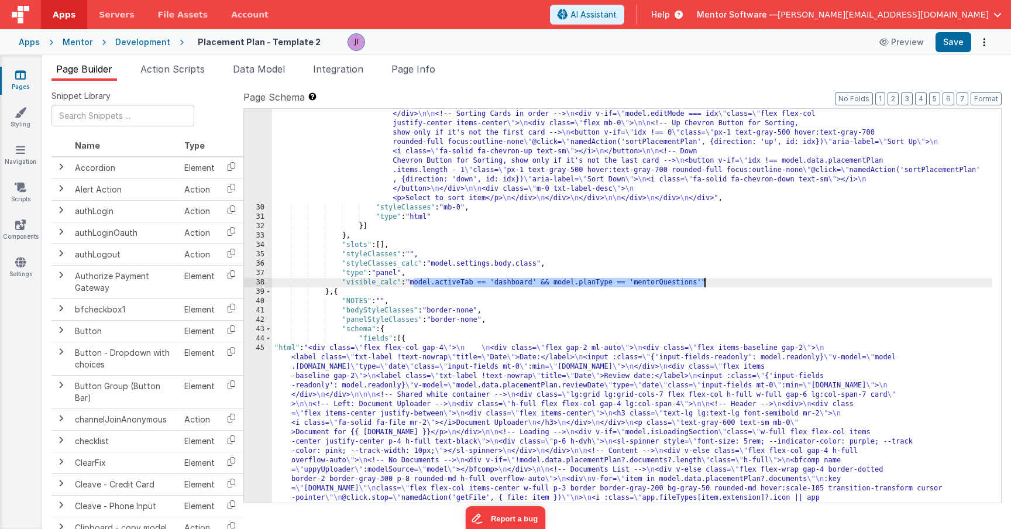
drag, startPoint x: 412, startPoint y: 284, endPoint x: 704, endPoint y: 279, distance: 292.0
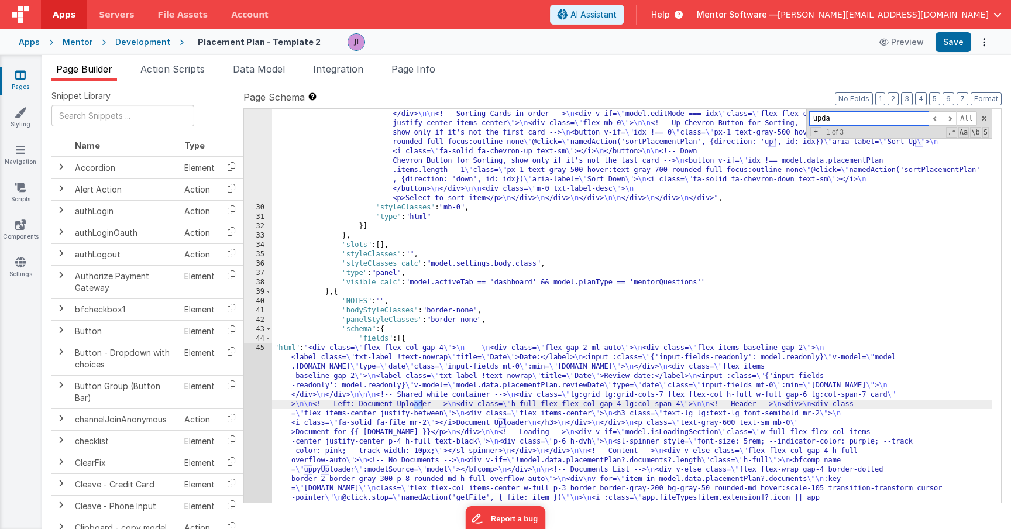
scroll to position [243, 0]
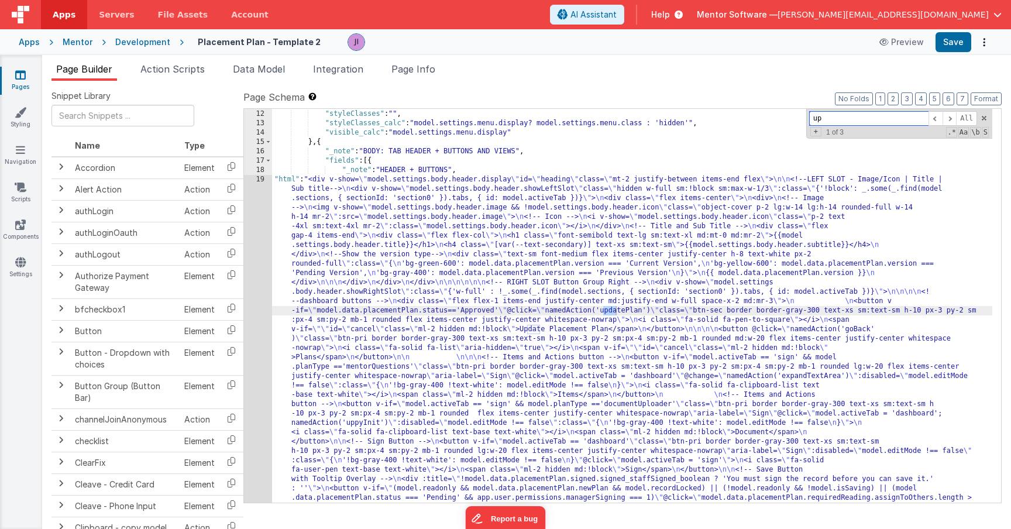
type input "u"
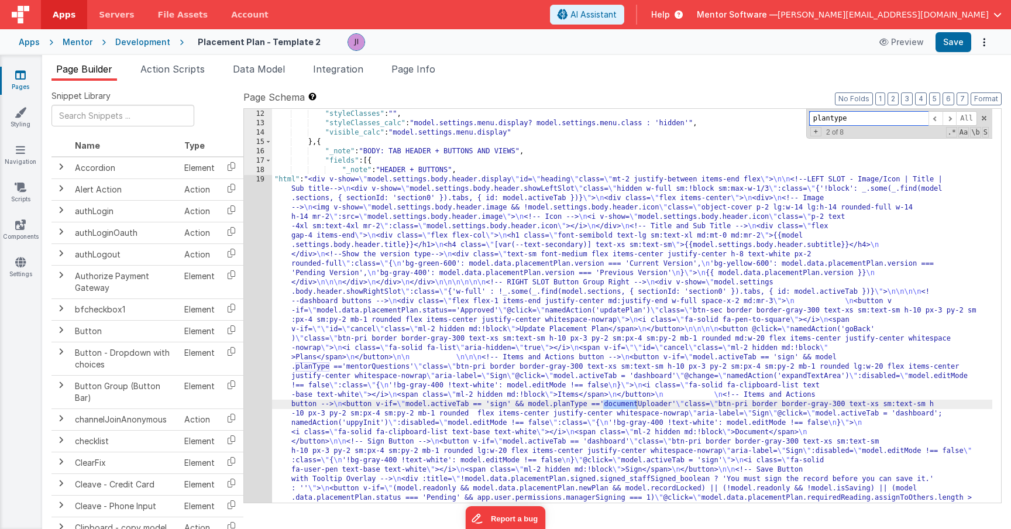
type input "plantype"
click at [389, 405] on div "}] , "styleClasses" : "" , "styleClasses_calc" : "model.settings.menu.display? …" at bounding box center [632, 521] width 720 height 843
click at [261, 390] on div "19" at bounding box center [258, 395] width 28 height 440
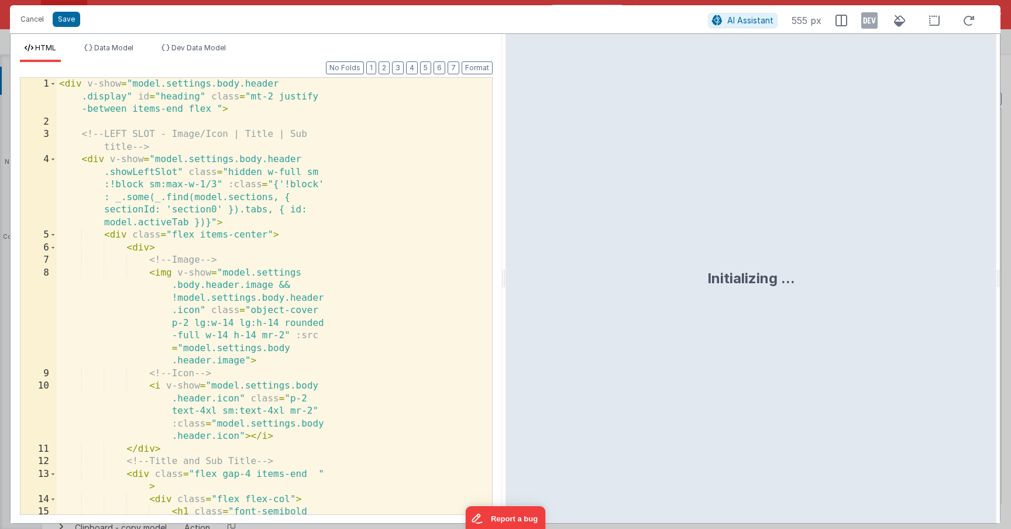
scroll to position [364, 0]
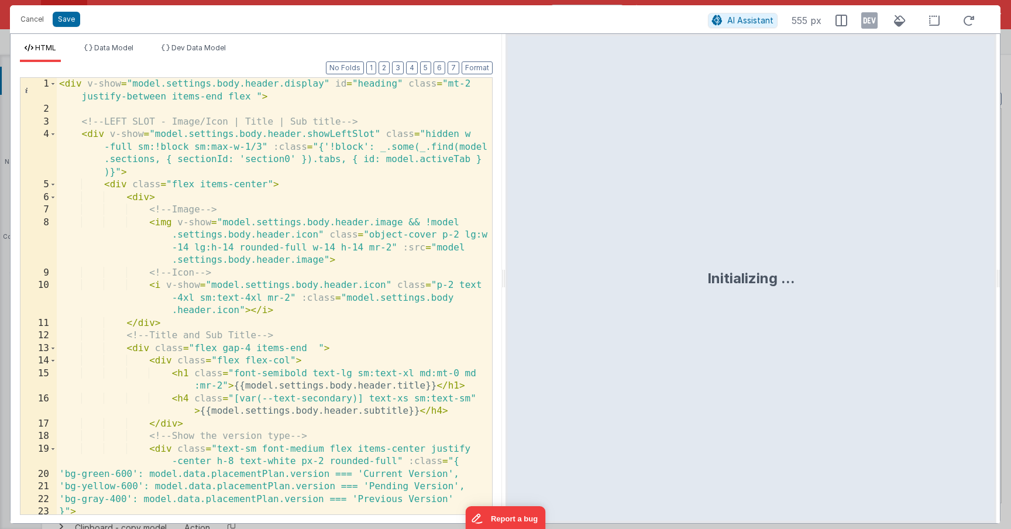
click at [239, 292] on div "< div v-show = "model.settings.body.header.display" id = "heading" class = "mt-…" at bounding box center [274, 315] width 435 height 474
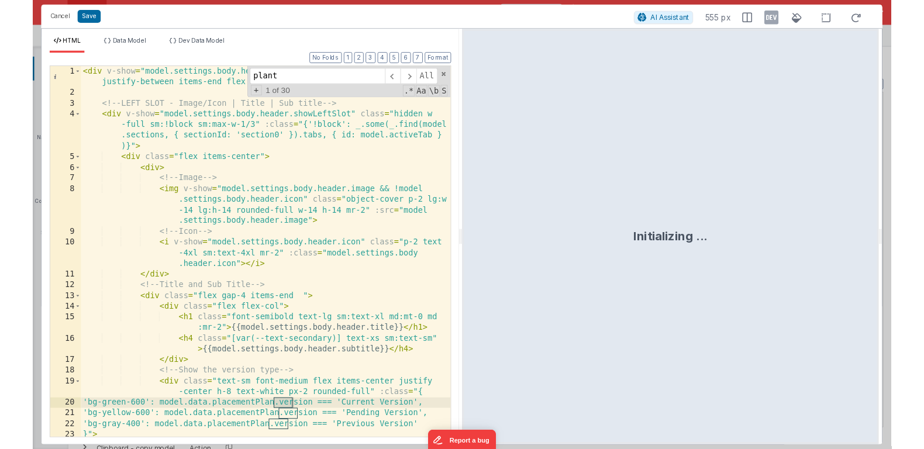
scroll to position [838, 0]
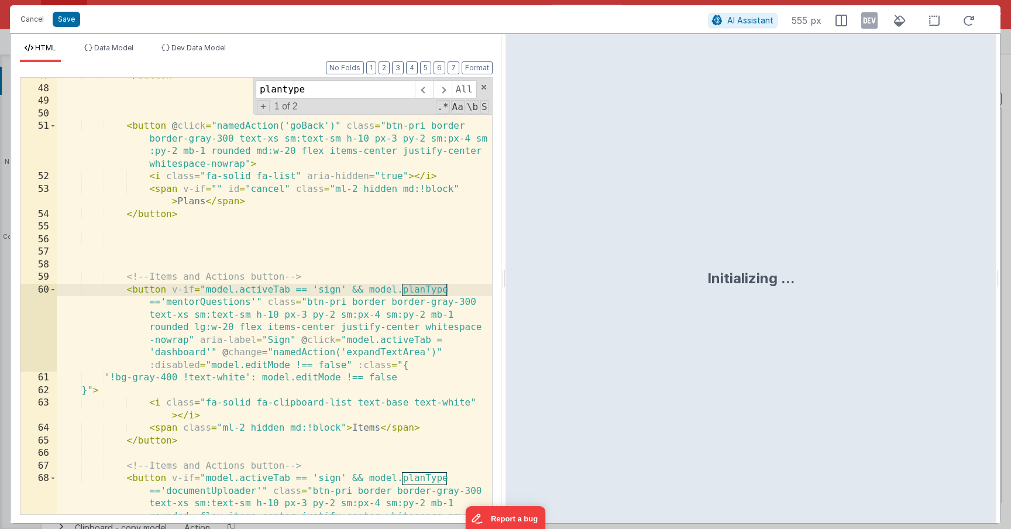
type input "plantype"
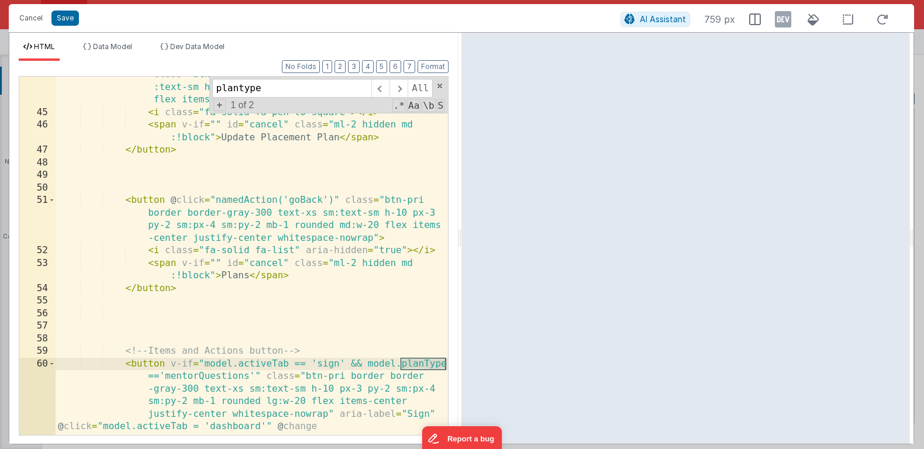
click at [355, 366] on div "< button v-if = "model.data.placementPlan.status =='Approved'" @ click = "named…" at bounding box center [252, 304] width 393 height 522
drag, startPoint x: 350, startPoint y: 365, endPoint x: 259, endPoint y: 374, distance: 91.1
click at [259, 374] on div "< button v-if = "model.data.placementPlan.status =='Approved'" @ click = "named…" at bounding box center [252, 304] width 393 height 522
click at [329, 318] on div "< button v-if = "model.data.placementPlan.status =='Approved'" @ click = "named…" at bounding box center [252, 304] width 393 height 522
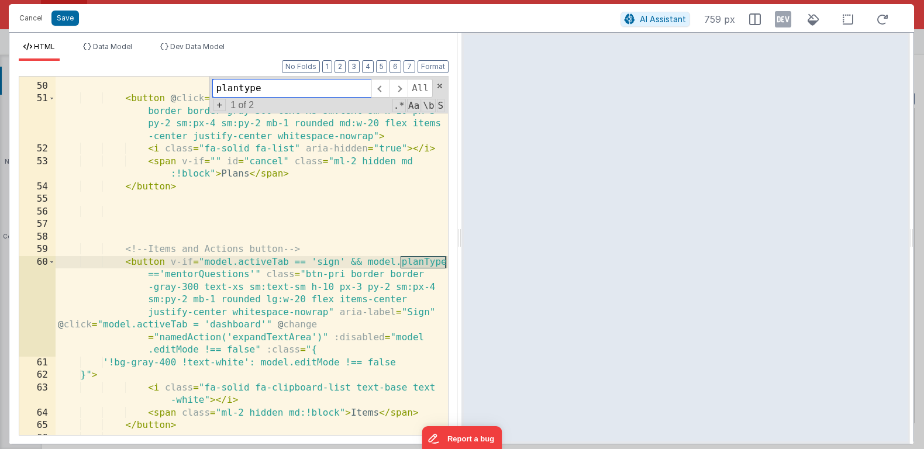
scroll to position [1154, 0]
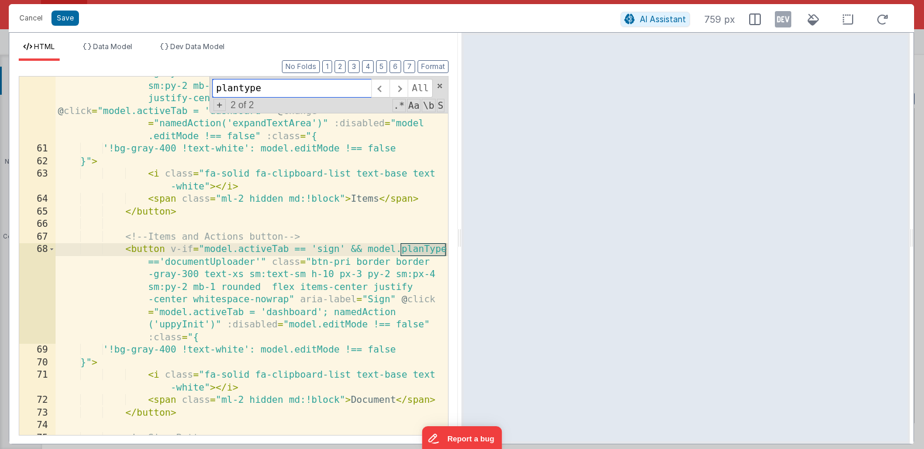
type input "plantype"
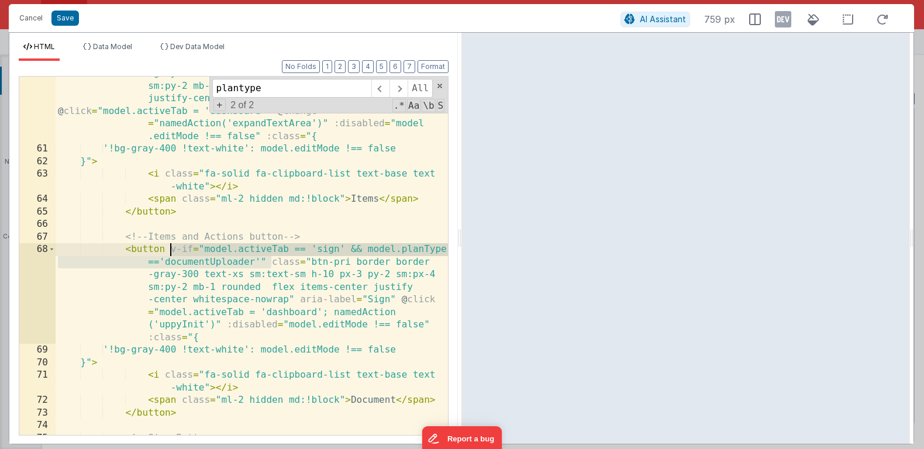
drag, startPoint x: 270, startPoint y: 264, endPoint x: 172, endPoint y: 250, distance: 98.6
click at [172, 250] on div "< button v-if = "model.activeTab == 'sign' && model.planType =='mentorQuestions…" at bounding box center [252, 278] width 393 height 472
click at [288, 181] on div "< button v-if = "model.activeTab == 'sign' && model.planType =='mentorQuestions…" at bounding box center [252, 278] width 393 height 472
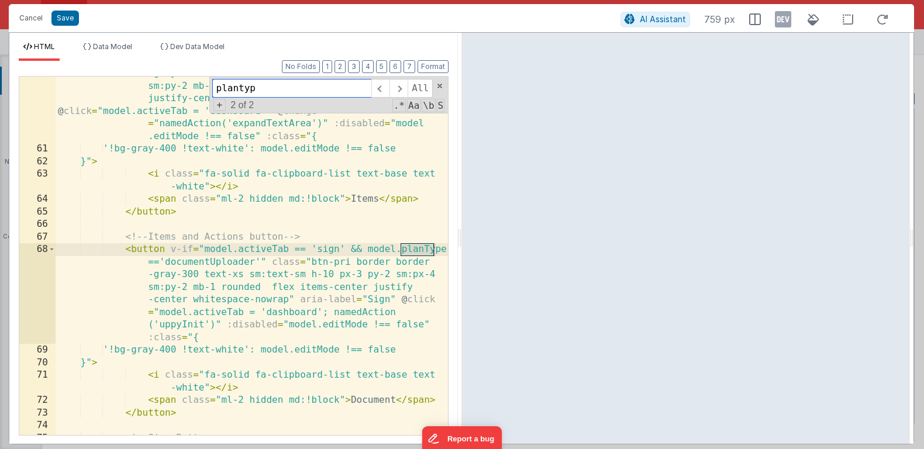
type input "plantype"
click at [35, 19] on button "Cancel" at bounding box center [30, 18] width 35 height 16
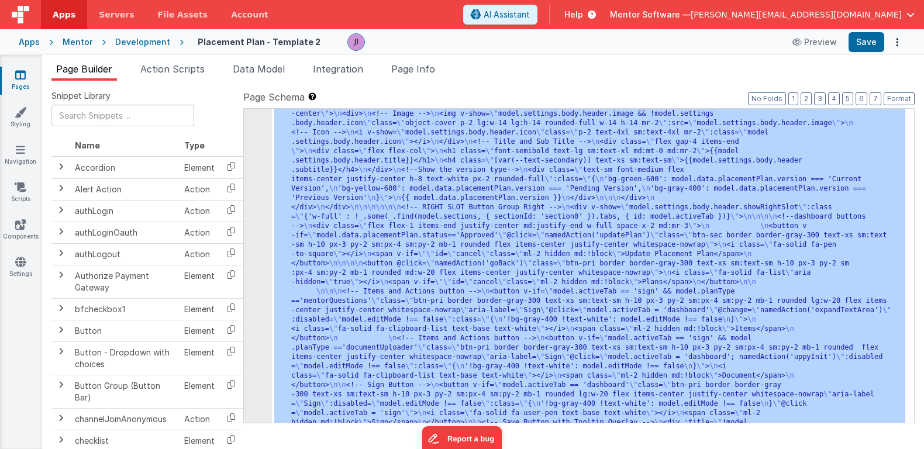
click at [196, 136] on th "Type" at bounding box center [200, 146] width 40 height 22
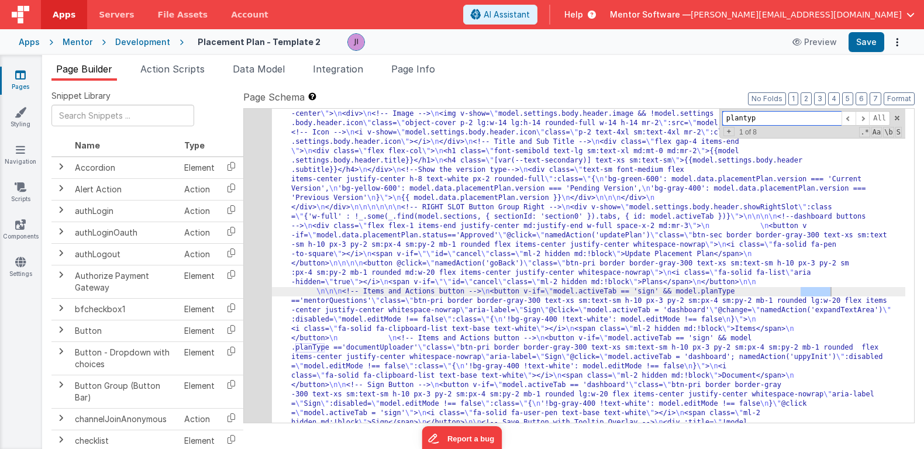
type input "plantype"
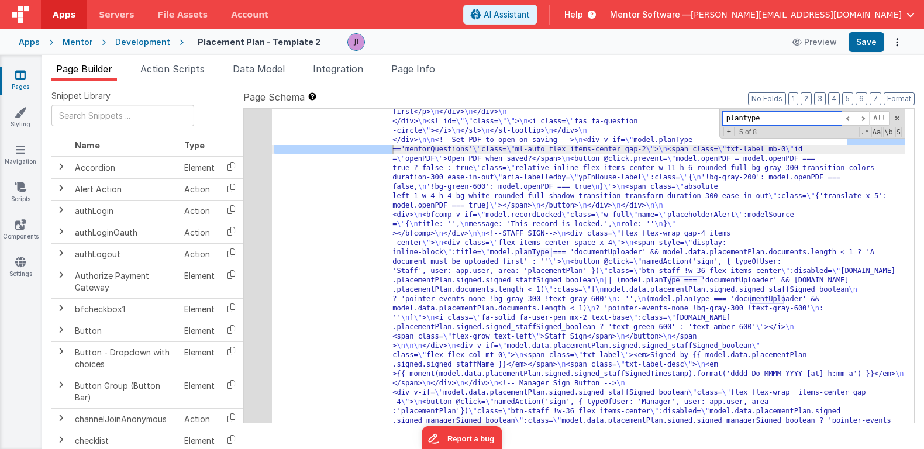
scroll to position [3872, 0]
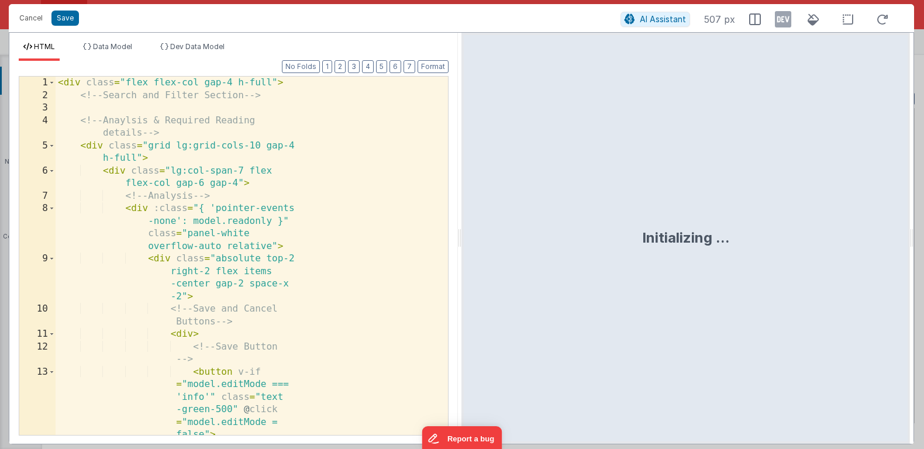
click at [224, 191] on div "< div class = "flex flex-col gap-4 h-full" > <!-- Search and Filter Section -->…" at bounding box center [252, 281] width 393 height 409
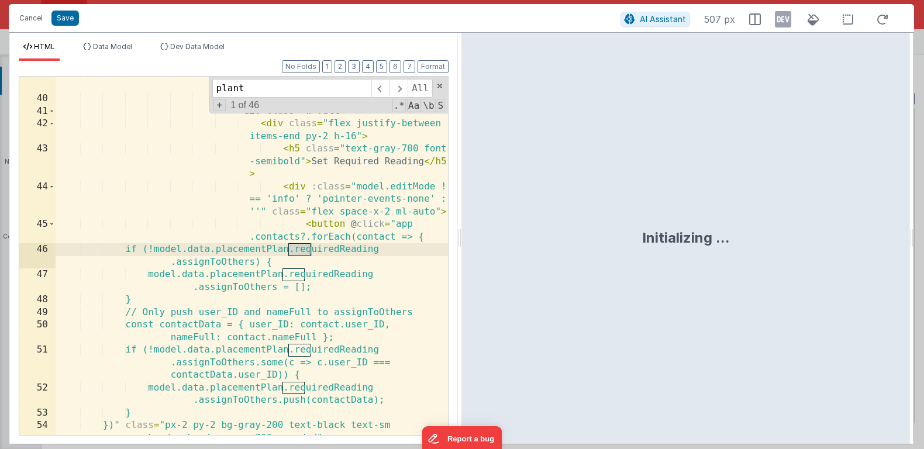
scroll to position [3380, 0]
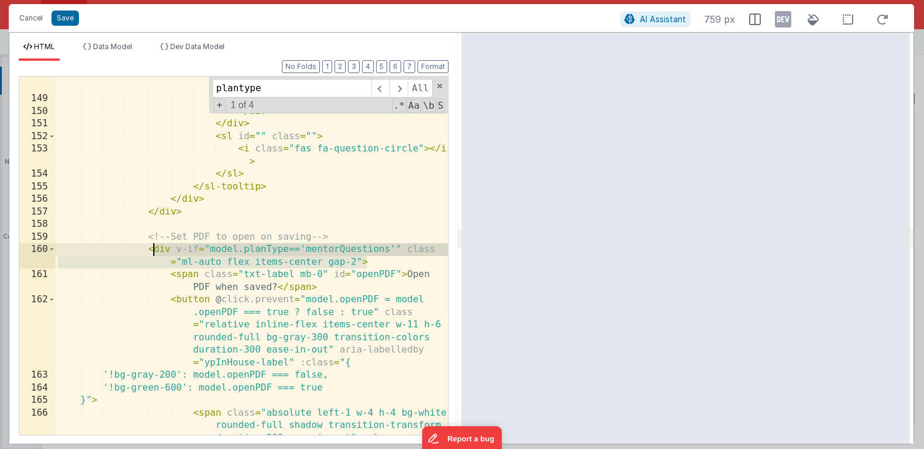
drag, startPoint x: 370, startPoint y: 260, endPoint x: 146, endPoint y: 252, distance: 224.2
click at [146, 252] on div "< p > Once the record is signed by a staff member the record is locked and uned…" at bounding box center [252, 272] width 393 height 484
click at [381, 315] on div "< p > Once the record is signed by a staff member the record is locked and uned…" at bounding box center [252, 272] width 393 height 484
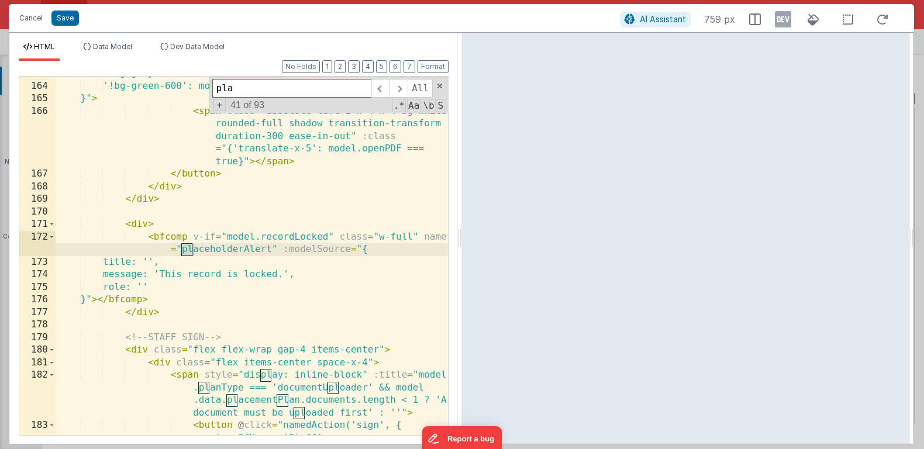
scroll to position [3682, 0]
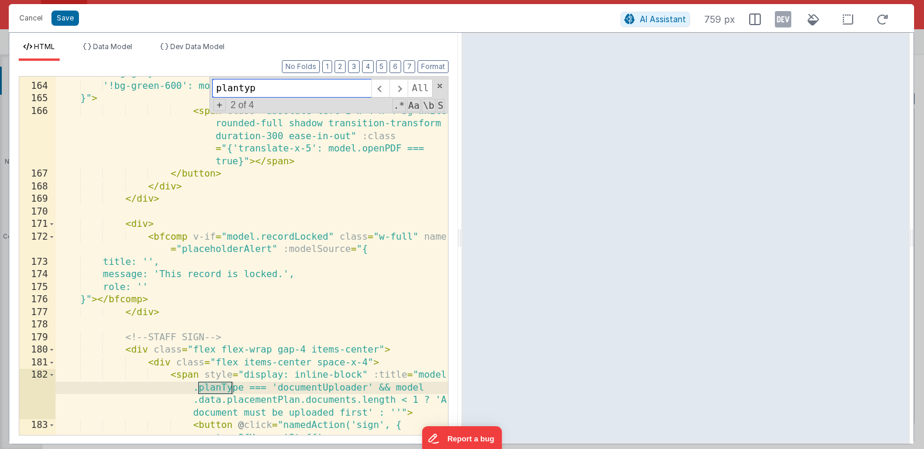
type input "plantype"
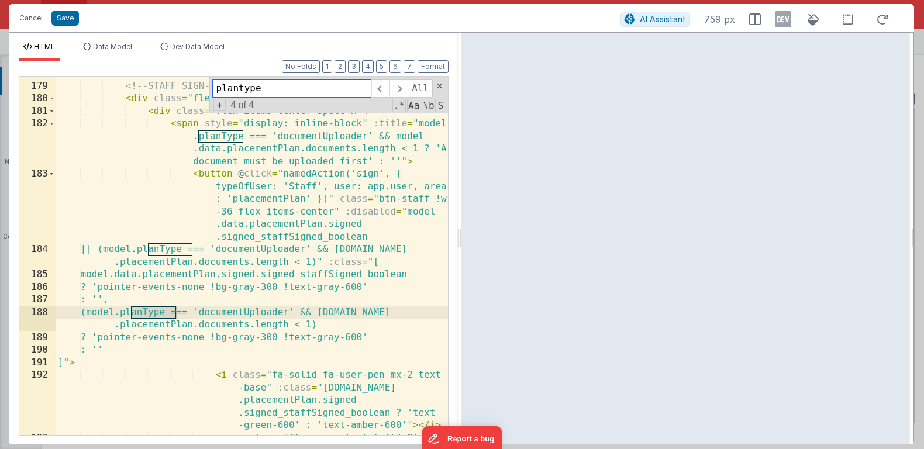
scroll to position [3367, 0]
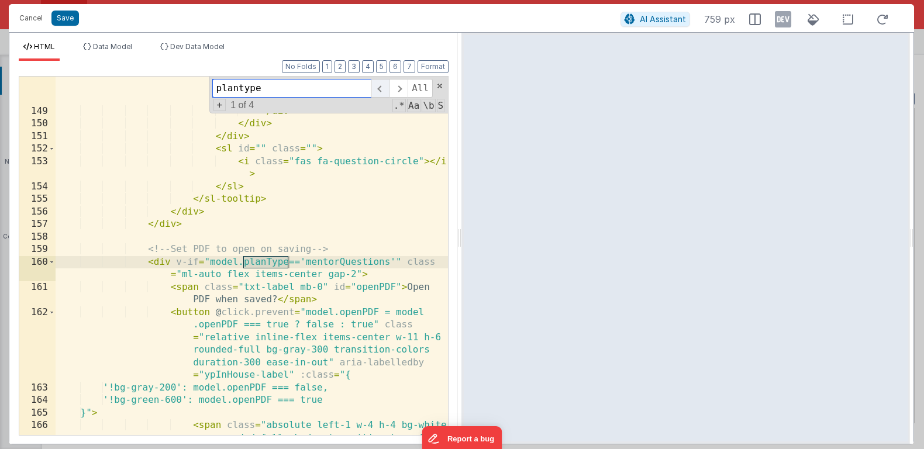
click at [380, 88] on span at bounding box center [380, 88] width 18 height 19
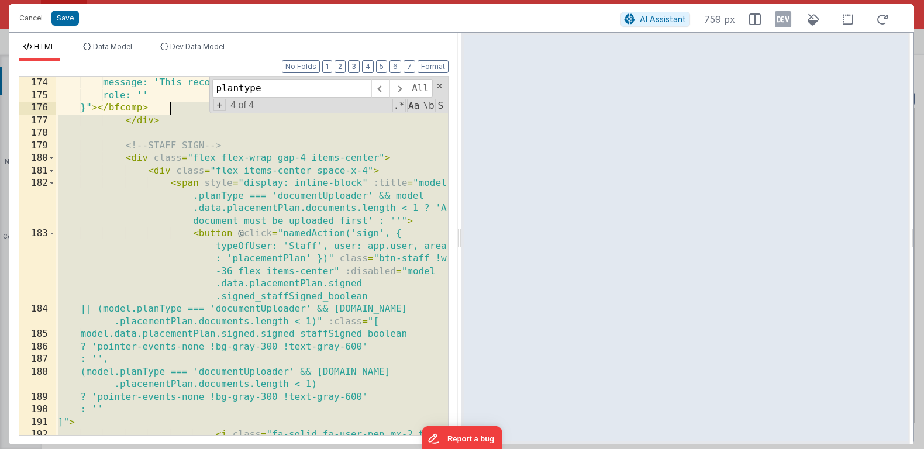
scroll to position [3874, 0]
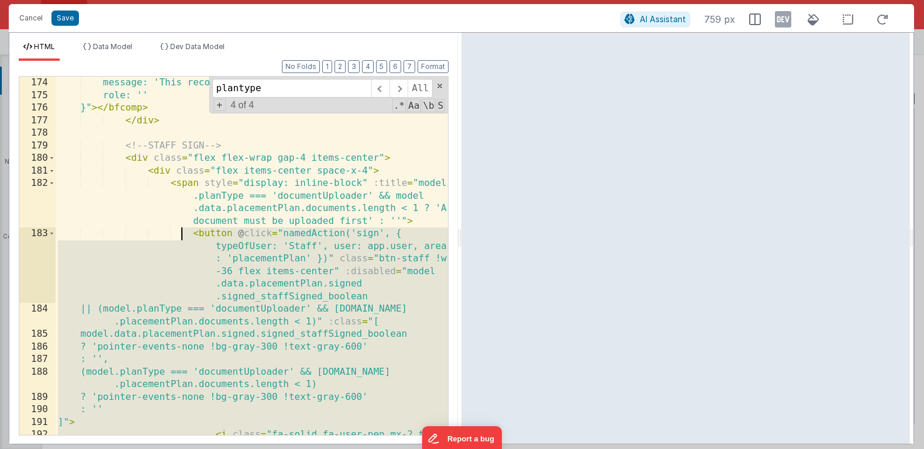
drag, startPoint x: 252, startPoint y: 397, endPoint x: 184, endPoint y: 229, distance: 181.1
click at [184, 229] on div "message: 'This record is locked.', role: '' }" > </ bfcomp > </ div > <!-- STAF…" at bounding box center [252, 294] width 393 height 434
click at [362, 323] on div "message: 'This record is locked.', role: '' }" > </ bfcomp > </ div > <!-- STAF…" at bounding box center [252, 294] width 393 height 434
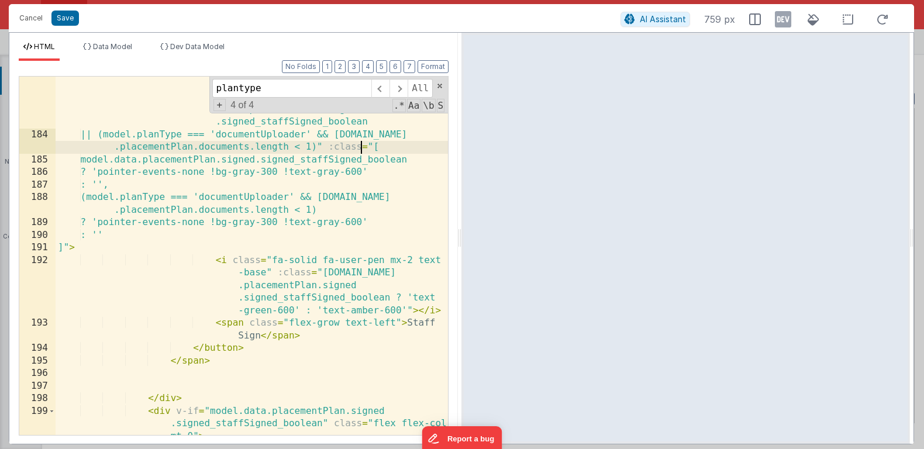
scroll to position [4099, 0]
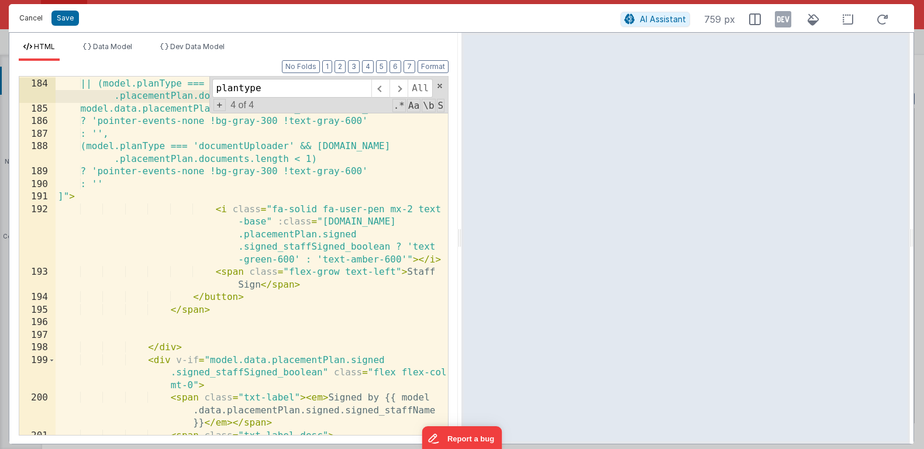
click at [33, 25] on button "Cancel" at bounding box center [30, 18] width 35 height 16
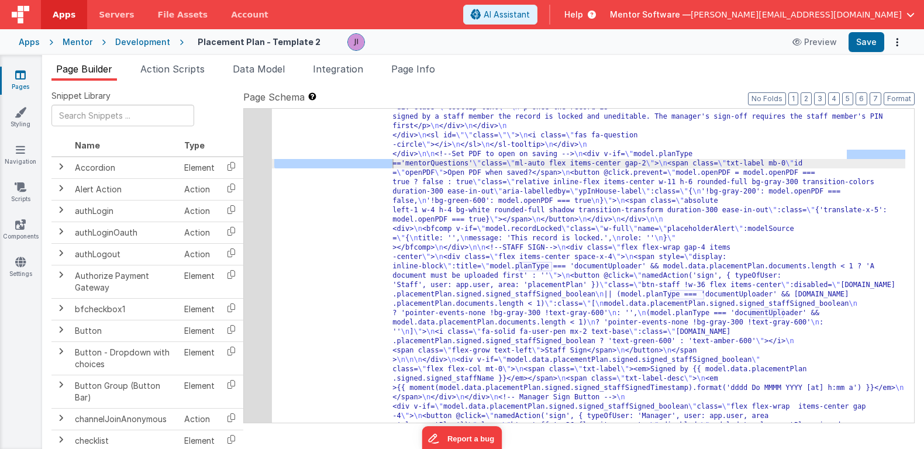
click at [251, 60] on div "Page Builder Action Scripts Data Model Integration Page Info Snippet Library Na…" at bounding box center [483, 252] width 882 height 394
click at [242, 82] on div "Snippet Library Name Type Accordion Element Alert Action Action authLogin Actio…" at bounding box center [483, 274] width 882 height 387
drag, startPoint x: 253, startPoint y: 75, endPoint x: 298, endPoint y: 168, distance: 102.8
click at [253, 75] on li "Data Model" at bounding box center [258, 71] width 61 height 19
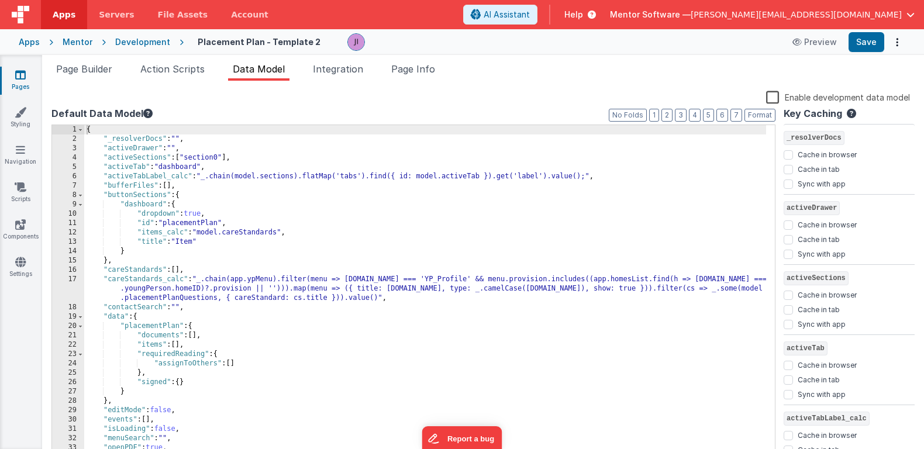
click at [297, 184] on div "{ "_resolverDocs" : "" , "activeDrawer" : "" , "activeSections" : [ "section0" …" at bounding box center [425, 310] width 682 height 371
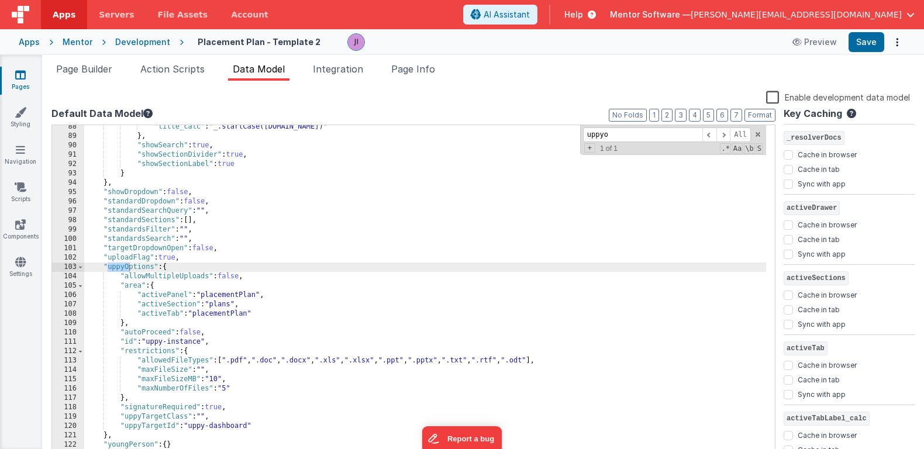
scroll to position [864, 0]
type input "uppyo"
click at [126, 404] on div ""title_calc" : "_.startCase(app.activeMenu.name)" } , "showSearch" : true , "sh…" at bounding box center [425, 298] width 682 height 353
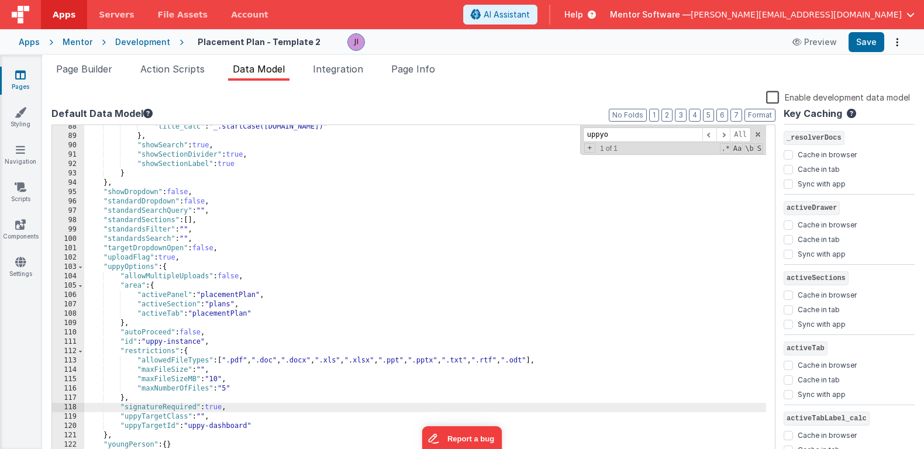
click at [108, 435] on div ""title_calc" : "_.startCase(app.activeMenu.name)" } , "showSearch" : true , "sh…" at bounding box center [425, 298] width 682 height 353
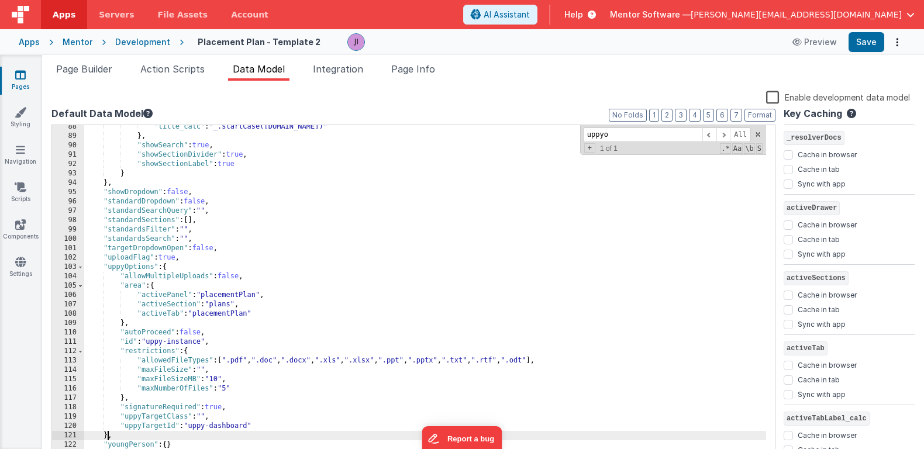
click at [108, 435] on div ""title_calc" : "_.startCase(app.activeMenu.name)" } , "showSearch" : true , "sh…" at bounding box center [425, 298] width 682 height 353
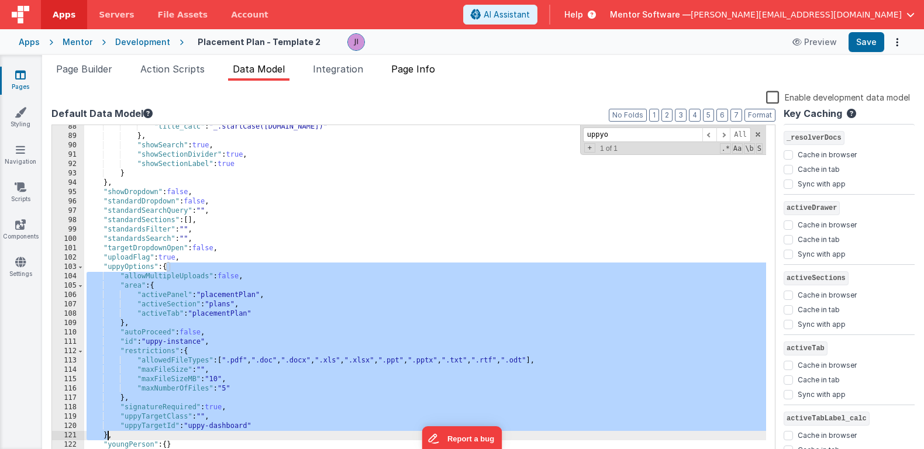
click at [433, 80] on li "Page Info" at bounding box center [413, 71] width 53 height 19
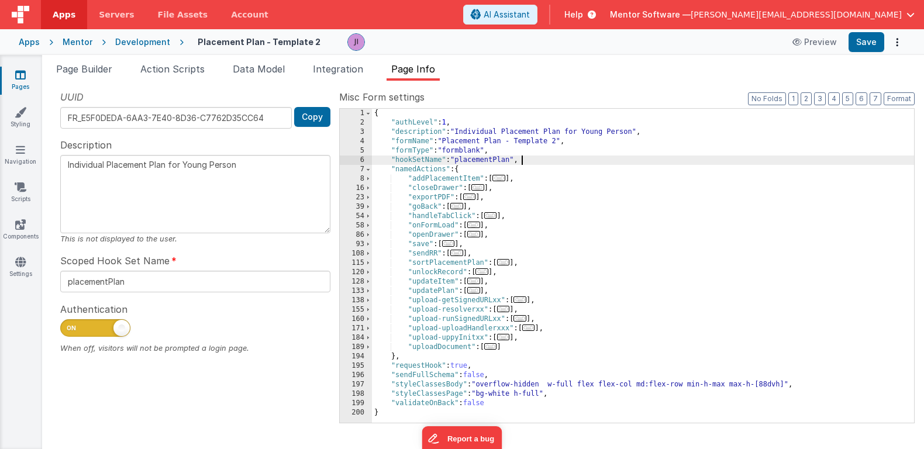
click at [535, 156] on div "{ "authLevel" : 1 , "description" : "Individual Placement Plan for Young Person…" at bounding box center [643, 275] width 542 height 333
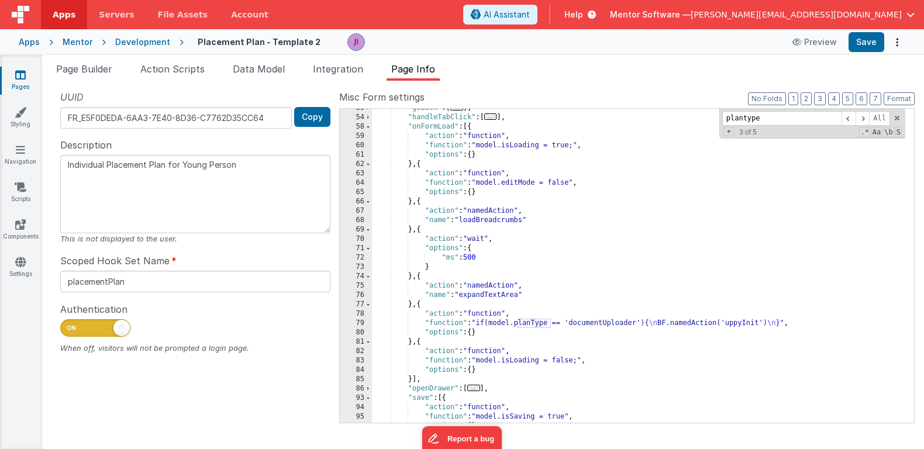
scroll to position [263, 0]
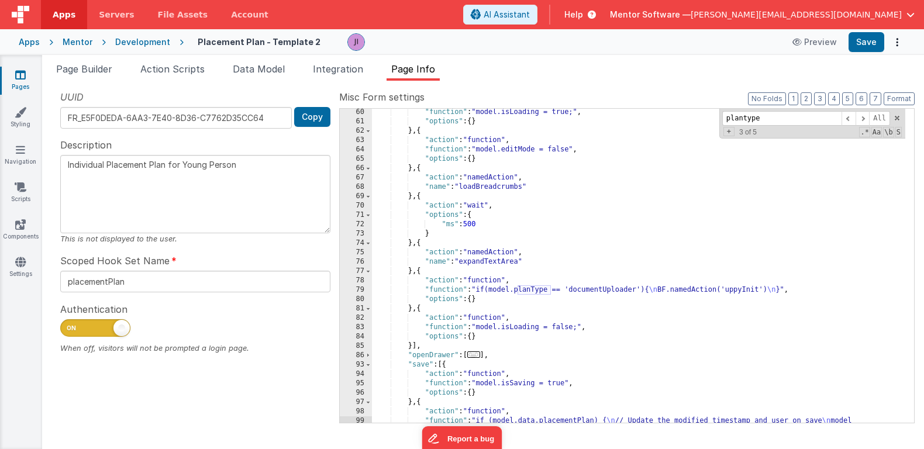
type input "plantype"
click at [421, 274] on div ""function" : "model.isLoading = true;" , "options" : { } } , { "action" : "func…" at bounding box center [639, 312] width 534 height 408
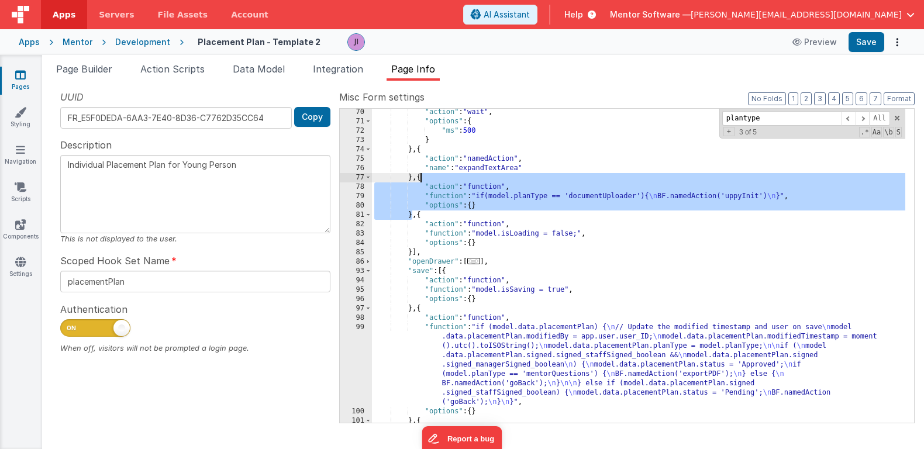
scroll to position [374, 0]
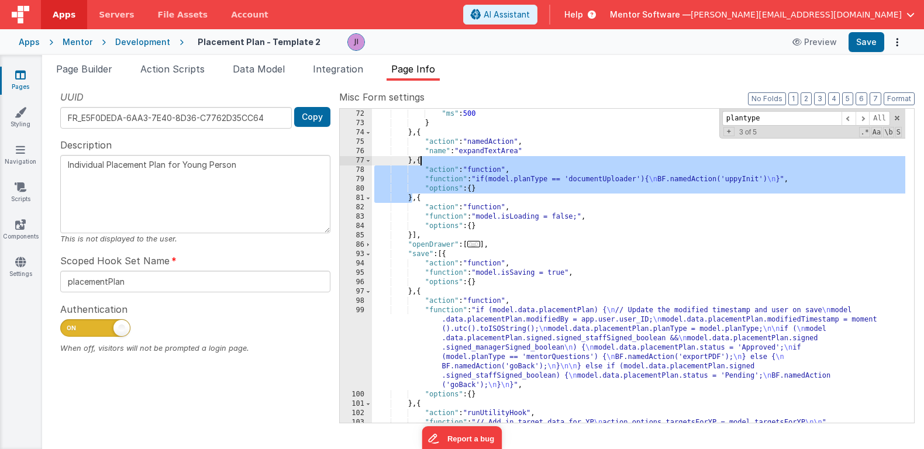
click at [538, 353] on div ""options" : { "ms" : 500 } } , { "action" : "namedAction" , "name" : "expandTex…" at bounding box center [639, 266] width 534 height 333
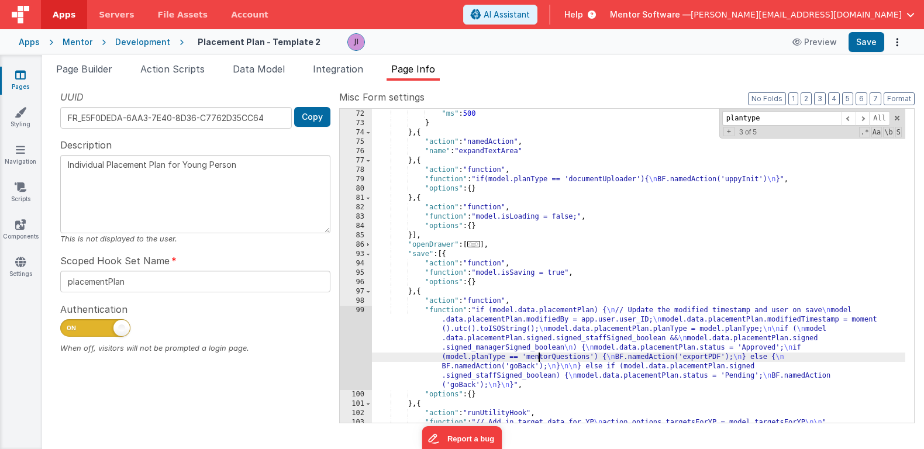
click at [367, 340] on div "99" at bounding box center [356, 348] width 32 height 84
click at [359, 340] on div "99" at bounding box center [356, 348] width 32 height 84
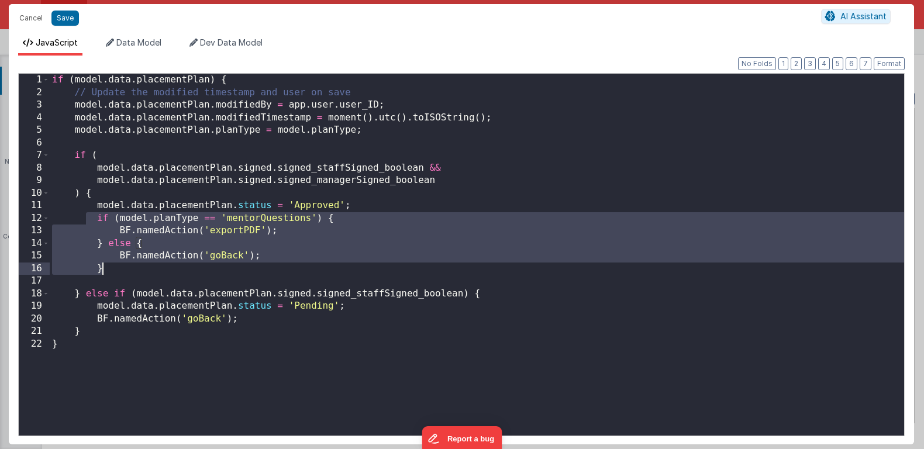
drag, startPoint x: 87, startPoint y: 219, endPoint x: 123, endPoint y: 269, distance: 61.6
click at [123, 269] on div "if ( model . data . placementPlan ) { // Update the modified timestamp and user…" at bounding box center [477, 267] width 855 height 387
click at [36, 20] on button "Cancel" at bounding box center [30, 18] width 35 height 16
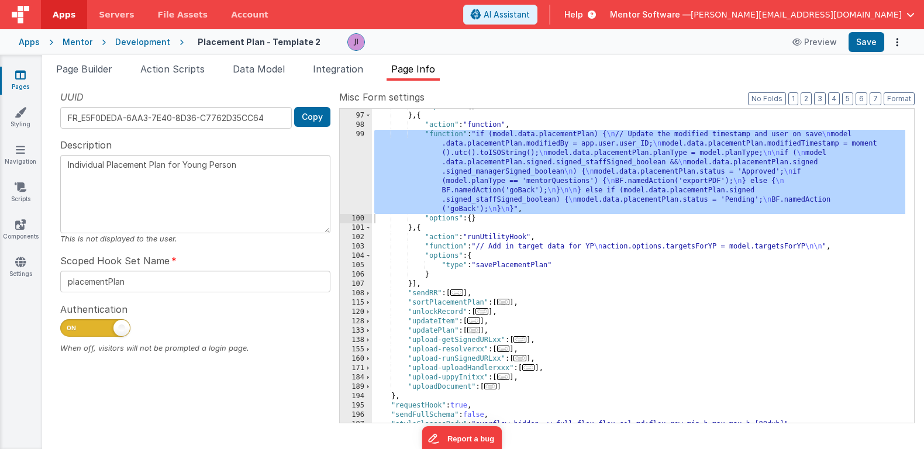
scroll to position [560, 0]
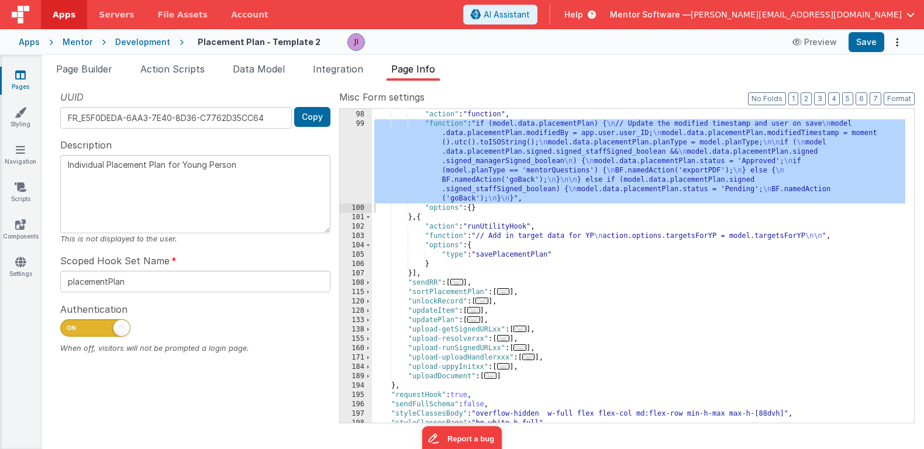
click at [495, 378] on span "..." at bounding box center [490, 376] width 13 height 6
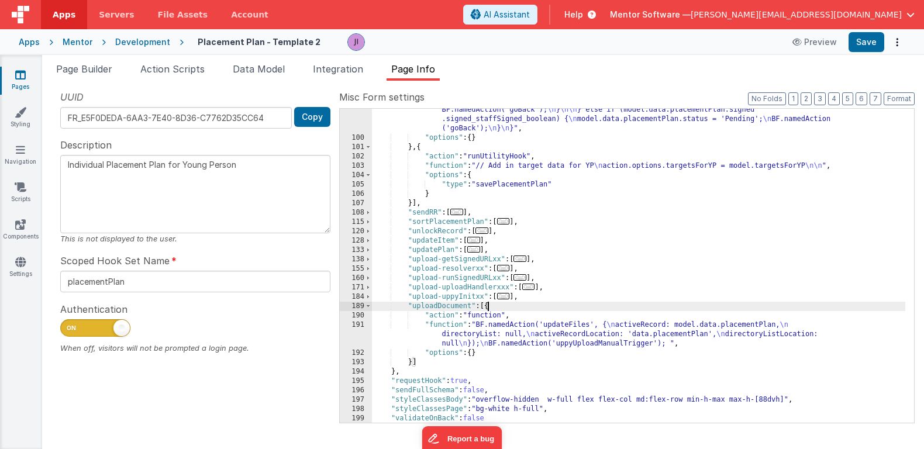
scroll to position [631, 0]
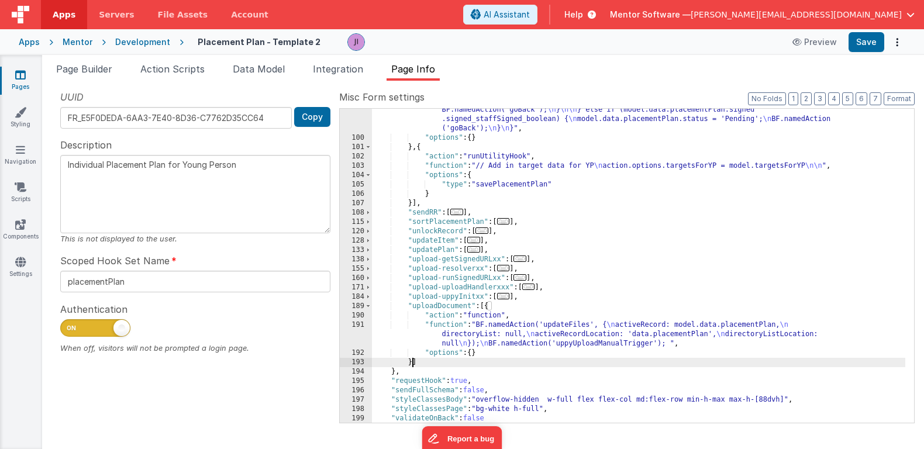
click at [411, 360] on div ""function" : "if (model.data.placementPlan) { \n // Update the modified timesta…" at bounding box center [639, 253] width 534 height 408
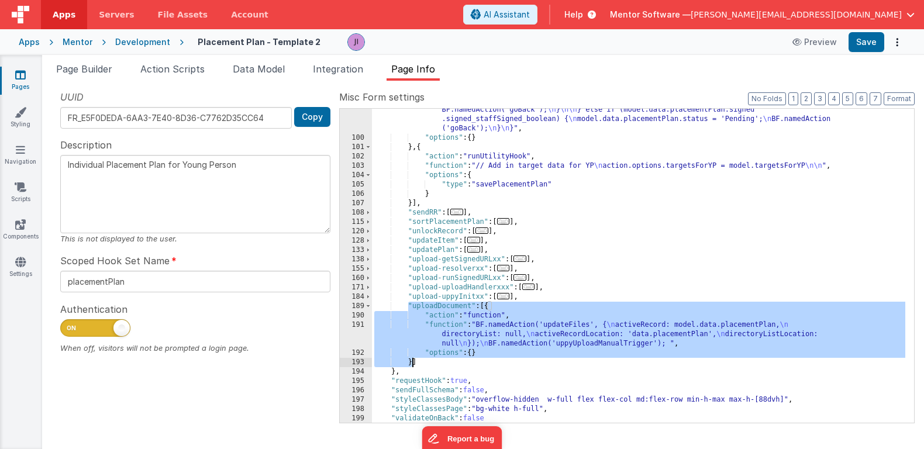
drag, startPoint x: 407, startPoint y: 307, endPoint x: 414, endPoint y: 365, distance: 58.9
click at [414, 365] on div ""function" : "if (model.data.placementPlan) { \n // Update the modified timesta…" at bounding box center [639, 253] width 534 height 408
click at [99, 67] on span "Page Builder" at bounding box center [84, 69] width 56 height 12
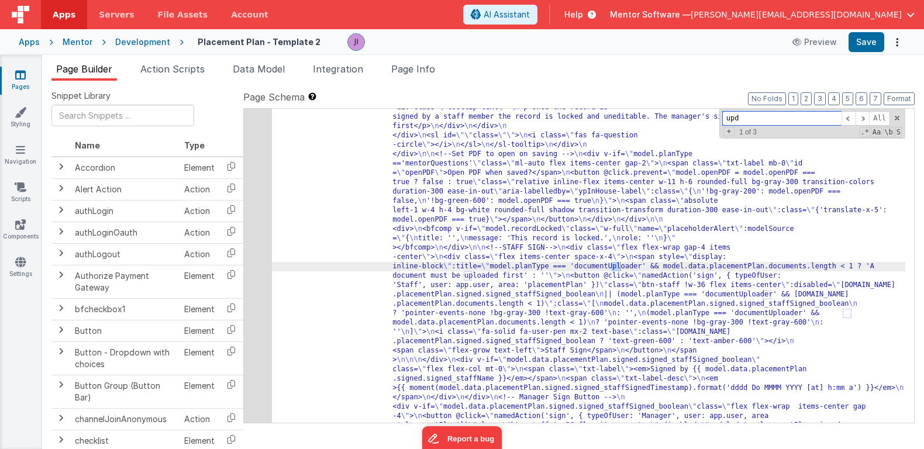
scroll to position [329, 0]
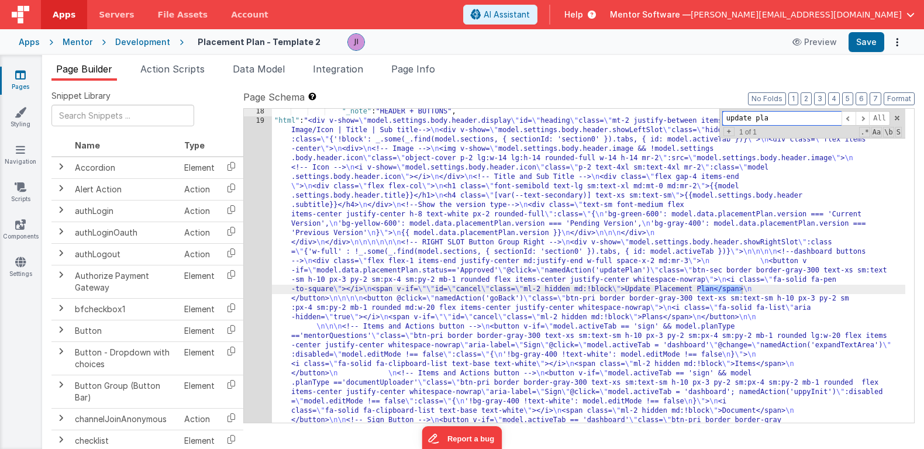
type input "update pla"
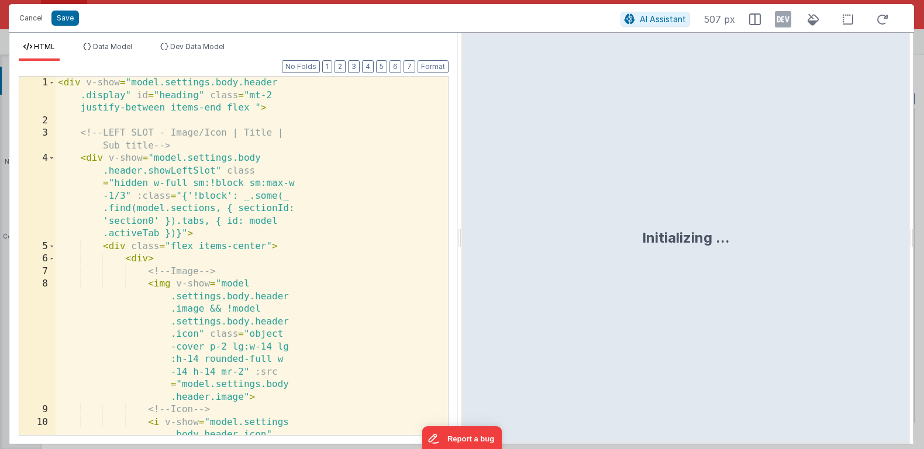
scroll to position [538, 0]
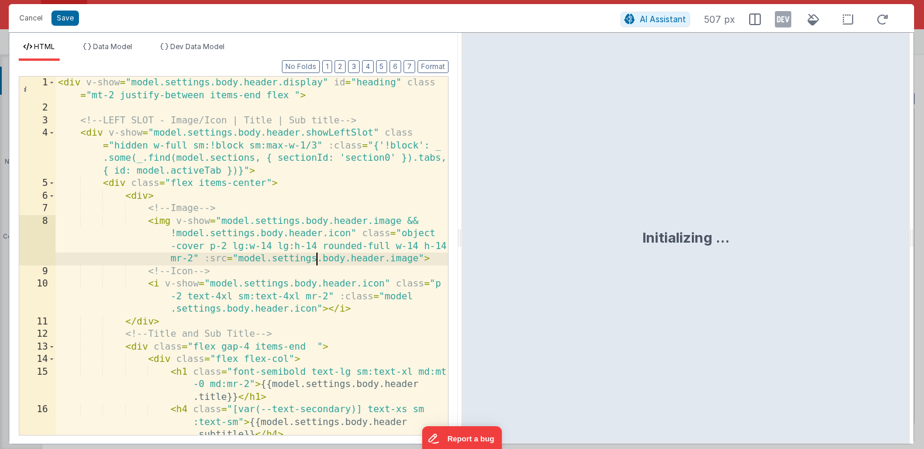
click at [317, 255] on div "< div v-show = "model.settings.body.header.display" id = "heading" class = "mt-…" at bounding box center [252, 275] width 393 height 397
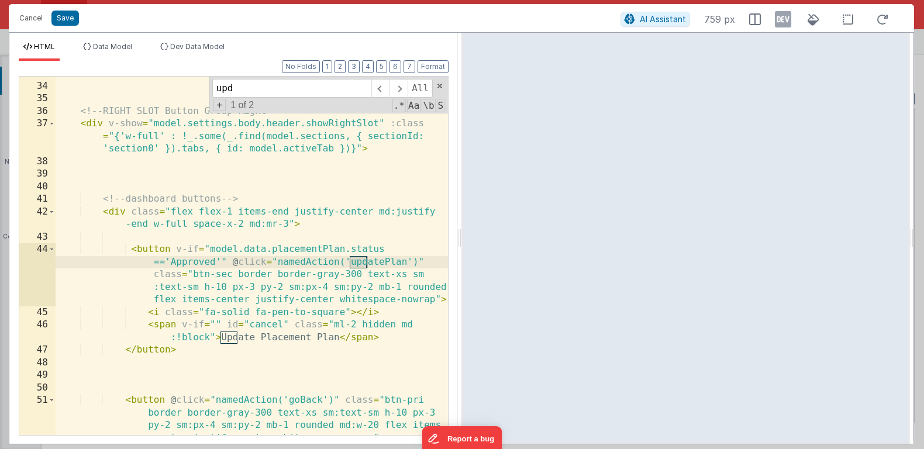
scroll to position [638, 0]
type input "updatep"
click at [65, 23] on button "Save" at bounding box center [64, 18] width 27 height 15
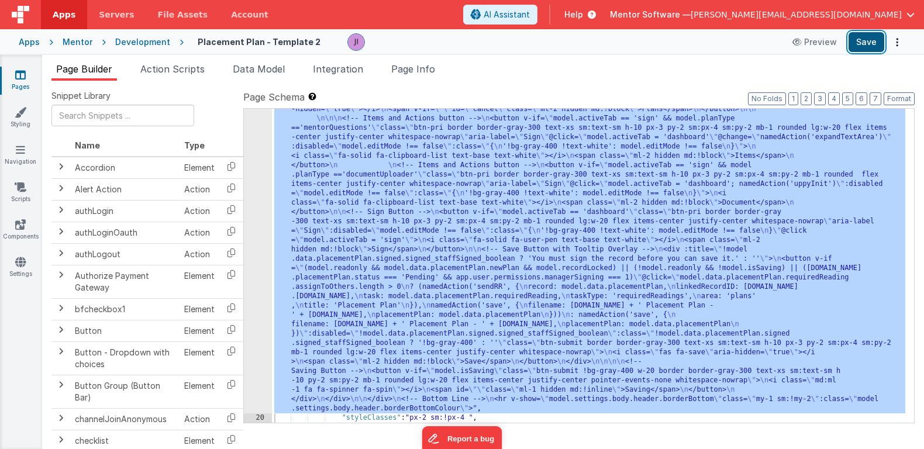
click at [861, 33] on button "Save" at bounding box center [867, 42] width 36 height 20
click at [621, 214] on div ""html" : "<div v-show= \" model.settings.body.header.display \" id= \" heading …" at bounding box center [589, 322] width 634 height 829
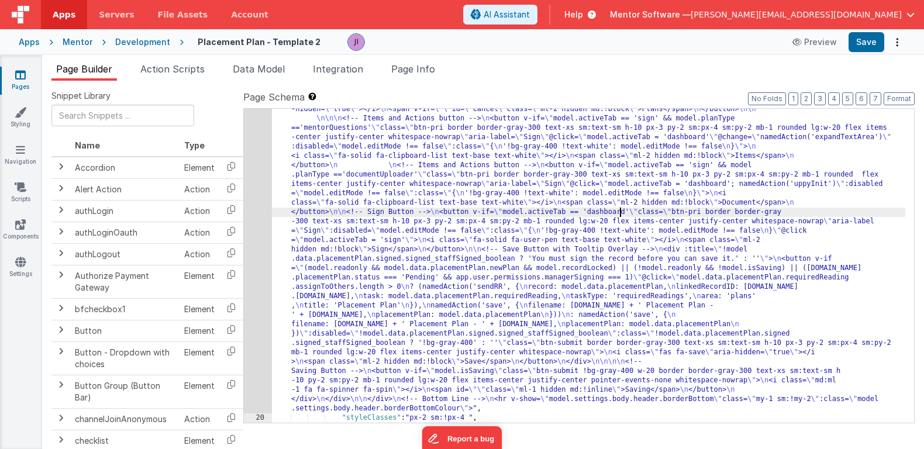
click at [583, 228] on div ""html" : "<div v-show= \" model.settings.body.header.display \" id= \" heading …" at bounding box center [589, 322] width 634 height 829
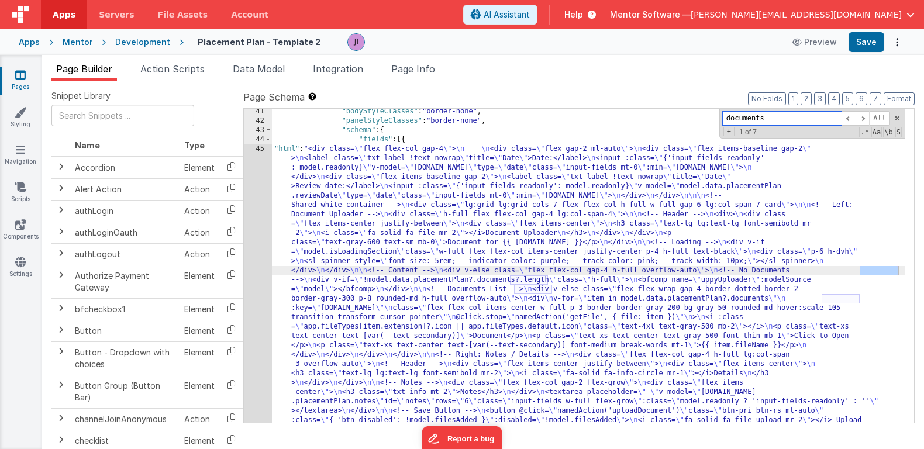
scroll to position [2557, 0]
type input "document"
click at [848, 119] on span at bounding box center [849, 118] width 14 height 15
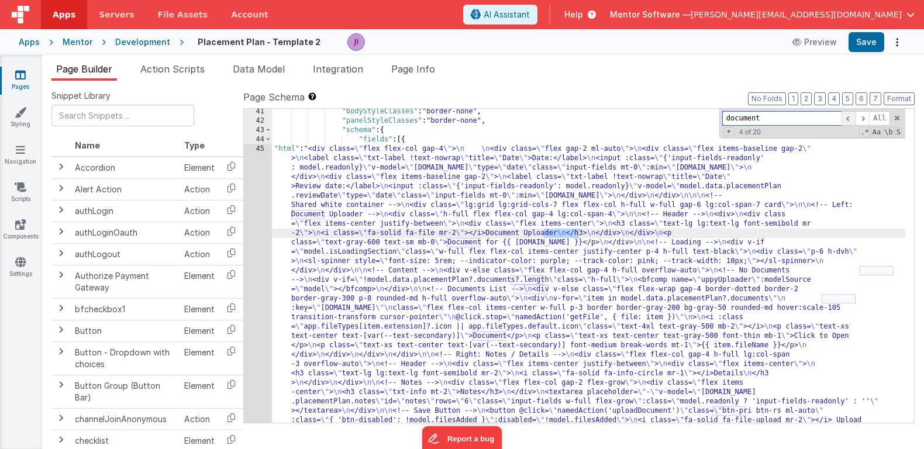
click at [848, 119] on span at bounding box center [849, 118] width 14 height 15
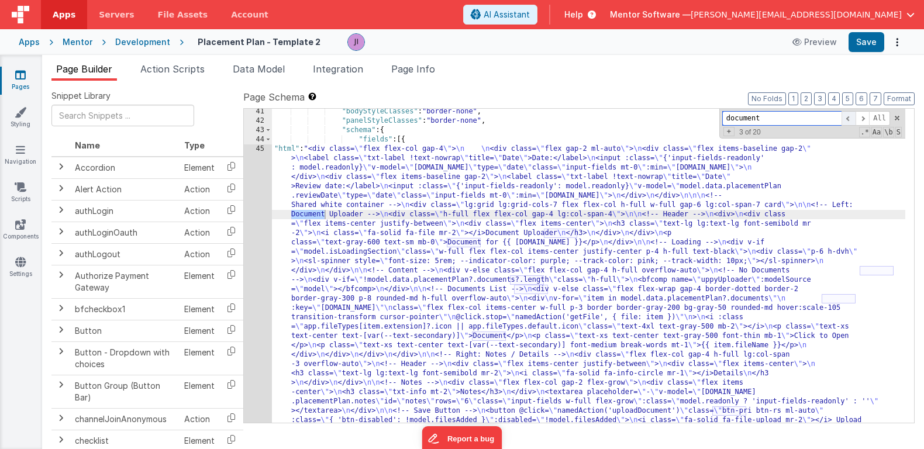
click at [848, 119] on span at bounding box center [849, 118] width 14 height 15
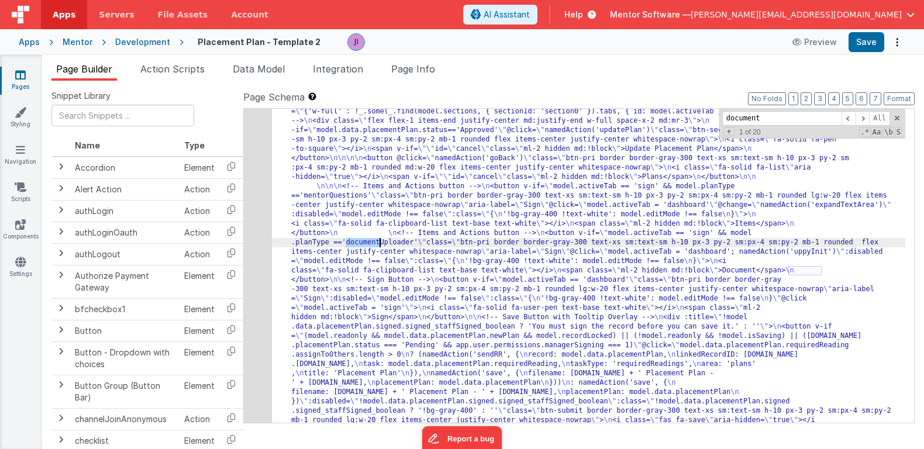
click at [259, 250] on div "19" at bounding box center [258, 228] width 28 height 505
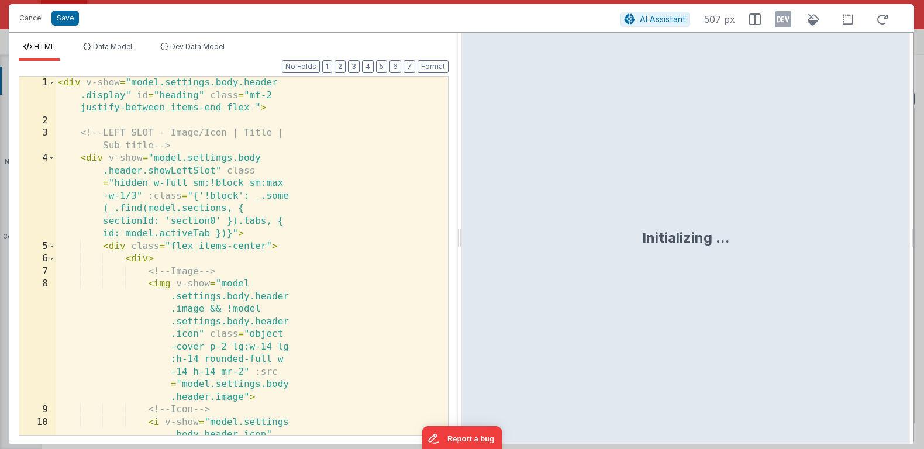
click at [338, 244] on div "< div v-show = "model.settings.body.header .display" id = "heading" class = "mt…" at bounding box center [248, 319] width 384 height 484
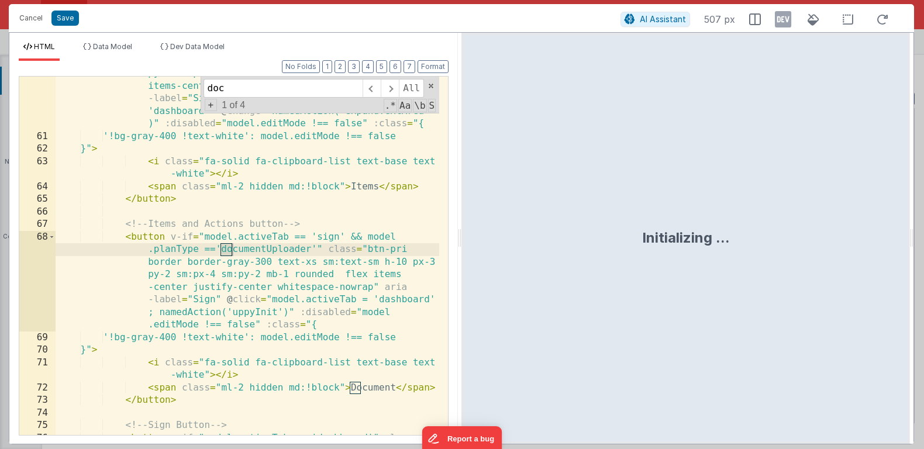
scroll to position [1192, 0]
type input "document"
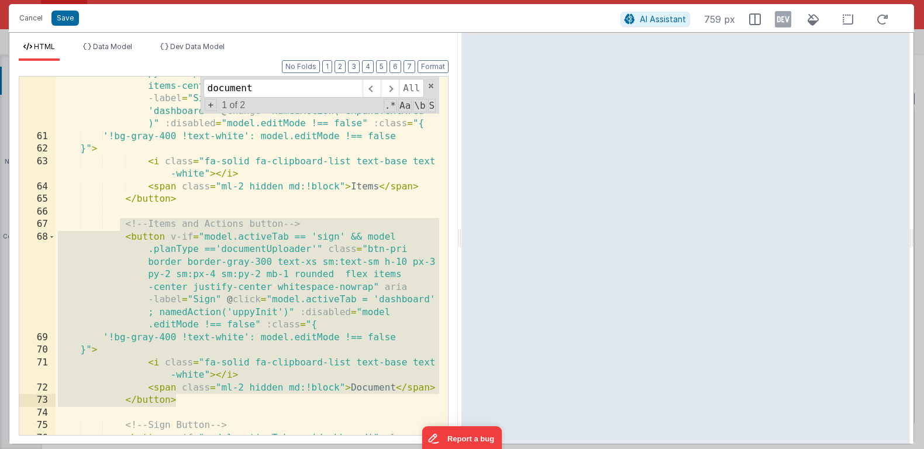
drag, startPoint x: 122, startPoint y: 225, endPoint x: 239, endPoint y: 401, distance: 211.7
click at [239, 401] on div "< button v-if = "model.activeTab == 'sign' && model .planType =='mentorQuestion…" at bounding box center [248, 297] width 384 height 535
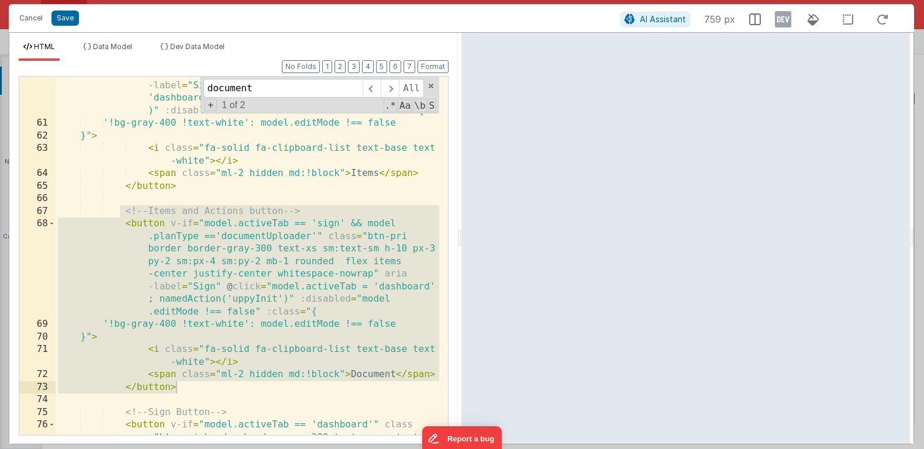
scroll to position [1209, 0]
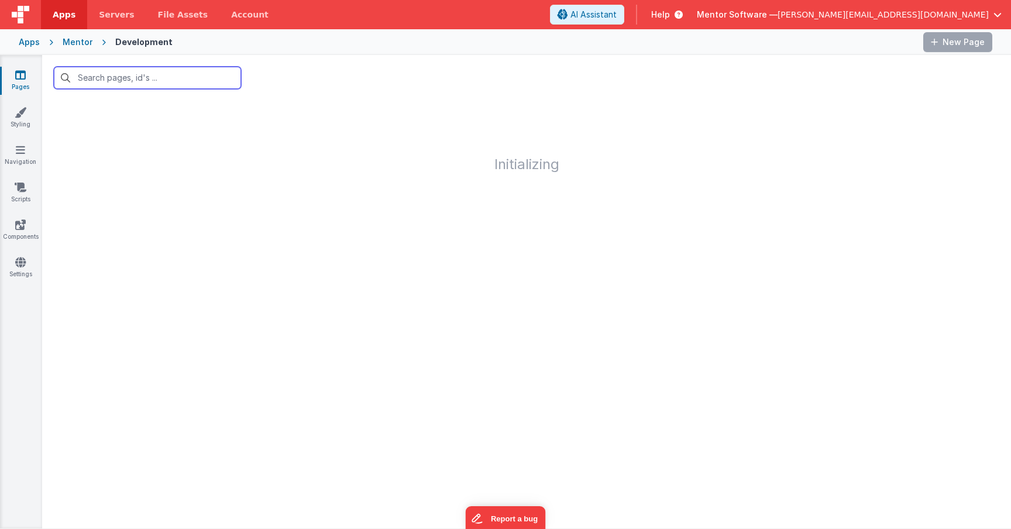
click at [161, 80] on input "text" at bounding box center [147, 78] width 187 height 22
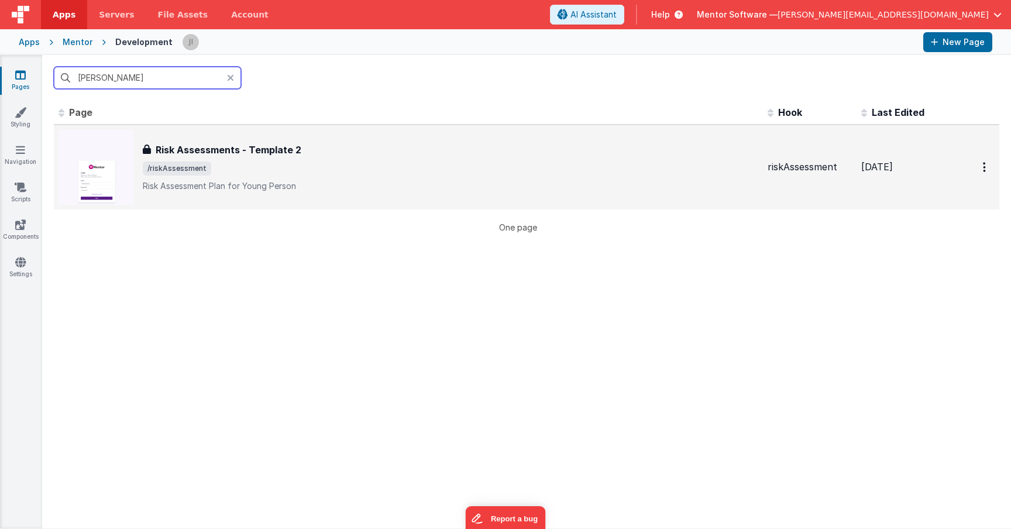
type input "riska"
click at [328, 163] on span "/riskAssessment" at bounding box center [450, 168] width 615 height 14
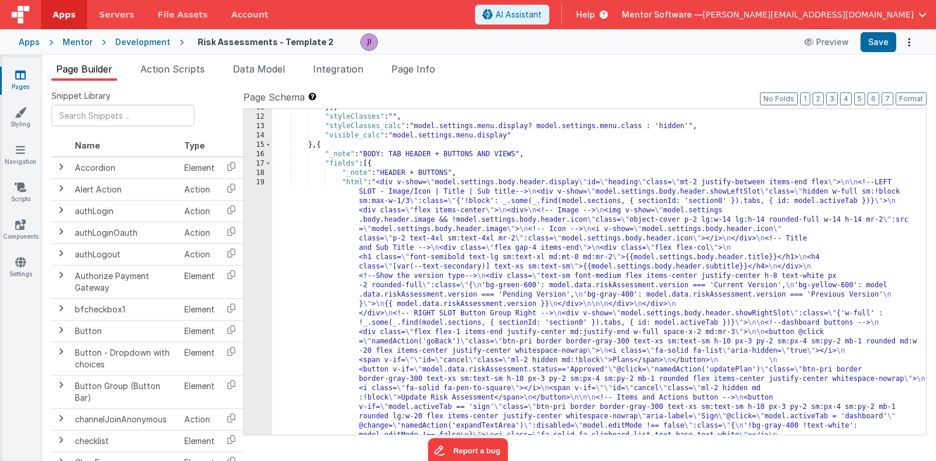
scroll to position [259, 0]
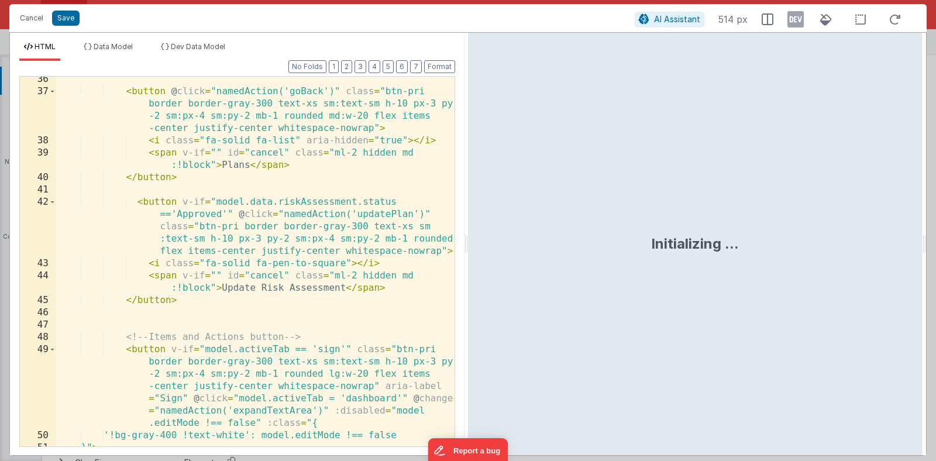
scroll to position [679, 0]
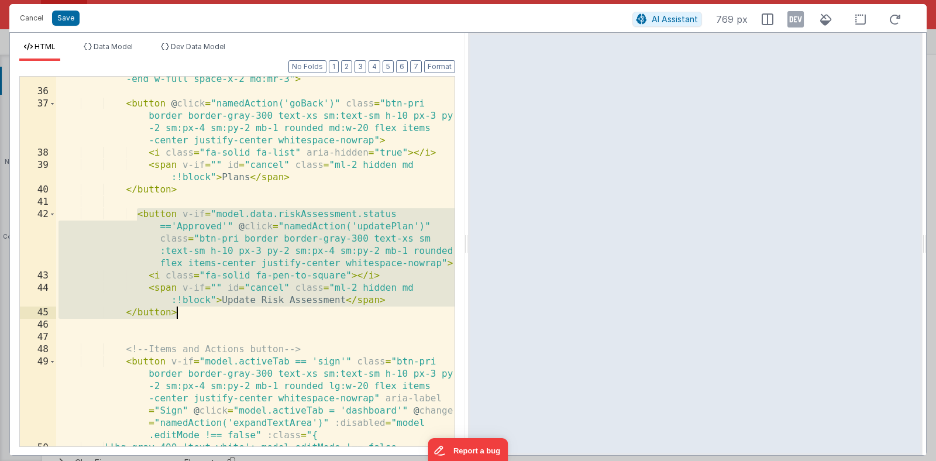
drag, startPoint x: 137, startPoint y: 214, endPoint x: 215, endPoint y: 316, distance: 128.6
click at [215, 316] on div "< div class = "flex flex-1 items-end justify-center md:justify -end w-full spac…" at bounding box center [255, 264] width 398 height 407
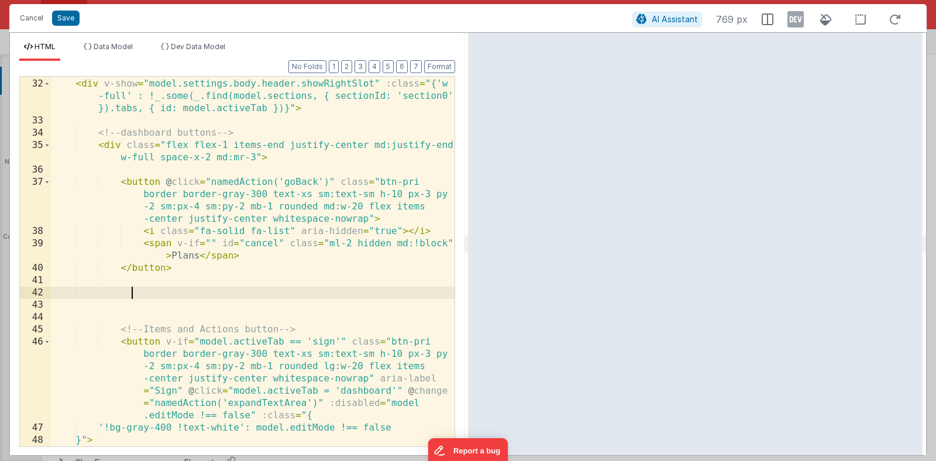
scroll to position [601, 0]
click at [288, 161] on div "<!-- RIGHT SLOT Button Group Right --> < div v-show = "model.settings.body.head…" at bounding box center [253, 269] width 404 height 407
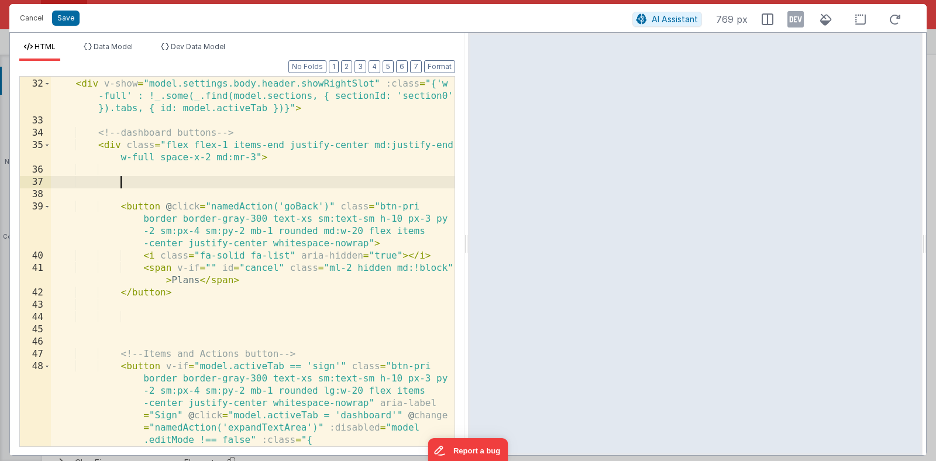
paste textarea
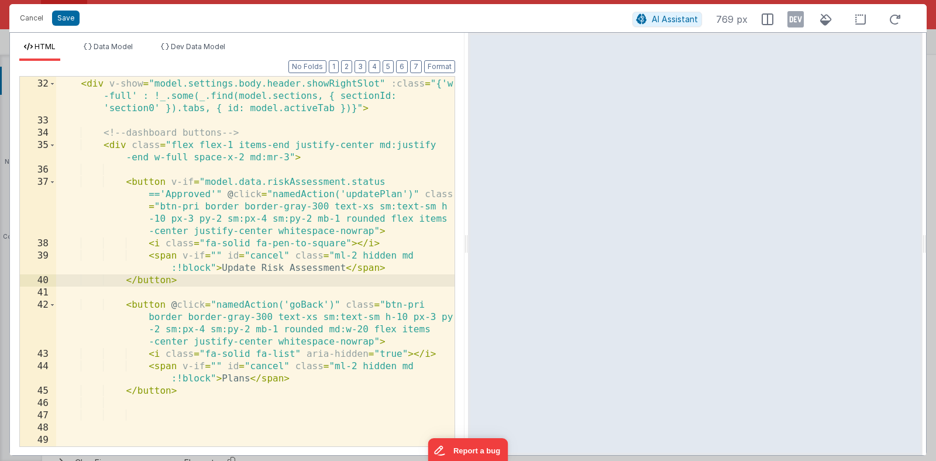
click at [188, 204] on div "<!-- RIGHT SLOT Button Group Right --> < div v-show = "model.settings.body.head…" at bounding box center [255, 263] width 398 height 394
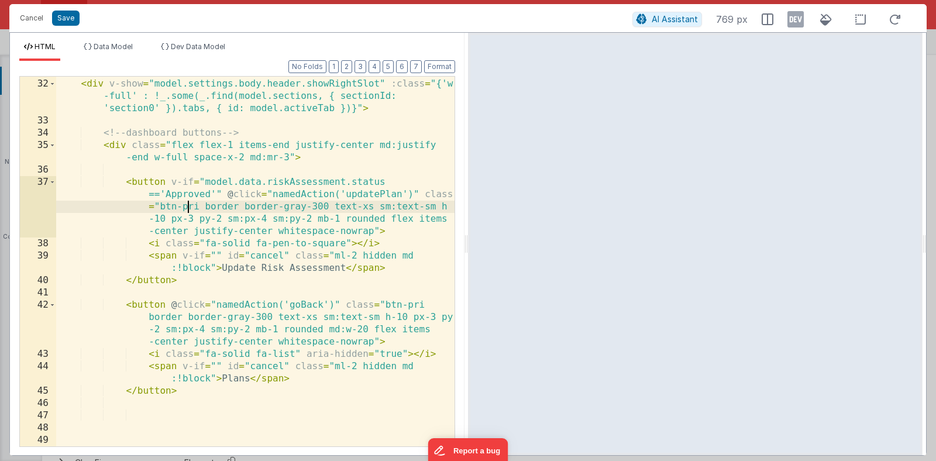
click at [188, 204] on div "<!-- RIGHT SLOT Button Group Right --> < div v-show = "model.settings.body.head…" at bounding box center [255, 263] width 398 height 394
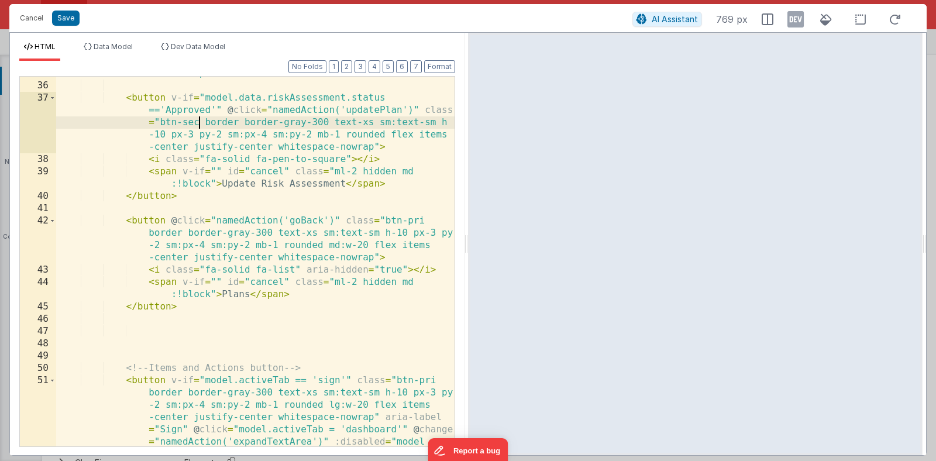
scroll to position [693, 0]
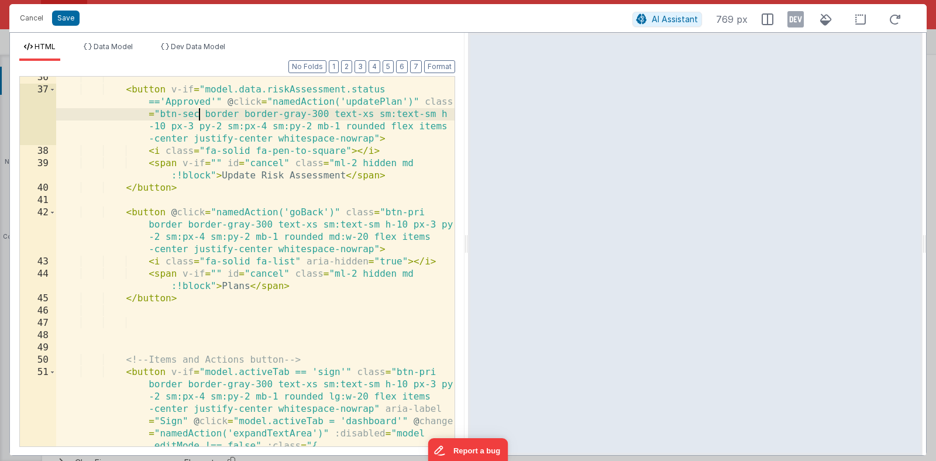
click at [139, 340] on div "< button v-if = "model.data.riskAssessment.status =='Approved'" @ click = "name…" at bounding box center [255, 268] width 398 height 394
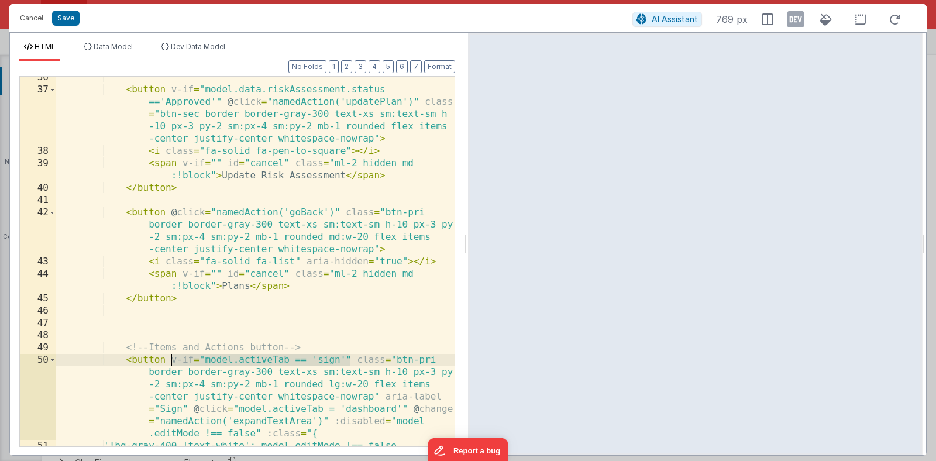
drag, startPoint x: 350, startPoint y: 361, endPoint x: 170, endPoint y: 363, distance: 180.8
click at [170, 363] on div "< button v-if = "model.data.riskAssessment.status =='Approved'" @ click = "name…" at bounding box center [255, 268] width 398 height 394
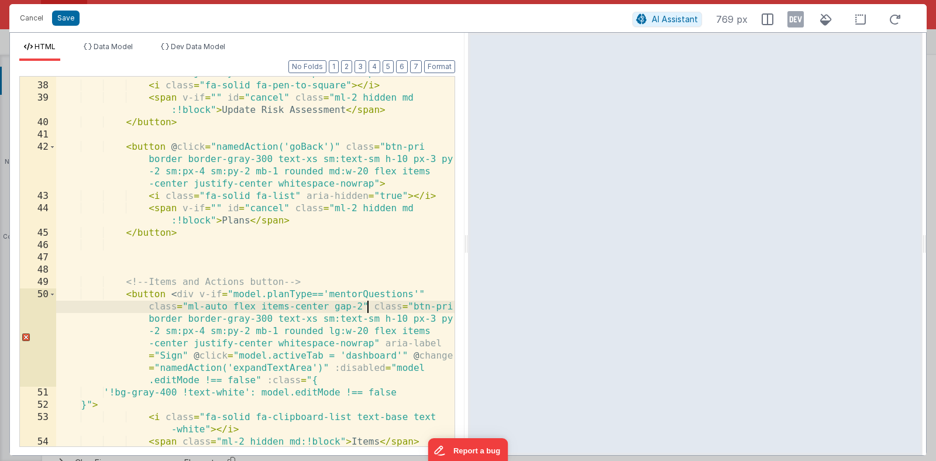
scroll to position [760, 0]
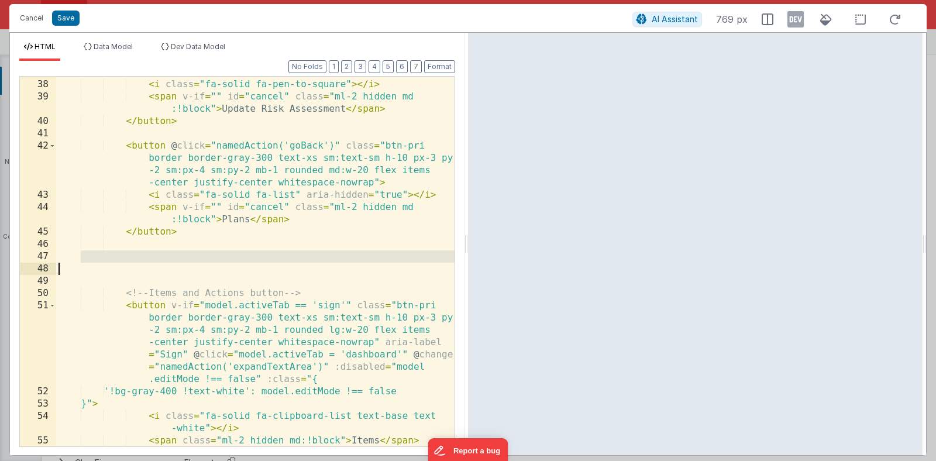
click at [305, 307] on div "< button v-if = "model.data.riskAssessment.status =='Approved'" @ click = "name…" at bounding box center [255, 238] width 398 height 443
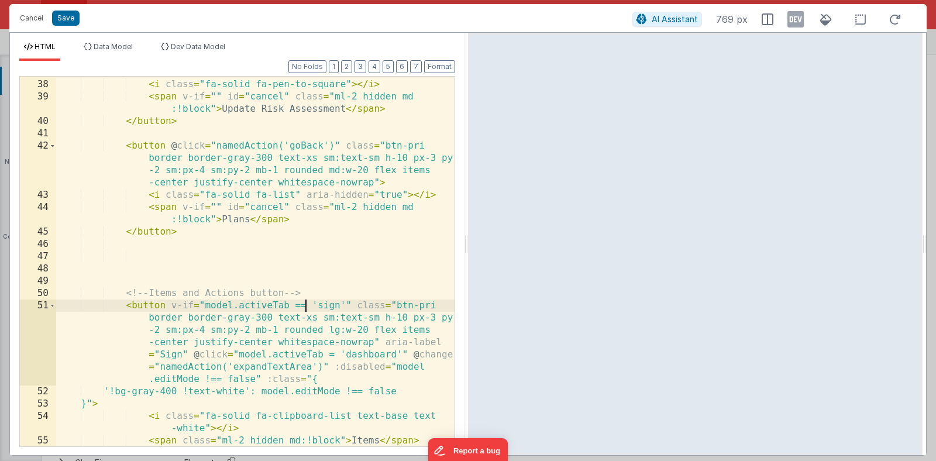
click at [344, 308] on div "< button v-if = "model.data.riskAssessment.status =='Approved'" @ click = "name…" at bounding box center [255, 238] width 398 height 443
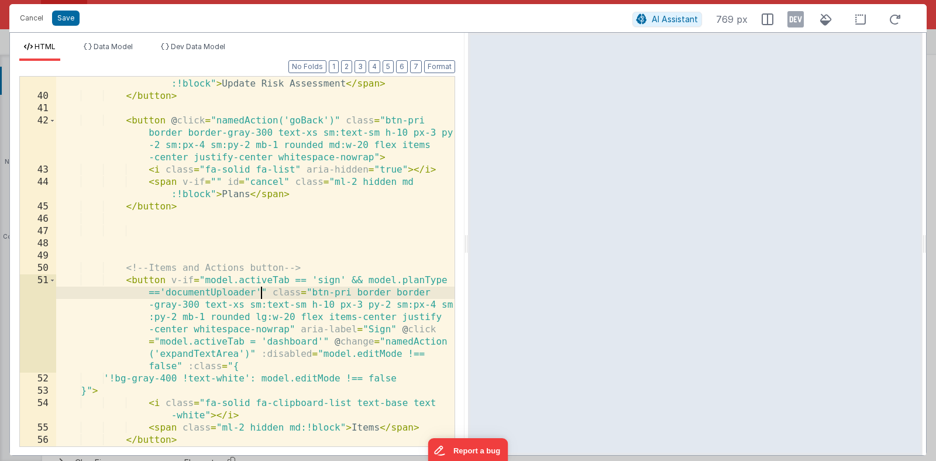
scroll to position [786, 0]
click at [252, 365] on div "< span v-if = "" id = "cancel" class = "ml-2 hidden md :!block" > Update Risk A…" at bounding box center [255, 269] width 398 height 407
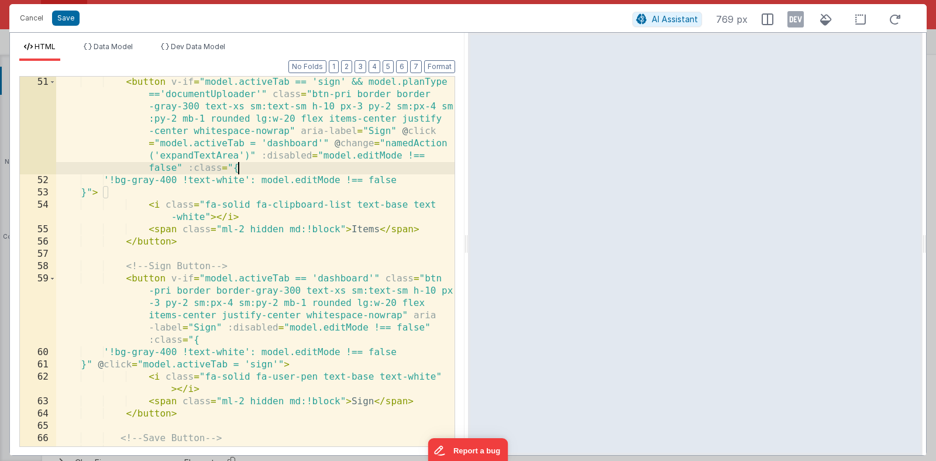
scroll to position [984, 0]
click at [204, 307] on div "< button v-if = "model.activeTab == 'sign' && model.planType =='documentUploade…" at bounding box center [255, 328] width 398 height 505
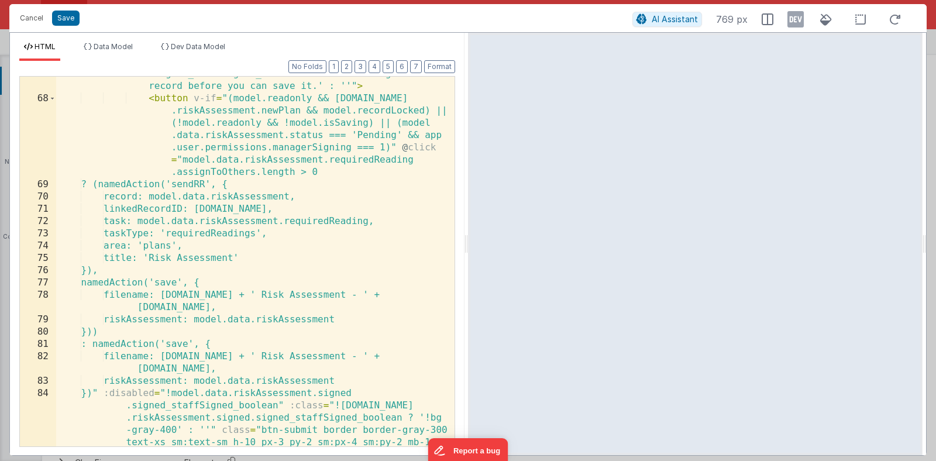
scroll to position [1372, 0]
click at [202, 328] on div "< div :title = "!model.data.riskAssessment.signed .signed_staffSigned_boolean ?…" at bounding box center [255, 302] width 398 height 493
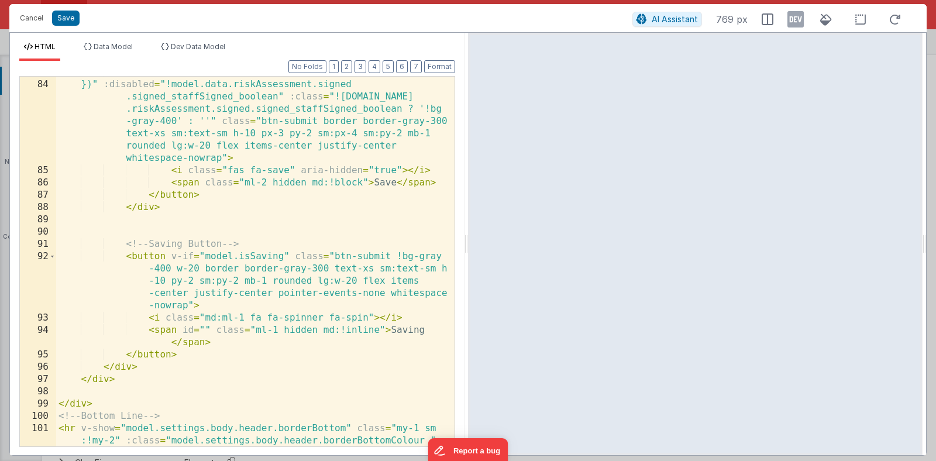
scroll to position [1682, 0]
click at [71, 19] on button "Save" at bounding box center [65, 18] width 27 height 15
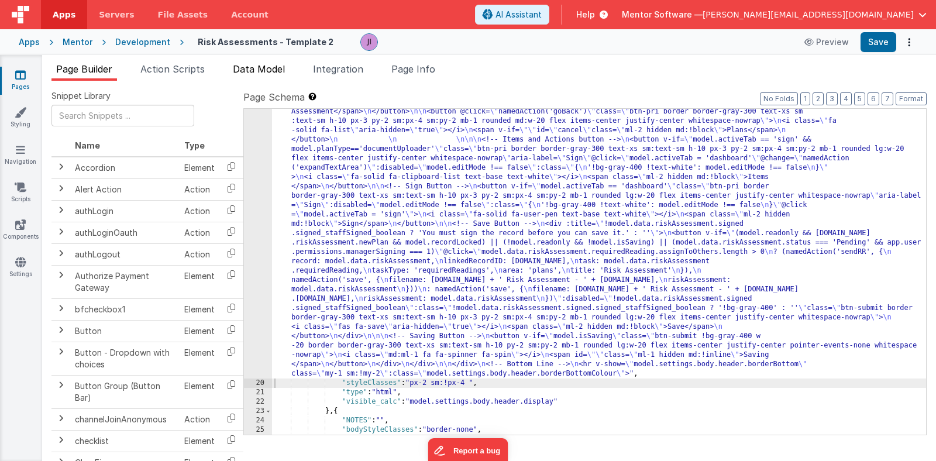
click at [274, 70] on span "Data Model" at bounding box center [259, 69] width 52 height 12
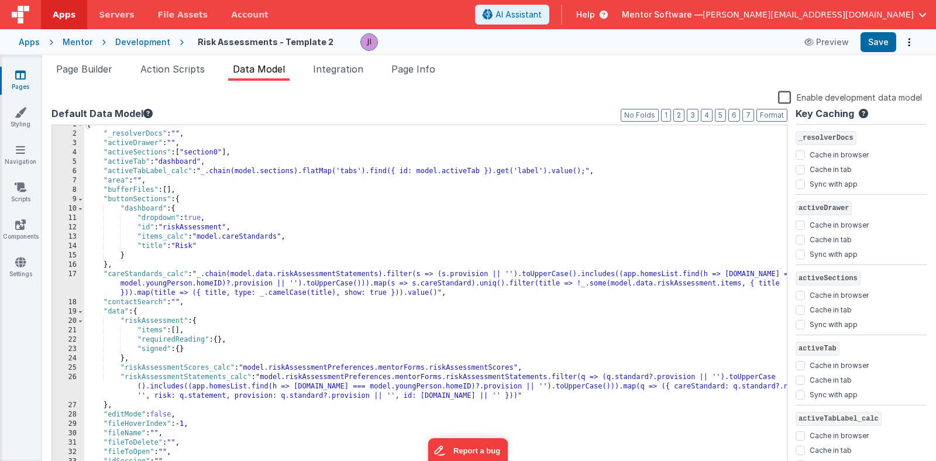
scroll to position [0, 0]
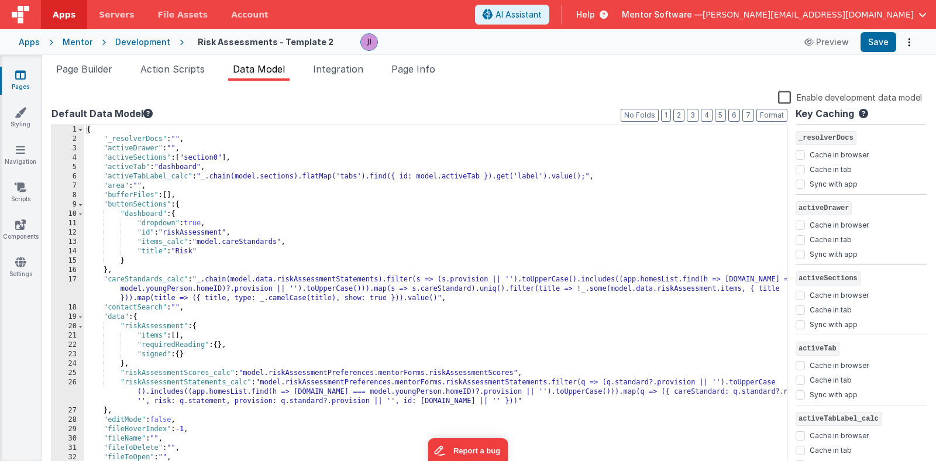
click at [195, 338] on div "{ "_resolverDocs" : "" , "activeDrawer" : "" , "activeSections" : [ "section0" …" at bounding box center [435, 307] width 703 height 364
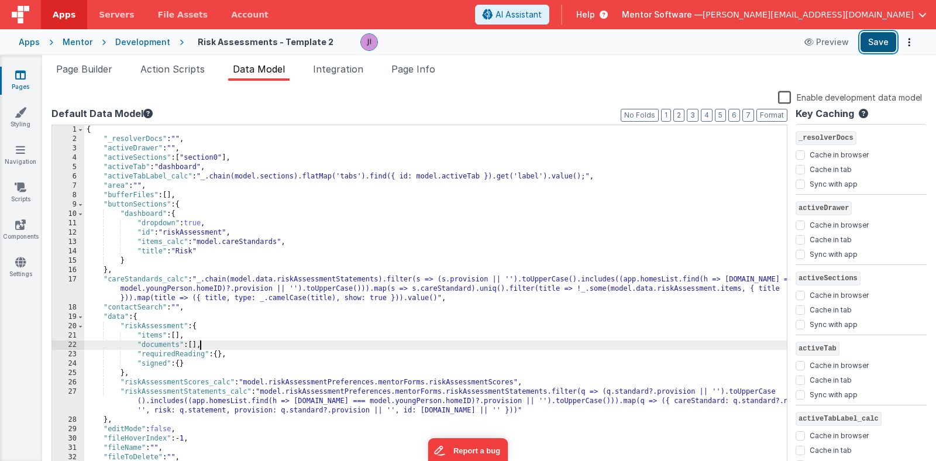
click at [867, 47] on button "Save" at bounding box center [879, 42] width 36 height 20
click at [84, 66] on span "Page Builder" at bounding box center [84, 69] width 56 height 12
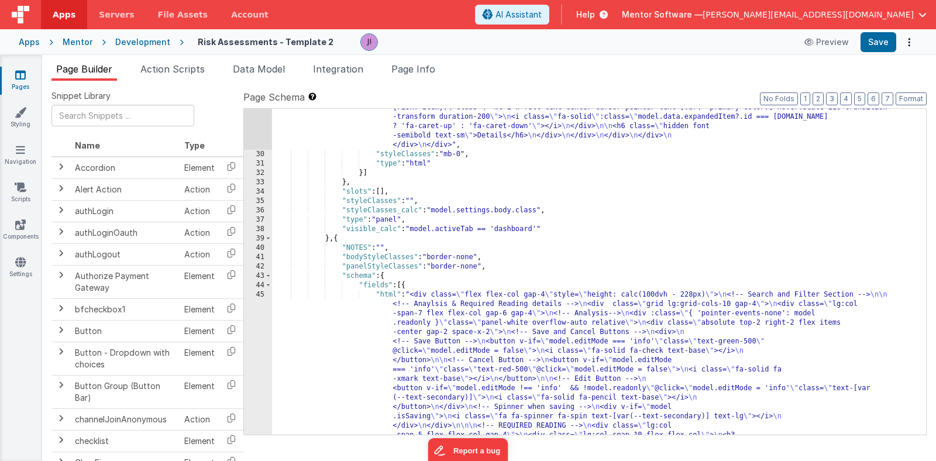
scroll to position [2150, 0]
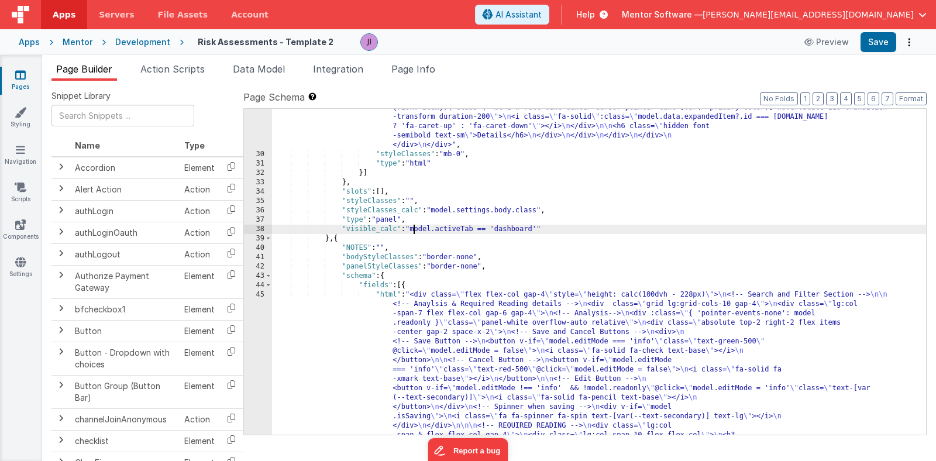
click at [412, 227] on div ""html" : "<div class= \" flex flex-col gap-4 \" style= \" height: calc(100dvh -…" at bounding box center [599, 294] width 654 height 2966
click at [496, 219] on div ""html" : "<div class= \" flex flex-col gap-4 \" style= \" height: calc(100dvh -…" at bounding box center [599, 294] width 654 height 2966
drag, startPoint x: 414, startPoint y: 232, endPoint x: 539, endPoint y: 232, distance: 125.2
click at [539, 232] on div ""html" : "<div class= \" flex flex-col gap-4 \" style= \" height: calc(100dvh -…" at bounding box center [599, 294] width 654 height 2966
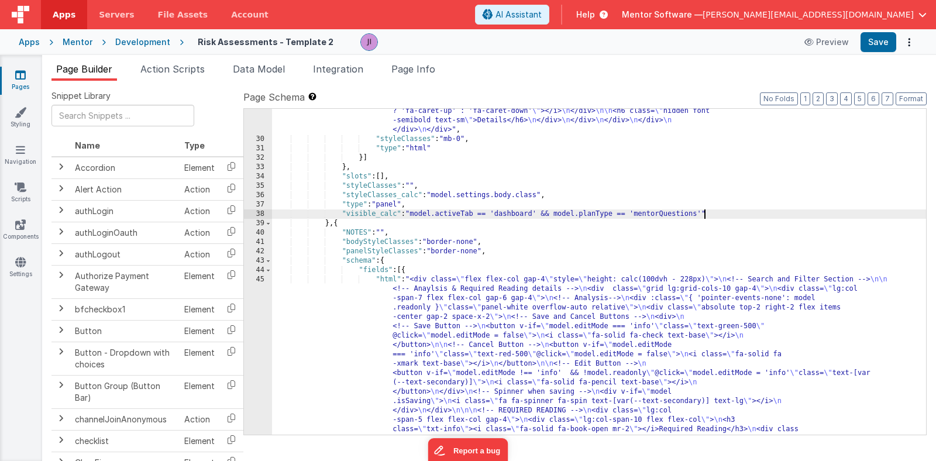
click at [337, 225] on div ""html" : "<div class= \" flex flex-col gap-4 \" style= \" height: calc(100dvh -…" at bounding box center [599, 279] width 654 height 2966
paste textarea
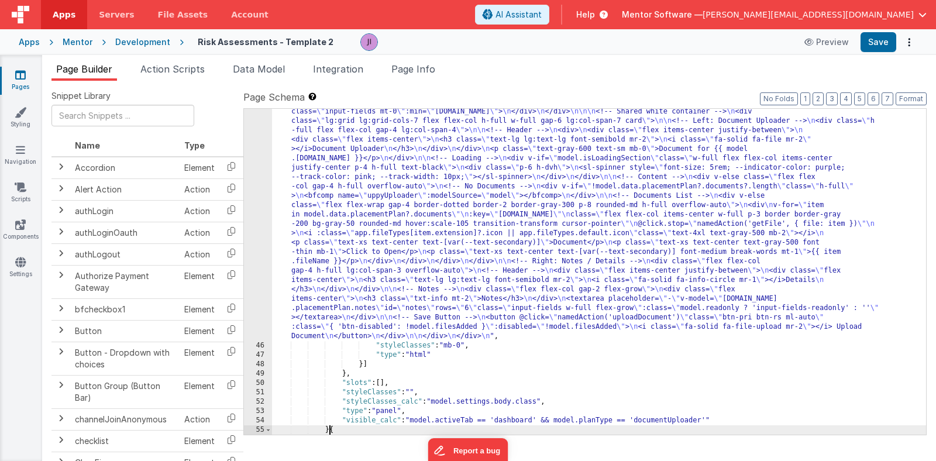
scroll to position [2379, 0]
click at [342, 167] on div ""html" : "<div class= \" flex flex-col gap-4 \" > \n \n <div class= \" flex gap…" at bounding box center [599, 368] width 654 height 616
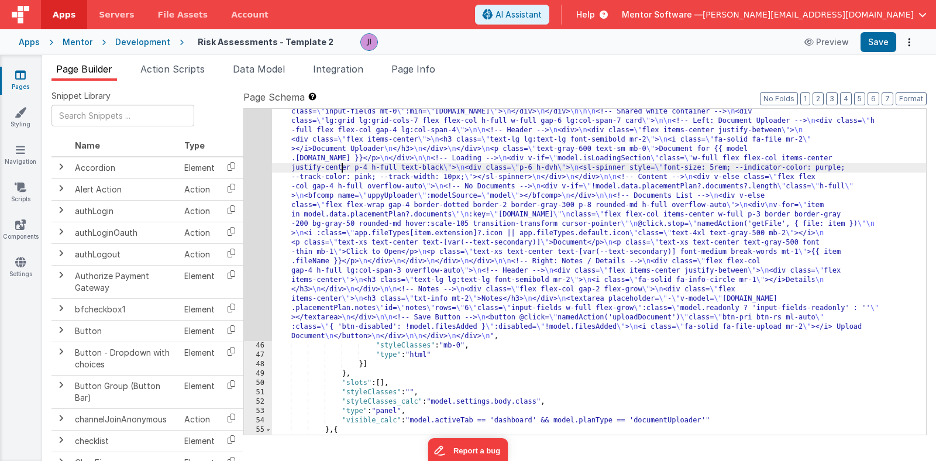
click at [254, 183] on div "45" at bounding box center [258, 200] width 28 height 281
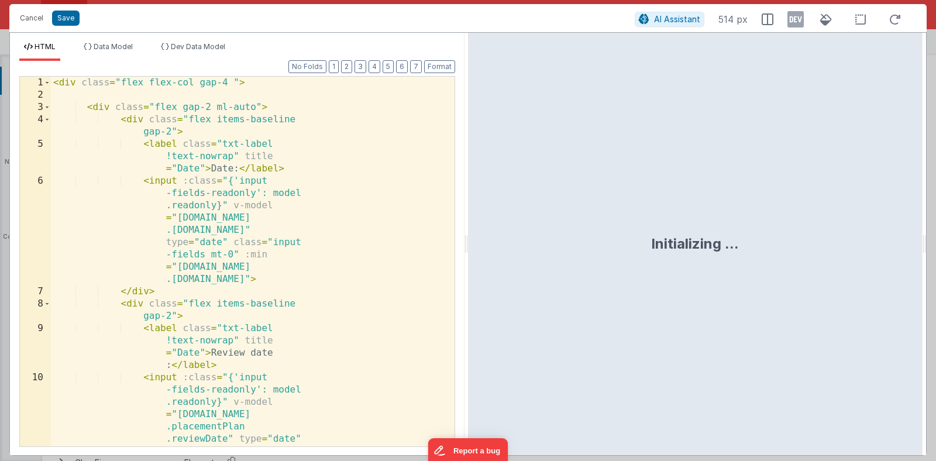
click at [254, 183] on div "< div class = "flex flex-col gap-4 " > < div class = "flex gap-2 ml-auto" > < d…" at bounding box center [253, 323] width 404 height 493
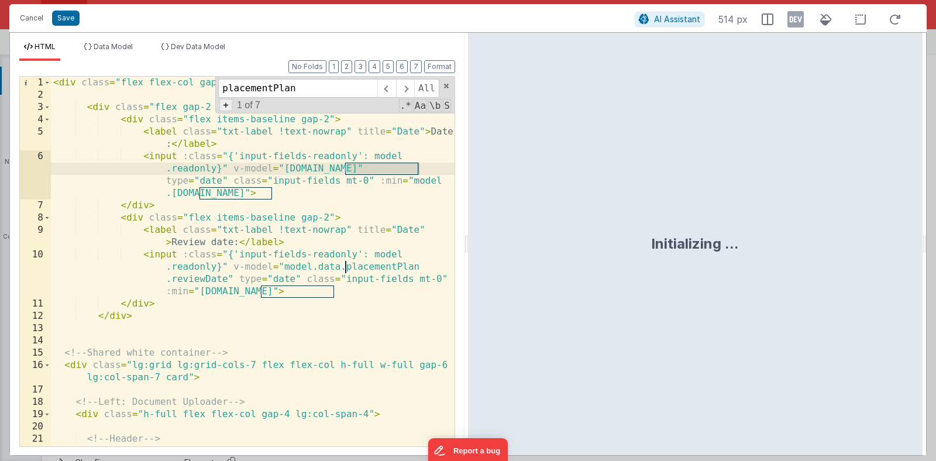
type input "placementPlan"
click at [221, 108] on span "+" at bounding box center [225, 105] width 13 height 12
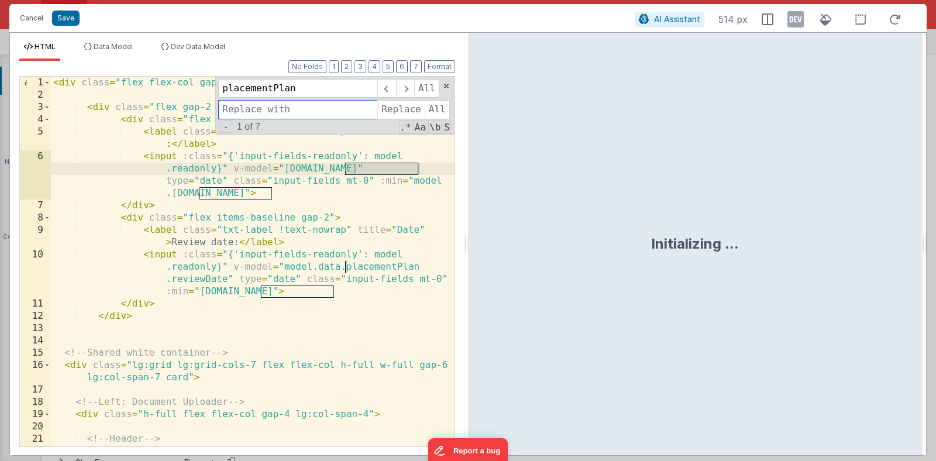
click at [239, 108] on input at bounding box center [297, 109] width 159 height 19
type input "riskAssessment"
click at [430, 110] on span "All" at bounding box center [437, 109] width 25 height 19
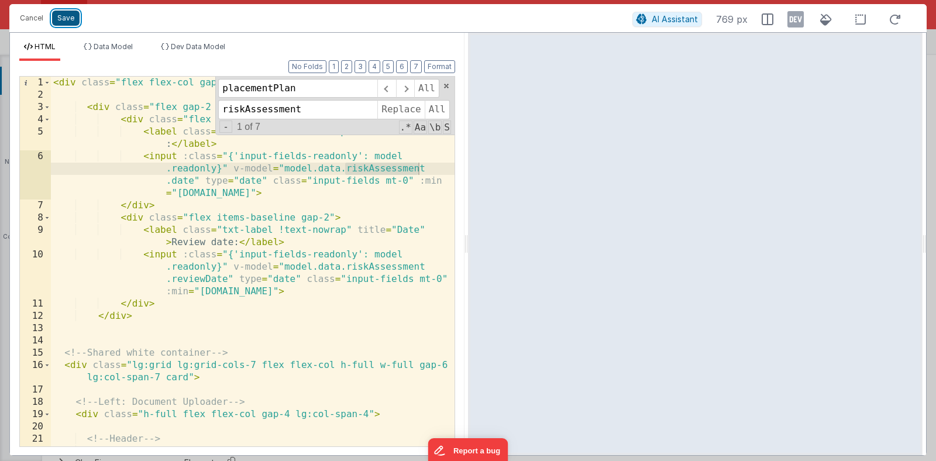
click at [62, 15] on button "Save" at bounding box center [65, 18] width 27 height 15
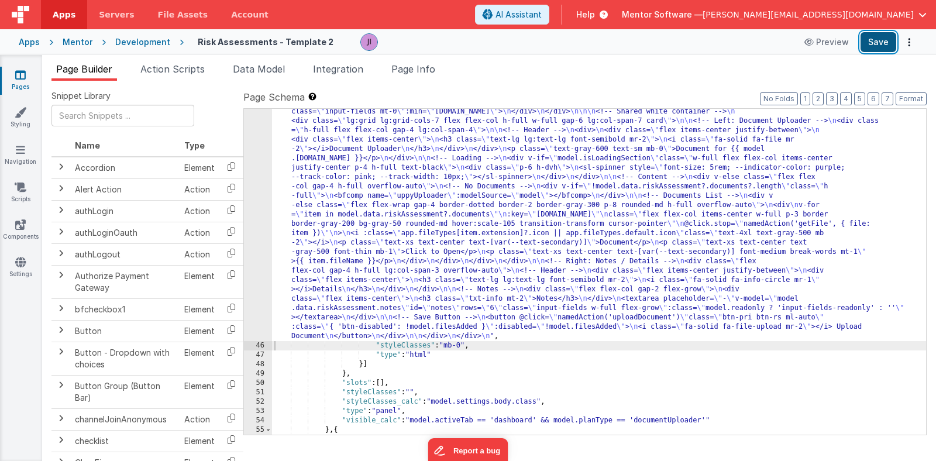
click at [875, 47] on button "Save" at bounding box center [879, 42] width 36 height 20
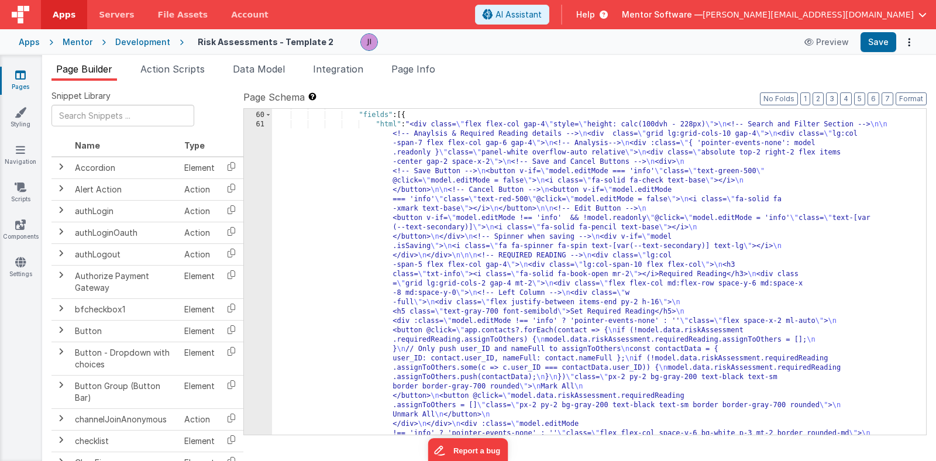
scroll to position [2889, 0]
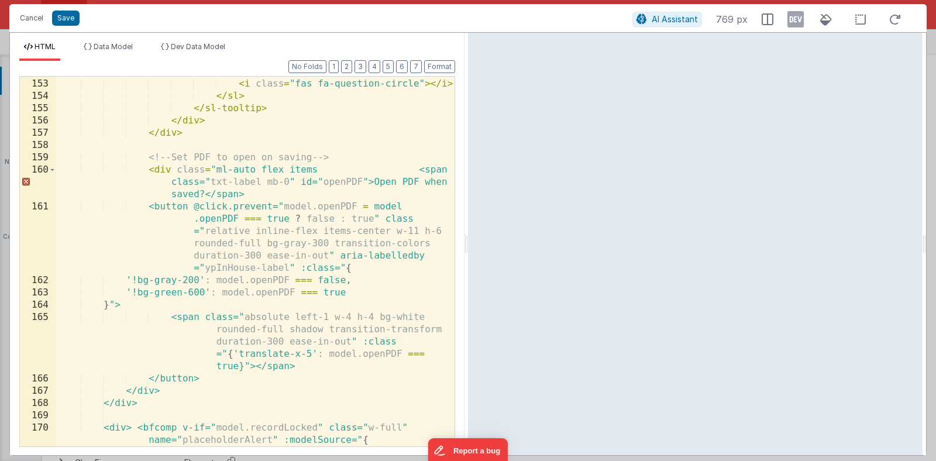
scroll to position [3345, 0]
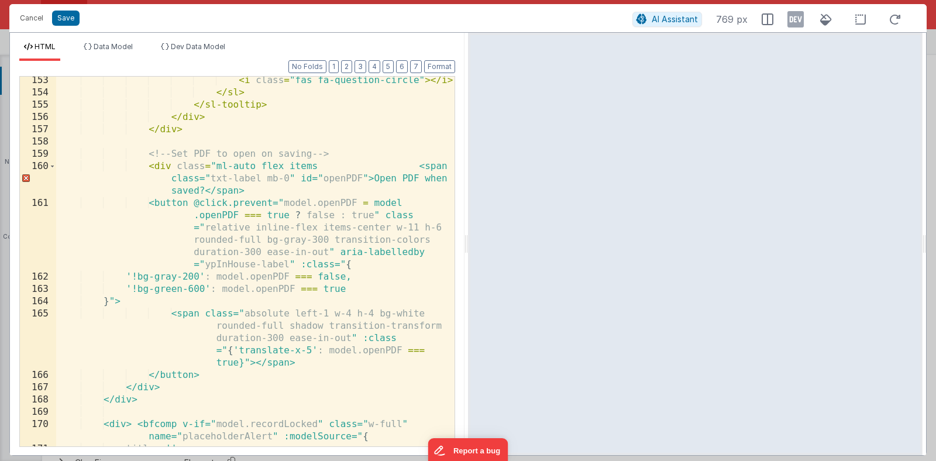
click at [417, 166] on div "< i class = "fas fa-question-circle" > </ i > </ sl > </ sl-tooltip > </ div > …" at bounding box center [255, 271] width 398 height 394
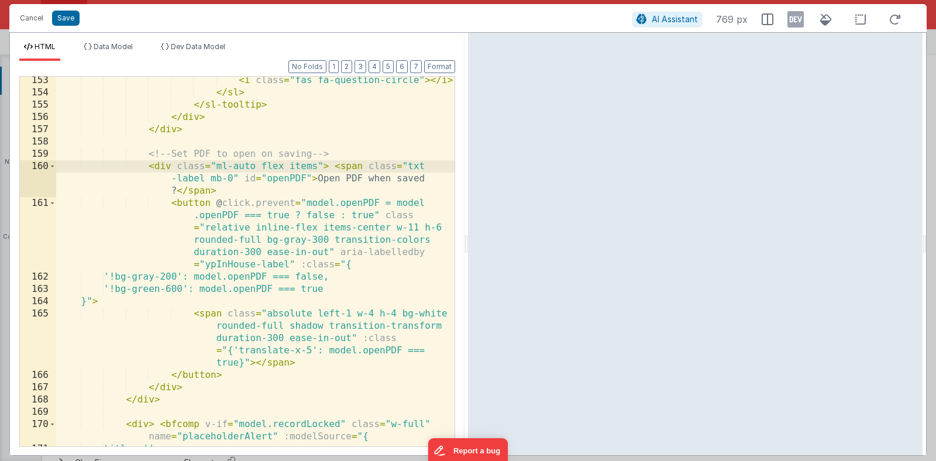
click at [176, 167] on div "< i class = "fas fa-question-circle" > </ i > </ sl > </ sl-tooltip > </ div > …" at bounding box center [255, 271] width 398 height 394
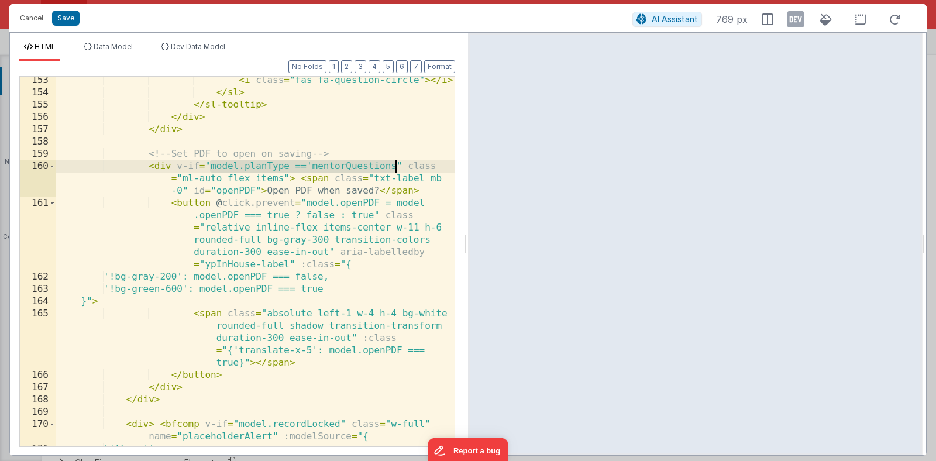
drag, startPoint x: 208, startPoint y: 167, endPoint x: 395, endPoint y: 170, distance: 186.6
click at [395, 170] on div "< i class = "fas fa-question-circle" > </ i > </ sl > </ sl-tooltip > </ div > …" at bounding box center [255, 271] width 398 height 394
click at [187, 183] on div "< i class = "fas fa-question-circle" > </ i > </ sl > </ sl-tooltip > </ div > …" at bounding box center [255, 271] width 398 height 394
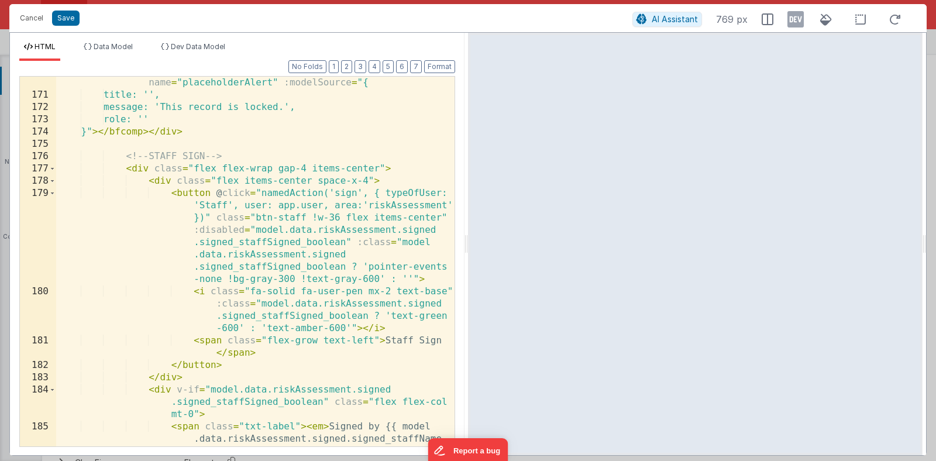
scroll to position [3708, 0]
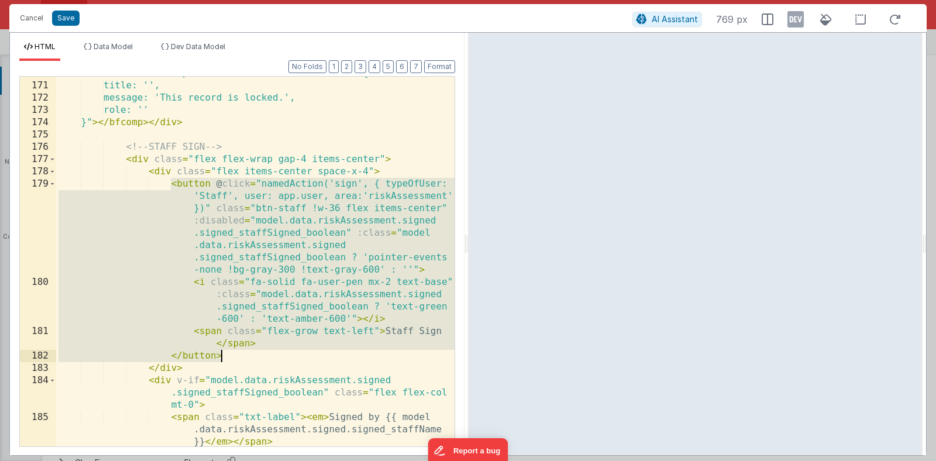
drag, startPoint x: 171, startPoint y: 184, endPoint x: 238, endPoint y: 350, distance: 179.6
click at [238, 350] on div "< div > < bfcomp v-if = "model.recordLocked" class = "w-full" name = "placehold…" at bounding box center [255, 258] width 398 height 407
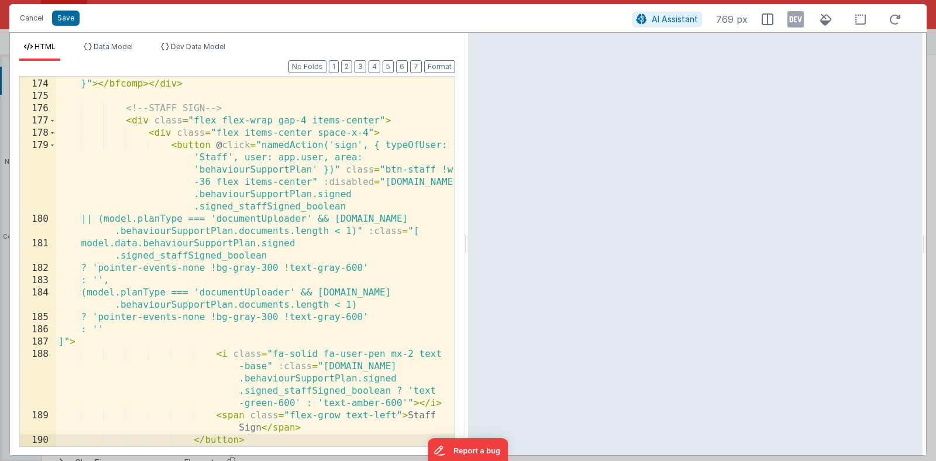
click at [301, 170] on div "role: '' }" > </ bfcomp > </ div > <!-- STAFF SIGN --> < div class = "flex flex…" at bounding box center [255, 263] width 398 height 394
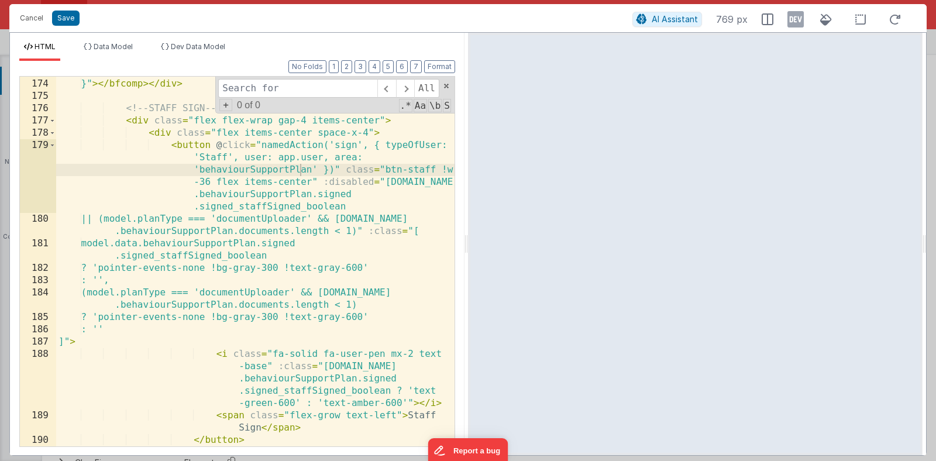
click at [291, 170] on div "role: '' }" > </ bfcomp > </ div > <!-- STAFF SIGN --> < div class = "flex flex…" at bounding box center [255, 263] width 398 height 394
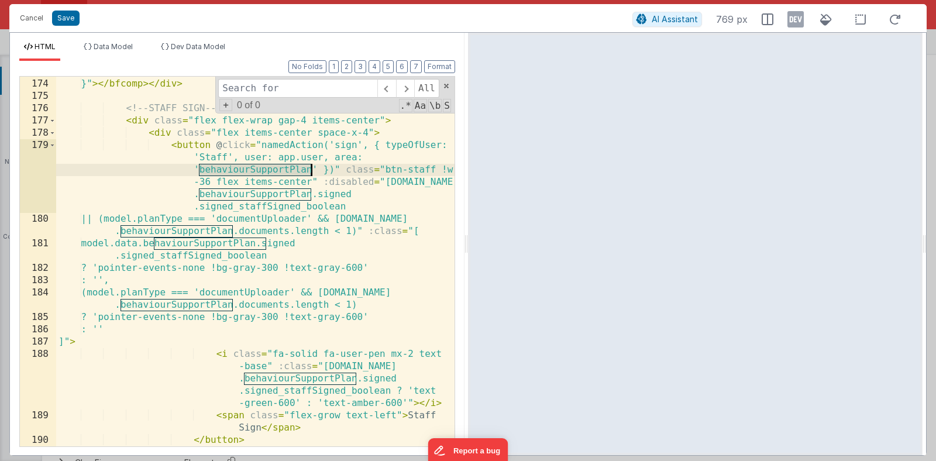
click at [291, 170] on div "role: '' }" > </ bfcomp > </ div > <!-- STAFF SIGN --> < div class = "flex flex…" at bounding box center [255, 263] width 398 height 394
type input "behaviourSupportPlan"
click at [224, 102] on span "+" at bounding box center [225, 105] width 13 height 12
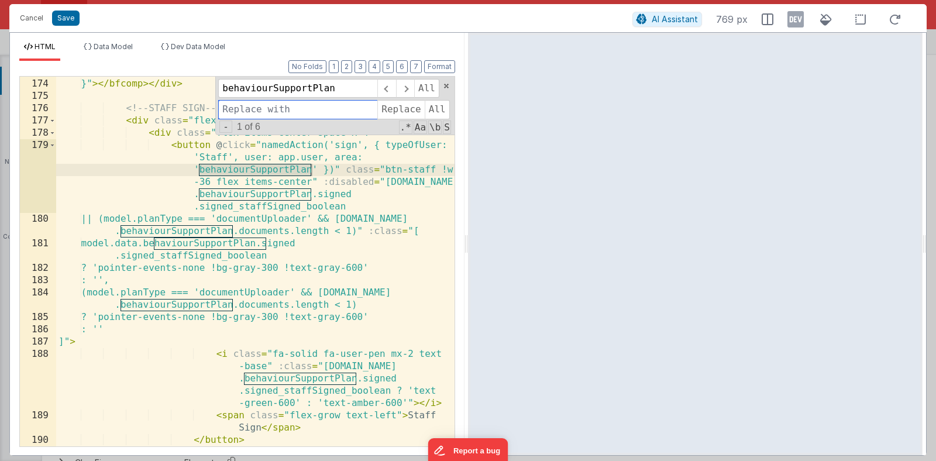
click at [236, 106] on input at bounding box center [297, 109] width 159 height 19
type input "riskAssessment"
click at [439, 112] on span "All" at bounding box center [437, 109] width 25 height 19
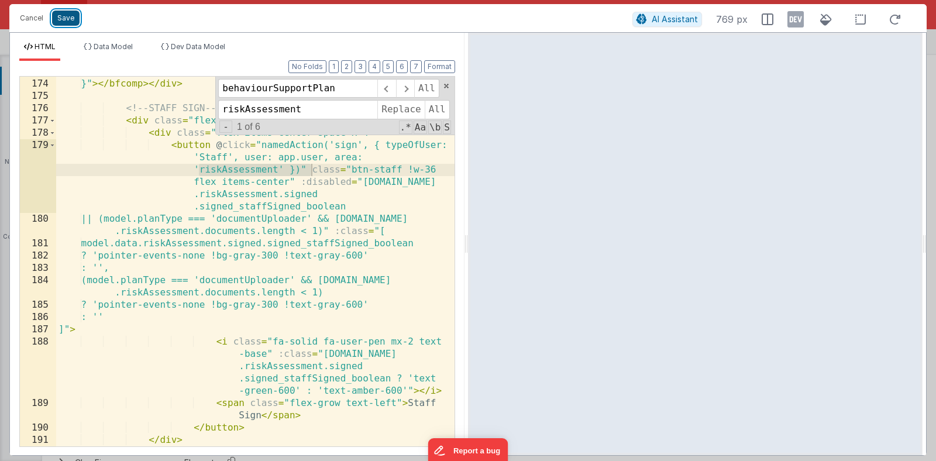
click at [66, 16] on button "Save" at bounding box center [65, 18] width 27 height 15
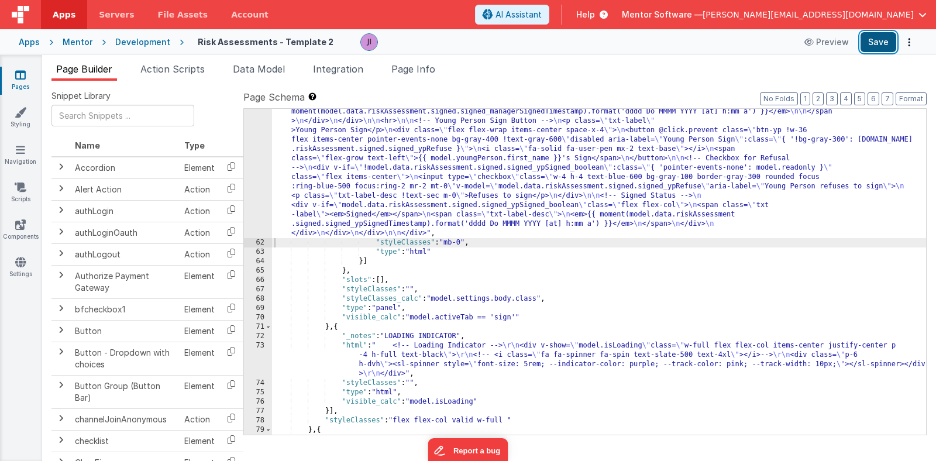
click at [876, 37] on button "Save" at bounding box center [879, 42] width 36 height 20
click at [200, 78] on li "Action Scripts" at bounding box center [173, 71] width 74 height 19
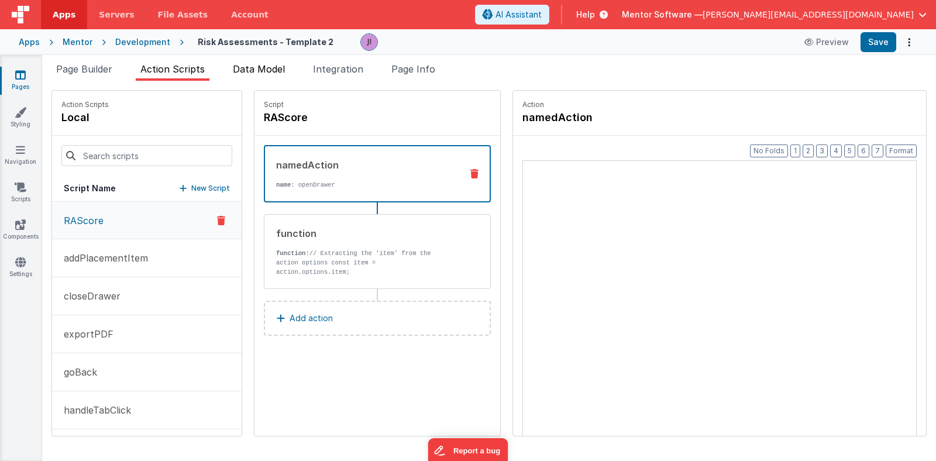
click at [241, 78] on li "Data Model" at bounding box center [258, 71] width 61 height 19
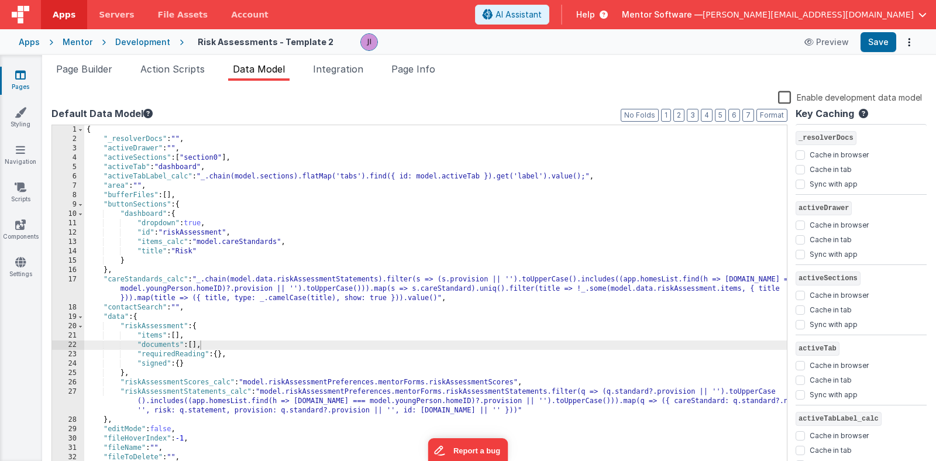
click at [688, 120] on label "Default Data Model" at bounding box center [419, 113] width 736 height 14
click at [680, 117] on button "2" at bounding box center [678, 115] width 11 height 13
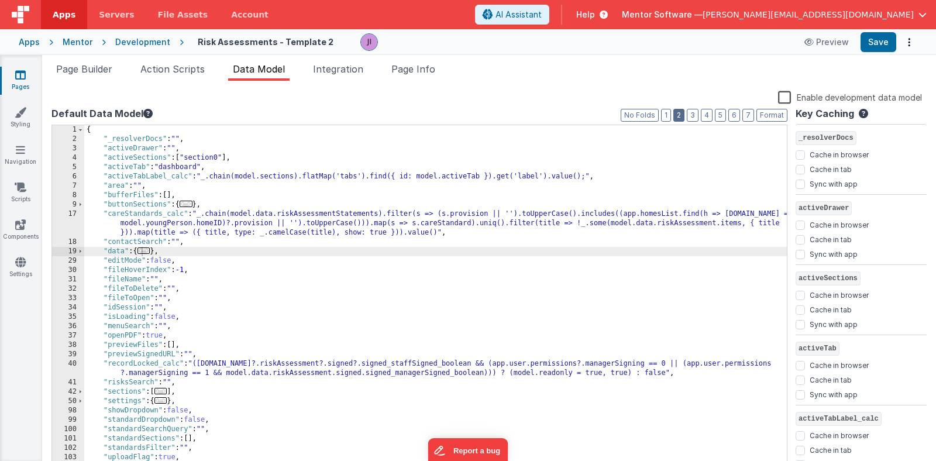
scroll to position [19, 0]
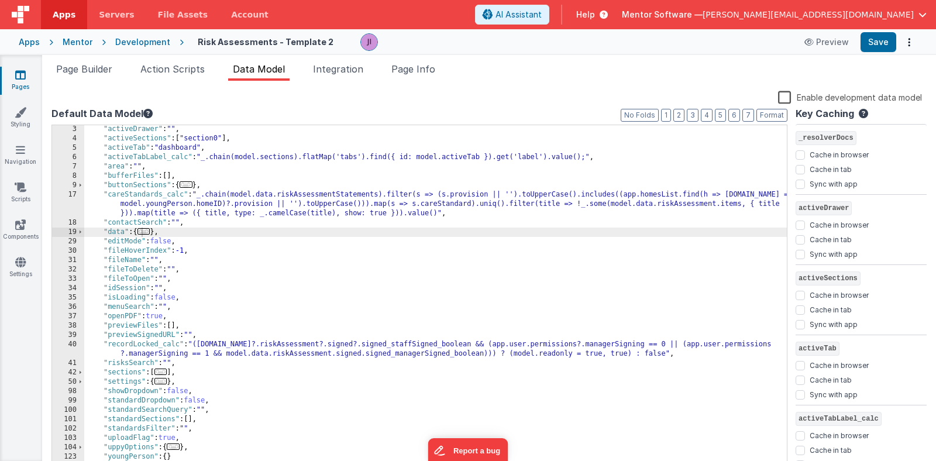
click at [176, 450] on span "..." at bounding box center [173, 446] width 13 height 6
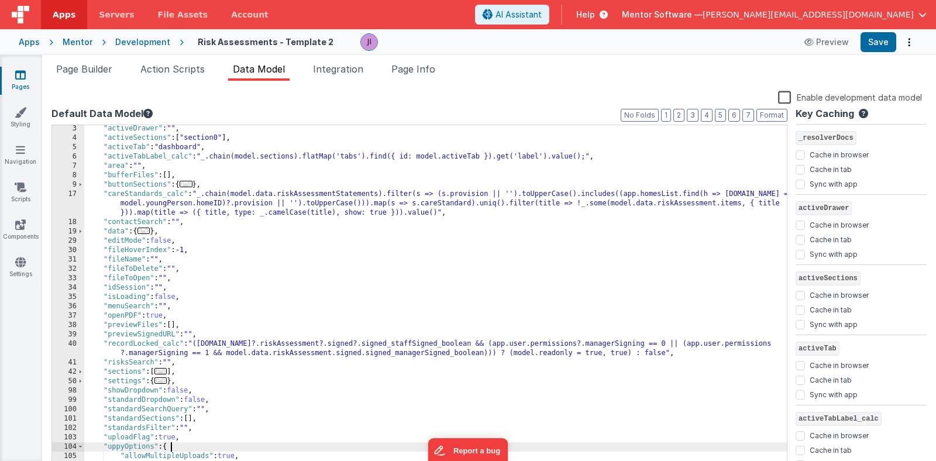
click at [215, 415] on div ""activeDrawer" : "" , "activeSections" : [ "section0" ] , "activeTab" : "dashbo…" at bounding box center [435, 306] width 703 height 364
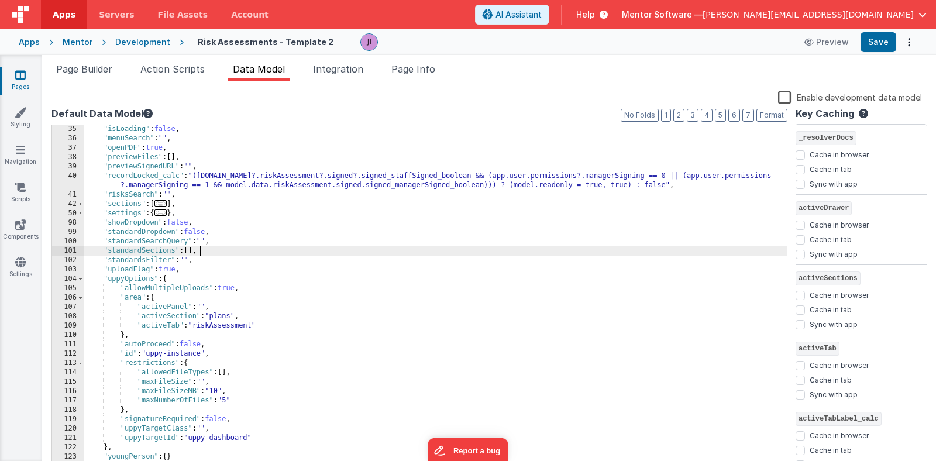
scroll to position [188, 0]
click at [167, 282] on div ""isLoading" : false , "menuSearch" : "" , "openPDF" : true , "previewFiles" : […" at bounding box center [435, 307] width 703 height 364
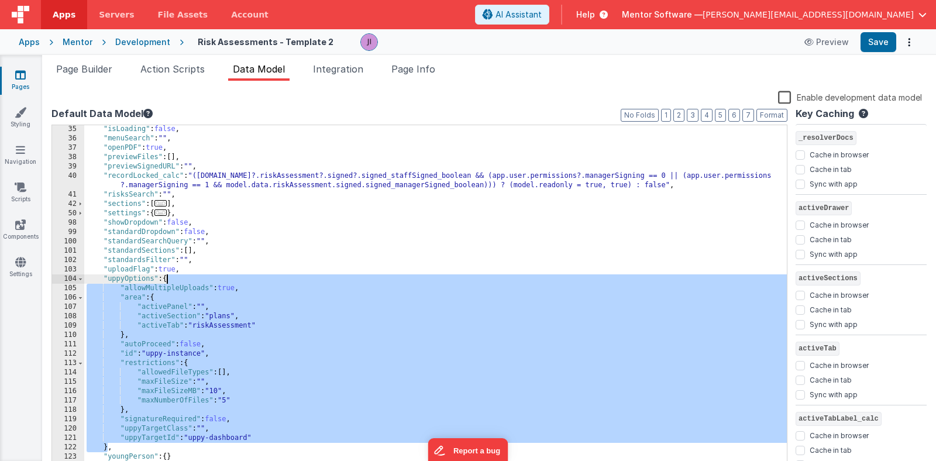
click at [167, 282] on div ""isLoading" : false , "menuSearch" : "" , "openPDF" : true , "previewFiles" : […" at bounding box center [435, 307] width 703 height 364
paste textarea
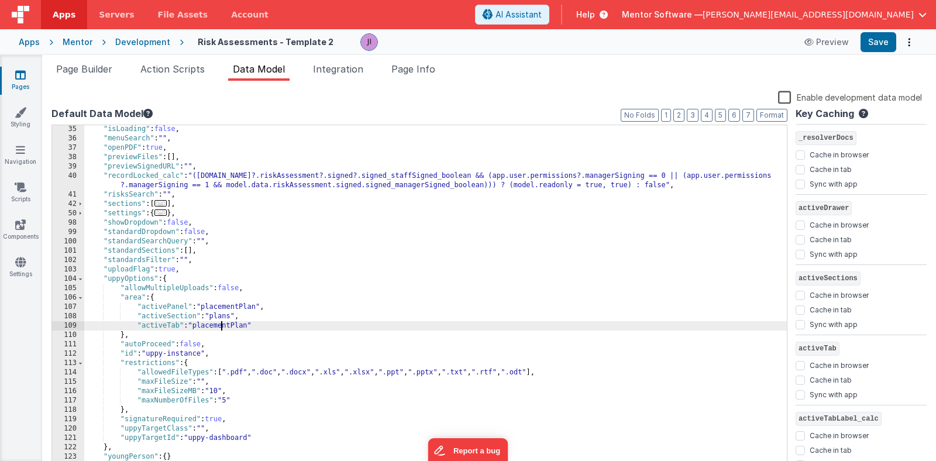
click at [222, 329] on div ""isLoading" : false , "menuSearch" : "" , "openPDF" : true , "previewFiles" : […" at bounding box center [435, 307] width 703 height 364
click at [221, 324] on div ""isLoading" : false , "menuSearch" : "" , "openPDF" : true , "previewFiles" : […" at bounding box center [435, 307] width 703 height 364
click at [233, 304] on div ""isLoading" : false , "menuSearch" : "" , "openPDF" : true , "previewFiles" : […" at bounding box center [435, 307] width 703 height 364
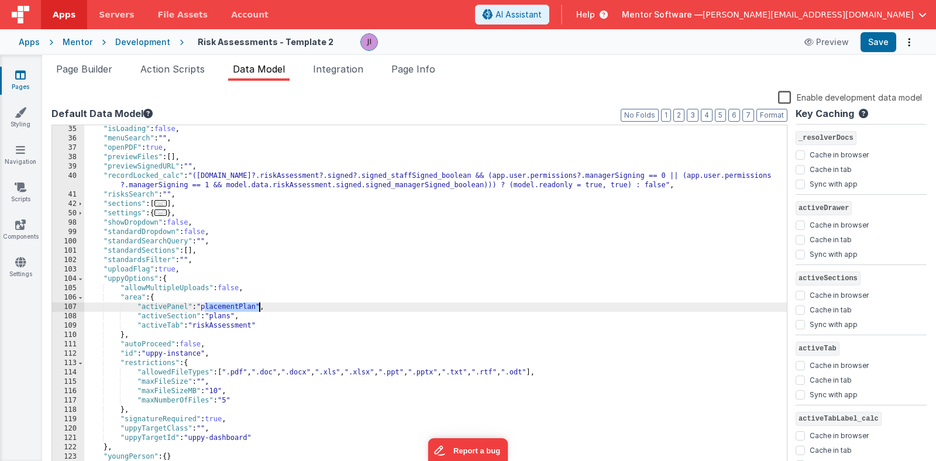
click at [233, 304] on div ""isLoading" : false , "menuSearch" : "" , "openPDF" : true , "previewFiles" : […" at bounding box center [435, 307] width 703 height 364
click at [881, 49] on button "Save" at bounding box center [879, 42] width 36 height 20
click at [878, 46] on button "Save" at bounding box center [879, 42] width 36 height 20
click at [419, 83] on div "Snippet Library Name Type Accordion Element Alert Action Action authLogin Actio…" at bounding box center [489, 280] width 894 height 399
click at [425, 77] on li "Page Info" at bounding box center [413, 71] width 53 height 19
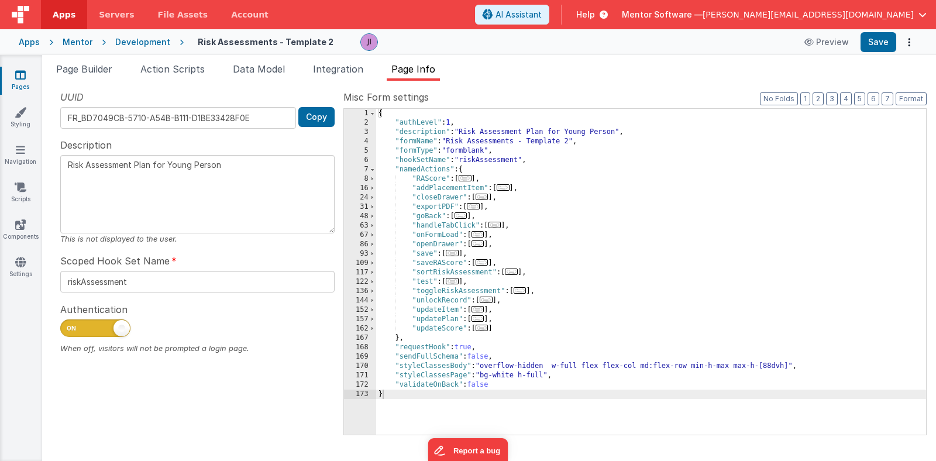
click at [456, 254] on span "..." at bounding box center [452, 253] width 13 height 6
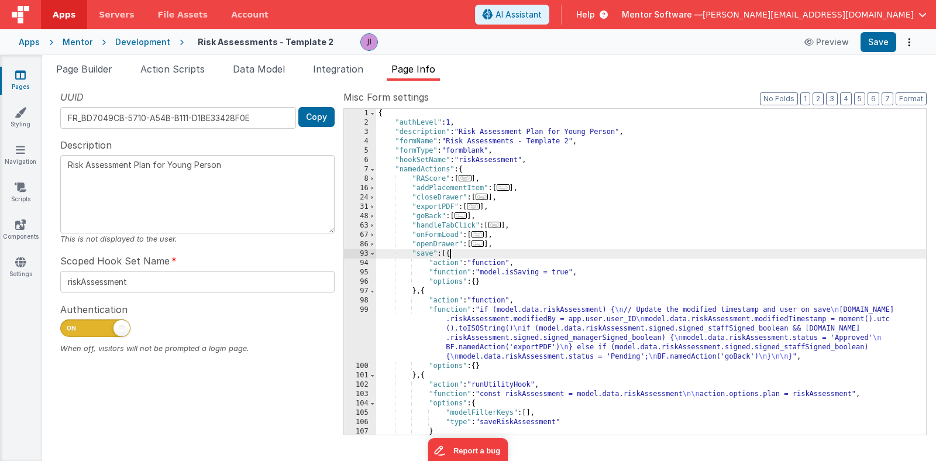
scroll to position [11, 0]
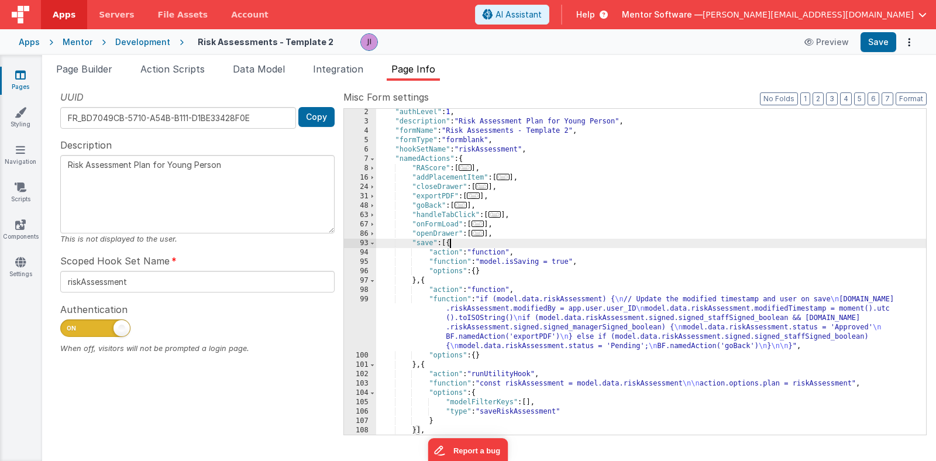
click at [494, 328] on div ""authLevel" : 1 , "description" : "Risk Assessment Plan for Young Person" , "fo…" at bounding box center [651, 280] width 550 height 345
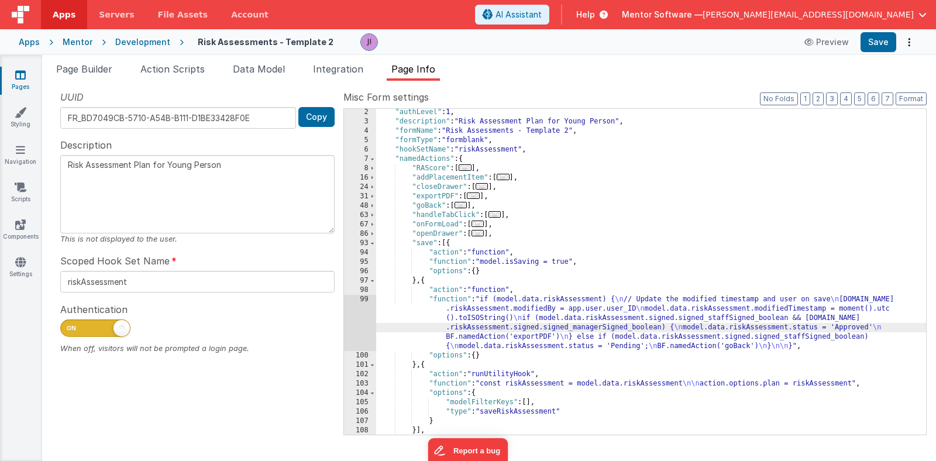
click at [360, 318] on div "99" at bounding box center [360, 323] width 32 height 56
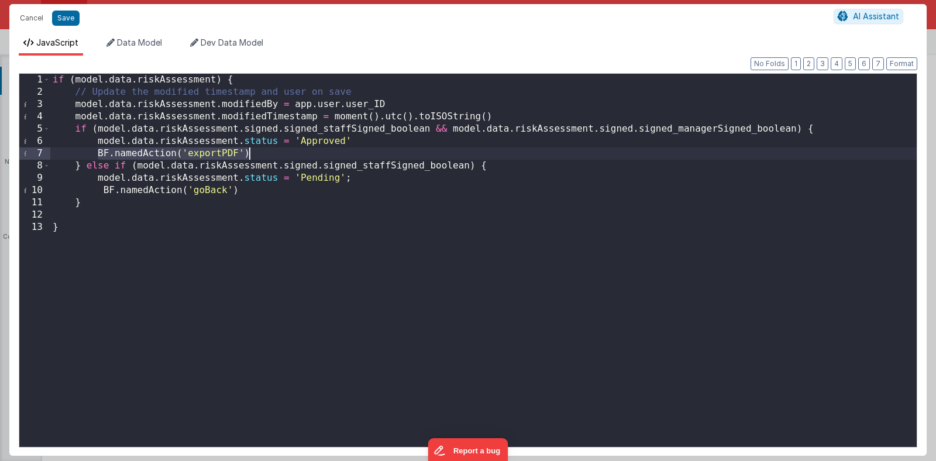
drag, startPoint x: 99, startPoint y: 151, endPoint x: 271, endPoint y: 152, distance: 172.6
click at [271, 151] on div "if ( model . data . riskAssessment ) { // Update the modified timestamp and use…" at bounding box center [483, 273] width 866 height 398
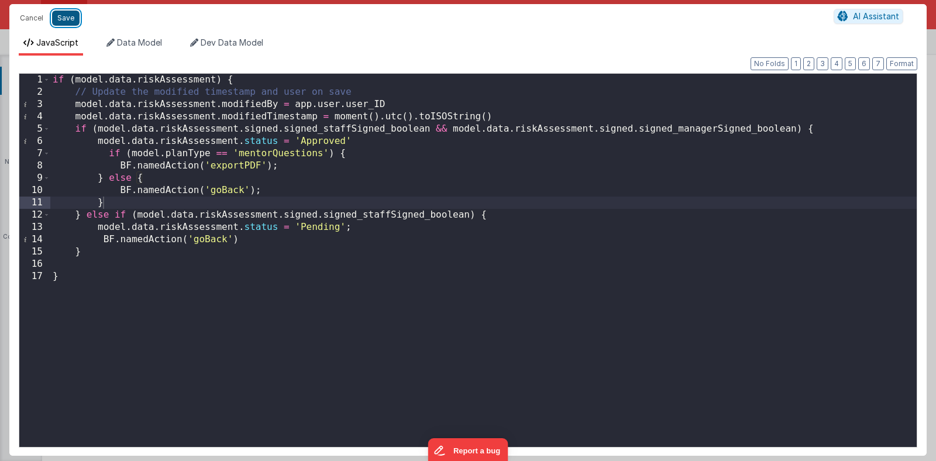
click at [65, 15] on button "Save" at bounding box center [65, 18] width 27 height 15
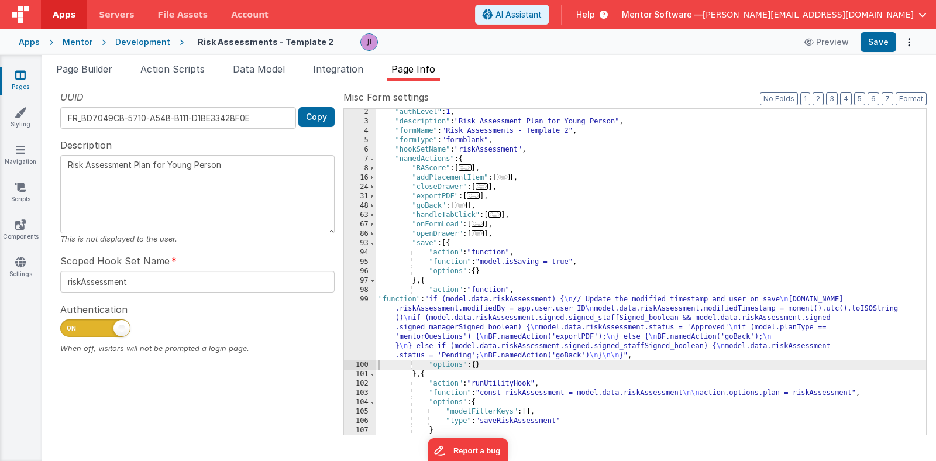
click at [481, 227] on span "..." at bounding box center [478, 224] width 13 height 6
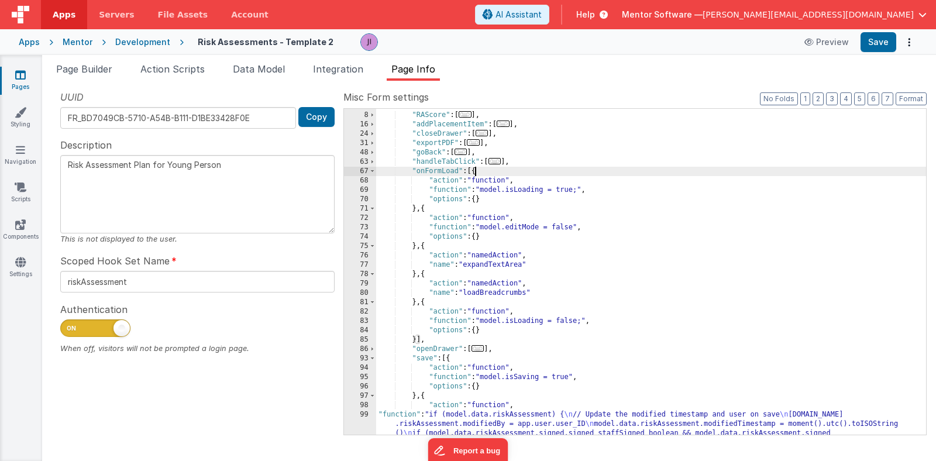
scroll to position [66, 0]
click at [425, 273] on div ""RAScore" : [ ... ] , "addPlacementItem" : [ ... ] , "closeDrawer" : [ ... ] , …" at bounding box center [651, 309] width 550 height 401
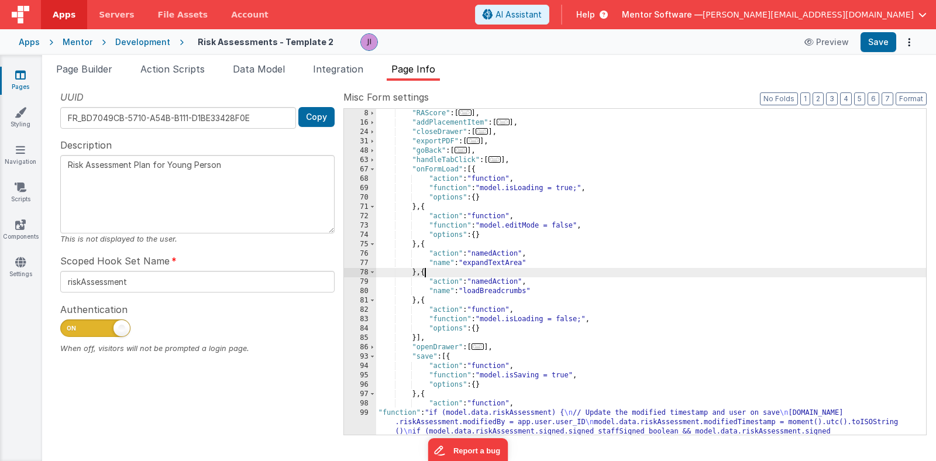
paste textarea
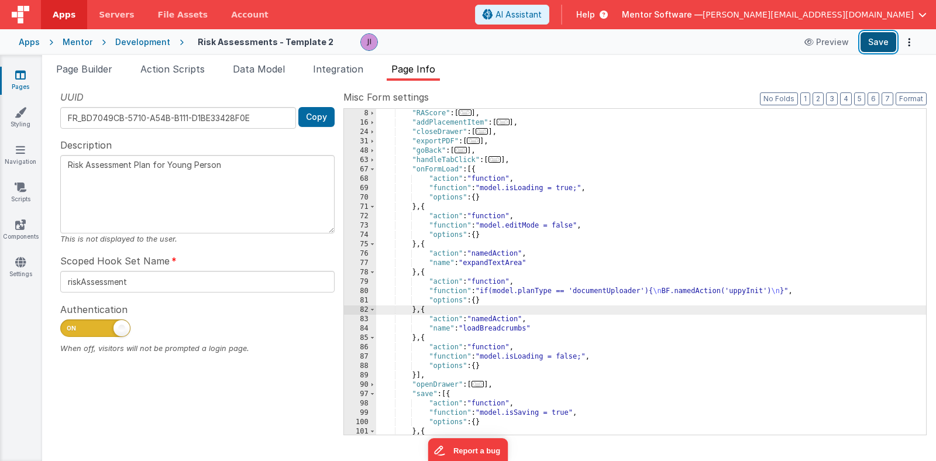
click at [872, 36] on button "Save" at bounding box center [879, 42] width 36 height 20
click at [832, 99] on button "3" at bounding box center [832, 98] width 12 height 13
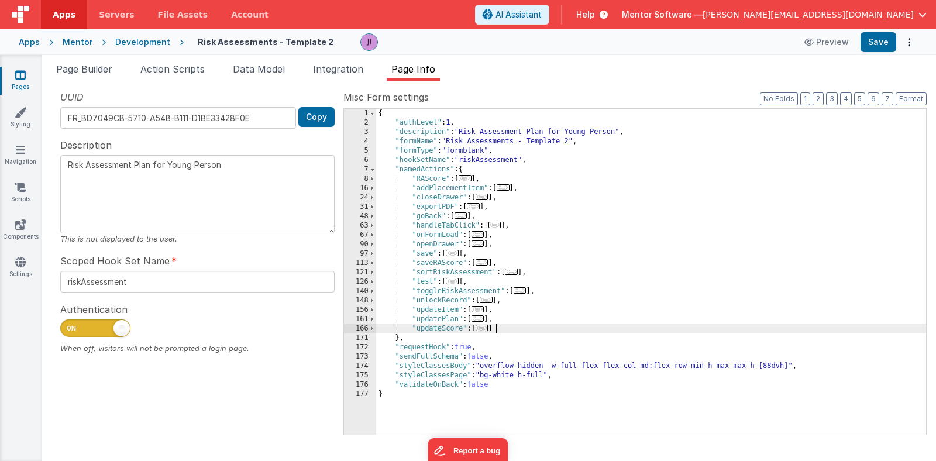
click at [506, 329] on div "{ "authLevel" : 1 , "description" : "Risk Assessment Plan for Young Person" , "…" at bounding box center [651, 281] width 550 height 345
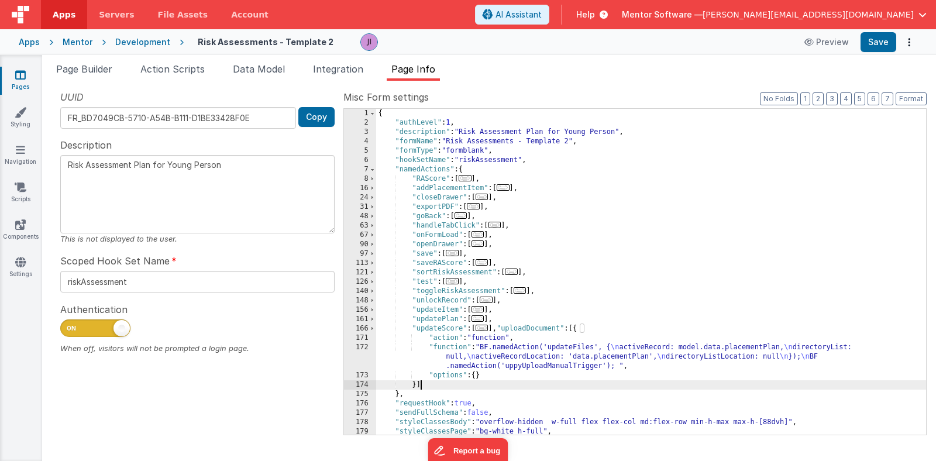
scroll to position [20, 0]
click at [632, 354] on div "{ "authLevel" : 1 , "description" : "Risk Assessment Plan for Young Person" , "…" at bounding box center [651, 281] width 550 height 345
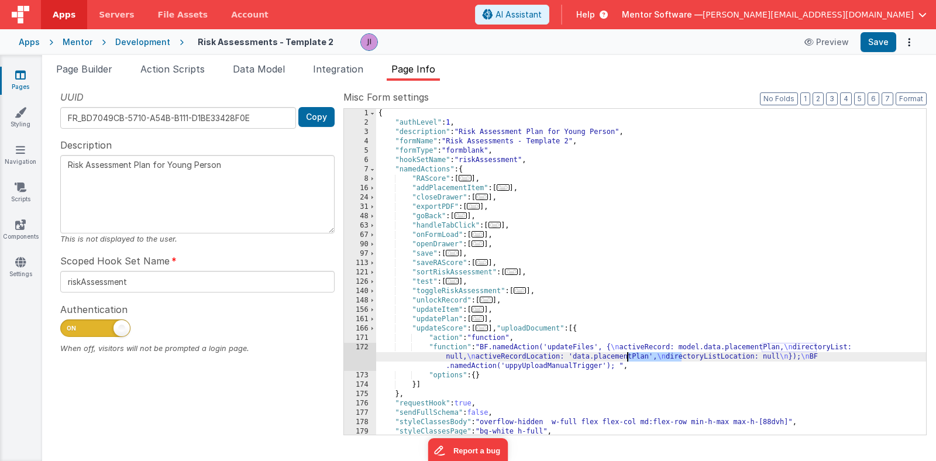
click at [632, 354] on div "{ "authLevel" : 1 , "description" : "Risk Assessment Plan for Young Person" , "…" at bounding box center [651, 281] width 550 height 345
click at [755, 131] on div "+ 2 of 2 .* Aa \b S" at bounding box center [833, 132] width 180 height 8
click at [752, 131] on span "+" at bounding box center [749, 131] width 11 height 9
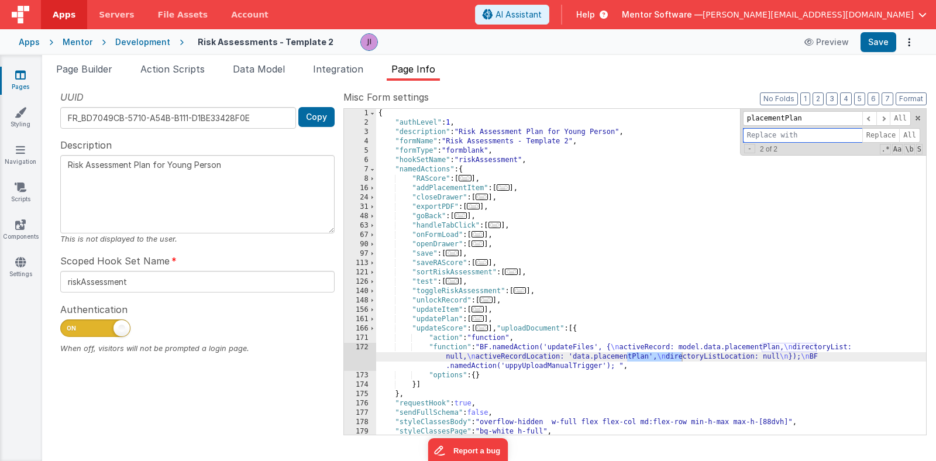
click at [765, 131] on input at bounding box center [802, 135] width 119 height 15
click at [772, 119] on input "placementPlan" at bounding box center [802, 118] width 119 height 15
click at [780, 135] on input at bounding box center [802, 135] width 119 height 15
type input "riskAssessment"
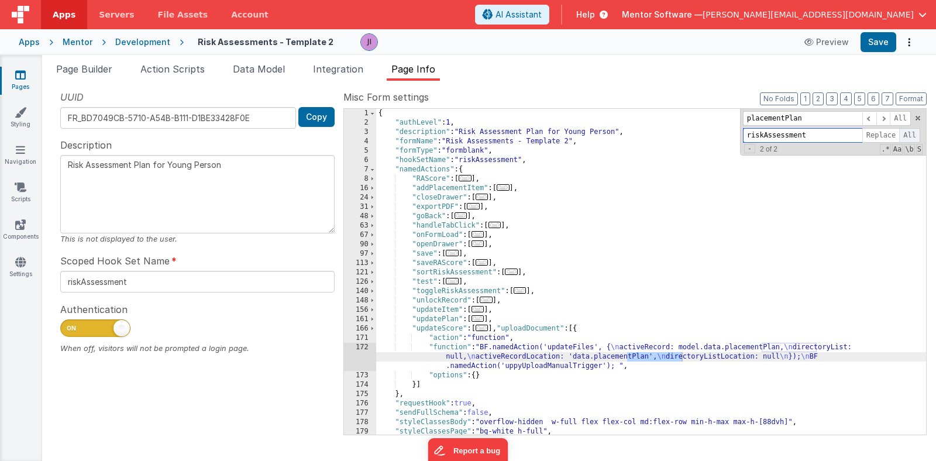
click at [913, 132] on span "All" at bounding box center [909, 135] width 21 height 15
click at [878, 46] on button "Save" at bounding box center [879, 42] width 36 height 20
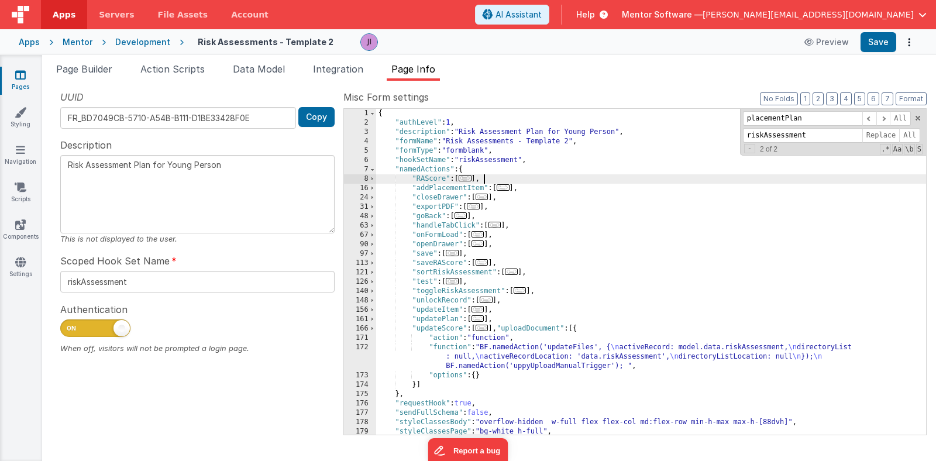
click at [749, 183] on div "{ "authLevel" : 1 , "description" : "Risk Assessment Plan for Young Person" , "…" at bounding box center [651, 281] width 550 height 345
click at [875, 42] on button "Save" at bounding box center [879, 42] width 36 height 20
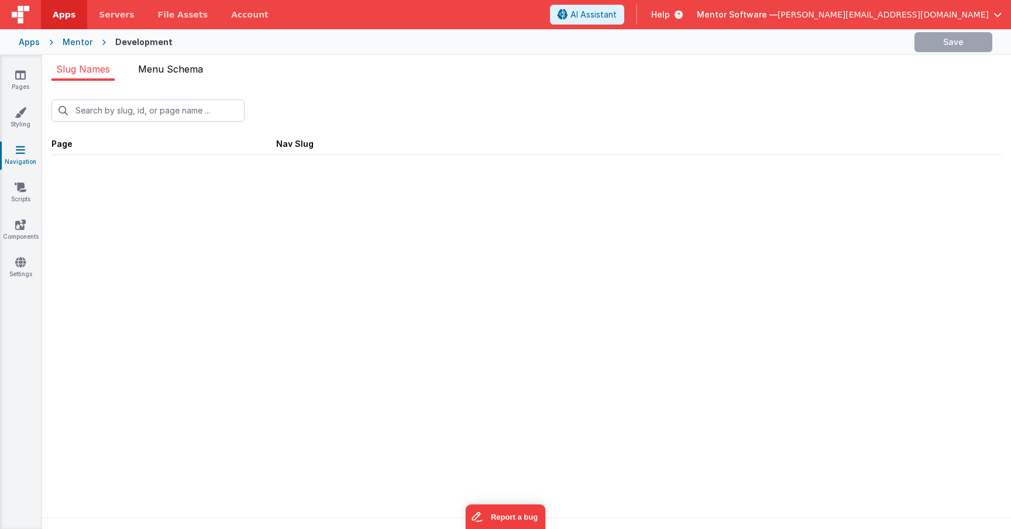
click at [169, 75] on li "Menu Schema" at bounding box center [170, 71] width 74 height 19
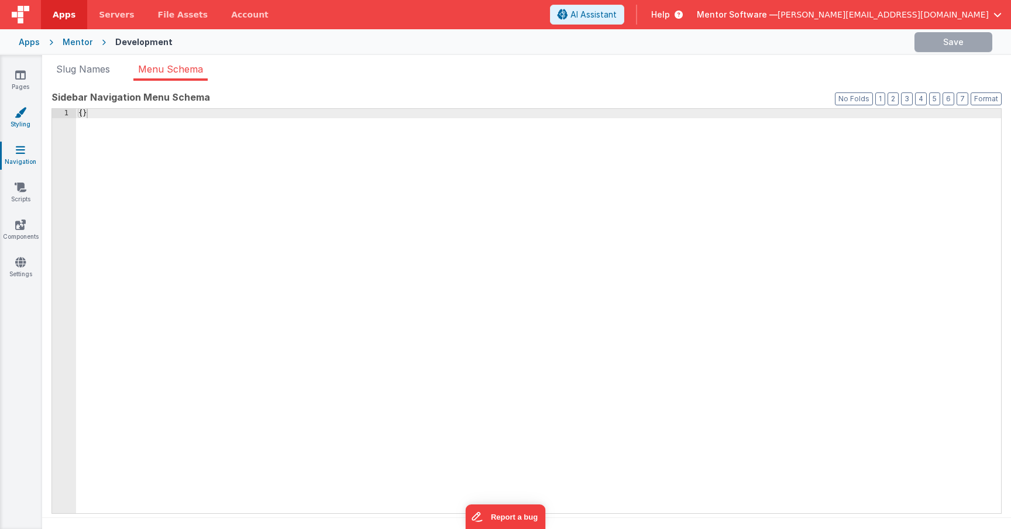
click at [24, 126] on link "Styling" at bounding box center [20, 117] width 42 height 23
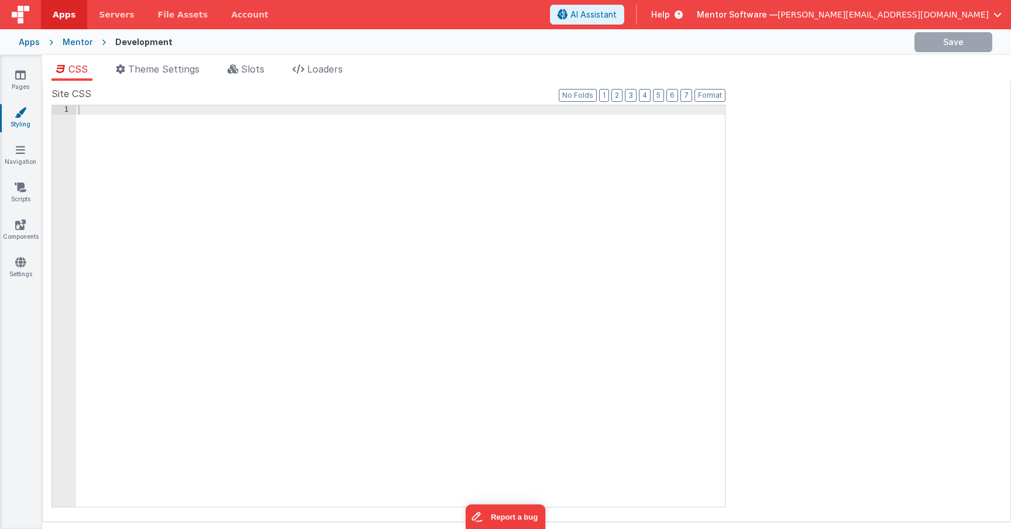
click at [278, 70] on ul "CSS Theme Settings Slots Loaders" at bounding box center [526, 71] width 969 height 19
click at [335, 70] on span "Loaders" at bounding box center [325, 69] width 36 height 12
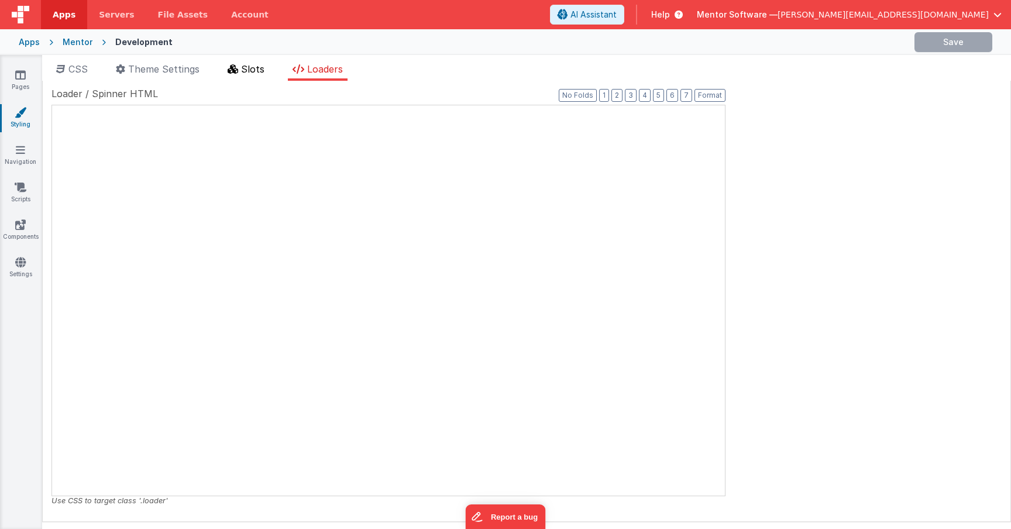
click at [236, 73] on icon at bounding box center [233, 68] width 11 height 9
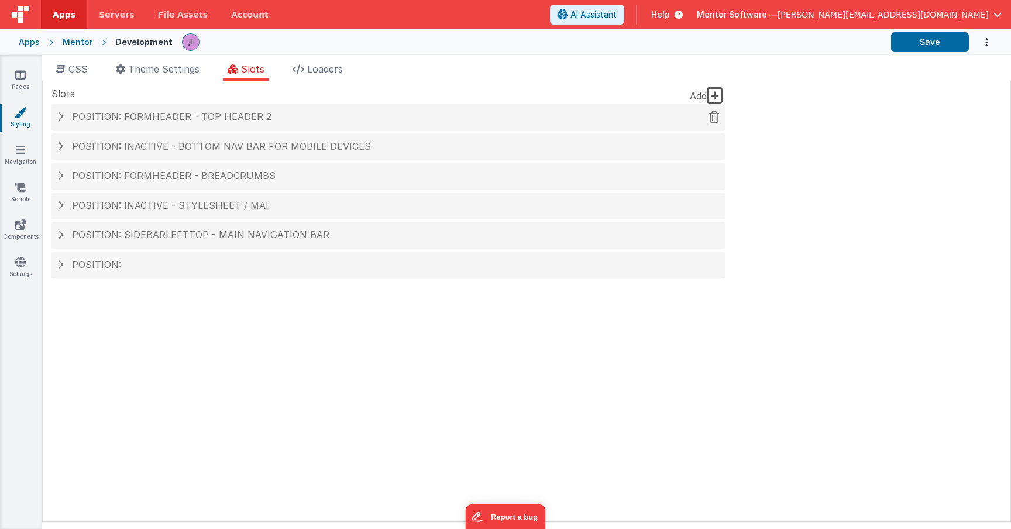
click at [211, 119] on span "Position: formHeader - top header 2" at bounding box center [171, 117] width 199 height 12
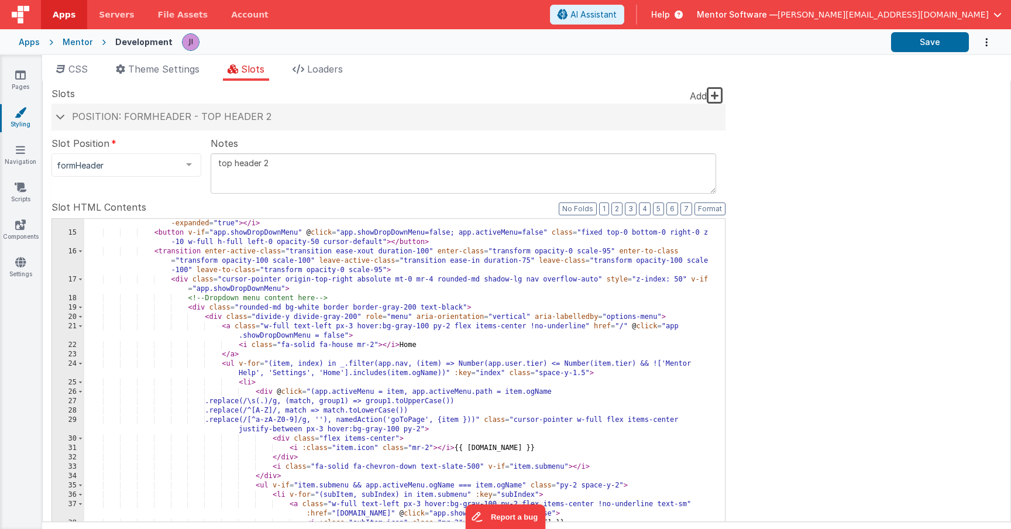
scroll to position [351, 0]
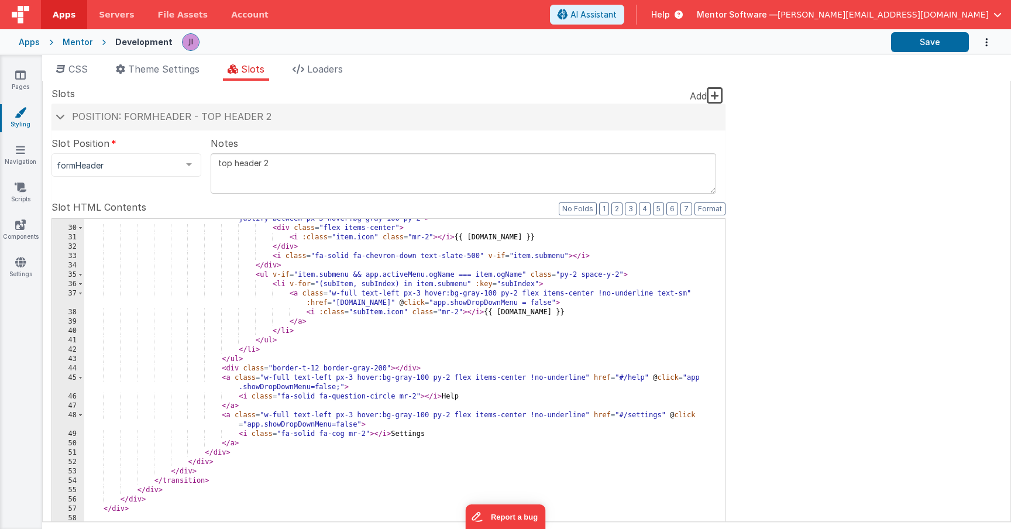
click at [291, 395] on div ".replace(/[^a-zA-Z0-9]/g, ''), namedAction('goToPage', {item }))" class = "curs…" at bounding box center [400, 408] width 632 height 407
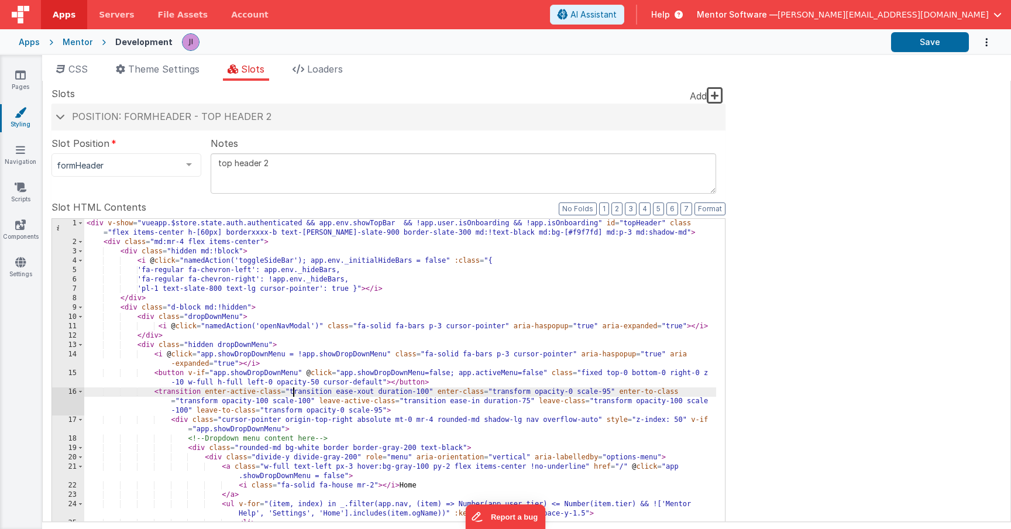
click at [291, 393] on div "< div v-show = "vueapp.$store.state.auth.authenticated && app.env.showTopBar &&…" at bounding box center [400, 422] width 632 height 407
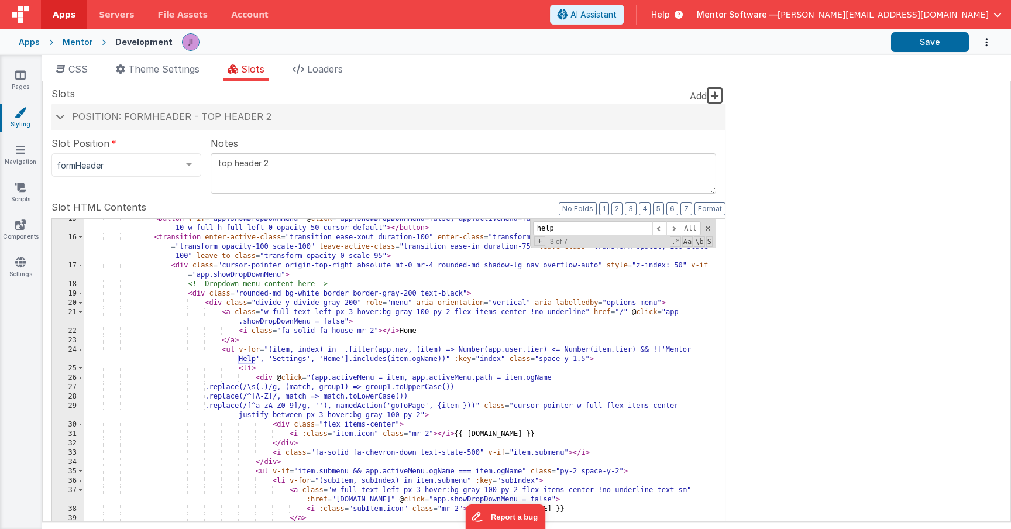
scroll to position [541, 0]
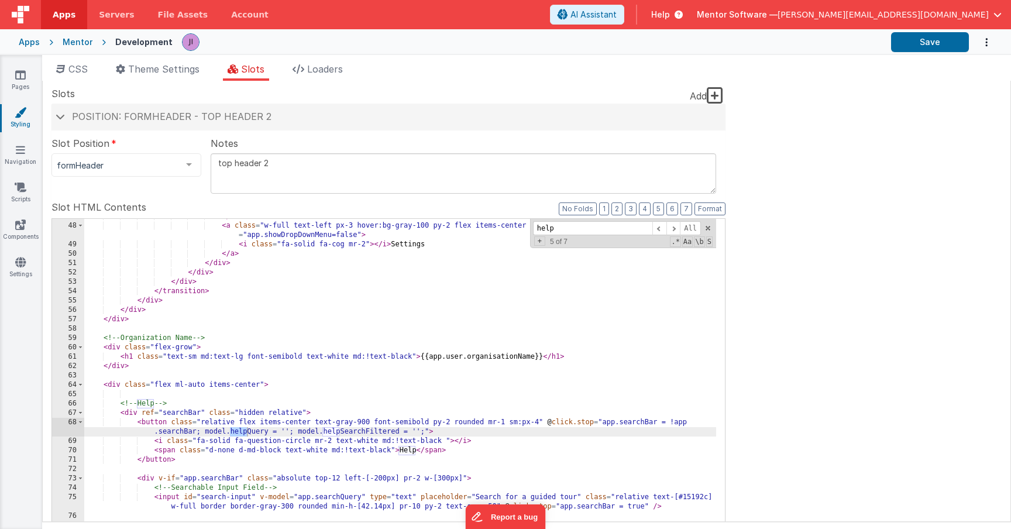
type input "help"
click at [252, 414] on div "</ a > < a class = "w-full text-left px-3 hover:bg-gray-100 py-2 flex items-cen…" at bounding box center [400, 411] width 632 height 398
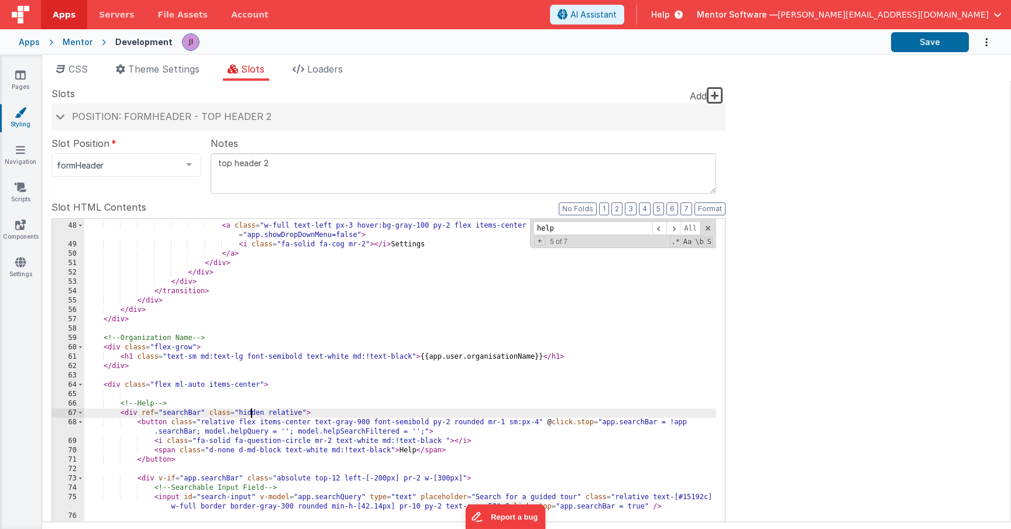
click at [252, 414] on div "</ a > < a class = "w-full text-left px-3 hover:bg-gray-100 py-2 flex items-cen…" at bounding box center [400, 411] width 632 height 398
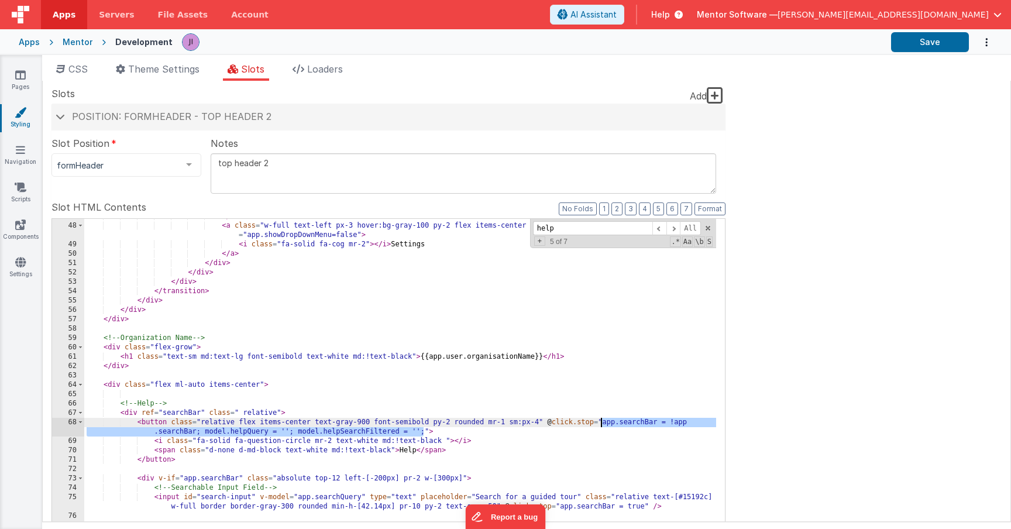
drag, startPoint x: 424, startPoint y: 431, endPoint x: 601, endPoint y: 424, distance: 177.4
click at [601, 424] on div "</ a > < a class = "w-full text-left px-3 hover:bg-gray-100 py-2 flex items-cen…" at bounding box center [400, 411] width 632 height 398
click at [429, 425] on div "</ a > < a class = "w-full text-left px-3 hover:bg-gray-100 py-2 flex items-cen…" at bounding box center [400, 411] width 632 height 398
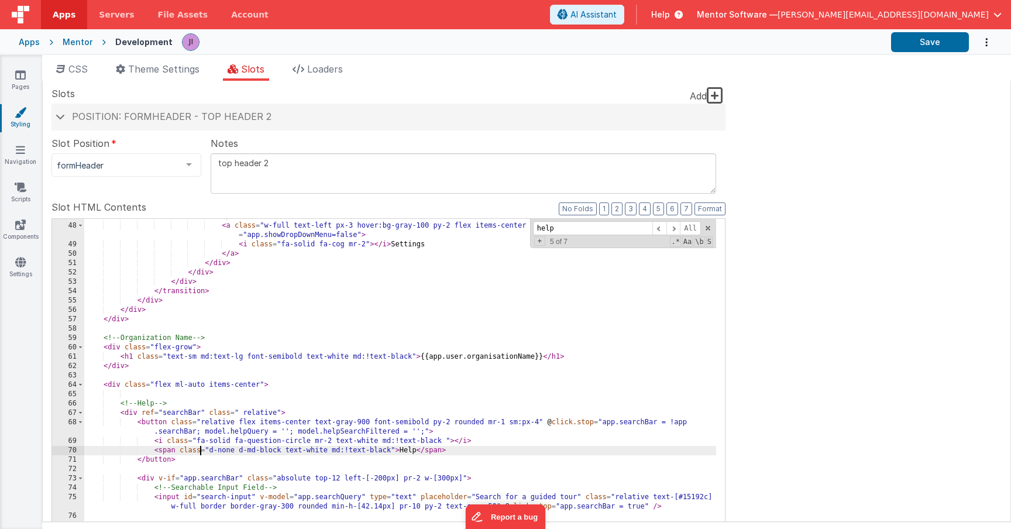
drag, startPoint x: 199, startPoint y: 452, endPoint x: 191, endPoint y: 452, distance: 8.2
click at [191, 452] on div "</ a > < a class = "w-full text-left px-3 hover:bg-gray-100 py-2 flex items-cen…" at bounding box center [400, 411] width 632 height 398
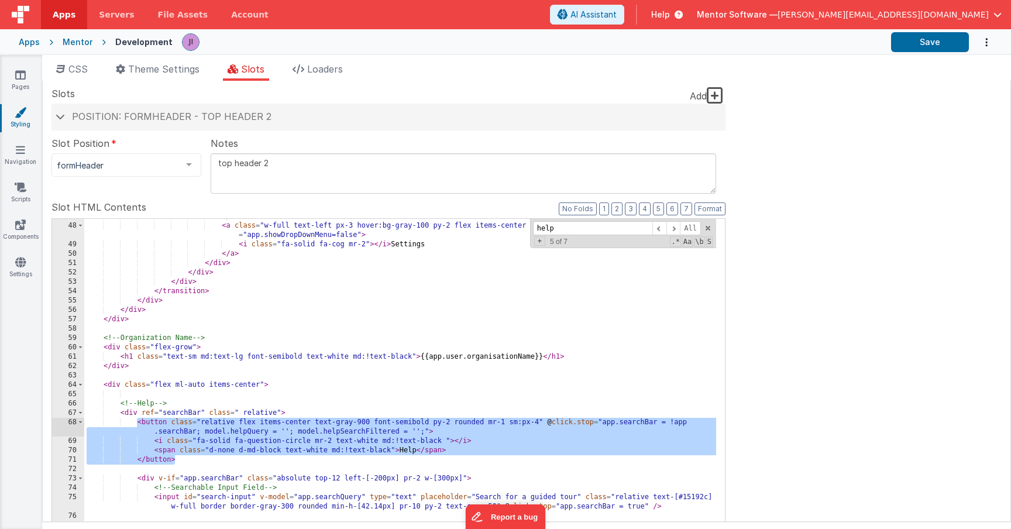
drag, startPoint x: 185, startPoint y: 459, endPoint x: 136, endPoint y: 421, distance: 62.5
click at [136, 421] on div "</ a > < a class = "w-full text-left px-3 hover:bg-gray-100 py-2 flex items-cen…" at bounding box center [400, 411] width 632 height 398
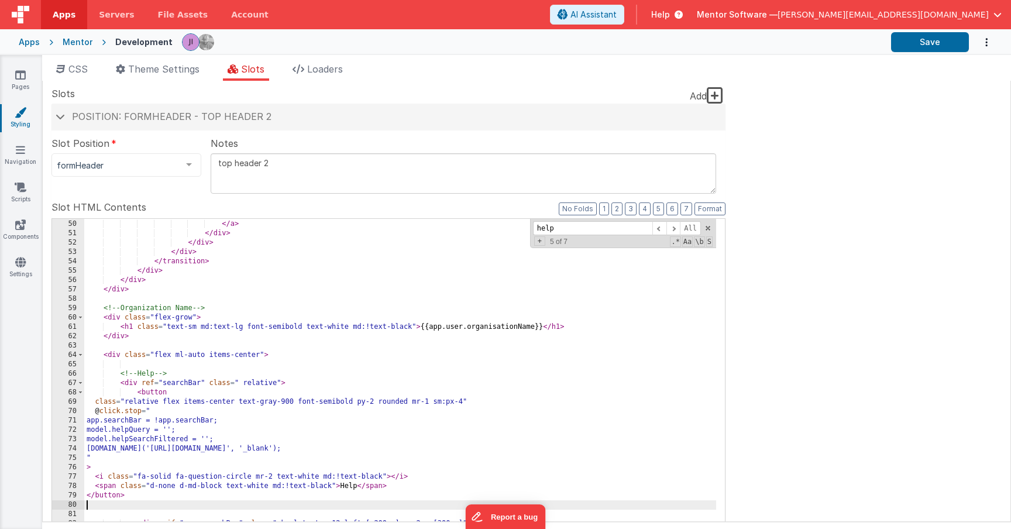
scroll to position [593, 0]
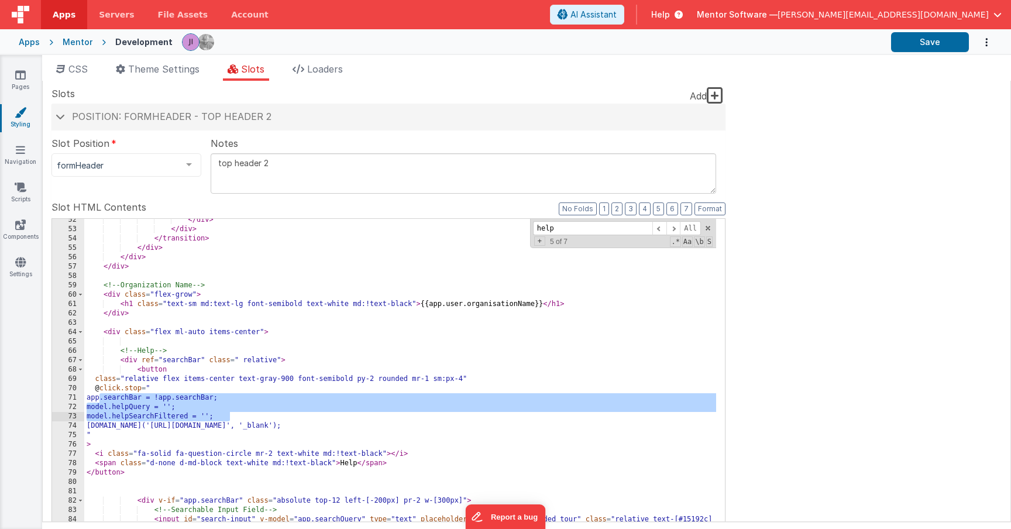
drag, startPoint x: 101, startPoint y: 400, endPoint x: 236, endPoint y: 418, distance: 136.4
click at [236, 418] on div "</ div > </ div > </ transition > </ div > </ div > </ div > <!-- Organization …" at bounding box center [400, 418] width 632 height 407
click at [101, 399] on div "</ div > </ div > </ transition > </ div > </ div > </ div > <!-- Organization …" at bounding box center [400, 418] width 632 height 407
drag, startPoint x: 97, startPoint y: 399, endPoint x: 282, endPoint y: 417, distance: 185.7
click at [282, 417] on div "</ div > </ div > </ transition > </ div > </ div > </ div > <!-- Organization …" at bounding box center [400, 418] width 632 height 407
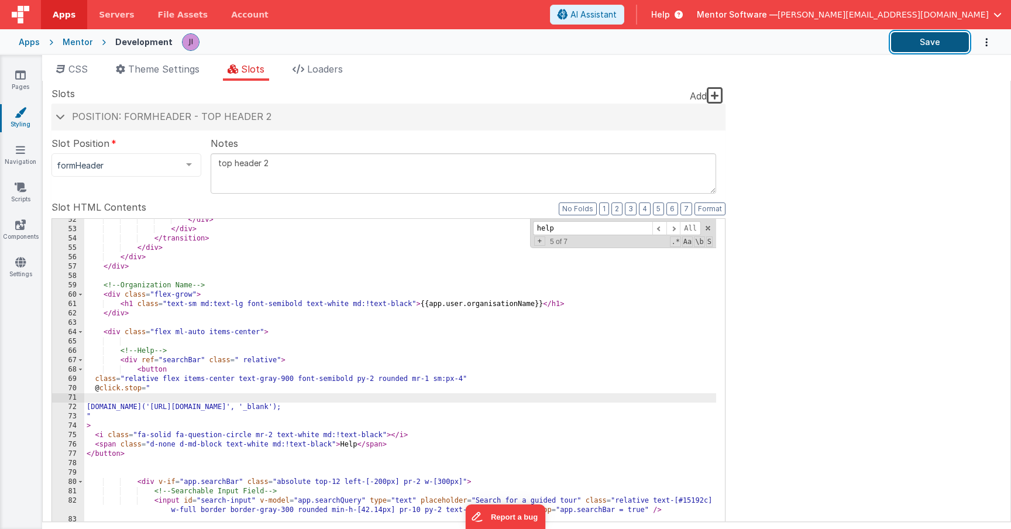
click at [926, 40] on button "Save" at bounding box center [930, 42] width 78 height 20
click at [19, 221] on icon at bounding box center [20, 225] width 11 height 12
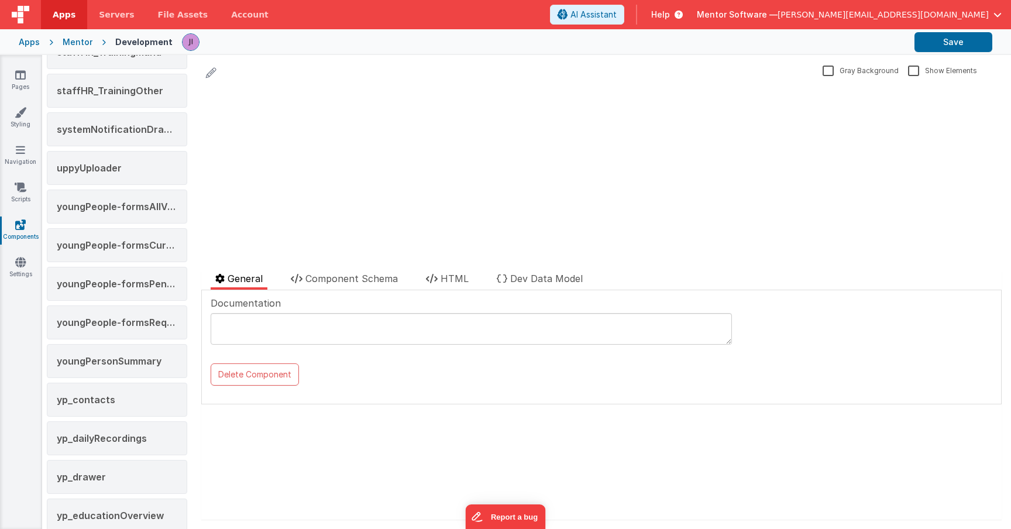
scroll to position [1943, 0]
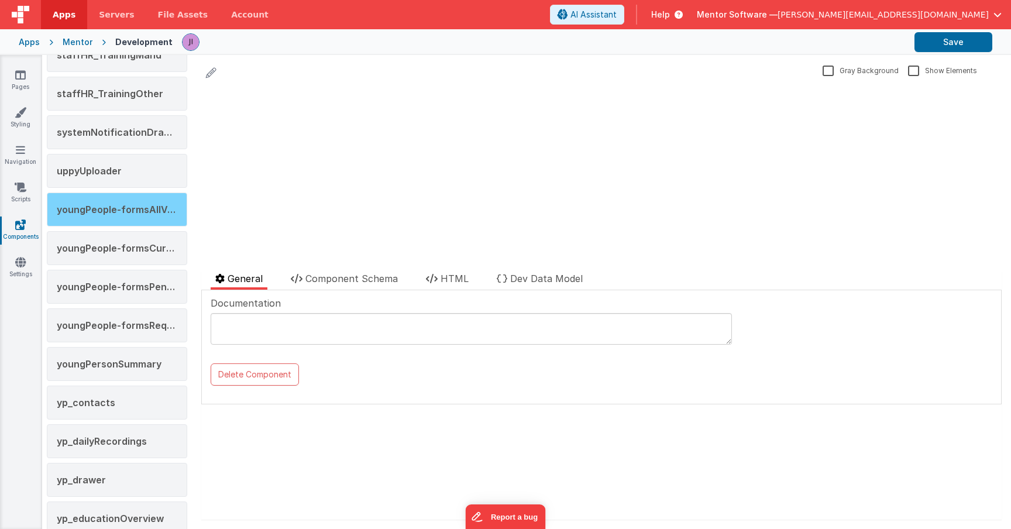
click at [137, 199] on div "youngPeople-formsAllVersions" at bounding box center [117, 209] width 140 height 34
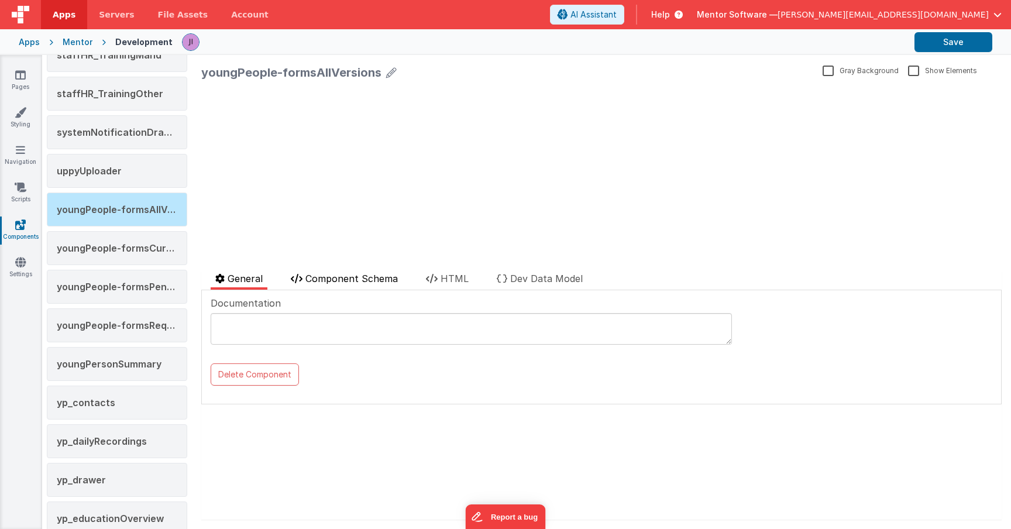
click at [349, 283] on span "Component Schema" at bounding box center [351, 279] width 92 height 12
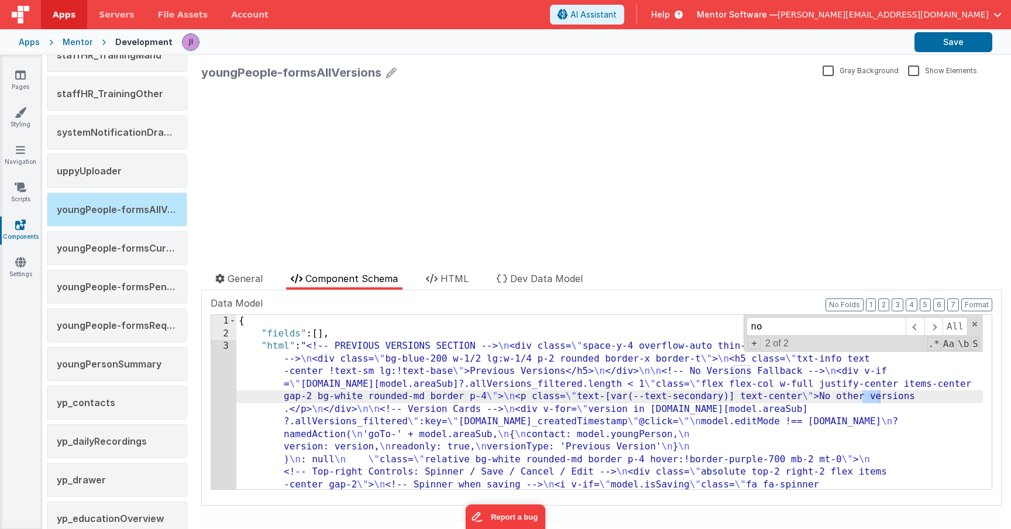
type input "no"
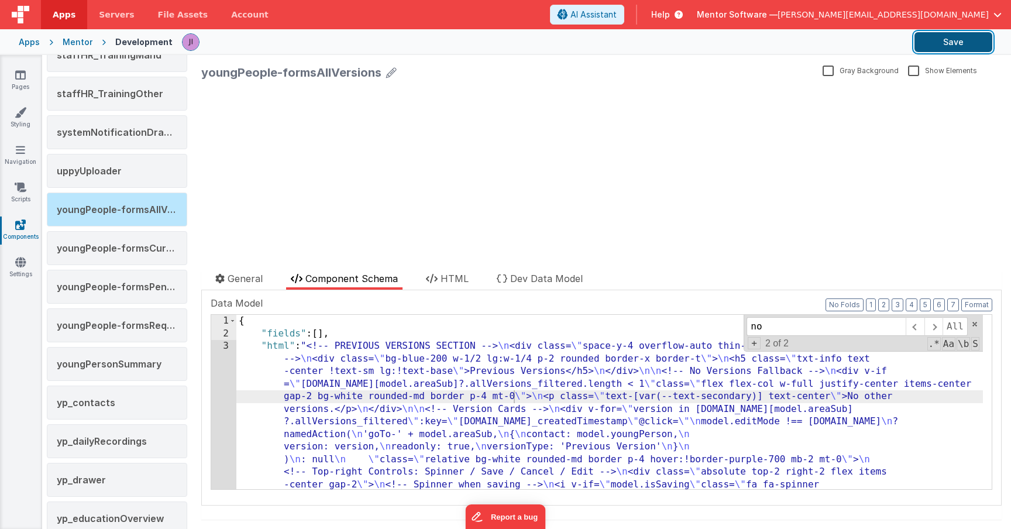
click at [939, 39] on button "Save" at bounding box center [953, 42] width 78 height 20
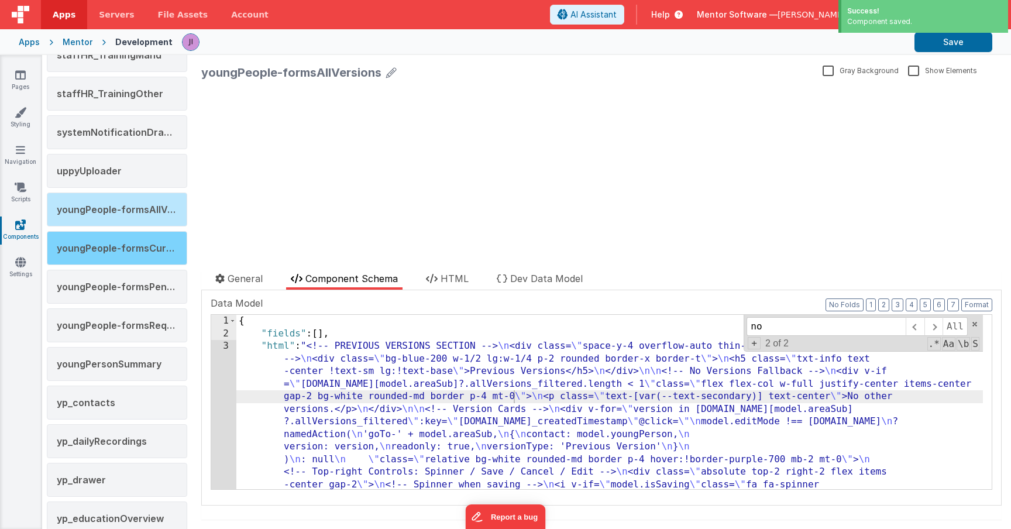
click at [153, 249] on span "youngPeople-formsCurrentVersion" at bounding box center [139, 248] width 165 height 12
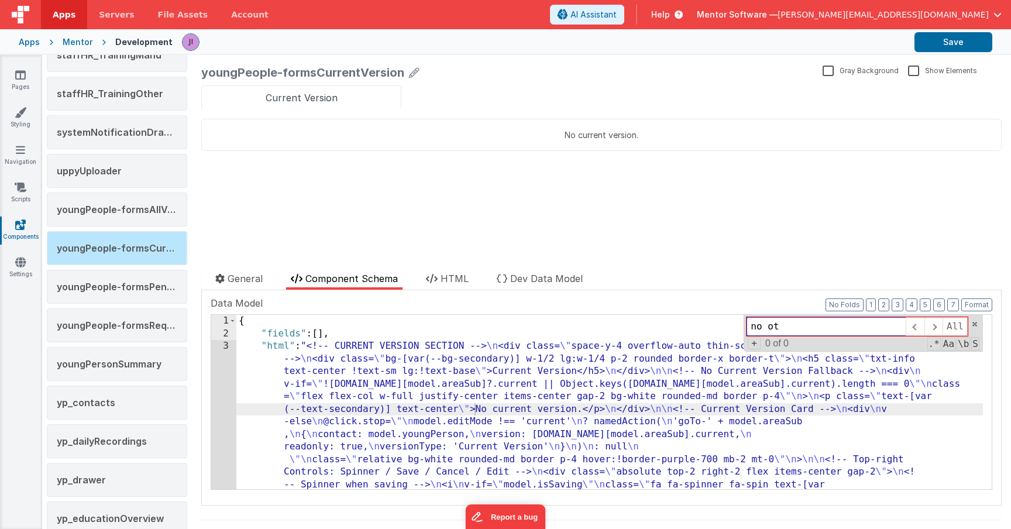
type input "no ot"
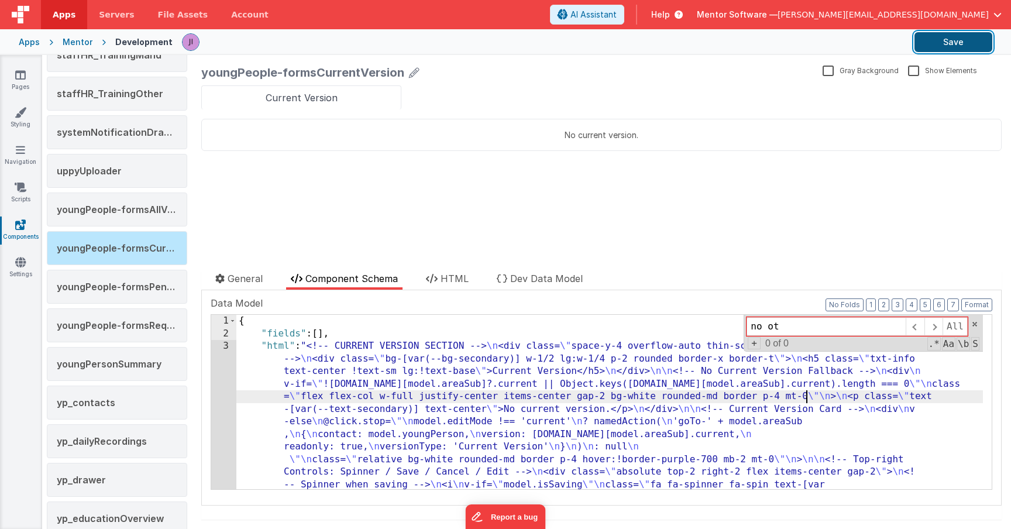
click at [934, 46] on button "Save" at bounding box center [953, 42] width 78 height 20
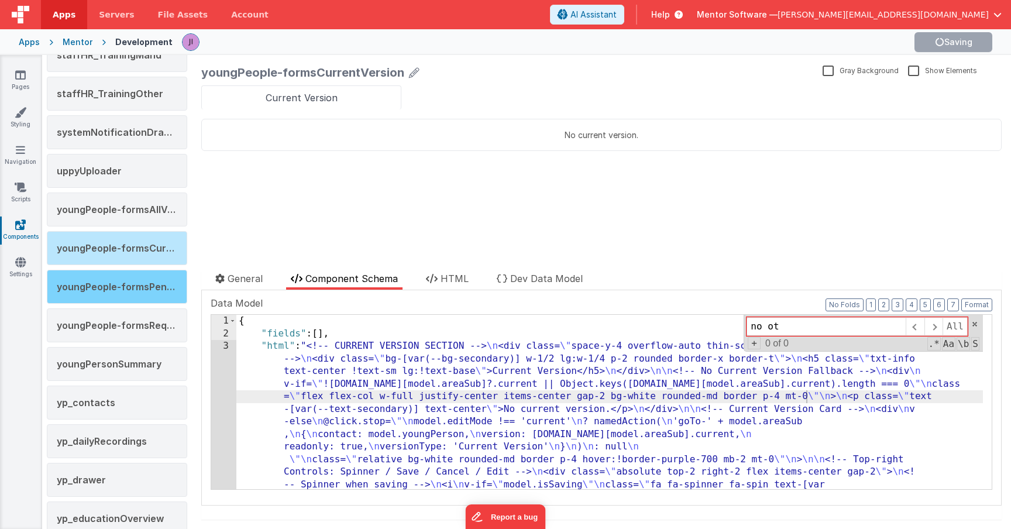
click at [116, 280] on div "youngPeople-formsPendingVersions" at bounding box center [117, 287] width 140 height 34
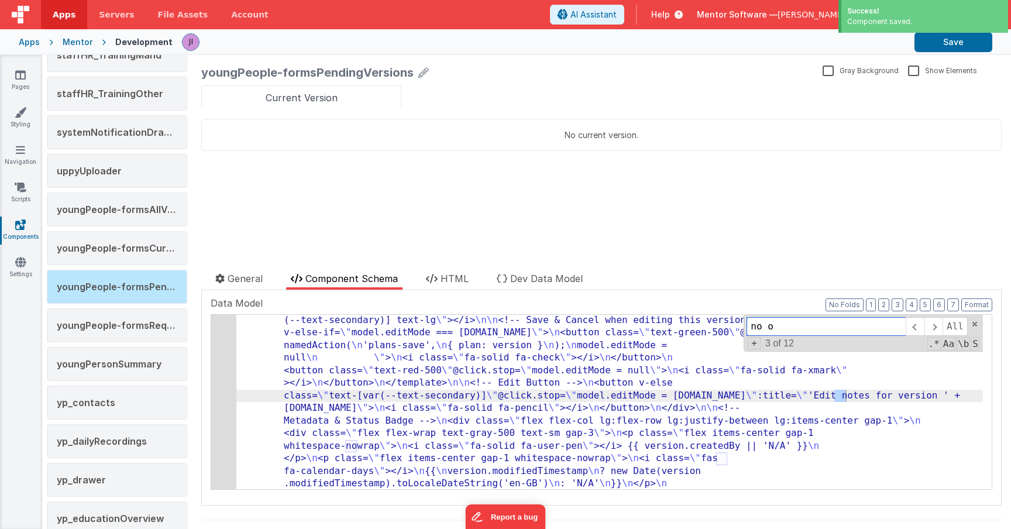
scroll to position [0, 0]
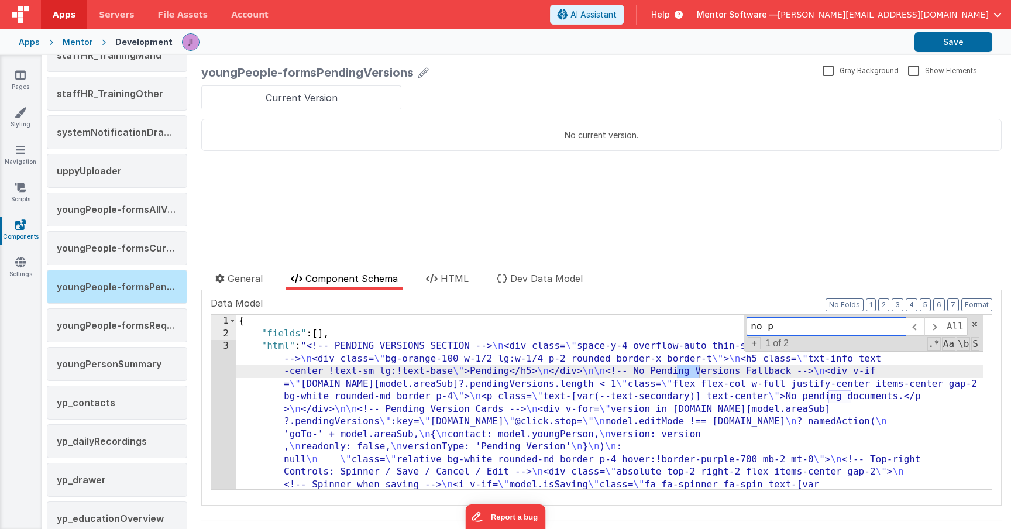
type input "no p"
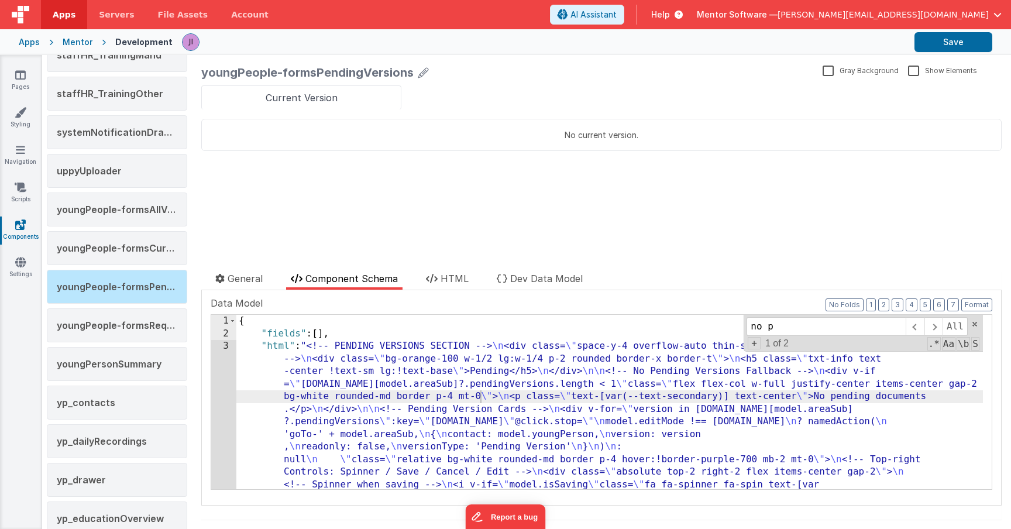
click at [914, 51] on div "Save" at bounding box center [583, 42] width 820 height 20
click at [927, 48] on button "Save" at bounding box center [953, 42] width 78 height 20
click at [26, 70] on link "Pages" at bounding box center [20, 80] width 42 height 23
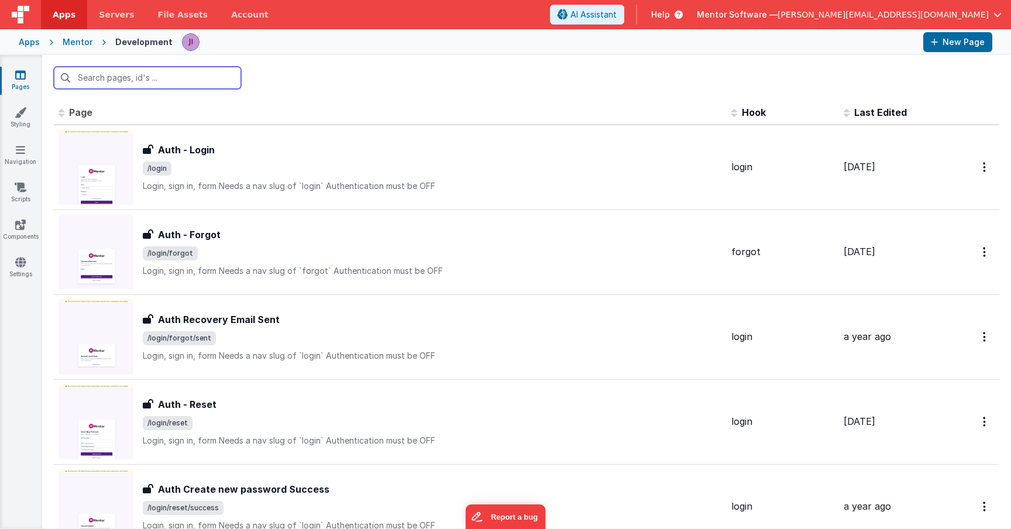
click at [157, 74] on input "text" at bounding box center [147, 78] width 187 height 22
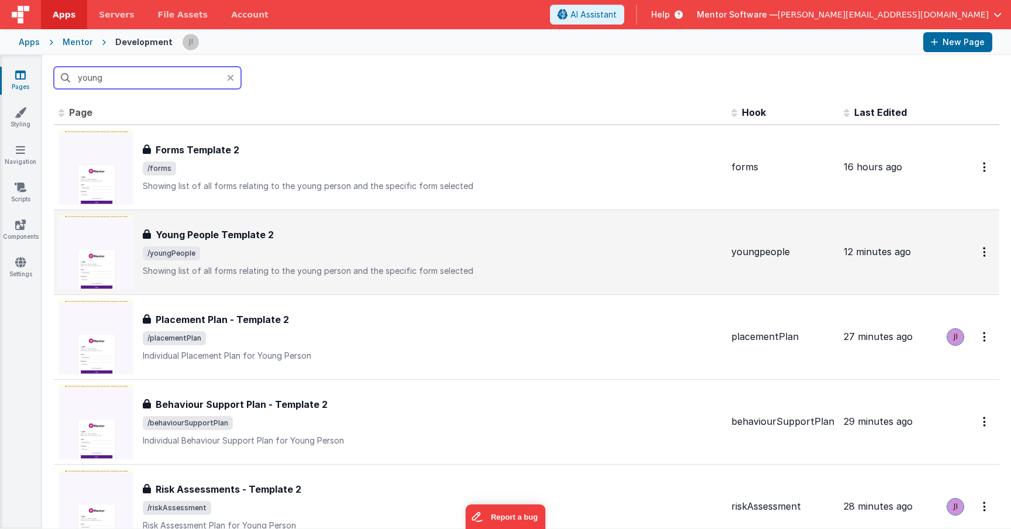
type input "young"
click at [235, 232] on h3 "Young People Template 2" at bounding box center [215, 235] width 118 height 14
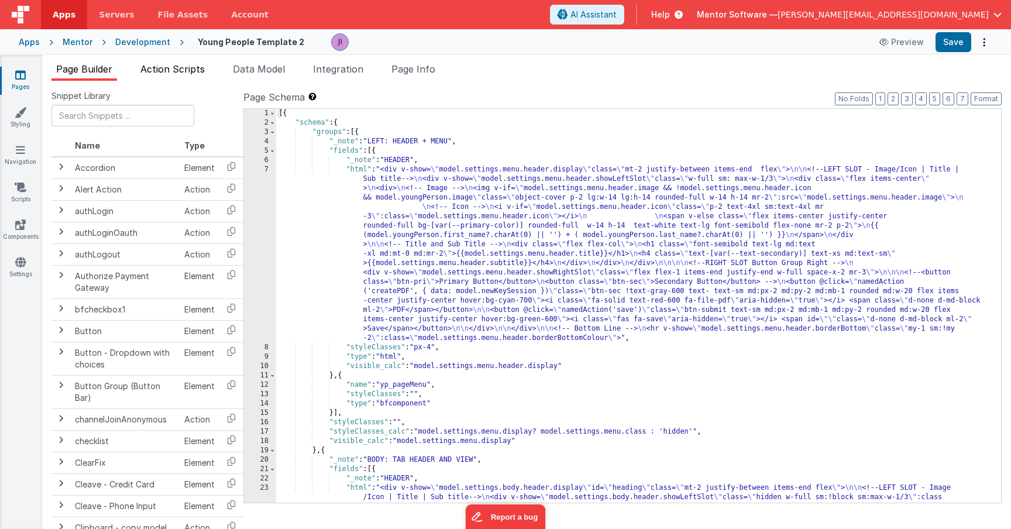
click at [202, 71] on span "Action Scripts" at bounding box center [172, 69] width 64 height 12
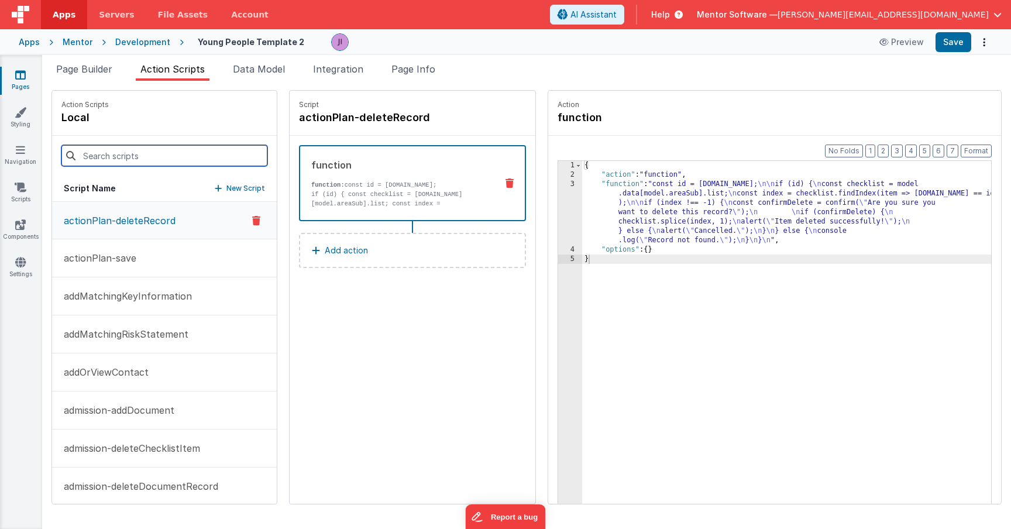
click at [209, 154] on input at bounding box center [164, 155] width 206 height 21
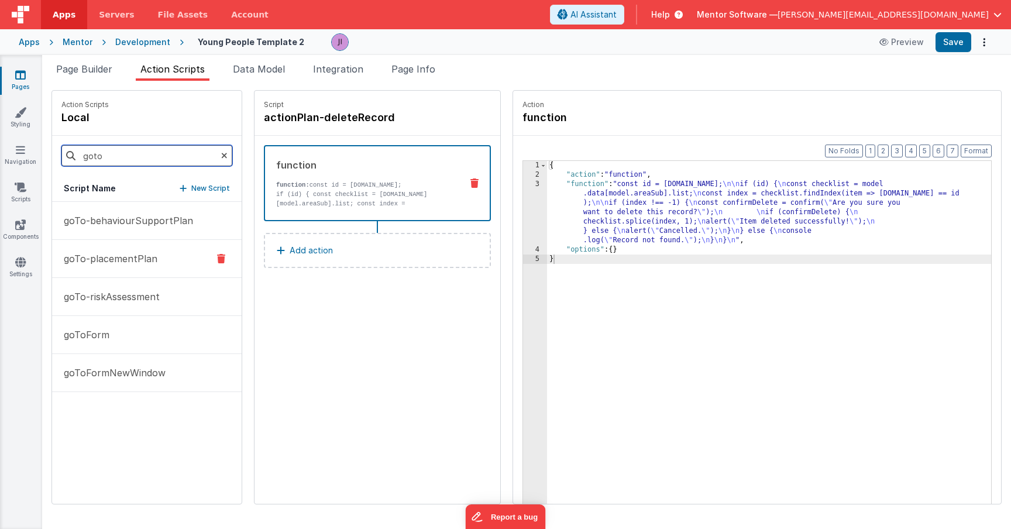
type input "goto"
click at [92, 270] on button "goTo-placementPlan" at bounding box center [147, 259] width 190 height 38
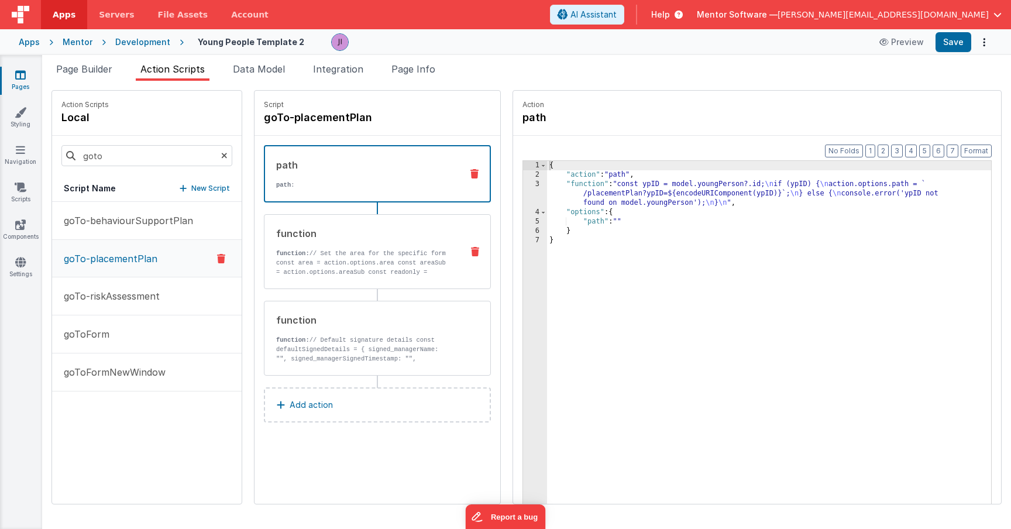
click at [278, 269] on p "const area = action.options.area const areaSub = action.options.areaSub const r…" at bounding box center [364, 272] width 177 height 28
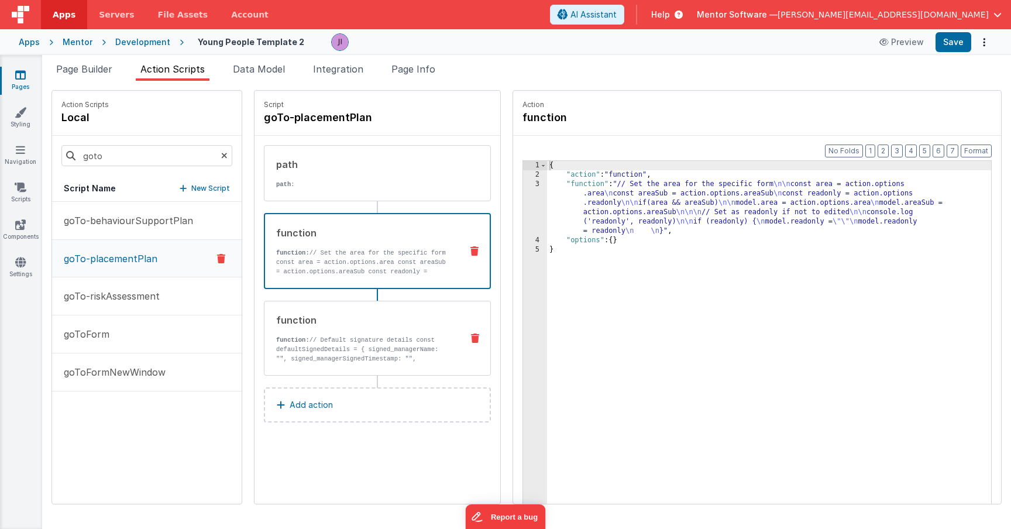
click at [381, 316] on div "function" at bounding box center [364, 320] width 177 height 14
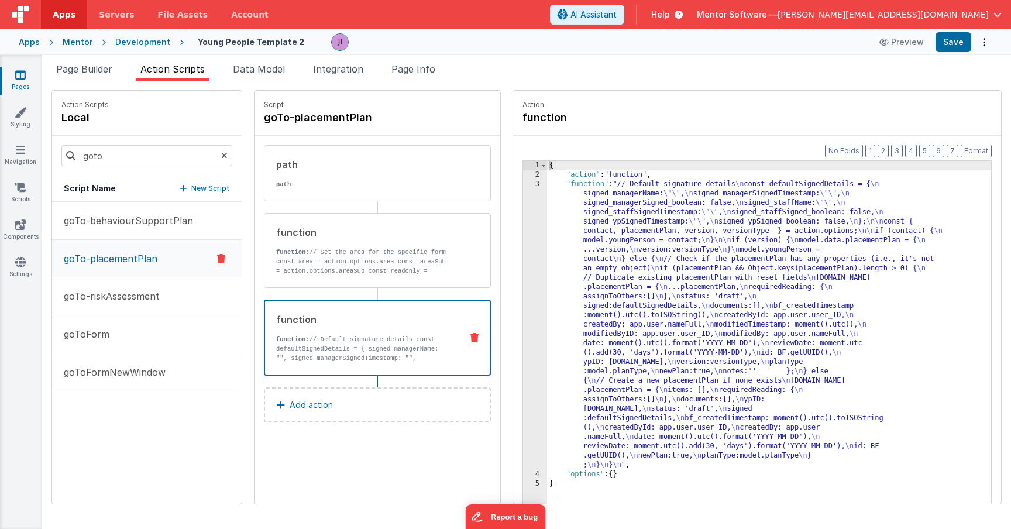
click at [565, 287] on div "{ "action" : "function" , "function" : "// Default signature details \n const d…" at bounding box center [769, 360] width 444 height 398
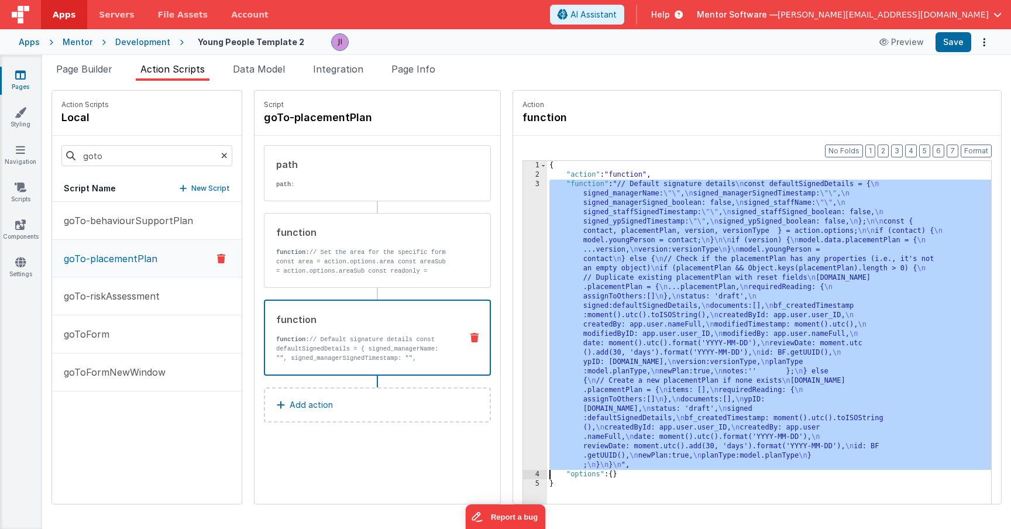
click at [523, 287] on div "3" at bounding box center [535, 325] width 24 height 290
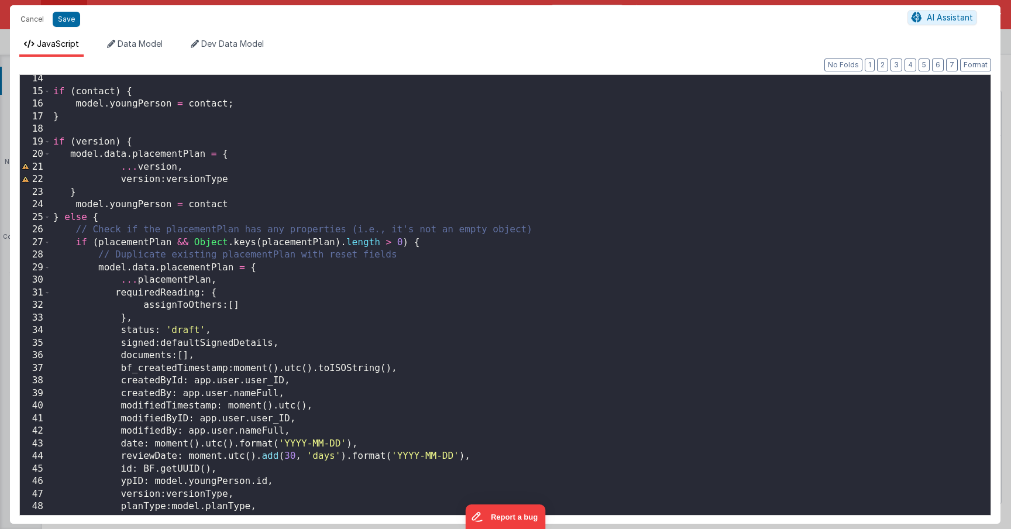
scroll to position [172, 0]
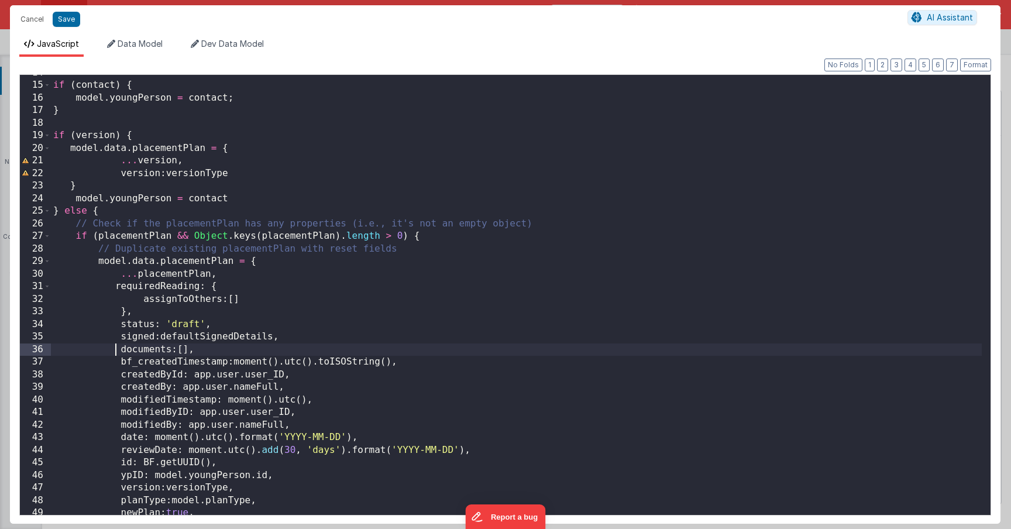
drag, startPoint x: 118, startPoint y: 353, endPoint x: 237, endPoint y: 353, distance: 119.3
click at [236, 353] on div "if ( contact ) { model . youngPerson = contact ; } if ( version ) { model . dat…" at bounding box center [516, 301] width 931 height 469
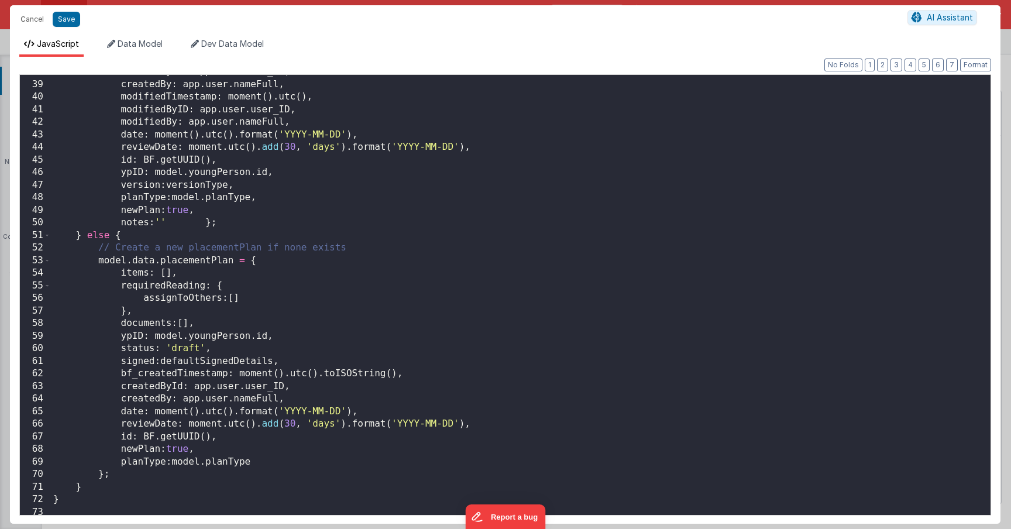
scroll to position [474, 0]
click at [71, 18] on button "Save" at bounding box center [66, 19] width 27 height 15
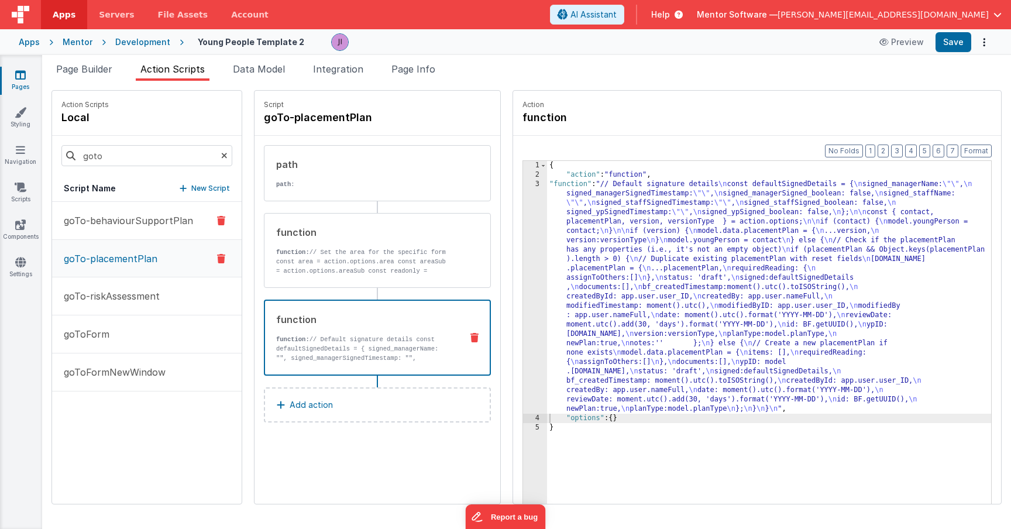
click at [123, 208] on button "goTo-behaviourSupportPlan" at bounding box center [147, 221] width 190 height 38
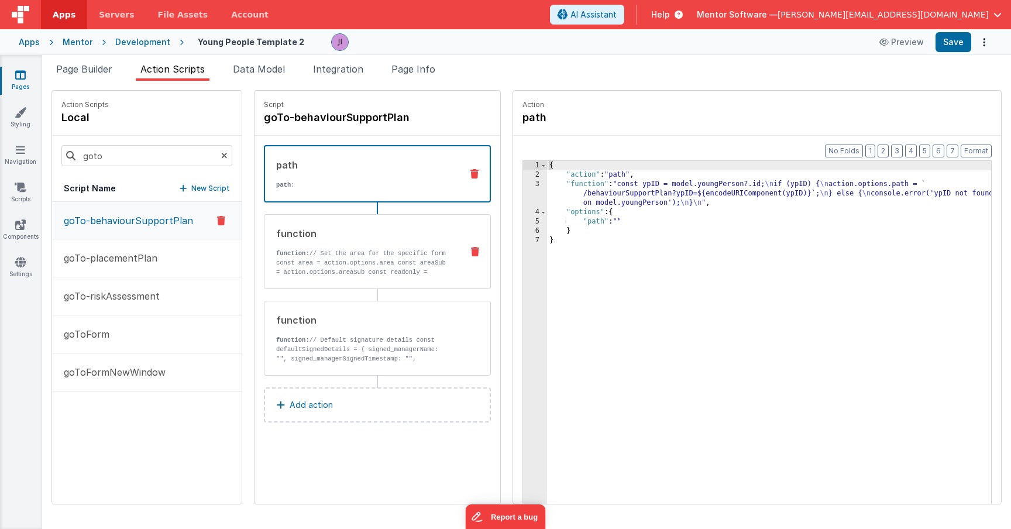
click at [322, 284] on div "function function: // Set the area for the specific form const area = action.op…" at bounding box center [377, 251] width 227 height 75
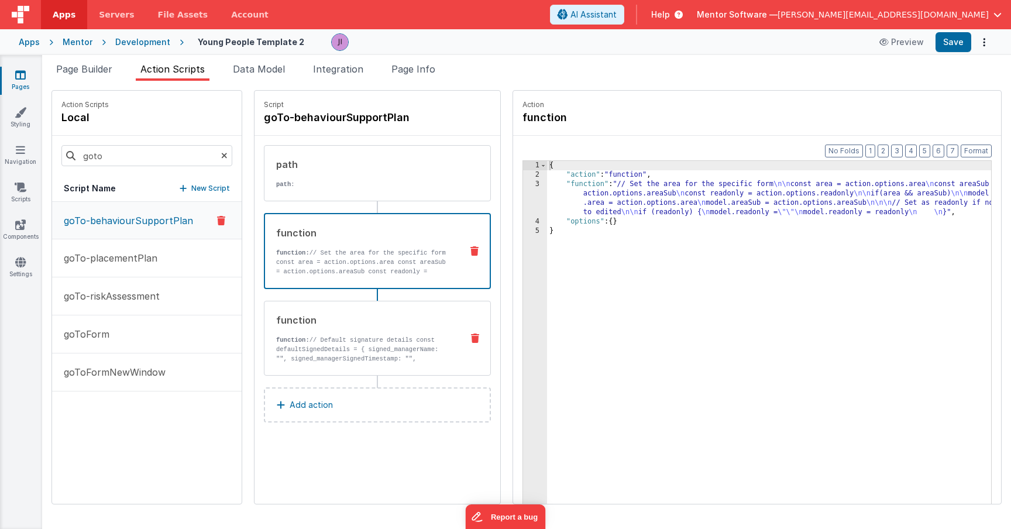
click at [403, 357] on p "function: // Default signature details const defaultSignedDetails = { signed_ma…" at bounding box center [364, 377] width 177 height 84
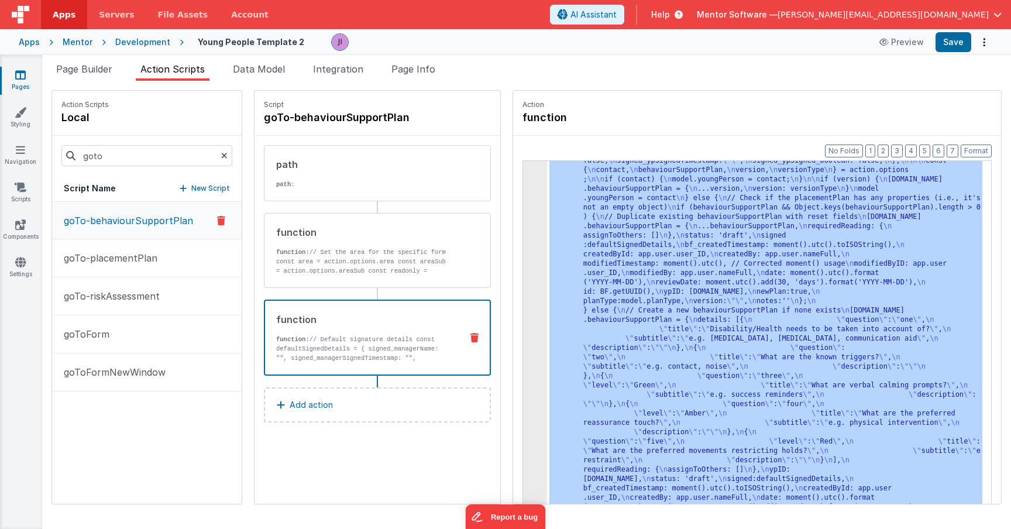
click at [523, 262] on div "3 4 5" at bounding box center [535, 523] width 24 height 791
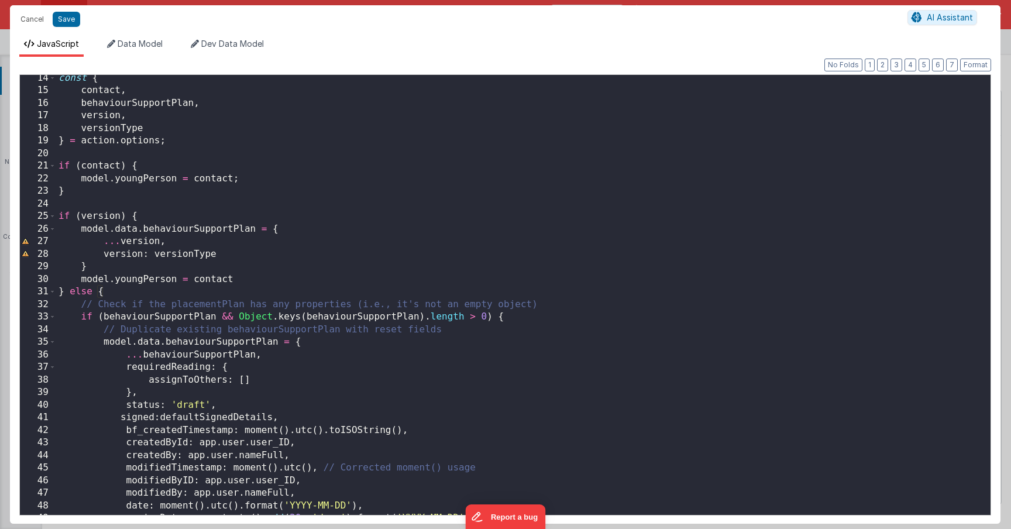
scroll to position [213, 0]
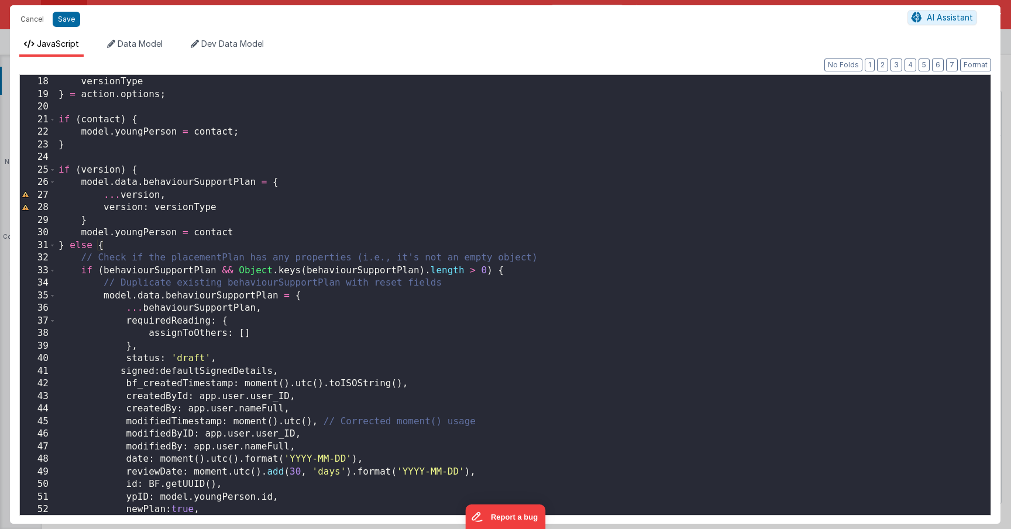
click at [238, 362] on div "version , versionType } = action . options ; if ( contact ) { model . youngPers…" at bounding box center [519, 295] width 926 height 465
paste textarea
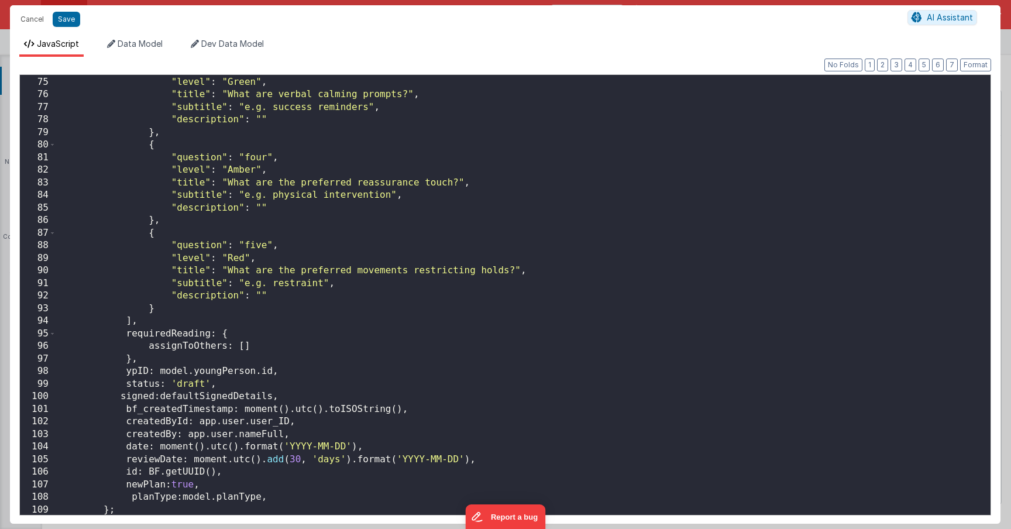
scroll to position [956, 0]
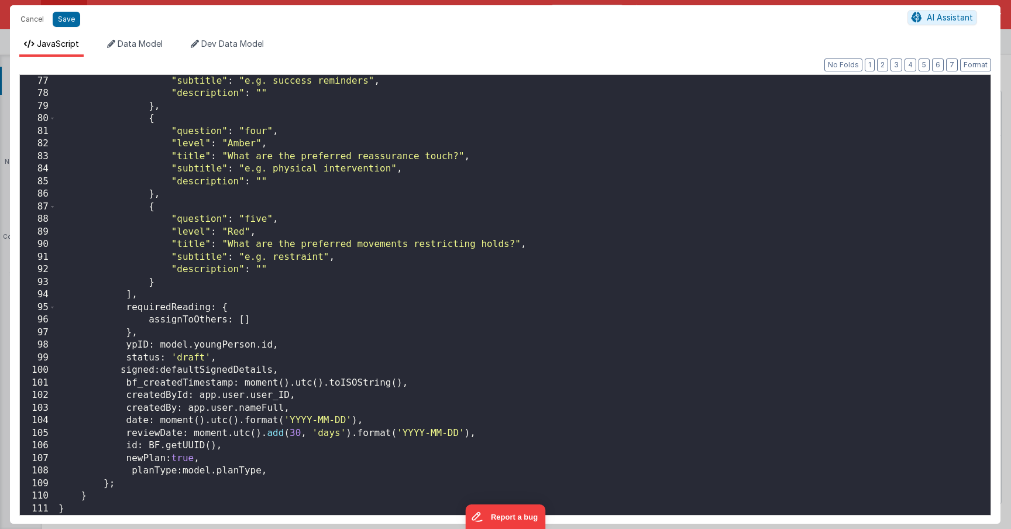
click at [239, 355] on div ""subtitle" : "e.g. success reminders" , "description" : "" } , { "question" : "…" at bounding box center [519, 307] width 926 height 465
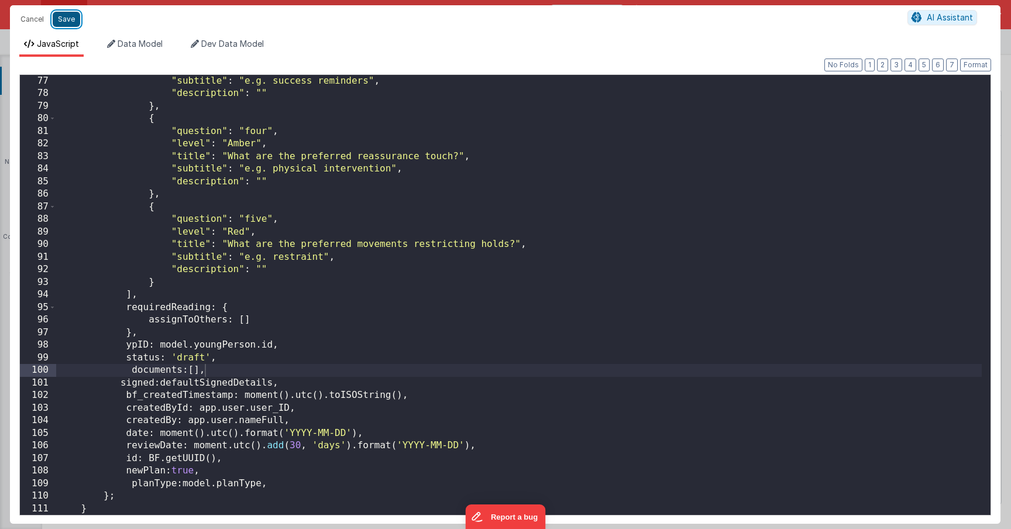
click at [64, 19] on button "Save" at bounding box center [66, 19] width 27 height 15
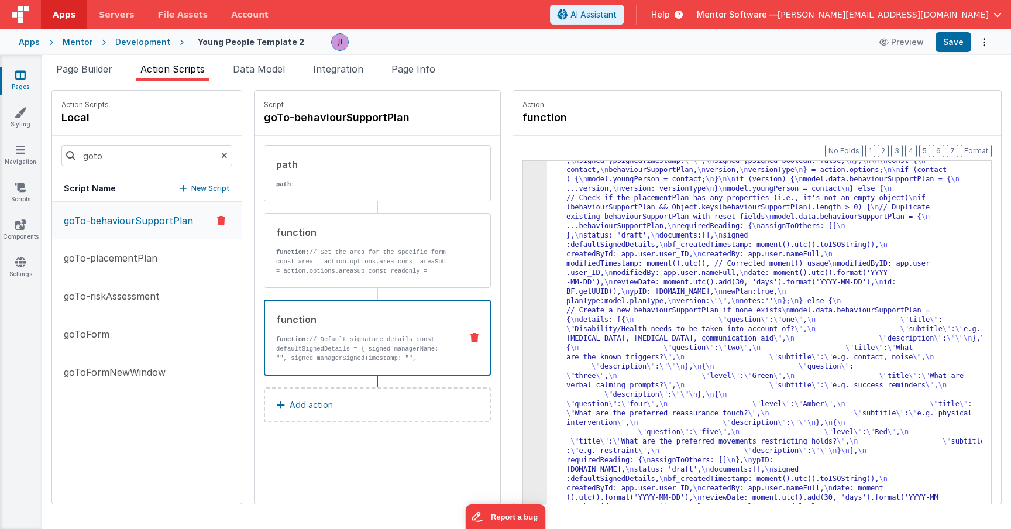
click at [966, 29] on div "Apps Mentor Development Young People Template 2 Preview Save" at bounding box center [505, 42] width 1011 height 26
click at [961, 40] on button "Save" at bounding box center [953, 42] width 36 height 20
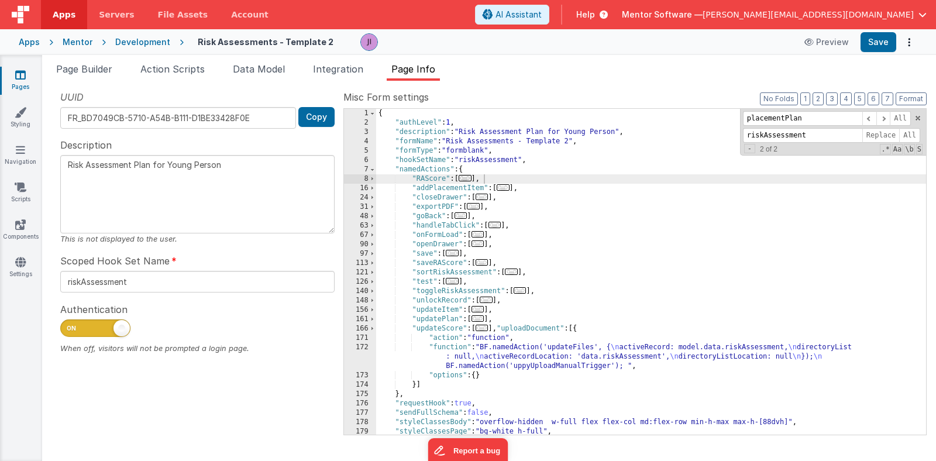
scroll to position [20, 0]
click at [93, 69] on span "Page Builder" at bounding box center [84, 69] width 56 height 12
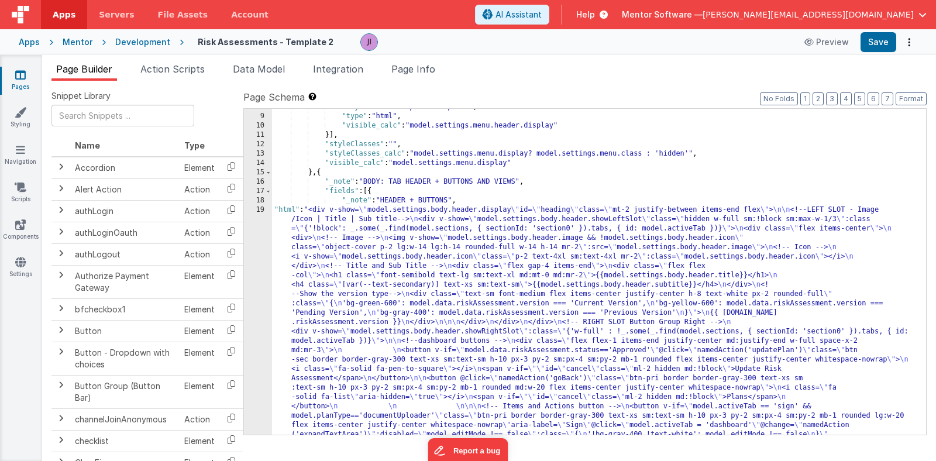
scroll to position [264, 0]
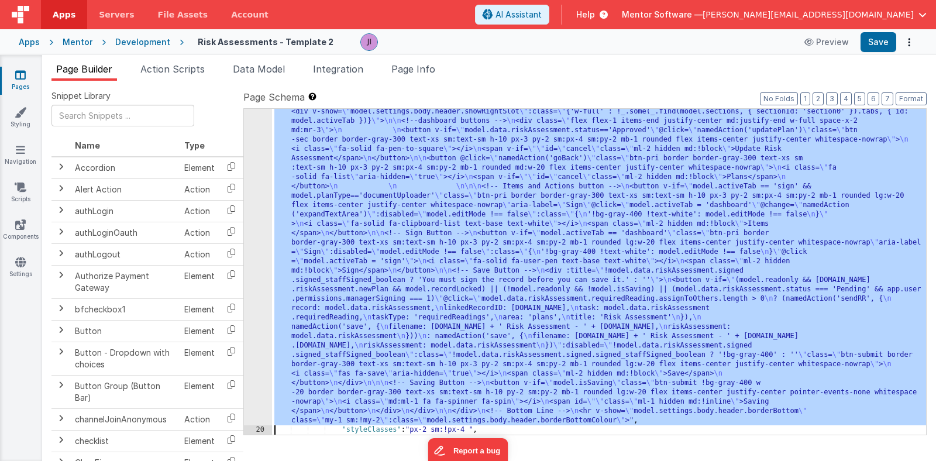
click at [257, 240] on div "19 20 21 22 23 24 25 26 27 28 29 30 31 32 33 34 35" at bounding box center [258, 372] width 28 height 775
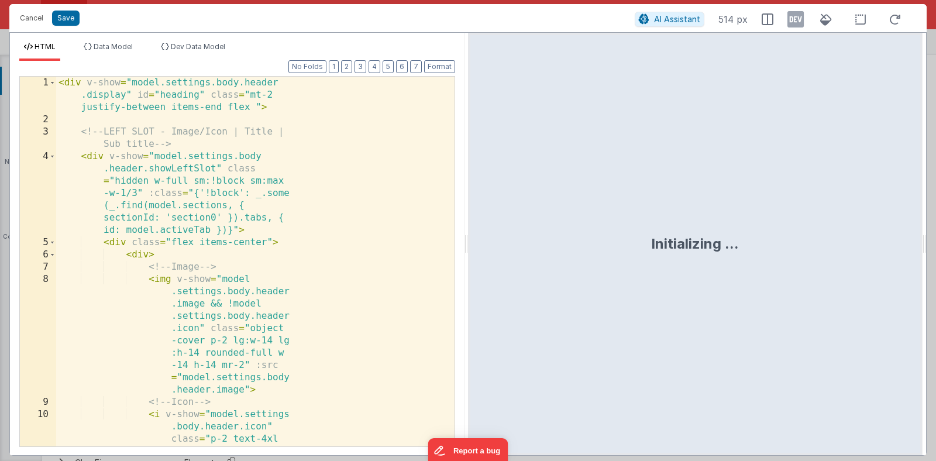
scroll to position [451, 0]
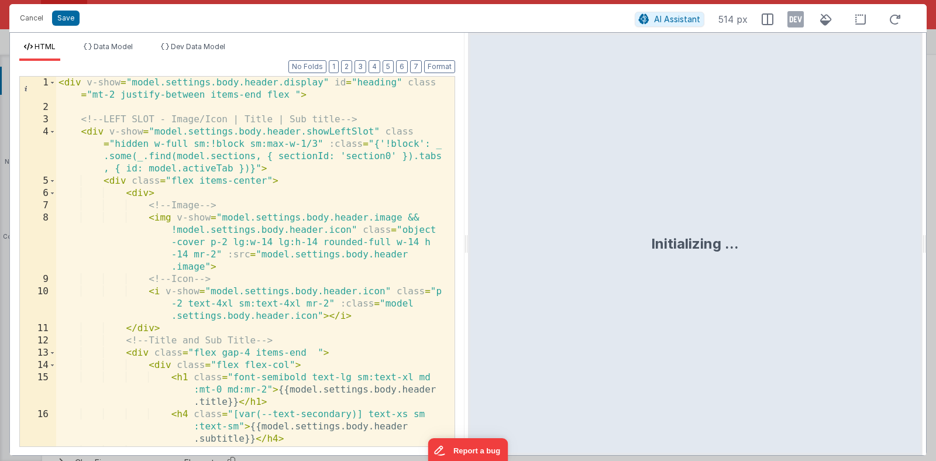
click at [335, 290] on div "< div v-show = "model.settings.body.header.display" id = "heading" class = "mt-…" at bounding box center [251, 280] width 390 height 407
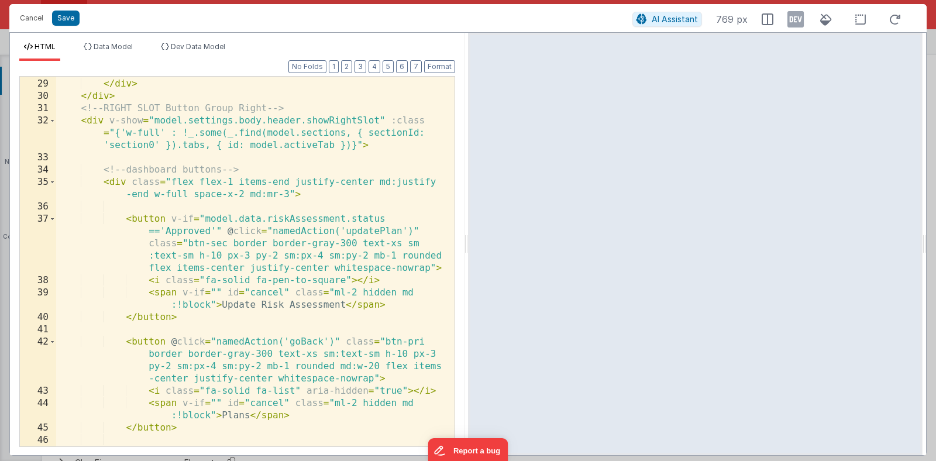
scroll to position [577, 0]
click at [336, 305] on div "</ div > </ div > </ div > <!-- RIGHT SLOT Button Group Right --> < div v-show …" at bounding box center [251, 262] width 390 height 394
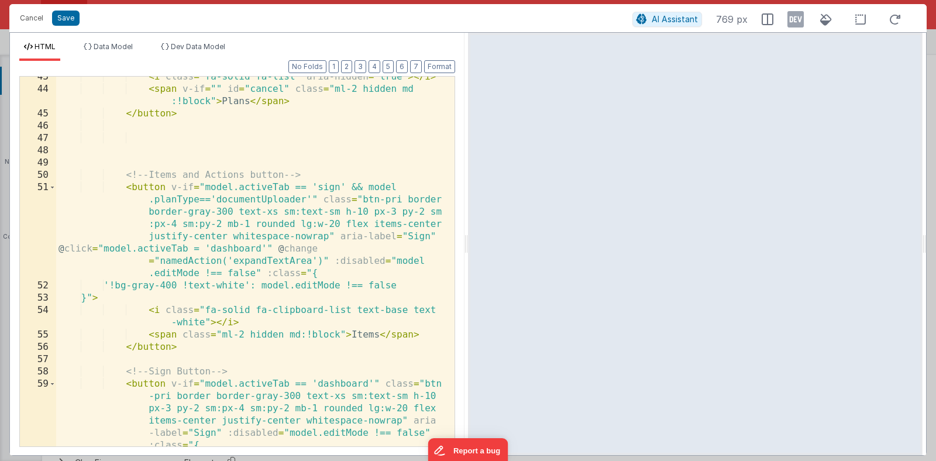
scroll to position [896, 0]
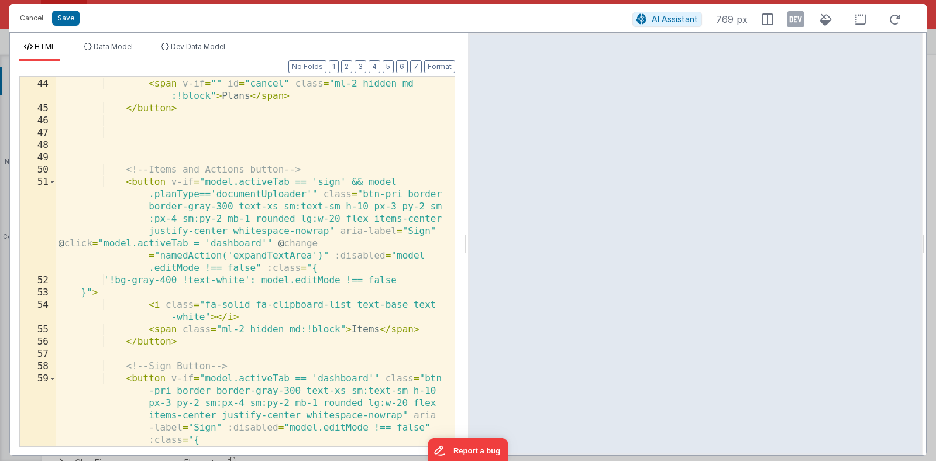
click at [259, 340] on div "< i class = "fa-solid fa-list" aria-hidden = "true" > </ i > < span v-if = "" i…" at bounding box center [251, 263] width 390 height 394
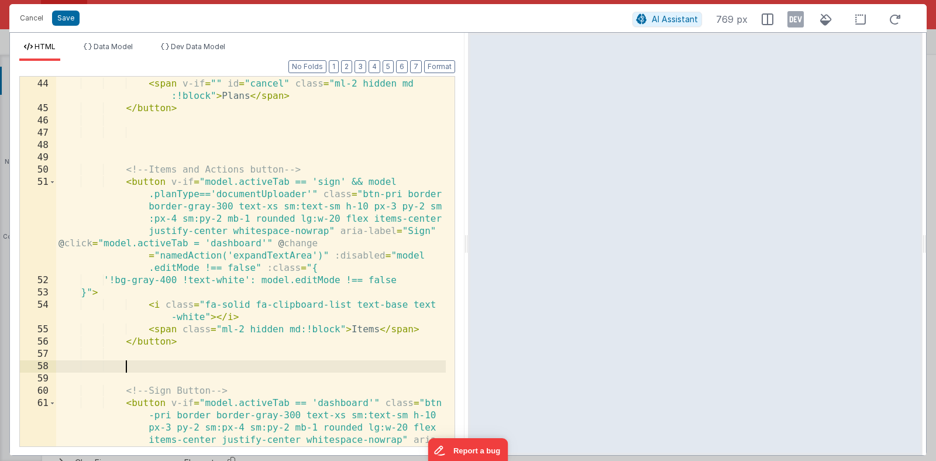
scroll to position [994, 0]
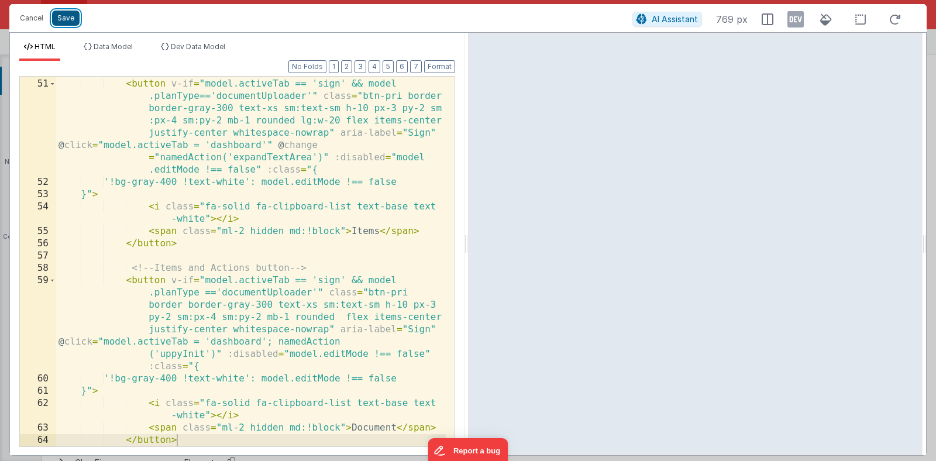
click at [70, 20] on button "Save" at bounding box center [65, 18] width 27 height 15
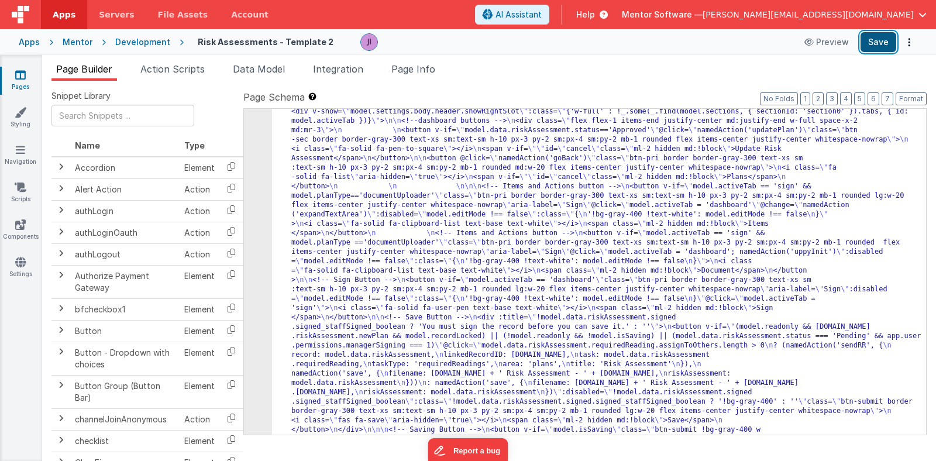
click at [881, 39] on button "Save" at bounding box center [879, 42] width 36 height 20
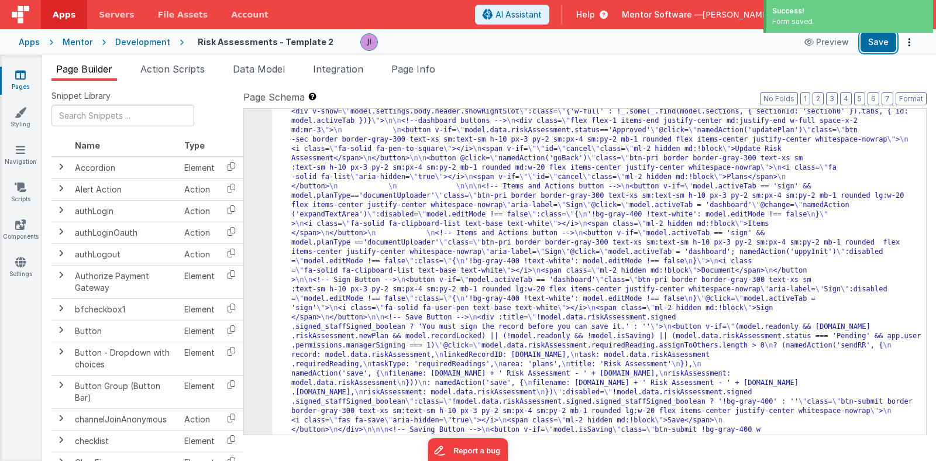
drag, startPoint x: 881, startPoint y: 39, endPoint x: 906, endPoint y: 60, distance: 32.4
click at [881, 39] on button "Save" at bounding box center [879, 42] width 36 height 20
